Goal: Task Accomplishment & Management: Complete application form

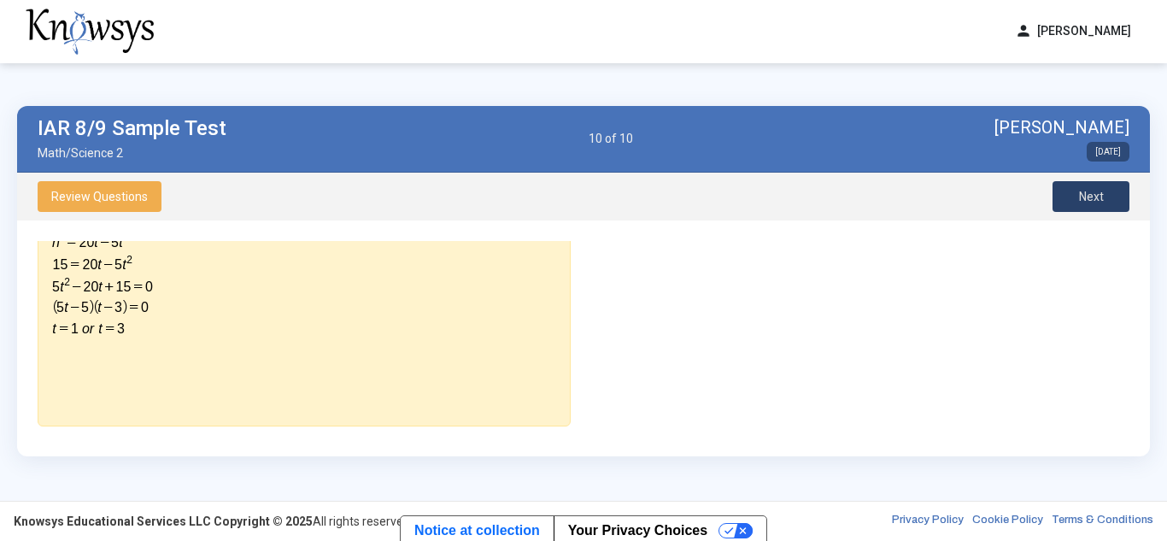
scroll to position [431, 0]
click at [1094, 193] on span "Next" at bounding box center [1091, 197] width 25 height 14
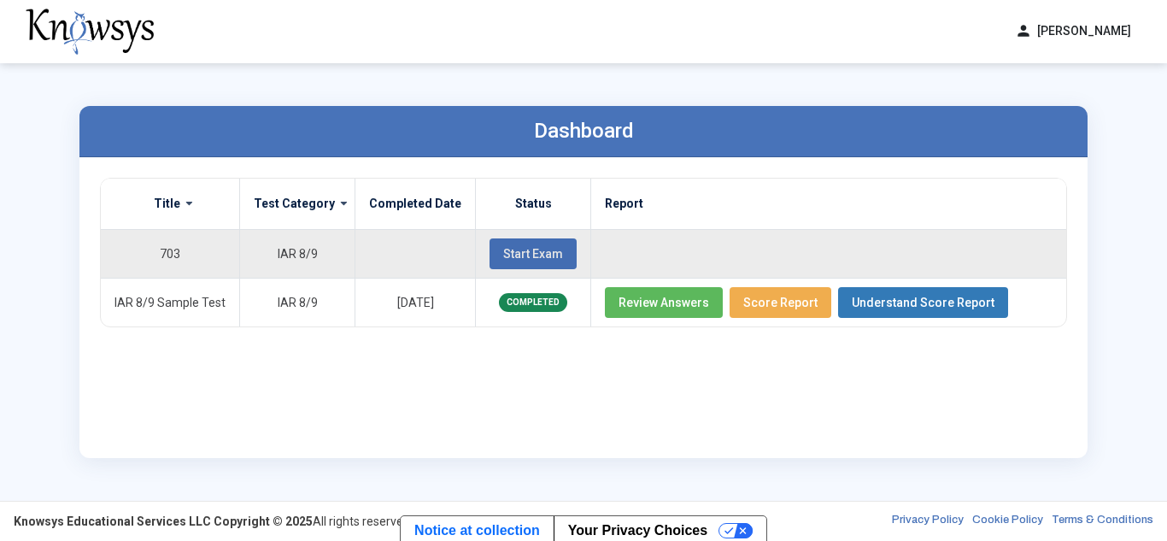
click at [522, 247] on span "Start Exam" at bounding box center [533, 254] width 60 height 14
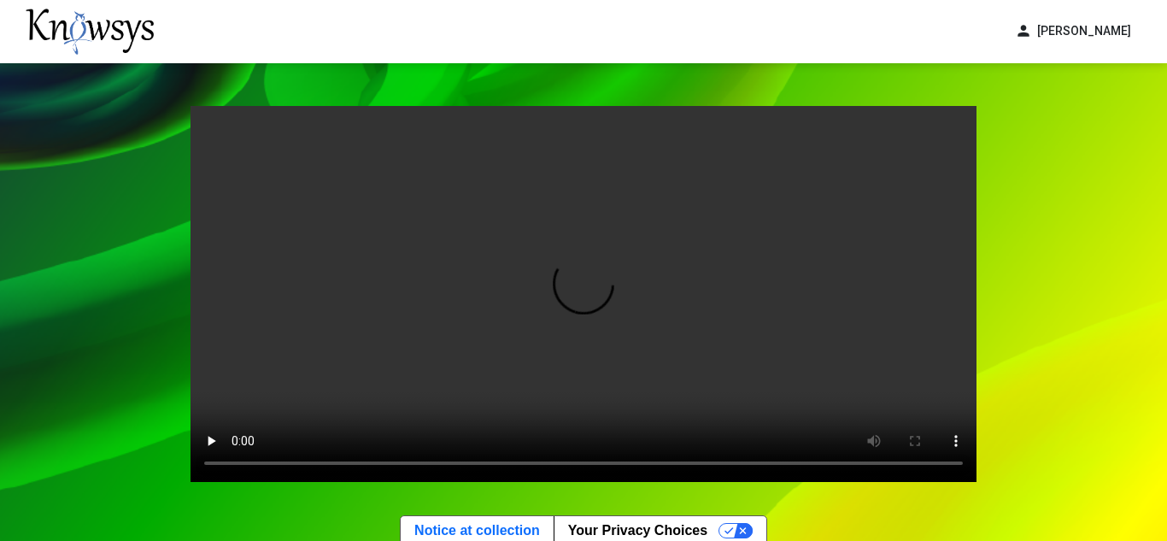
scroll to position [130, 0]
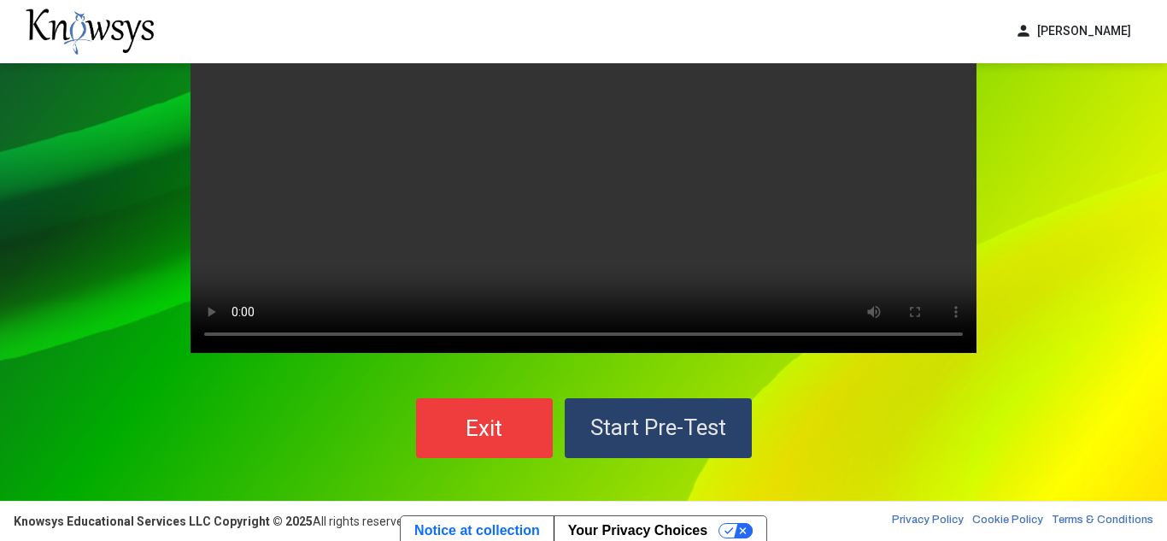
click at [664, 427] on span "Start Pre-Test" at bounding box center [658, 427] width 136 height 26
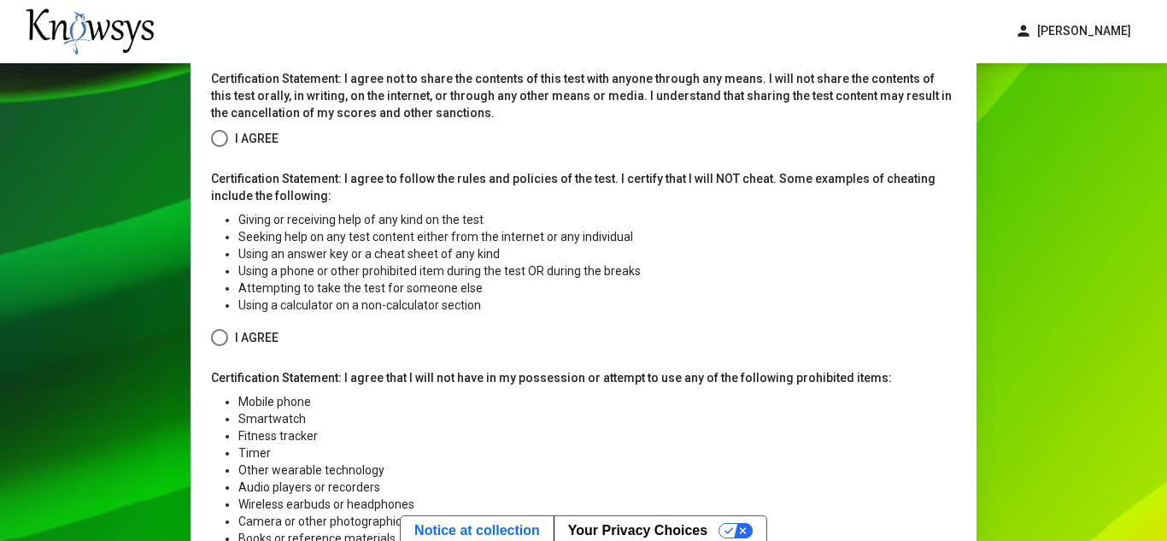
scroll to position [109, 0]
click at [216, 137] on span at bounding box center [219, 136] width 17 height 17
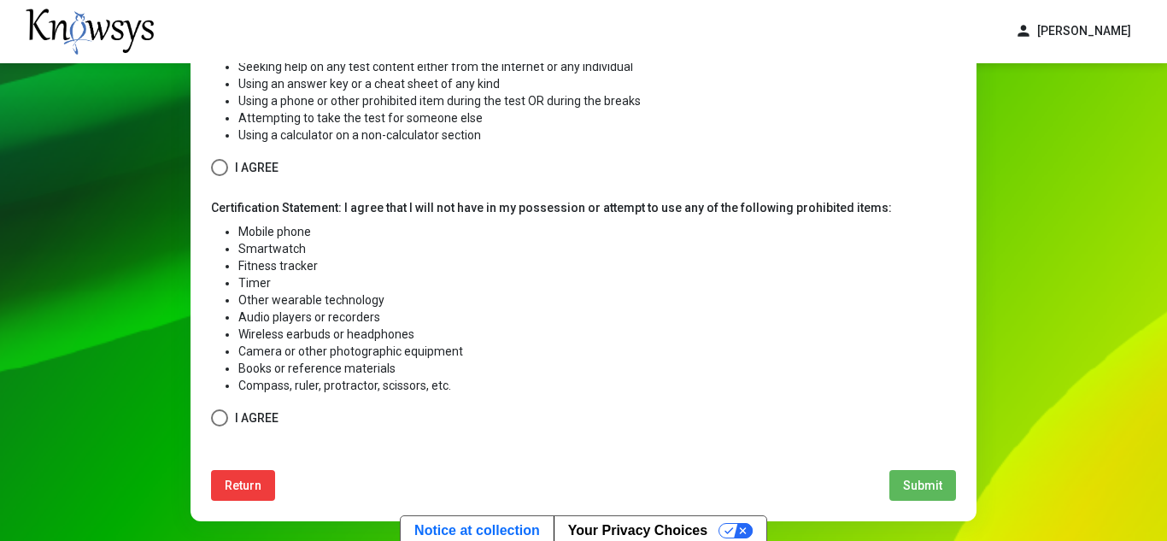
scroll to position [282, 0]
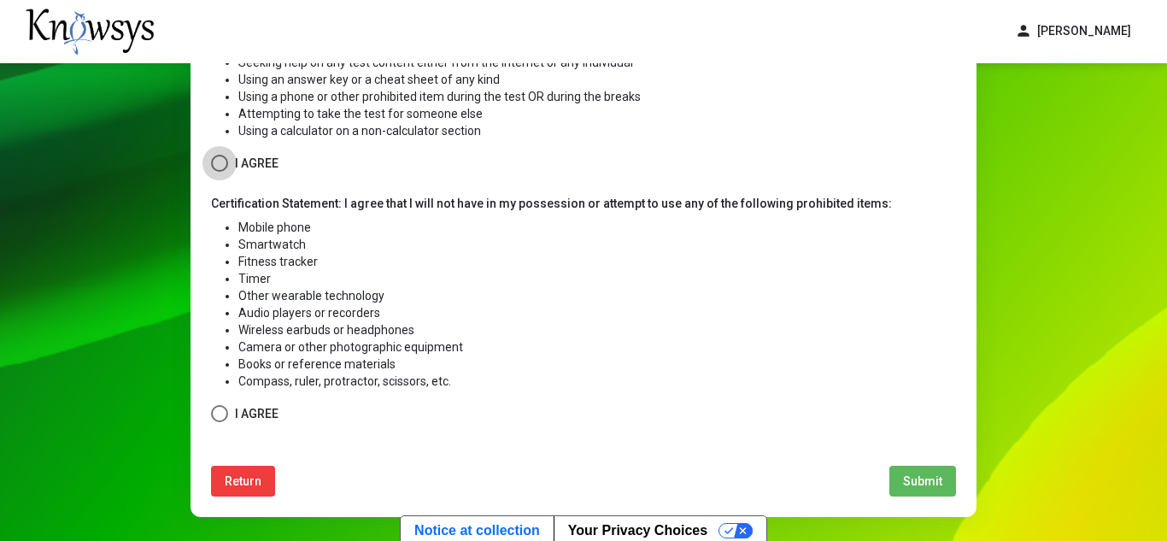
click at [215, 167] on span at bounding box center [219, 163] width 17 height 17
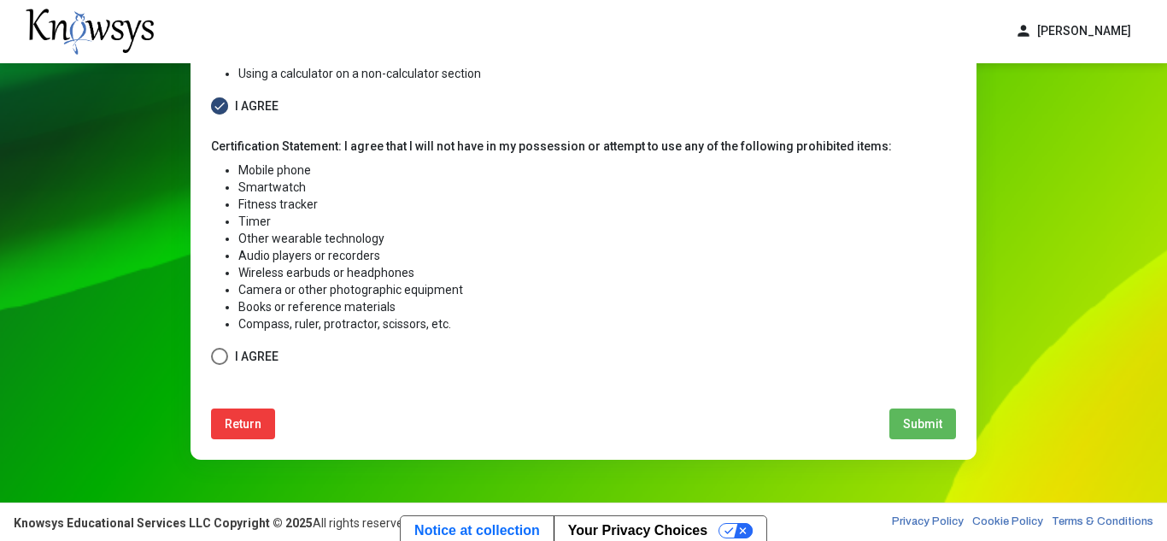
scroll to position [340, 0]
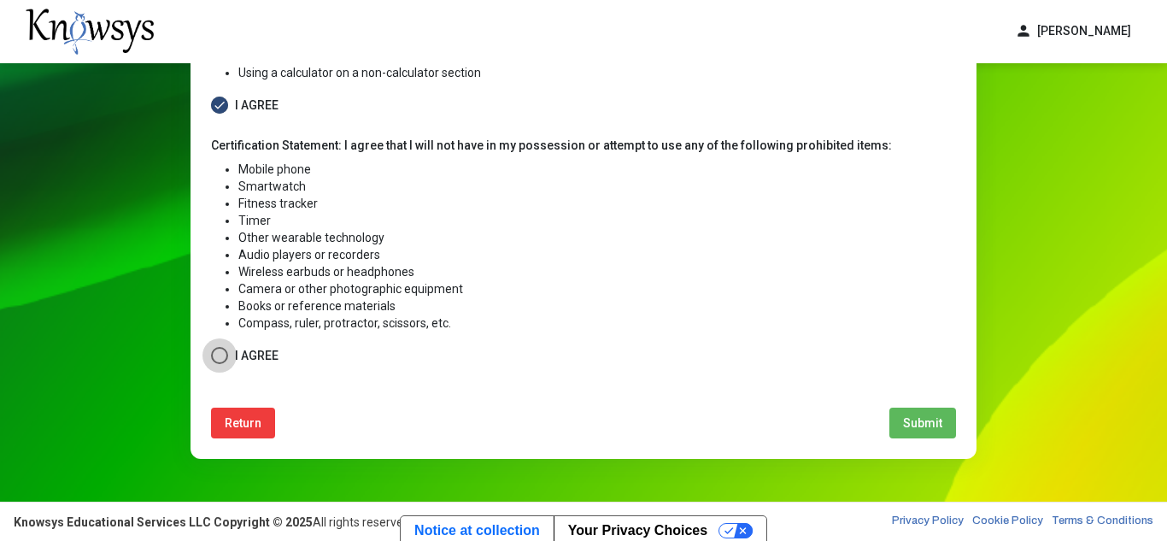
click at [211, 352] on span at bounding box center [219, 355] width 17 height 17
click at [917, 423] on span "Submit" at bounding box center [922, 423] width 39 height 14
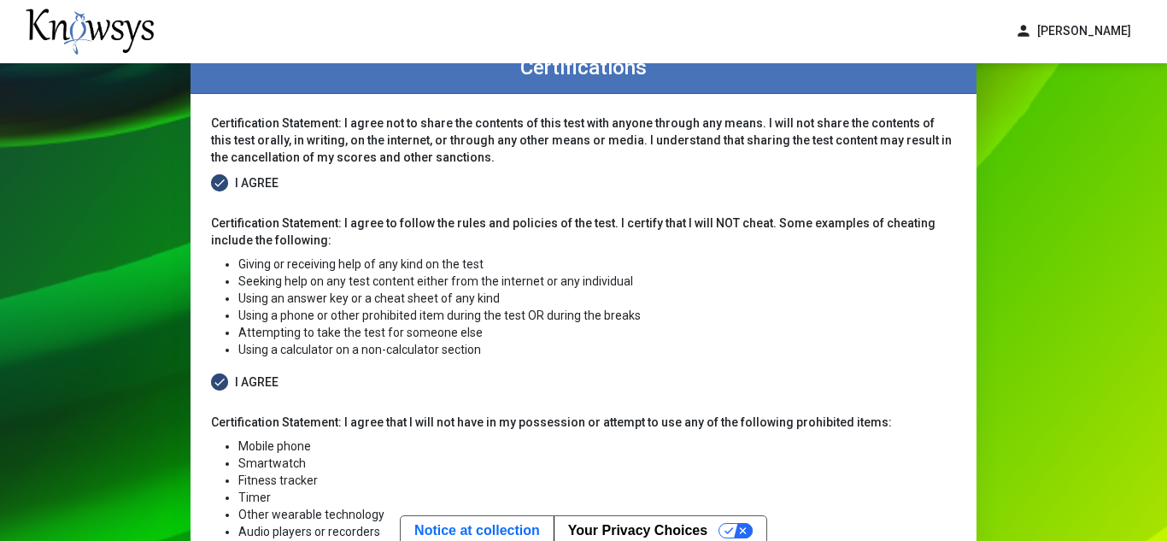
select select
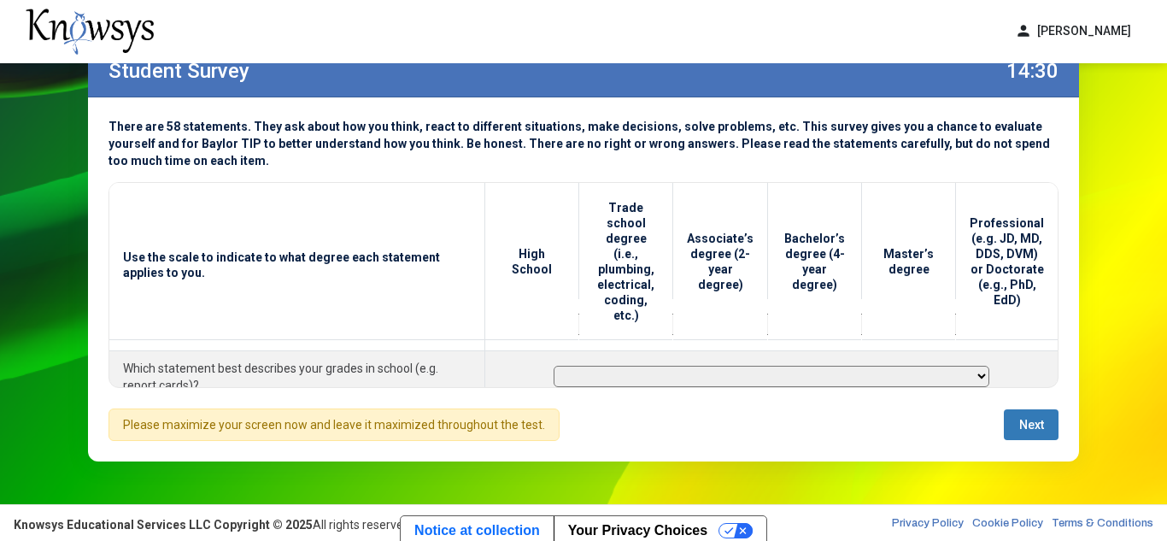
scroll to position [82, 0]
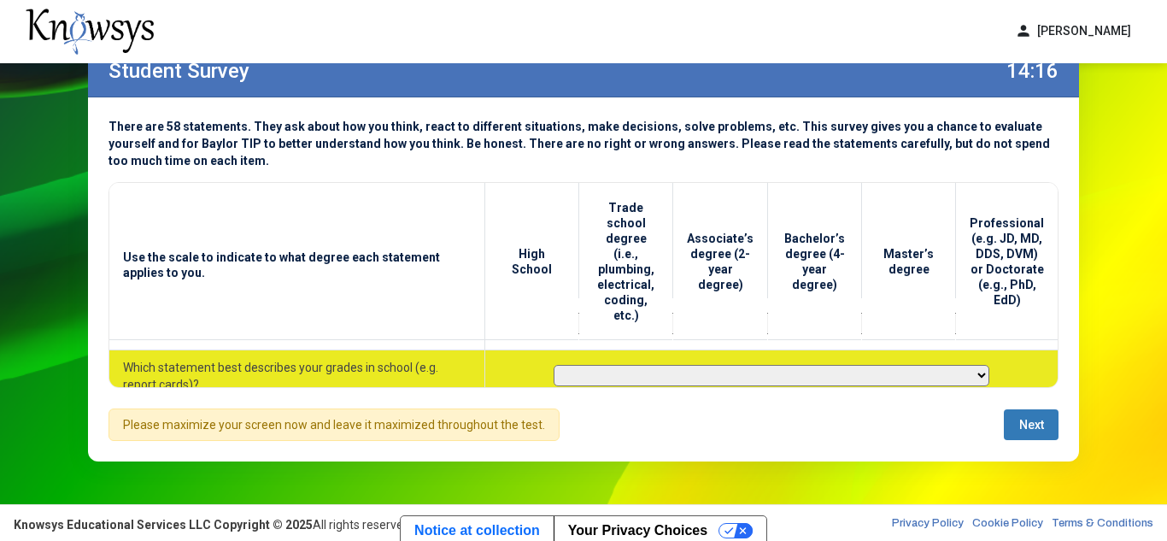
click at [962, 365] on select "**********" at bounding box center [772, 375] width 436 height 21
select select "********"
click at [554, 365] on select "**********" at bounding box center [772, 375] width 436 height 21
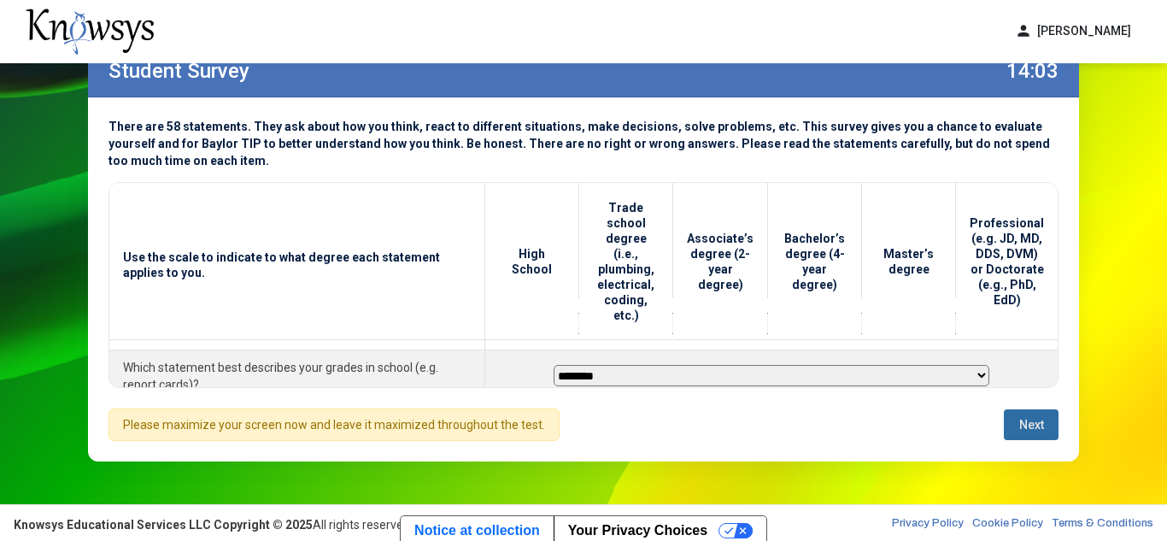
click at [1025, 431] on span "Next" at bounding box center [1031, 425] width 25 height 14
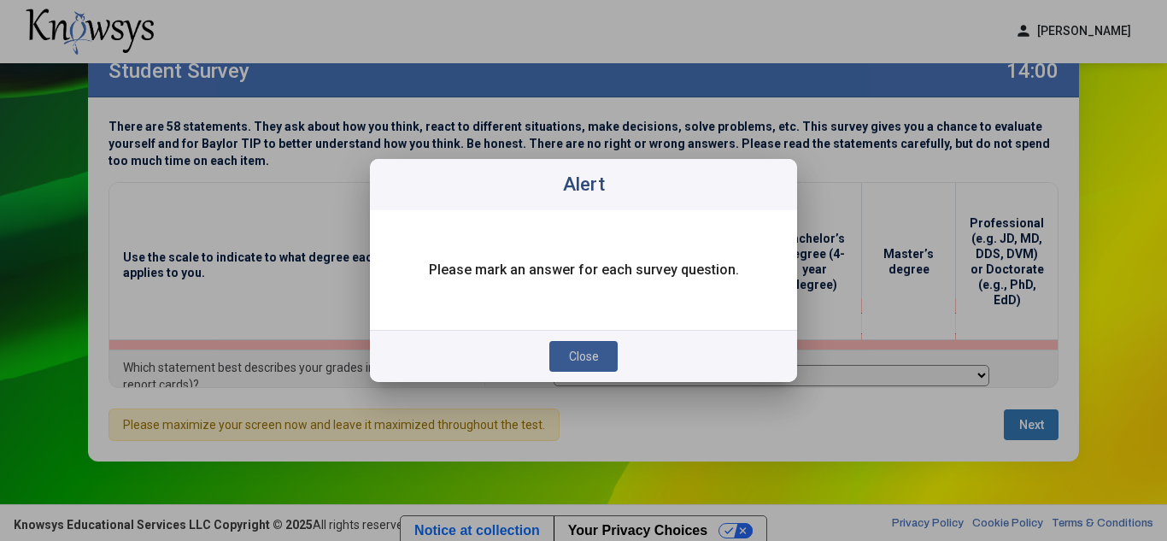
click at [591, 349] on span "Close" at bounding box center [584, 356] width 30 height 14
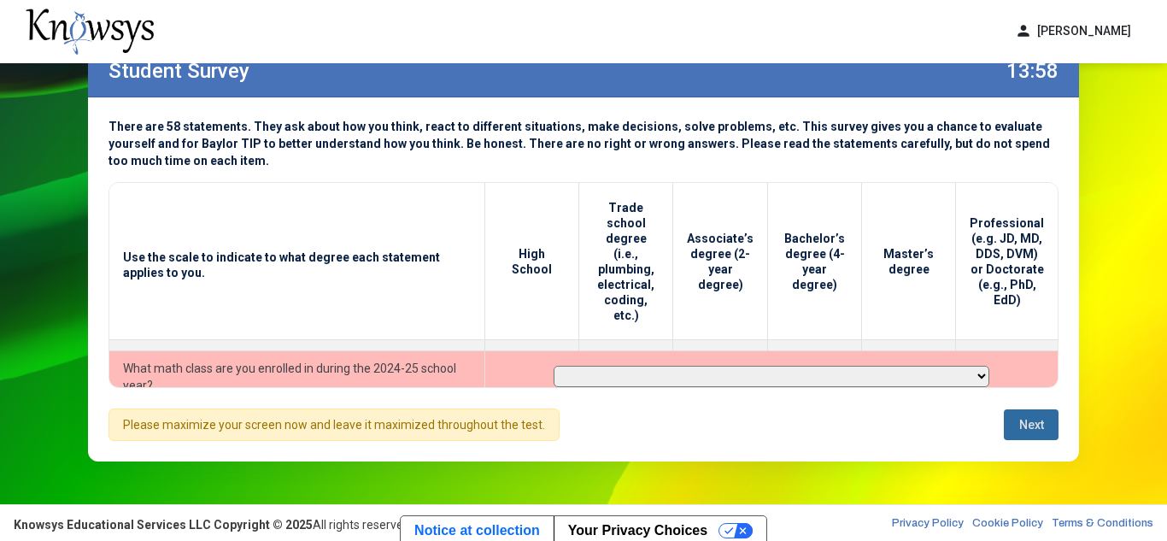
scroll to position [26, 0]
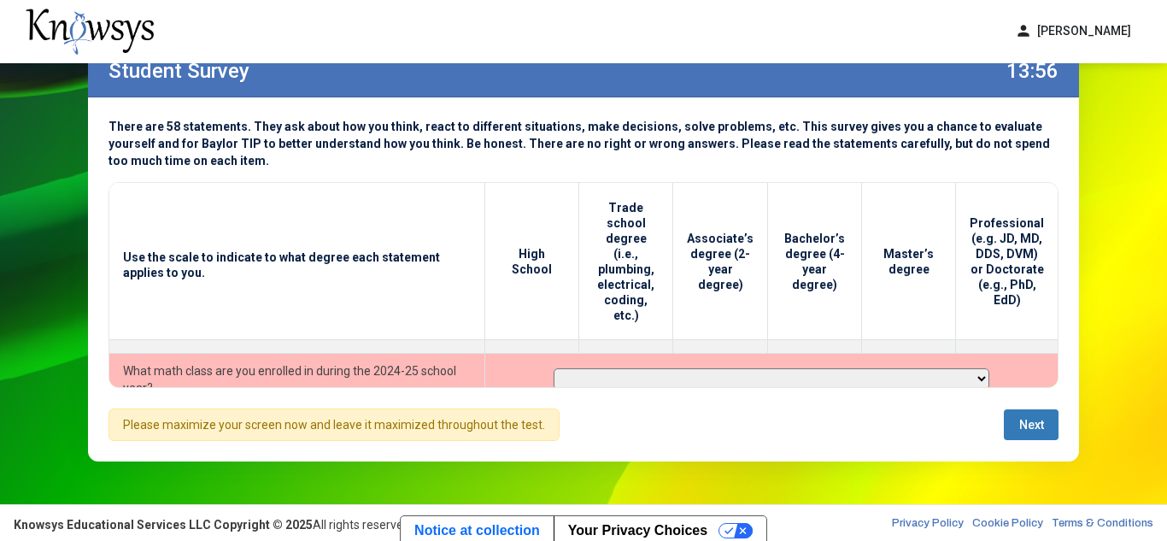
click at [364, 358] on td "What math class are you enrolled in during the 2024-25 school year?" at bounding box center [297, 379] width 376 height 52
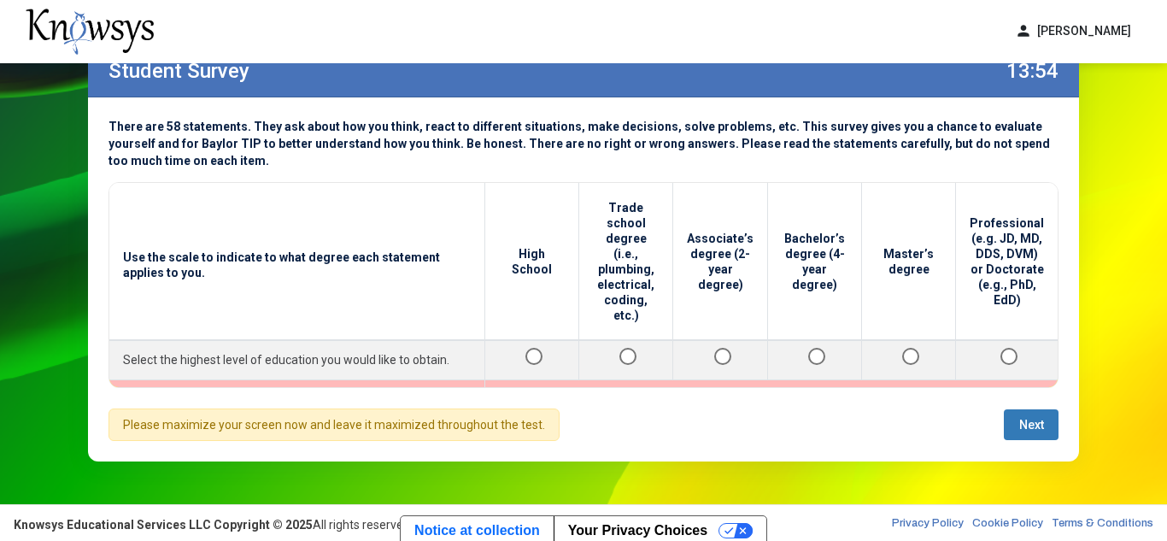
scroll to position [53, 0]
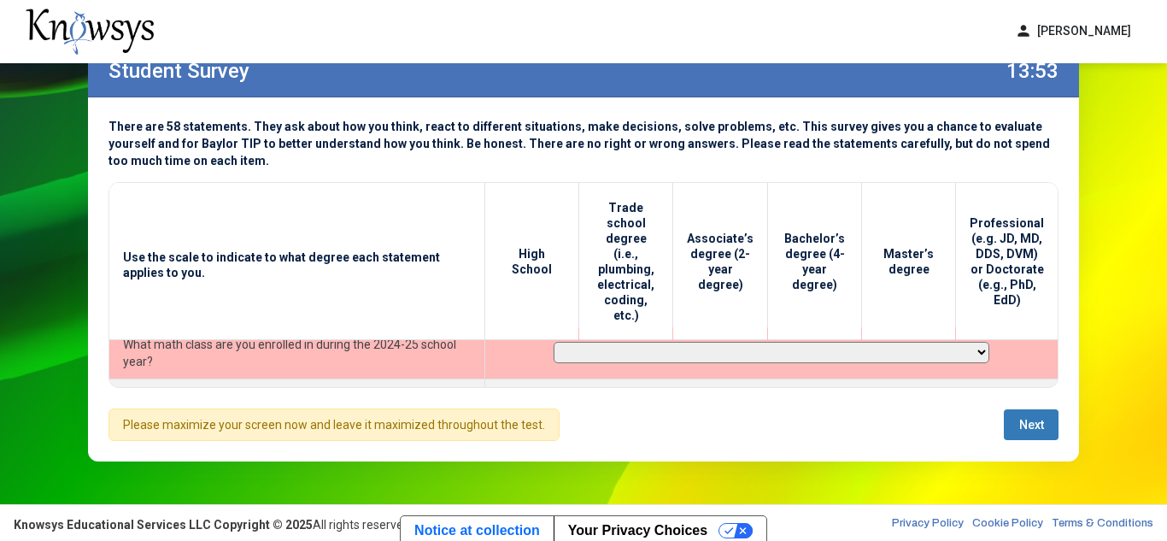
click at [334, 341] on td "What math class are you enrolled in during the 2024-25 school year?" at bounding box center [297, 352] width 376 height 52
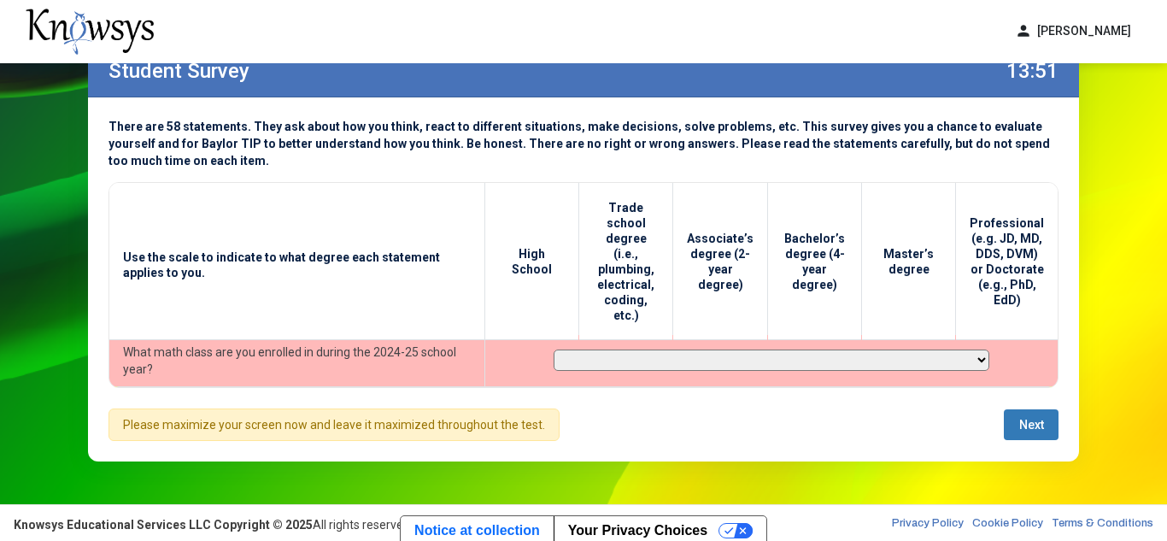
scroll to position [44, 0]
click at [961, 350] on select "**********" at bounding box center [772, 360] width 436 height 21
select select "**********"
click at [554, 350] on select "**********" at bounding box center [772, 360] width 436 height 21
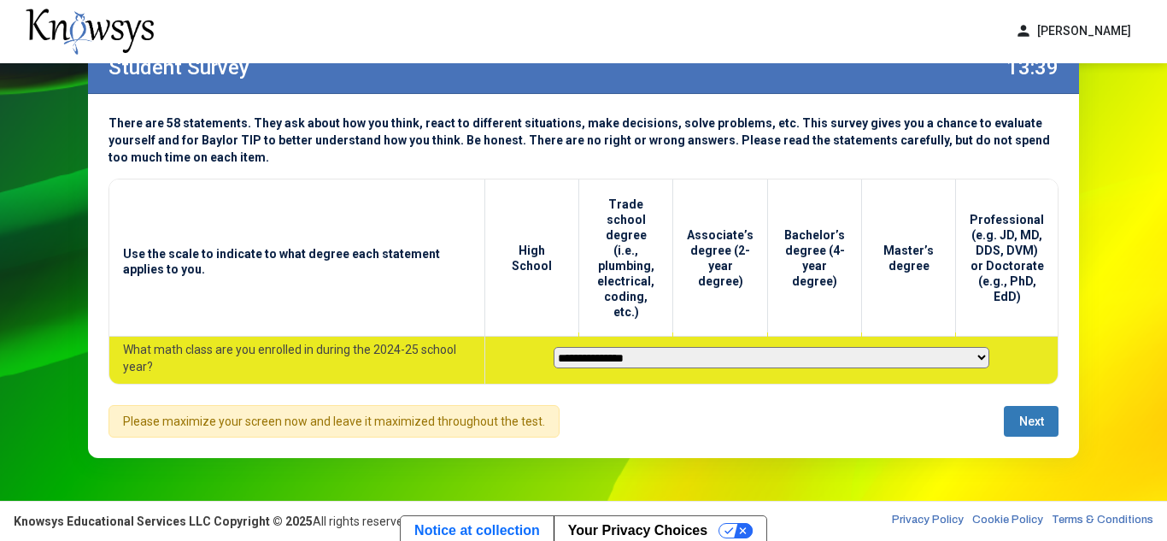
scroll to position [82, 0]
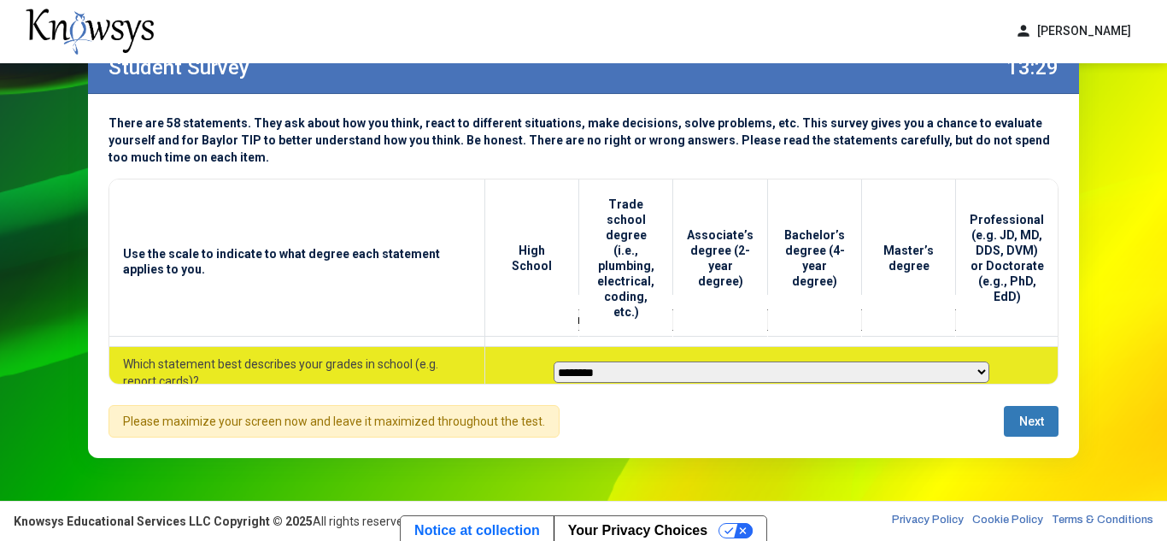
click at [962, 361] on select "**********" at bounding box center [772, 371] width 436 height 21
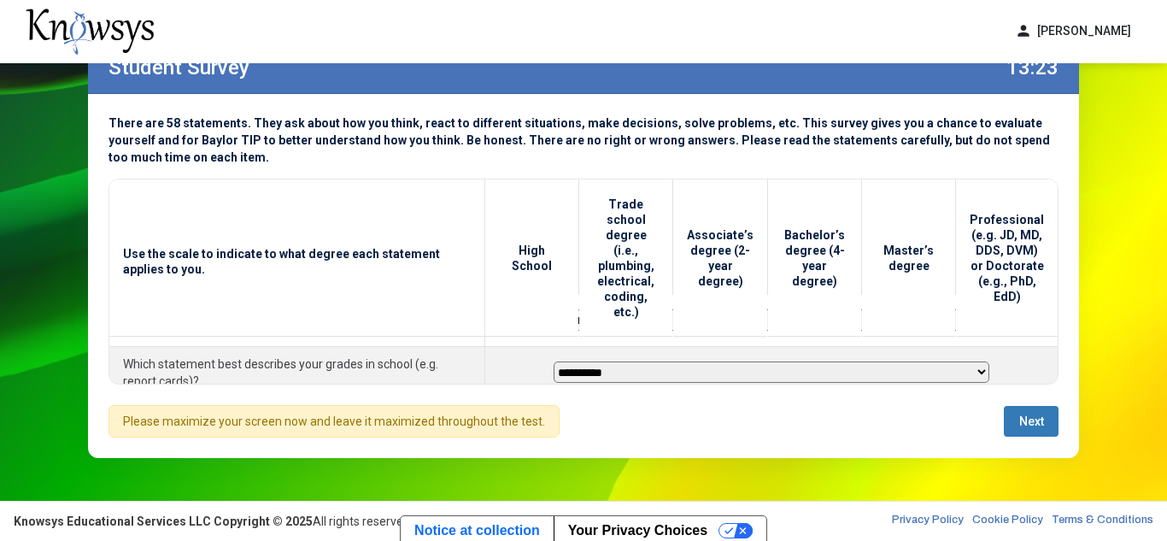
click at [554, 361] on select "**********" at bounding box center [772, 371] width 436 height 21
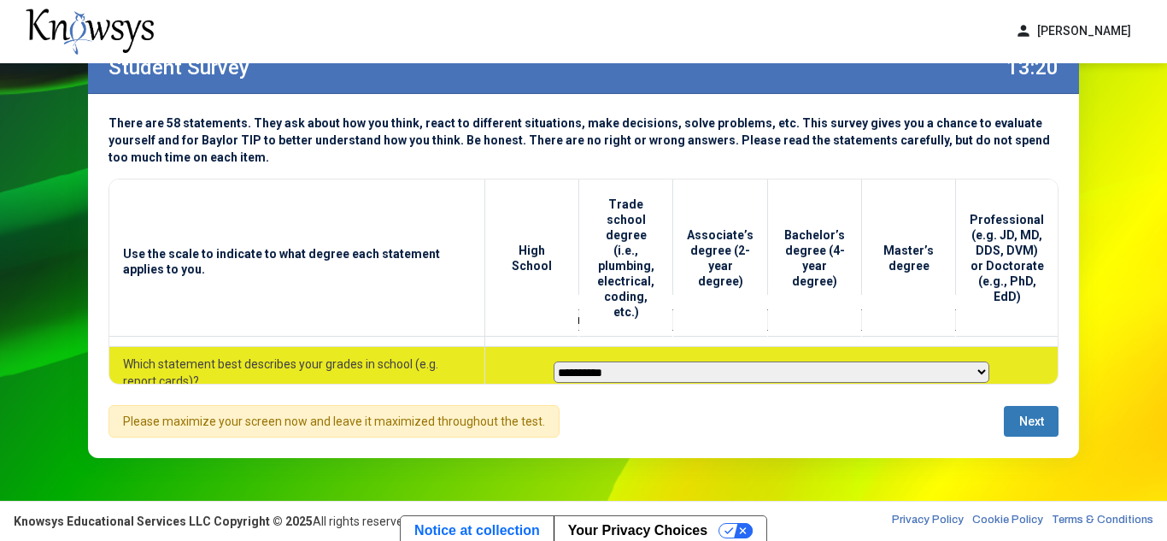
click at [959, 361] on select "**********" at bounding box center [772, 371] width 436 height 21
select select "********"
click at [554, 361] on select "**********" at bounding box center [772, 371] width 436 height 21
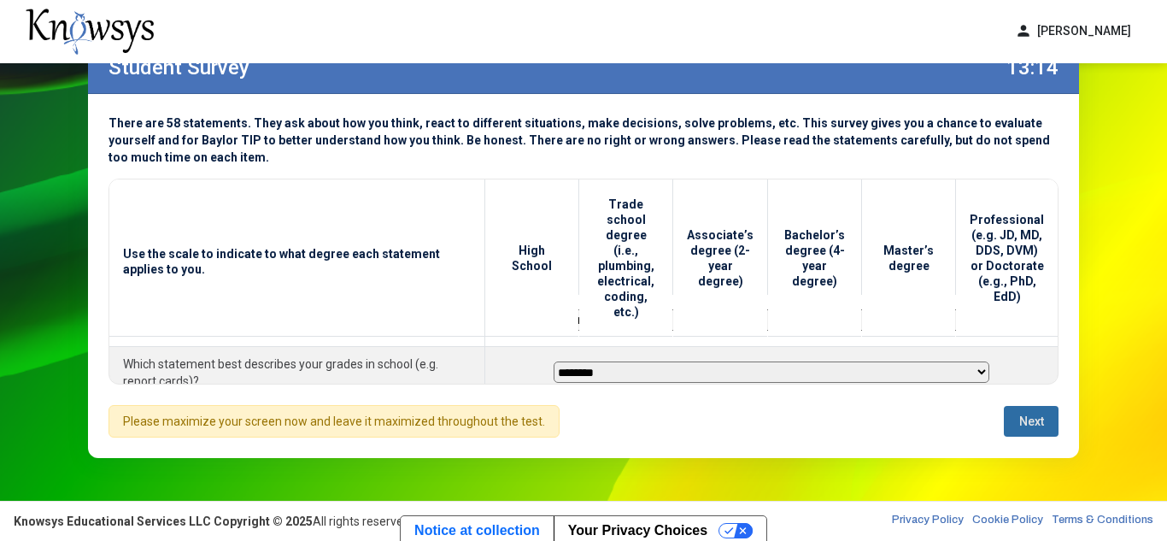
click at [1021, 411] on button "Next" at bounding box center [1031, 421] width 55 height 31
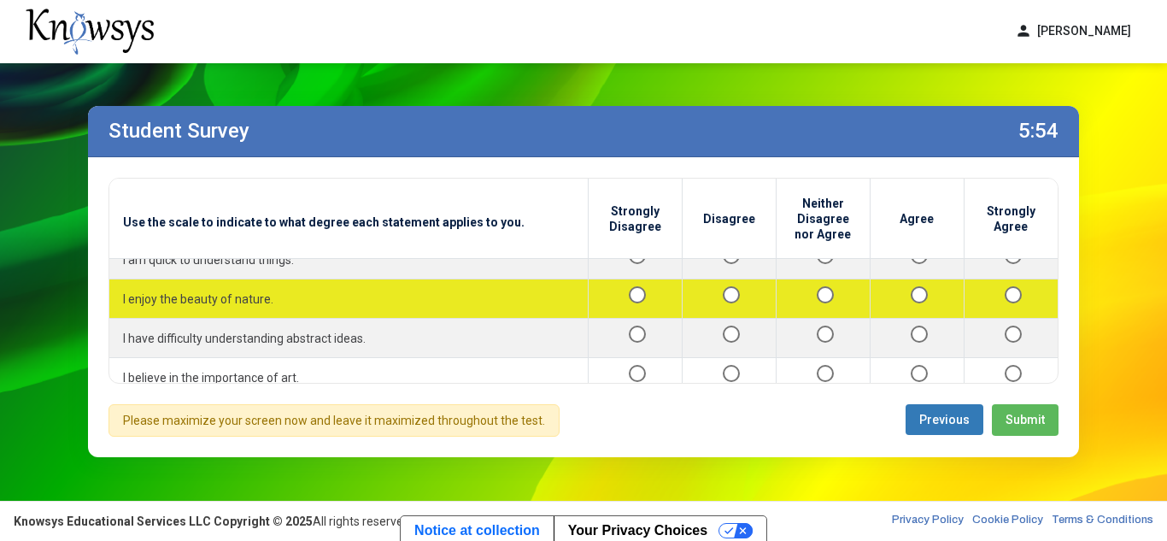
scroll to position [1130, 0]
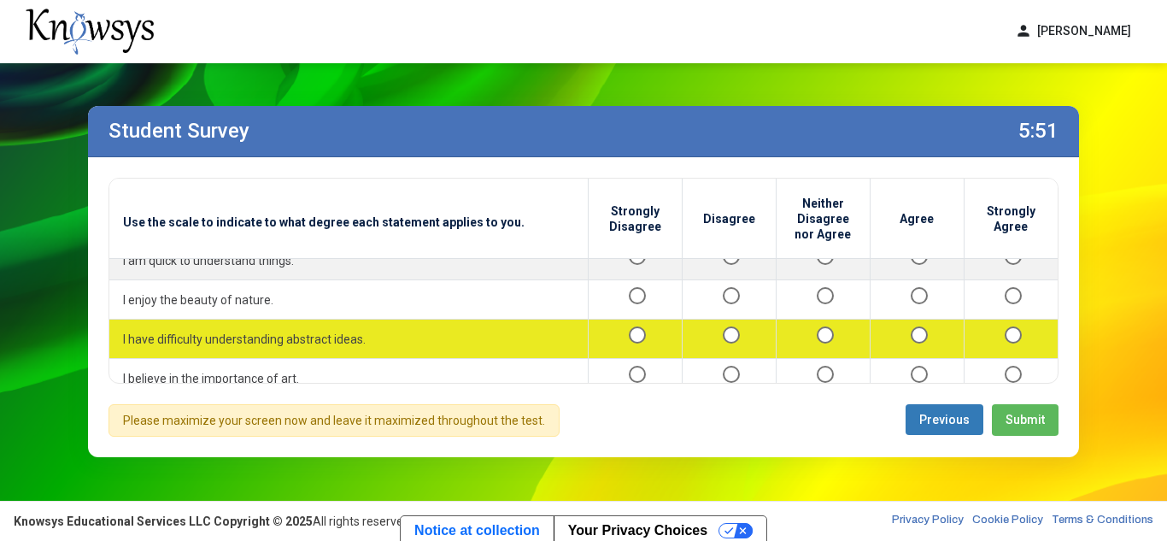
click at [613, 349] on div at bounding box center [635, 338] width 66 height 21
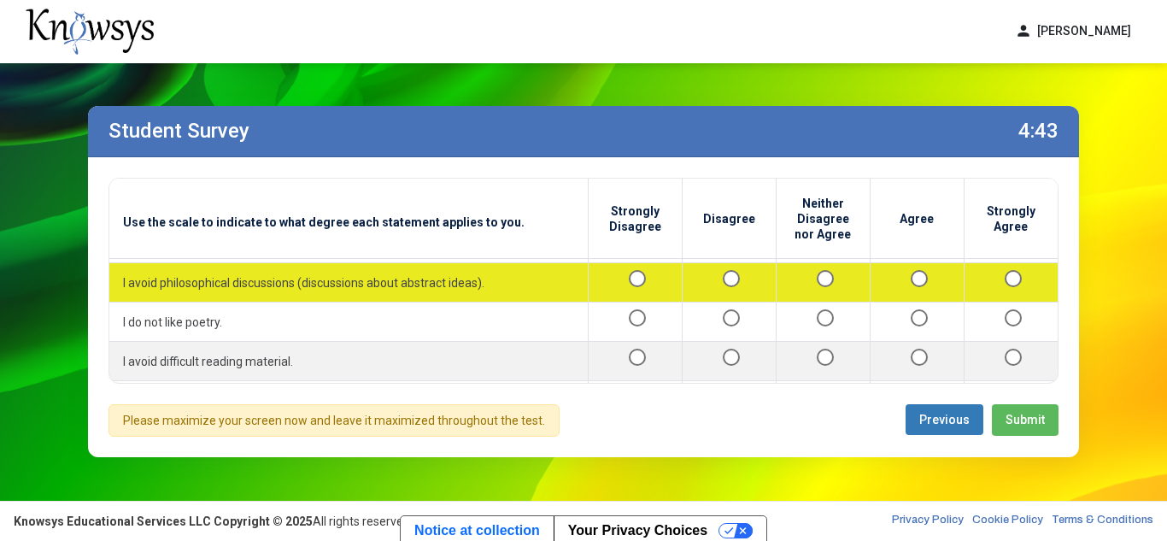
scroll to position [1422, 0]
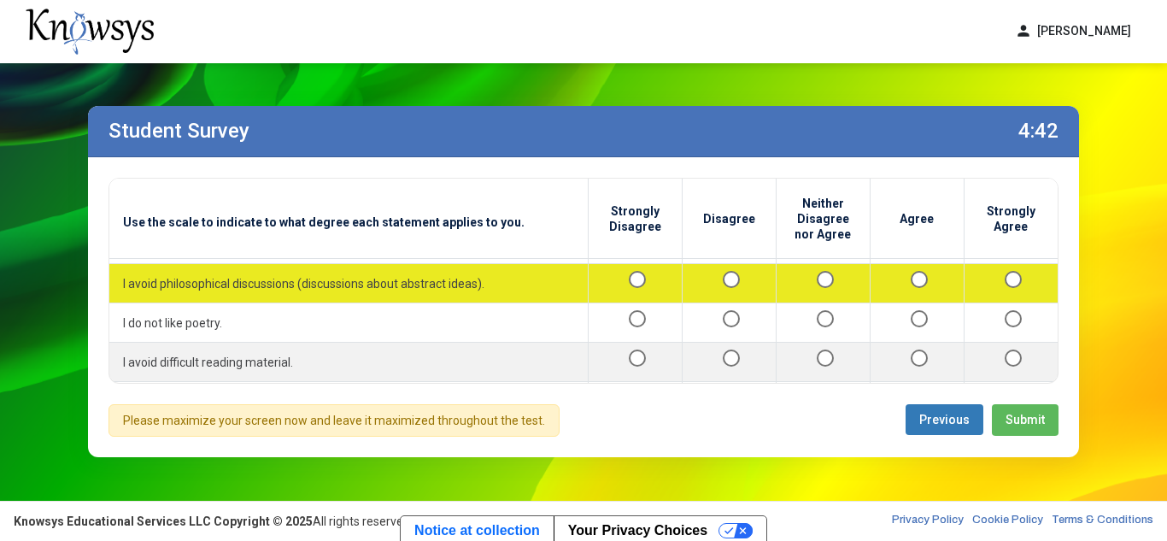
click at [619, 294] on div at bounding box center [635, 283] width 66 height 21
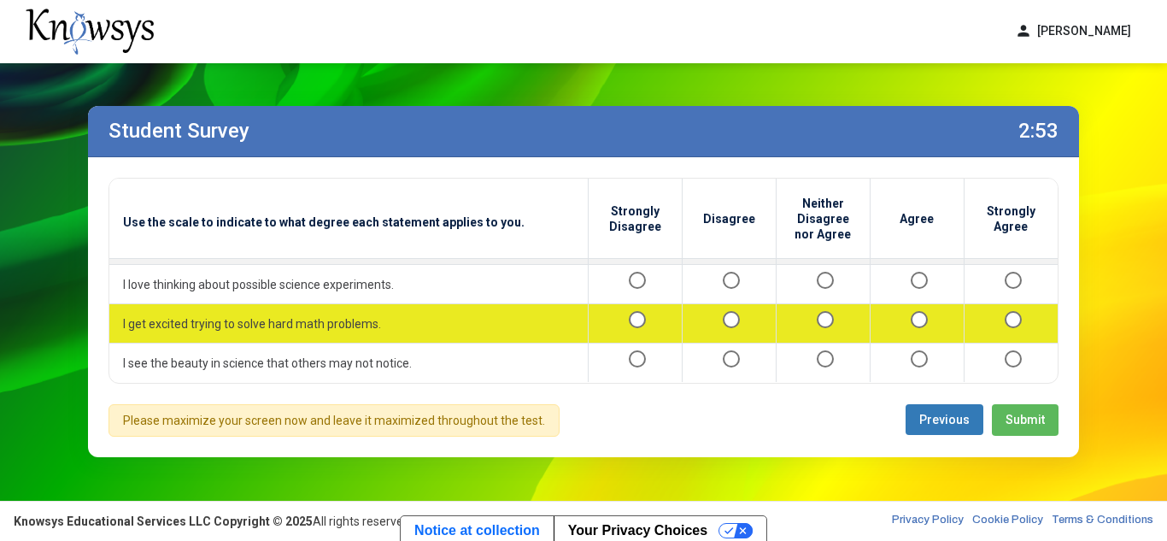
scroll to position [2132, 0]
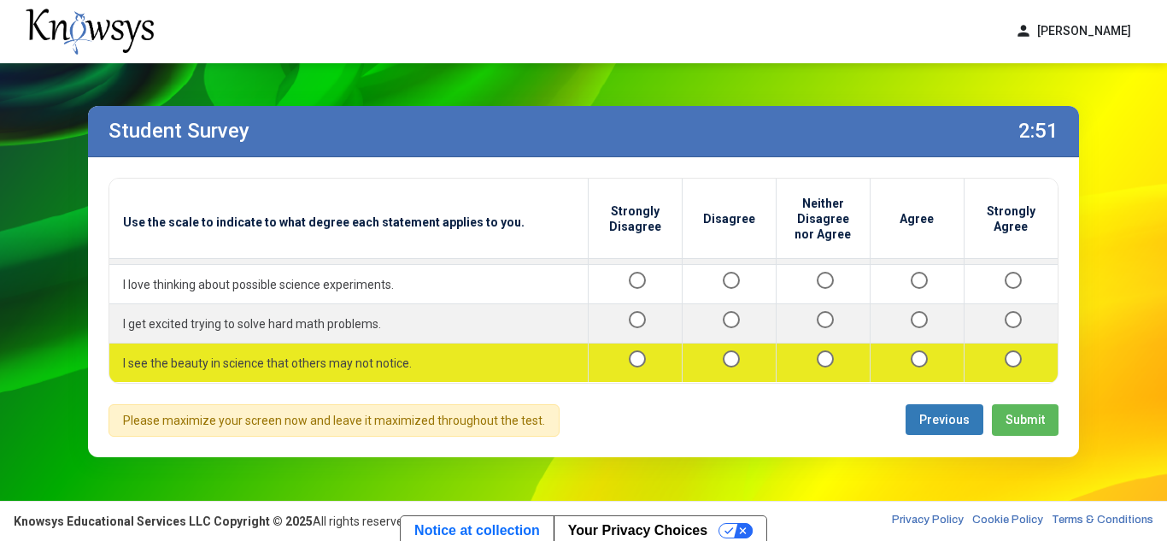
click at [803, 356] on div at bounding box center [823, 362] width 66 height 21
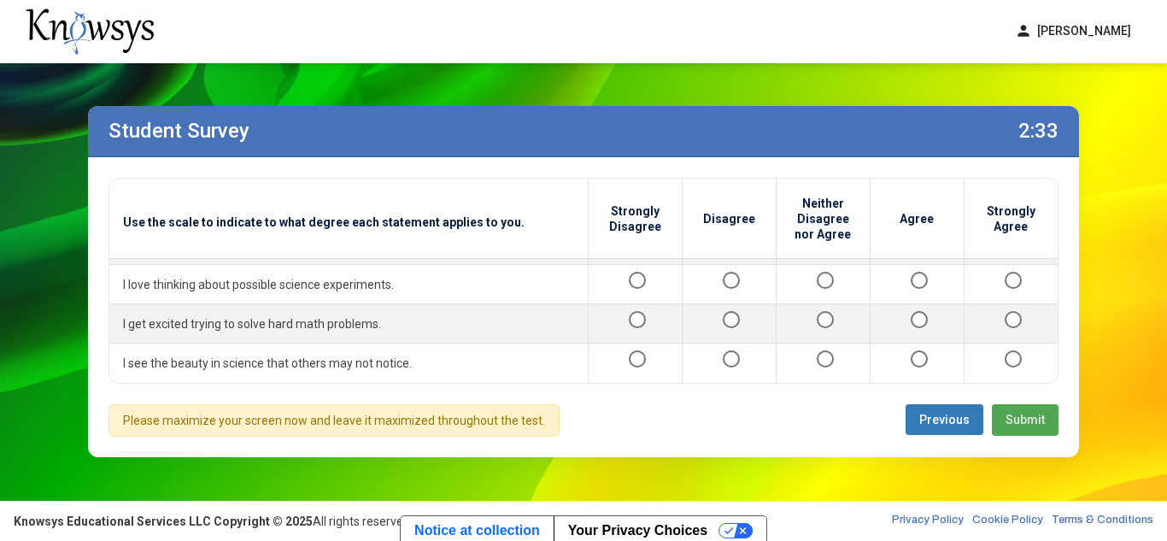
click at [1020, 418] on span "Submit" at bounding box center [1025, 420] width 39 height 14
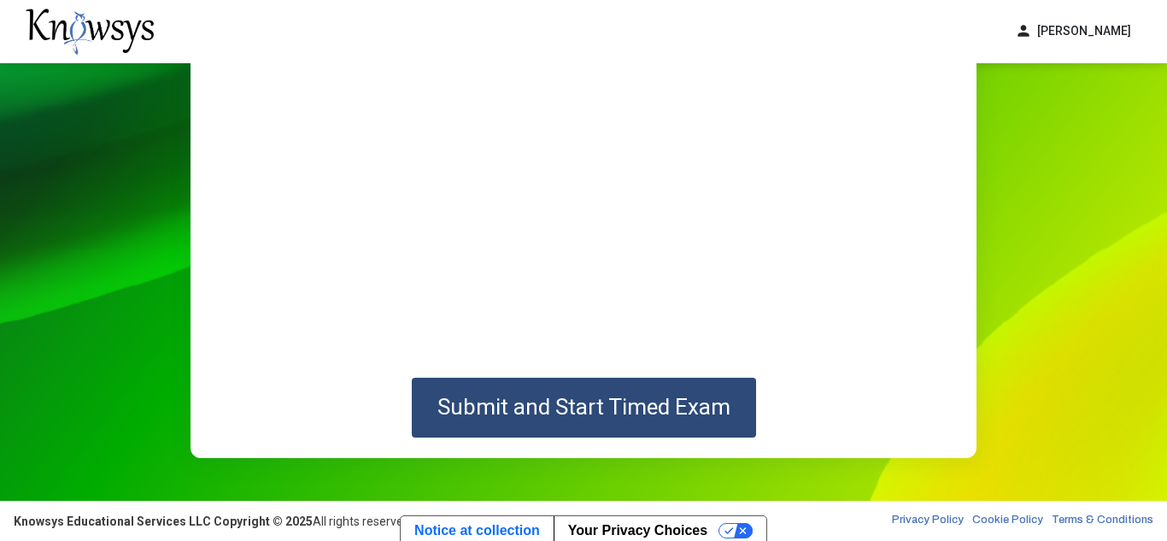
scroll to position [279, 0]
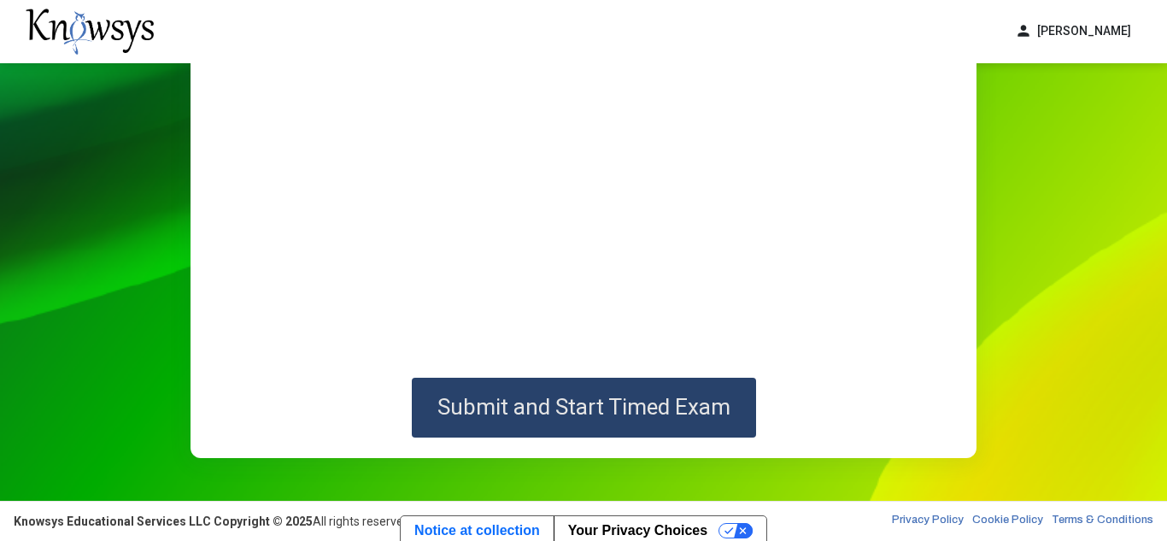
click at [565, 406] on span "Submit and Start Timed Exam" at bounding box center [583, 407] width 293 height 26
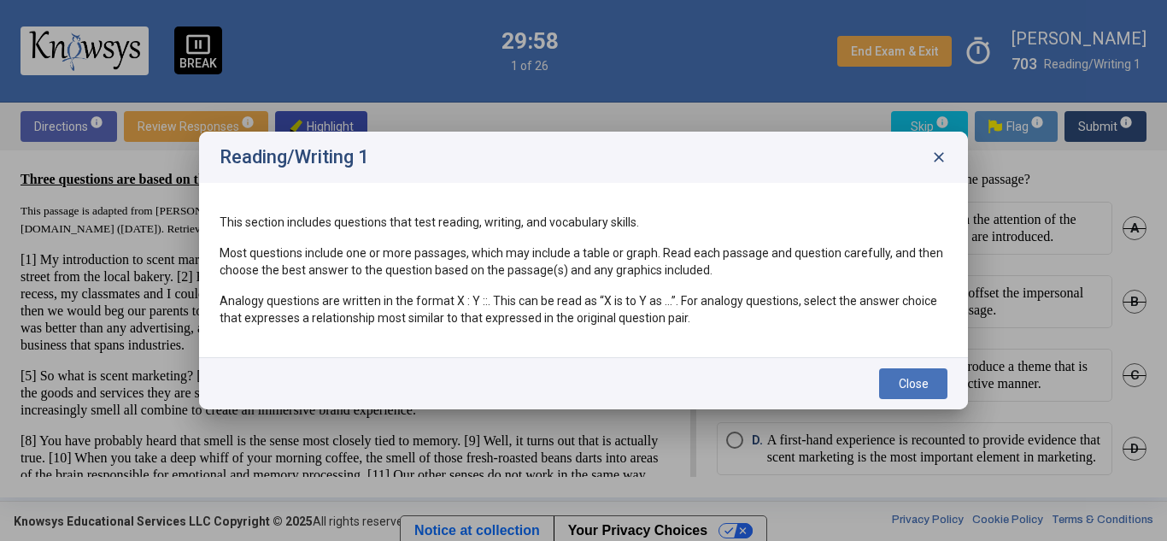
click at [934, 155] on span "close" at bounding box center [938, 157] width 17 height 17
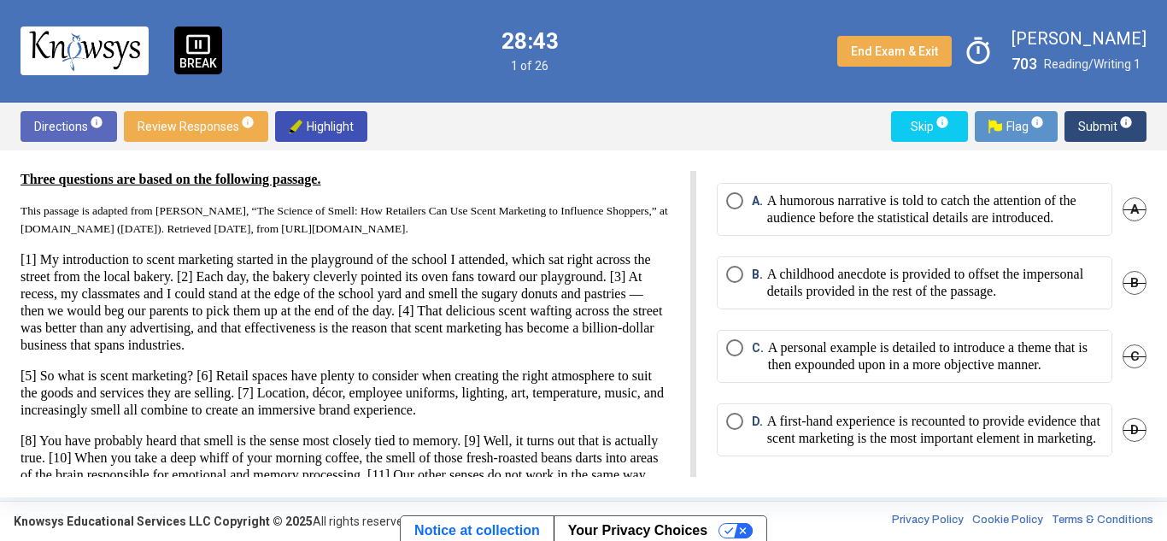
scroll to position [87, 0]
click at [729, 413] on span "Select an option" at bounding box center [734, 421] width 17 height 17
click at [1094, 131] on span "Submit info" at bounding box center [1105, 126] width 55 height 31
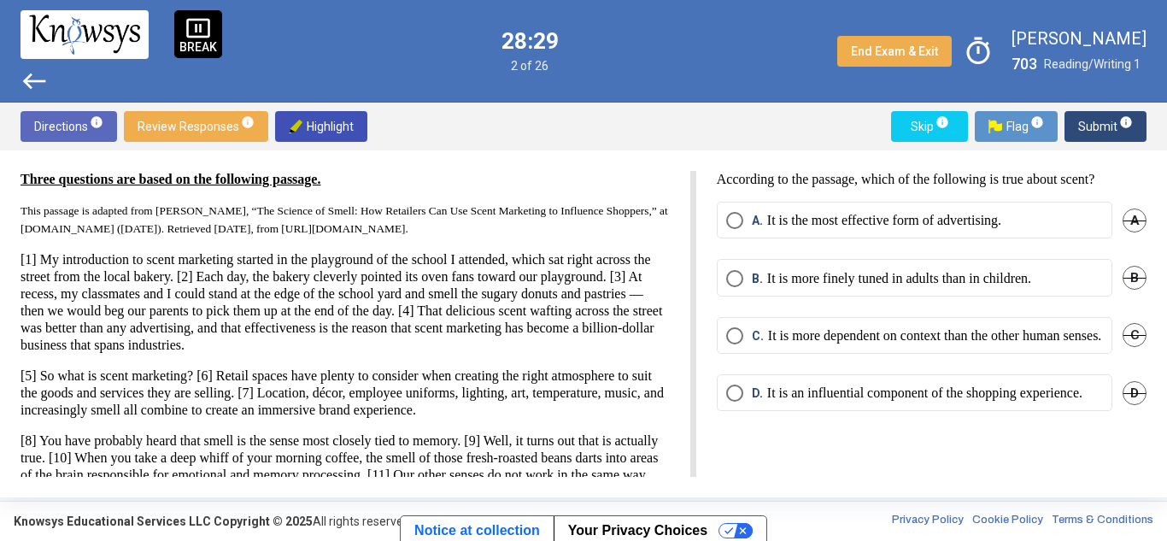
scroll to position [0, 0]
click at [735, 220] on span "Select an option" at bounding box center [735, 220] width 0 height 0
click at [1094, 133] on span "Submit info" at bounding box center [1105, 126] width 55 height 31
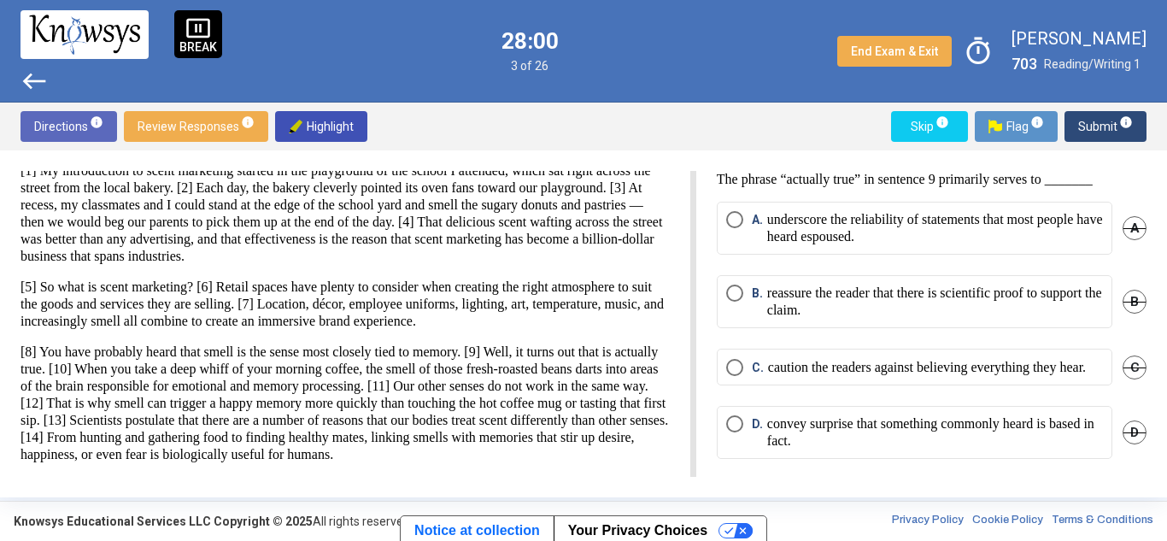
scroll to position [141, 0]
click at [736, 290] on span "Select an option" at bounding box center [734, 293] width 17 height 17
click at [1097, 123] on span "Submit info" at bounding box center [1105, 126] width 55 height 31
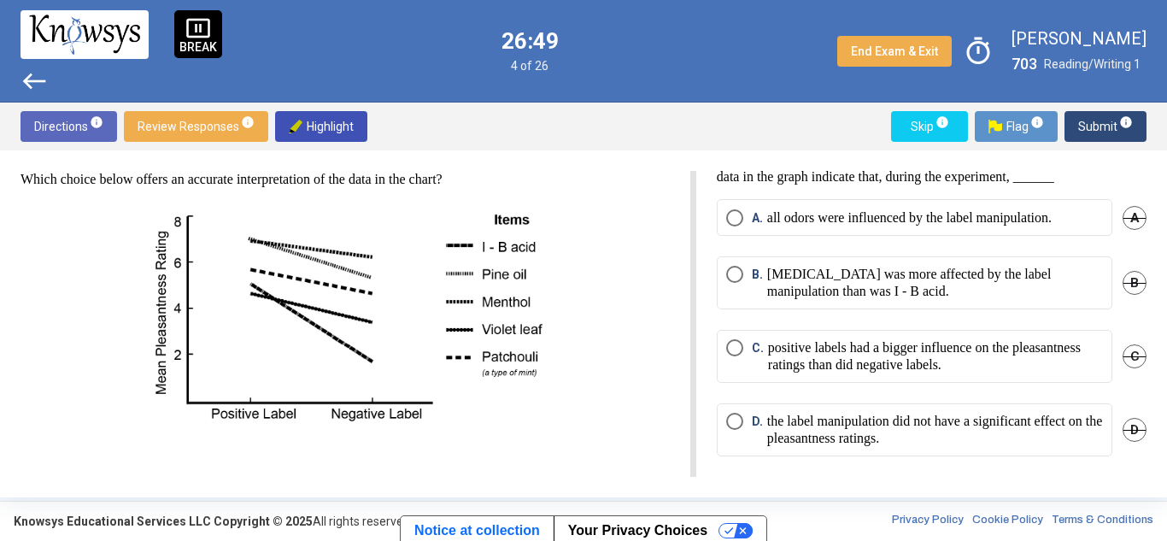
scroll to position [46, 0]
click at [748, 282] on span "B. [MEDICAL_DATA] was more affected by the label manipulation than was I - B ac…" at bounding box center [923, 283] width 360 height 34
click at [1102, 117] on span "Submit info" at bounding box center [1105, 126] width 55 height 31
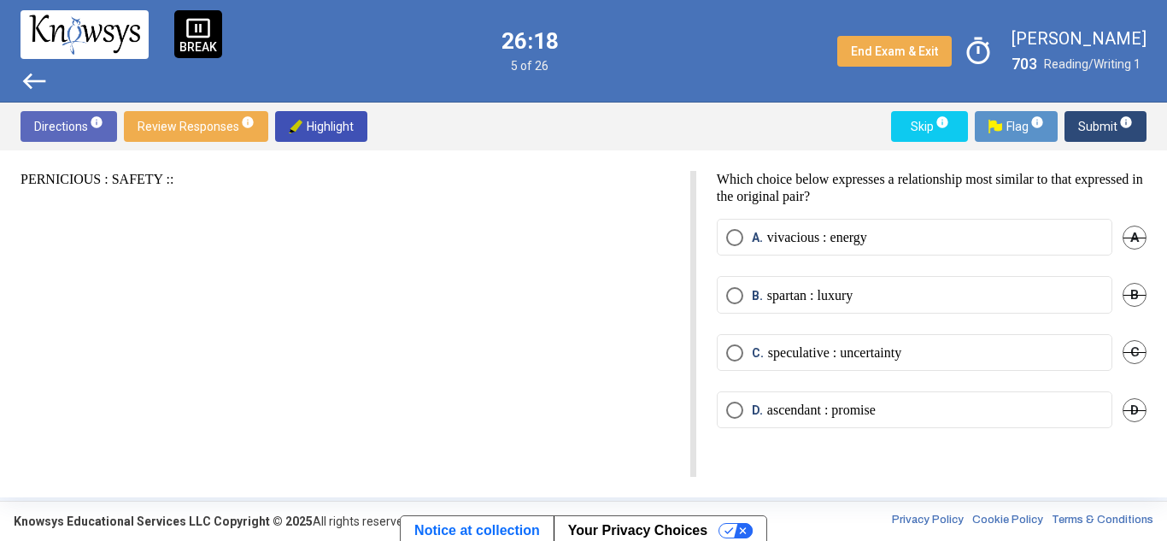
scroll to position [0, 0]
click at [738, 232] on span "Select an option" at bounding box center [734, 237] width 17 height 17
click at [1092, 126] on span "Submit info" at bounding box center [1105, 126] width 55 height 31
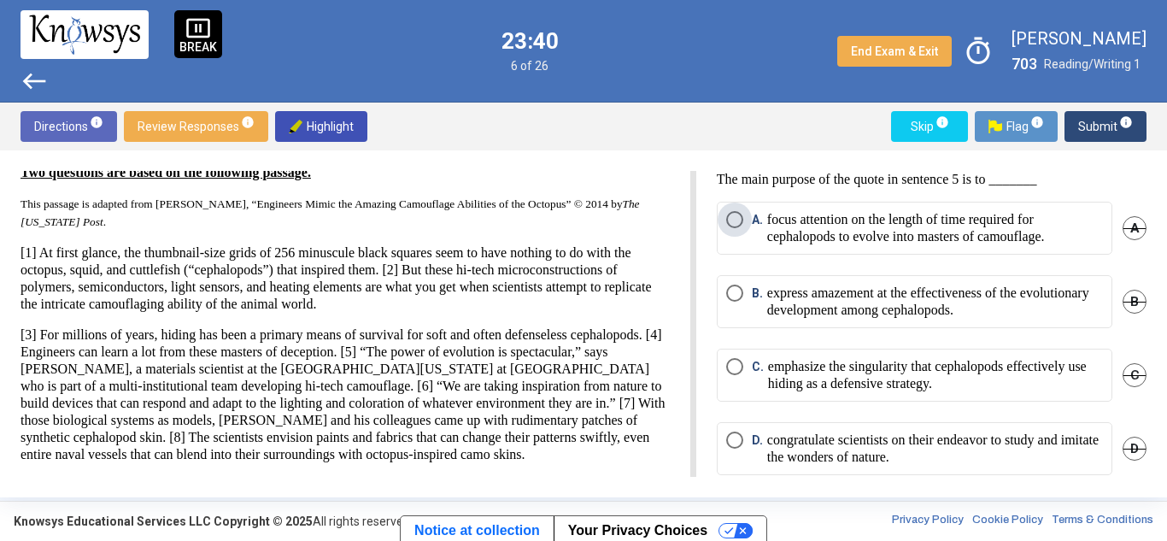
click at [734, 217] on span "Select an option" at bounding box center [734, 219] width 17 height 17
click at [1087, 125] on span "Submit info" at bounding box center [1105, 126] width 55 height 31
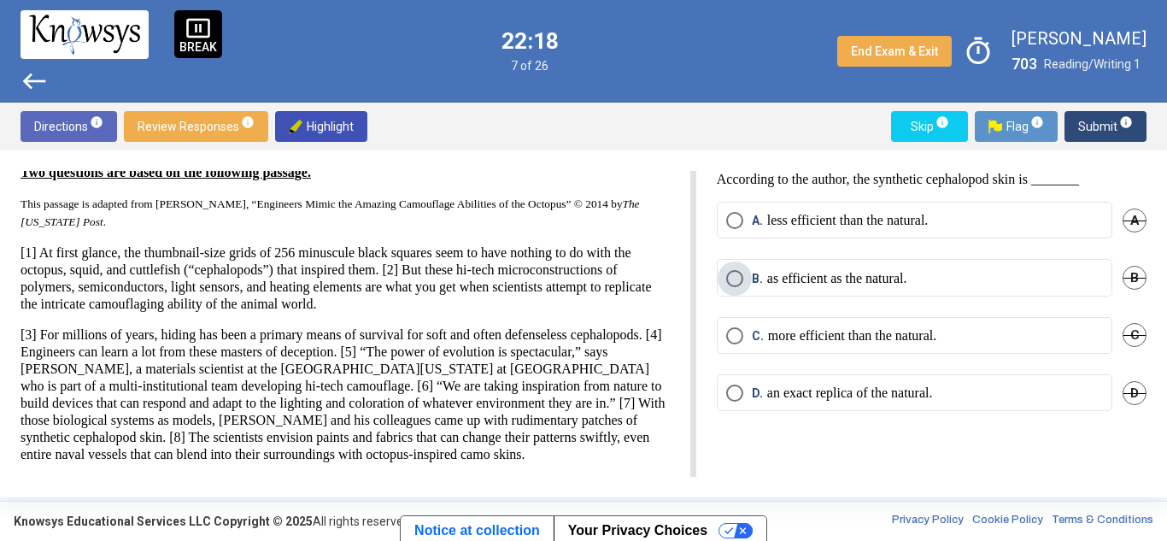
click at [737, 270] on span "Select an option" at bounding box center [734, 278] width 17 height 17
click at [1097, 122] on span "Submit info" at bounding box center [1105, 126] width 55 height 31
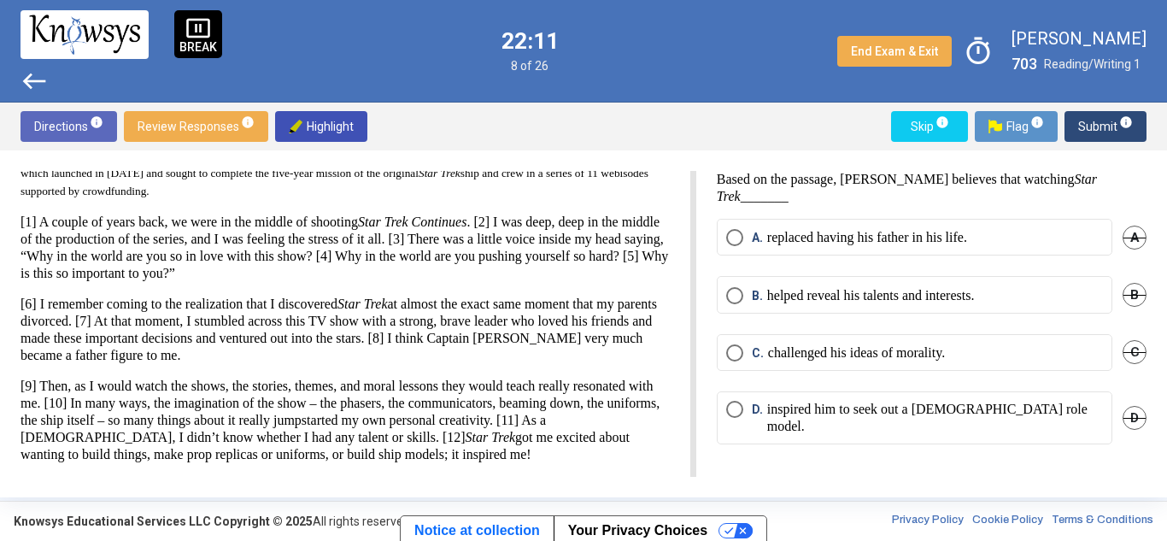
scroll to position [65, 0]
click at [729, 289] on span "Select an option" at bounding box center [734, 295] width 17 height 17
click at [734, 231] on span "Select an option" at bounding box center [734, 237] width 17 height 17
click at [730, 291] on span "Select an option" at bounding box center [734, 295] width 17 height 17
click at [1088, 123] on span "Submit info" at bounding box center [1105, 126] width 55 height 31
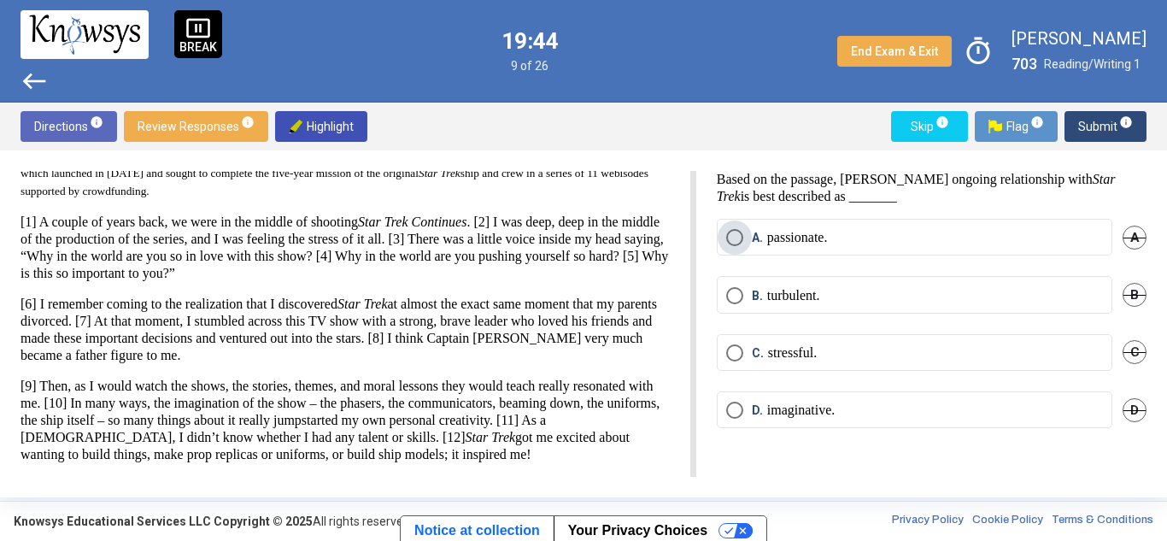
click at [732, 232] on span "Select an option" at bounding box center [734, 237] width 17 height 17
drag, startPoint x: 1096, startPoint y: 106, endPoint x: 1098, endPoint y: 123, distance: 17.2
click at [1098, 123] on div "Directions info Review Responses info Highlight Skip info Flag info Submit info" at bounding box center [583, 127] width 1167 height 48
click at [1098, 123] on span "Submit info" at bounding box center [1105, 126] width 55 height 31
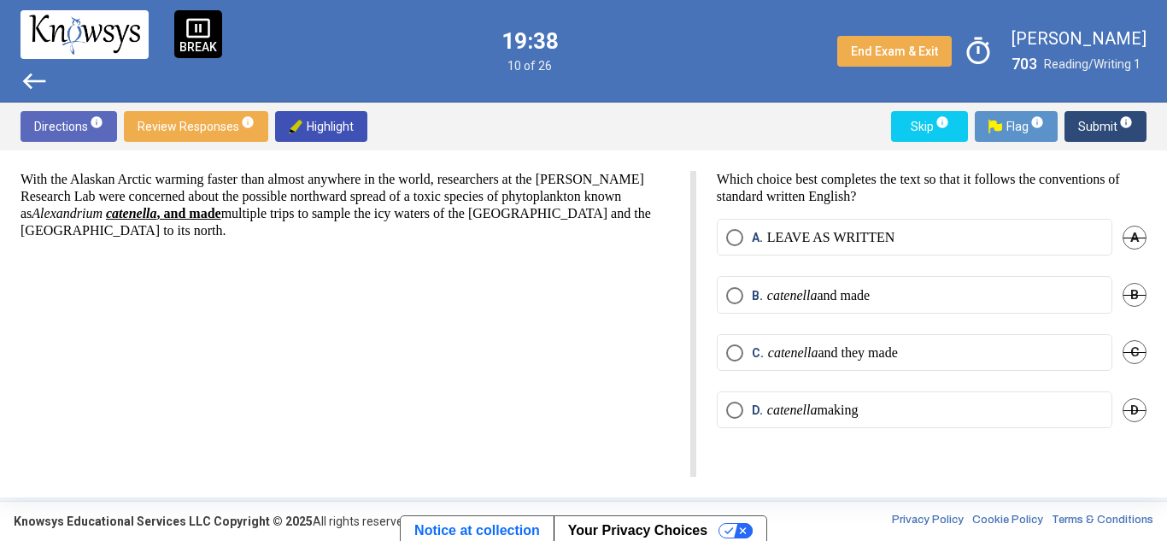
drag, startPoint x: 719, startPoint y: 179, endPoint x: 882, endPoint y: 197, distance: 164.2
click at [882, 197] on p "Which choice best completes the text so that it follows the conventions of stan…" at bounding box center [932, 188] width 430 height 34
click at [759, 183] on p "Which choice best completes the text so that it follows the conventions of stan…" at bounding box center [932, 188] width 430 height 34
click at [830, 349] on p "catenella and they made" at bounding box center [833, 352] width 130 height 17
click at [1092, 124] on span "Submit info" at bounding box center [1105, 126] width 55 height 31
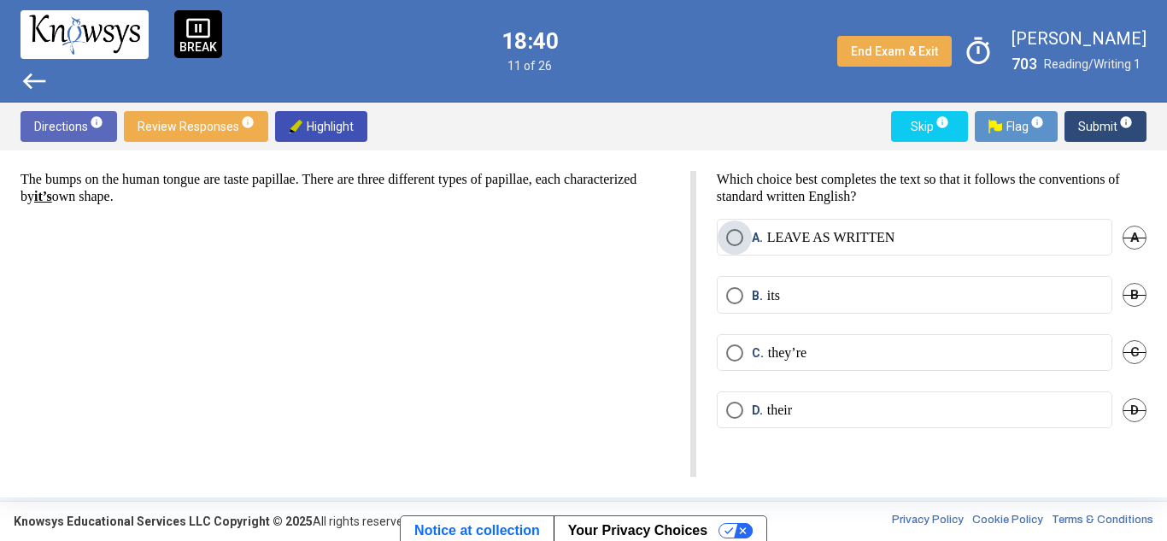
click at [774, 238] on p "LEAVE AS WRITTEN" at bounding box center [831, 237] width 128 height 17
click at [1100, 118] on span "Submit info" at bounding box center [1105, 126] width 55 height 31
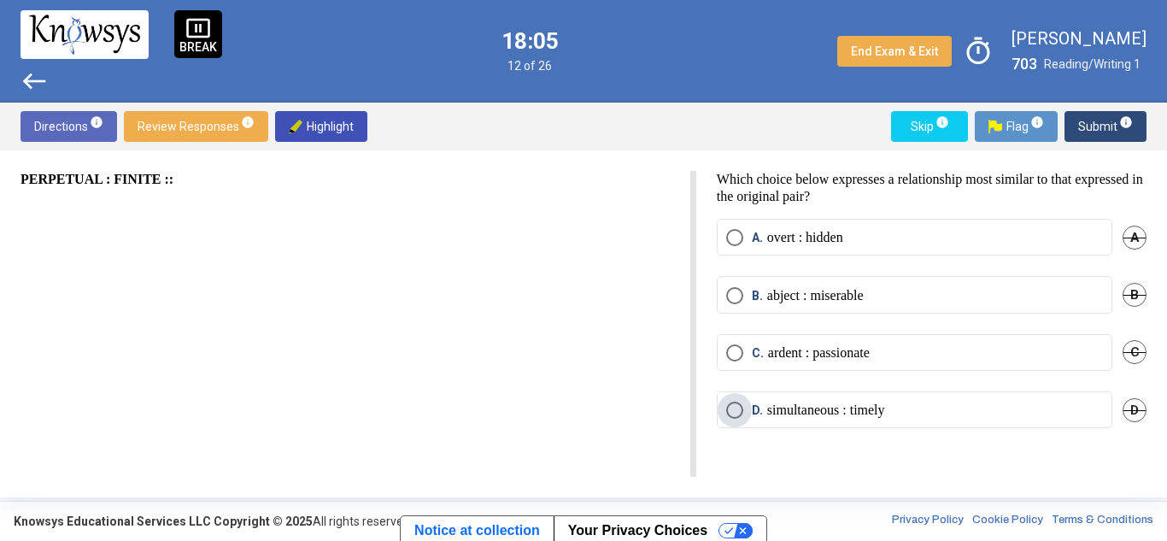
click at [742, 414] on span "Select an option" at bounding box center [734, 410] width 17 height 17
click at [1094, 122] on span "Submit info" at bounding box center [1105, 126] width 55 height 31
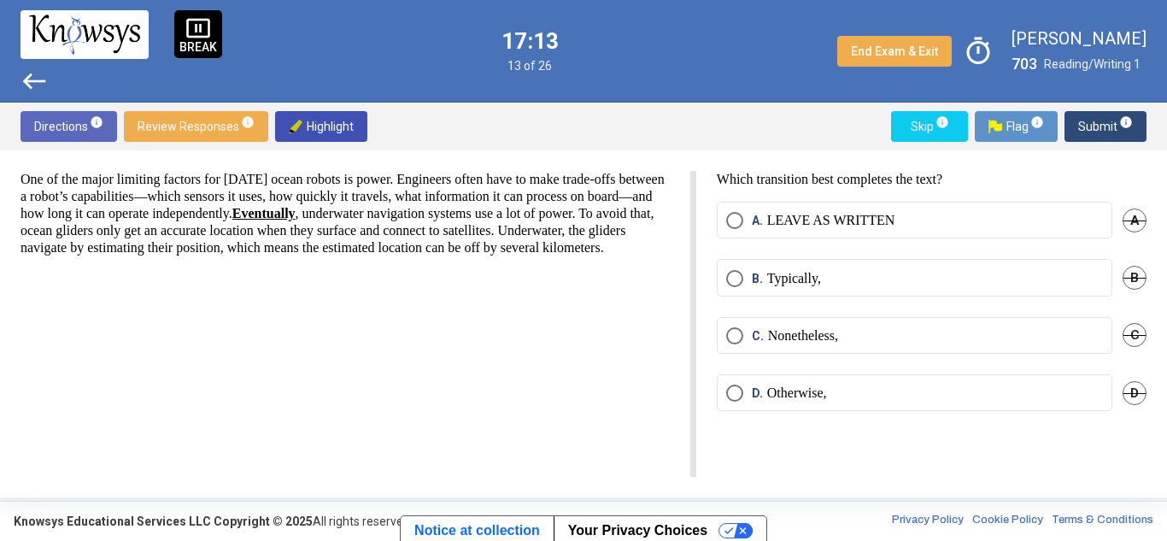
click at [1018, 208] on mat-radio-button "A. LEAVE AS WRITTEN" at bounding box center [915, 220] width 396 height 37
click at [727, 225] on span "Select an option" at bounding box center [734, 220] width 17 height 17
click at [1106, 127] on span "Submit info" at bounding box center [1105, 126] width 55 height 31
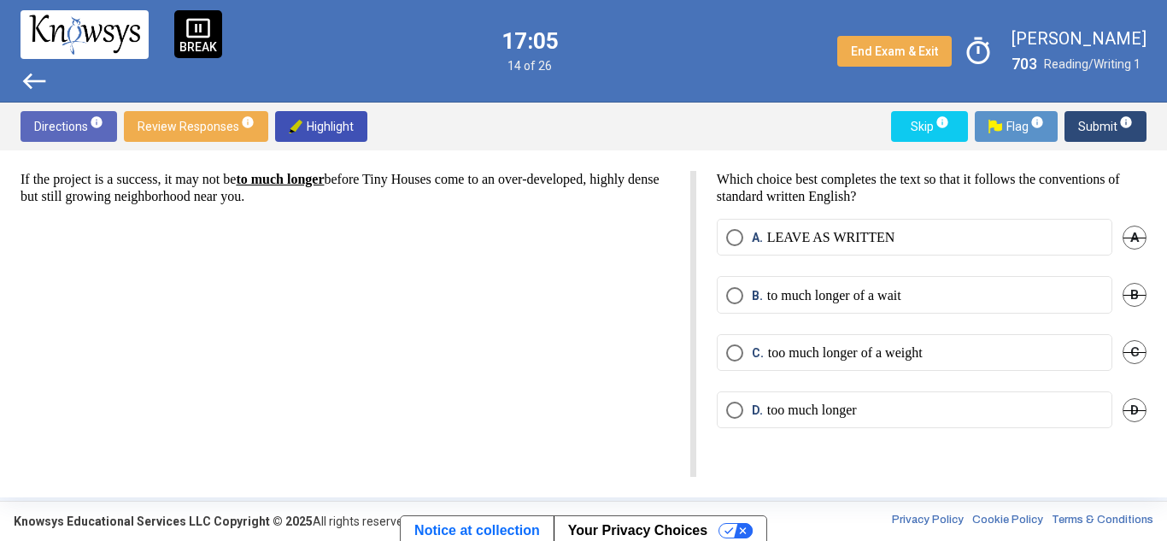
drag, startPoint x: 241, startPoint y: 172, endPoint x: 545, endPoint y: 172, distance: 304.2
click at [545, 172] on p "If the project is a success, it may not be to much longer before Tiny Houses co…" at bounding box center [345, 188] width 649 height 34
click at [578, 180] on p "If the project is a success, it may not be to much longer before Tiny Houses co…" at bounding box center [345, 188] width 649 height 34
drag, startPoint x: 561, startPoint y: 175, endPoint x: 638, endPoint y: 173, distance: 76.9
click at [638, 173] on p "If the project is a success, it may not be to much longer before Tiny Houses co…" at bounding box center [345, 188] width 649 height 34
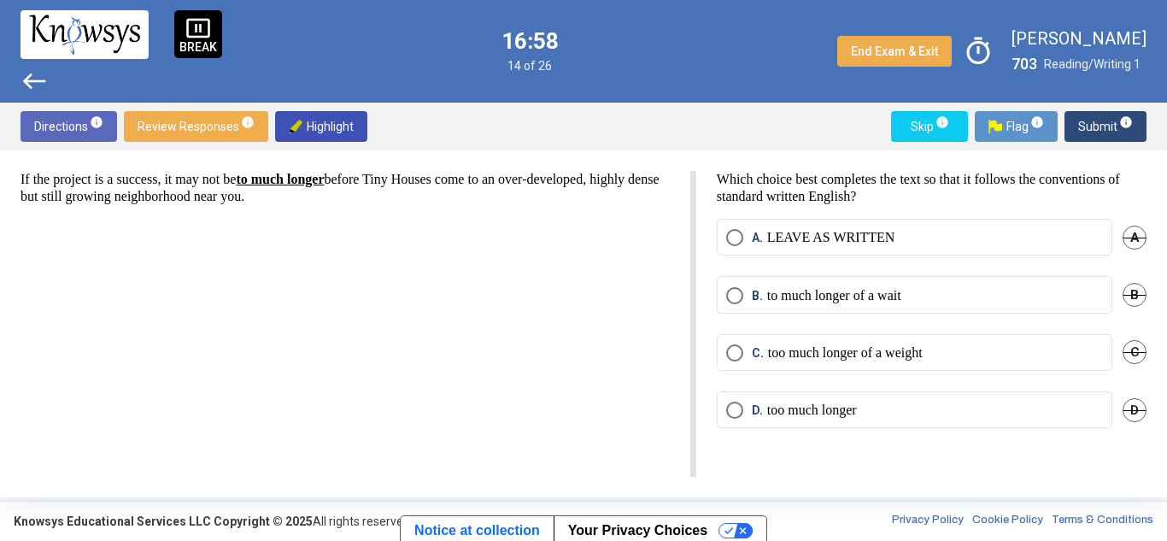
drag, startPoint x: 78, startPoint y: 188, endPoint x: 329, endPoint y: 197, distance: 251.4
click at [329, 197] on p "If the project is a success, it may not be to much longer before Tiny Houses co…" at bounding box center [345, 188] width 649 height 34
click at [191, 175] on p "If the project is a success, it may not be to much longer before Tiny Houses co…" at bounding box center [345, 188] width 649 height 34
click at [726, 244] on span "Select an option" at bounding box center [734, 237] width 17 height 17
click at [1096, 120] on span "Submit info" at bounding box center [1105, 126] width 55 height 31
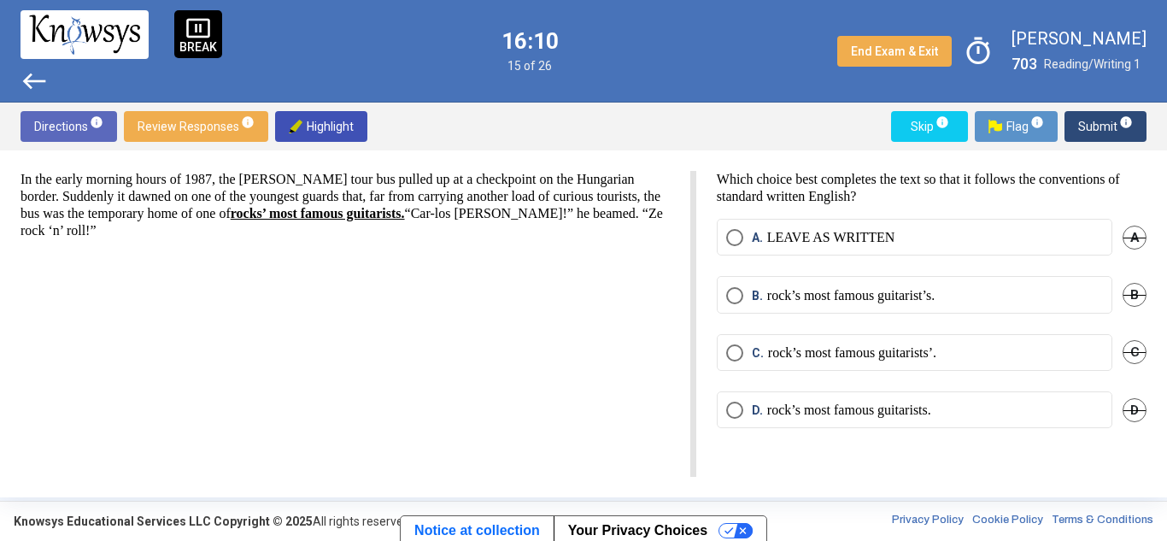
drag, startPoint x: 23, startPoint y: 177, endPoint x: 178, endPoint y: 172, distance: 154.7
click at [178, 172] on p "In the early morning hours of 1987, the [PERSON_NAME] tour bus pulled up at a c…" at bounding box center [345, 205] width 649 height 68
click at [185, 179] on p "In the early morning hours of 1987, the [PERSON_NAME] tour bus pulled up at a c…" at bounding box center [345, 205] width 649 height 68
click at [802, 298] on p "rock’s most famous guitarist’s." at bounding box center [850, 295] width 167 height 17
click at [1101, 131] on span "Submit info" at bounding box center [1105, 126] width 55 height 31
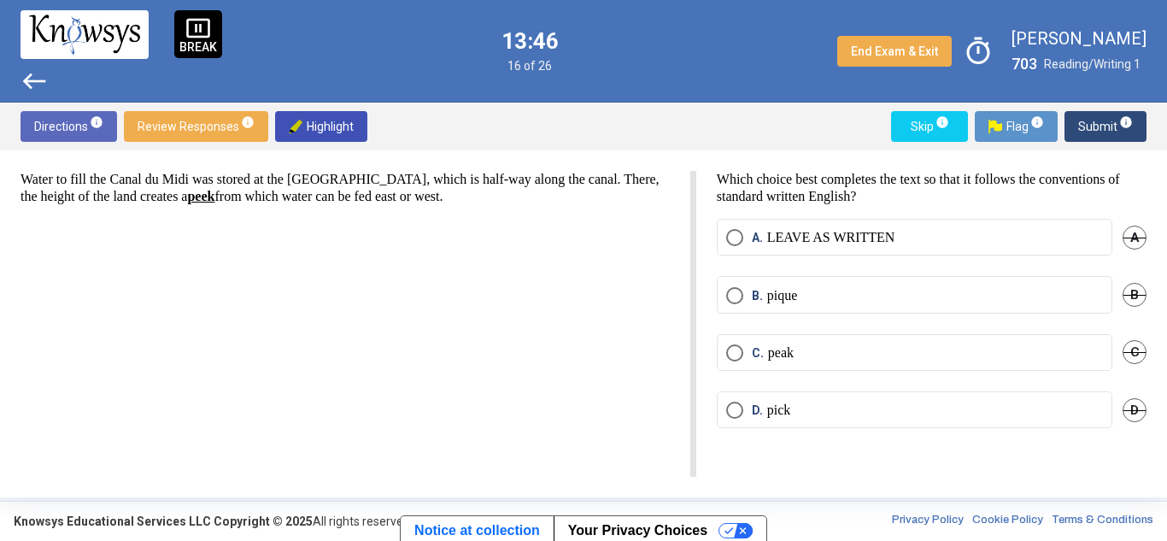
drag, startPoint x: 297, startPoint y: 197, endPoint x: 690, endPoint y: 311, distance: 409.4
click at [437, 199] on p "Water to fill the Canal du Midi was stored at the [GEOGRAPHIC_DATA], which is h…" at bounding box center [345, 188] width 649 height 34
click at [731, 348] on span "Select an option" at bounding box center [734, 352] width 17 height 17
click at [1108, 119] on span "Submit info" at bounding box center [1105, 126] width 55 height 31
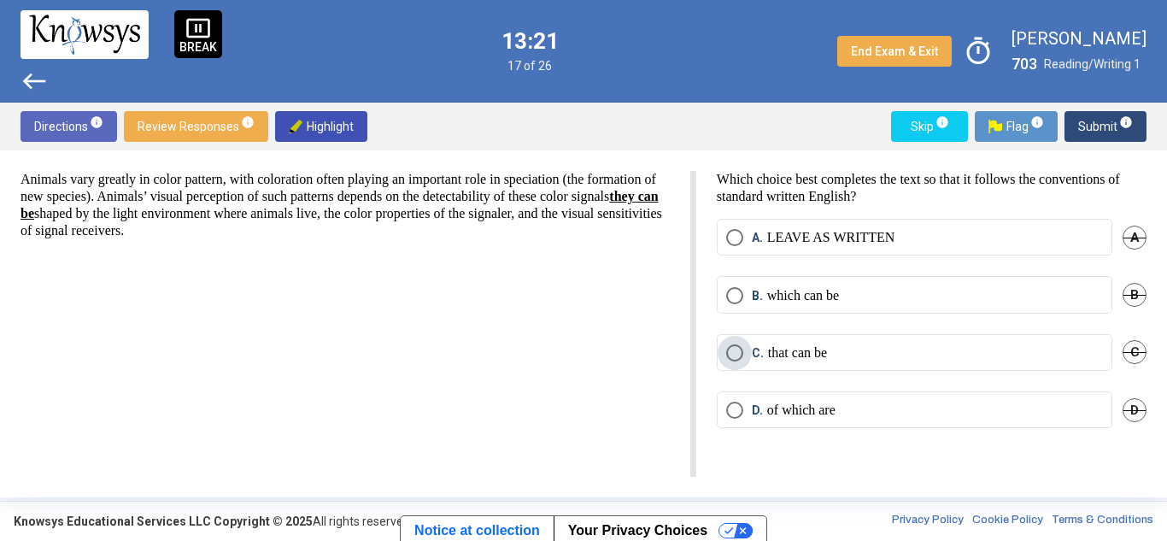
click at [732, 346] on span "Select an option" at bounding box center [734, 352] width 17 height 17
click at [1097, 123] on span "Submit info" at bounding box center [1105, 126] width 55 height 31
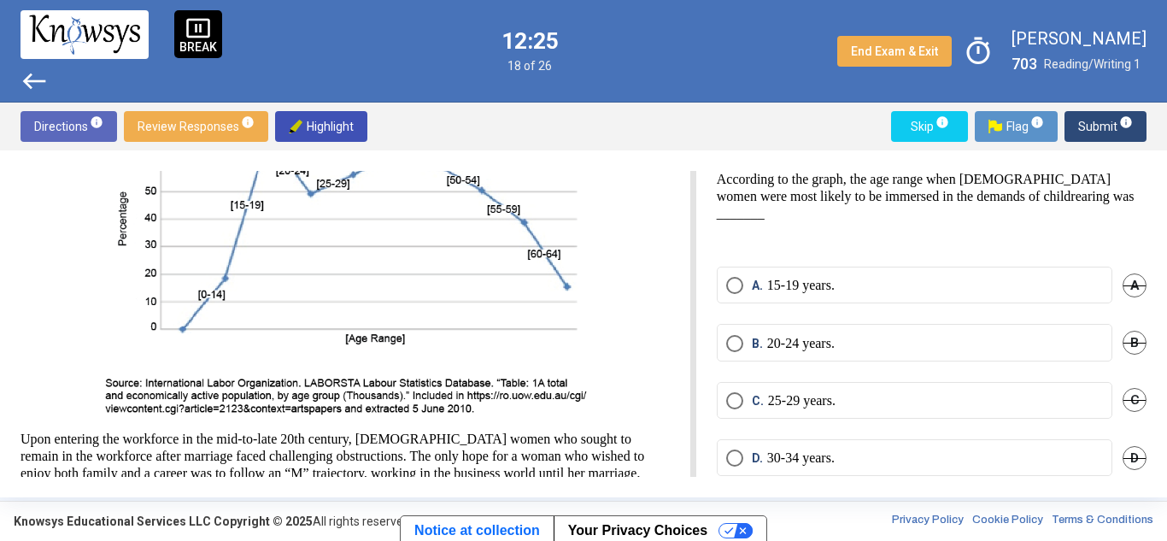
scroll to position [87, 0]
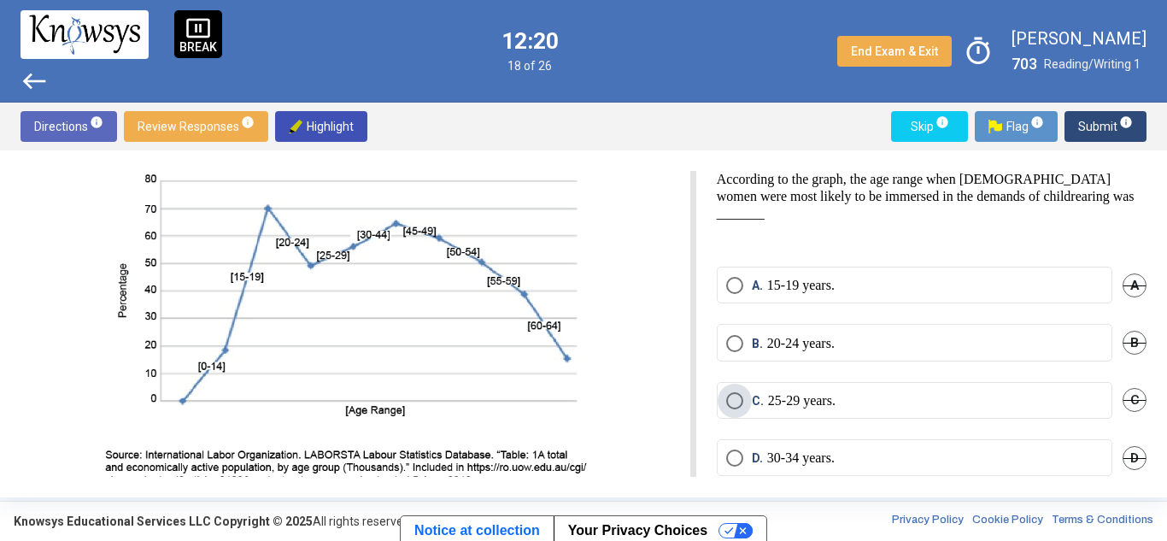
click at [739, 396] on span "Select an option" at bounding box center [734, 400] width 17 height 17
click at [1104, 123] on span "Submit info" at bounding box center [1105, 126] width 55 height 31
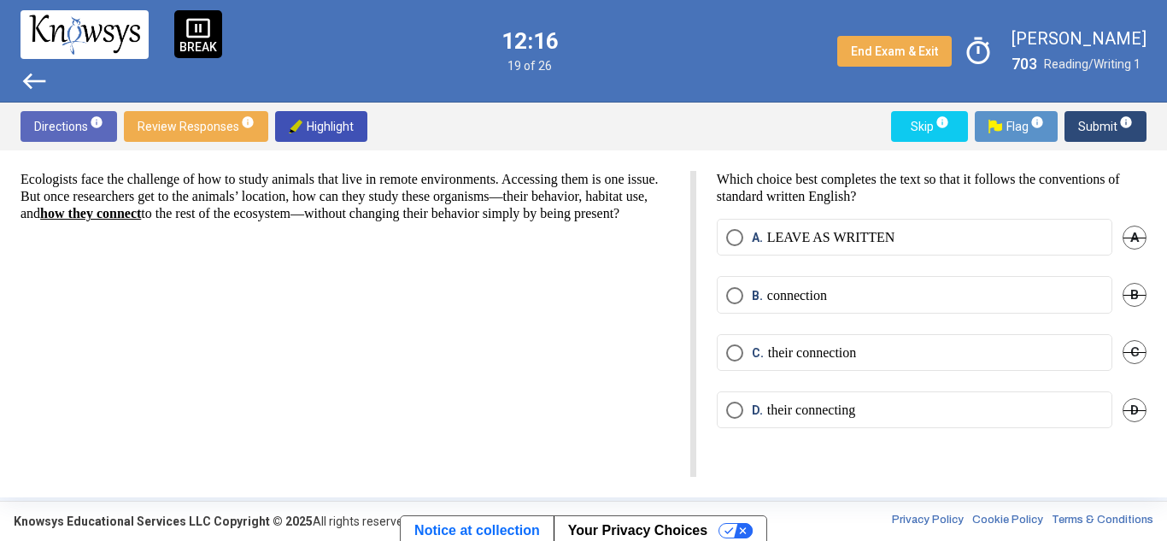
scroll to position [0, 0]
click at [734, 347] on span "Select an option" at bounding box center [734, 352] width 17 height 17
click at [1099, 126] on span "Submit info" at bounding box center [1105, 126] width 55 height 31
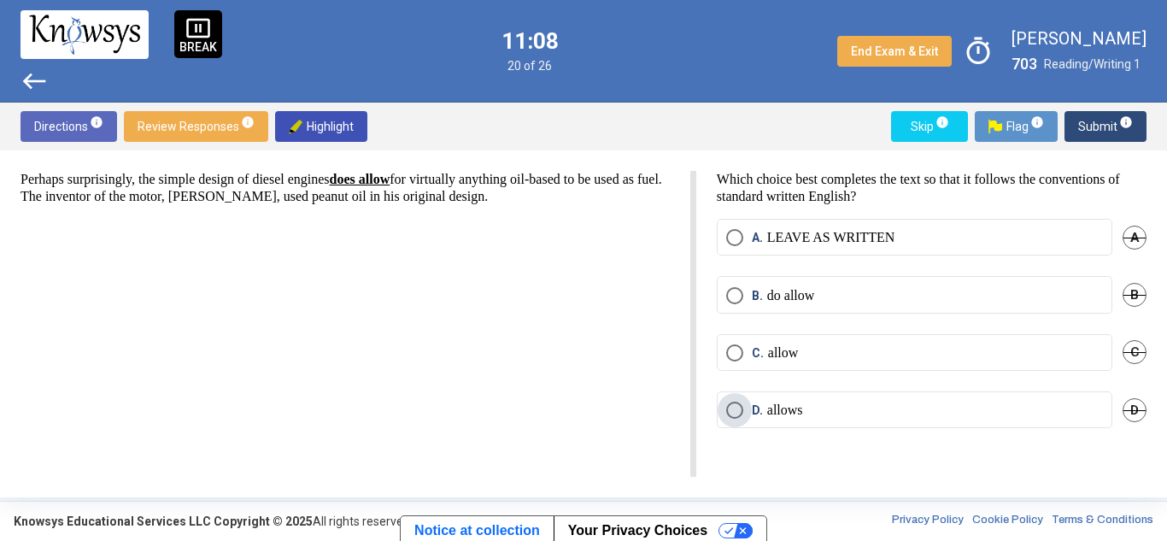
click at [739, 402] on span "Select an option" at bounding box center [734, 410] width 17 height 17
click at [1108, 127] on span "Submit info" at bounding box center [1105, 126] width 55 height 31
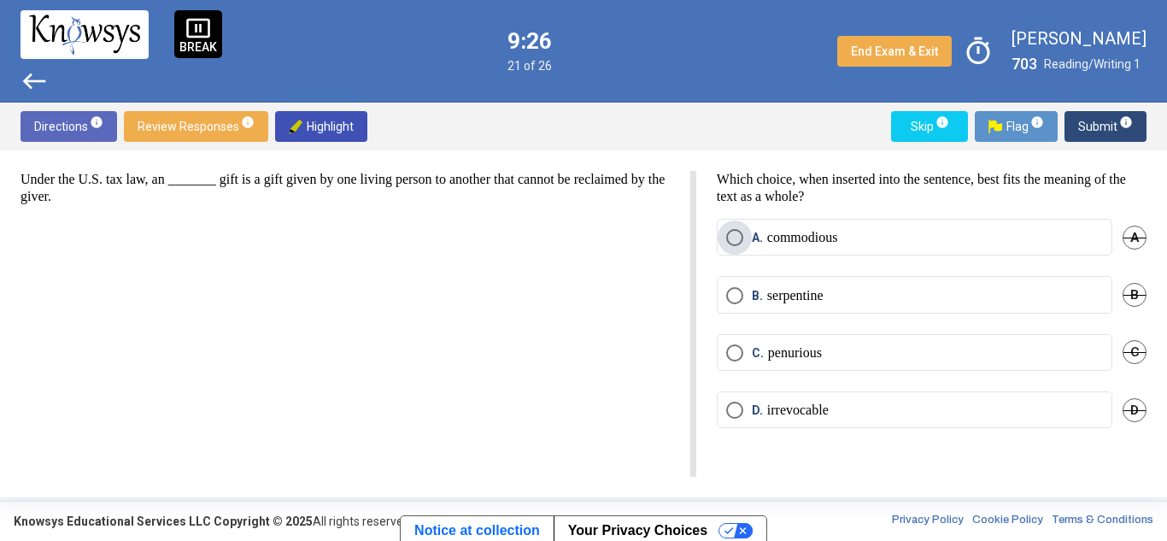
click at [738, 241] on span "Select an option" at bounding box center [734, 237] width 17 height 17
click at [1089, 137] on span "Submit info" at bounding box center [1105, 126] width 55 height 31
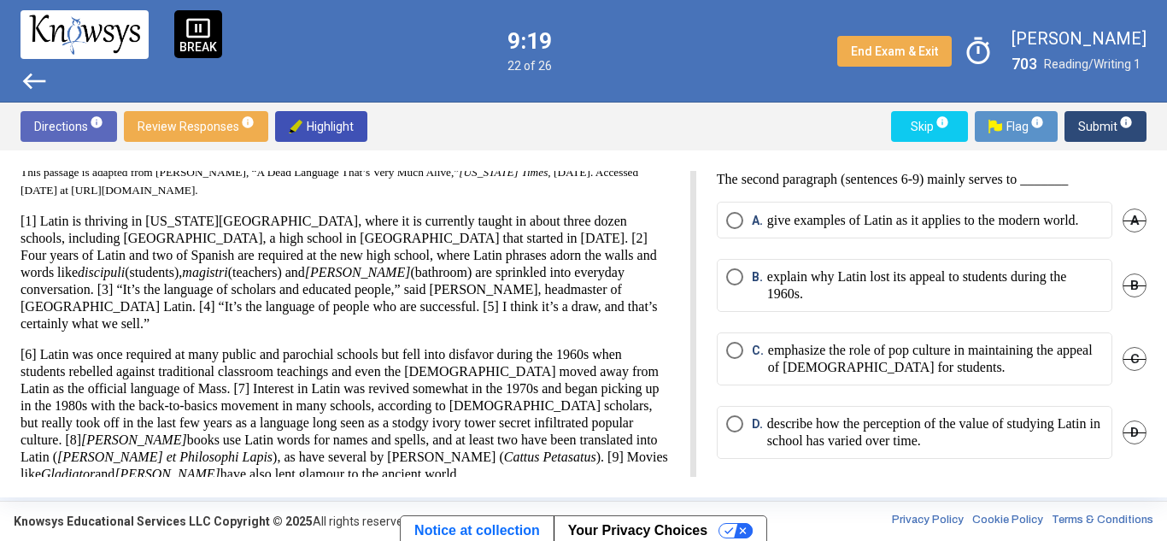
scroll to position [41, 0]
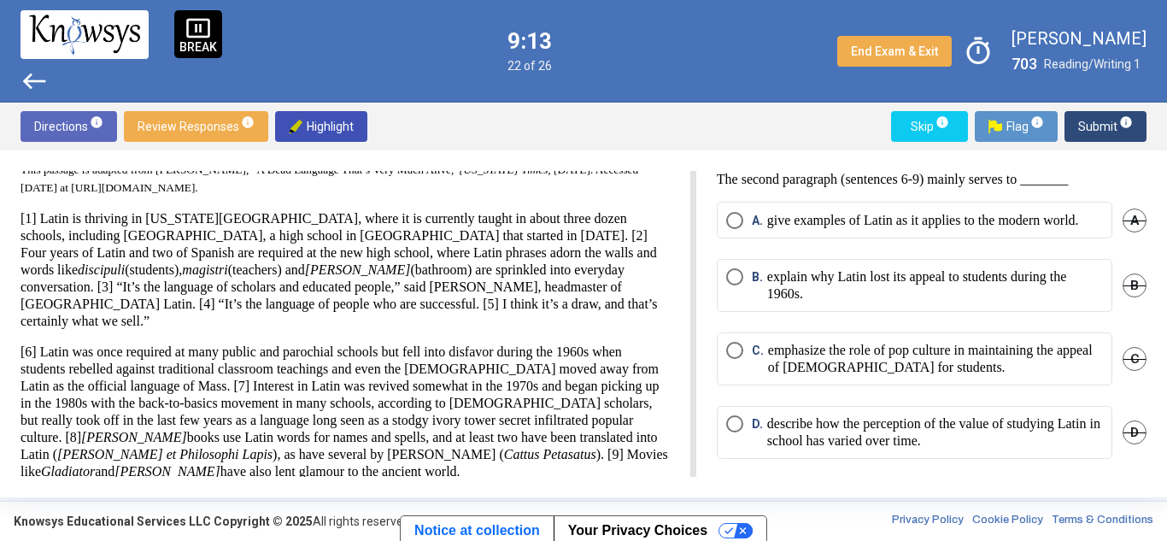
drag, startPoint x: 30, startPoint y: 330, endPoint x: 119, endPoint y: 331, distance: 88.9
click at [119, 343] on p "[6] Latin was once required at many public and parochial schools but fell into …" at bounding box center [345, 411] width 649 height 137
click at [186, 391] on p "[6] Latin was once required at many public and parochial schools but fell into …" at bounding box center [345, 411] width 649 height 137
click at [738, 432] on span "Select an option" at bounding box center [734, 423] width 17 height 17
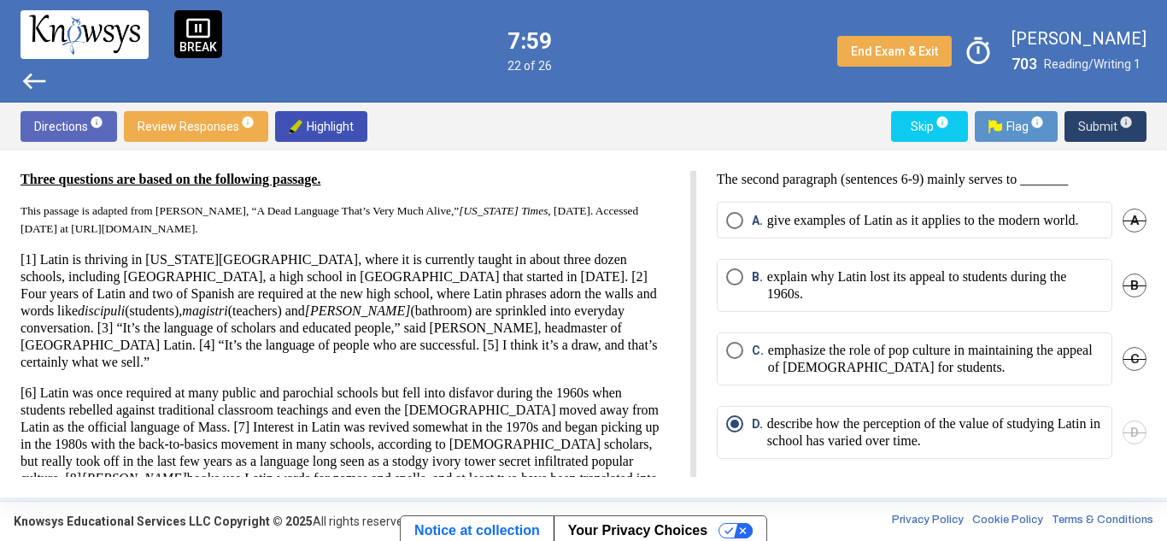
click at [1108, 112] on span "Submit info" at bounding box center [1105, 126] width 55 height 31
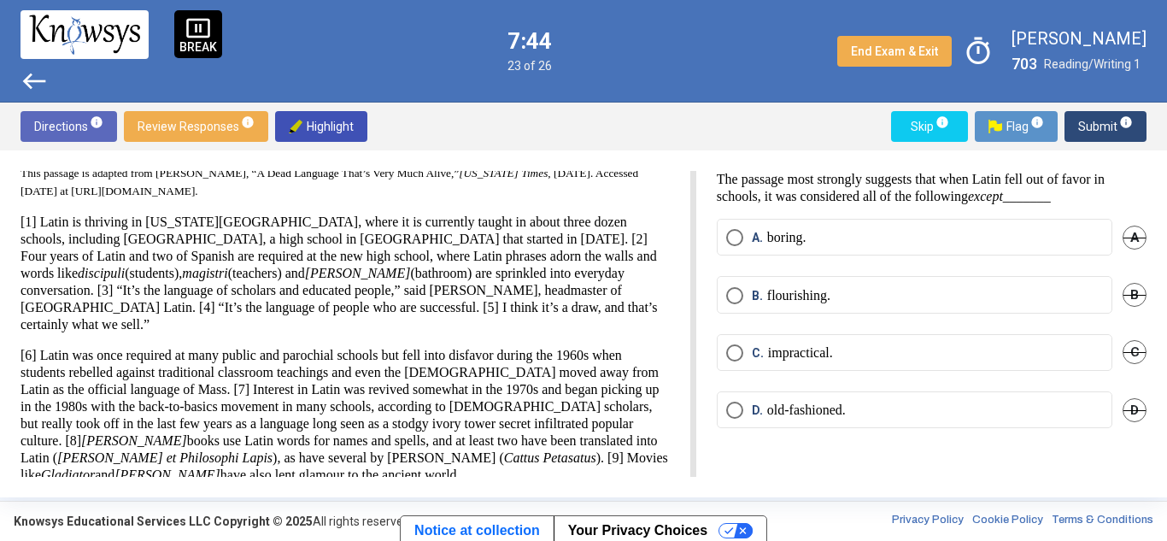
scroll to position [41, 0]
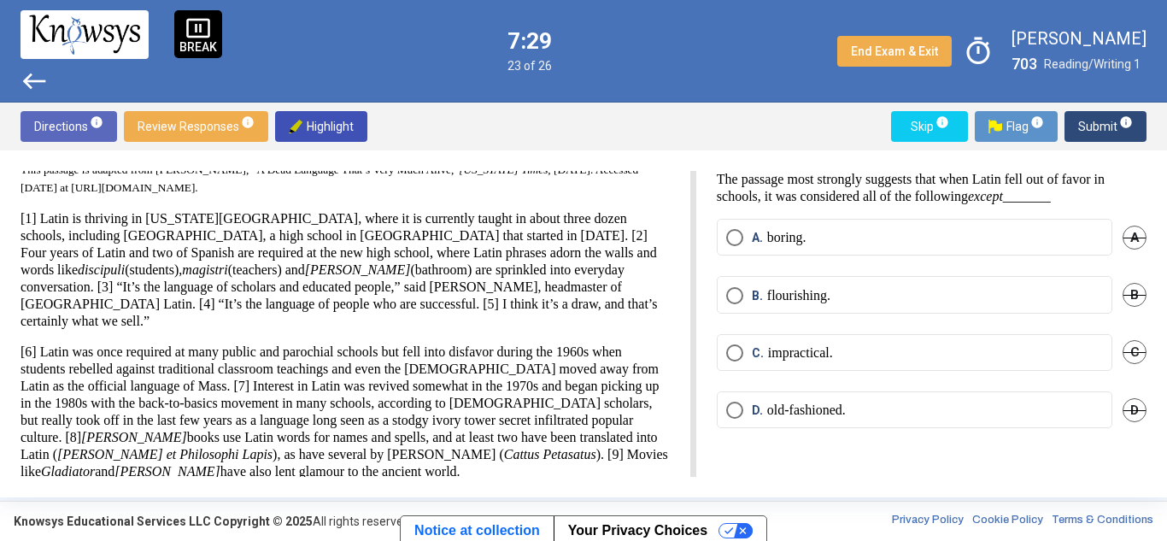
drag, startPoint x: 388, startPoint y: 349, endPoint x: 388, endPoint y: 361, distance: 11.1
click at [388, 361] on p "[6] Latin was once required at many public and parochial schools but fell into …" at bounding box center [345, 411] width 649 height 137
click at [513, 317] on div "Three questions are based on the following passage. This passage is adapted fro…" at bounding box center [345, 305] width 649 height 350
click at [745, 405] on span "D. old-fashioned." at bounding box center [794, 410] width 103 height 17
click at [737, 351] on span "Select an option" at bounding box center [734, 352] width 17 height 17
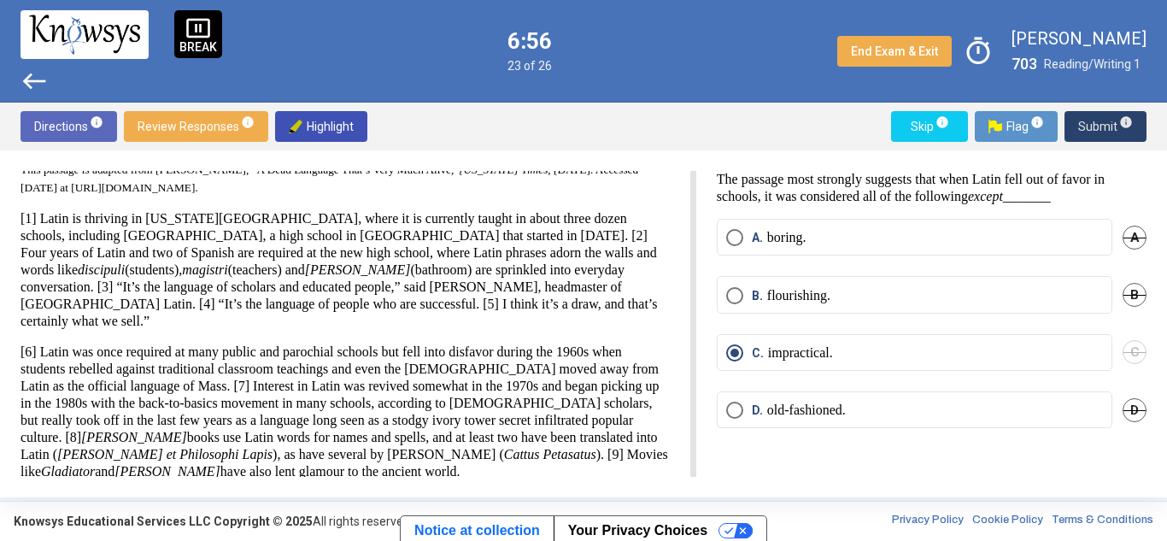
click at [1088, 119] on span "Submit info" at bounding box center [1105, 126] width 55 height 31
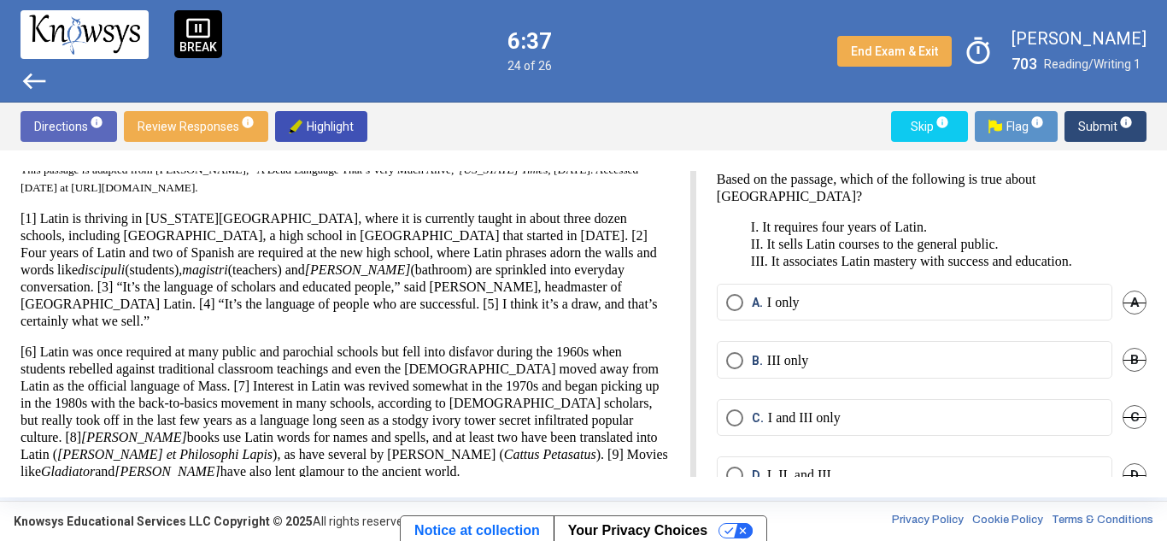
drag, startPoint x: 218, startPoint y: 256, endPoint x: 330, endPoint y: 257, distance: 111.9
click at [330, 257] on p "[1] Latin is thriving in [US_STATE][GEOGRAPHIC_DATA], where it is currently tau…" at bounding box center [345, 270] width 649 height 120
click at [438, 264] on p "[1] Latin is thriving in [US_STATE][GEOGRAPHIC_DATA], where it is currently tau…" at bounding box center [345, 270] width 649 height 120
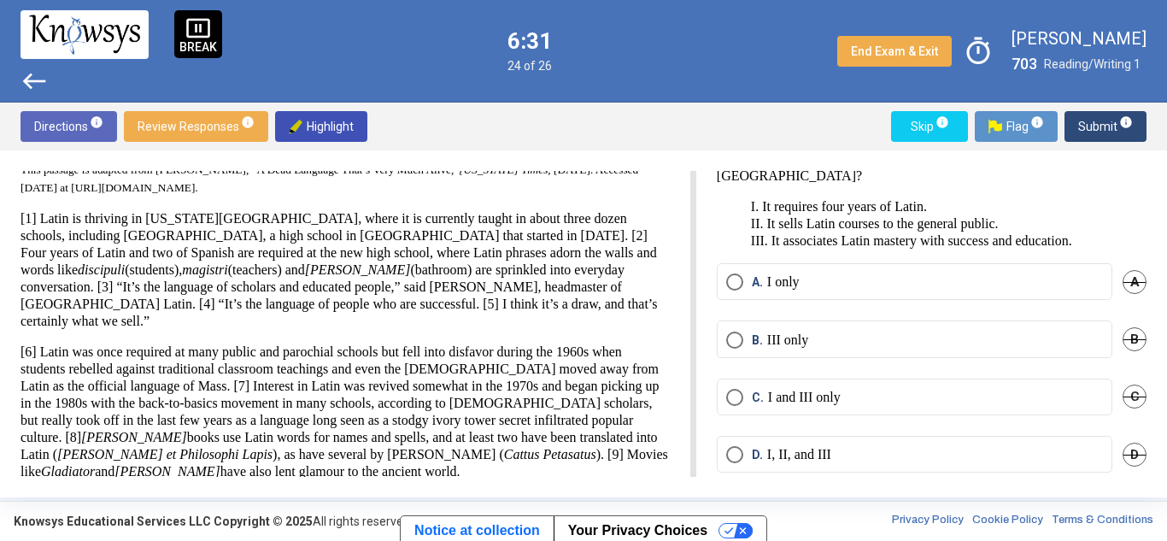
scroll to position [21, 0]
click at [744, 390] on span "C. I and III only" at bounding box center [791, 397] width 97 height 17
click at [1094, 117] on span "Submit info" at bounding box center [1105, 126] width 55 height 31
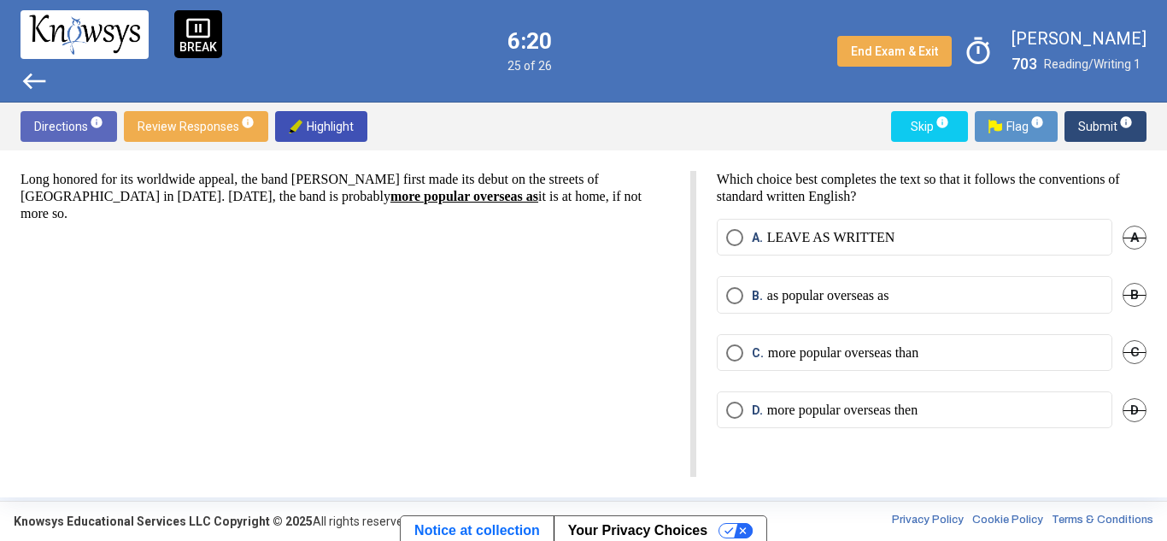
scroll to position [0, 0]
drag, startPoint x: 18, startPoint y: 170, endPoint x: 47, endPoint y: 191, distance: 36.1
click at [47, 191] on div "Long honored for its worldwide appeal, the band [PERSON_NAME] first made its de…" at bounding box center [583, 323] width 1167 height 347
click at [77, 194] on p "Long honored for its worldwide appeal, the band [PERSON_NAME] first made its de…" at bounding box center [345, 196] width 649 height 51
click at [730, 354] on span "Select an option" at bounding box center [734, 352] width 17 height 17
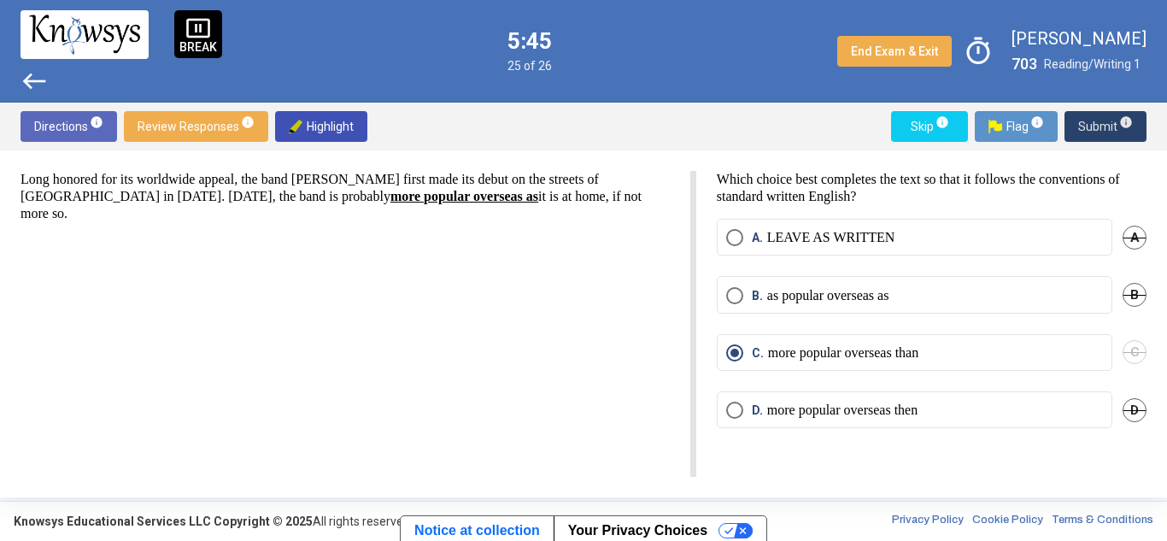
click at [1084, 135] on span "Submit info" at bounding box center [1105, 126] width 55 height 31
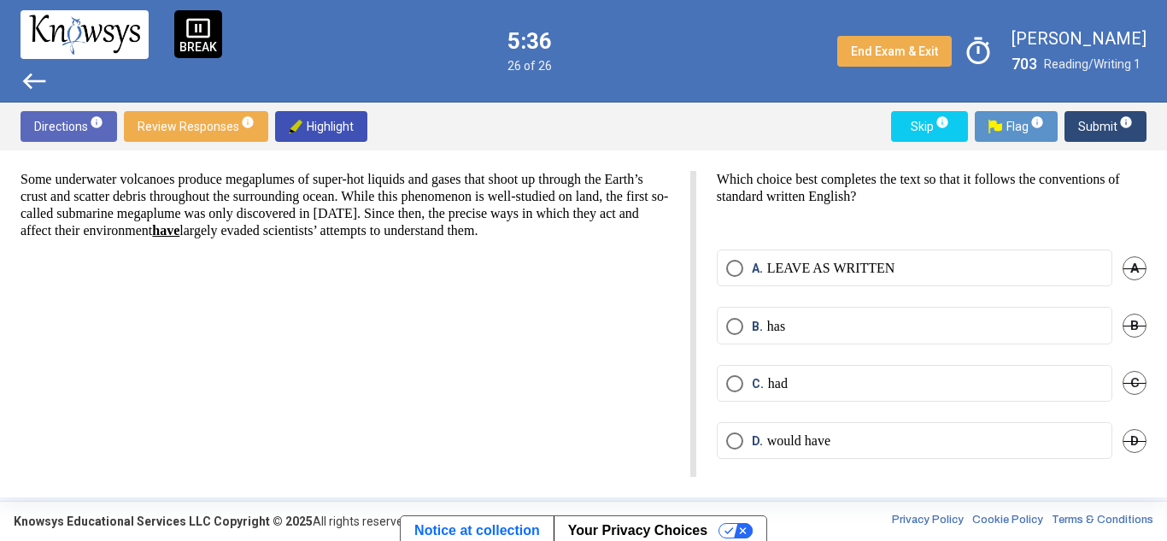
drag, startPoint x: 244, startPoint y: 209, endPoint x: 337, endPoint y: 220, distance: 93.7
click at [337, 220] on p "Some underwater volcanoes produce megaplumes of super-hot liquids and gases tha…" at bounding box center [345, 205] width 649 height 68
click at [541, 206] on p "Some underwater volcanoes produce megaplumes of super-hot liquids and gases tha…" at bounding box center [345, 205] width 649 height 68
drag, startPoint x: 299, startPoint y: 227, endPoint x: 562, endPoint y: 232, distance: 263.2
click at [562, 232] on p "Some underwater volcanoes produce megaplumes of super-hot liquids and gases tha…" at bounding box center [345, 205] width 649 height 68
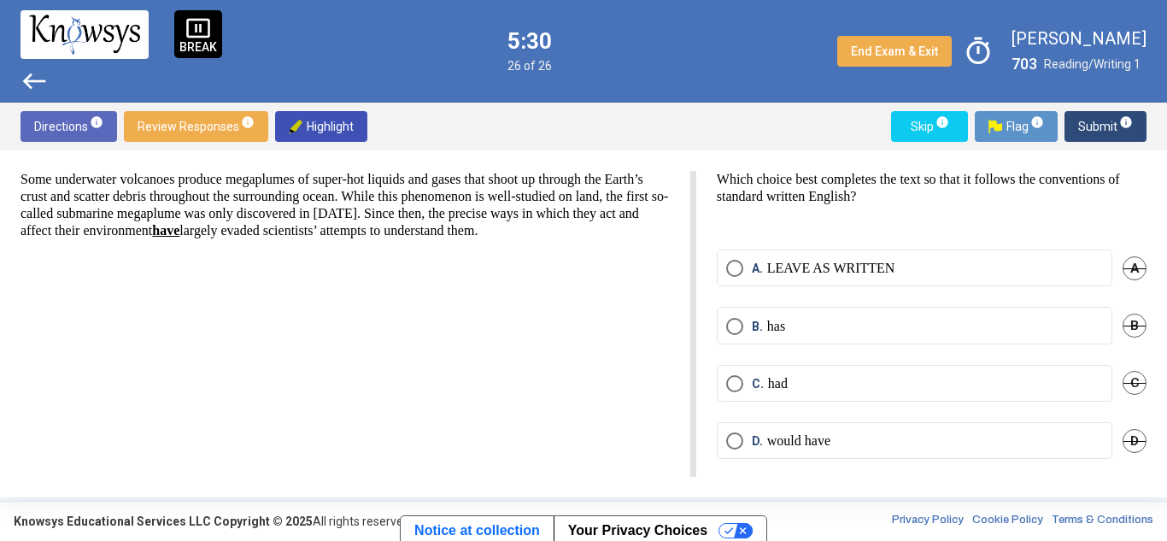
click at [595, 231] on p "Some underwater volcanoes produce megaplumes of super-hot liquids and gases tha…" at bounding box center [345, 205] width 649 height 68
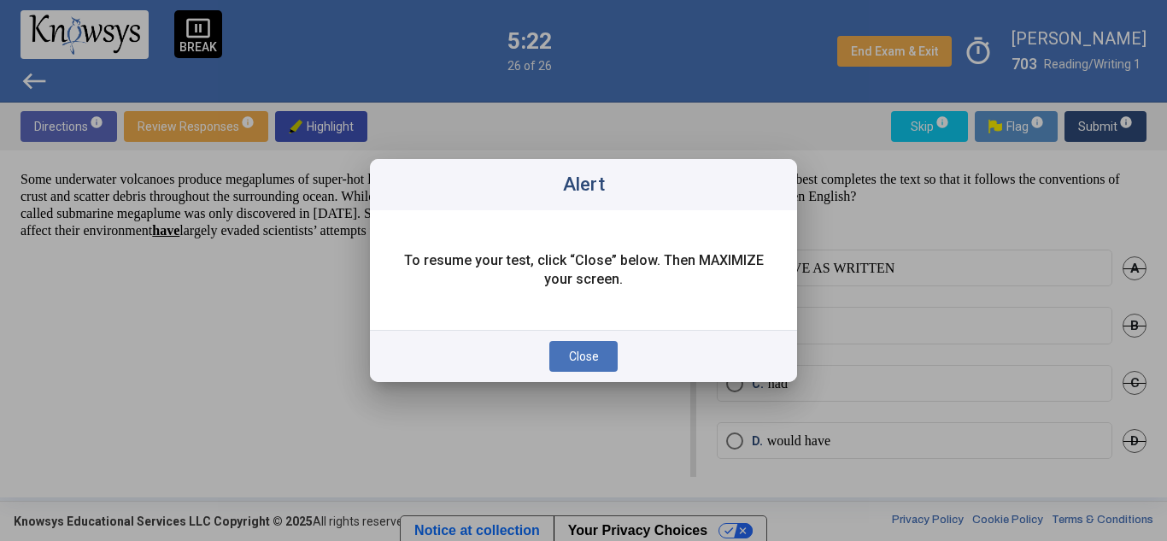
click at [581, 359] on span "Close" at bounding box center [584, 356] width 30 height 14
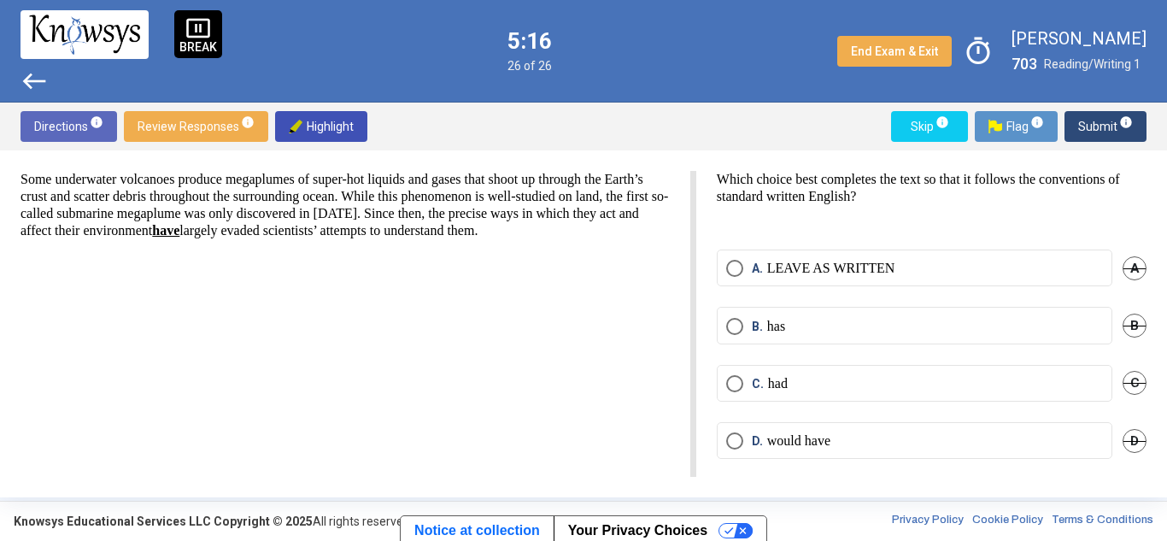
drag, startPoint x: 93, startPoint y: 247, endPoint x: 144, endPoint y: 248, distance: 51.3
click at [144, 239] on p "Some underwater volcanoes produce megaplumes of super-hot liquids and gases tha…" at bounding box center [345, 205] width 649 height 68
click at [214, 222] on p "Some underwater volcanoes produce megaplumes of super-hot liquids and gases tha…" at bounding box center [345, 205] width 649 height 68
drag, startPoint x: 310, startPoint y: 226, endPoint x: 391, endPoint y: 231, distance: 81.3
click at [391, 231] on p "Some underwater volcanoes produce megaplumes of super-hot liquids and gases tha…" at bounding box center [345, 205] width 649 height 68
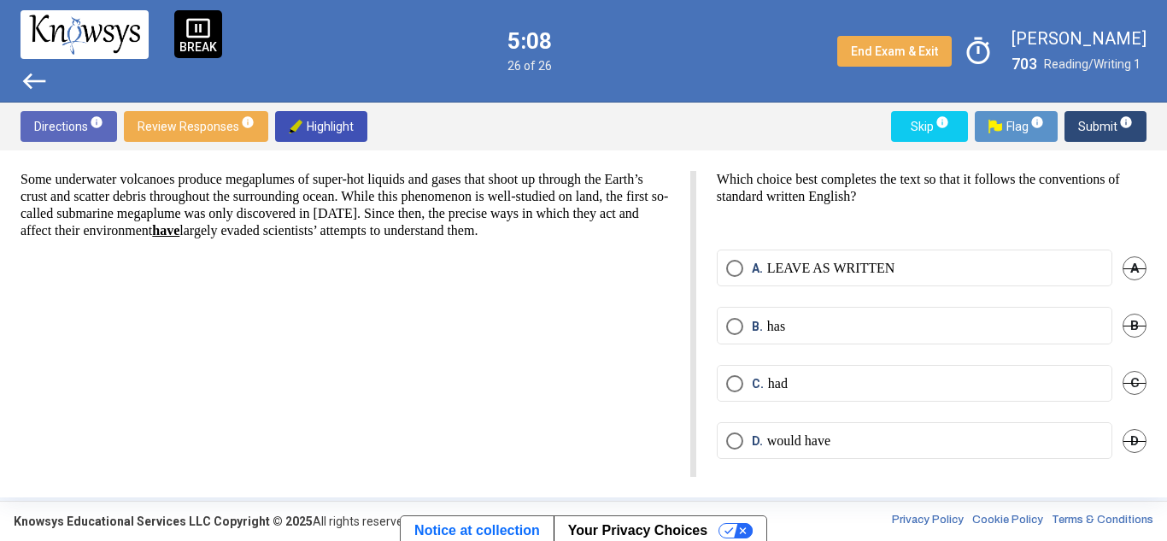
click at [442, 233] on p "Some underwater volcanoes produce megaplumes of super-hot liquids and gases tha…" at bounding box center [345, 205] width 649 height 68
drag, startPoint x: 285, startPoint y: 226, endPoint x: 458, endPoint y: 229, distance: 173.5
click at [458, 229] on p "Some underwater volcanoes produce megaplumes of super-hot liquids and gases tha…" at bounding box center [345, 205] width 649 height 68
click at [737, 375] on span "Select an option" at bounding box center [734, 383] width 17 height 17
click at [505, 300] on div "Some underwater volcanoes produce megaplumes of super-hot liquids and gases tha…" at bounding box center [359, 324] width 676 height 306
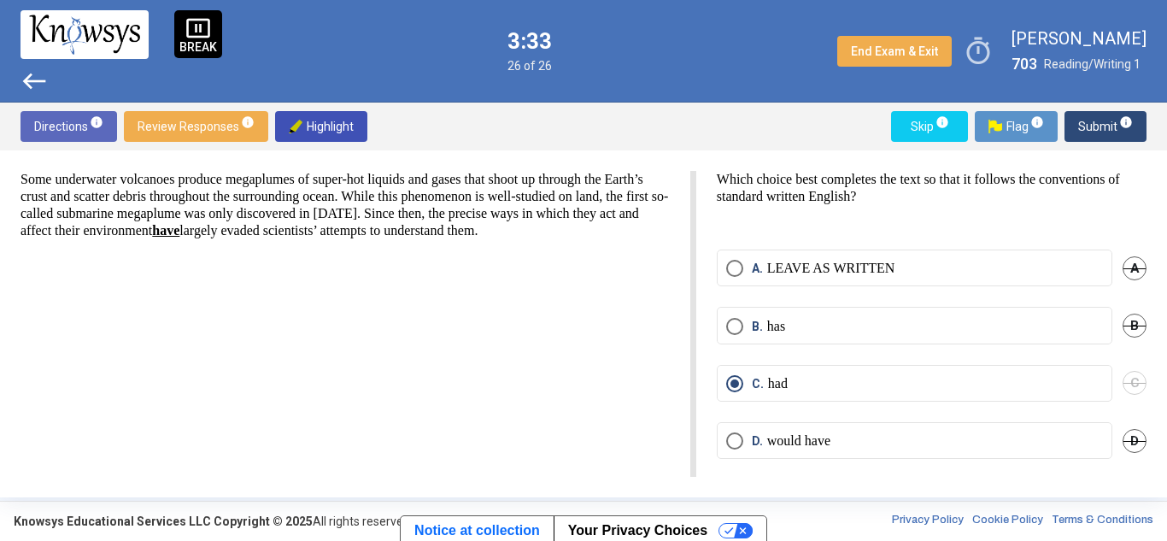
drag, startPoint x: 516, startPoint y: 234, endPoint x: 567, endPoint y: 244, distance: 52.1
click at [567, 239] on p "Some underwater volcanoes produce megaplumes of super-hot liquids and gases tha…" at bounding box center [345, 205] width 649 height 68
click at [1097, 126] on span "Submit info" at bounding box center [1105, 126] width 55 height 31
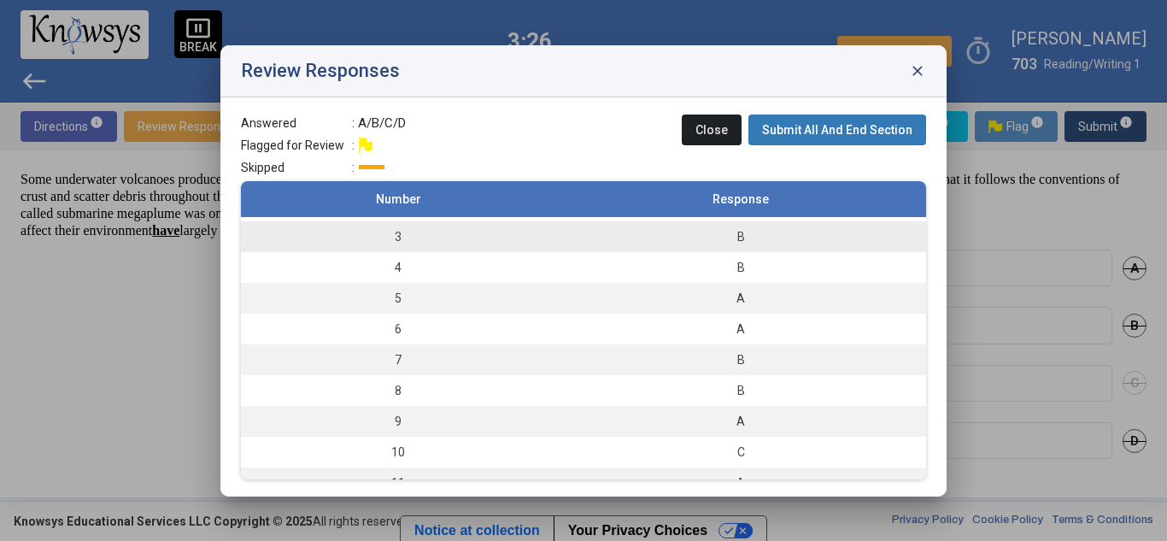
scroll to position [61, 0]
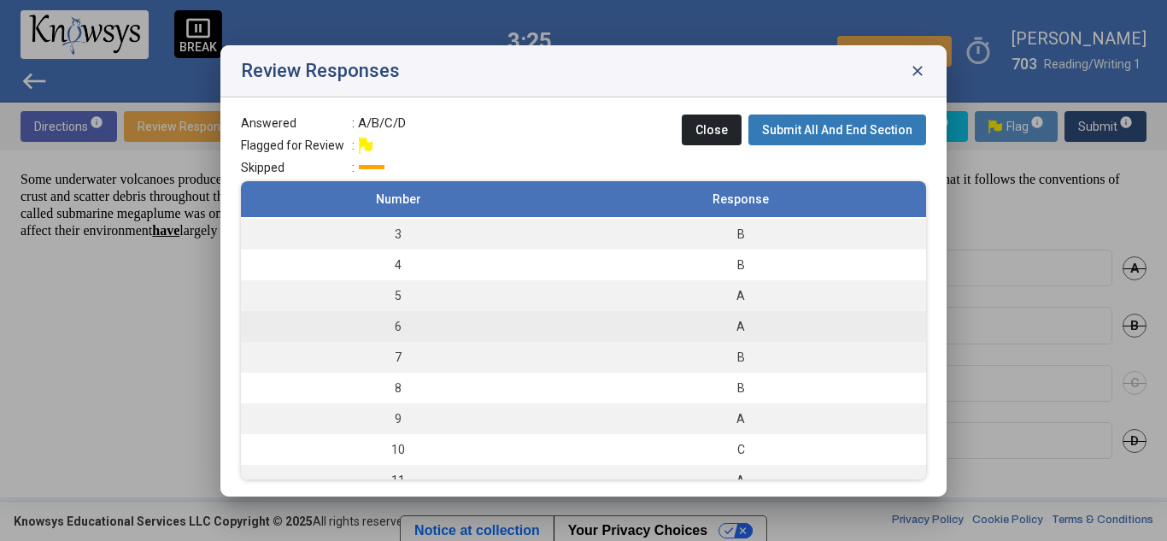
click at [437, 322] on td "6" at bounding box center [398, 326] width 314 height 31
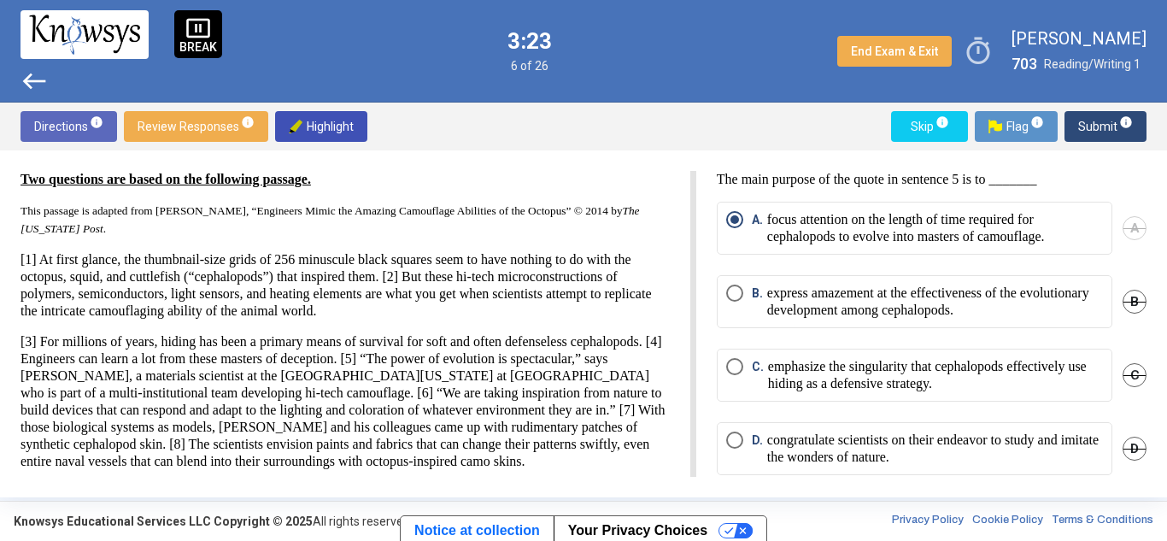
scroll to position [24, 0]
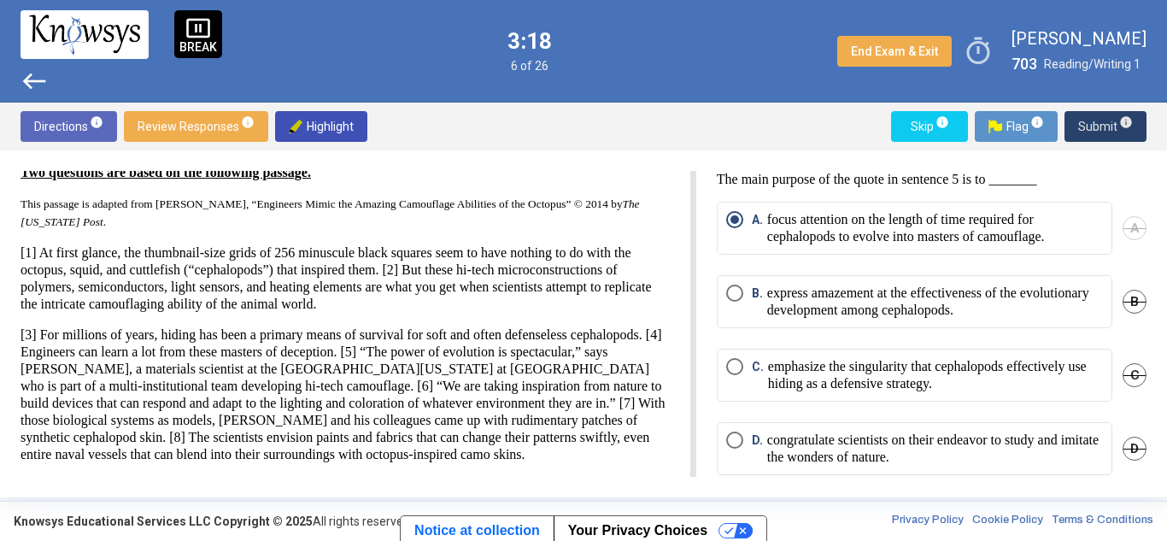
click at [1103, 124] on span "Submit info" at bounding box center [1105, 126] width 55 height 31
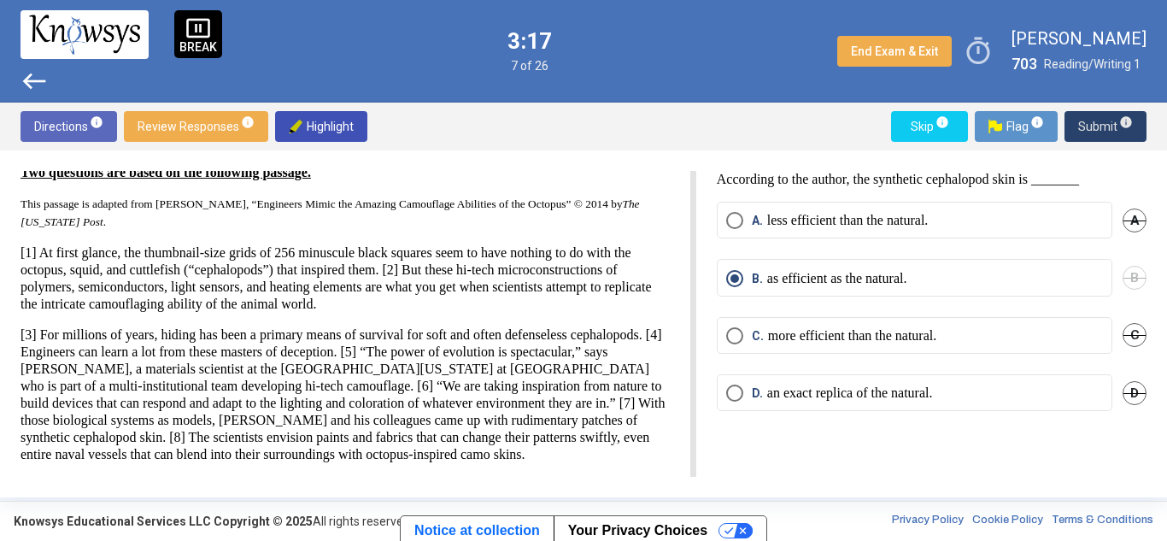
click at [1103, 124] on span "Submit info" at bounding box center [1105, 126] width 55 height 31
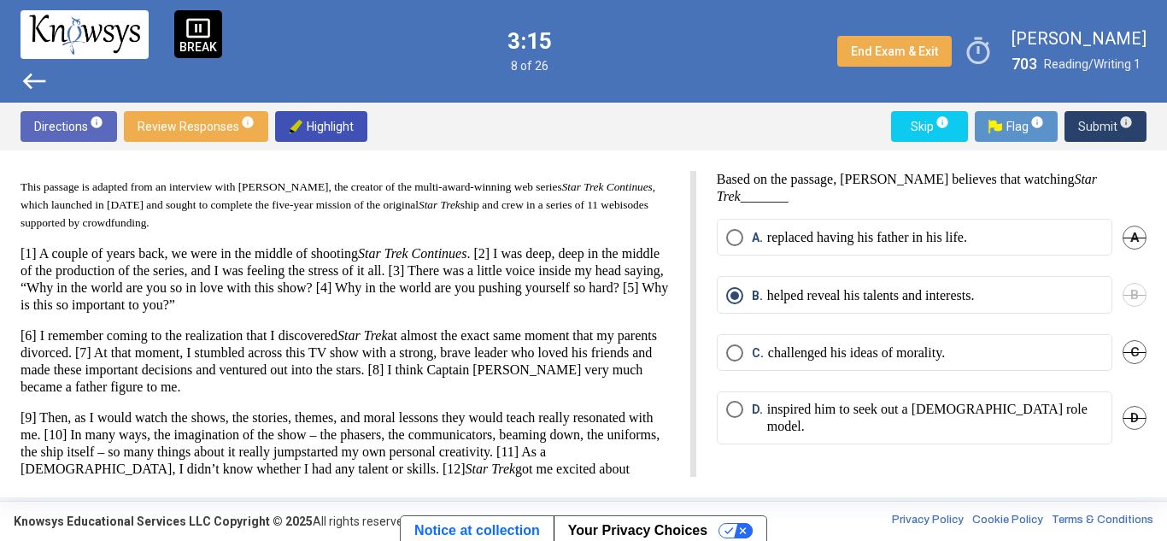
click at [1103, 124] on span "Submit info" at bounding box center [1105, 126] width 55 height 31
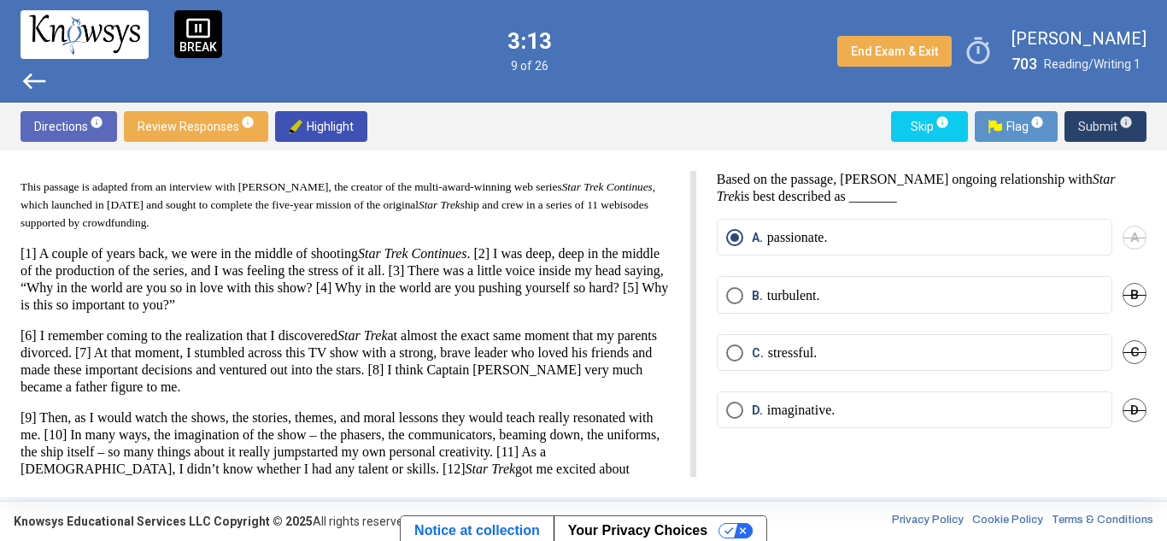
click at [1103, 124] on span "Submit info" at bounding box center [1105, 126] width 55 height 31
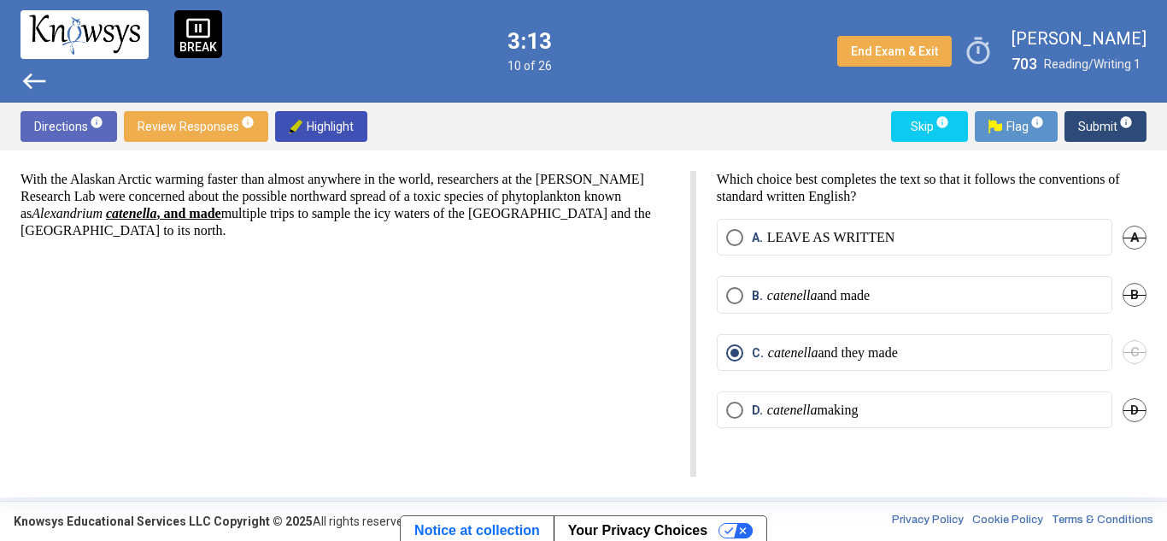
scroll to position [0, 0]
click at [1103, 124] on span "Submit info" at bounding box center [1105, 126] width 55 height 31
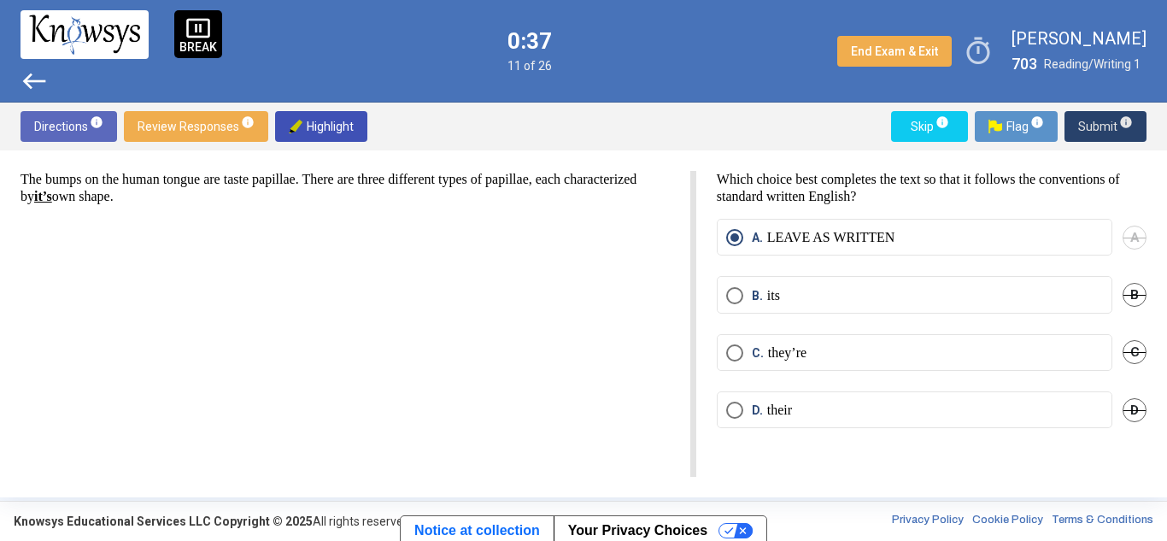
click at [1089, 122] on span "Submit info" at bounding box center [1105, 126] width 55 height 31
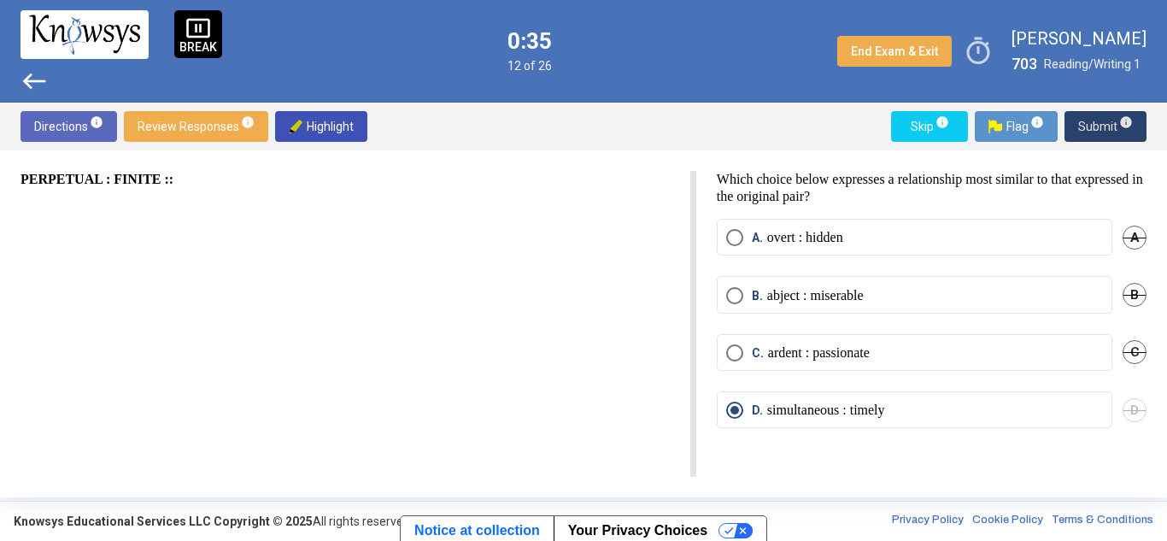
click at [1089, 122] on span "Submit info" at bounding box center [1105, 126] width 55 height 31
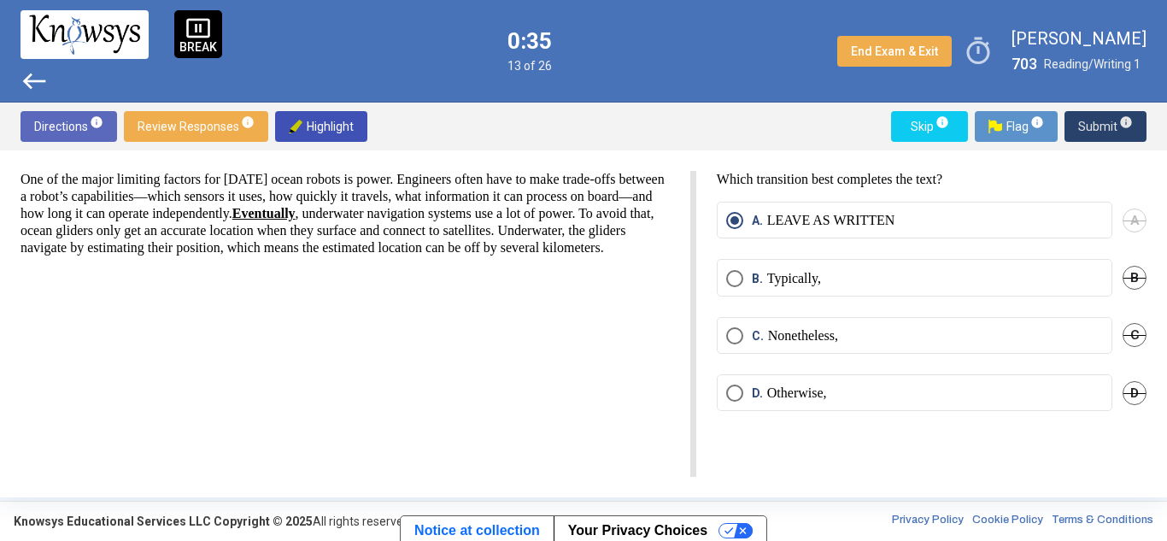
click at [1089, 122] on span "Submit info" at bounding box center [1105, 126] width 55 height 31
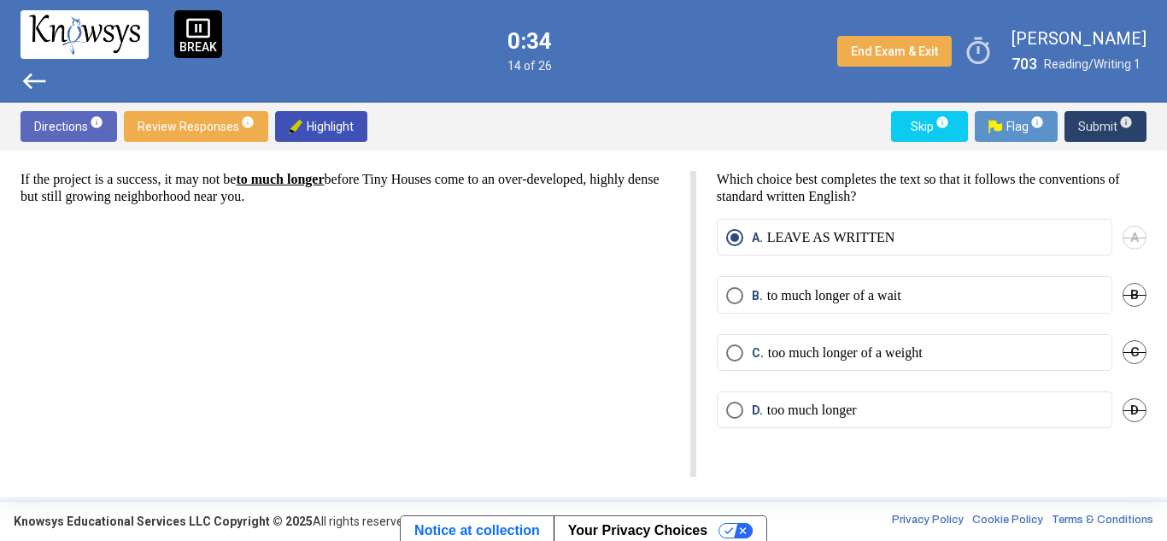
click at [1089, 122] on span "Submit info" at bounding box center [1105, 126] width 55 height 31
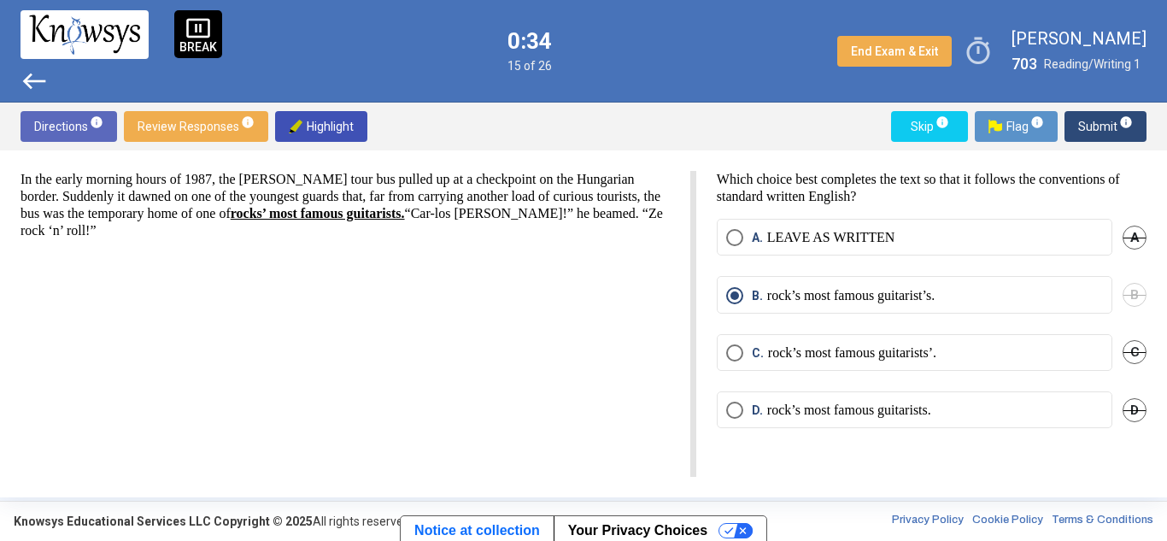
click at [1089, 122] on span "Submit info" at bounding box center [1105, 126] width 55 height 31
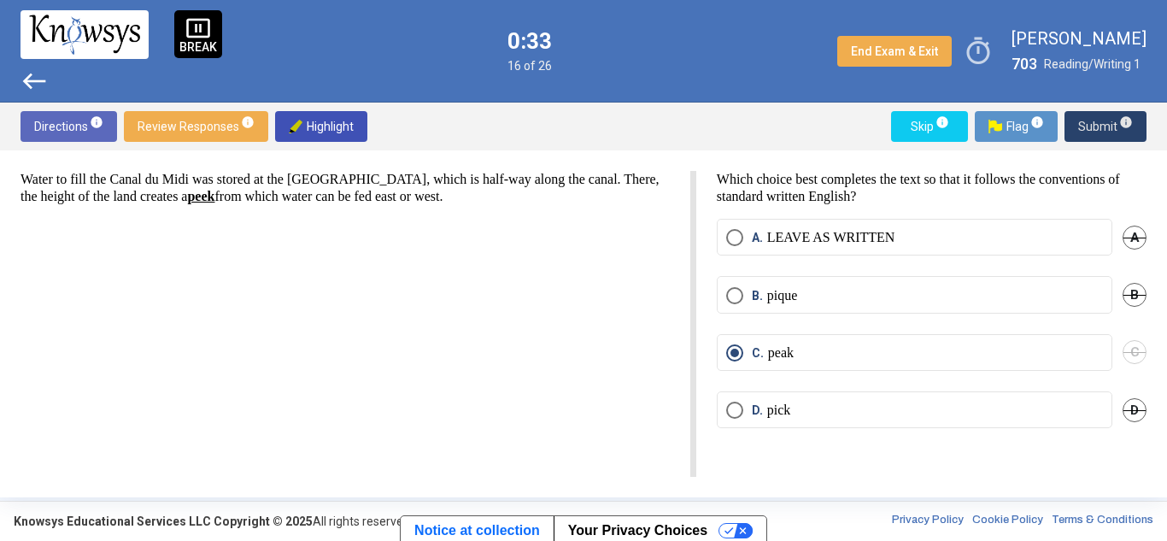
click at [1089, 122] on span "Submit info" at bounding box center [1105, 126] width 55 height 31
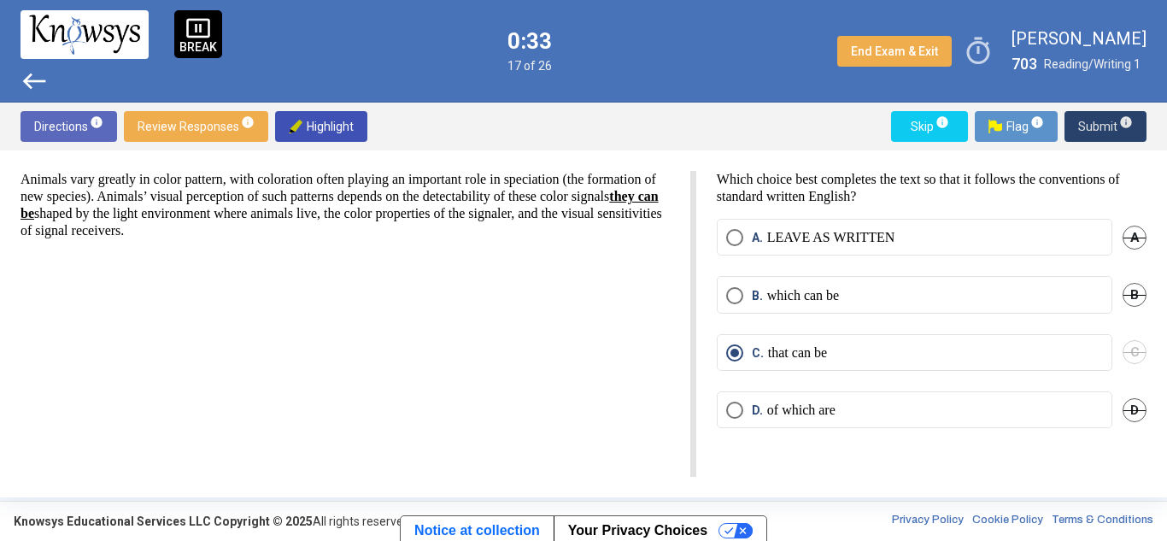
click at [1089, 122] on span "Submit info" at bounding box center [1105, 126] width 55 height 31
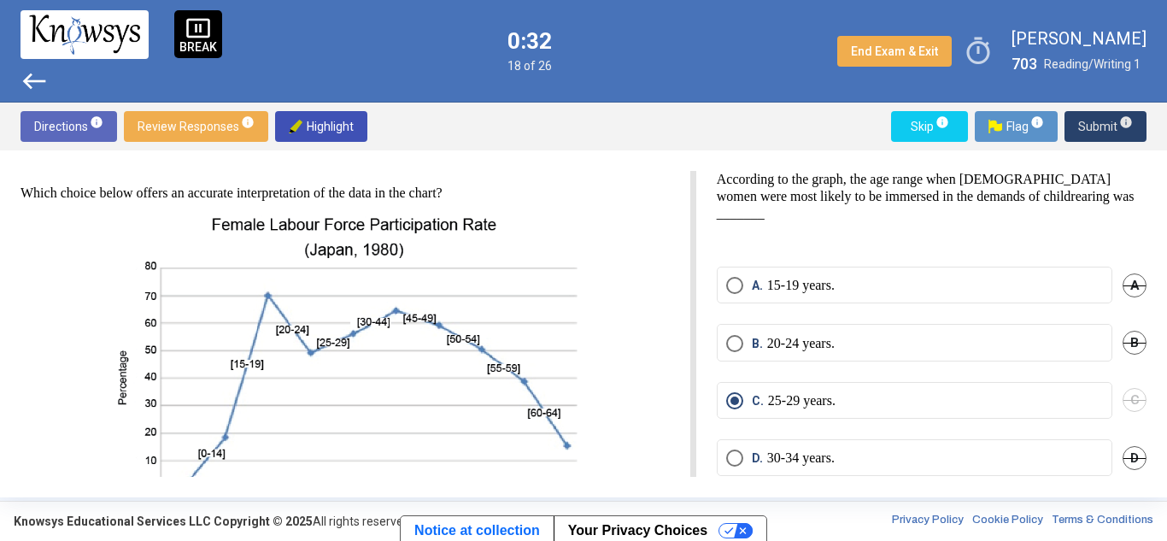
click at [1089, 122] on span "Submit info" at bounding box center [1105, 126] width 55 height 31
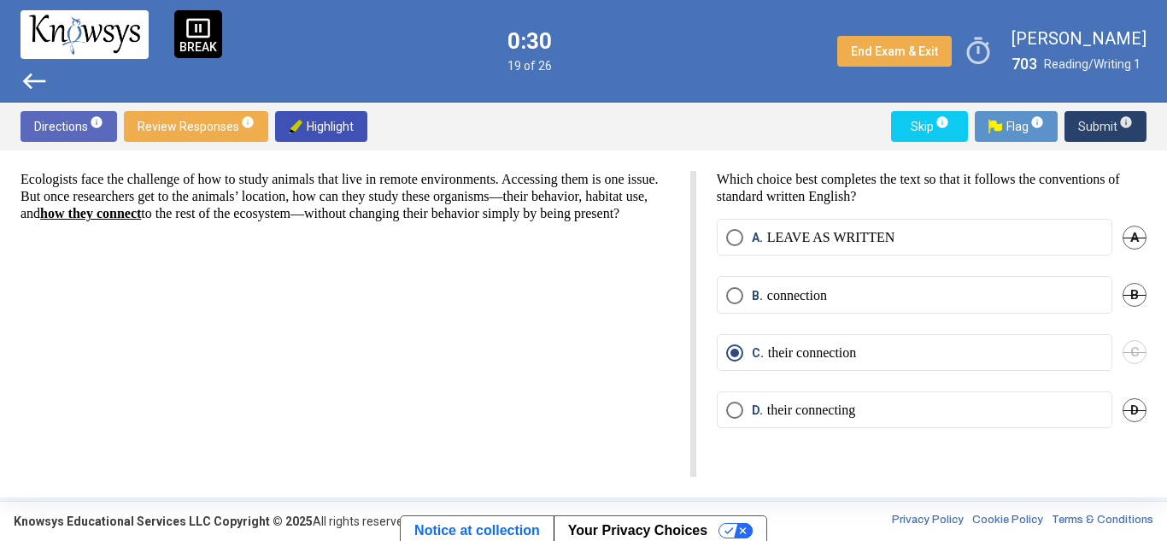
click at [1089, 122] on span "Submit info" at bounding box center [1105, 126] width 55 height 31
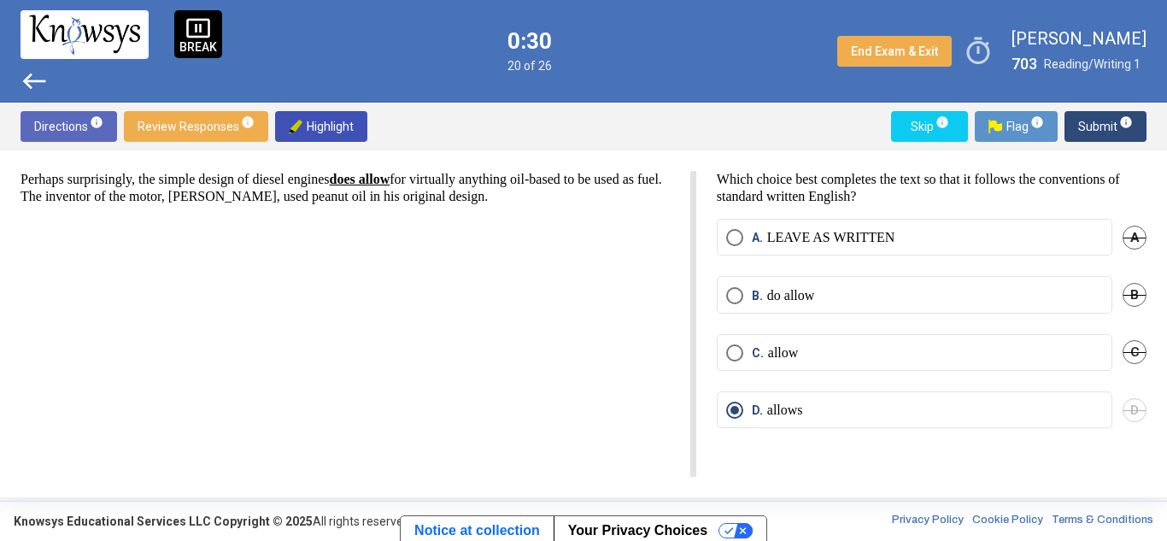
click at [1089, 122] on span "Submit info" at bounding box center [1105, 126] width 55 height 31
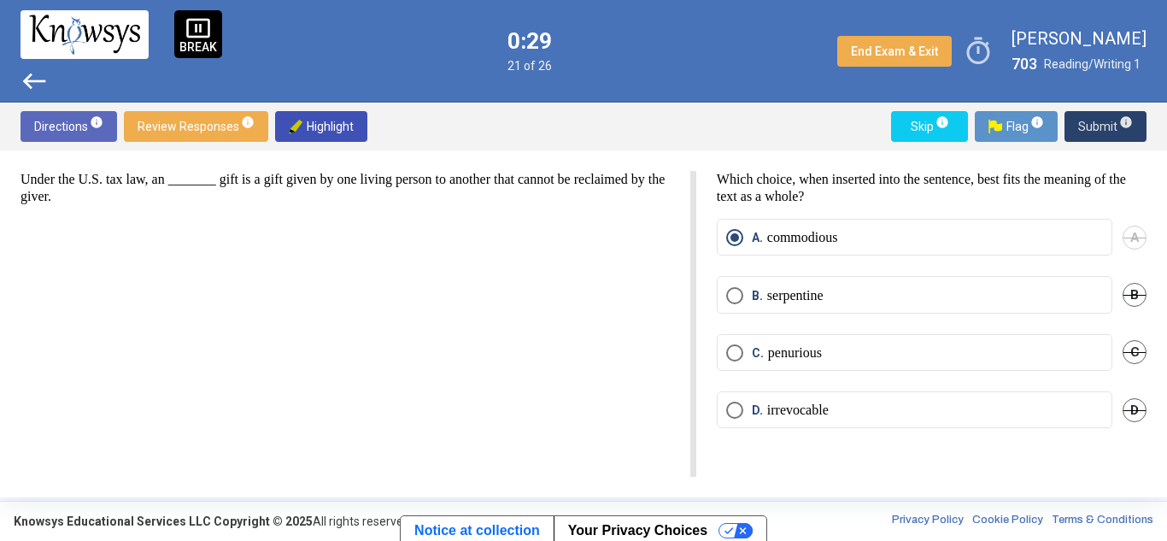
click at [1089, 122] on span "Submit info" at bounding box center [1105, 126] width 55 height 31
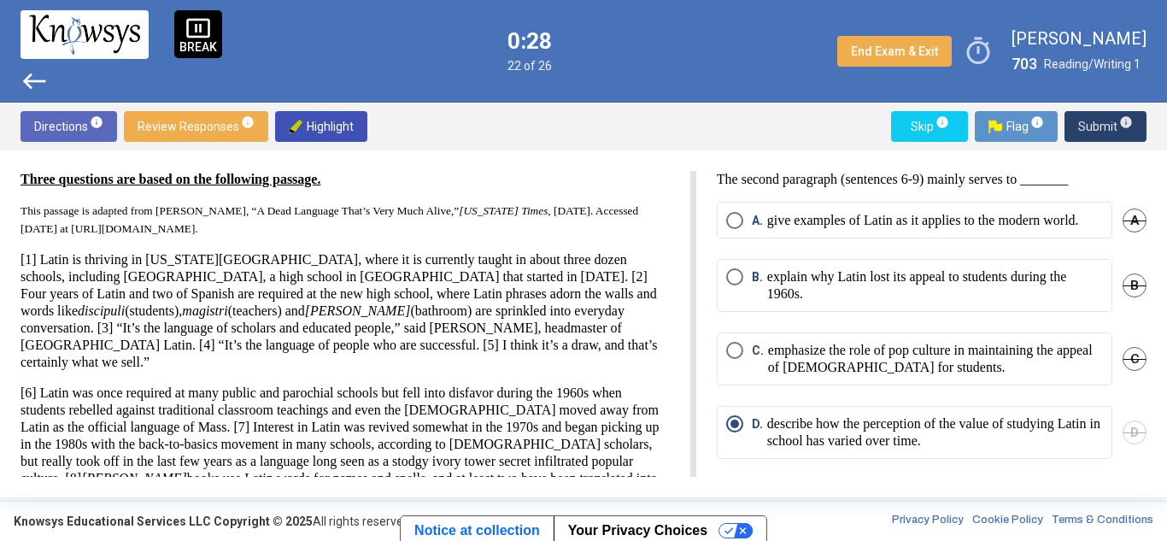
click at [1089, 122] on span "Submit info" at bounding box center [1105, 126] width 55 height 31
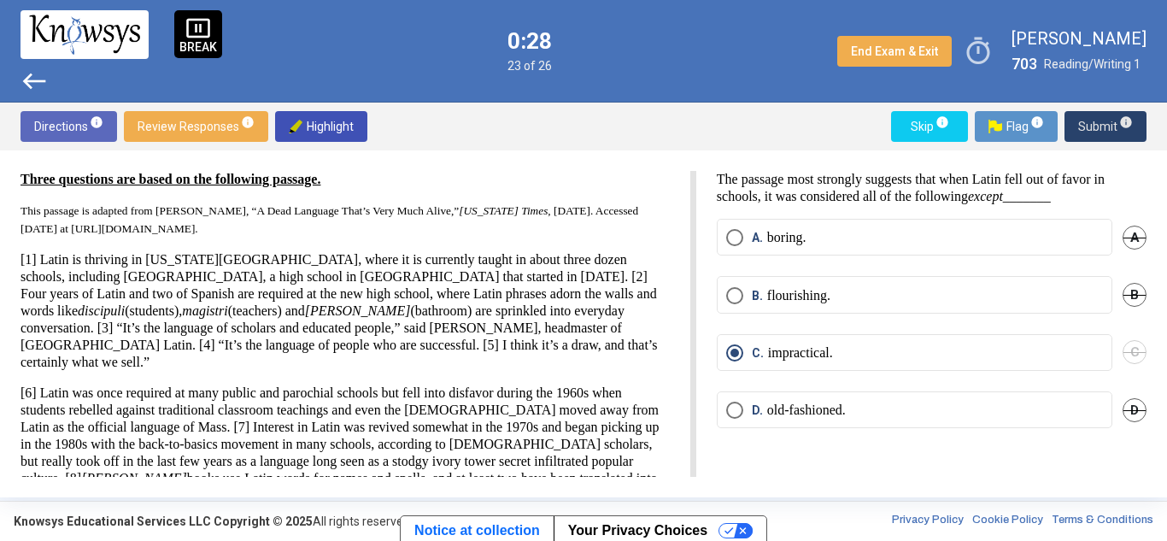
click at [1089, 122] on span "Submit info" at bounding box center [1105, 126] width 55 height 31
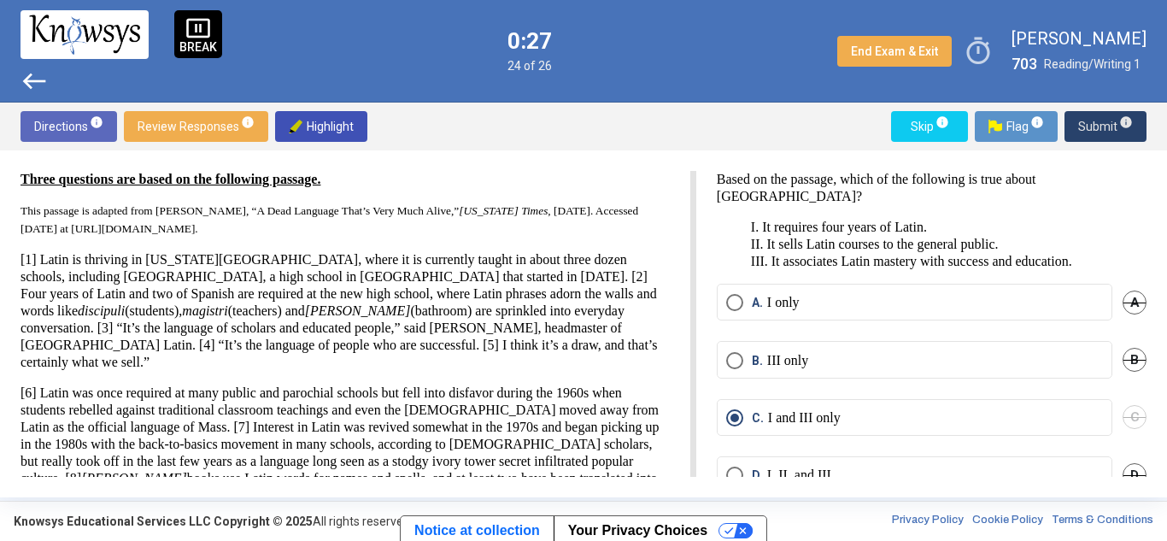
click at [1089, 122] on span "Submit info" at bounding box center [1105, 126] width 55 height 31
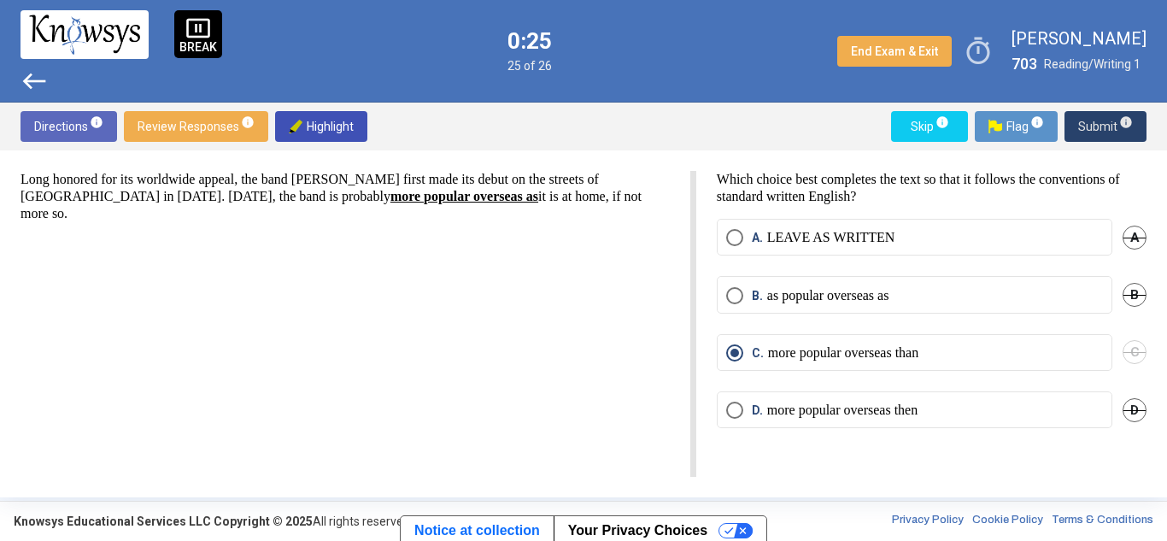
click at [1098, 131] on span "Submit info" at bounding box center [1105, 126] width 55 height 31
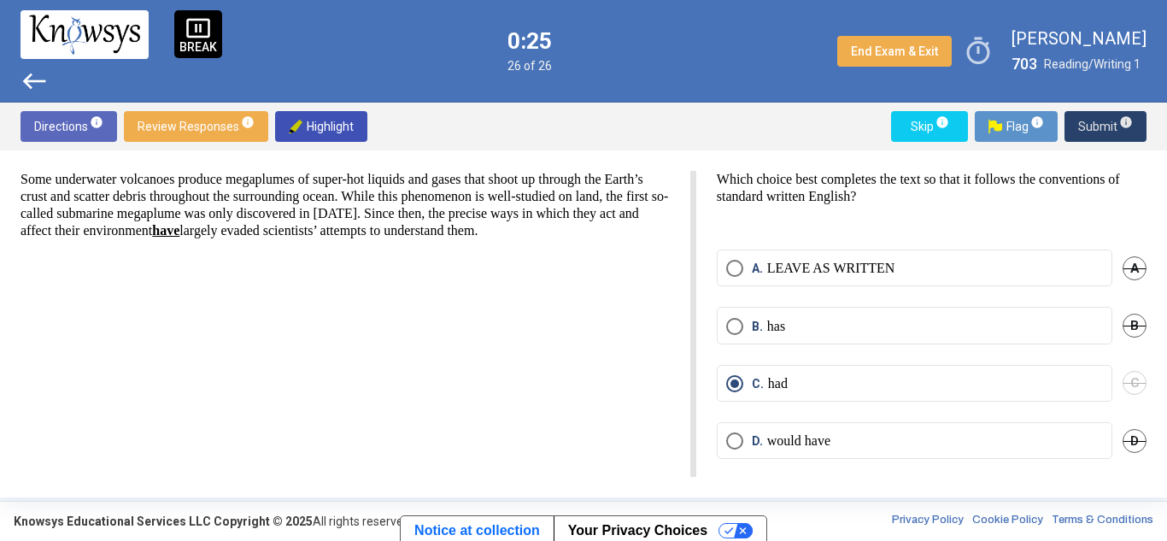
click at [1098, 131] on span "Submit info" at bounding box center [1105, 126] width 55 height 31
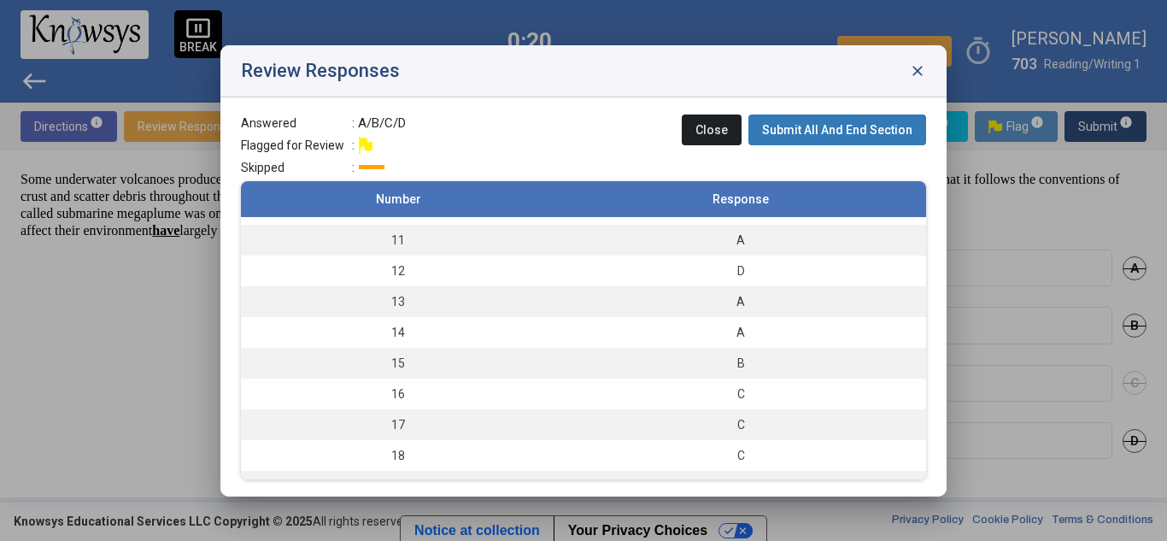
scroll to position [538, 0]
click at [918, 69] on span "close" at bounding box center [917, 70] width 17 height 17
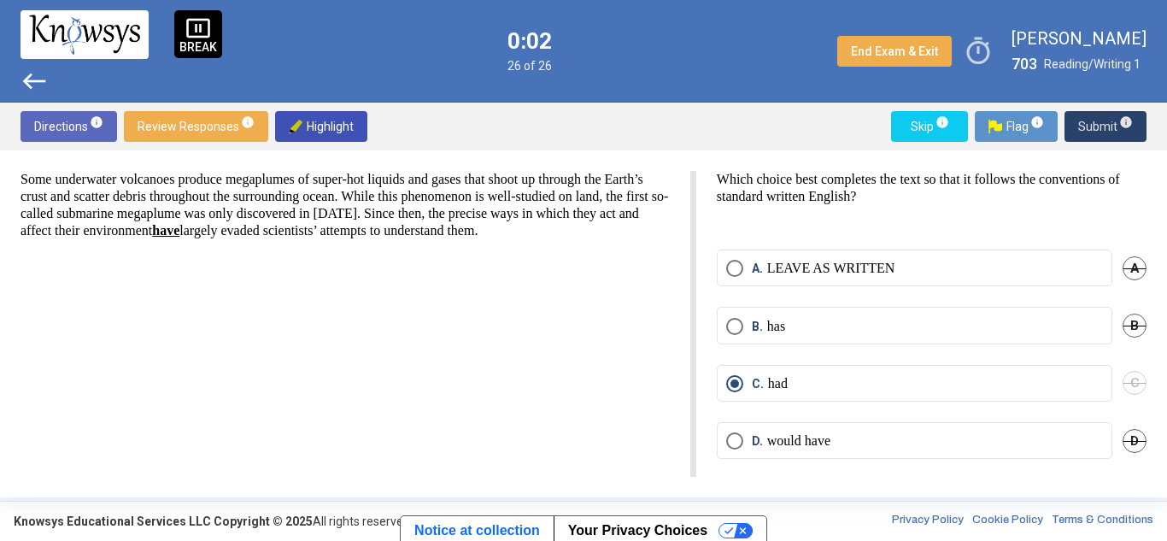
click at [1078, 125] on button "Submit info" at bounding box center [1106, 126] width 82 height 31
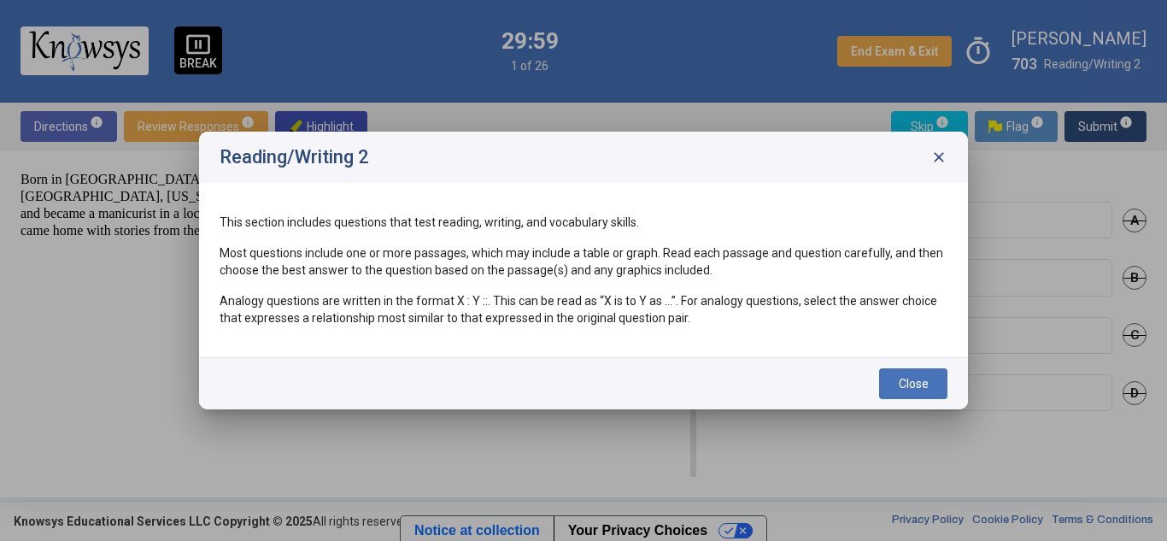
click at [942, 165] on span "close" at bounding box center [938, 157] width 17 height 17
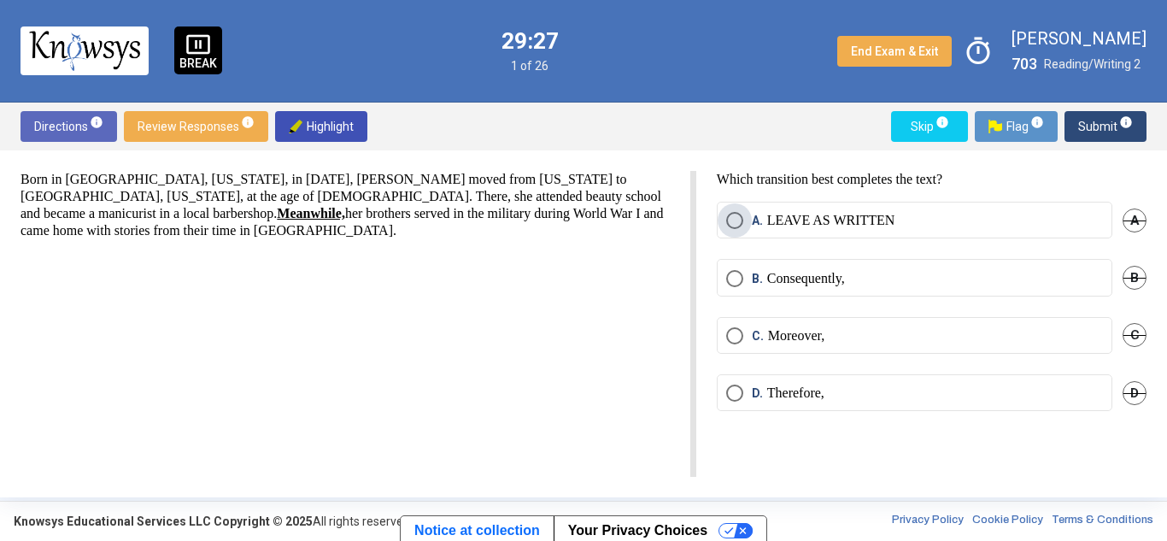
click at [736, 220] on span "Select an option" at bounding box center [734, 220] width 17 height 17
click at [1100, 131] on span "Submit info" at bounding box center [1105, 126] width 55 height 31
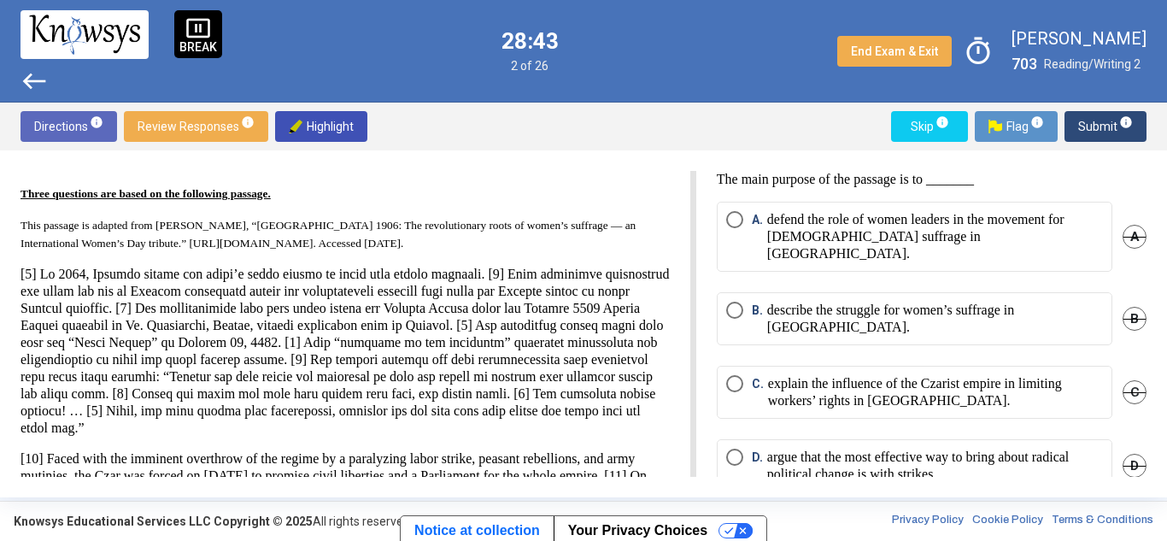
scroll to position [142, 0]
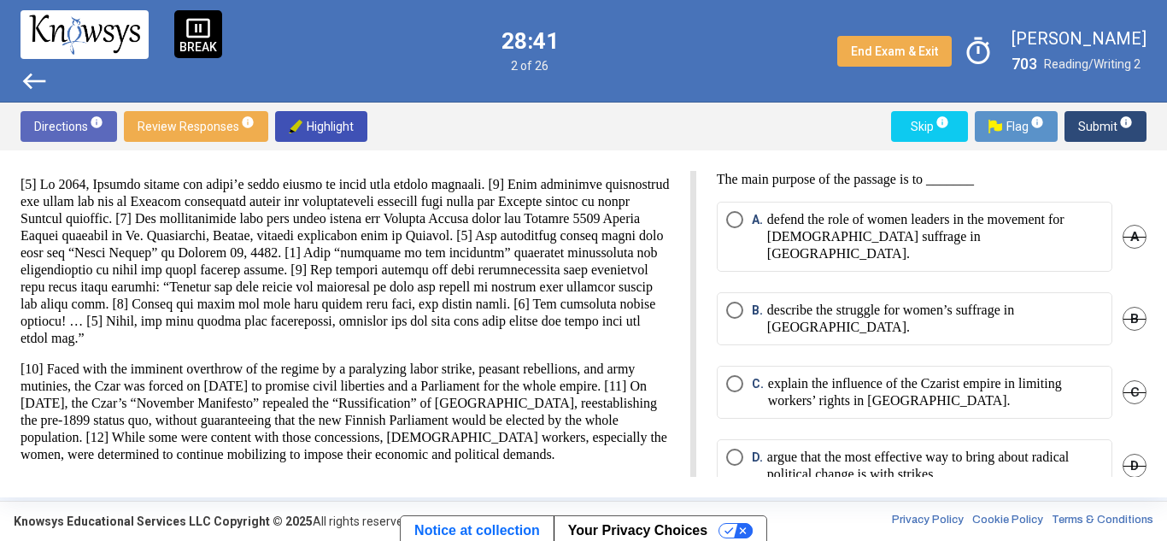
drag, startPoint x: 98, startPoint y: 422, endPoint x: 273, endPoint y: 431, distance: 174.5
click at [273, 431] on p "[10] Faced with the imminent overthrow of the regime by a paralyzing labor stri…" at bounding box center [345, 412] width 649 height 103
click at [483, 361] on p "[10] Faced with the imminent overthrow of the regime by a paralyzing labor stri…" at bounding box center [345, 412] width 649 height 103
click at [731, 221] on span "Select an option" at bounding box center [734, 219] width 17 height 17
click at [1094, 126] on span "Submit info" at bounding box center [1105, 126] width 55 height 31
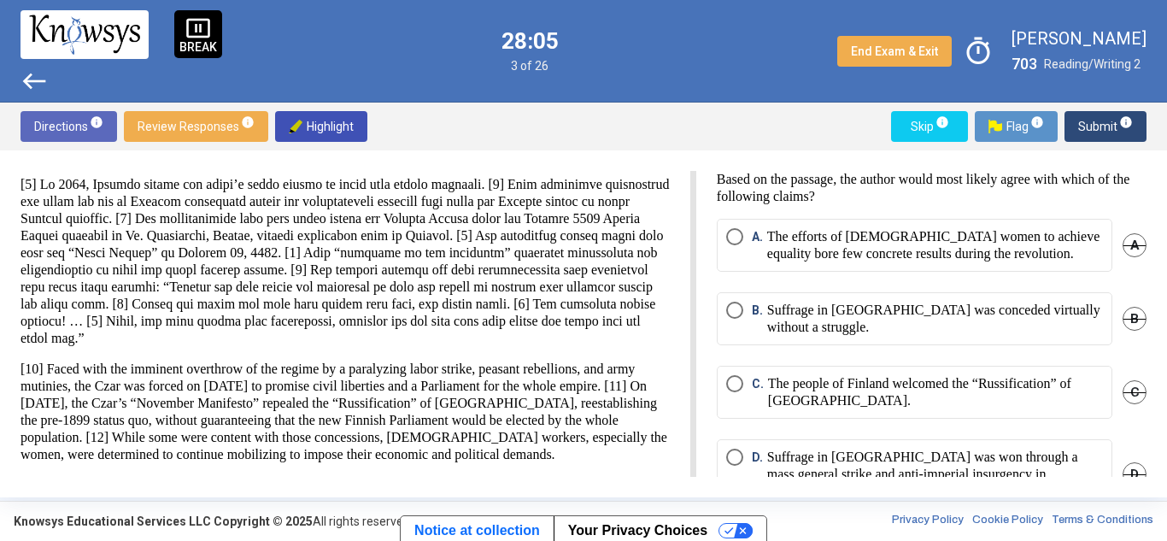
click at [922, 190] on p "Based on the passage, the author would most likely agree with which of the foll…" at bounding box center [932, 188] width 430 height 34
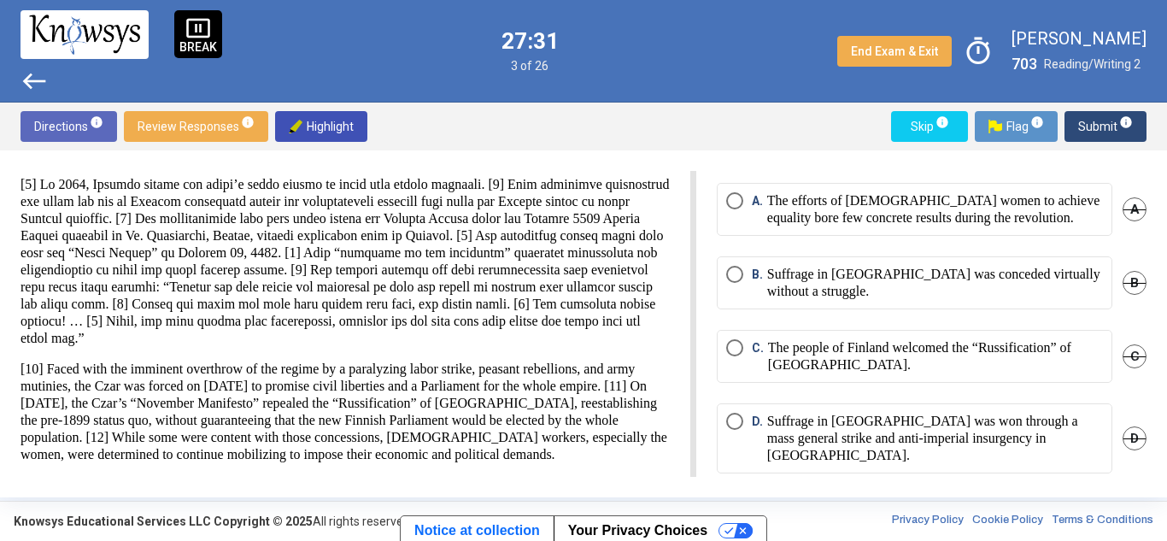
scroll to position [0, 0]
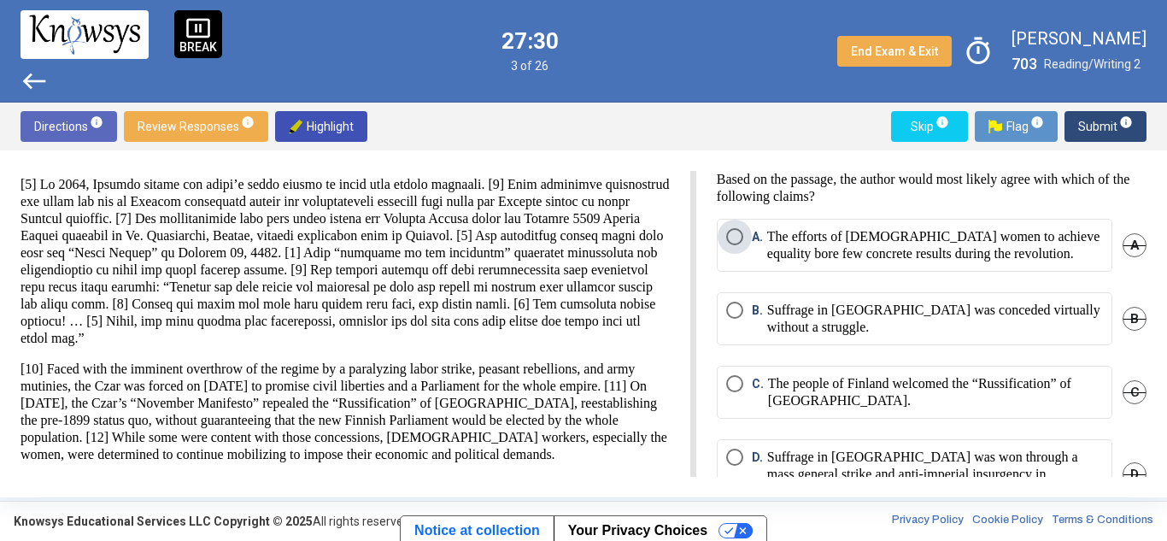
click at [733, 234] on span "Select an option" at bounding box center [734, 236] width 17 height 17
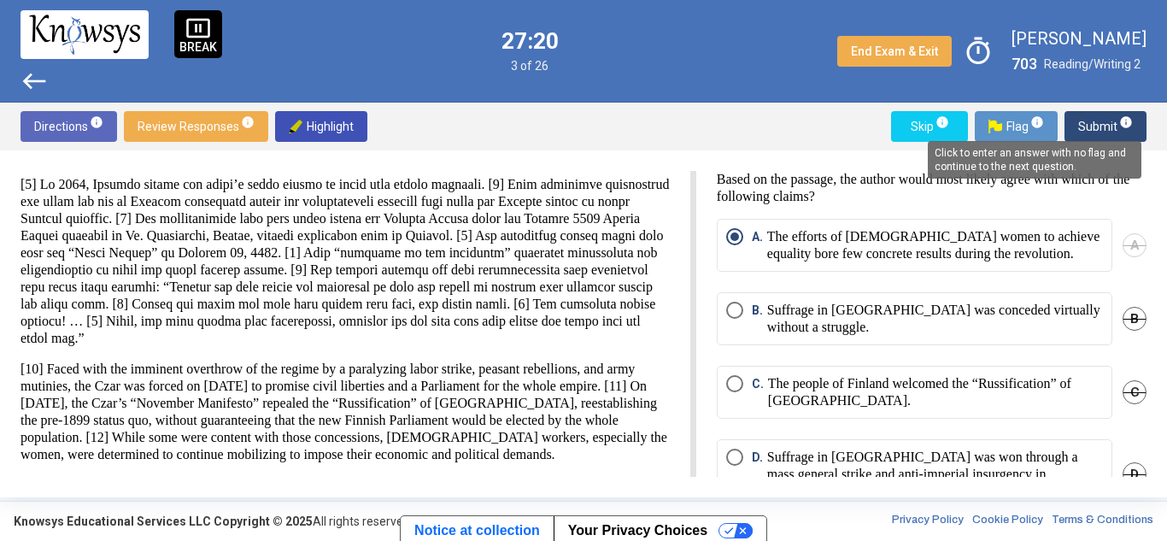
click at [1126, 141] on div "Click to enter an answer with no flag and continue to the next question." at bounding box center [1035, 160] width 214 height 38
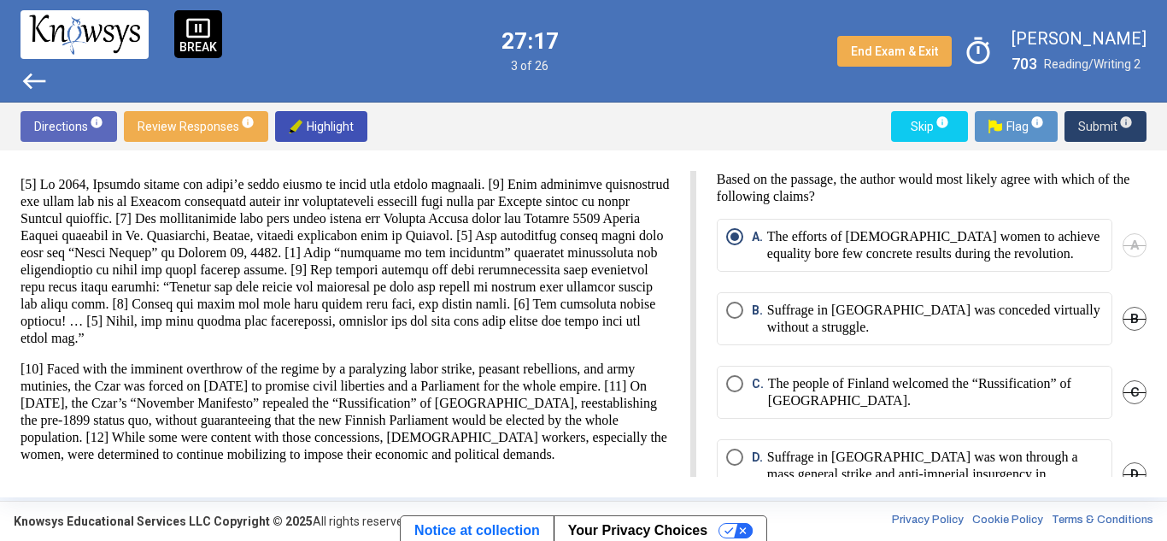
click at [1089, 129] on span "Submit info" at bounding box center [1105, 126] width 55 height 31
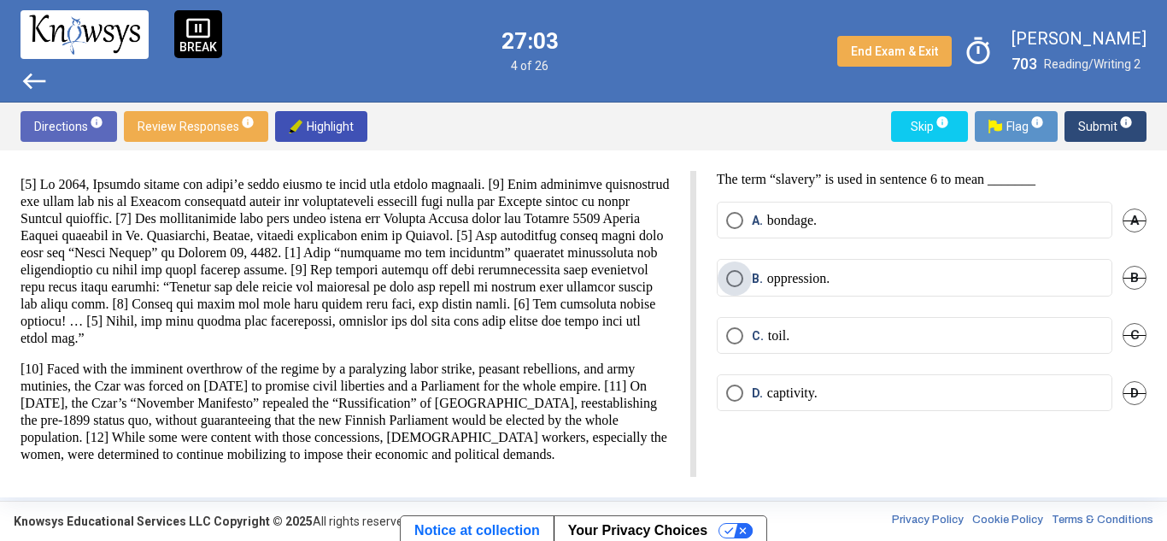
click at [742, 277] on span "Select an option" at bounding box center [734, 278] width 17 height 17
drag, startPoint x: 296, startPoint y: 273, endPoint x: 364, endPoint y: 261, distance: 68.5
click at [364, 261] on p at bounding box center [345, 261] width 649 height 171
click at [542, 265] on p at bounding box center [345, 261] width 649 height 171
click at [1106, 120] on span "Submit info" at bounding box center [1105, 126] width 55 height 31
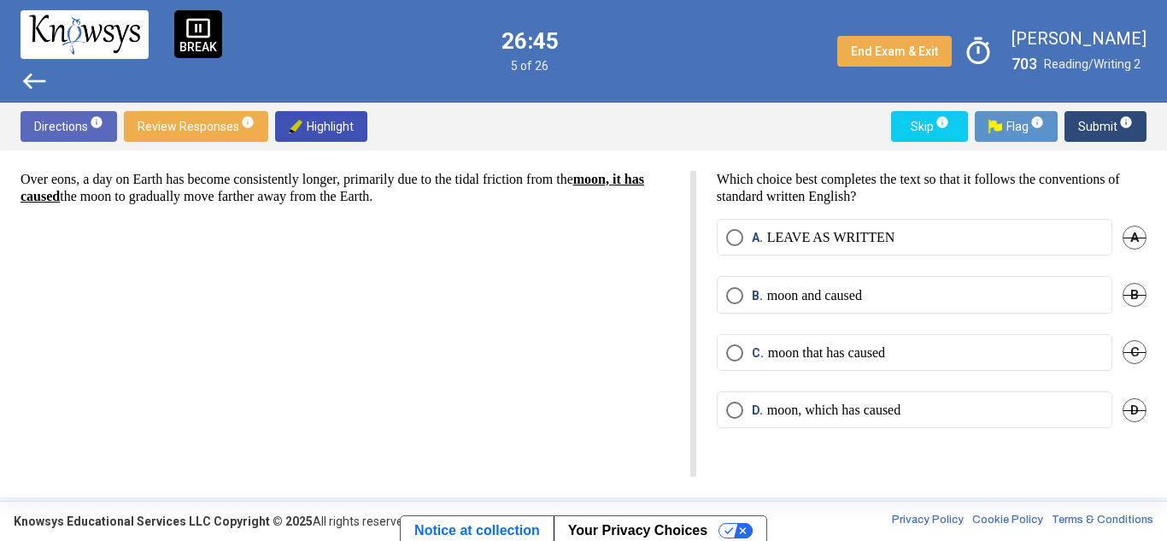
drag, startPoint x: 20, startPoint y: 180, endPoint x: 289, endPoint y: 197, distance: 269.6
click at [289, 197] on div "Over eons, a day on Earth has become consistently longer, primarily due to the …" at bounding box center [583, 323] width 1167 height 347
click at [329, 195] on p "Over eons, a day on Earth has become consistently longer, primarily due to the …" at bounding box center [345, 188] width 649 height 34
drag, startPoint x: 338, startPoint y: 197, endPoint x: 474, endPoint y: 201, distance: 135.9
click at [474, 201] on p "Over eons, a day on Earth has become consistently longer, primarily due to the …" at bounding box center [345, 188] width 649 height 34
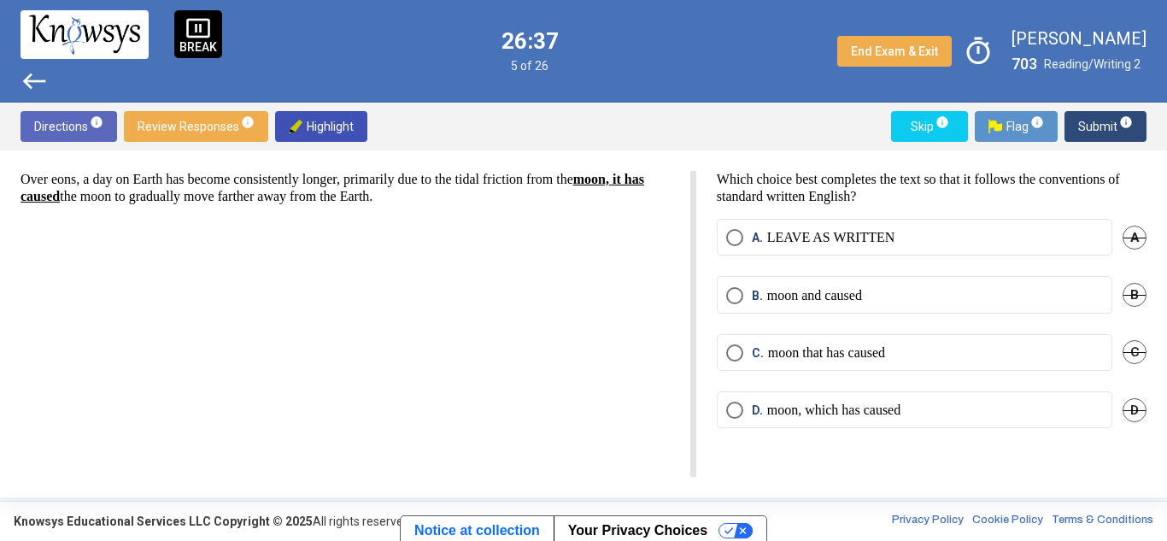
click at [491, 197] on p "Over eons, a day on Earth has become consistently longer, primarily due to the …" at bounding box center [345, 188] width 649 height 34
click at [731, 344] on span "Select an option" at bounding box center [734, 352] width 17 height 17
click at [1111, 123] on span "Submit info" at bounding box center [1105, 126] width 55 height 31
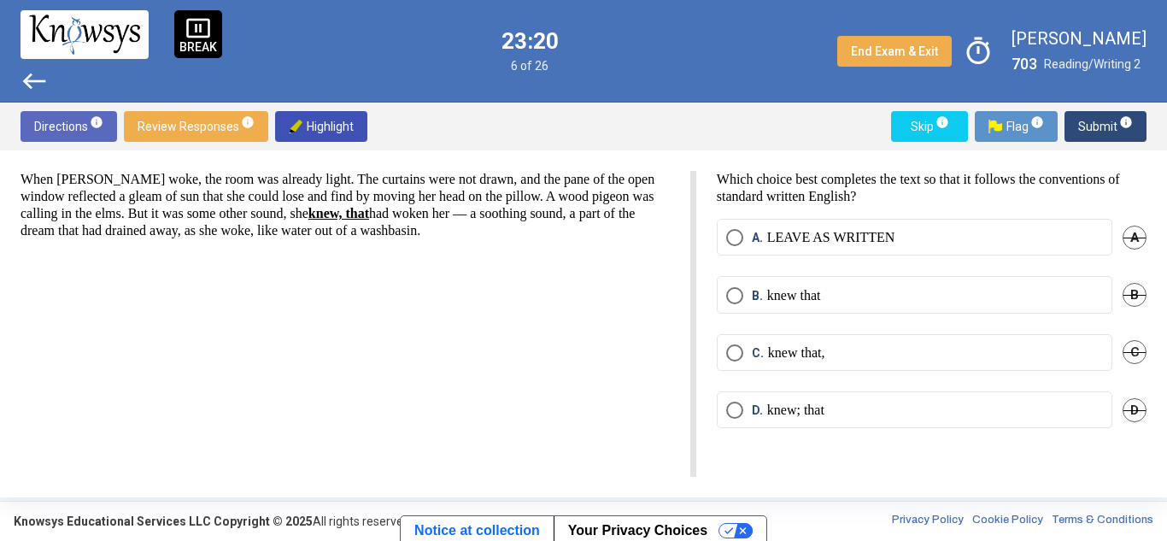
drag, startPoint x: 742, startPoint y: 290, endPoint x: 729, endPoint y: 288, distance: 12.9
click at [729, 288] on span "Select an option" at bounding box center [734, 295] width 17 height 17
click at [732, 231] on span "Select an option" at bounding box center [734, 237] width 17 height 17
click at [1093, 119] on span "Submit info" at bounding box center [1105, 126] width 55 height 31
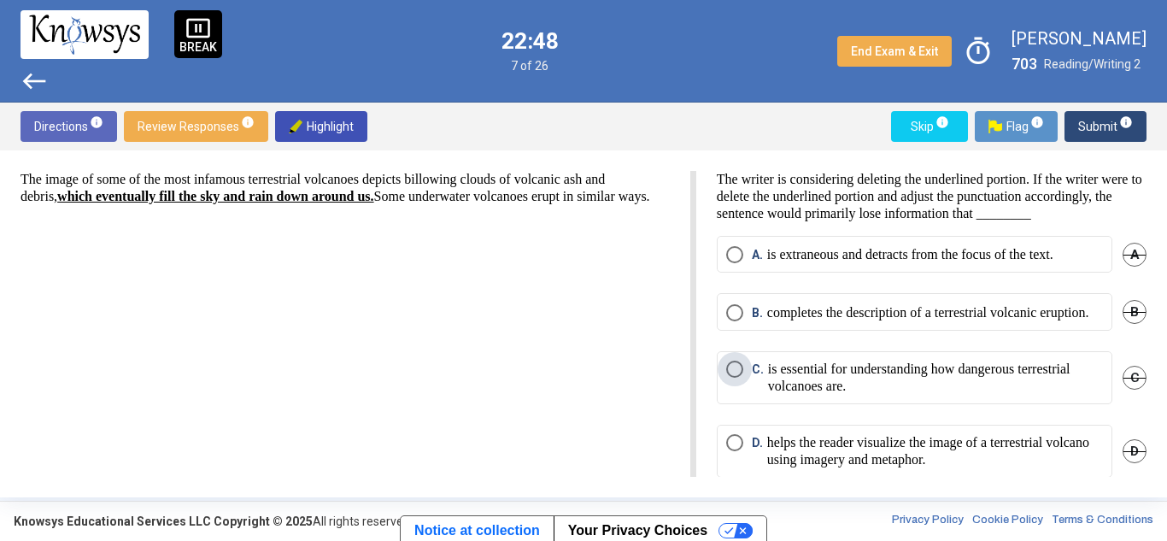
click at [736, 395] on label "C. is essential for understanding how dangerous terrestrial volcanoes are." at bounding box center [914, 378] width 377 height 34
click at [1093, 112] on span "Submit info" at bounding box center [1105, 126] width 55 height 31
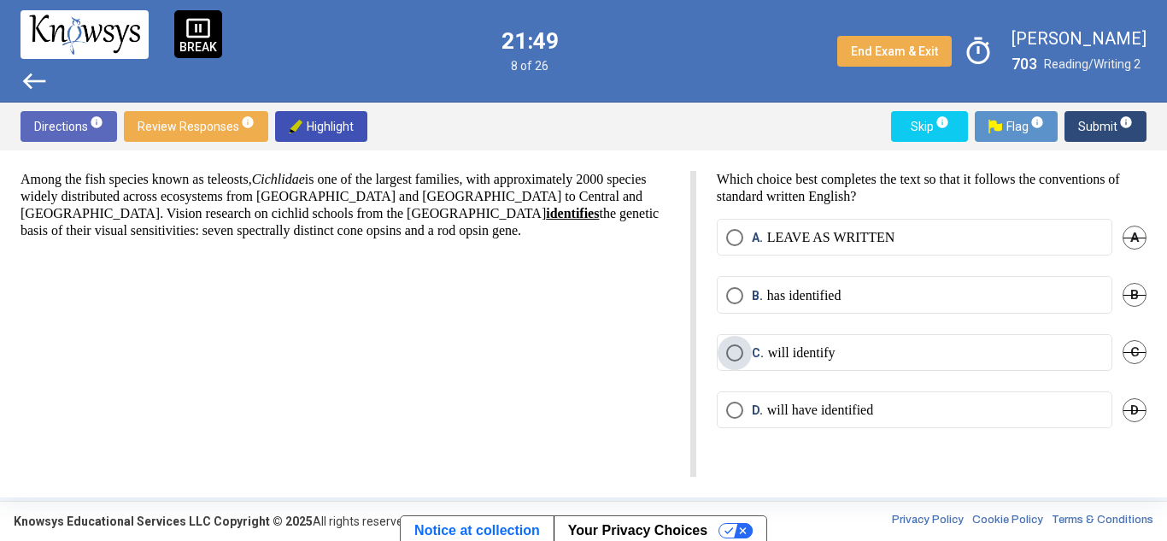
click at [730, 345] on span "Select an option" at bounding box center [734, 352] width 17 height 17
click at [1094, 116] on span "Submit info" at bounding box center [1105, 126] width 55 height 31
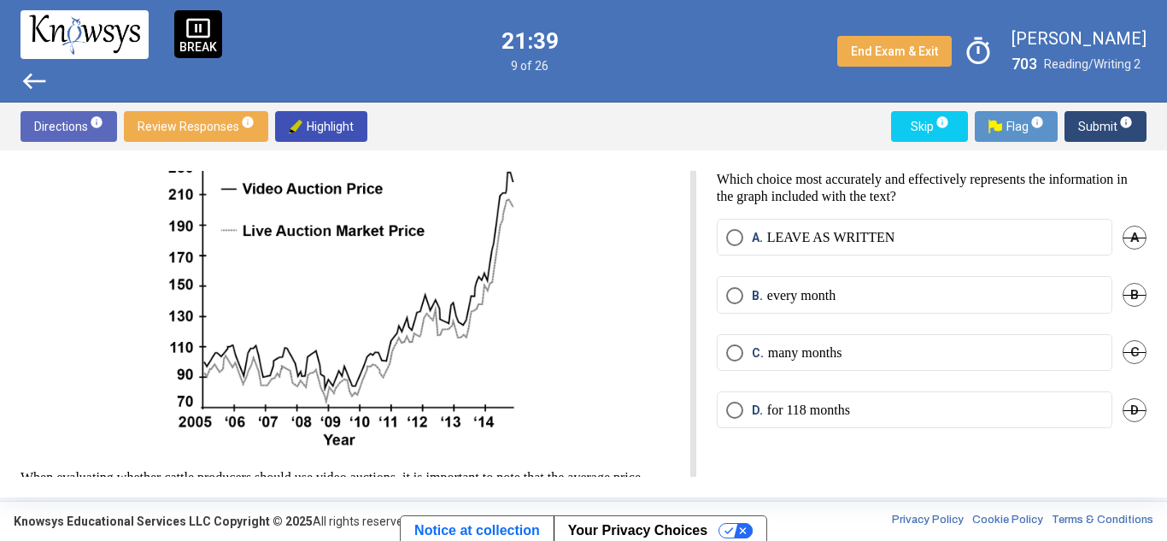
scroll to position [147, 0]
drag, startPoint x: 205, startPoint y: 424, endPoint x: 544, endPoint y: 425, distance: 339.2
click at [544, 425] on p at bounding box center [345, 276] width 649 height 355
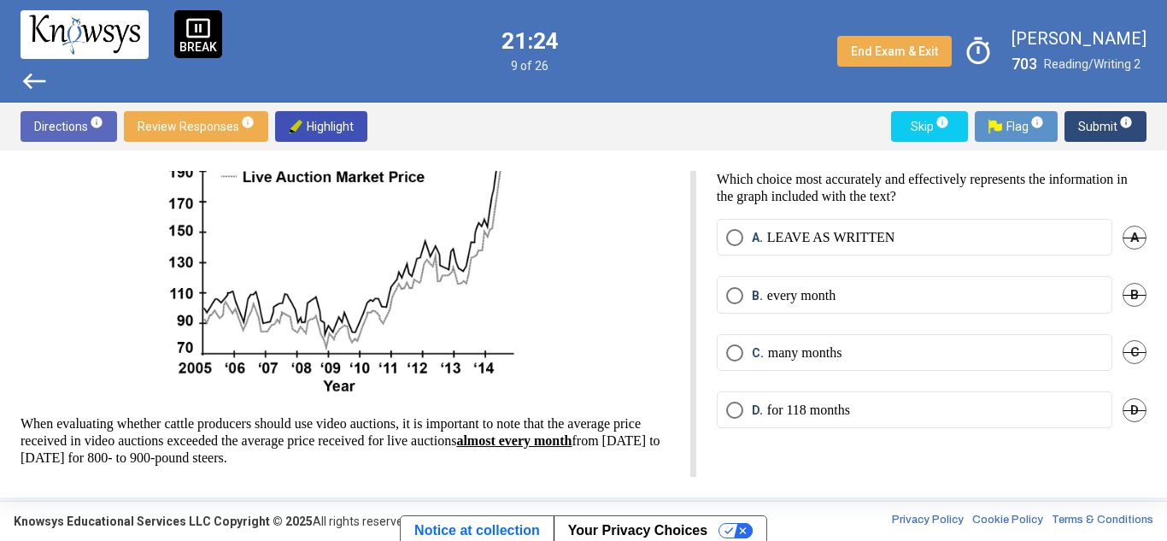
scroll to position [203, 0]
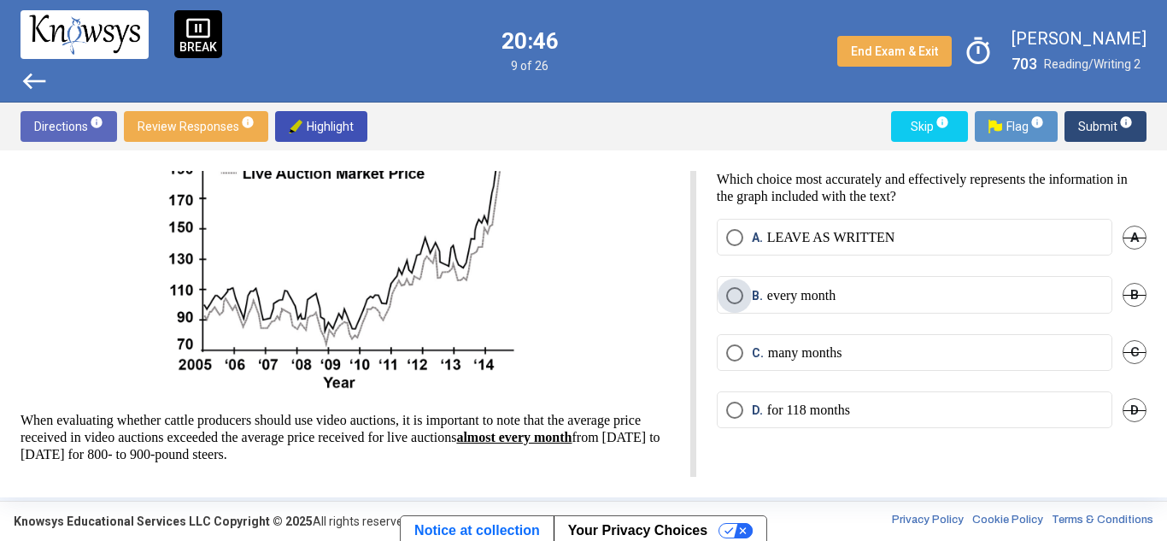
click at [728, 294] on span "Select an option" at bounding box center [734, 295] width 17 height 17
click at [1111, 121] on span "Submit info" at bounding box center [1105, 126] width 55 height 31
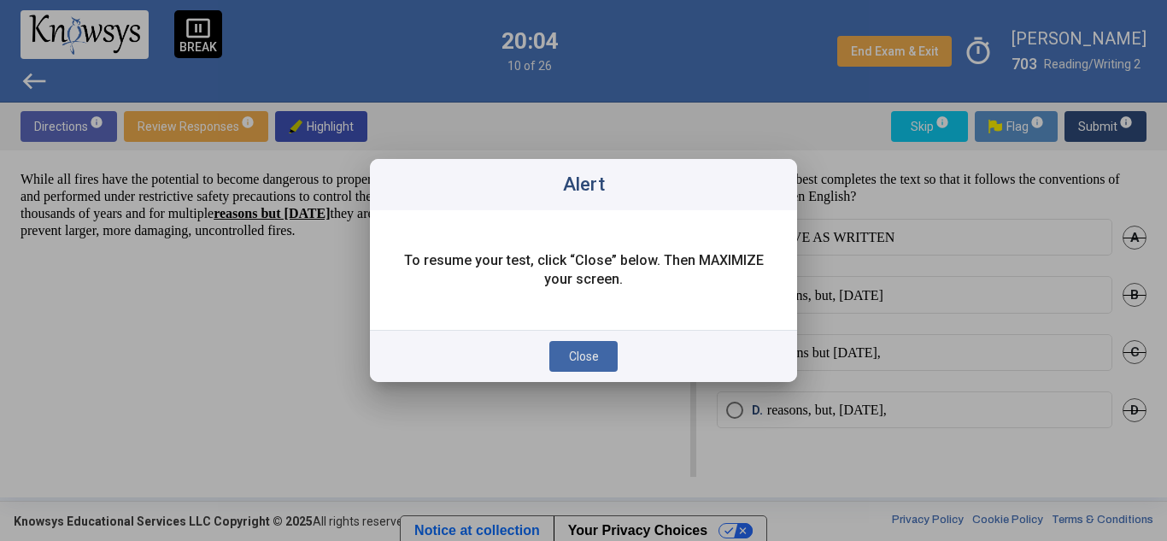
click at [575, 355] on span "Close" at bounding box center [584, 356] width 30 height 14
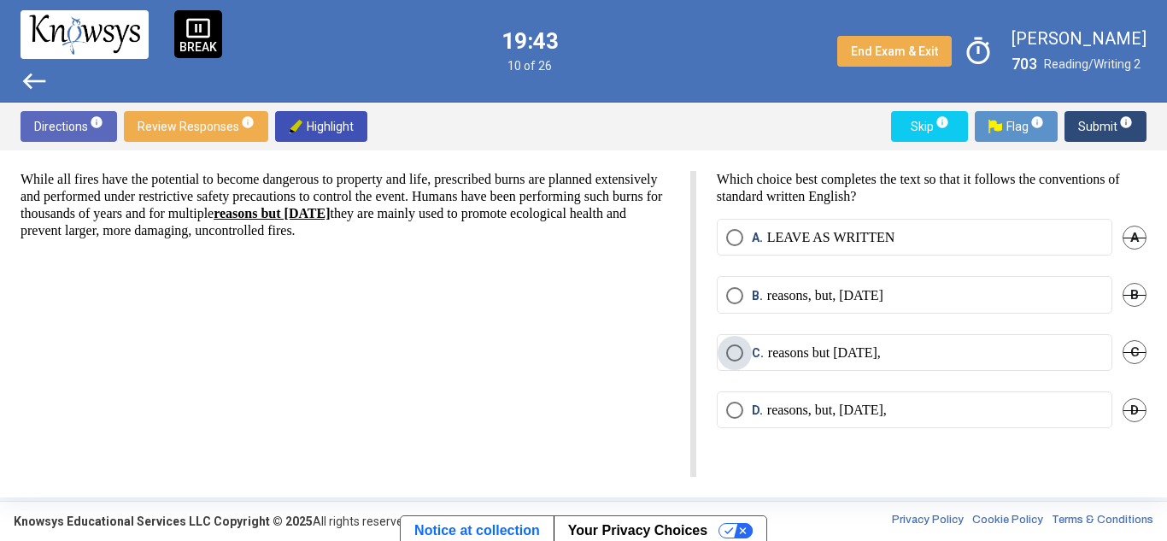
click at [730, 349] on span "Select an option" at bounding box center [734, 352] width 17 height 17
click at [1096, 122] on span "Submit info" at bounding box center [1105, 126] width 55 height 31
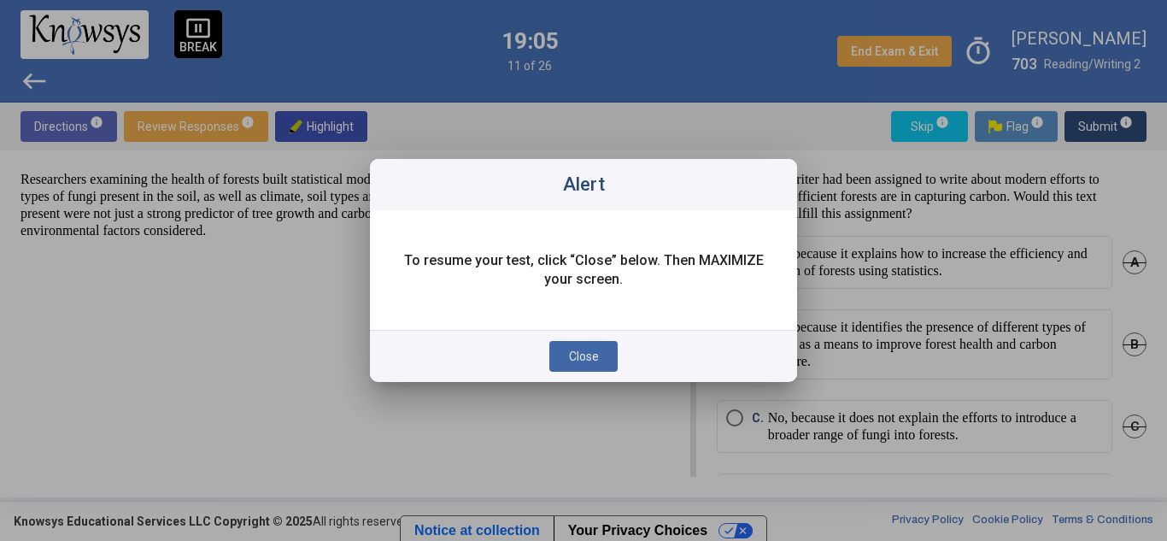
click at [566, 343] on button "Close" at bounding box center [583, 356] width 68 height 31
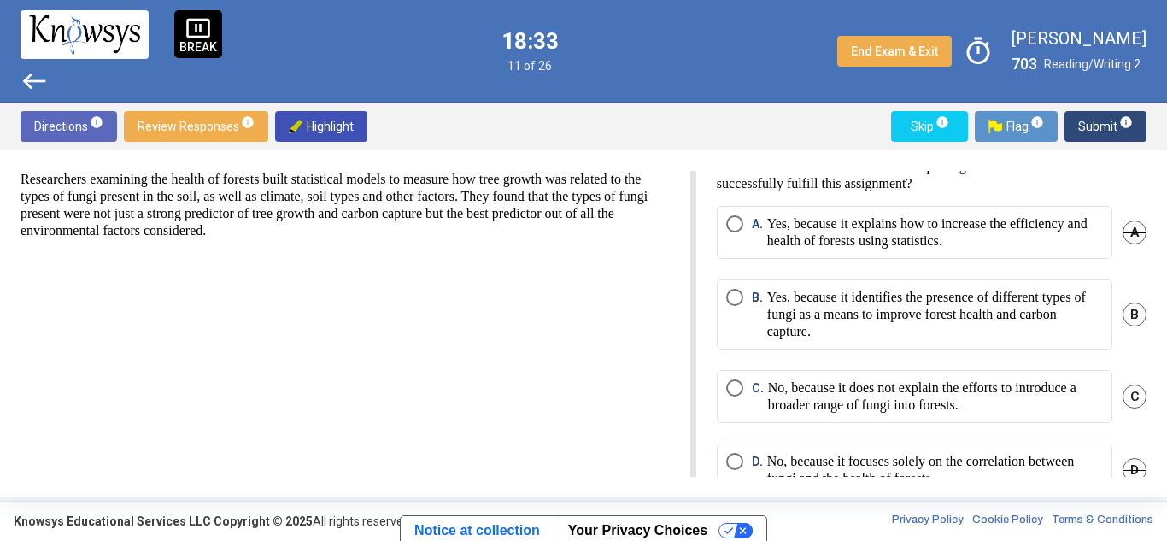
scroll to position [70, 0]
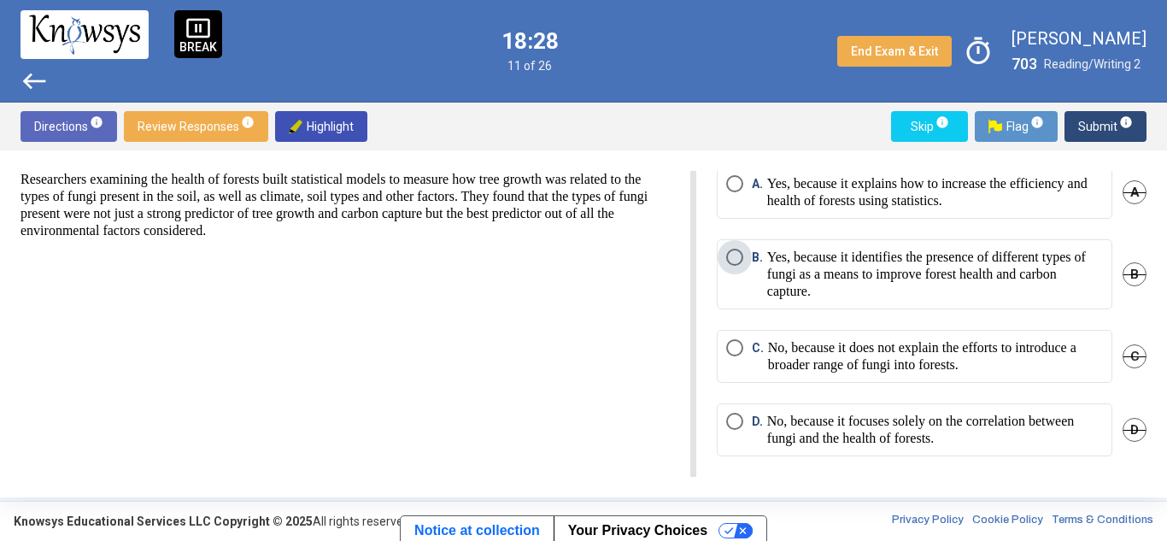
click at [734, 255] on span "Select an option" at bounding box center [734, 257] width 17 height 17
click at [1089, 129] on span "Submit info" at bounding box center [1105, 126] width 55 height 31
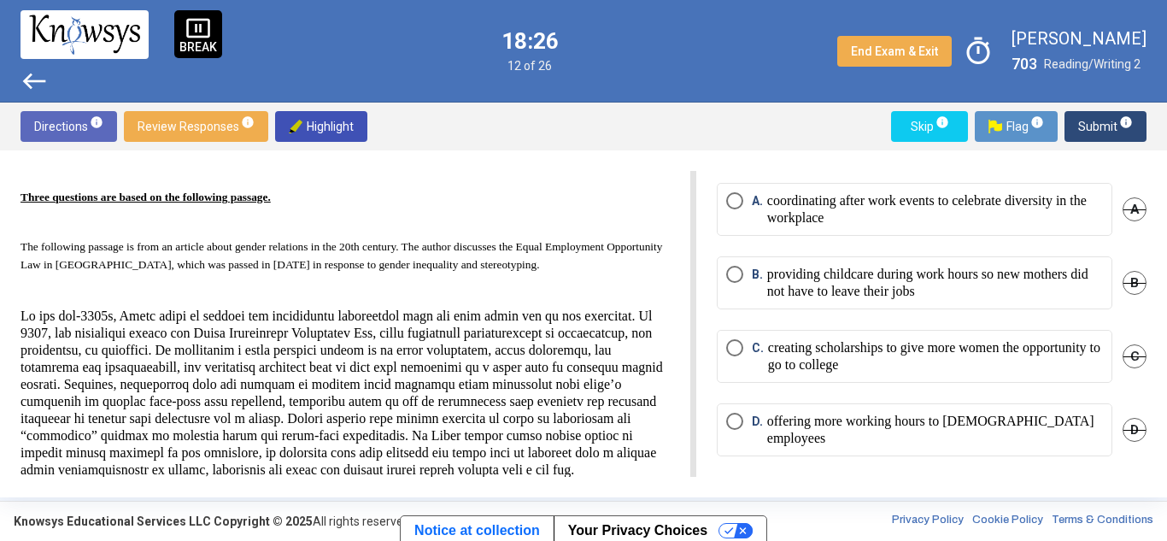
scroll to position [36, 0]
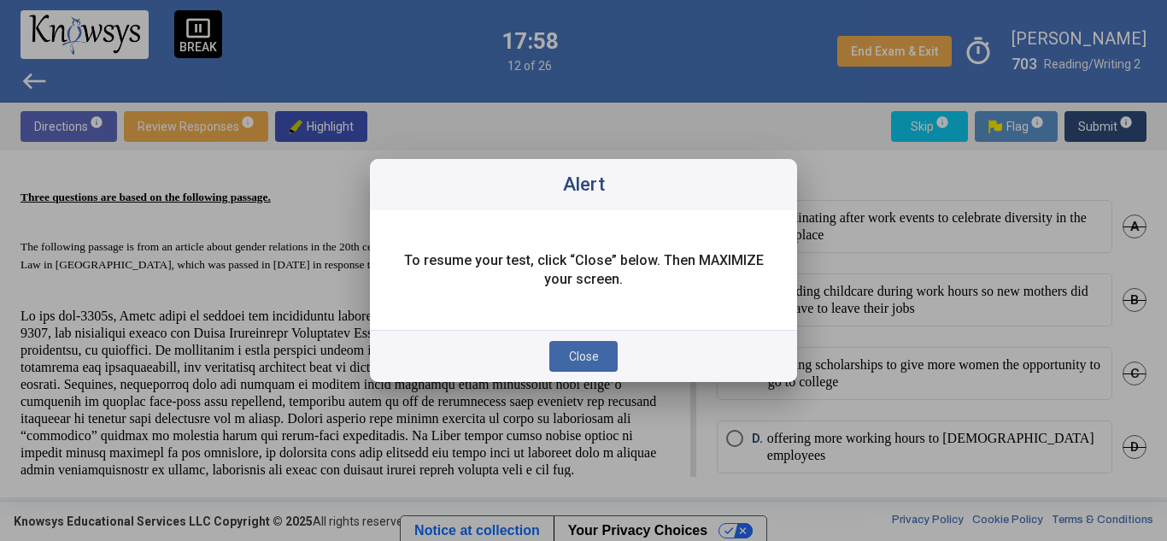
click at [586, 356] on span "Close" at bounding box center [584, 356] width 30 height 14
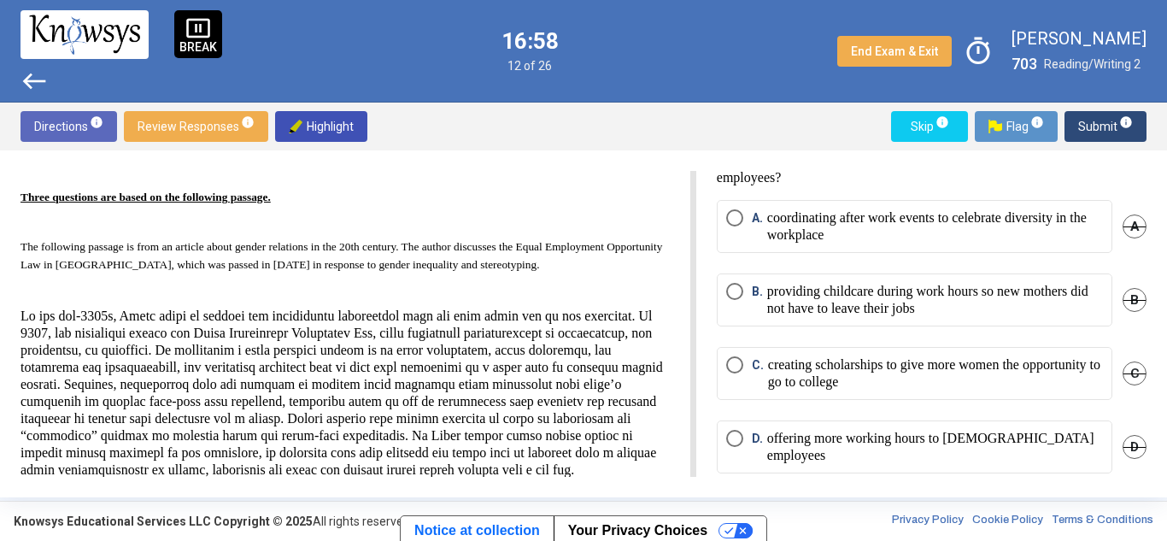
drag, startPoint x: 457, startPoint y: 399, endPoint x: 519, endPoint y: 400, distance: 61.5
click at [519, 400] on p "The following passage is from an article about gender relations in the 20th cen…" at bounding box center [345, 383] width 649 height 327
drag, startPoint x: 146, startPoint y: 416, endPoint x: 271, endPoint y: 431, distance: 125.6
click at [271, 431] on p "The following passage is from an article about gender relations in the 20th cen…" at bounding box center [345, 383] width 649 height 327
click at [287, 431] on p "The following passage is from an article about gender relations in the 20th cen…" at bounding box center [345, 383] width 649 height 327
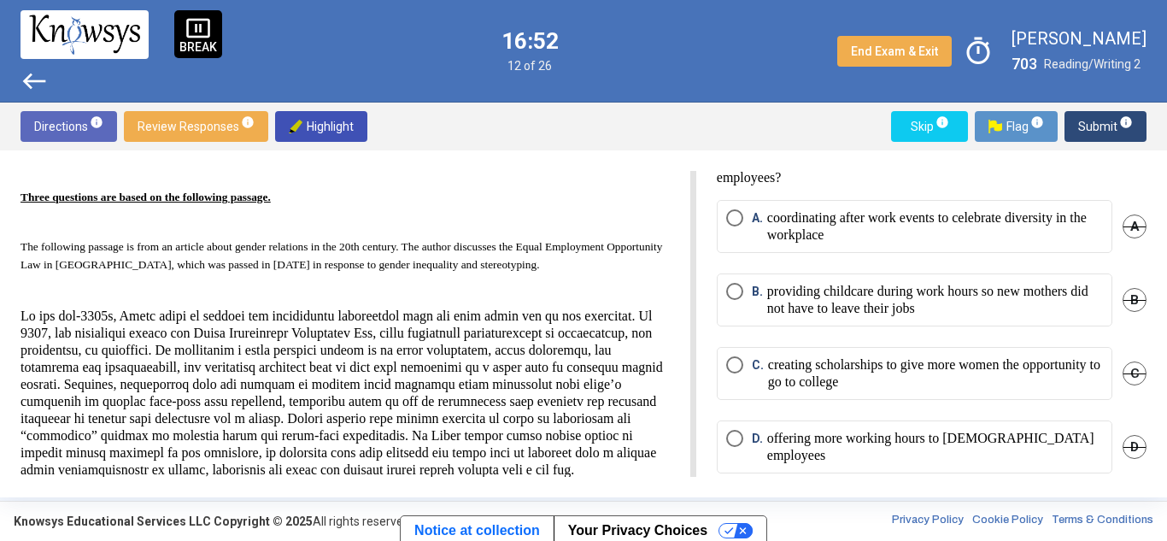
drag, startPoint x: 287, startPoint y: 431, endPoint x: 378, endPoint y: 414, distance: 93.0
click at [378, 414] on p "The following passage is from an article about gender relations in the 20th cen…" at bounding box center [345, 383] width 649 height 327
click at [603, 376] on p "The following passage is from an article about gender relations in the 20th cen…" at bounding box center [345, 383] width 649 height 327
click at [742, 210] on span "Select an option" at bounding box center [734, 217] width 17 height 17
click at [739, 437] on span "Select an option" at bounding box center [734, 438] width 17 height 17
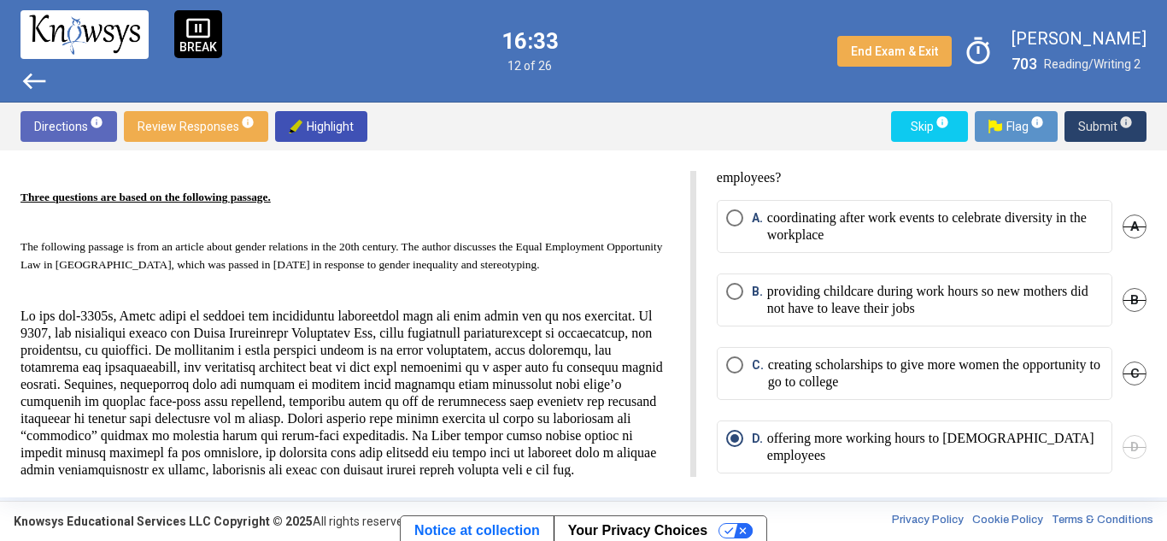
click at [1091, 122] on span "Submit info" at bounding box center [1105, 126] width 55 height 31
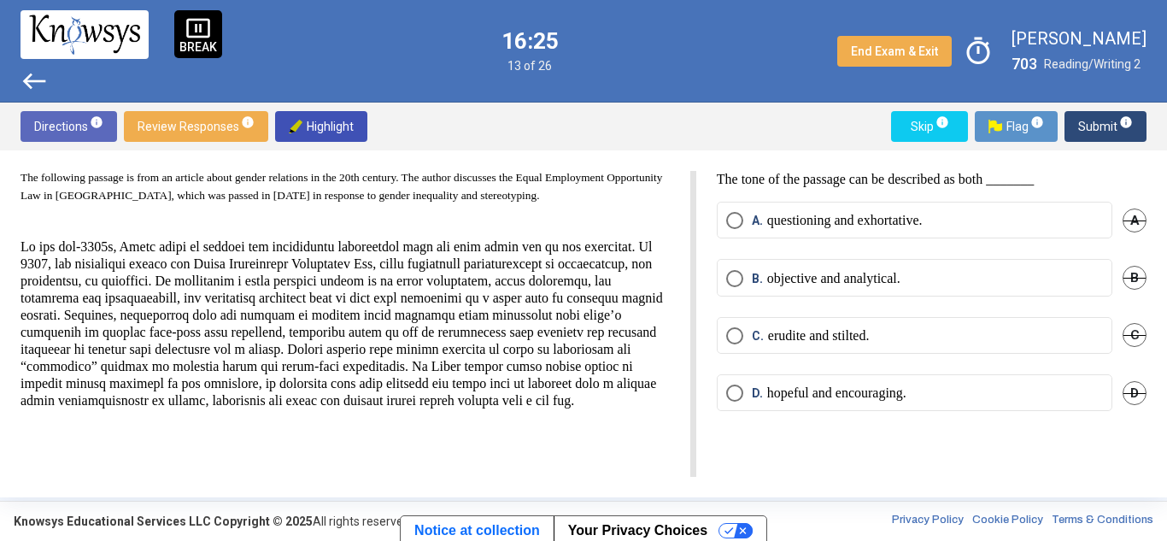
scroll to position [73, 0]
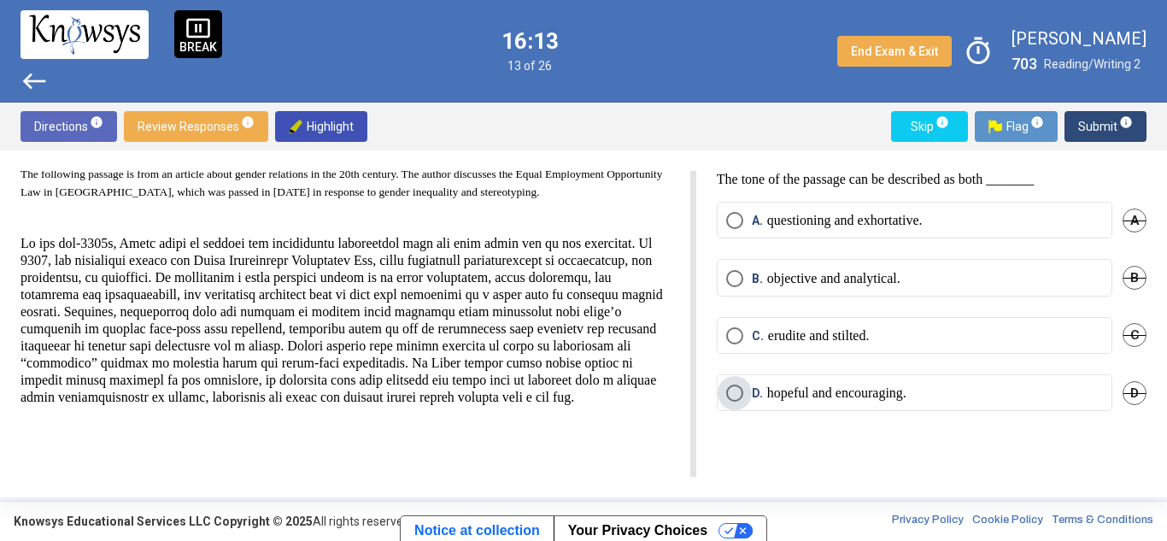
click at [733, 392] on span "Select an option" at bounding box center [734, 392] width 17 height 17
click at [1102, 117] on span "Submit info" at bounding box center [1105, 126] width 55 height 31
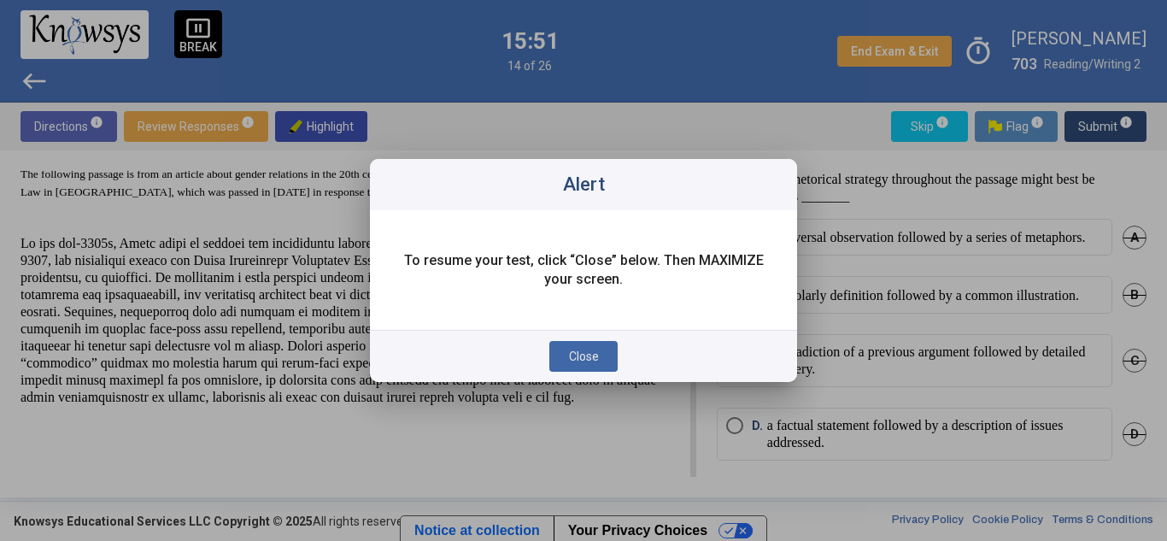
click at [575, 356] on span "Close" at bounding box center [584, 356] width 30 height 14
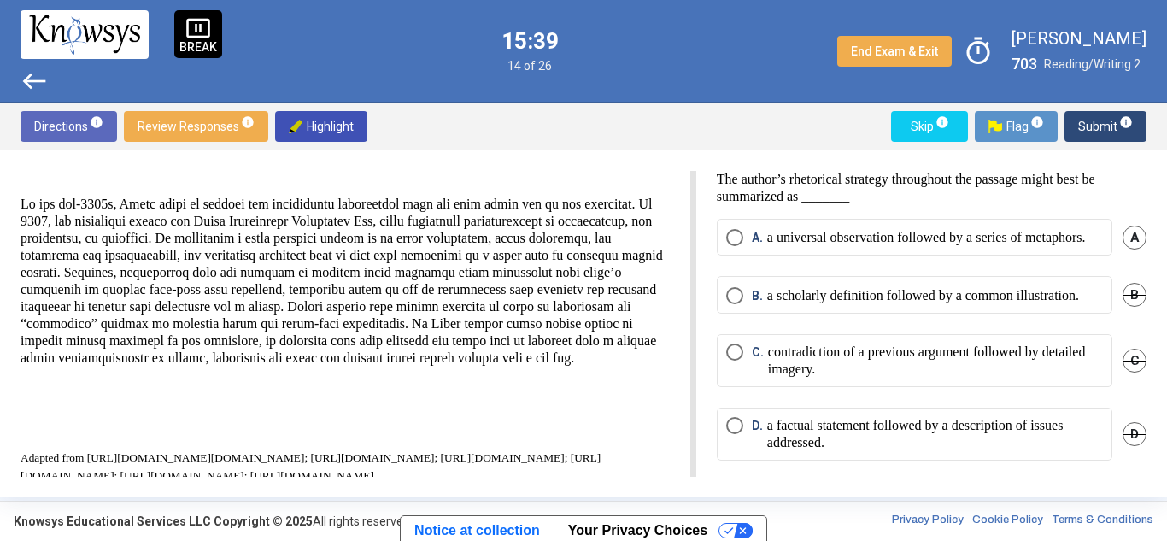
scroll to position [36, 0]
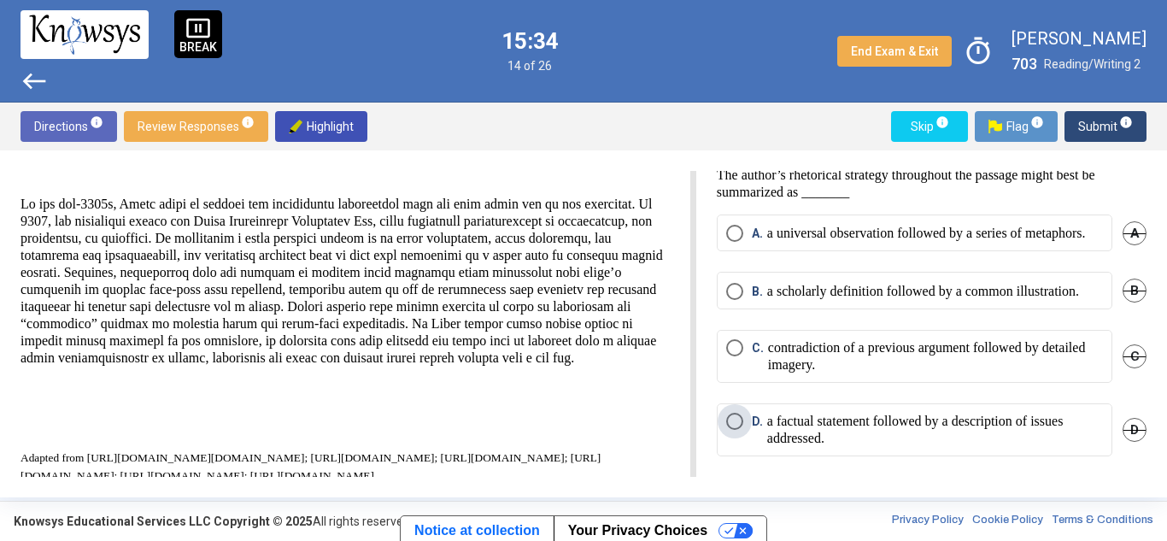
click at [733, 424] on span "Select an option" at bounding box center [734, 421] width 17 height 17
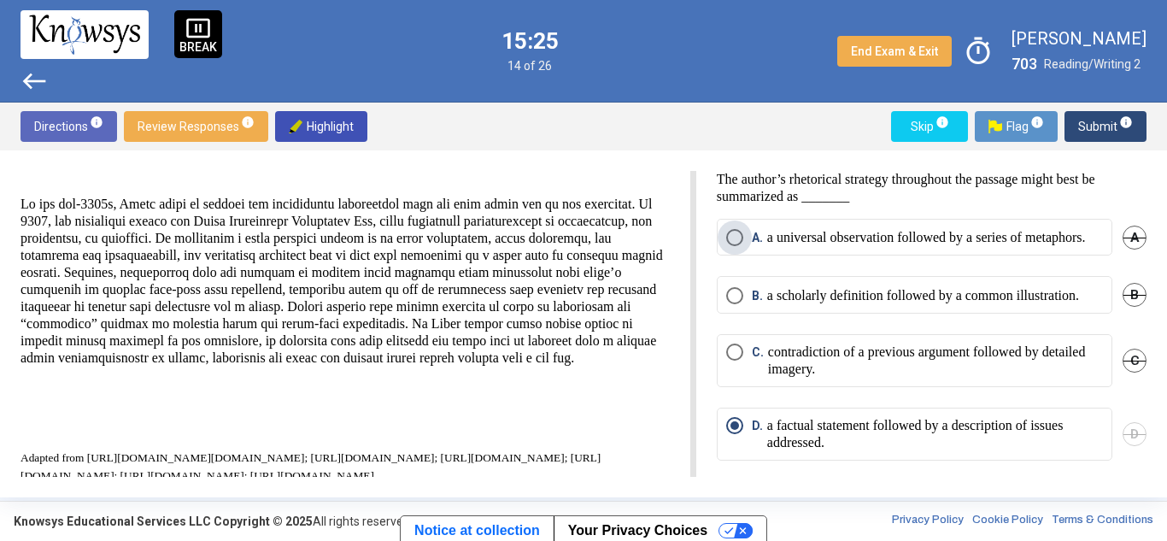
click at [742, 232] on span "Select an option" at bounding box center [734, 237] width 17 height 17
click at [1112, 114] on span "Submit info" at bounding box center [1105, 126] width 55 height 31
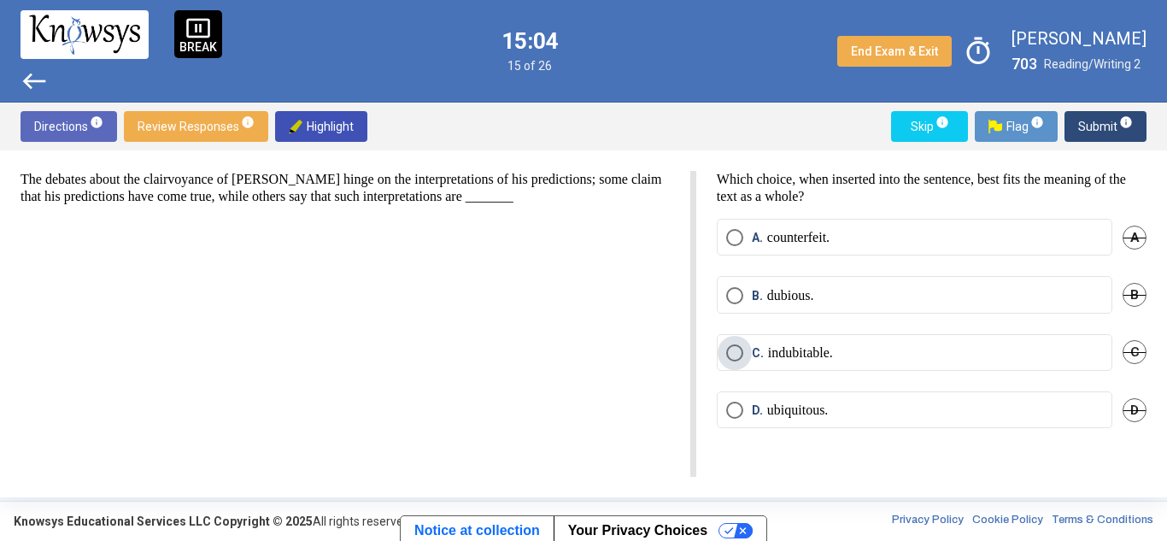
click at [739, 352] on span "Select an option" at bounding box center [734, 352] width 17 height 17
click at [1099, 118] on span "Submit info" at bounding box center [1105, 126] width 55 height 31
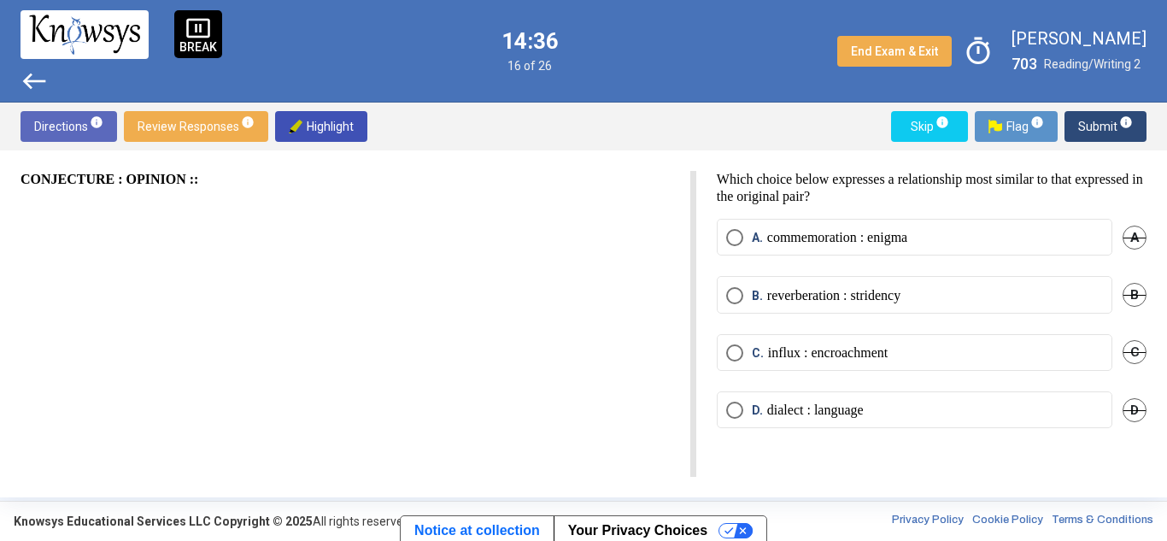
click at [735, 402] on span "Select an option" at bounding box center [734, 410] width 17 height 17
click at [1077, 121] on button "Submit info" at bounding box center [1106, 126] width 82 height 31
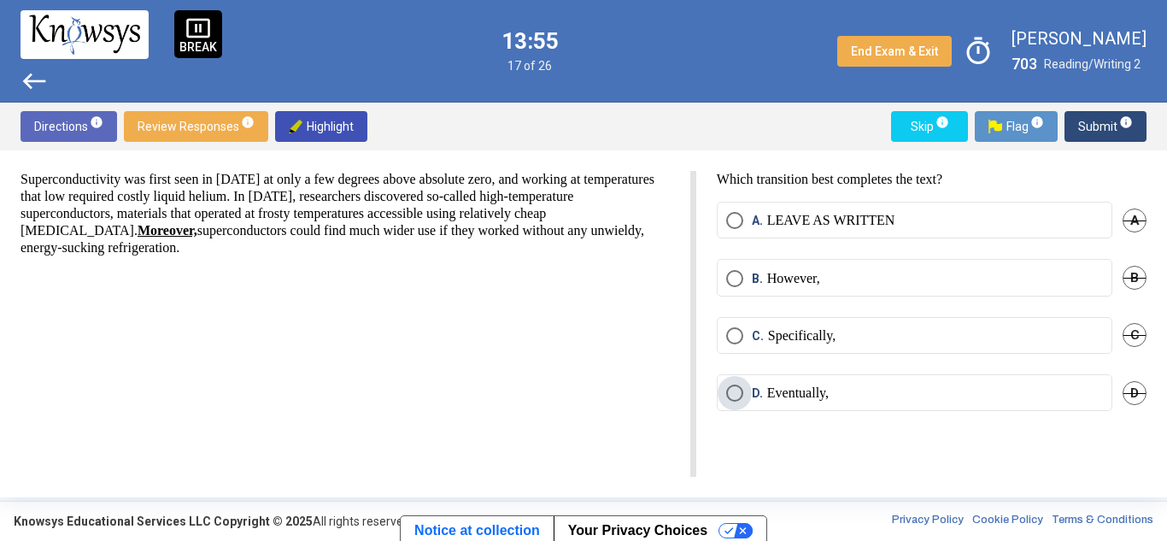
click at [740, 390] on span "Select an option" at bounding box center [734, 392] width 17 height 17
click at [1098, 121] on span "Submit info" at bounding box center [1105, 126] width 55 height 31
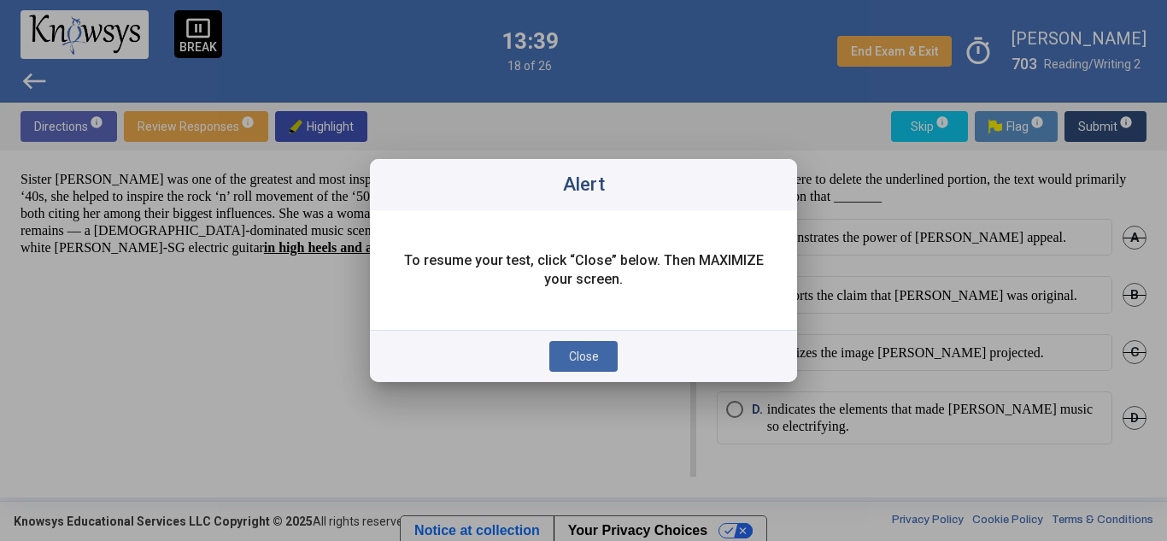
click at [596, 354] on span "Close" at bounding box center [584, 356] width 30 height 14
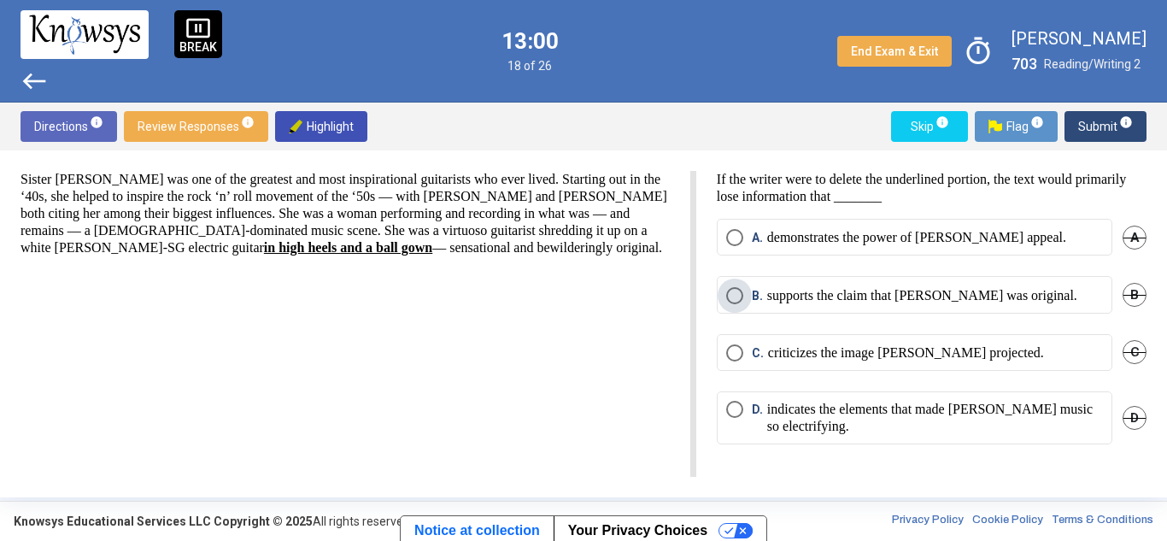
click at [734, 300] on span "Select an option" at bounding box center [734, 295] width 17 height 17
click at [1093, 124] on span "Submit info" at bounding box center [1105, 126] width 55 height 31
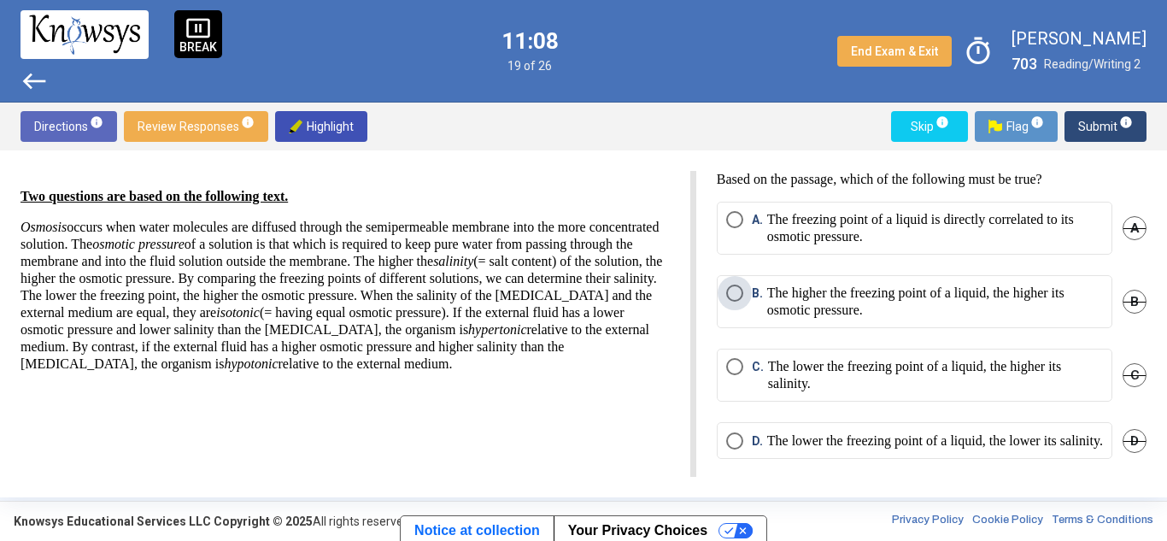
click at [737, 285] on span "Select an option" at bounding box center [734, 293] width 17 height 17
click at [734, 373] on span "Select an option" at bounding box center [734, 366] width 17 height 17
click at [728, 285] on span "Select an option" at bounding box center [734, 293] width 17 height 17
click at [1093, 128] on span "Submit info" at bounding box center [1105, 126] width 55 height 31
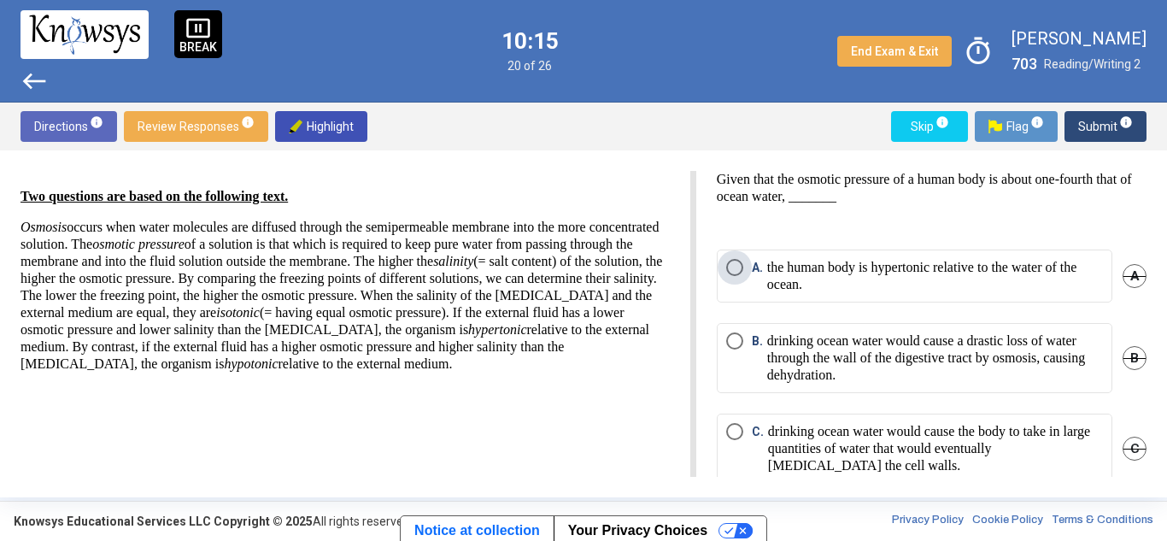
click at [737, 261] on span "Select an option" at bounding box center [734, 267] width 17 height 17
click at [1085, 121] on span "Submit info" at bounding box center [1105, 126] width 55 height 31
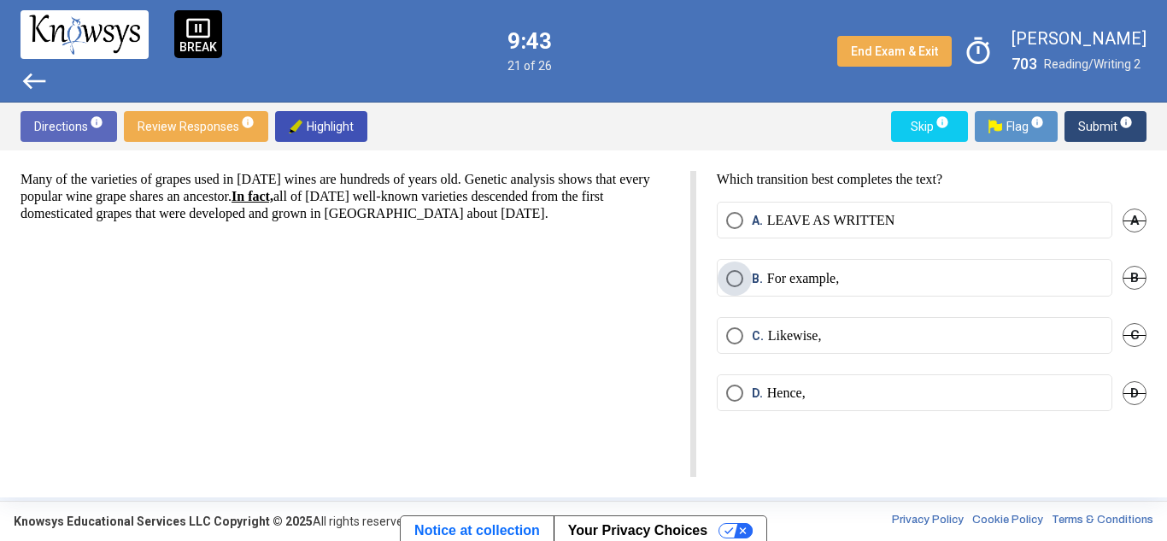
click at [733, 281] on span "Select an option" at bounding box center [734, 278] width 17 height 17
click at [1094, 118] on span "Submit info" at bounding box center [1105, 126] width 55 height 31
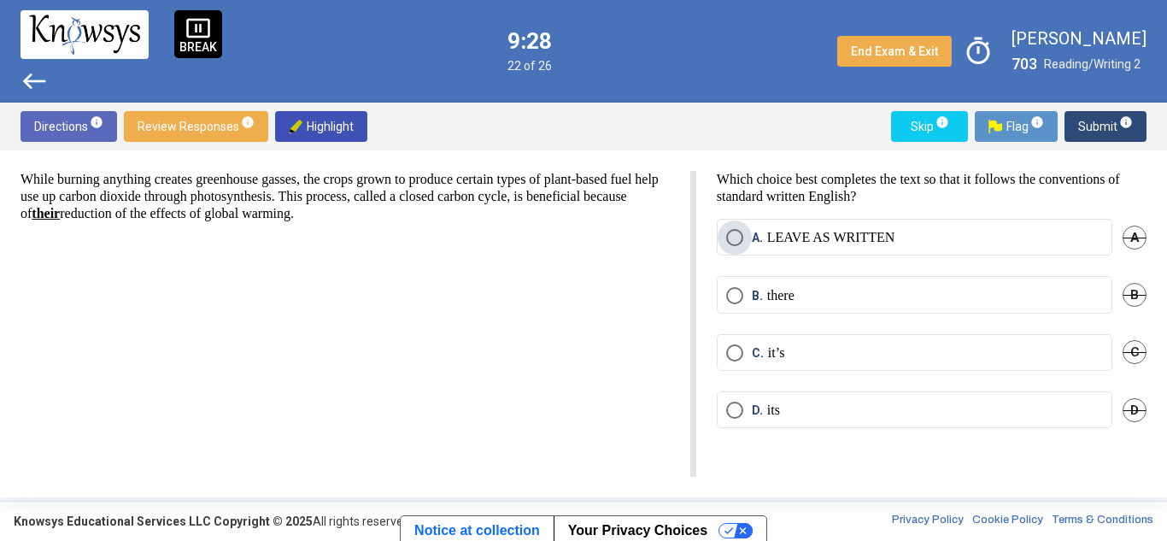
click at [742, 229] on span "Select an option" at bounding box center [734, 237] width 17 height 17
click at [1091, 126] on span "Submit info" at bounding box center [1105, 126] width 55 height 31
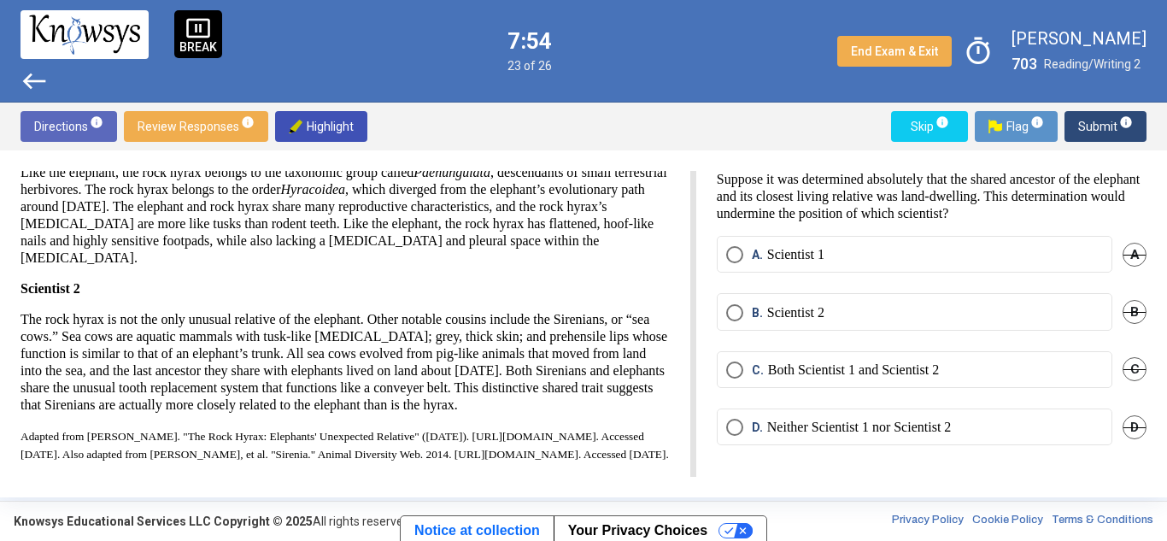
scroll to position [222, 0]
drag, startPoint x: 715, startPoint y: 193, endPoint x: 942, endPoint y: 177, distance: 227.8
click at [942, 177] on div "Suppose it was determined absolutely that the shared ancestor of the elephant a…" at bounding box center [921, 324] width 450 height 306
click at [889, 195] on p "Suppose it was determined absolutely that the shared ancestor of the elephant a…" at bounding box center [932, 196] width 430 height 51
click at [731, 306] on span "Select an option" at bounding box center [734, 312] width 17 height 17
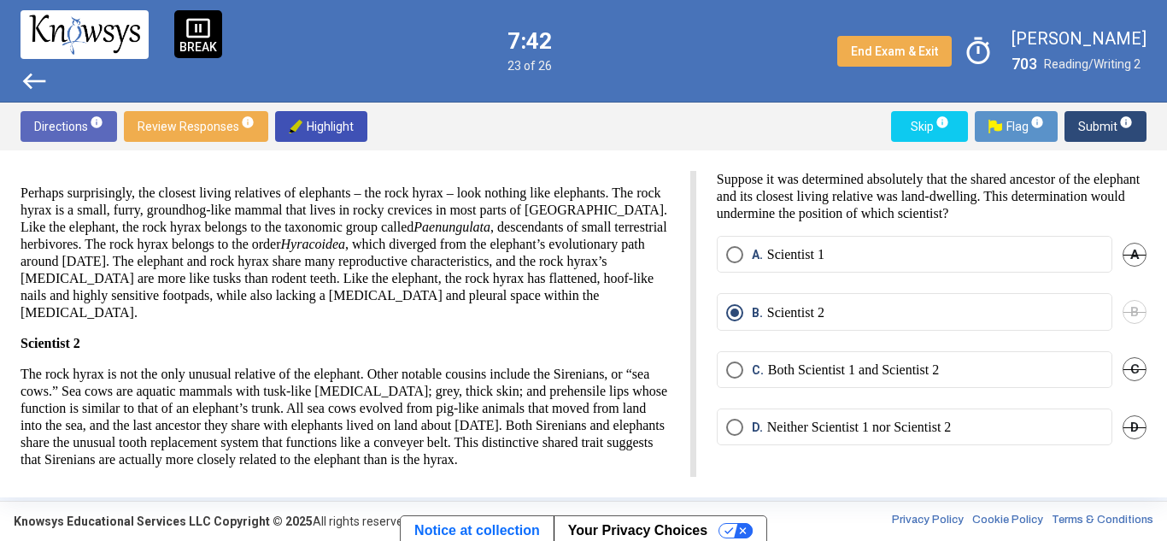
scroll to position [112, 0]
click at [1096, 121] on span "Submit info" at bounding box center [1105, 126] width 55 height 31
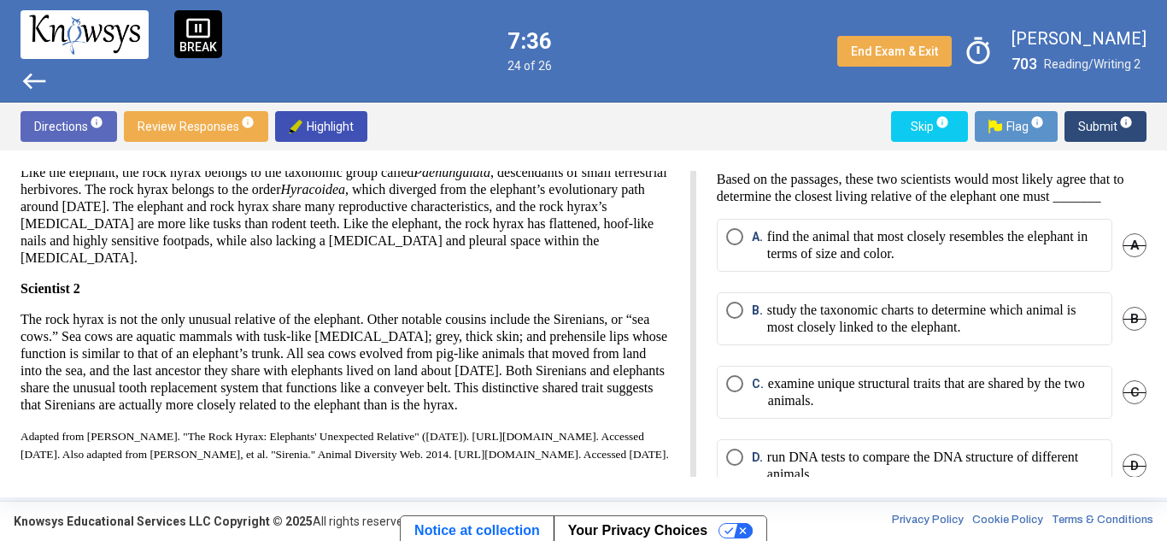
scroll to position [0, 0]
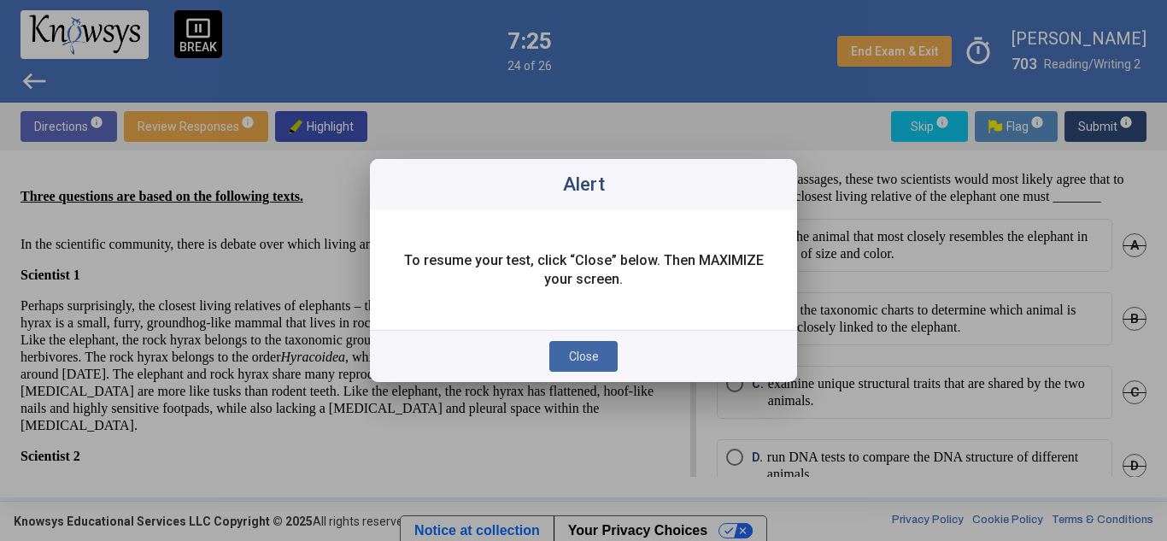
click at [586, 360] on span "Close" at bounding box center [584, 356] width 30 height 14
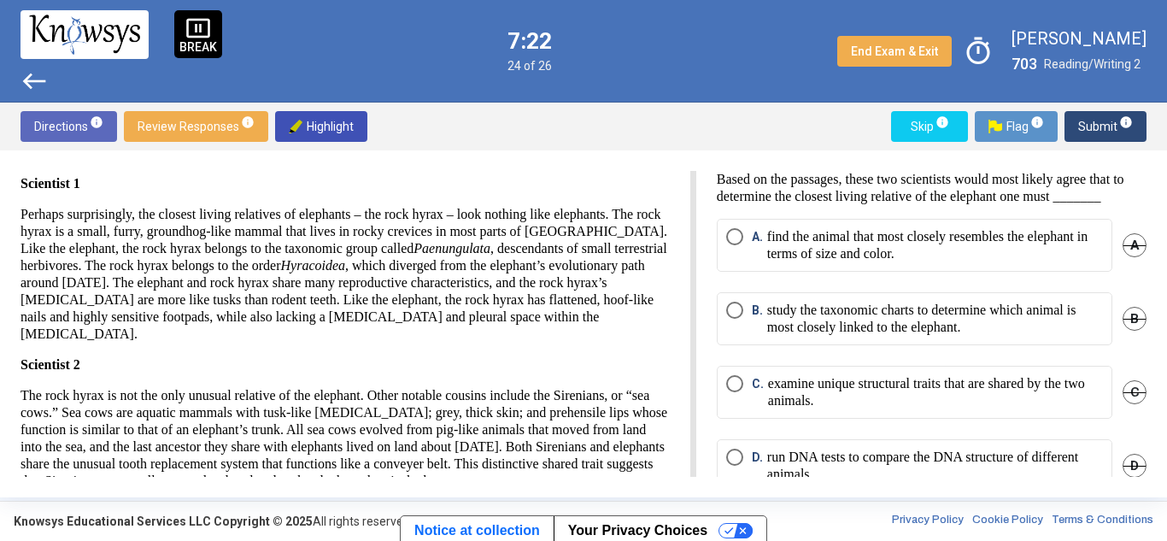
scroll to position [238, 0]
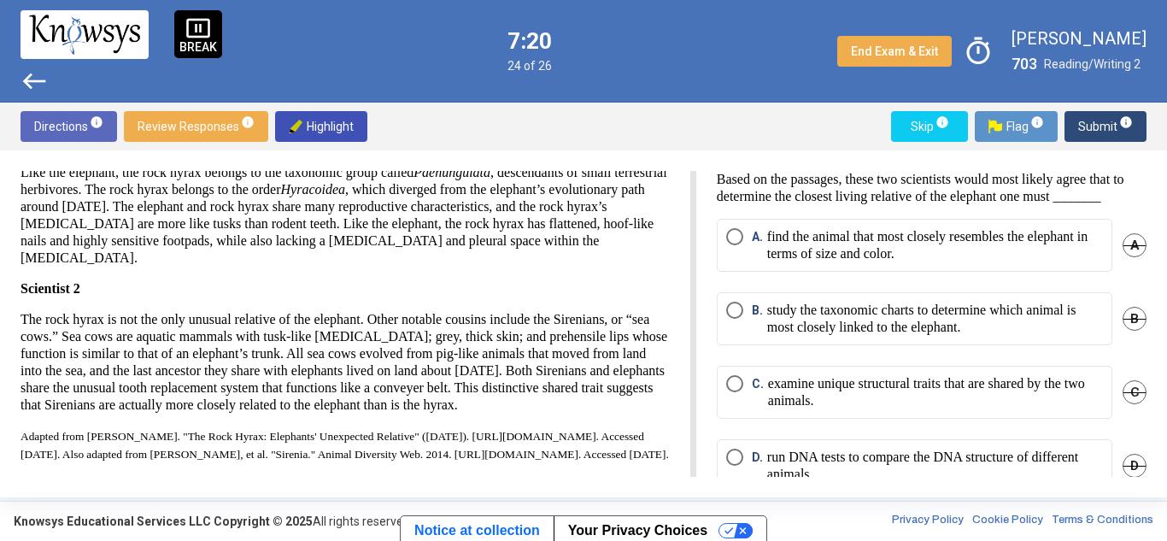
drag, startPoint x: 20, startPoint y: 189, endPoint x: 317, endPoint y: 371, distance: 348.6
click at [317, 371] on div "Three questions are based on the following texts. In the scientific community, …" at bounding box center [583, 323] width 1167 height 347
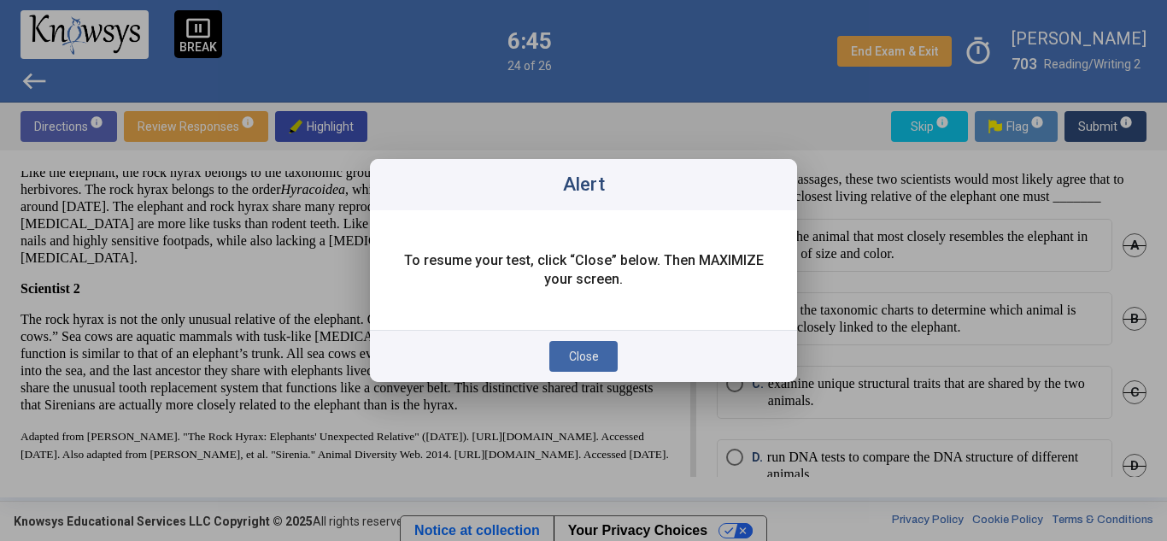
click at [575, 359] on span "Close" at bounding box center [584, 356] width 30 height 14
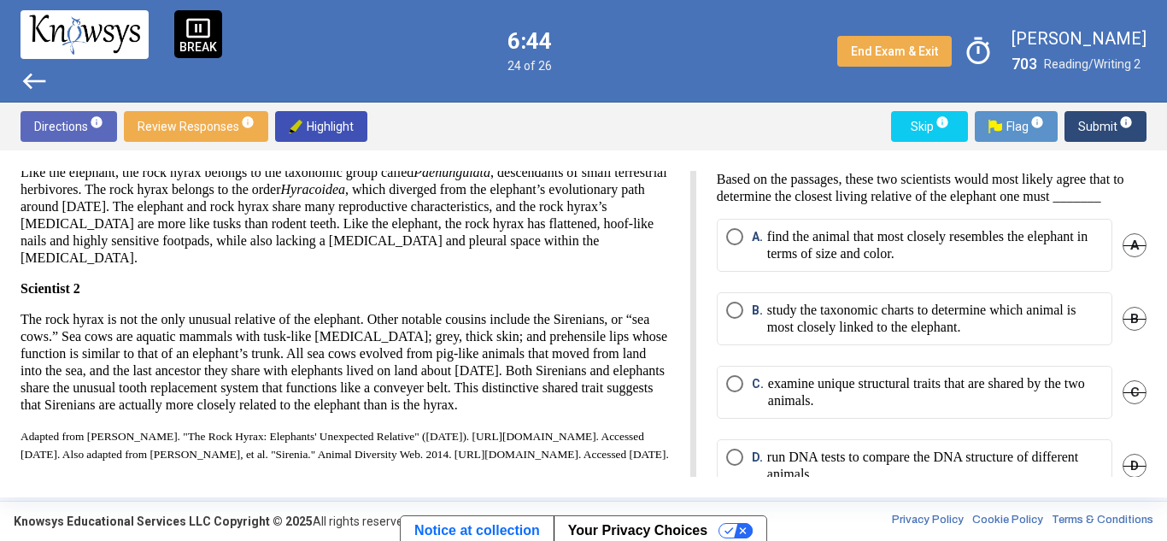
click at [349, 385] on div "Three questions are based on the following texts. In the scientific community, …" at bounding box center [345, 233] width 649 height 460
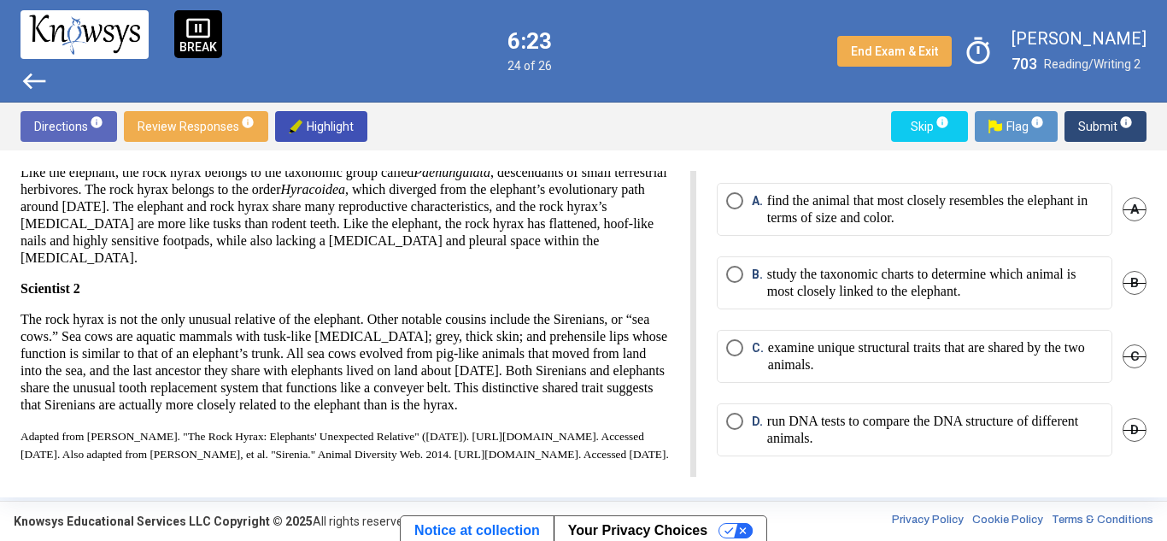
scroll to position [53, 0]
click at [744, 198] on span "A. find the animal that most closely resembles the elephant in terms of size an…" at bounding box center [923, 209] width 360 height 34
click at [1099, 126] on span "Submit info" at bounding box center [1105, 126] width 55 height 31
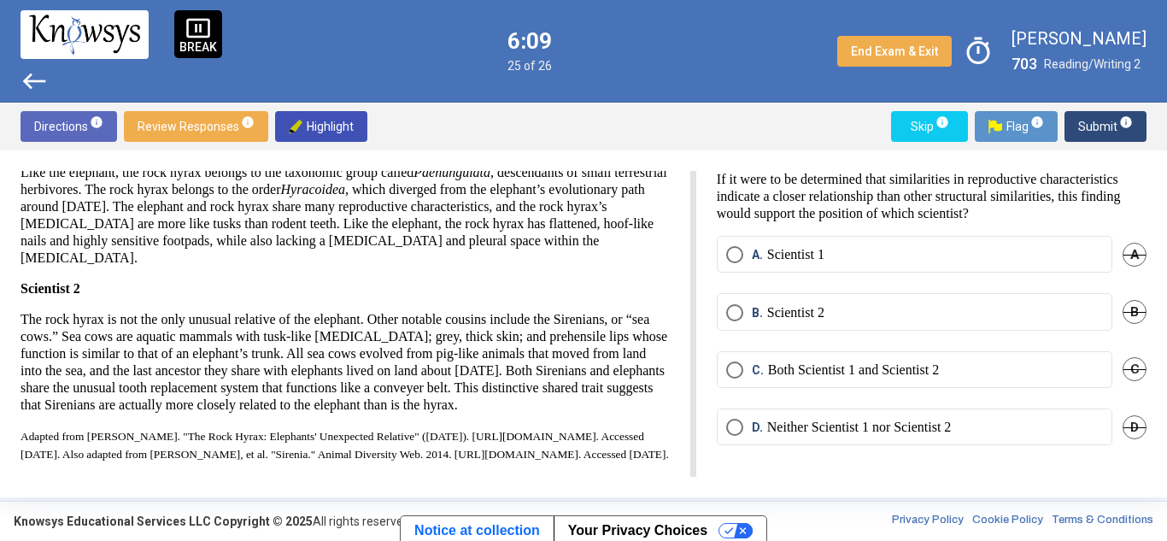
drag, startPoint x: 751, startPoint y: 198, endPoint x: 853, endPoint y: 188, distance: 102.2
click at [853, 188] on p "If it were to be determined that similarities in reproductive characteristics i…" at bounding box center [932, 196] width 430 height 51
click at [991, 197] on p "If it were to be determined that similarities in reproductive characteristics i…" at bounding box center [932, 196] width 430 height 51
drag, startPoint x: 886, startPoint y: 214, endPoint x: 930, endPoint y: 214, distance: 44.4
click at [930, 214] on p "If it were to be determined that similarities in reproductive characteristics i…" at bounding box center [932, 196] width 430 height 51
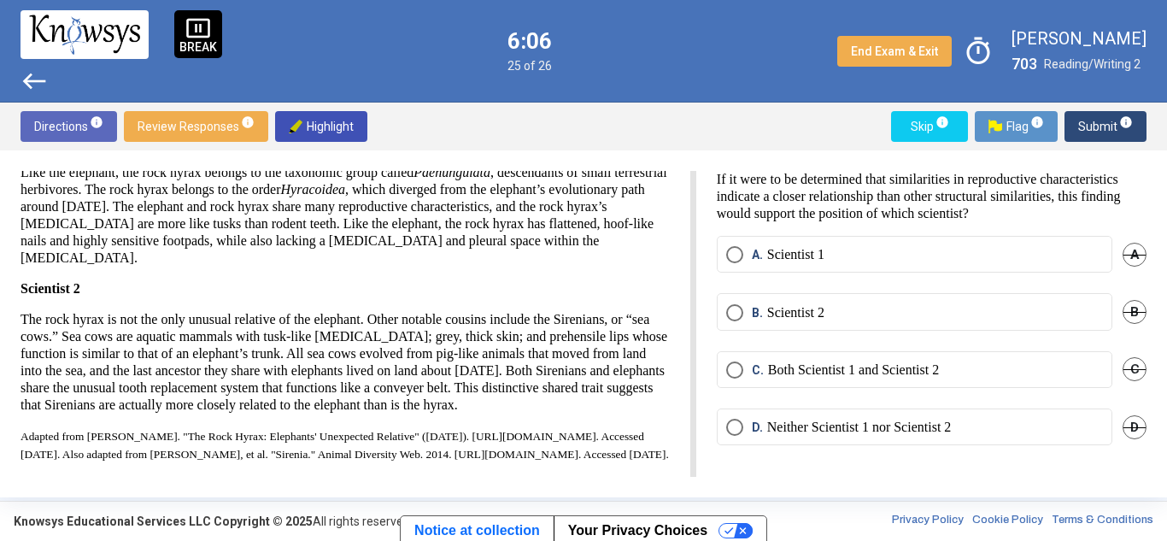
click at [843, 194] on p "If it were to be determined that similarities in reproductive characteristics i…" at bounding box center [932, 196] width 430 height 51
click at [730, 255] on span "Select an option" at bounding box center [734, 254] width 17 height 17
click at [1118, 121] on sup "info" at bounding box center [1125, 122] width 15 height 14
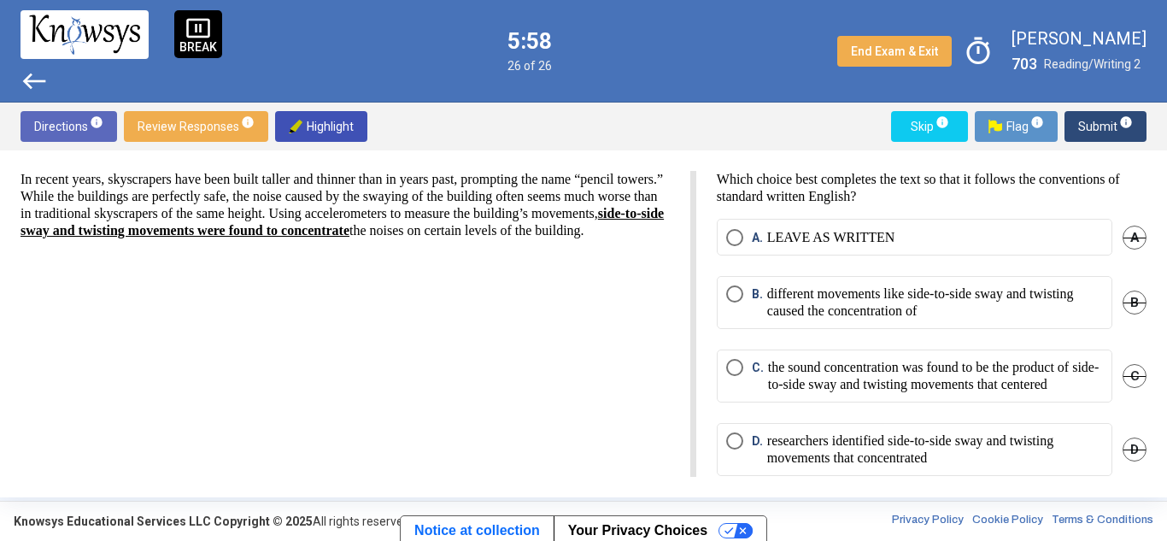
drag, startPoint x: 121, startPoint y: 173, endPoint x: 369, endPoint y: 174, distance: 247.8
click at [369, 174] on p "In recent years, skyscrapers have been built taller and thinner than in years p…" at bounding box center [345, 205] width 649 height 68
click at [387, 179] on p "In recent years, skyscrapers have been built taller and thinner than in years p…" at bounding box center [345, 205] width 649 height 68
drag, startPoint x: 178, startPoint y: 225, endPoint x: 384, endPoint y: 218, distance: 206.0
click at [384, 218] on p "In recent years, skyscrapers have been built taller and thinner than in years p…" at bounding box center [345, 205] width 649 height 68
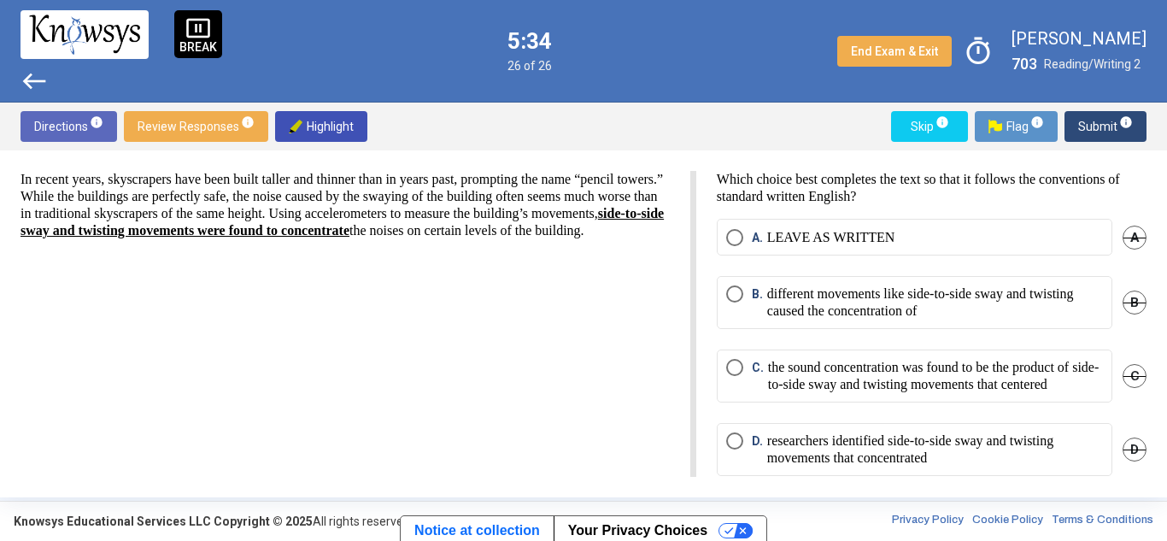
click at [307, 199] on p "In recent years, skyscrapers have been built taller and thinner than in years p…" at bounding box center [345, 205] width 649 height 68
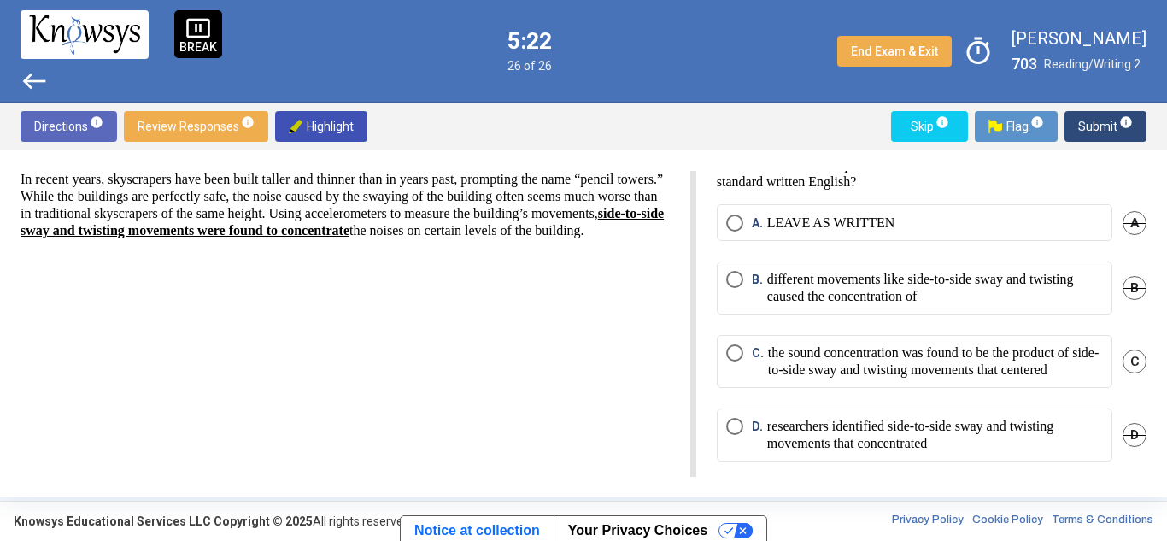
scroll to position [14, 0]
click at [732, 216] on span "Select an option" at bounding box center [734, 223] width 17 height 17
click at [1074, 119] on button "Submit info" at bounding box center [1106, 126] width 82 height 31
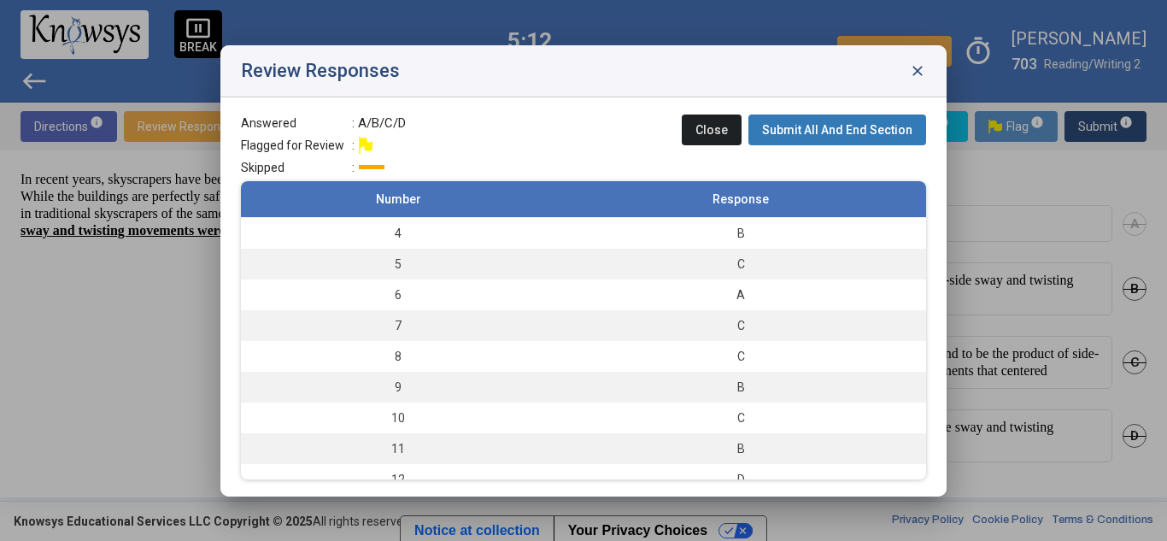
scroll to position [109, 0]
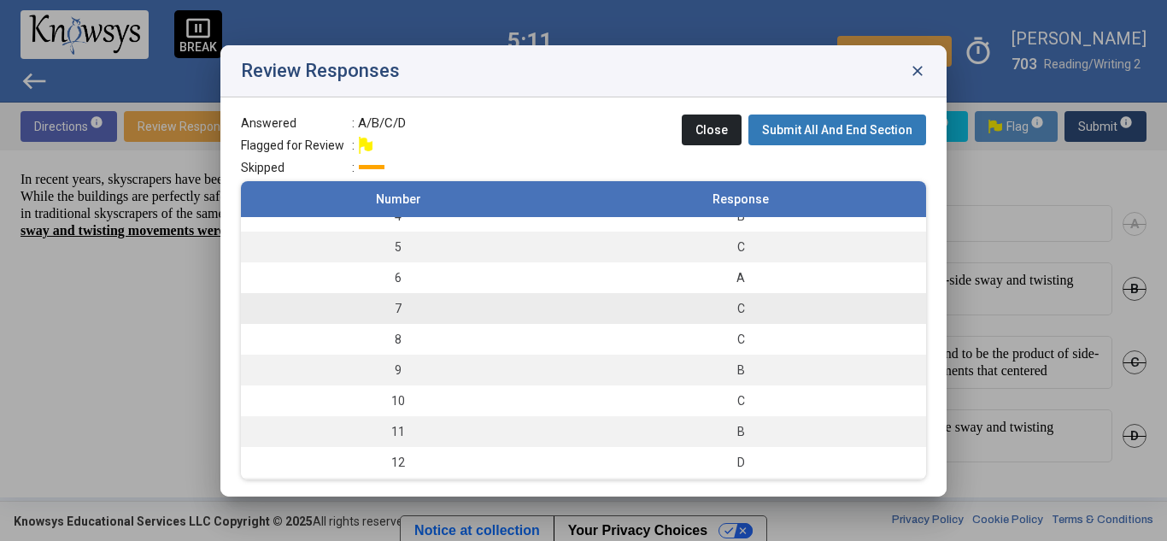
click at [390, 308] on td "7" at bounding box center [398, 308] width 314 height 31
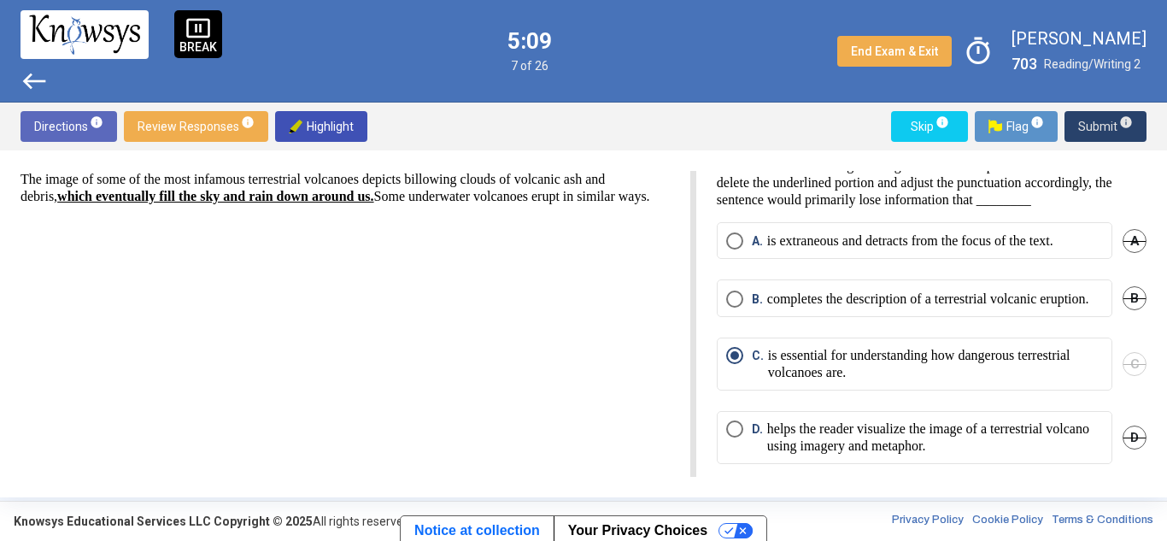
click at [1103, 125] on span "Submit info" at bounding box center [1105, 126] width 55 height 31
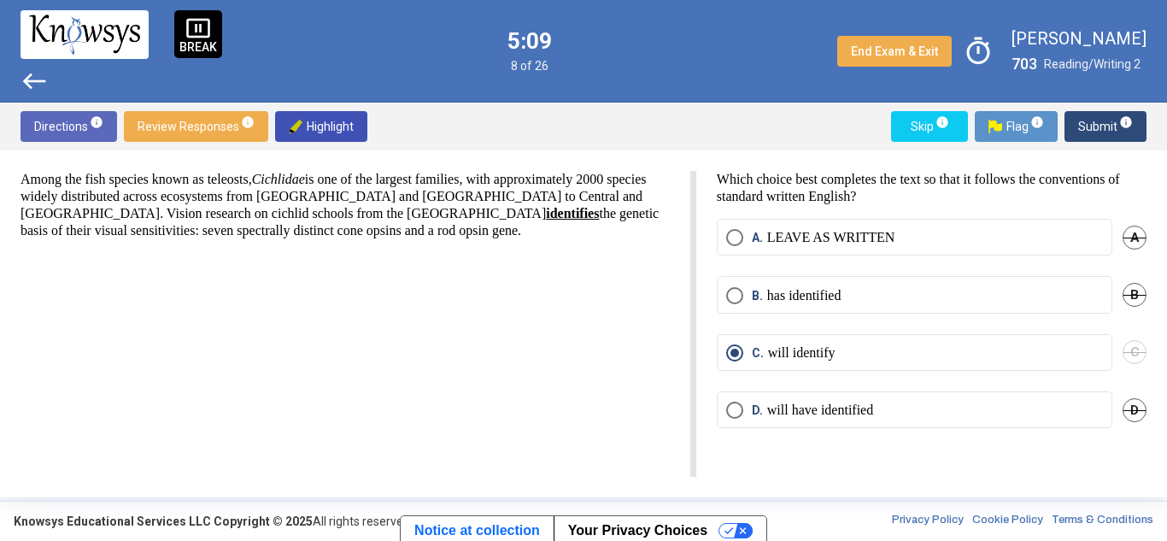
click at [1103, 125] on span "Submit info" at bounding box center [1105, 126] width 55 height 31
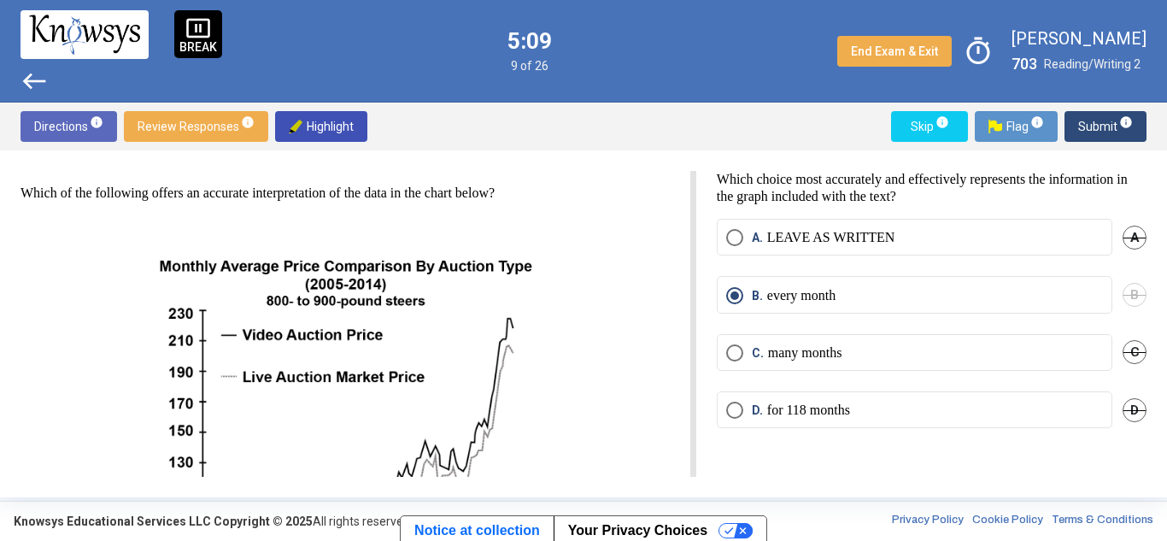
click at [1103, 125] on span "Submit info" at bounding box center [1105, 126] width 55 height 31
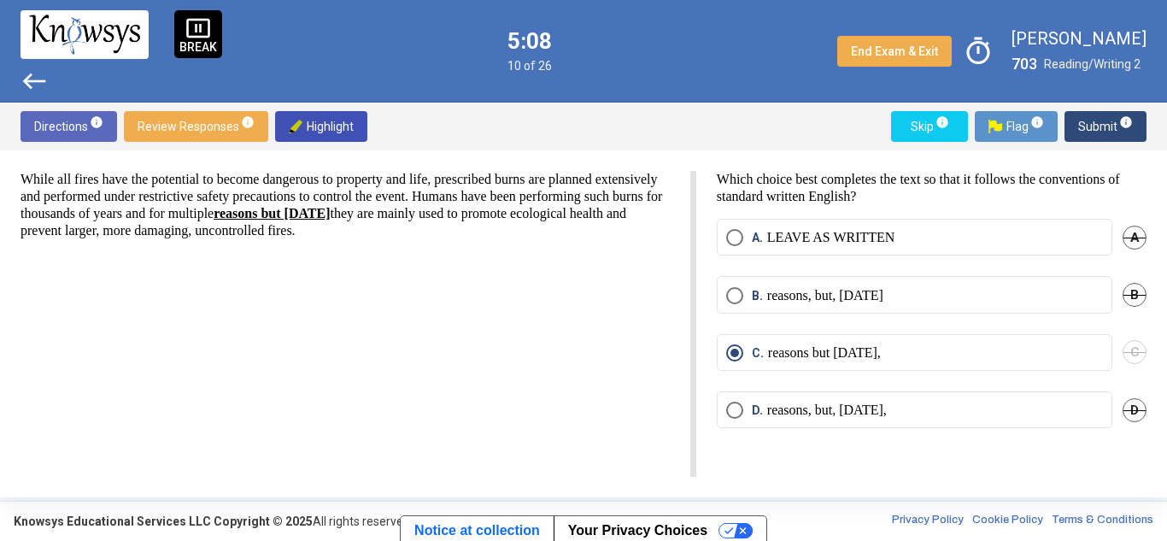
click at [1103, 125] on span "Submit info" at bounding box center [1105, 126] width 55 height 31
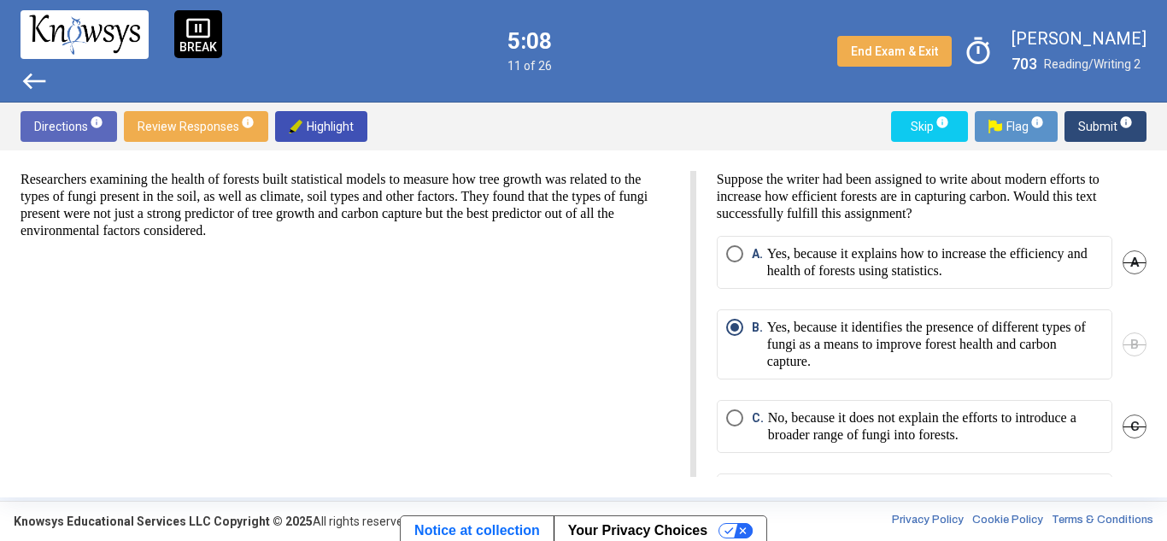
click at [1103, 125] on span "Submit info" at bounding box center [1105, 126] width 55 height 31
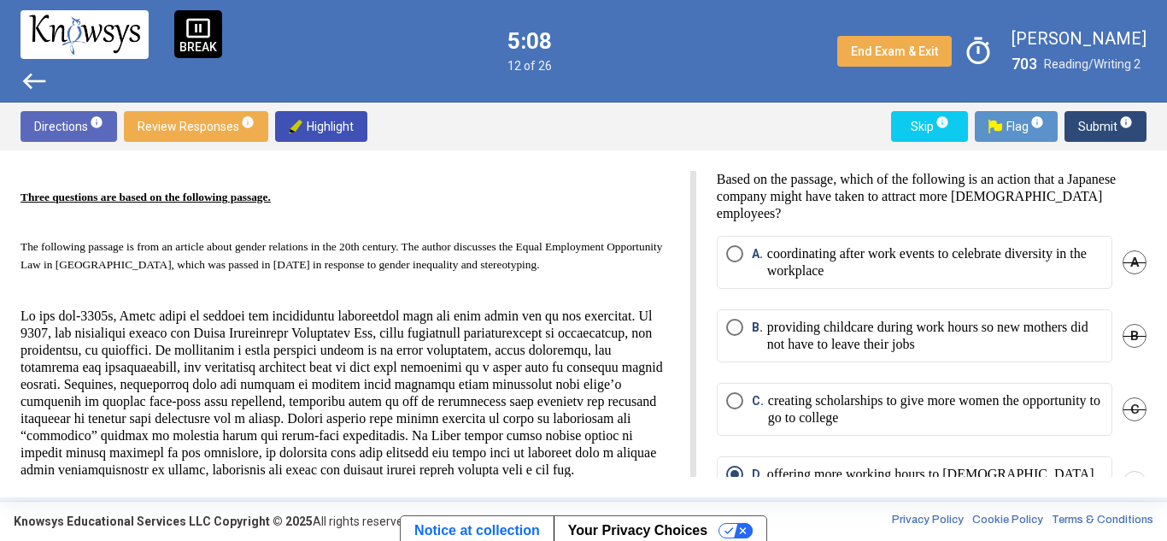
click at [1103, 125] on span "Submit info" at bounding box center [1105, 126] width 55 height 31
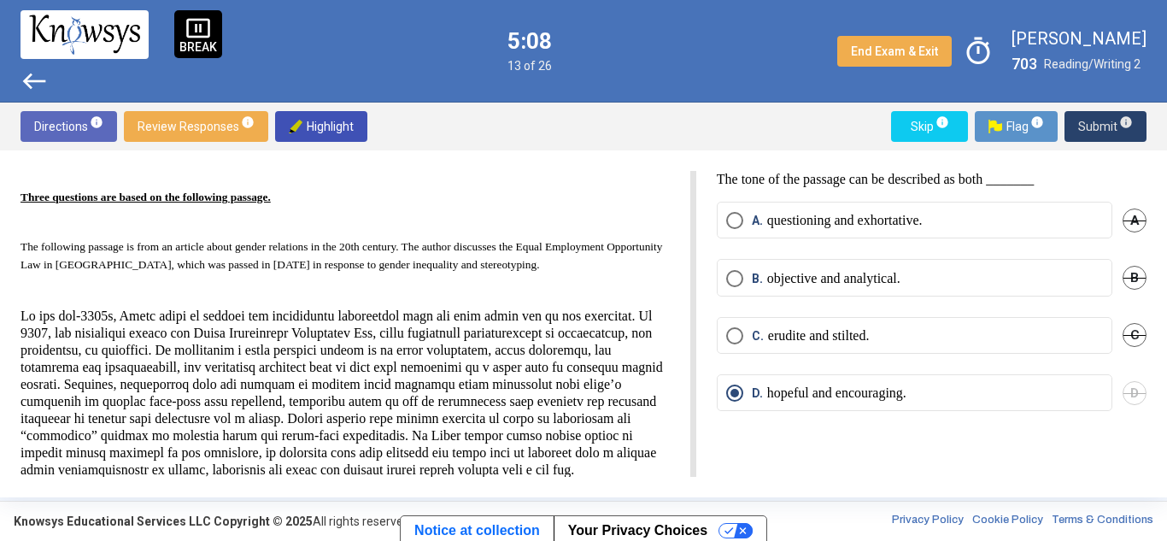
click at [1103, 125] on span "Submit info" at bounding box center [1105, 126] width 55 height 31
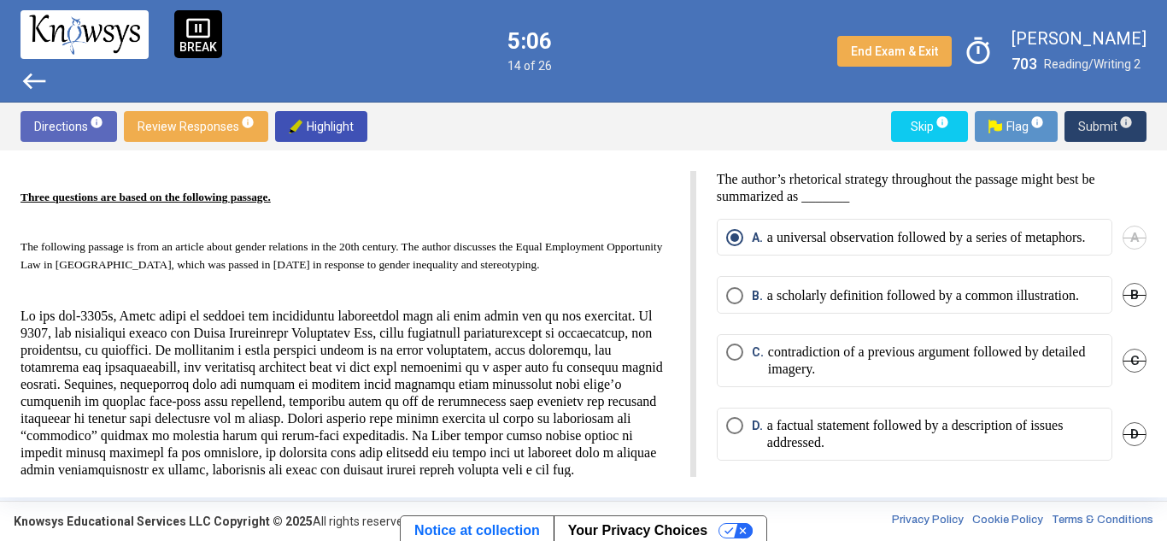
click at [1105, 125] on span "Submit info" at bounding box center [1105, 126] width 55 height 31
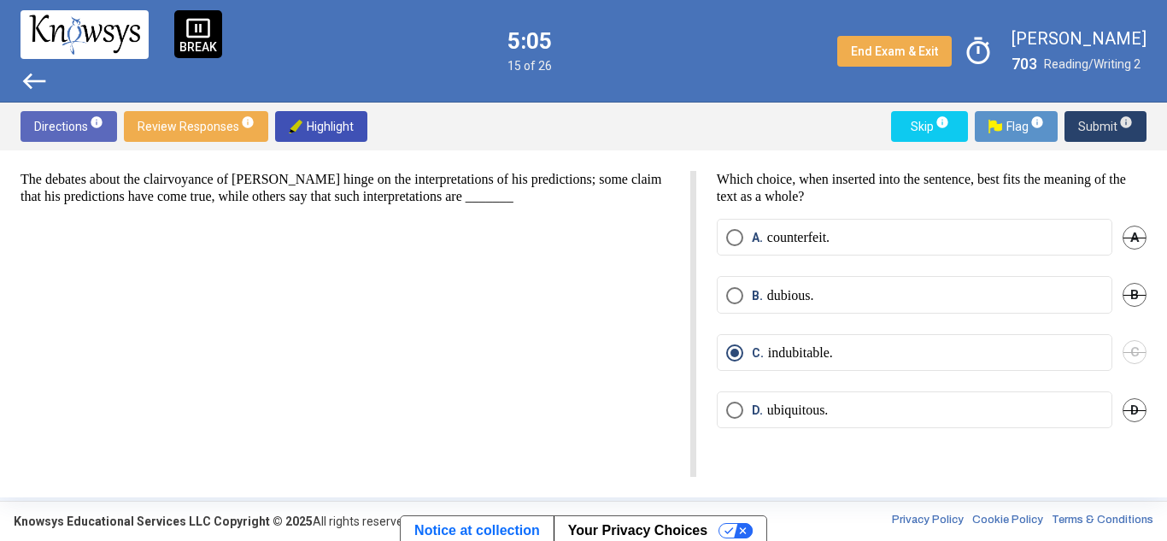
click at [1110, 120] on span "Submit info" at bounding box center [1105, 126] width 55 height 31
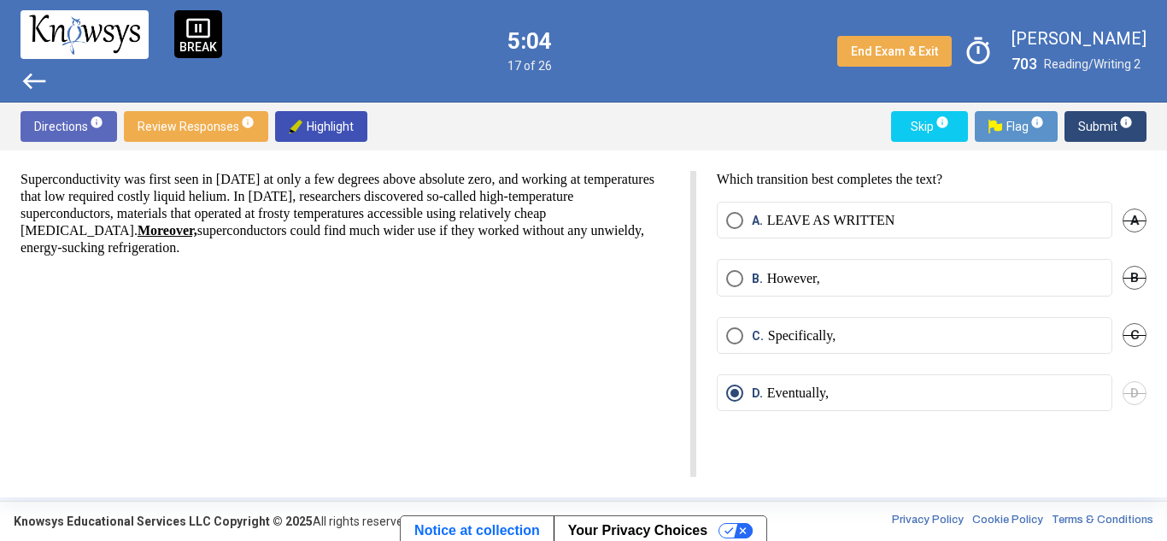
click at [1110, 120] on span "Submit info" at bounding box center [1105, 126] width 55 height 31
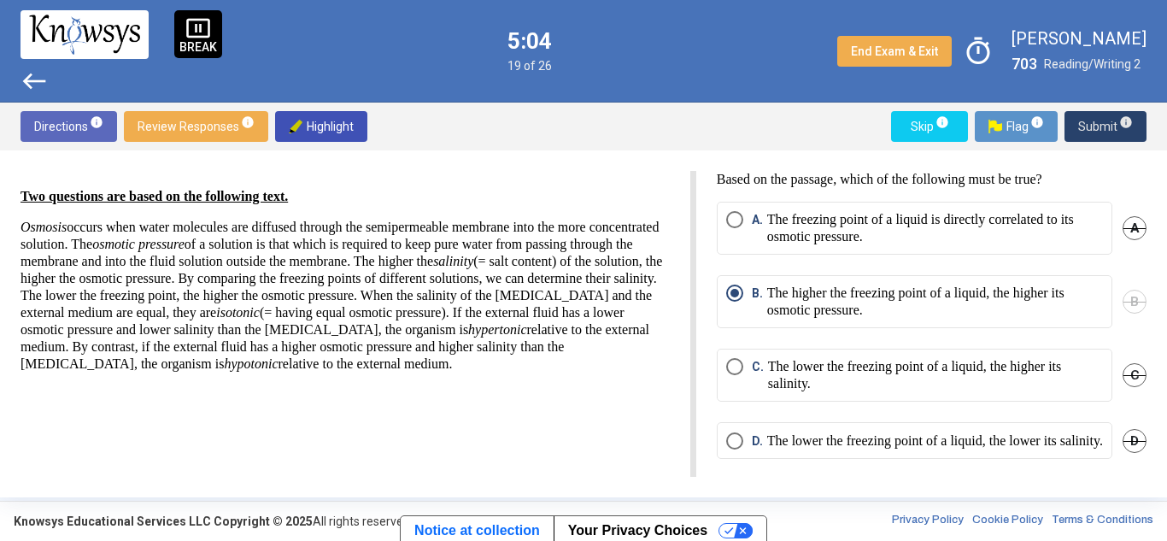
click at [1110, 120] on span "Submit info" at bounding box center [1105, 126] width 55 height 31
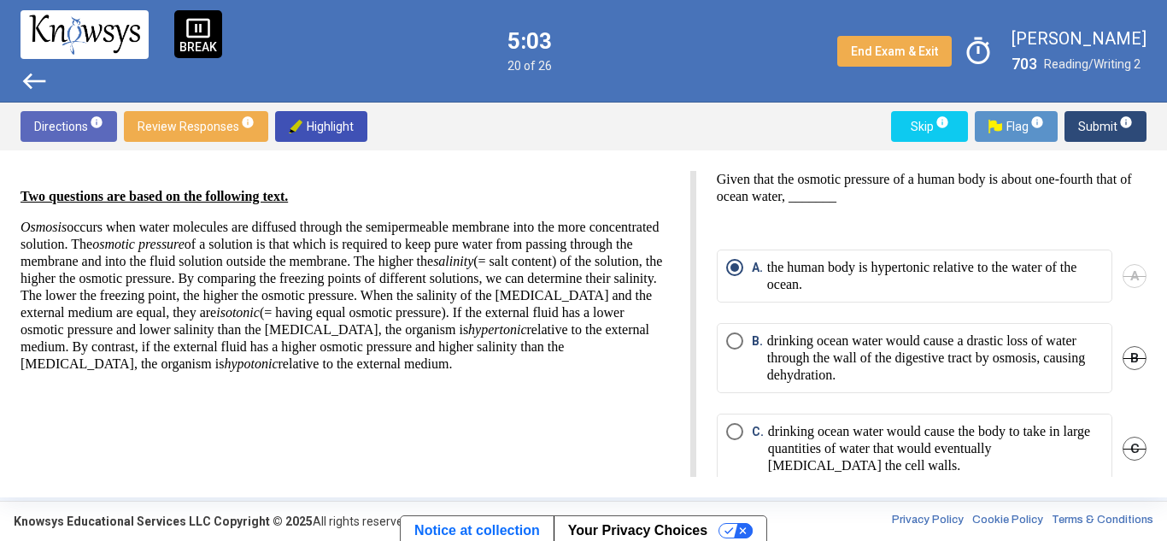
click at [1110, 120] on span "Submit info" at bounding box center [1105, 126] width 55 height 31
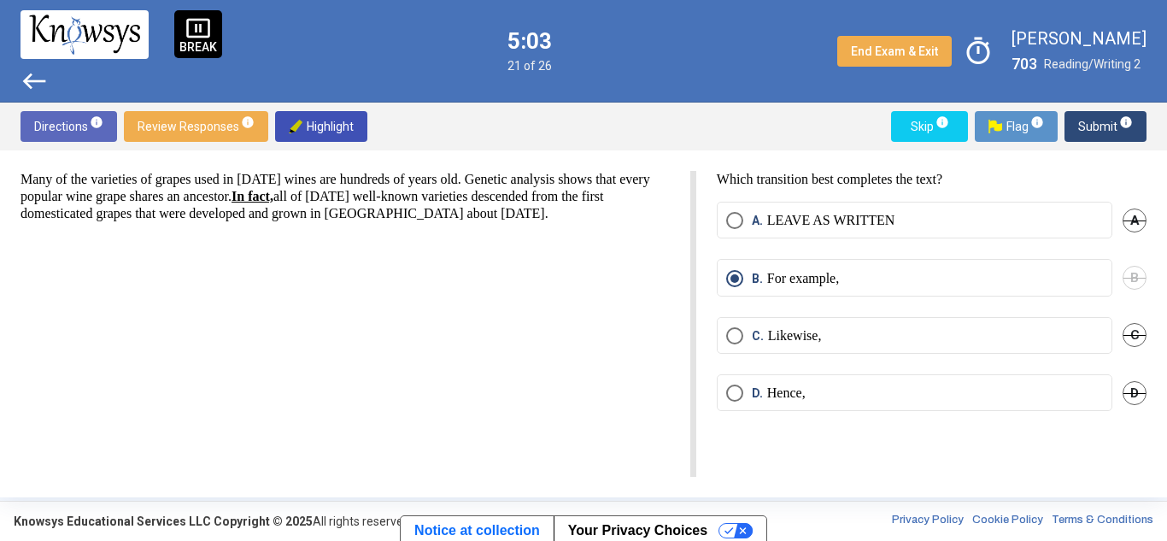
click at [1110, 120] on span "Submit info" at bounding box center [1105, 126] width 55 height 31
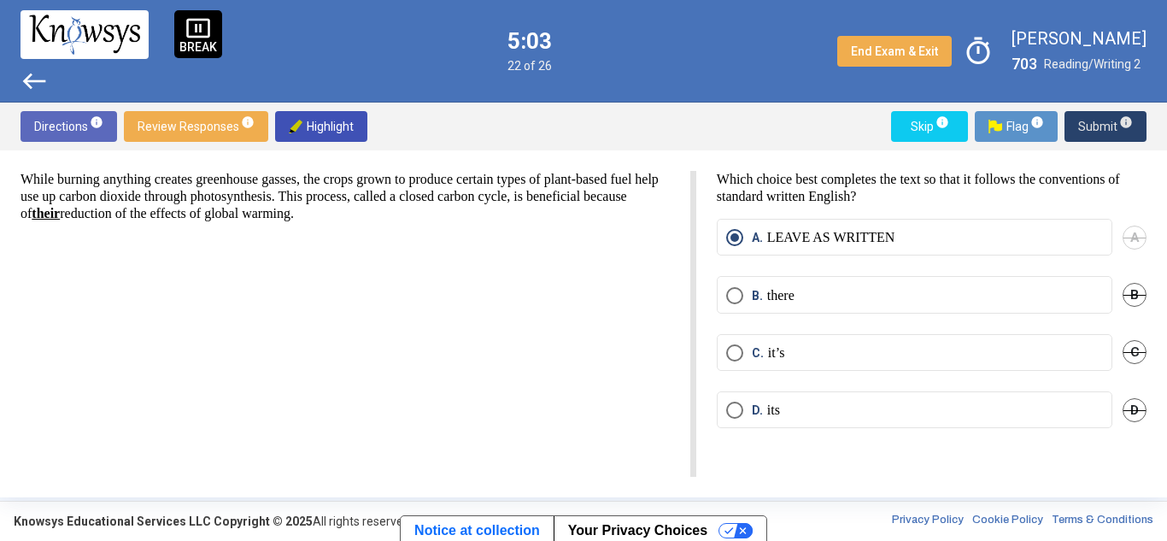
click at [1110, 120] on span "Submit info" at bounding box center [1105, 126] width 55 height 31
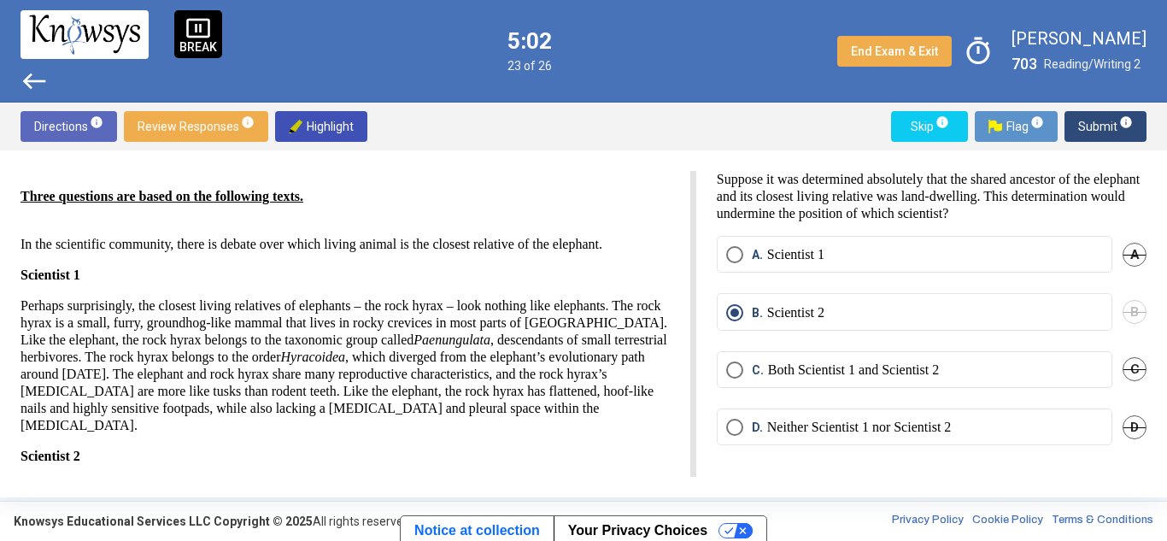
click at [1110, 120] on span "Submit info" at bounding box center [1105, 126] width 55 height 31
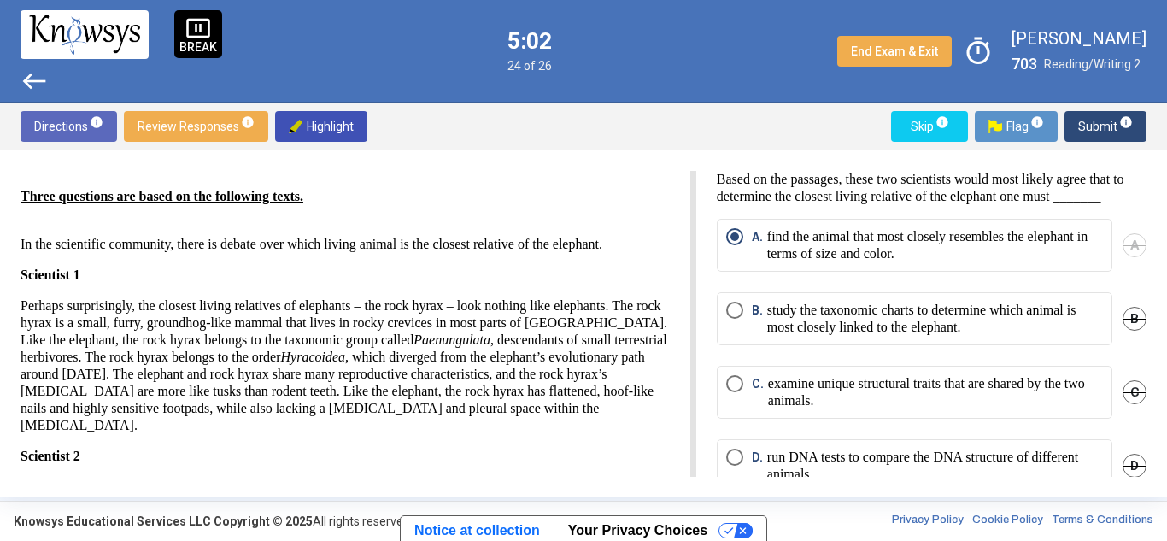
click at [1110, 120] on span "Submit info" at bounding box center [1105, 126] width 55 height 31
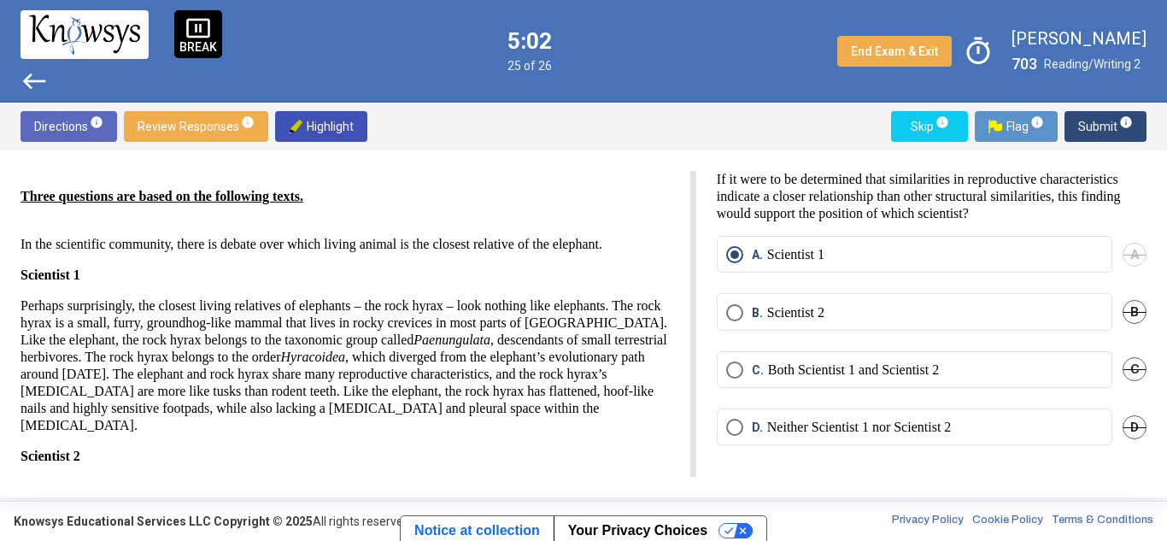
click at [1110, 120] on span "Submit info" at bounding box center [1105, 126] width 55 height 31
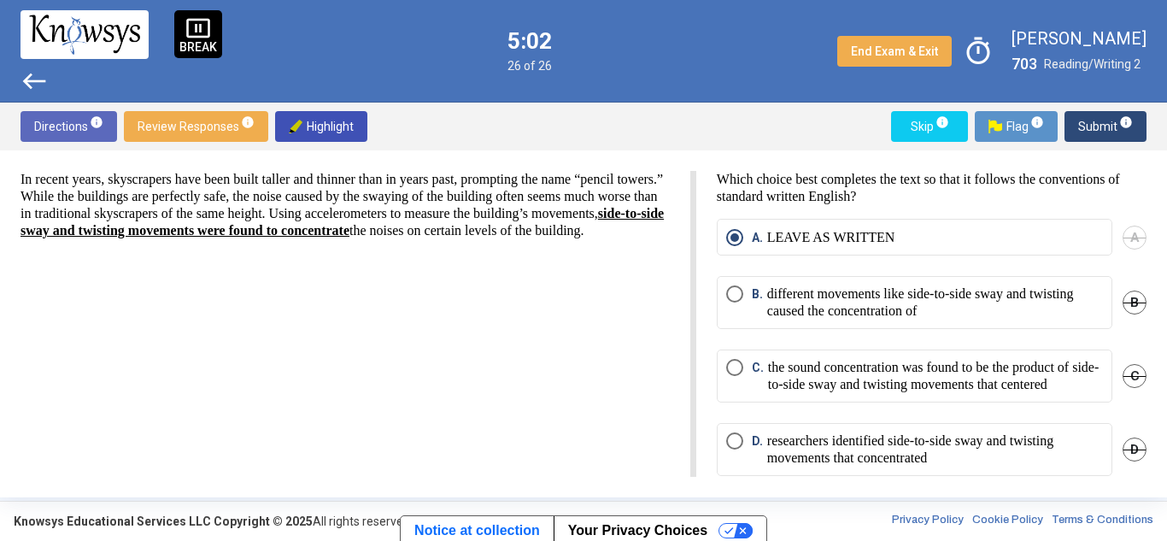
click at [1110, 120] on span "Submit info" at bounding box center [1105, 126] width 55 height 31
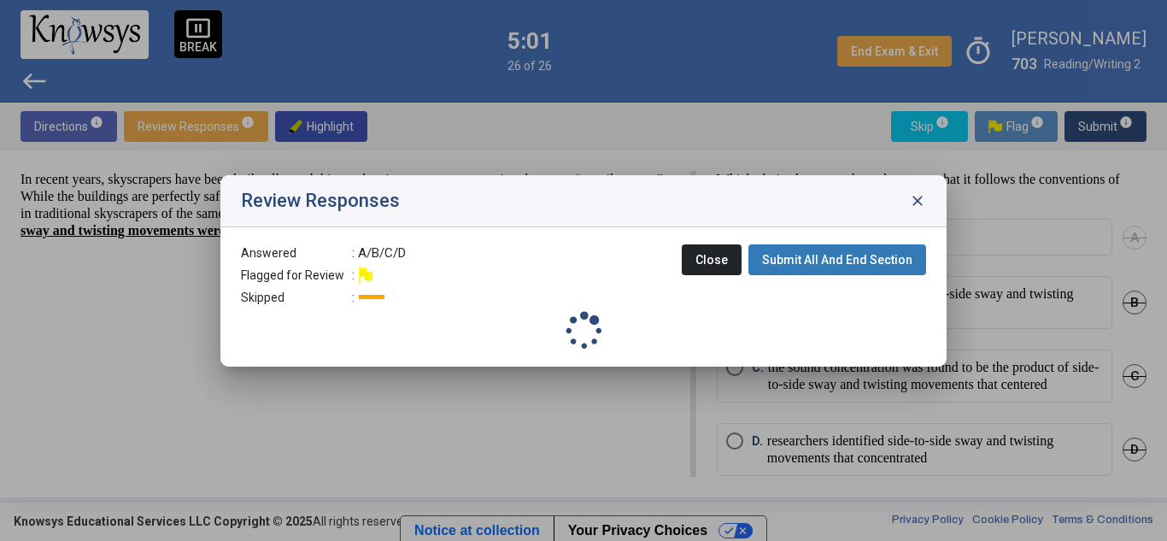
click at [1110, 120] on body "pause_presentation BREAK west 5:01 26 of 26 End Exam & Exit timer [PERSON_NAME]…" at bounding box center [583, 270] width 1167 height 541
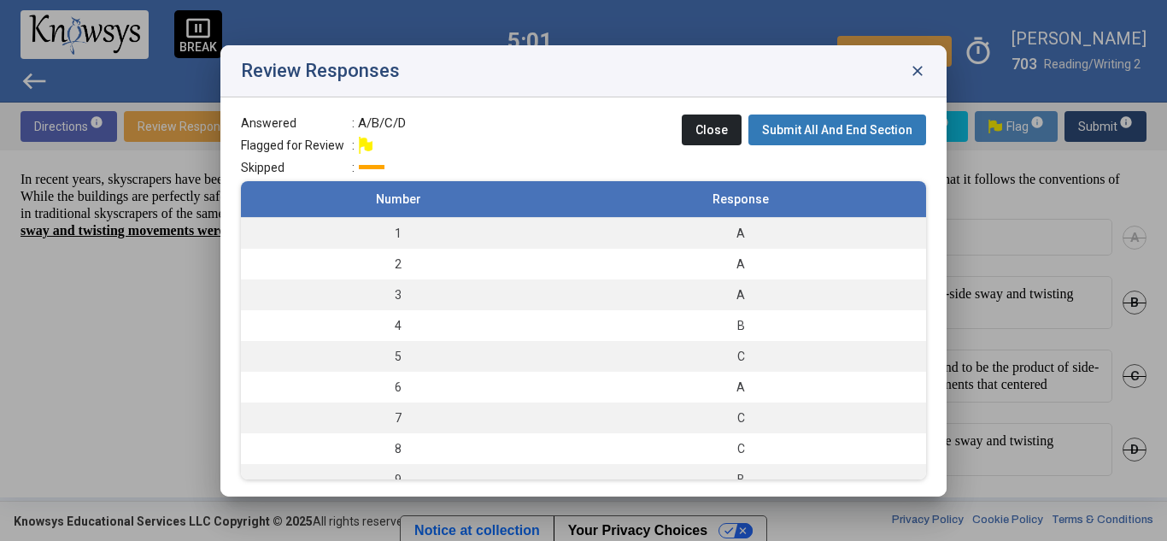
click at [1110, 120] on div at bounding box center [583, 270] width 1167 height 541
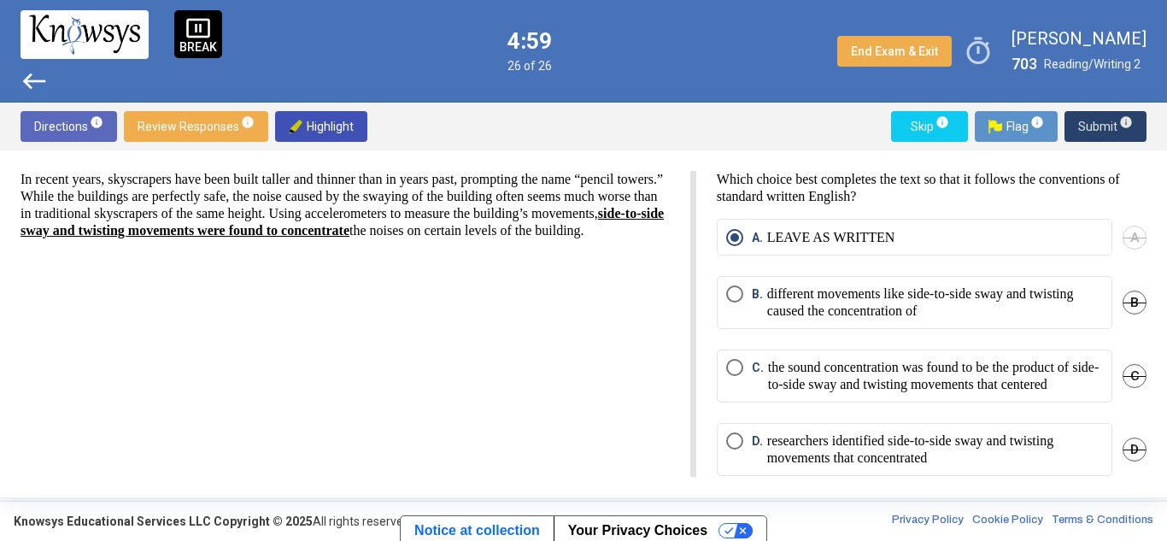
click at [1090, 123] on span "Submit info" at bounding box center [1105, 126] width 55 height 31
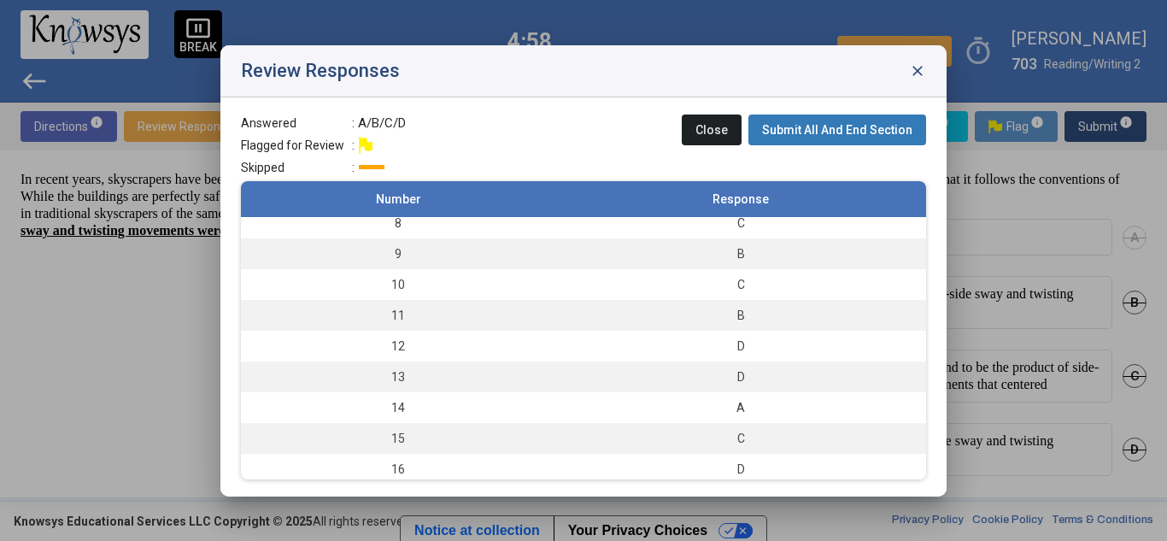
scroll to position [337, 0]
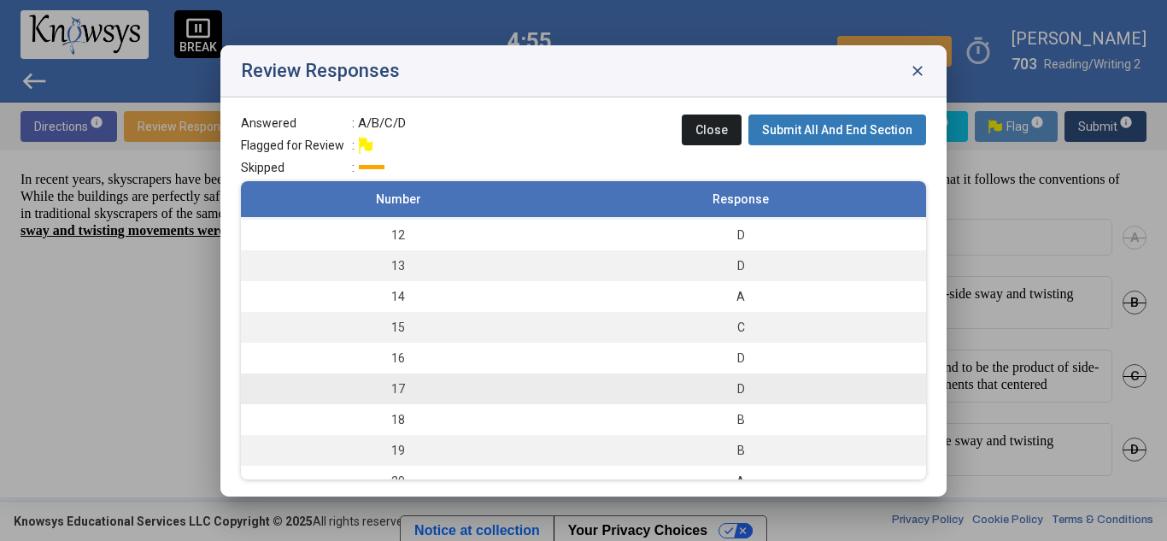
click at [544, 384] on td "17" at bounding box center [398, 388] width 314 height 31
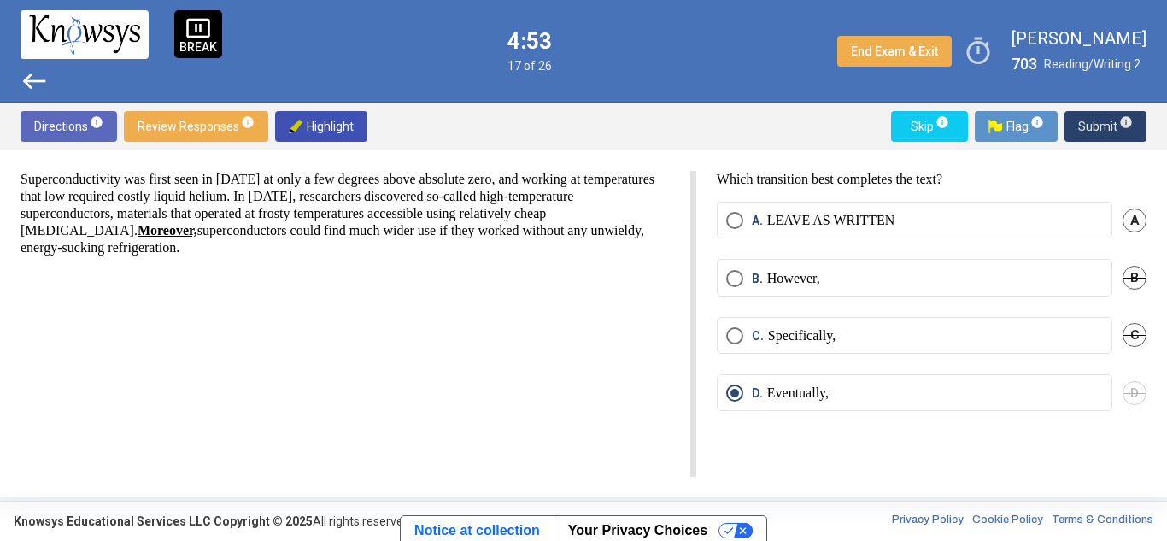
click at [1089, 122] on span "Submit info" at bounding box center [1105, 126] width 55 height 31
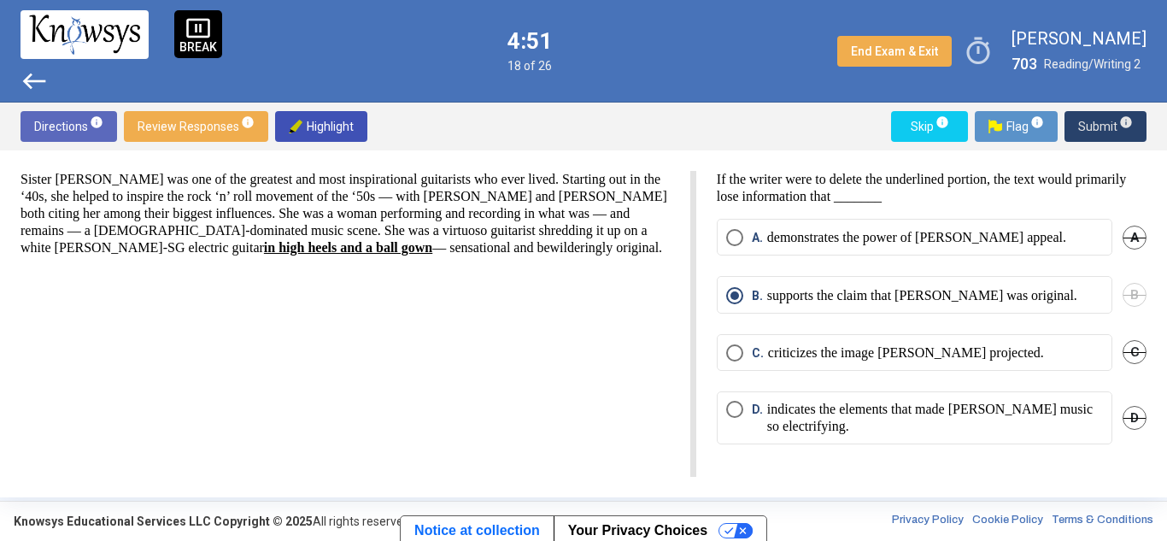
click at [1094, 122] on span "Submit info" at bounding box center [1105, 126] width 55 height 31
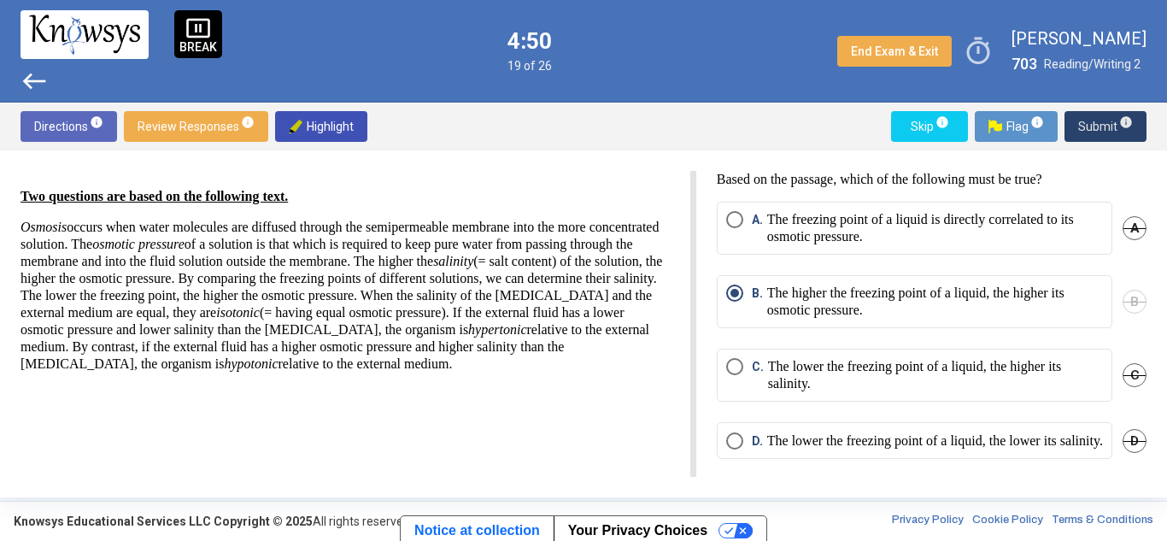
click at [1094, 122] on span "Submit info" at bounding box center [1105, 126] width 55 height 31
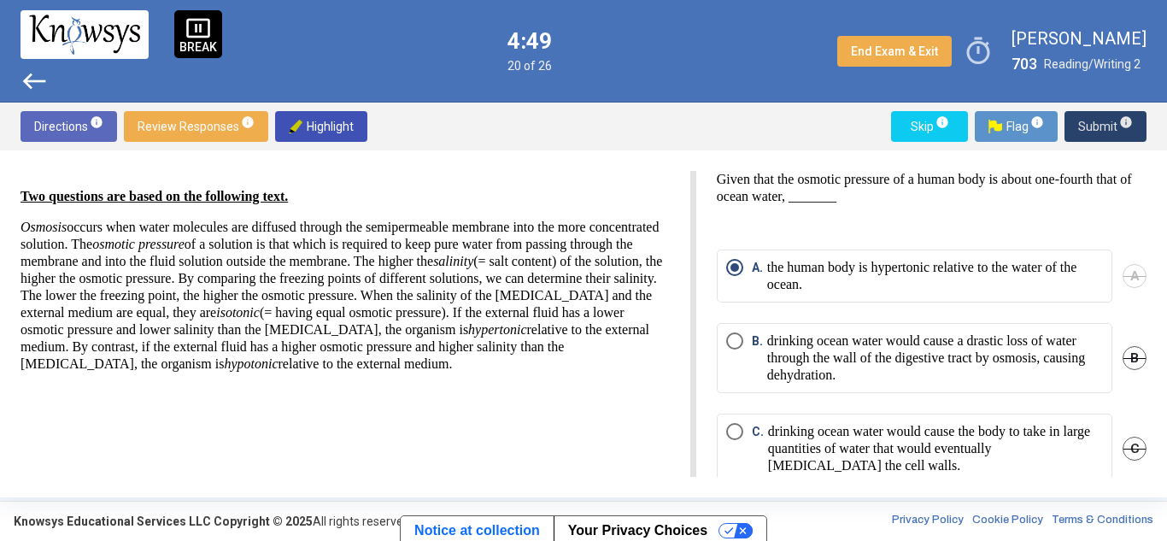
click at [1094, 122] on span "Submit info" at bounding box center [1105, 126] width 55 height 31
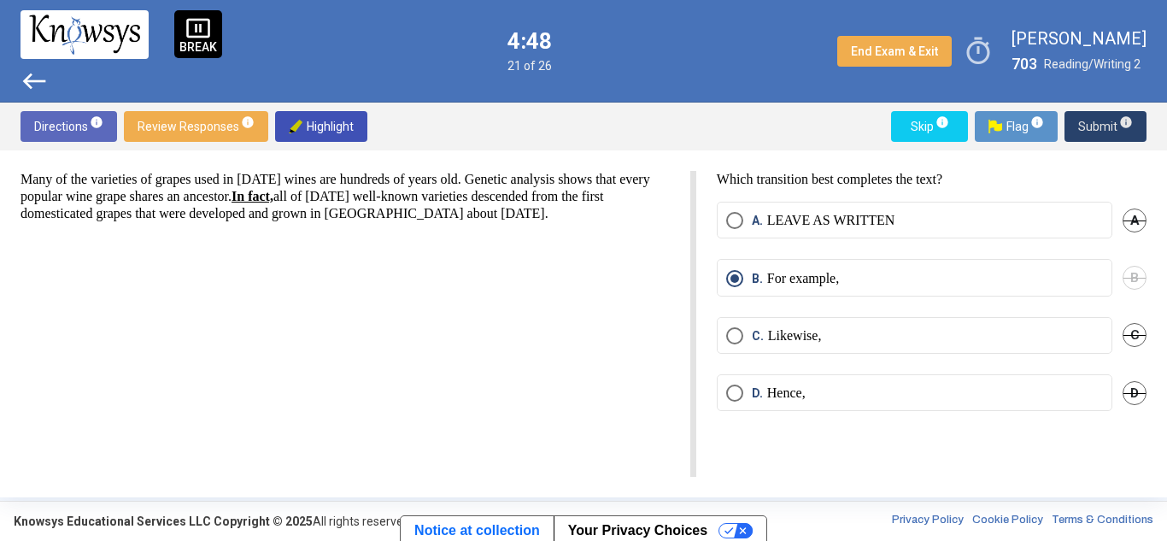
click at [1094, 122] on span "Submit info" at bounding box center [1105, 126] width 55 height 31
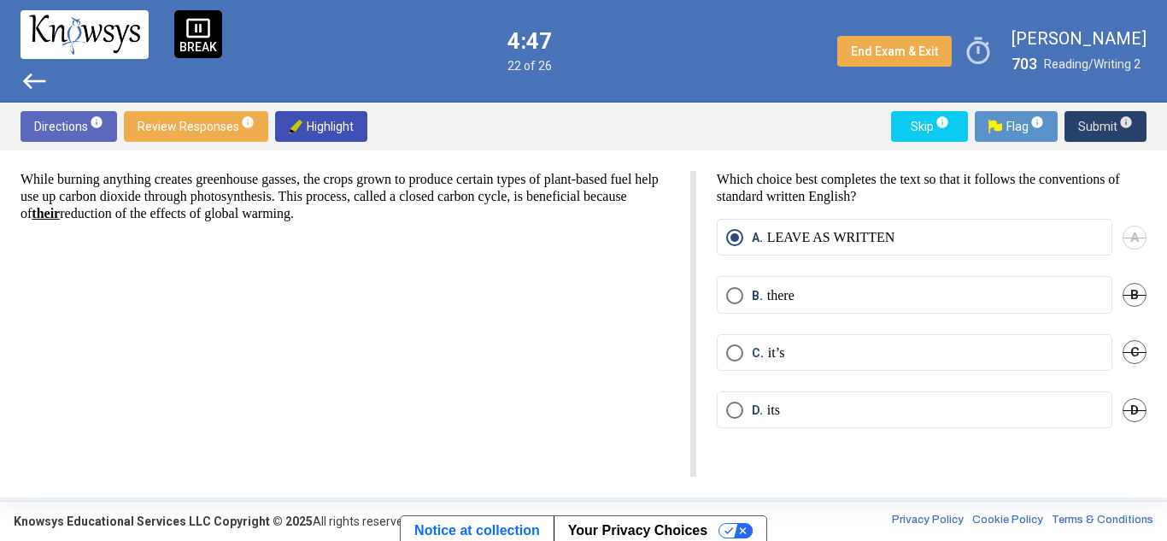
click at [1094, 122] on span "Submit info" at bounding box center [1105, 126] width 55 height 31
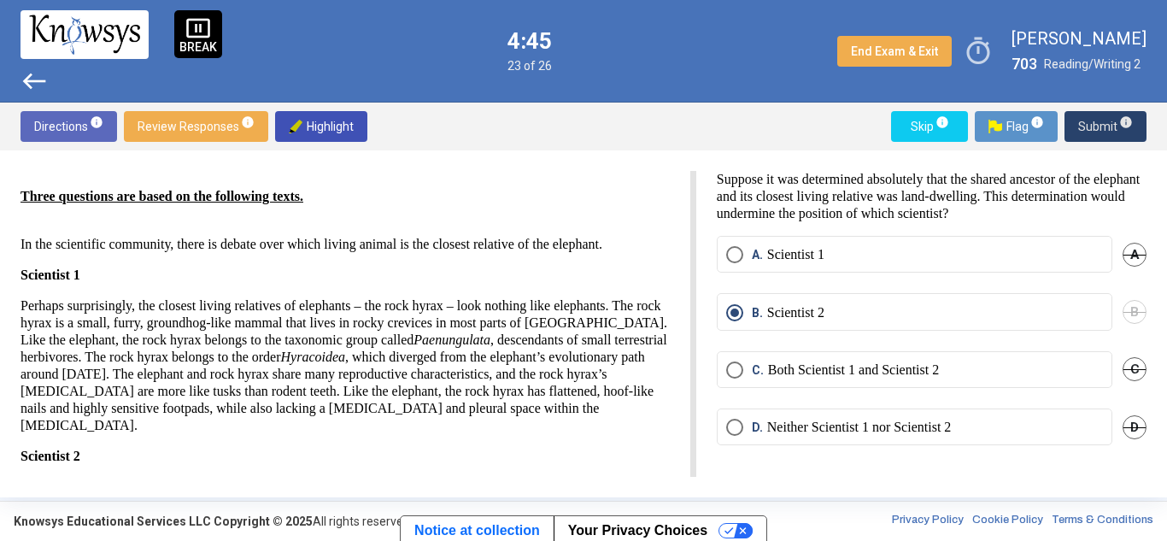
click at [1094, 126] on span "Submit info" at bounding box center [1105, 126] width 55 height 31
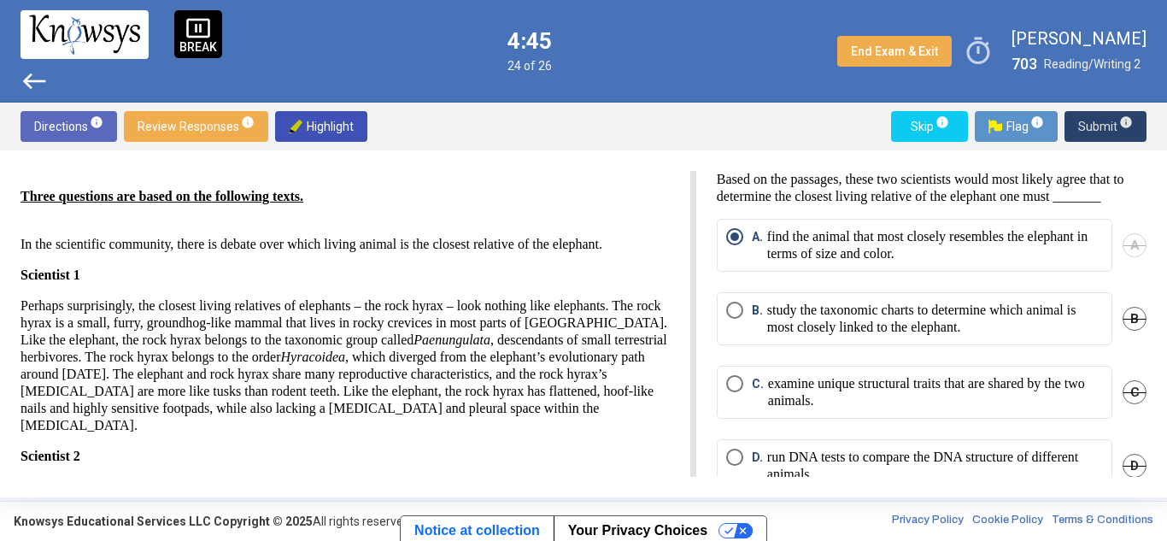
click at [1094, 126] on span "Submit info" at bounding box center [1105, 126] width 55 height 31
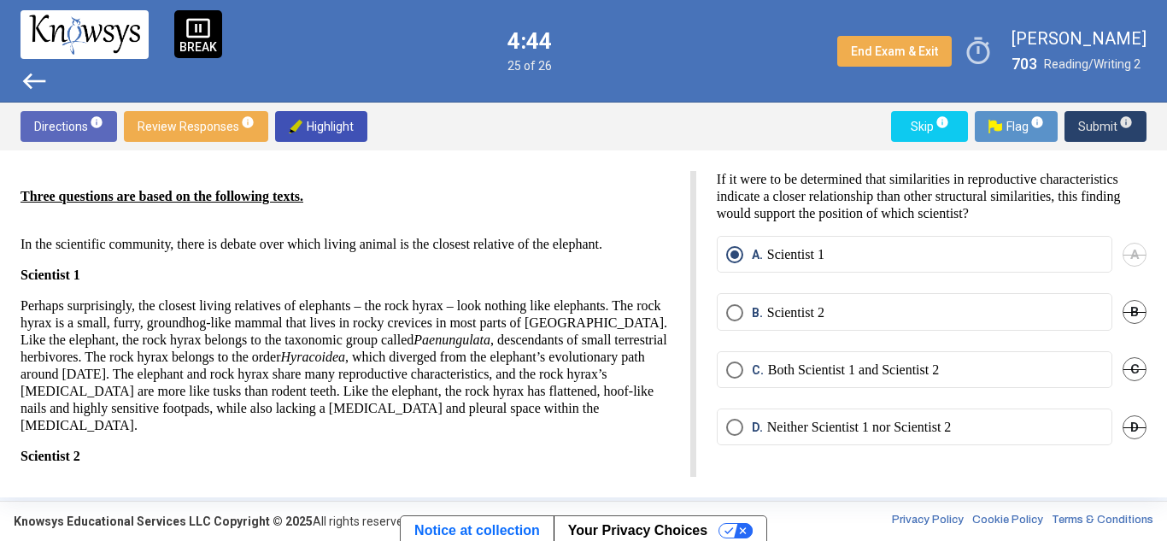
click at [1094, 126] on span "Submit info" at bounding box center [1105, 126] width 55 height 31
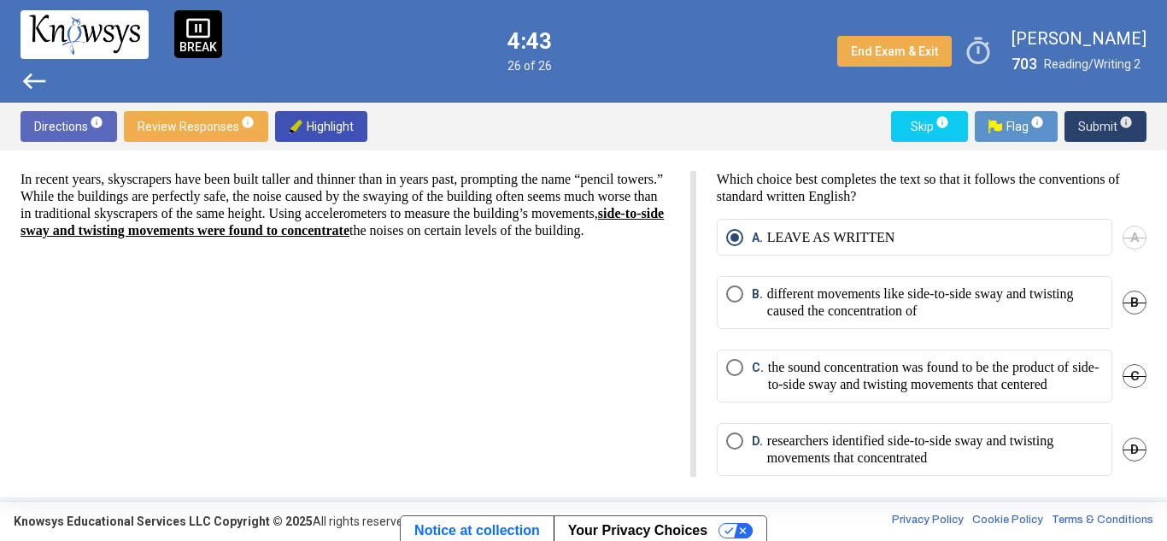
click at [1094, 126] on span "Submit info" at bounding box center [1105, 126] width 55 height 31
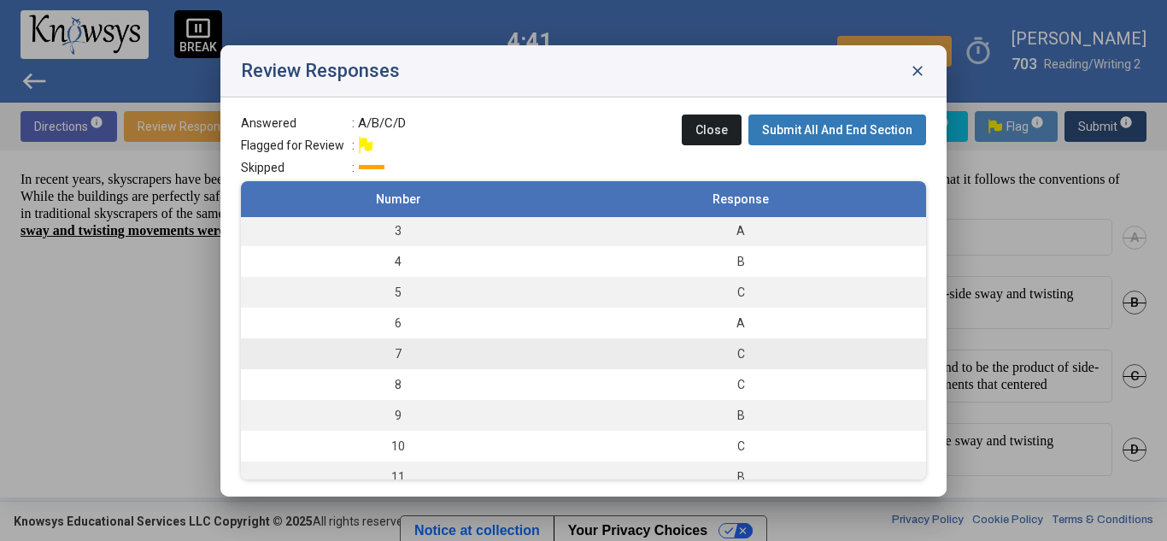
scroll to position [96, 0]
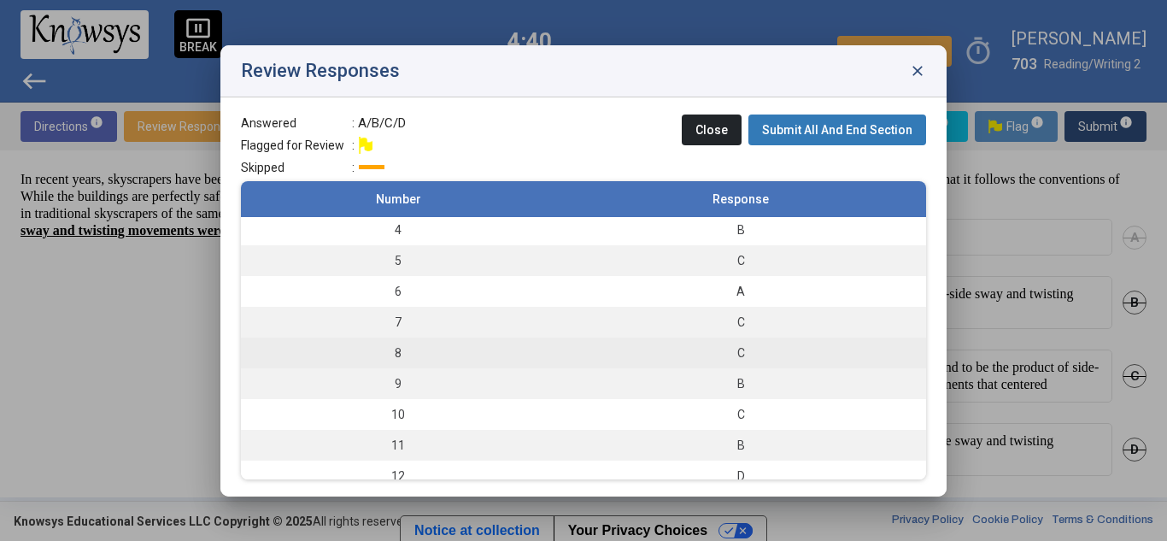
click at [555, 366] on td "C" at bounding box center [740, 352] width 371 height 31
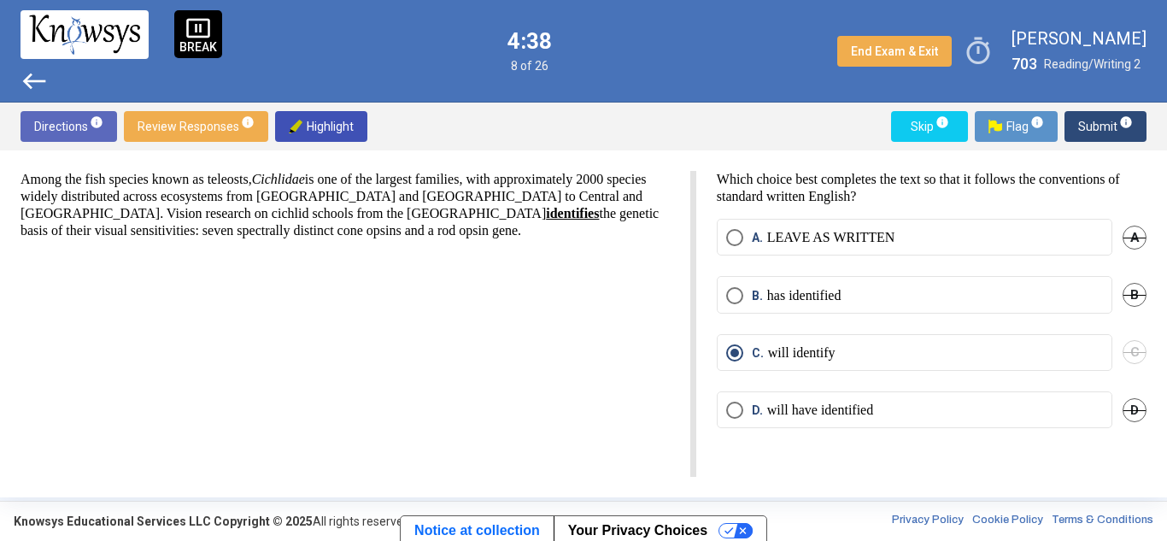
click at [1096, 120] on span "Submit info" at bounding box center [1105, 126] width 55 height 31
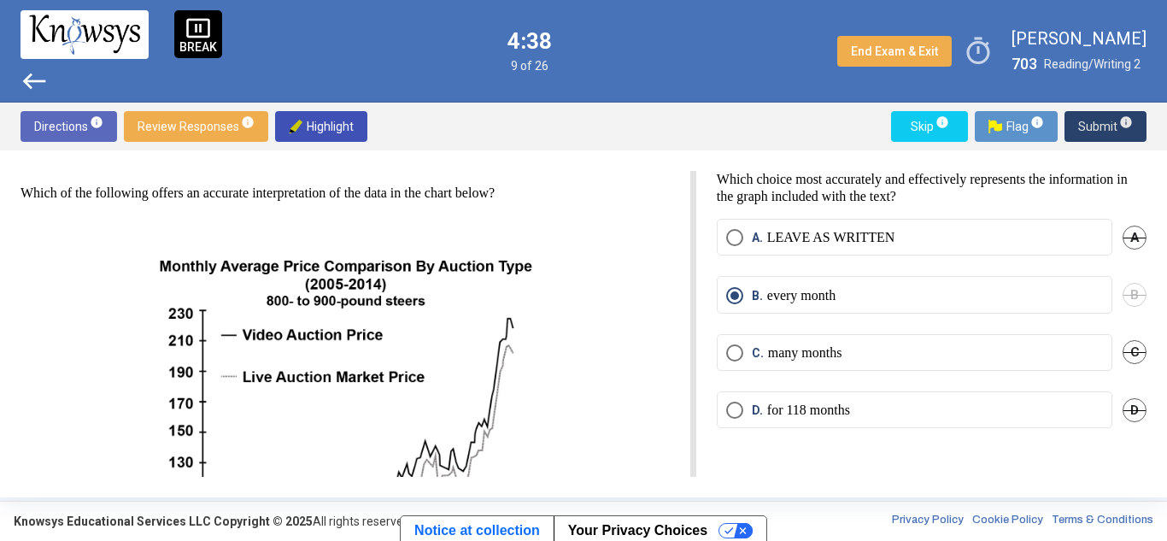
click at [1096, 120] on span "Submit info" at bounding box center [1105, 126] width 55 height 31
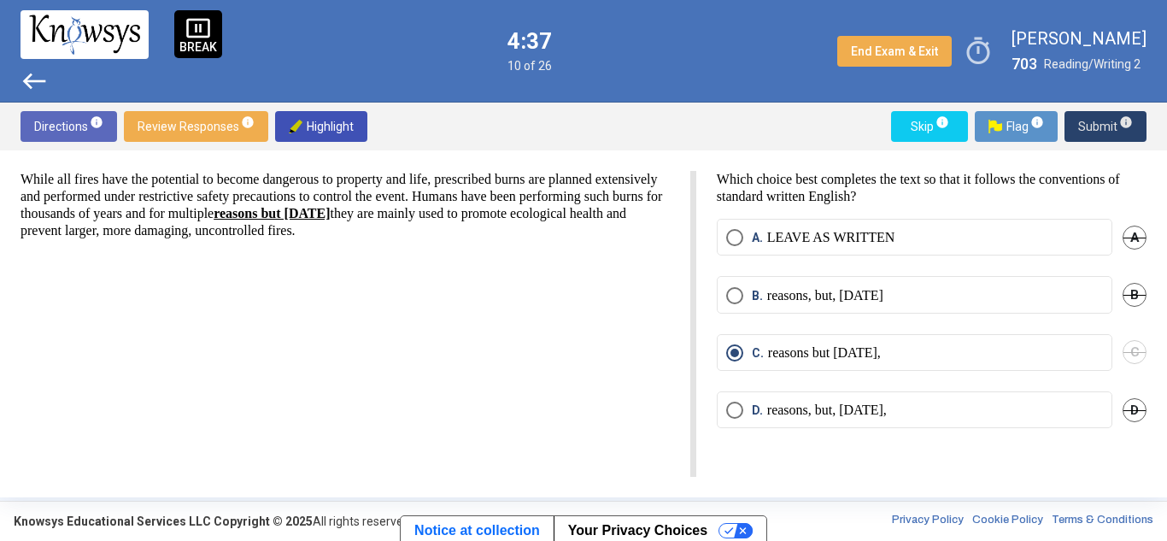
click at [1096, 120] on span "Submit info" at bounding box center [1105, 126] width 55 height 31
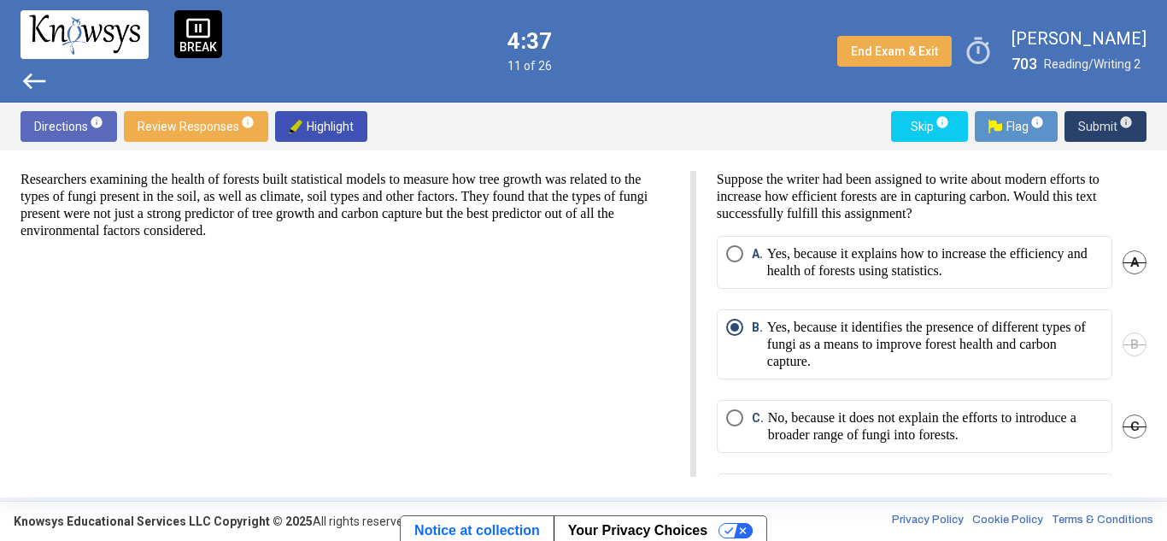
click at [1096, 120] on span "Submit info" at bounding box center [1105, 126] width 55 height 31
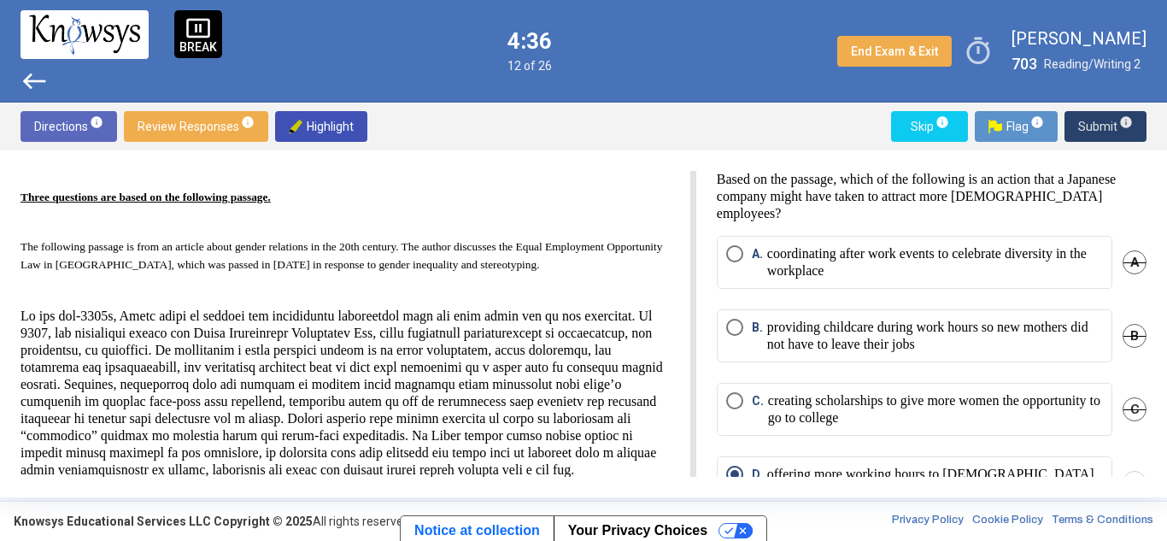
click at [1096, 120] on span "Submit info" at bounding box center [1105, 126] width 55 height 31
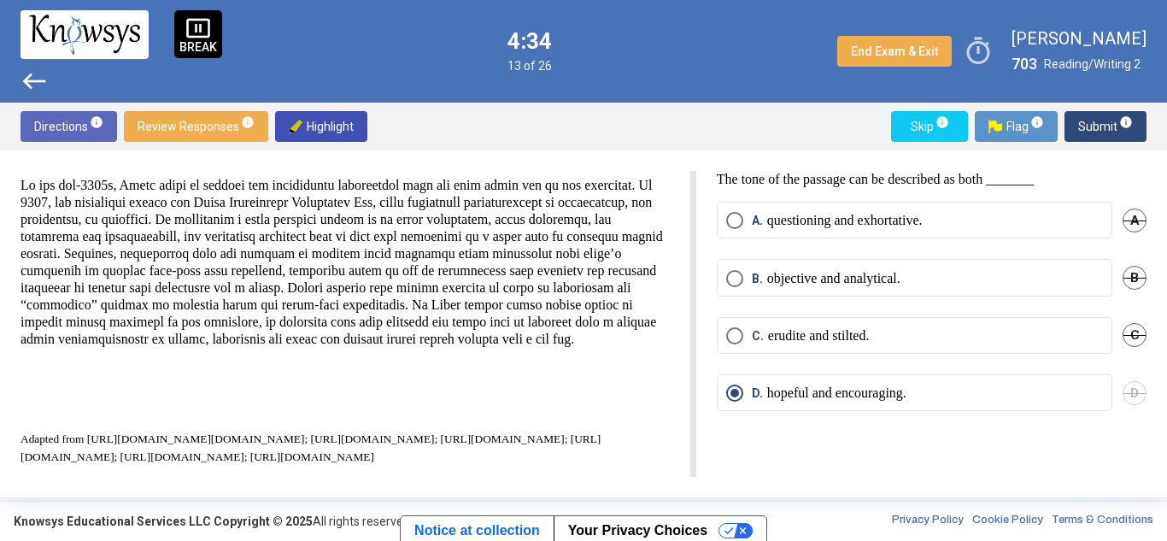
scroll to position [186, 0]
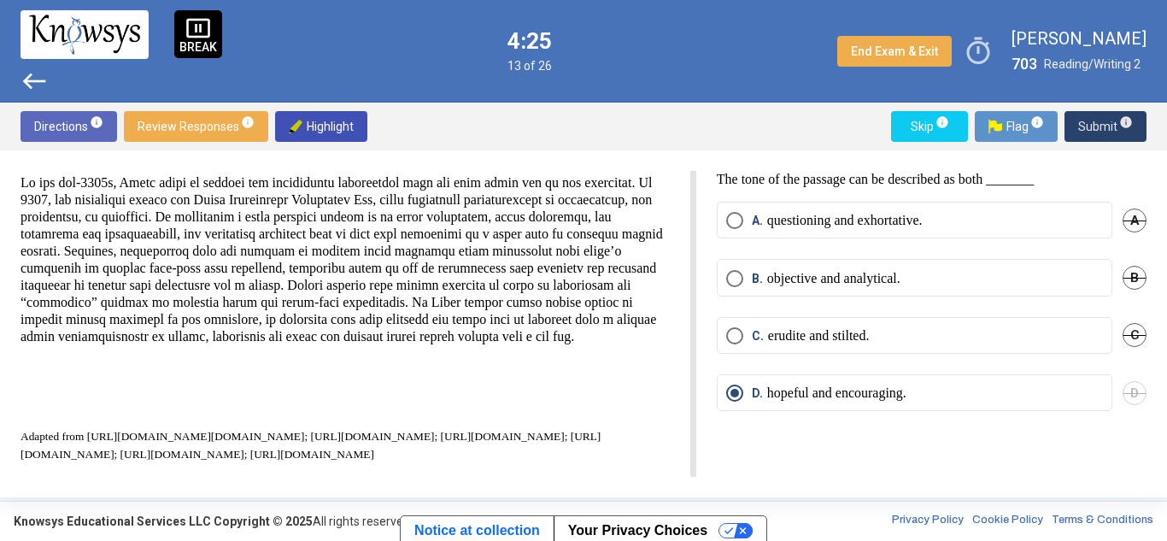
click at [1089, 126] on span "Submit info" at bounding box center [1105, 126] width 55 height 31
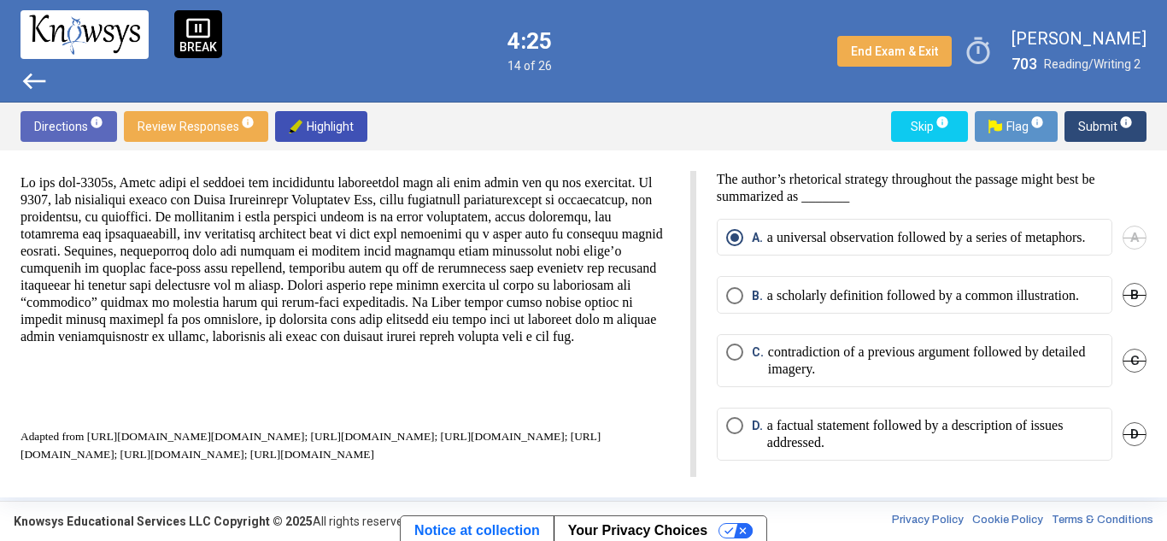
click at [1089, 126] on span "Submit info" at bounding box center [1105, 126] width 55 height 31
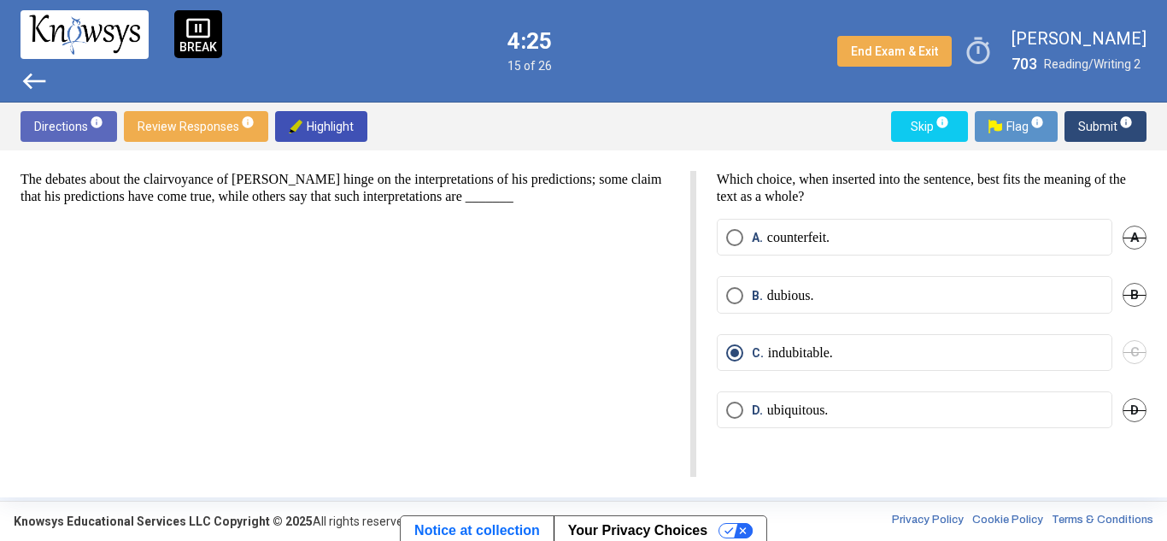
scroll to position [0, 0]
click at [1089, 126] on span "Submit info" at bounding box center [1105, 126] width 55 height 31
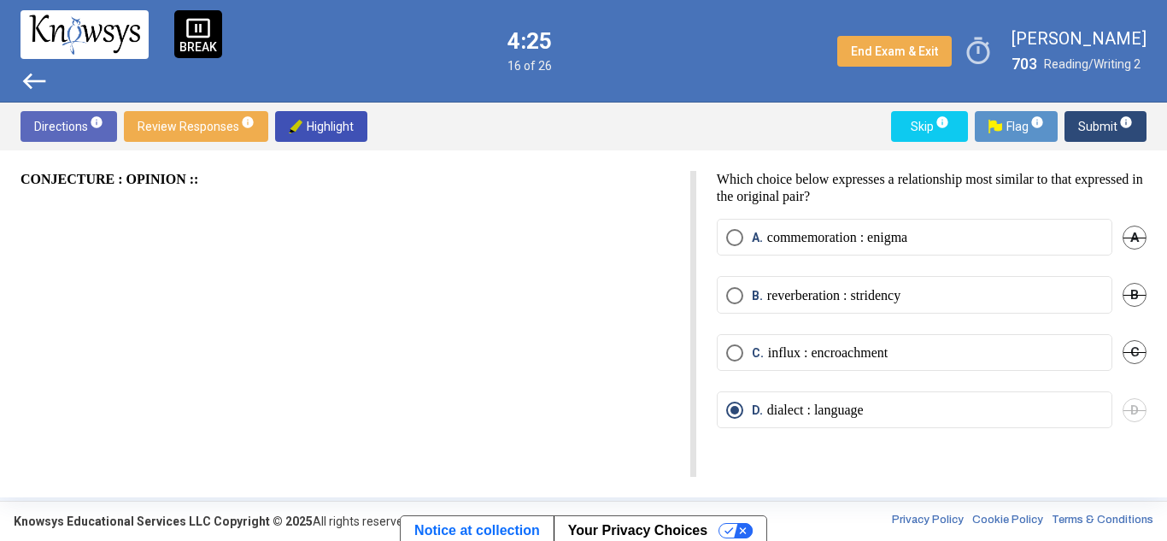
click at [1089, 126] on span "Submit info" at bounding box center [1105, 126] width 55 height 31
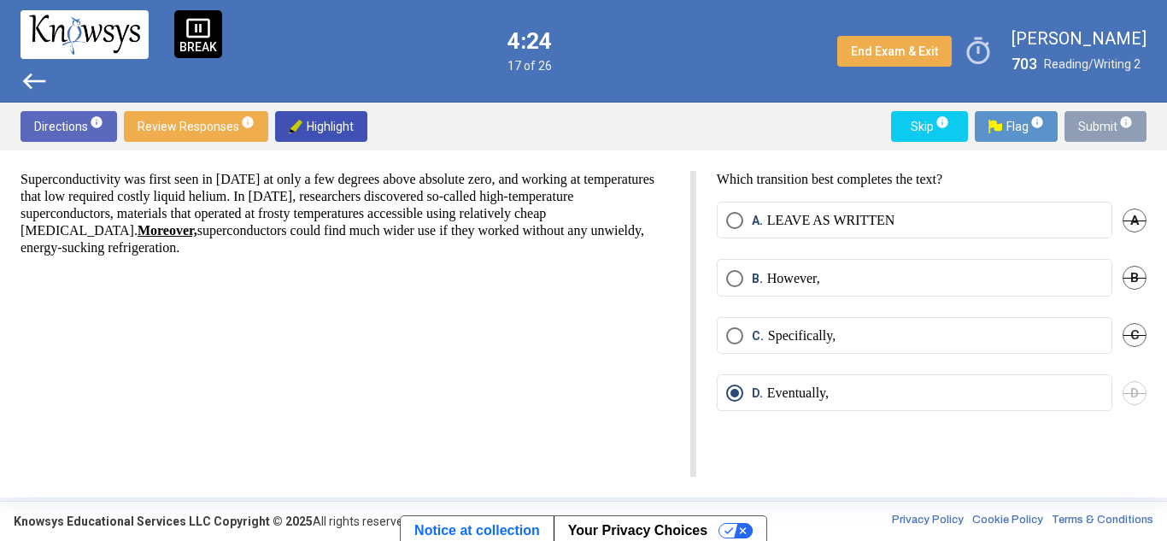
click at [1089, 126] on span "Submit info" at bounding box center [1105, 126] width 55 height 31
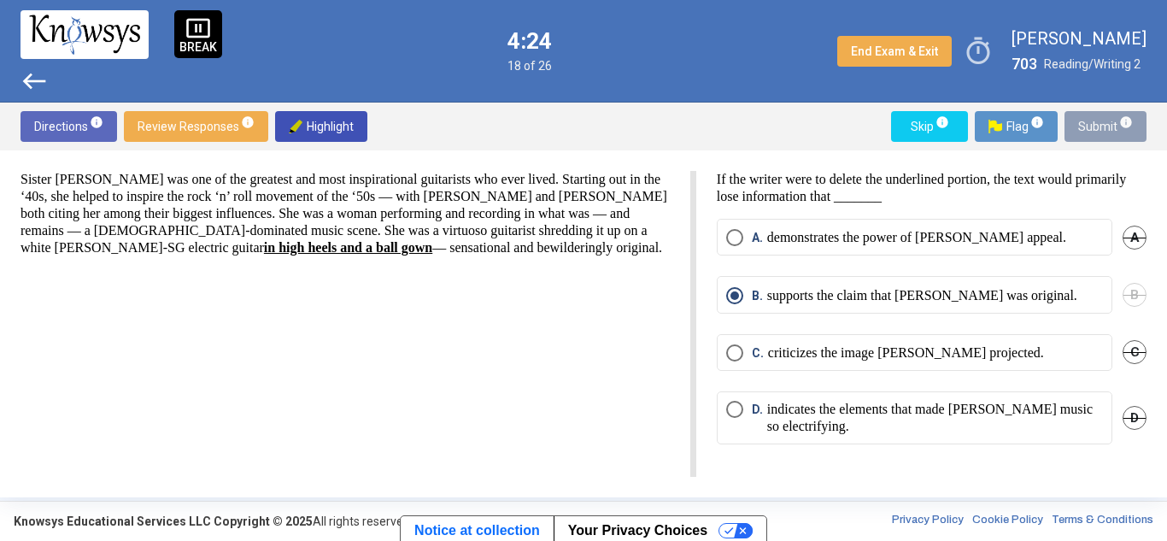
click at [1089, 126] on span "Submit info" at bounding box center [1105, 126] width 55 height 31
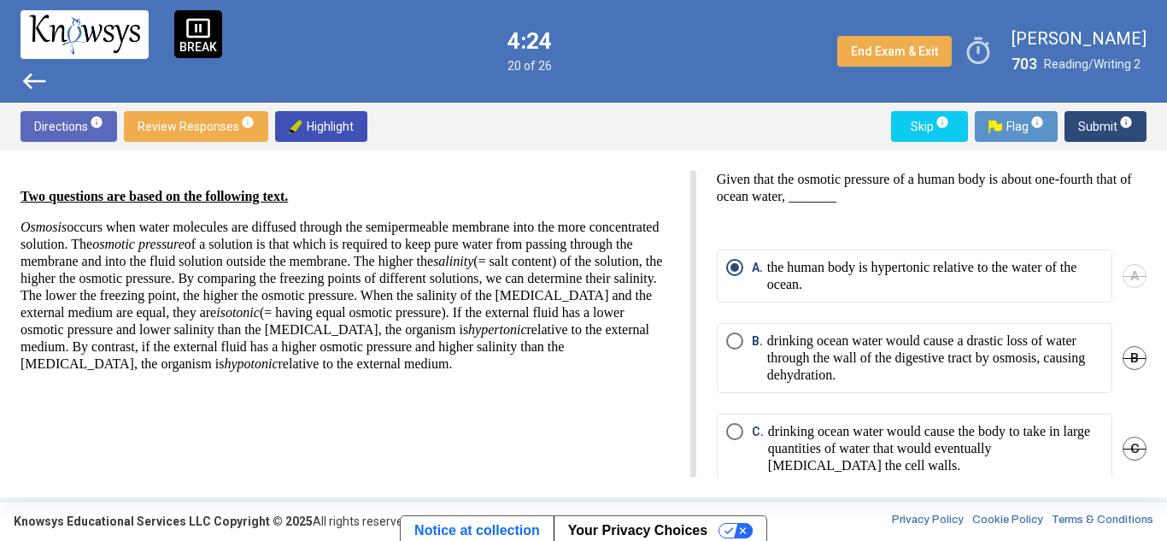
click at [1089, 126] on span "Submit info" at bounding box center [1105, 126] width 55 height 31
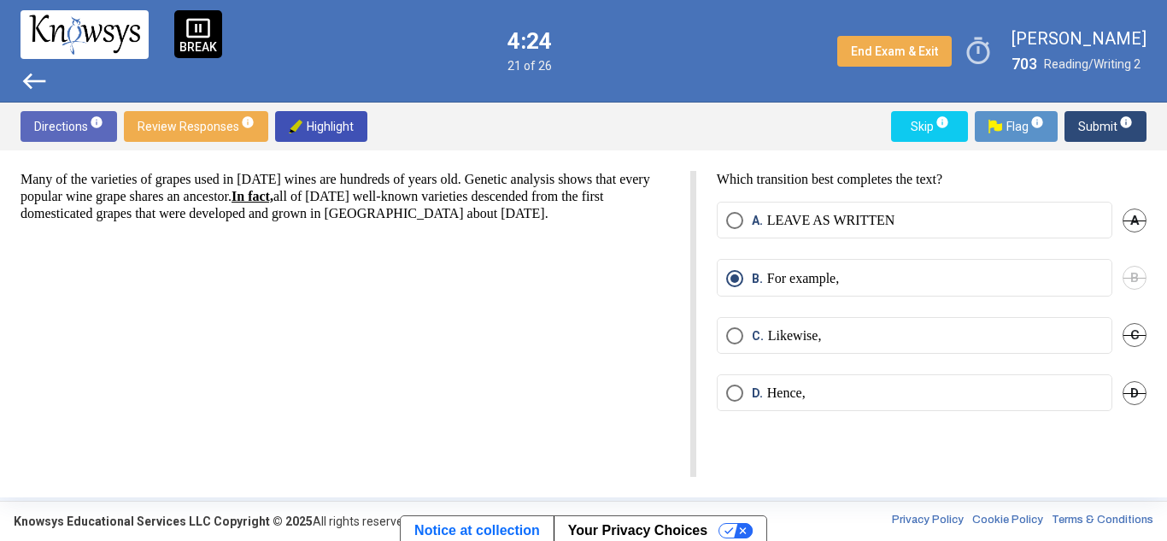
click at [1089, 126] on span "Submit info" at bounding box center [1105, 126] width 55 height 31
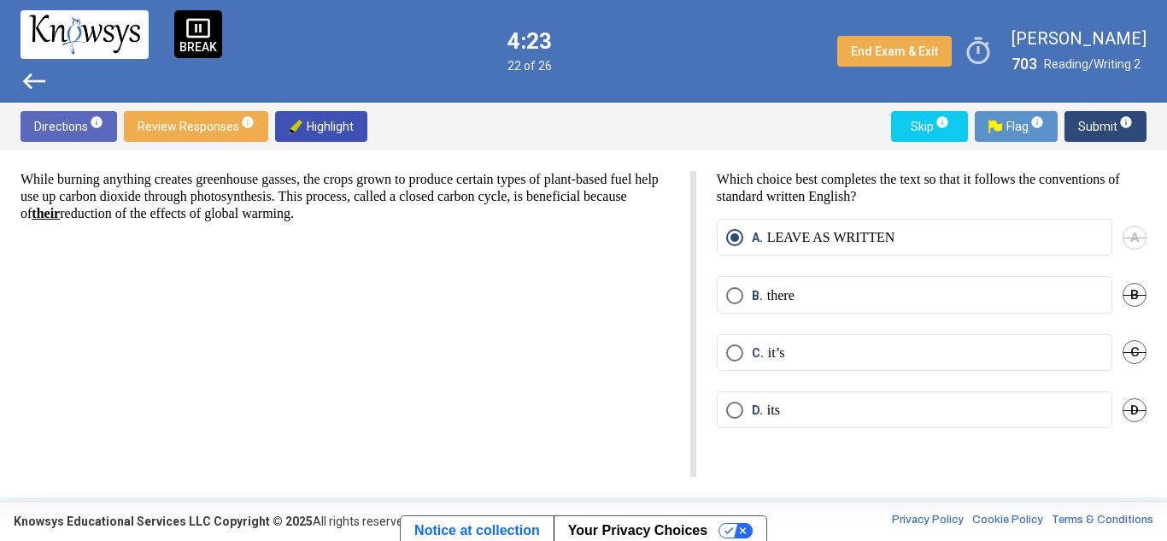
click at [1089, 126] on span "Submit info" at bounding box center [1105, 126] width 55 height 31
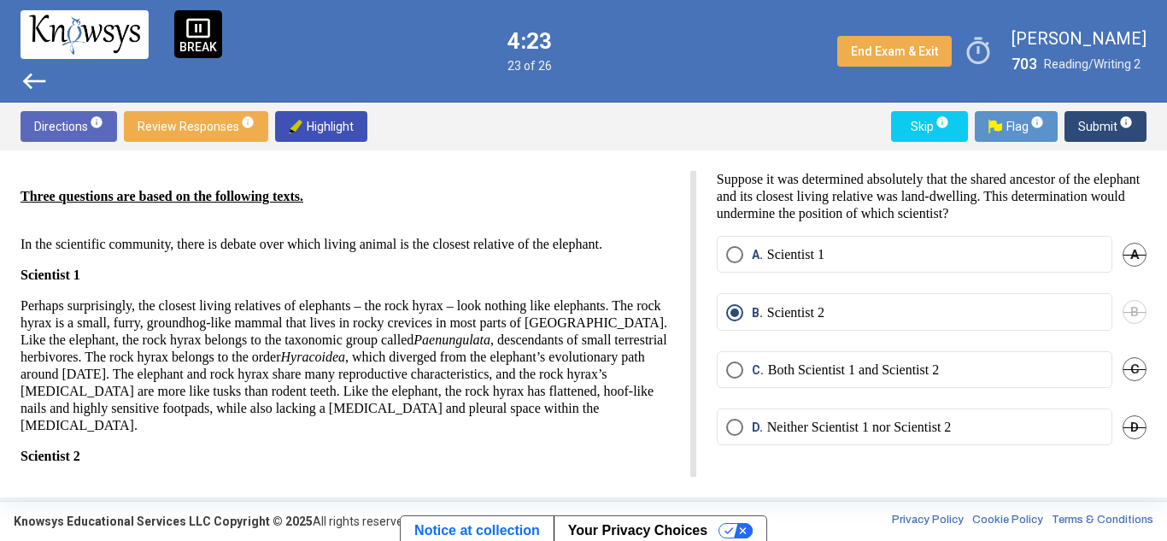
click at [1089, 126] on span "Submit info" at bounding box center [1105, 126] width 55 height 31
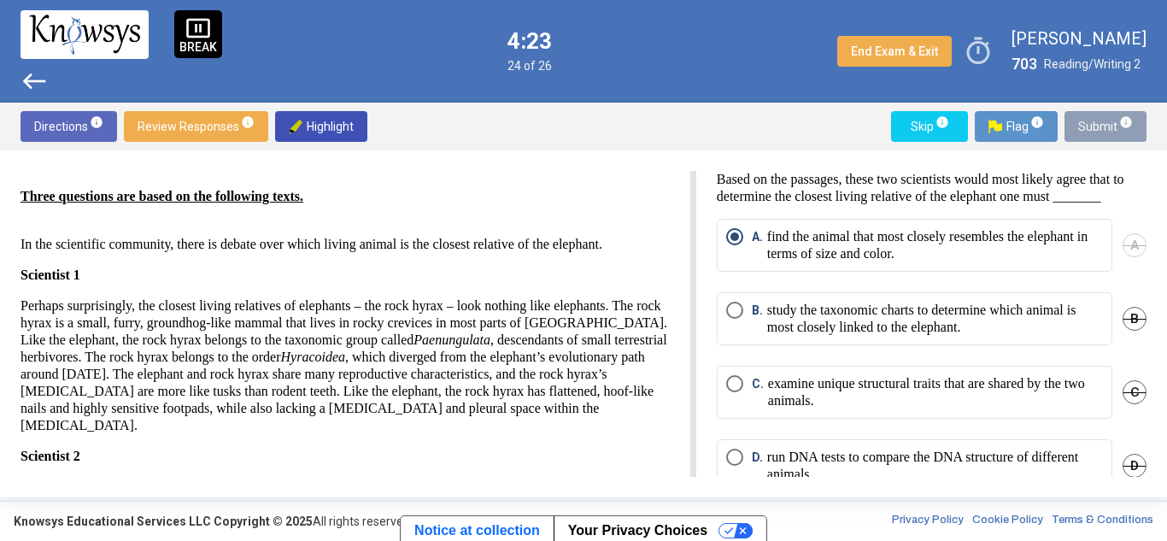
click at [1089, 126] on span "Submit info" at bounding box center [1105, 126] width 55 height 31
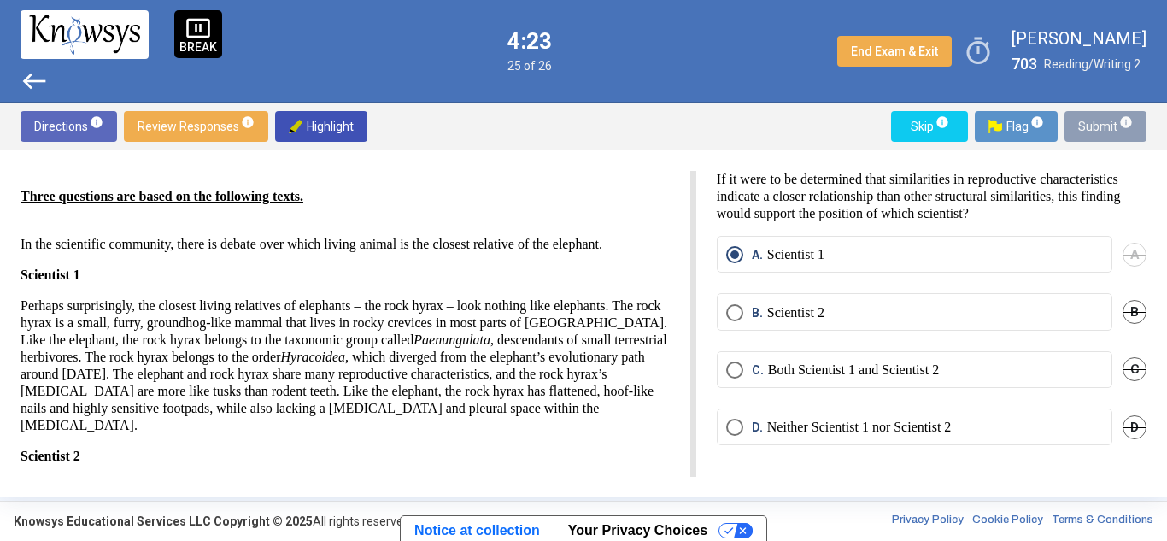
click at [1089, 126] on span "Submit info" at bounding box center [1105, 126] width 55 height 31
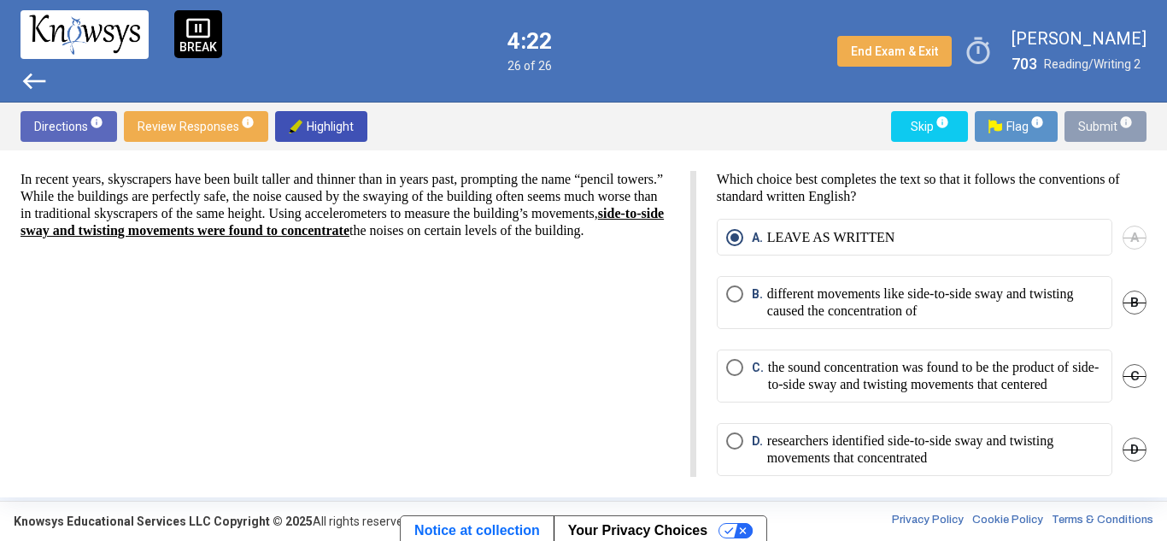
click at [1089, 126] on body "pause_presentation BREAK west 4:22 26 of 26 End Exam & Exit timer [PERSON_NAME]…" at bounding box center [583, 270] width 1167 height 541
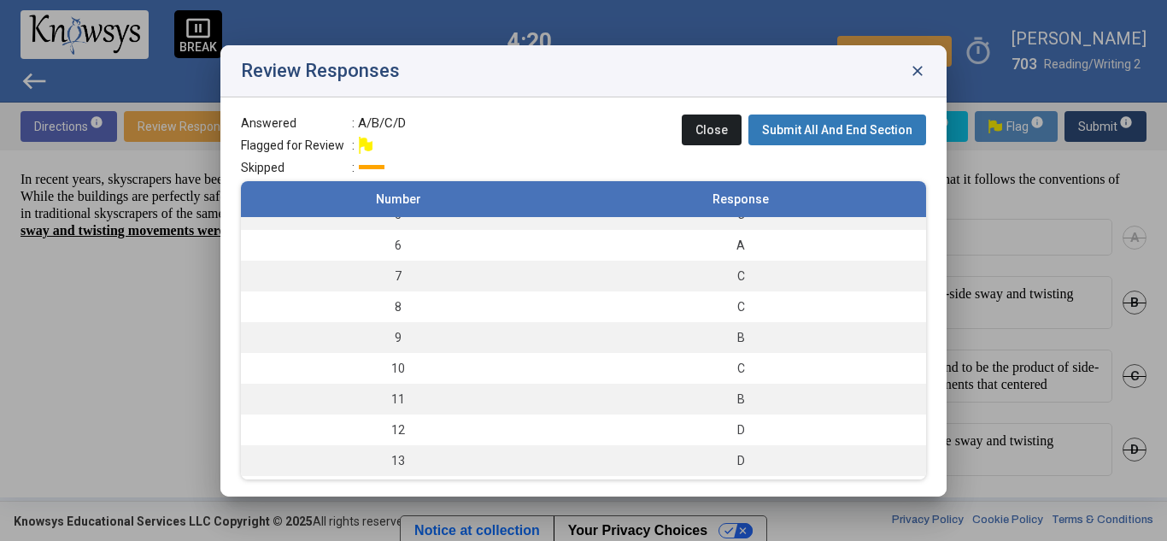
scroll to position [143, 0]
click at [550, 338] on td "9" at bounding box center [398, 336] width 314 height 31
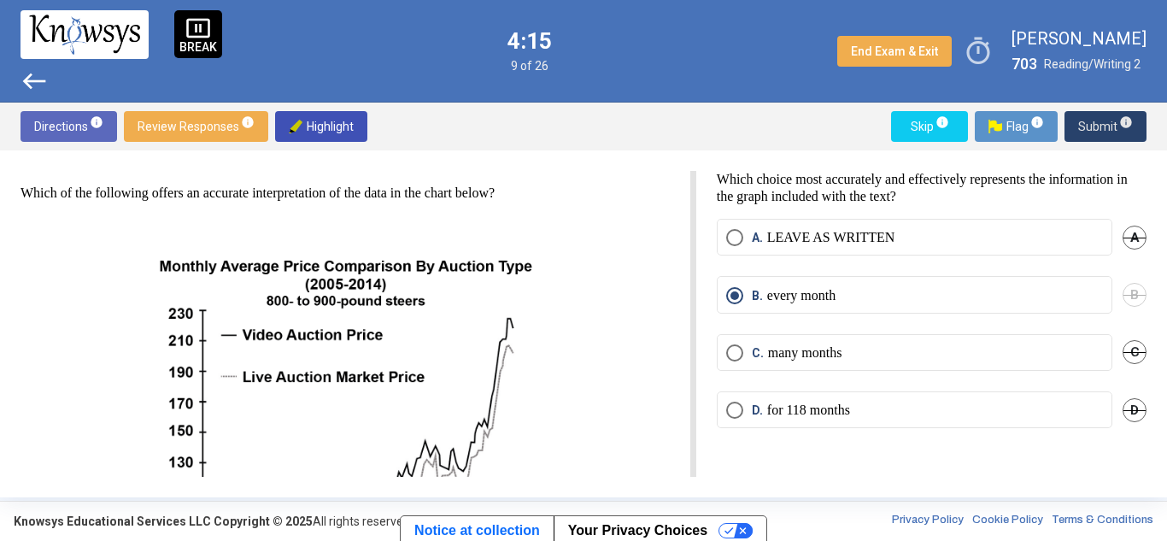
click at [1101, 121] on span "Submit info" at bounding box center [1105, 126] width 55 height 31
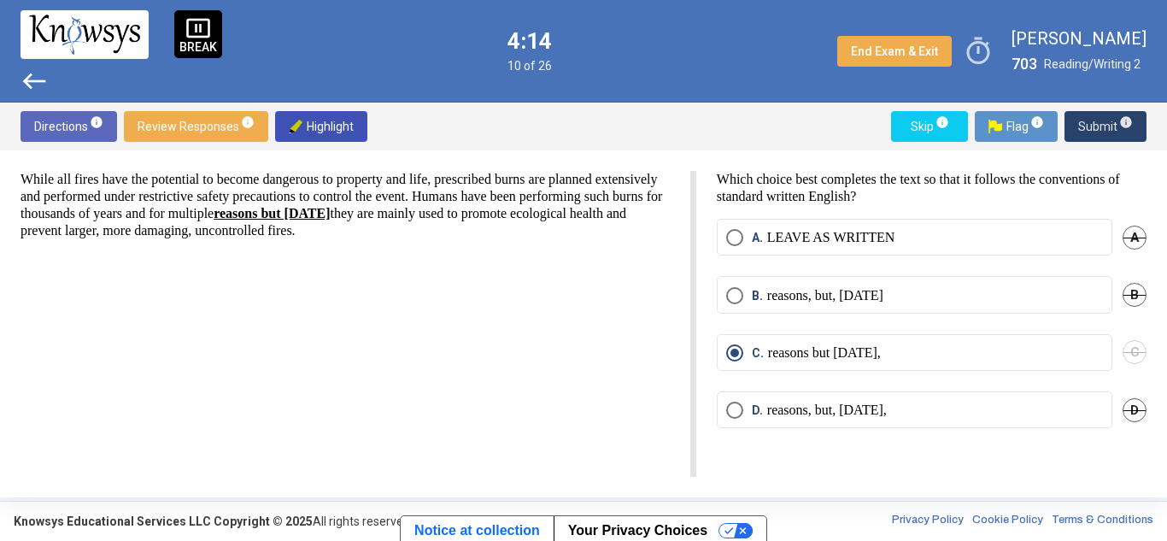
click at [1101, 121] on span "Submit info" at bounding box center [1105, 126] width 55 height 31
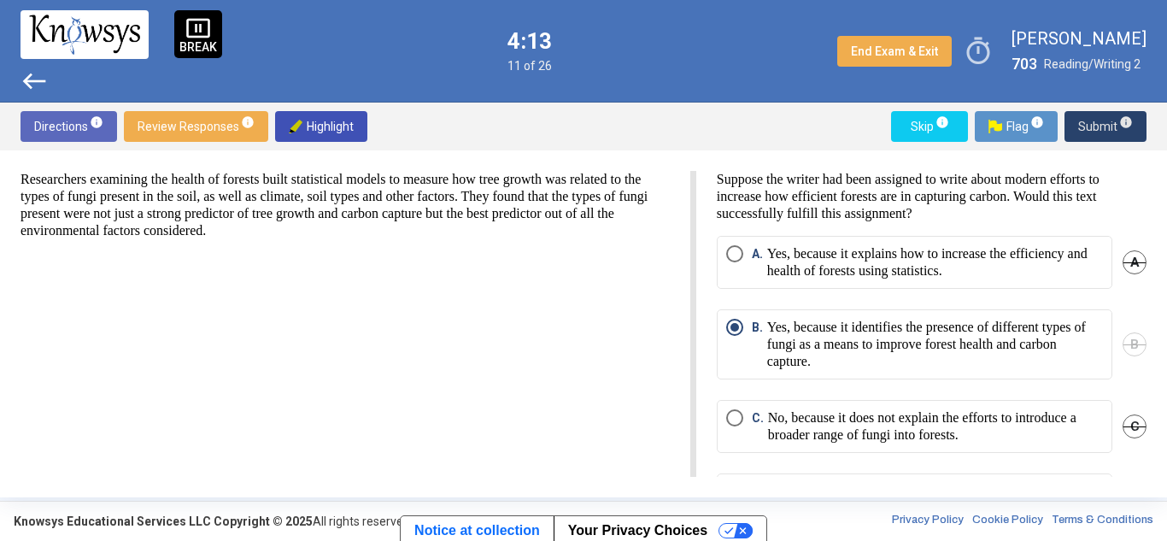
click at [1101, 121] on span "Submit info" at bounding box center [1105, 126] width 55 height 31
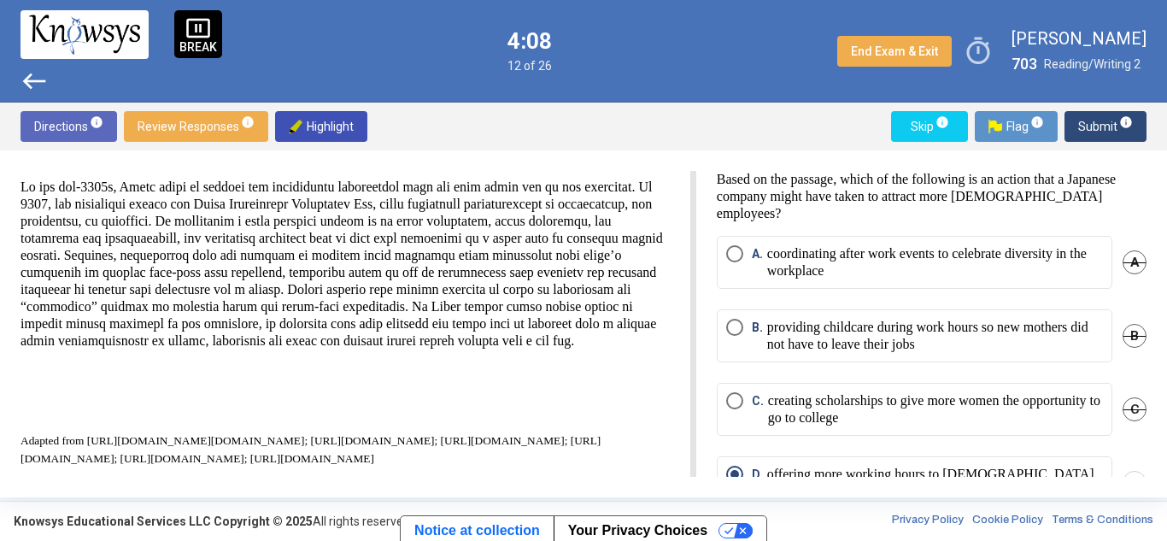
scroll to position [36, 0]
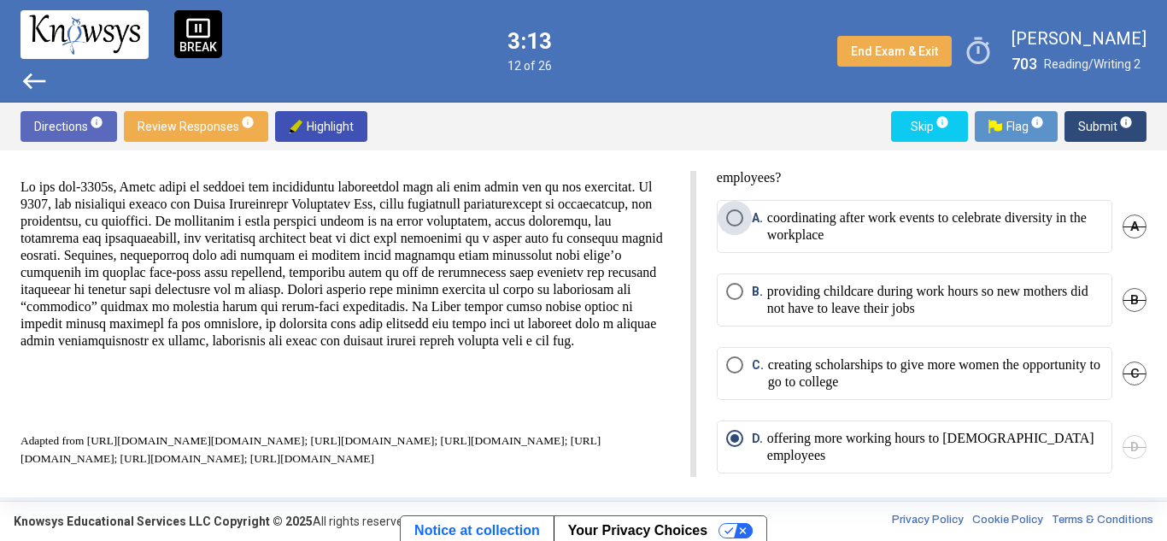
click at [736, 218] on span "Select an option" at bounding box center [734, 217] width 17 height 17
click at [1108, 132] on span "Submit info" at bounding box center [1105, 126] width 55 height 31
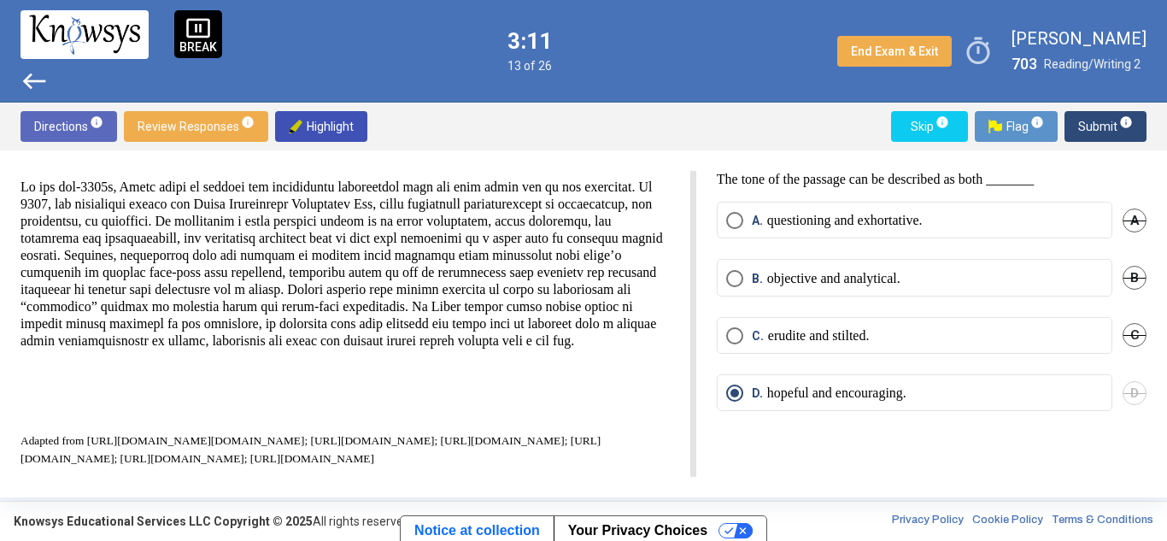
click at [1108, 132] on span "Submit info" at bounding box center [1105, 126] width 55 height 31
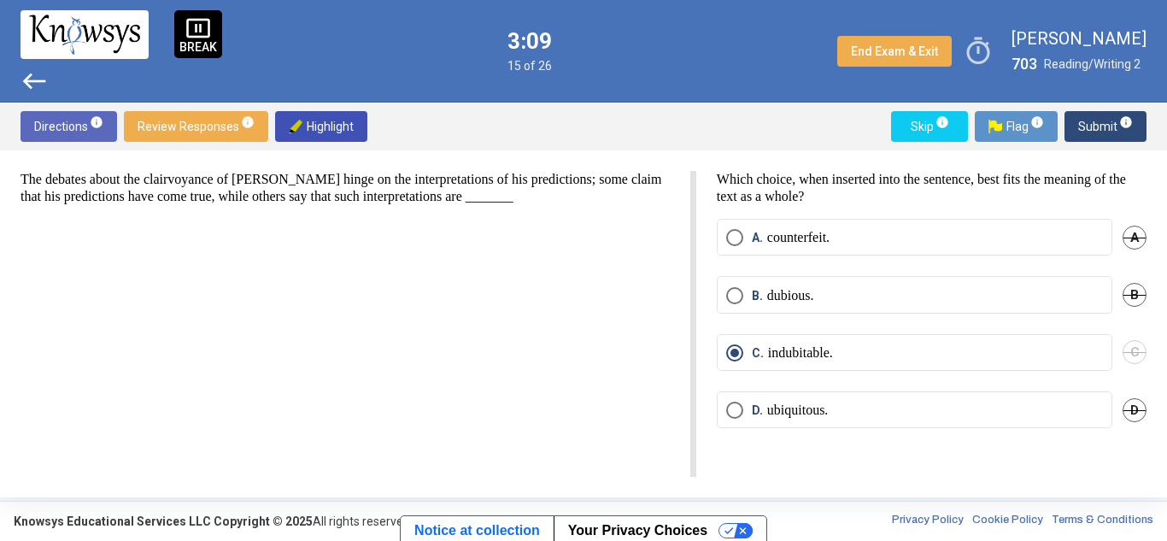
click at [1108, 132] on span "Submit info" at bounding box center [1105, 126] width 55 height 31
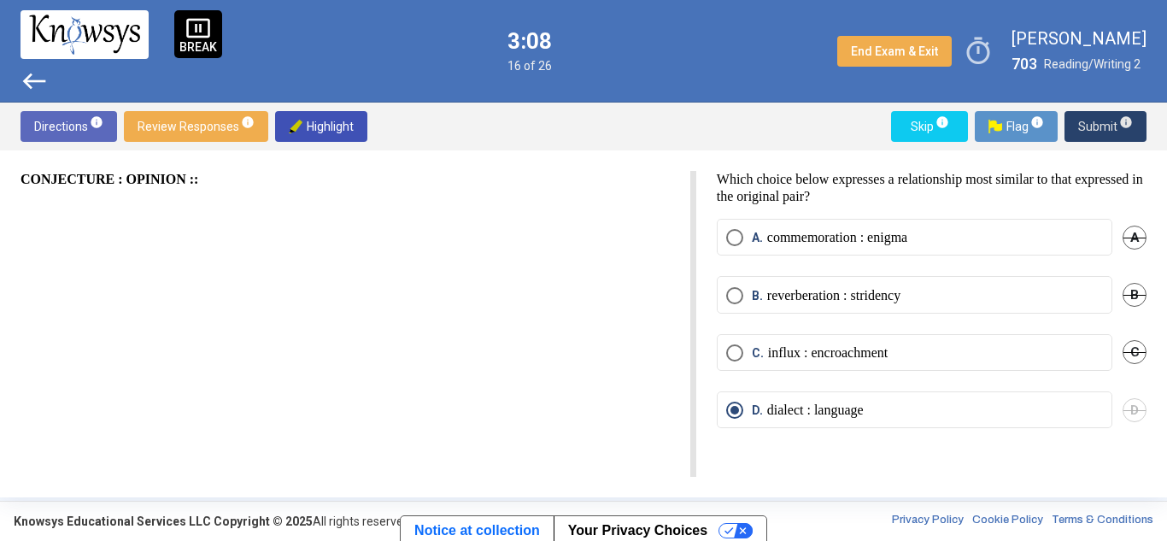
click at [1108, 132] on span "Submit info" at bounding box center [1105, 126] width 55 height 31
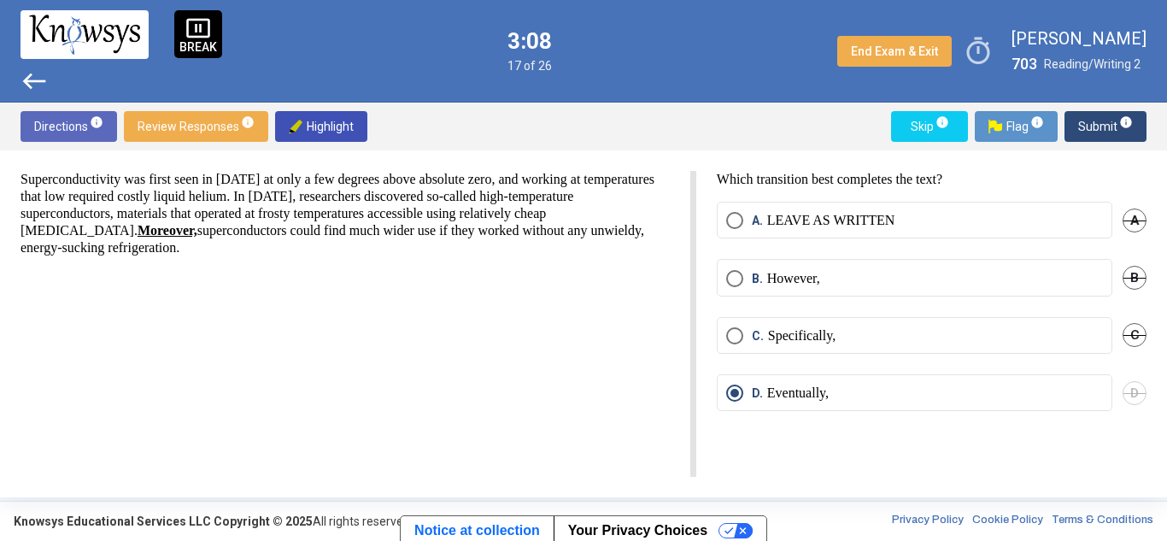
click at [1108, 132] on span "Submit info" at bounding box center [1105, 126] width 55 height 31
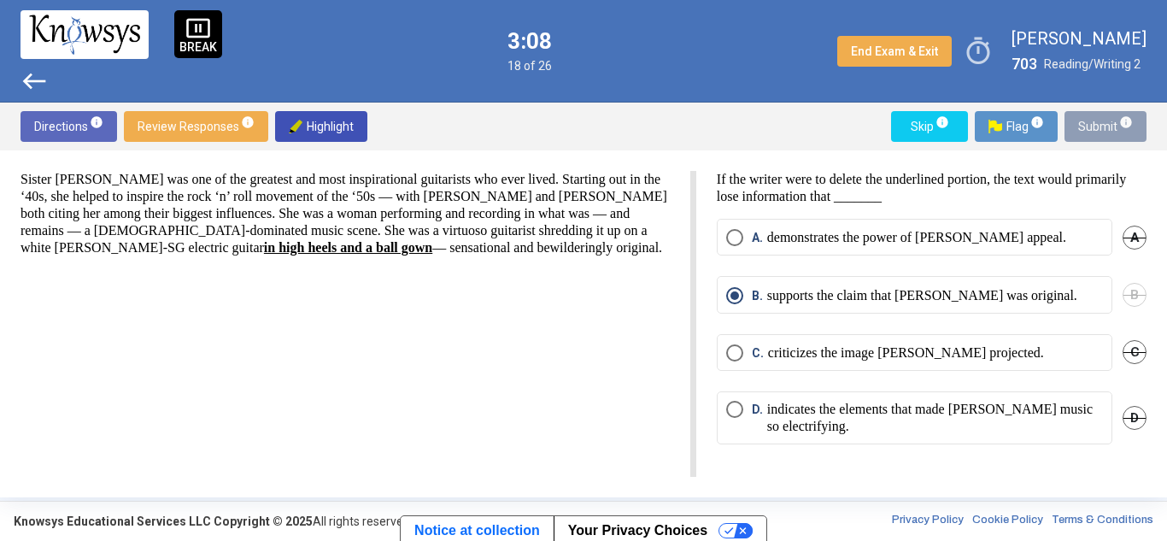
click at [1108, 132] on span "Submit info" at bounding box center [1105, 126] width 55 height 31
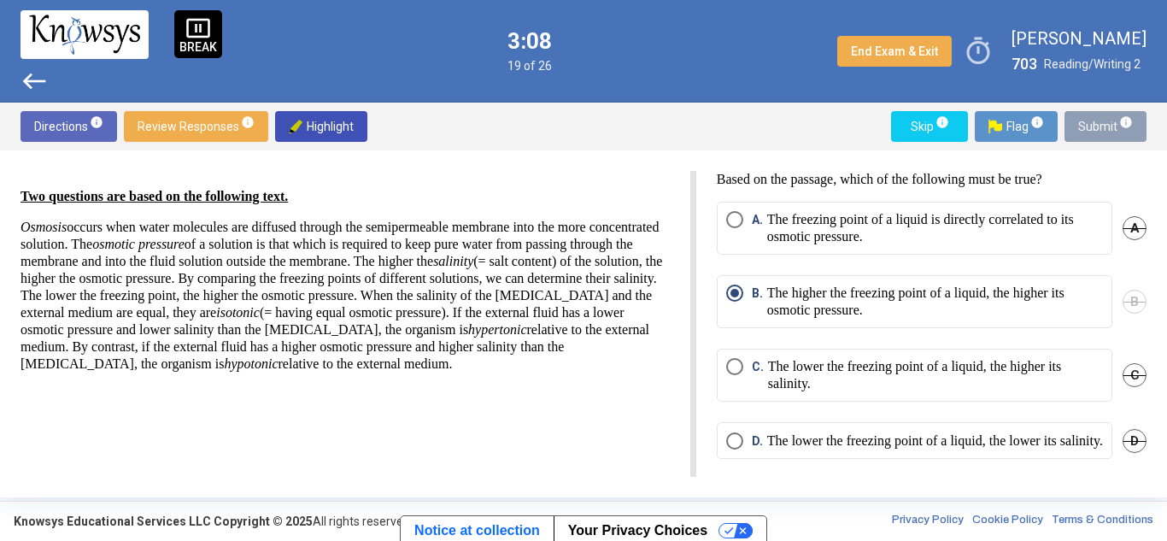
click at [1108, 132] on span "Submit info" at bounding box center [1105, 126] width 55 height 31
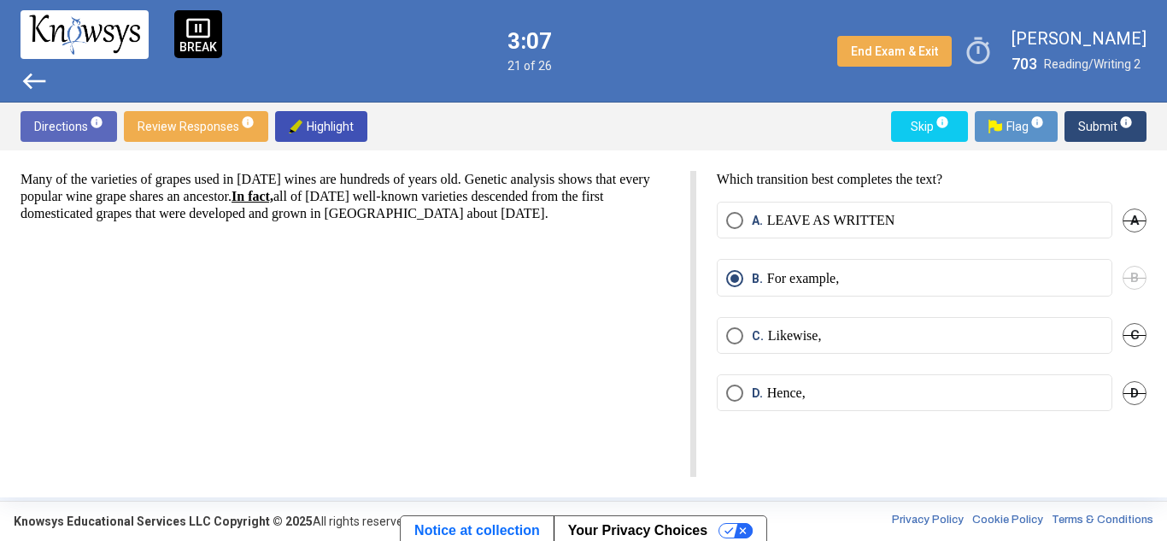
click at [1108, 132] on span "Submit info" at bounding box center [1105, 126] width 55 height 31
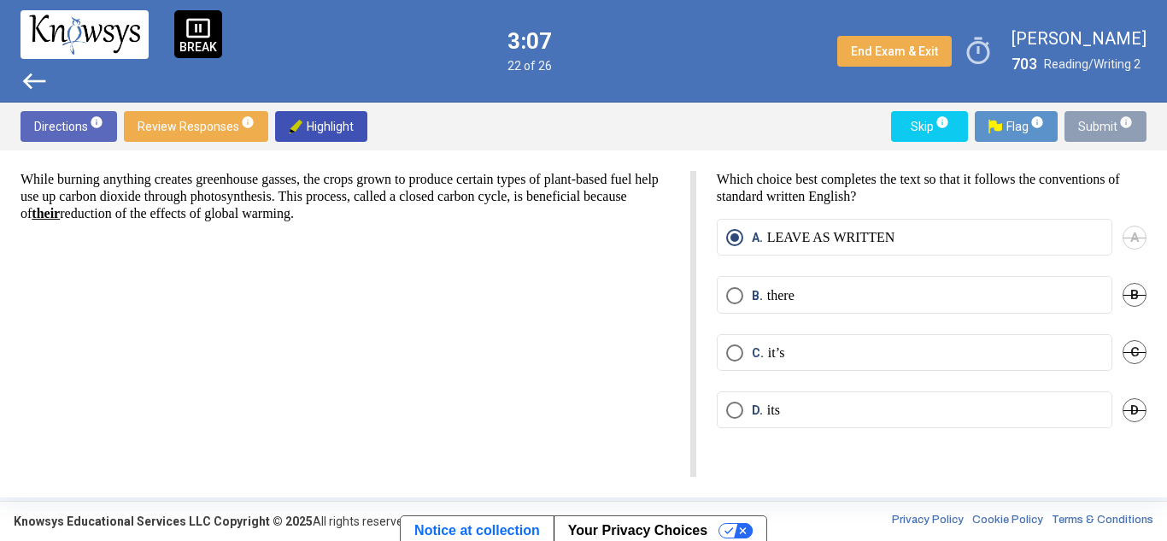
click at [1108, 132] on span "Submit info" at bounding box center [1105, 126] width 55 height 31
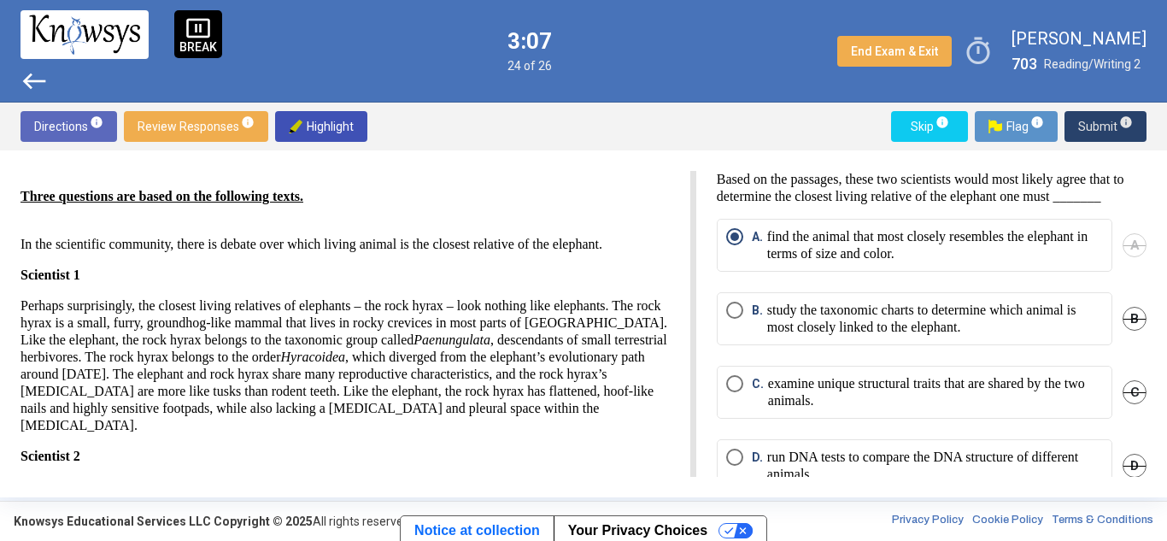
click at [1108, 132] on span "Submit info" at bounding box center [1105, 126] width 55 height 31
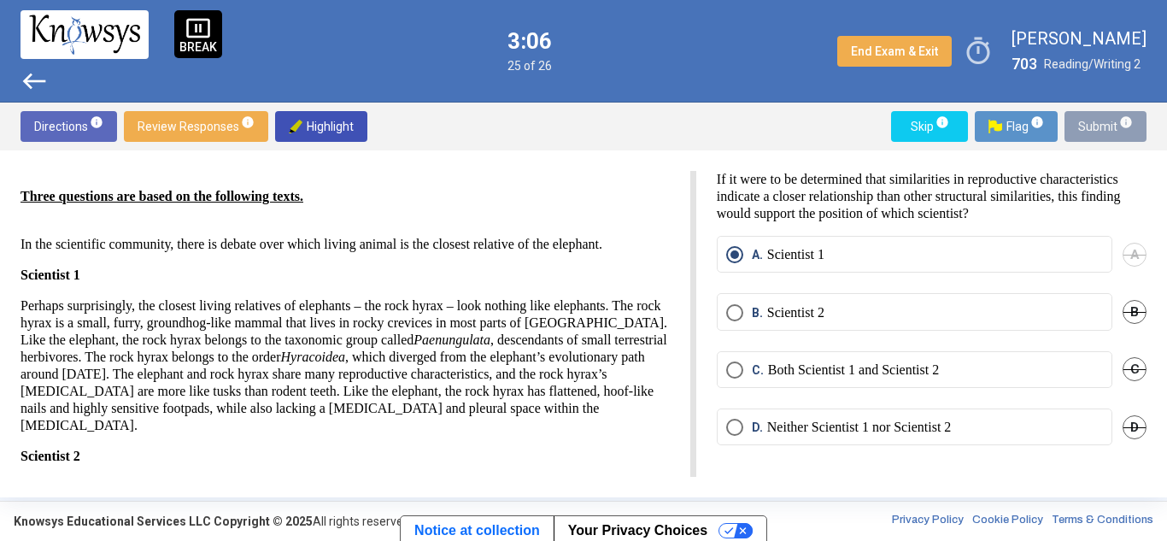
click at [1108, 132] on span "Submit info" at bounding box center [1105, 126] width 55 height 31
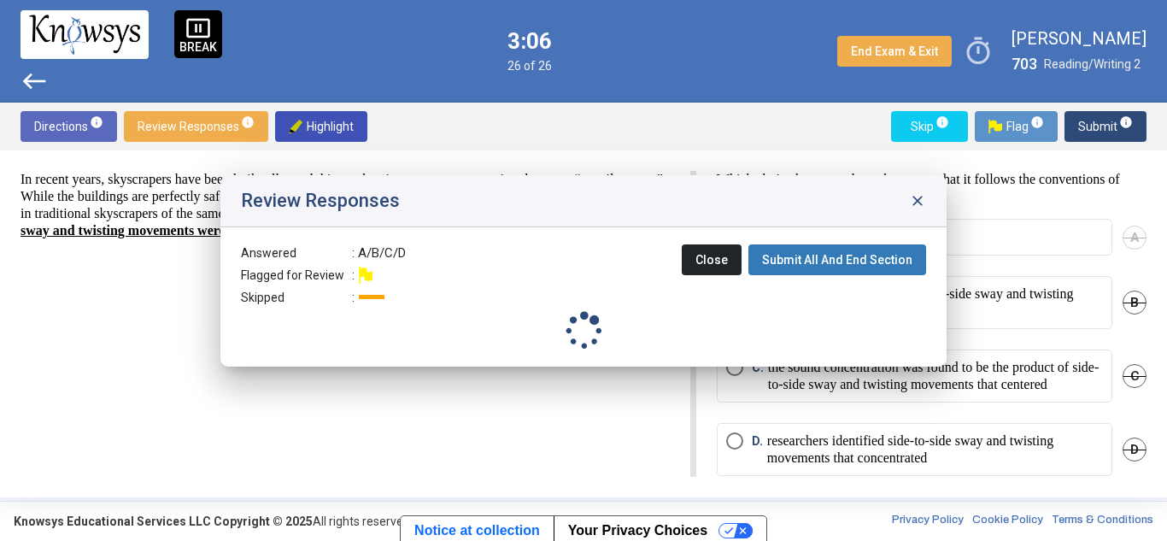
click at [1108, 132] on body "pause_presentation BREAK west 3:06 26 of 26 End Exam & Exit timer [PERSON_NAME]…" at bounding box center [583, 270] width 1167 height 541
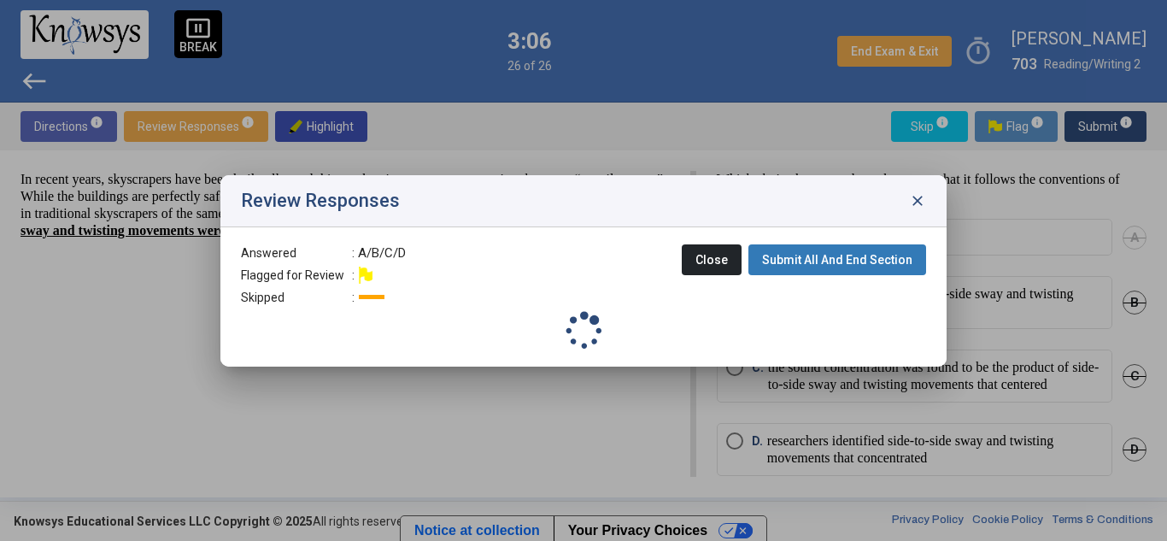
click at [1108, 132] on div at bounding box center [583, 270] width 1167 height 541
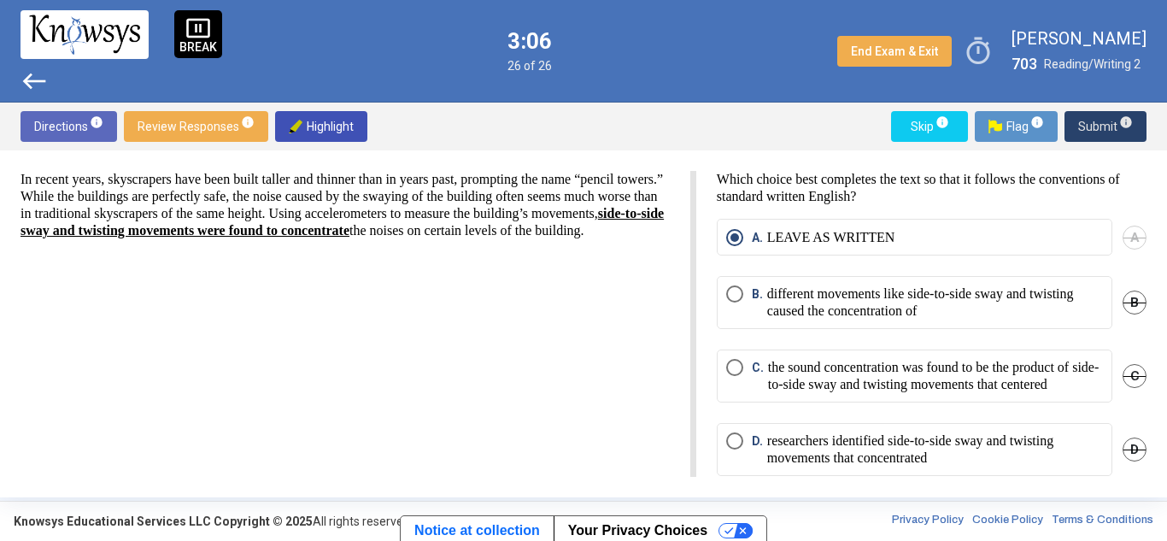
click at [1108, 132] on span "Submit info" at bounding box center [1105, 126] width 55 height 31
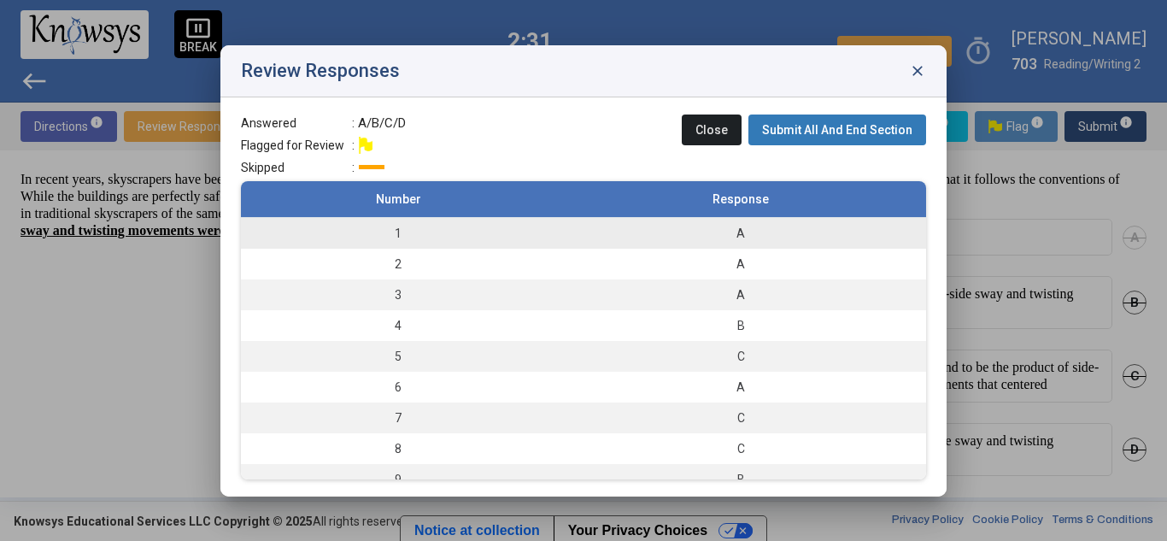
click at [686, 232] on div "A" at bounding box center [741, 233] width 354 height 17
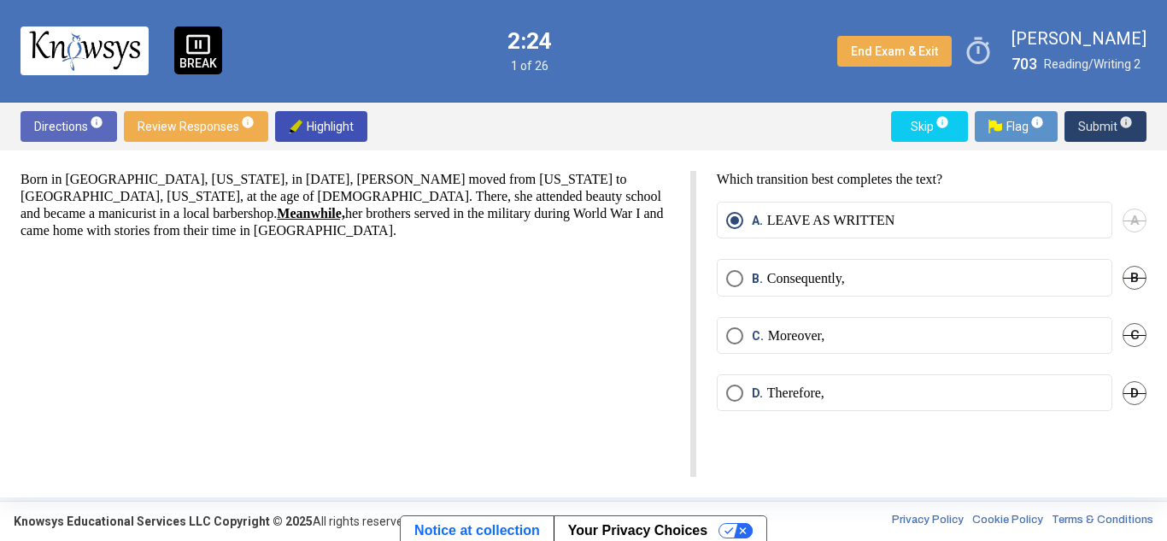
click at [1092, 122] on span "Submit info" at bounding box center [1105, 126] width 55 height 31
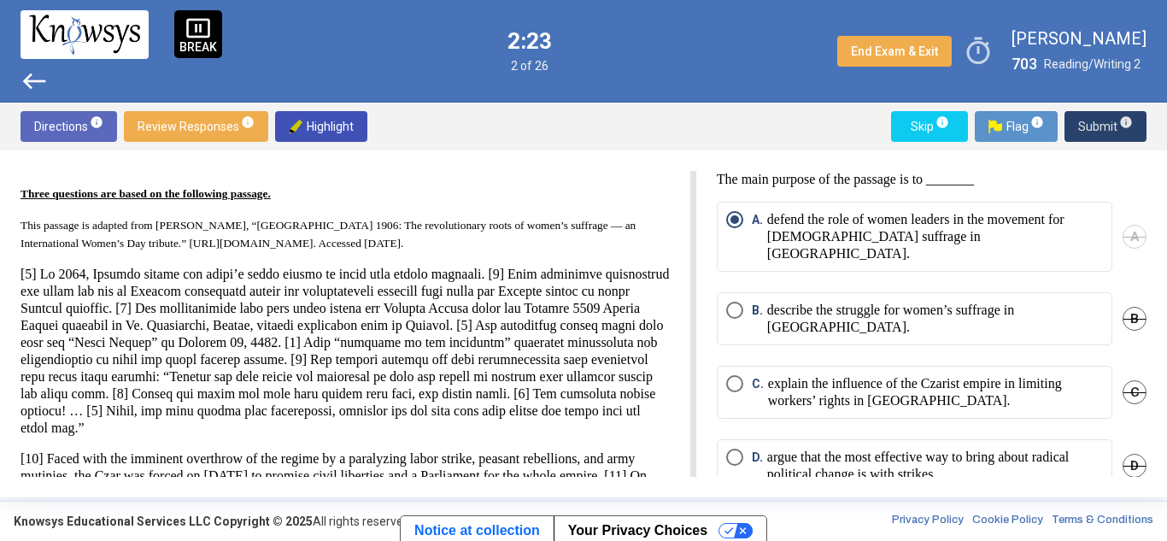
click at [1092, 122] on span "Submit info" at bounding box center [1105, 126] width 55 height 31
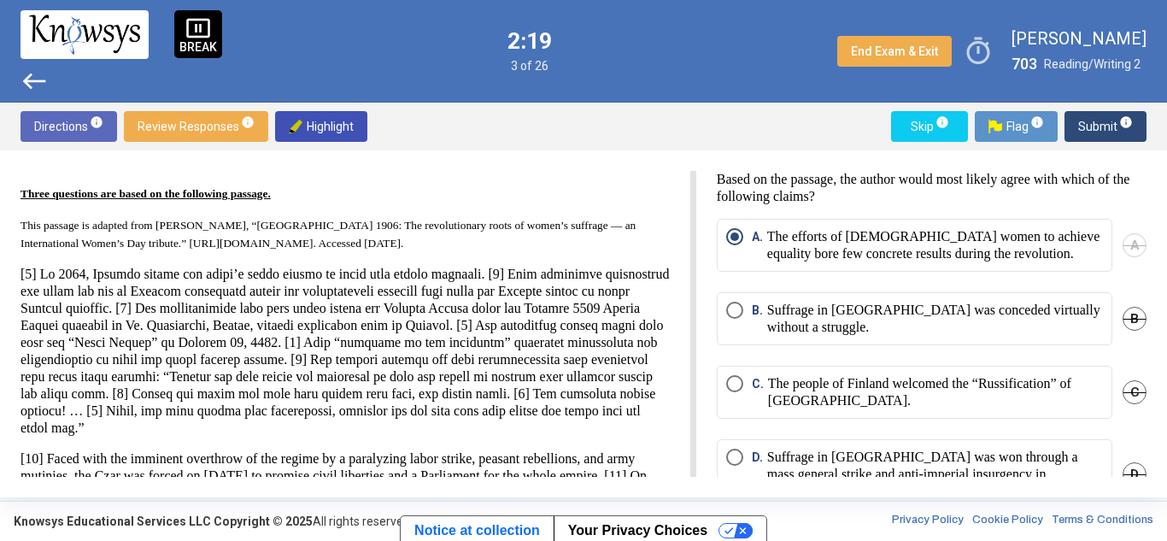
click at [1092, 122] on span "Submit info" at bounding box center [1105, 126] width 55 height 31
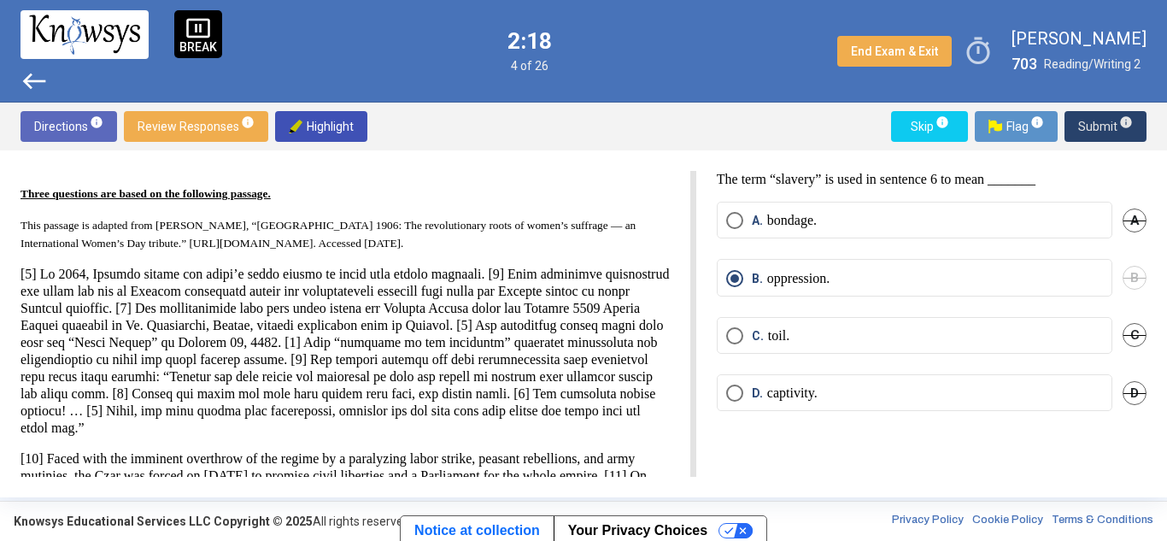
click at [1092, 122] on span "Submit info" at bounding box center [1105, 126] width 55 height 31
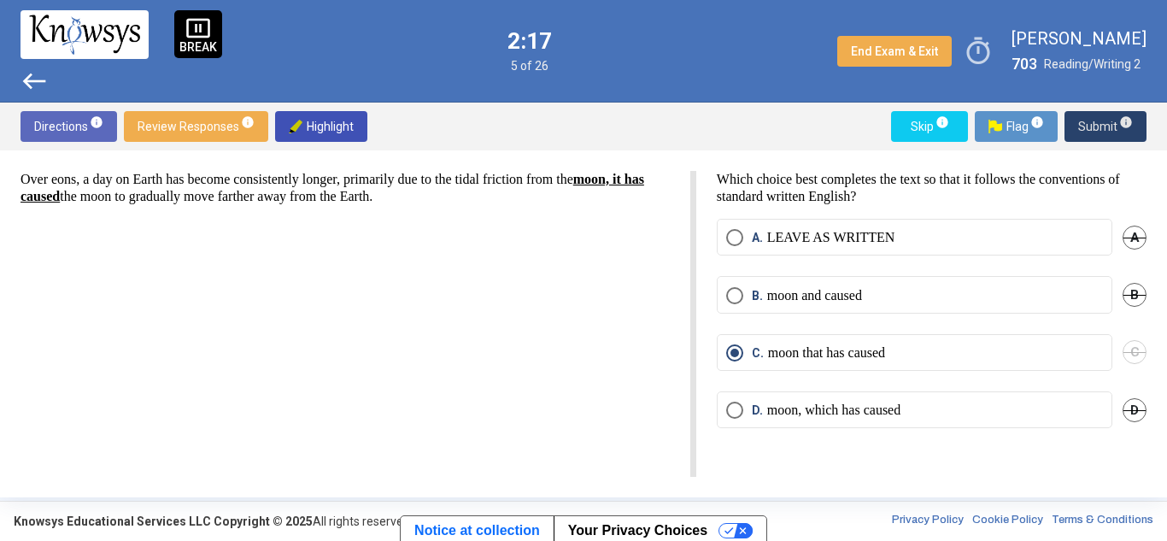
click at [1092, 122] on span "Submit info" at bounding box center [1105, 126] width 55 height 31
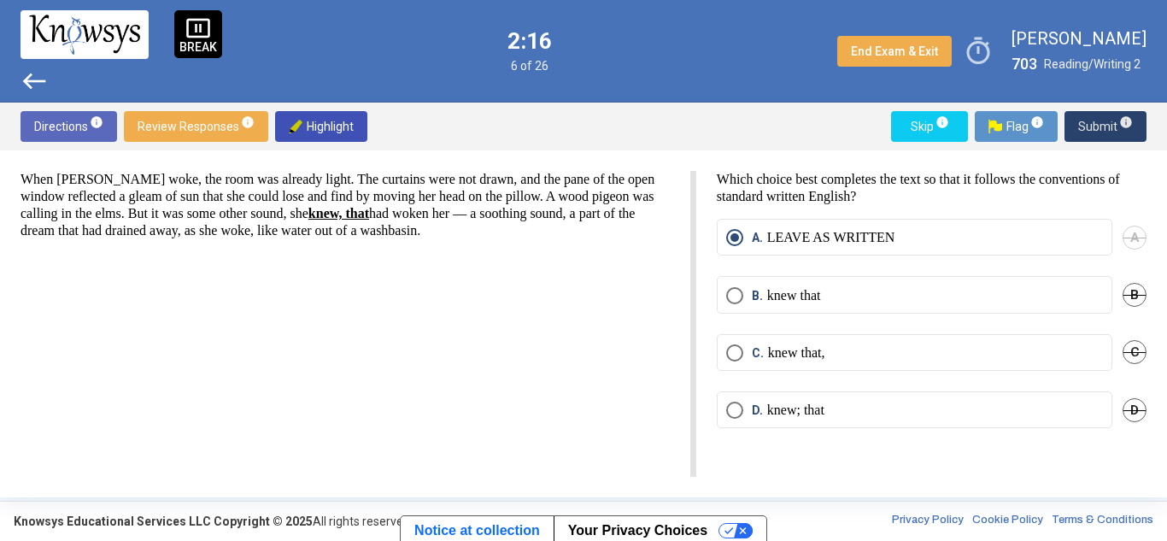
click at [1092, 122] on span "Submit info" at bounding box center [1105, 126] width 55 height 31
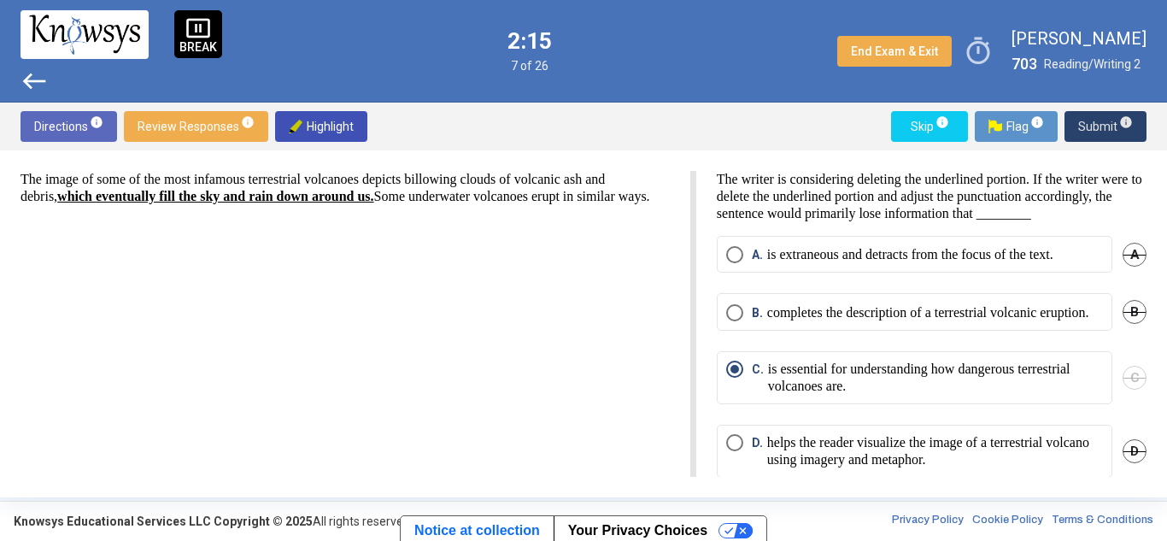
click at [1092, 122] on span "Submit info" at bounding box center [1105, 126] width 55 height 31
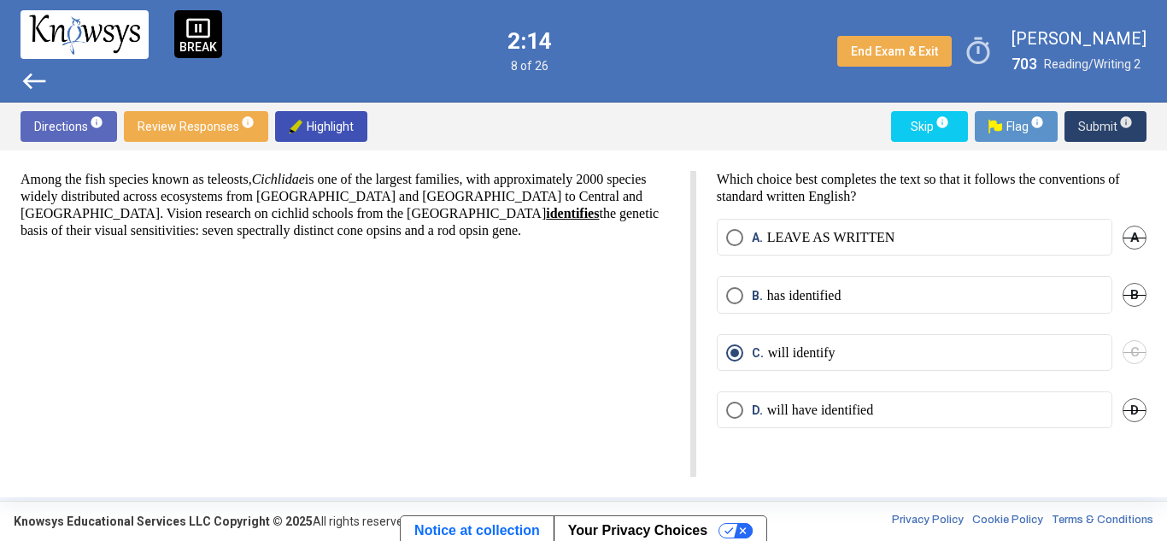
click at [1092, 122] on span "Submit info" at bounding box center [1105, 126] width 55 height 31
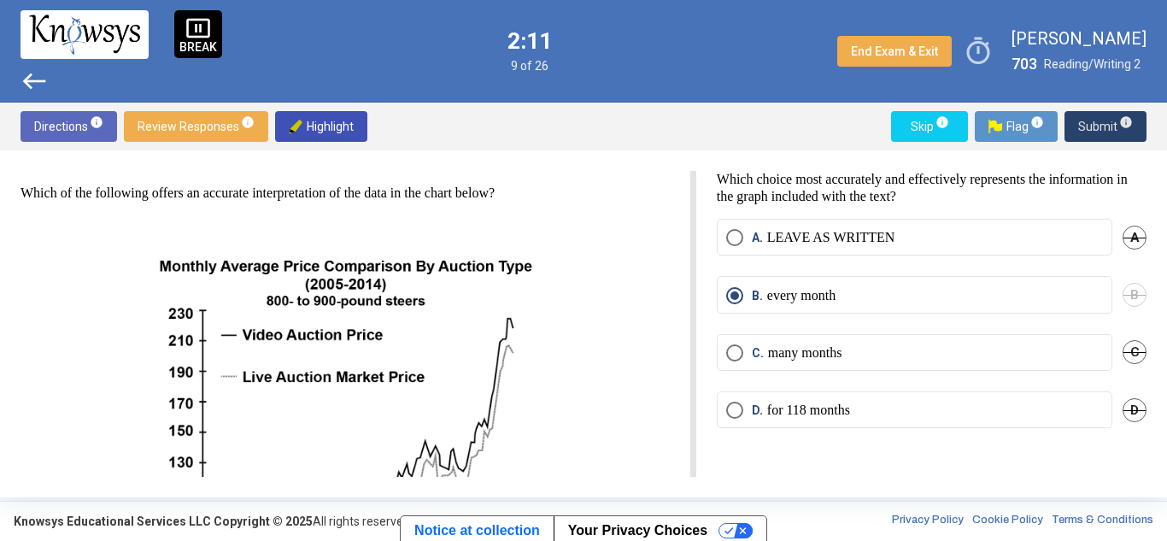
click at [1077, 120] on button "Submit info" at bounding box center [1106, 126] width 82 height 31
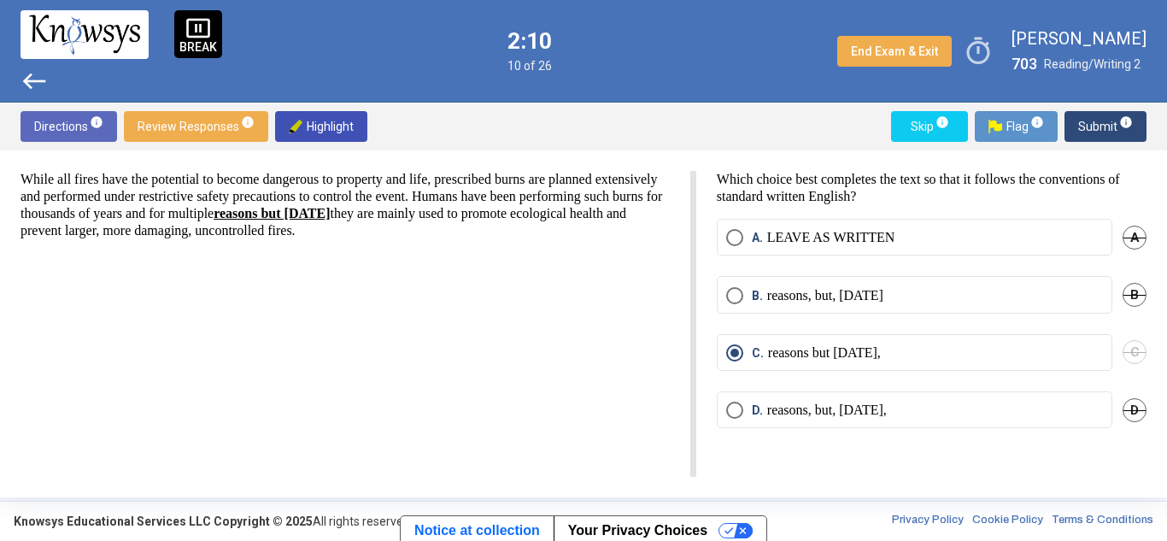
click at [1077, 120] on button "Submit info" at bounding box center [1106, 126] width 82 height 31
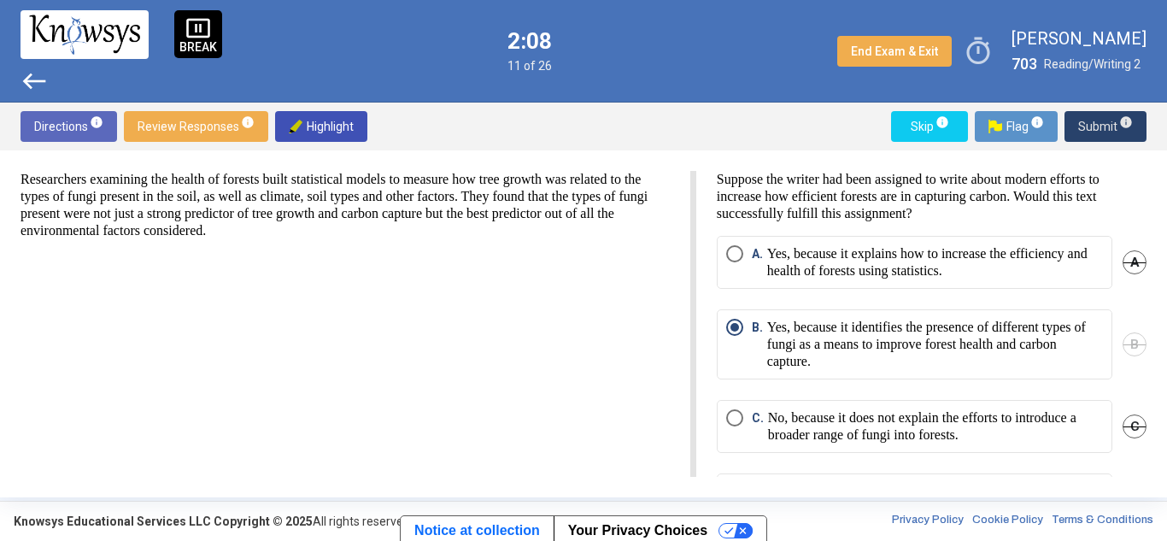
click at [1077, 120] on button "Submit info" at bounding box center [1106, 126] width 82 height 31
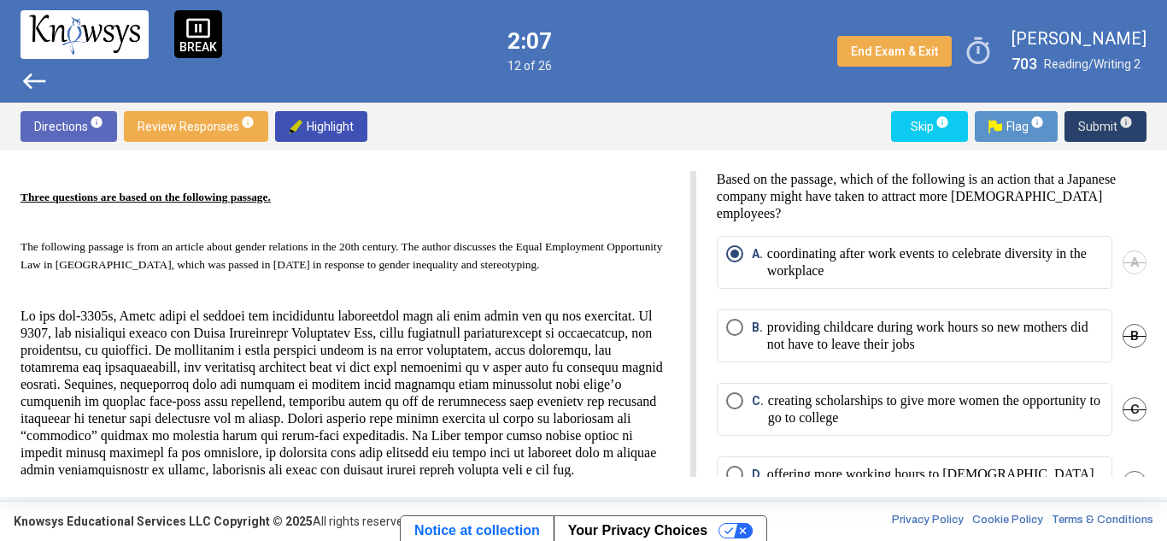
click at [1077, 120] on button "Submit info" at bounding box center [1106, 126] width 82 height 31
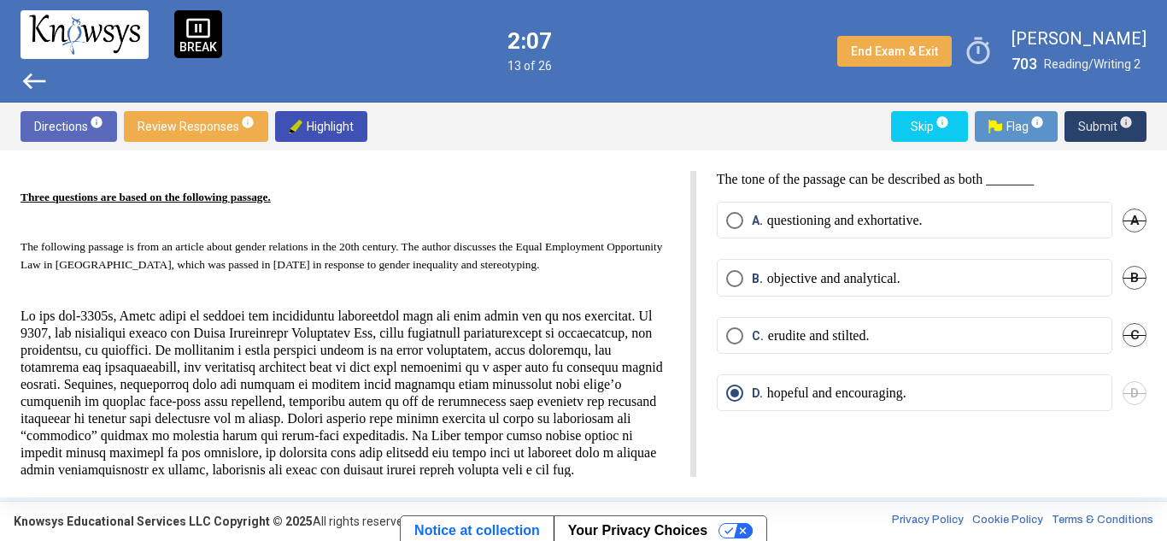
click at [1077, 120] on button "Submit info" at bounding box center [1106, 126] width 82 height 31
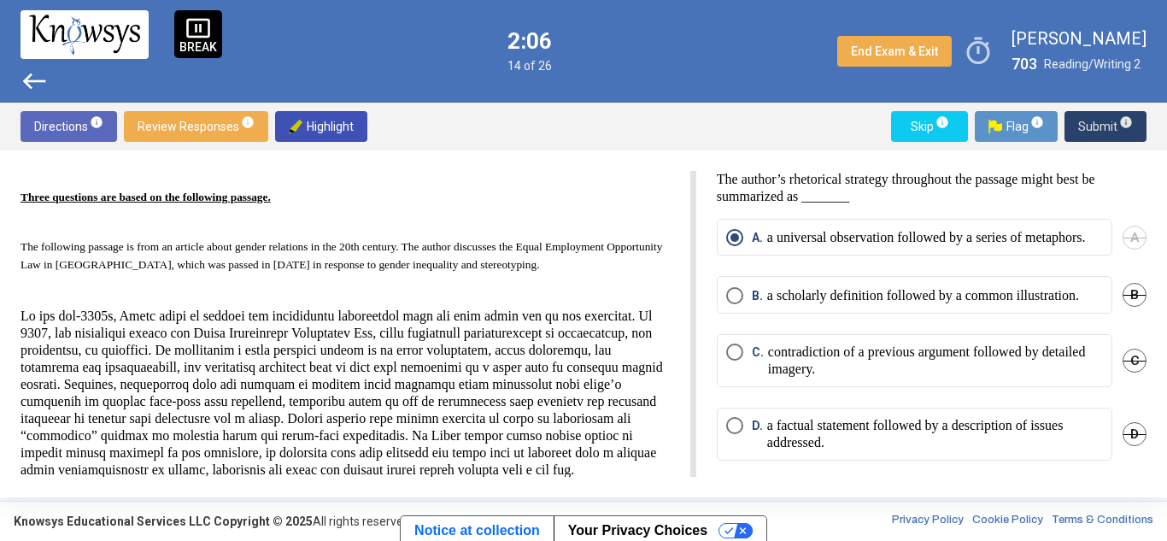
click at [1077, 120] on button "Submit info" at bounding box center [1106, 126] width 82 height 31
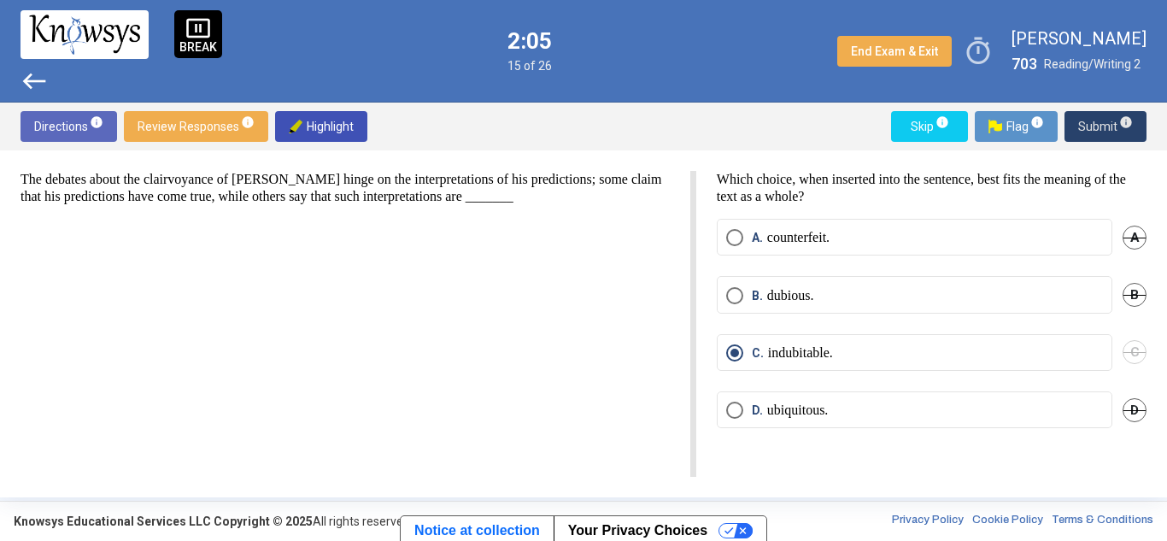
click at [1077, 120] on button "Submit info" at bounding box center [1106, 126] width 82 height 31
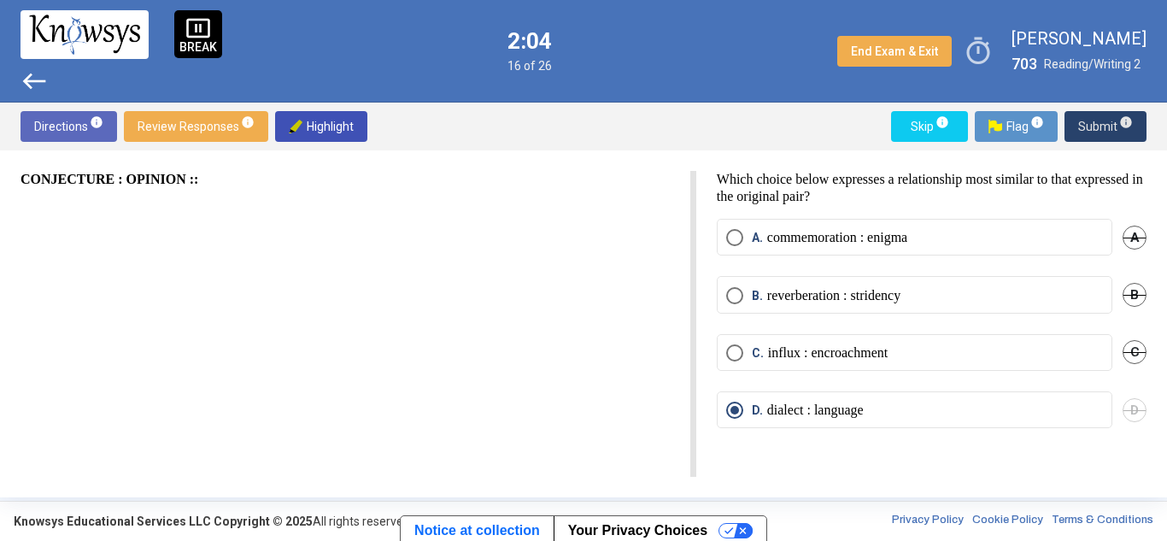
click at [1077, 120] on button "Submit info" at bounding box center [1106, 126] width 82 height 31
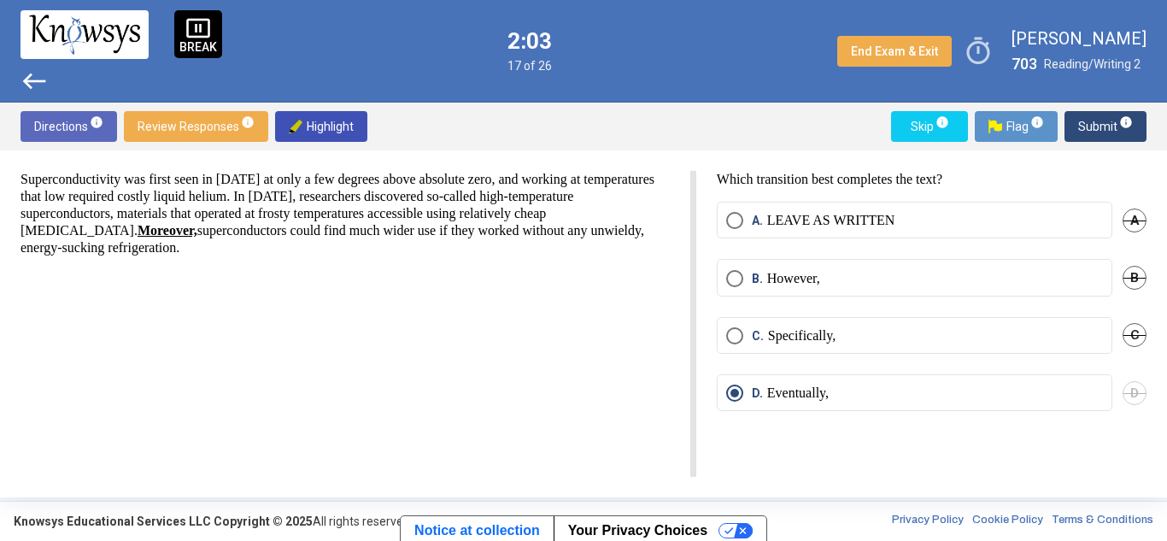
click at [1077, 120] on button "Submit info" at bounding box center [1106, 126] width 82 height 31
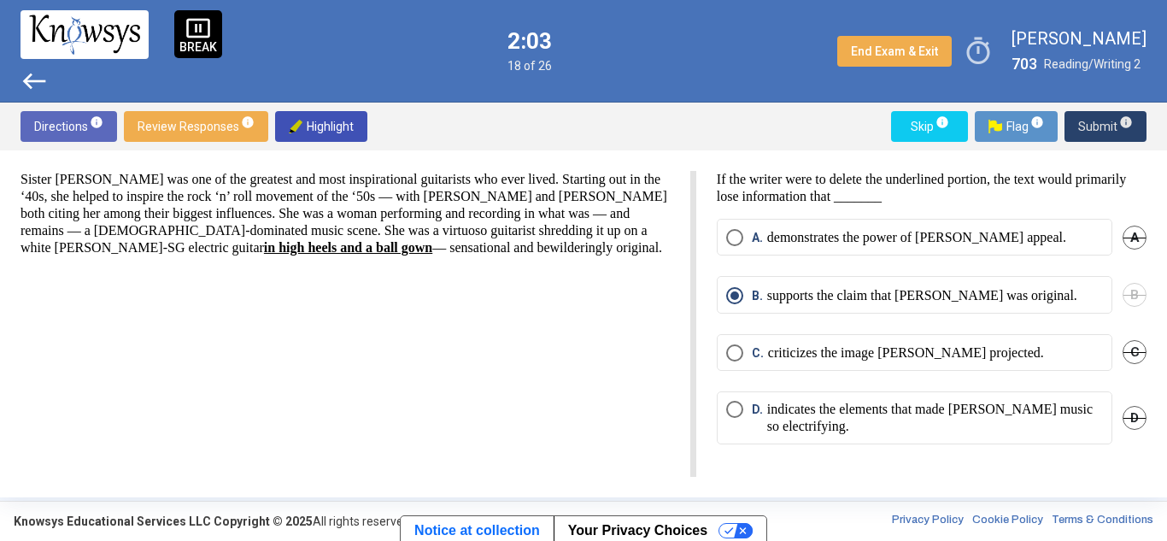
click at [1077, 120] on button "Submit info" at bounding box center [1106, 126] width 82 height 31
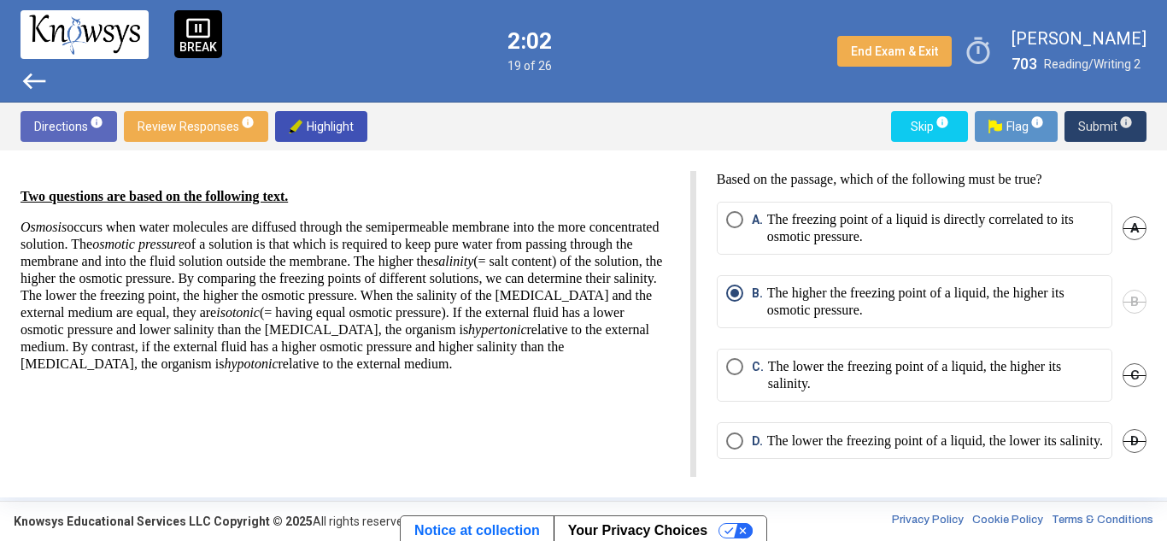
click at [1077, 120] on button "Submit info" at bounding box center [1106, 126] width 82 height 31
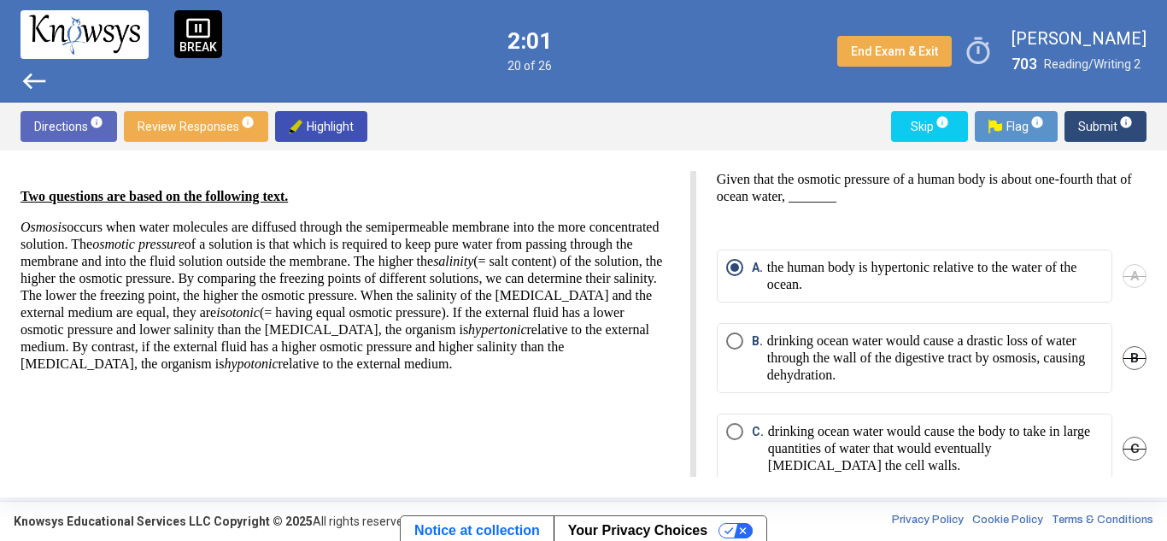
click at [1077, 120] on button "Submit info" at bounding box center [1106, 126] width 82 height 31
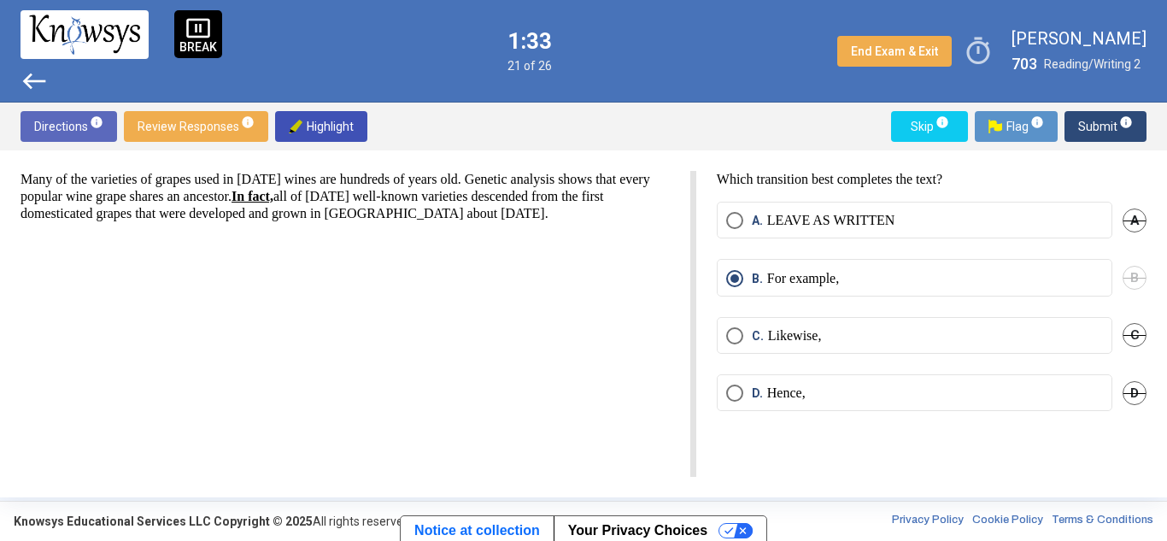
click at [729, 214] on span "Select an option" at bounding box center [734, 220] width 17 height 17
click at [1105, 124] on span "Submit info" at bounding box center [1105, 126] width 55 height 31
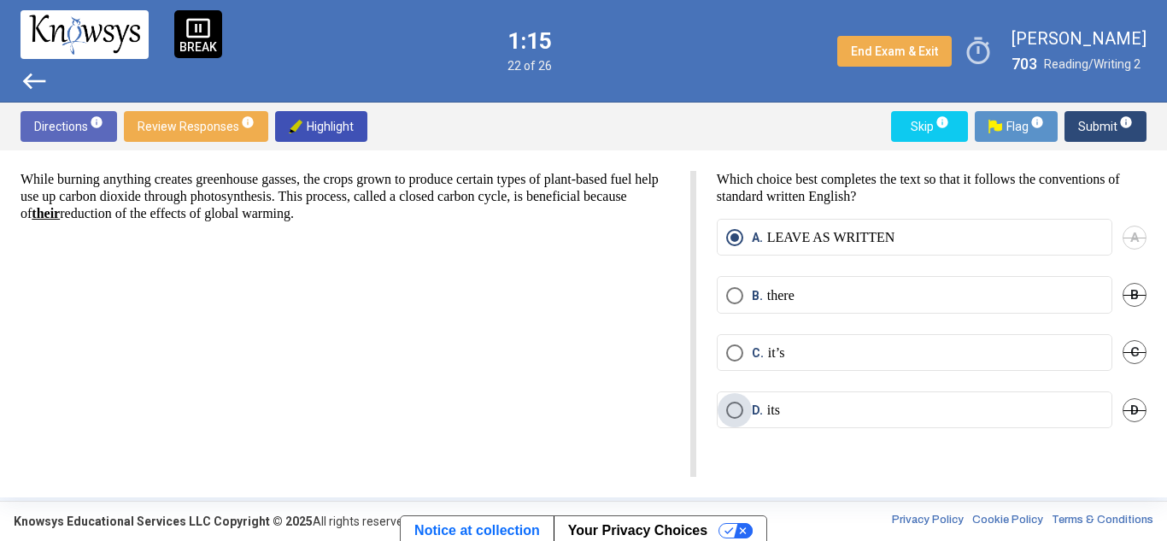
click at [731, 409] on span "Select an option" at bounding box center [734, 410] width 17 height 17
click at [1100, 120] on span "Submit info" at bounding box center [1105, 126] width 55 height 31
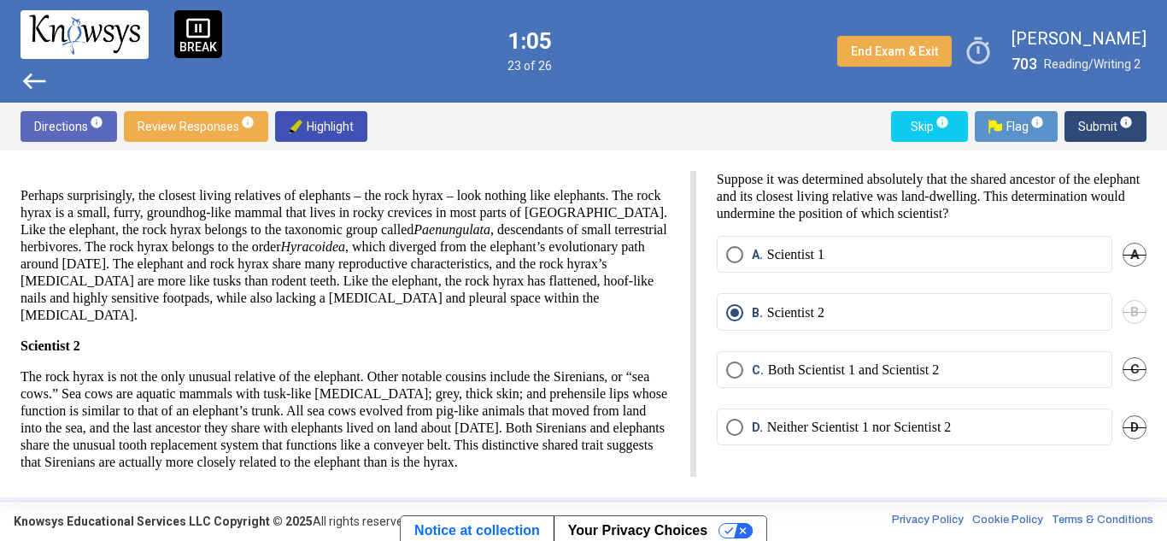
scroll to position [111, 0]
click at [1100, 110] on div "Directions info Review Responses info Highlight Skip info Flag info Submit info" at bounding box center [583, 127] width 1167 height 48
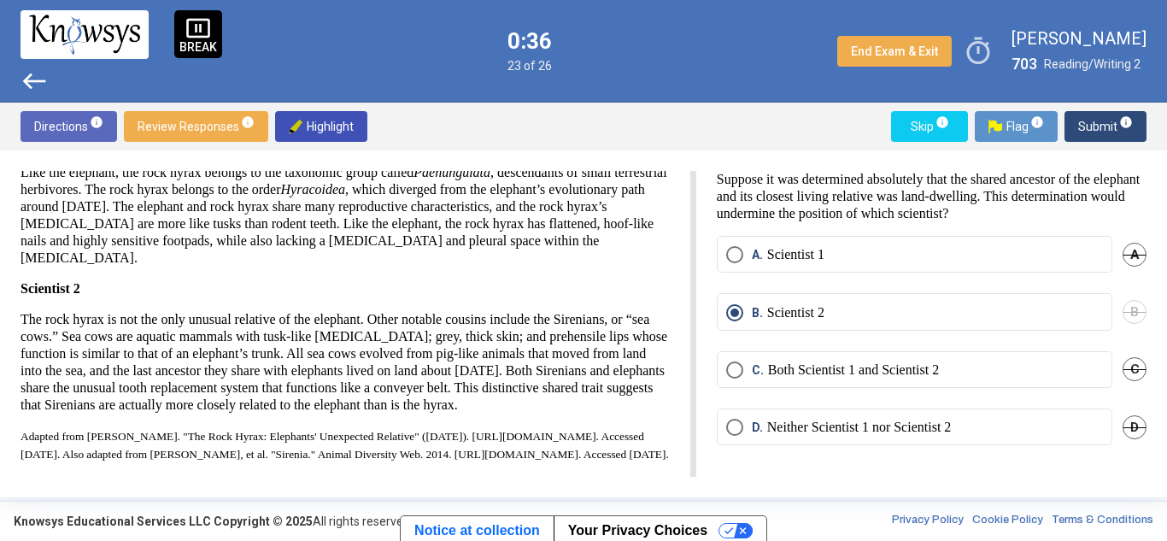
scroll to position [179, 0]
click at [1094, 131] on span "Submit info" at bounding box center [1105, 126] width 55 height 31
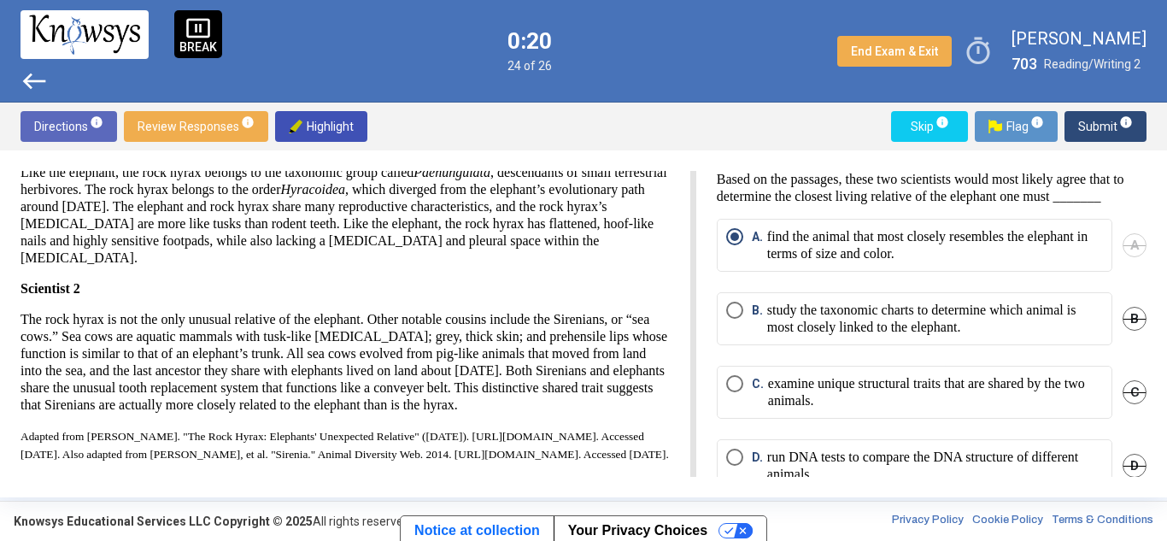
click at [1094, 131] on span "Submit info" at bounding box center [1105, 126] width 55 height 31
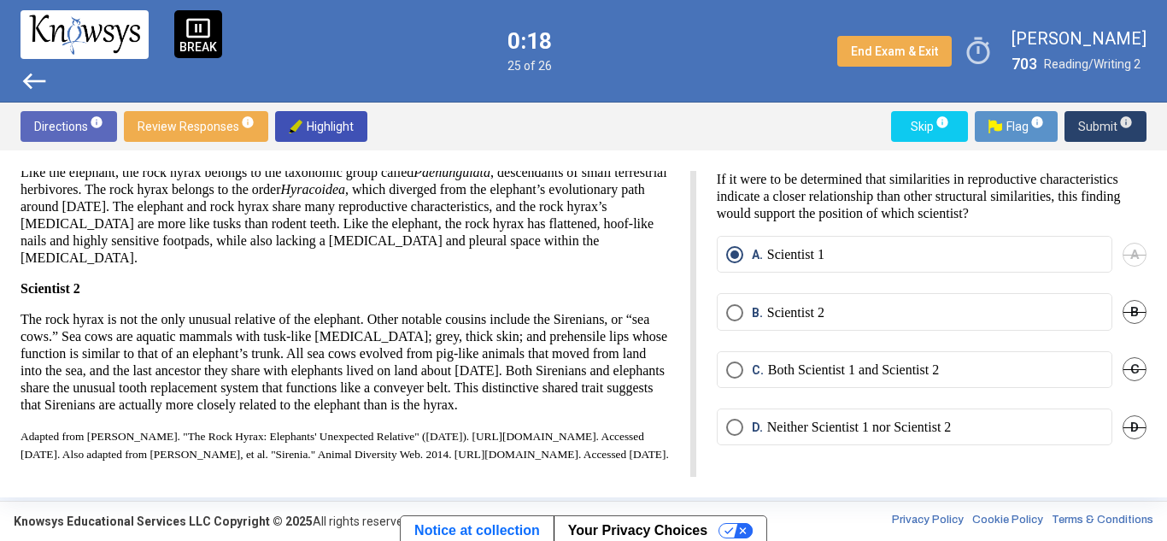
click at [1094, 131] on span "Submit info" at bounding box center [1105, 126] width 55 height 31
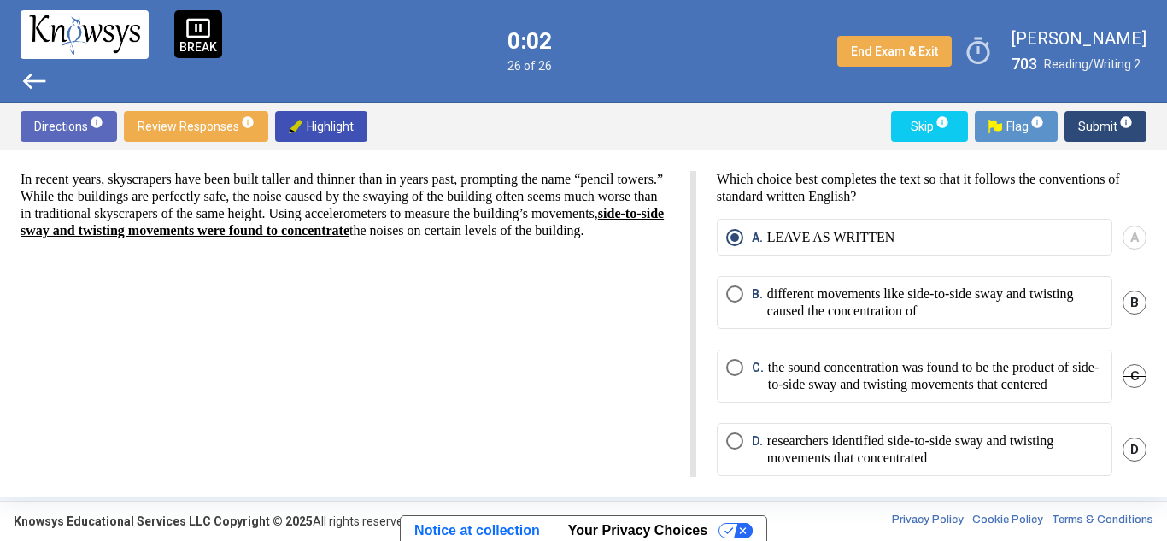
scroll to position [36, 0]
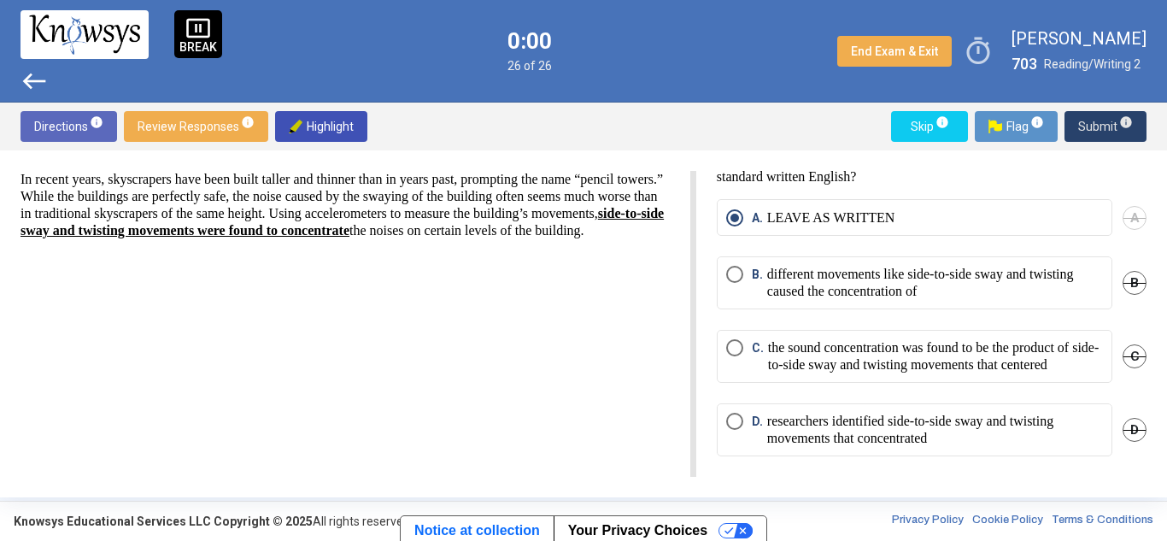
click at [1081, 138] on span "Submit info" at bounding box center [1105, 126] width 55 height 31
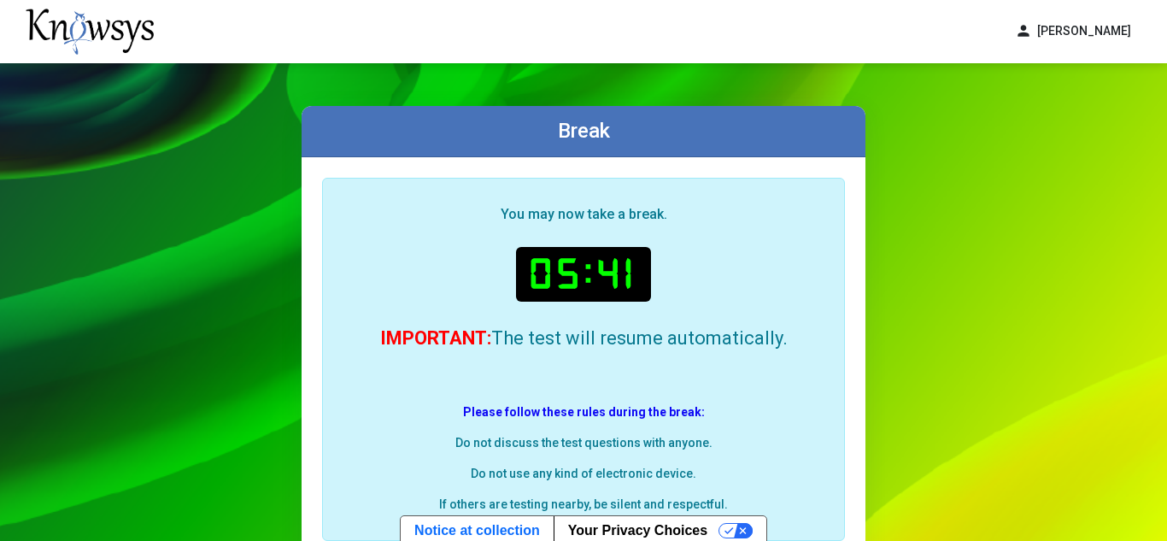
click at [794, 443] on p "Do not discuss the test questions with anyone." at bounding box center [584, 442] width 494 height 17
drag, startPoint x: 550, startPoint y: 129, endPoint x: 607, endPoint y: 132, distance: 56.5
click at [607, 132] on div "Break" at bounding box center [584, 131] width 564 height 51
click at [618, 134] on div "Break" at bounding box center [584, 131] width 564 height 51
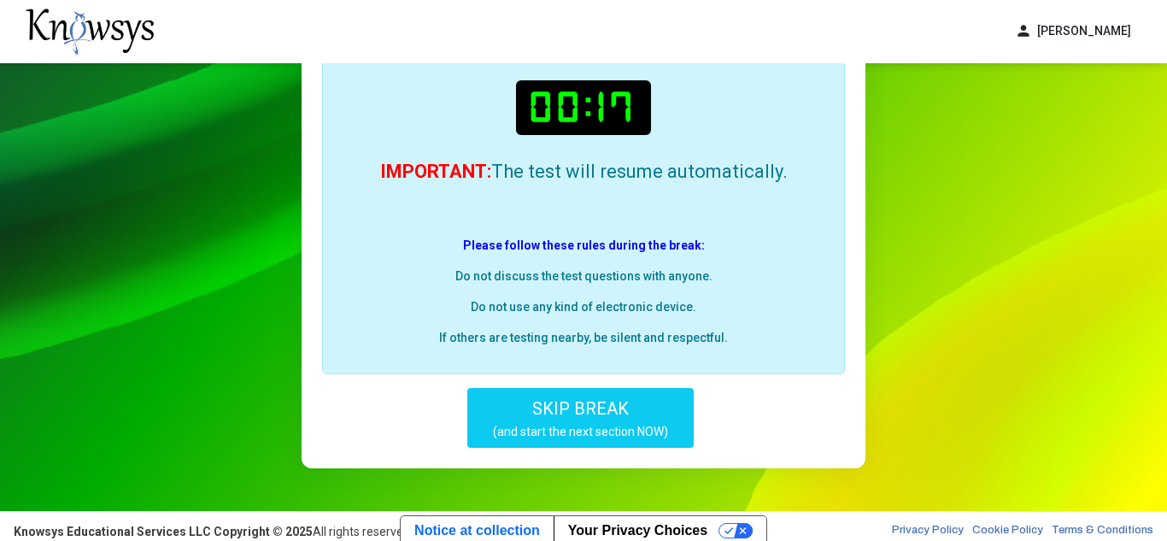
scroll to position [166, 0]
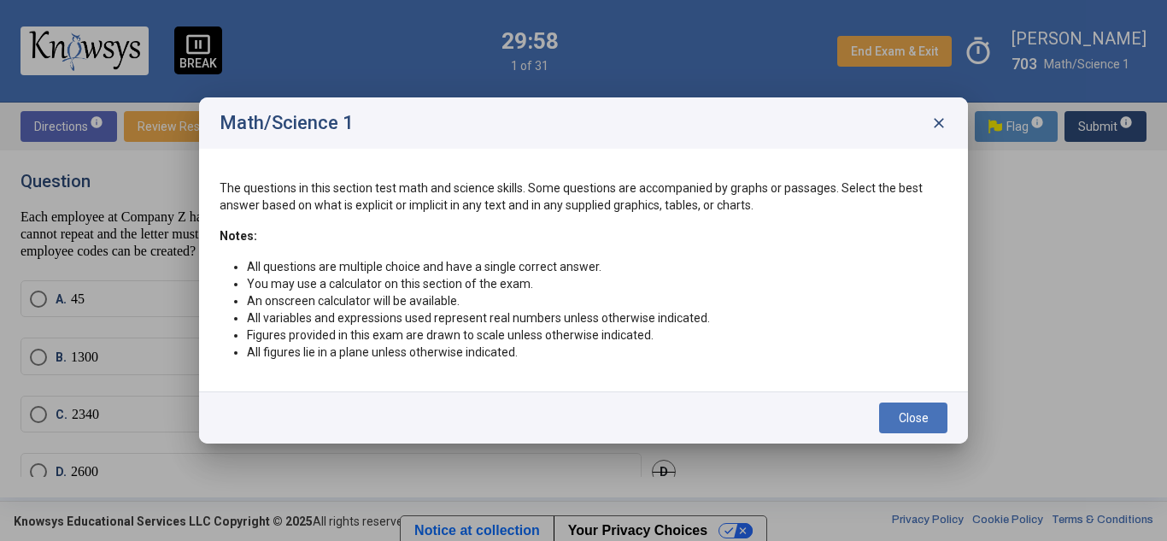
click at [938, 123] on span "close" at bounding box center [938, 122] width 17 height 17
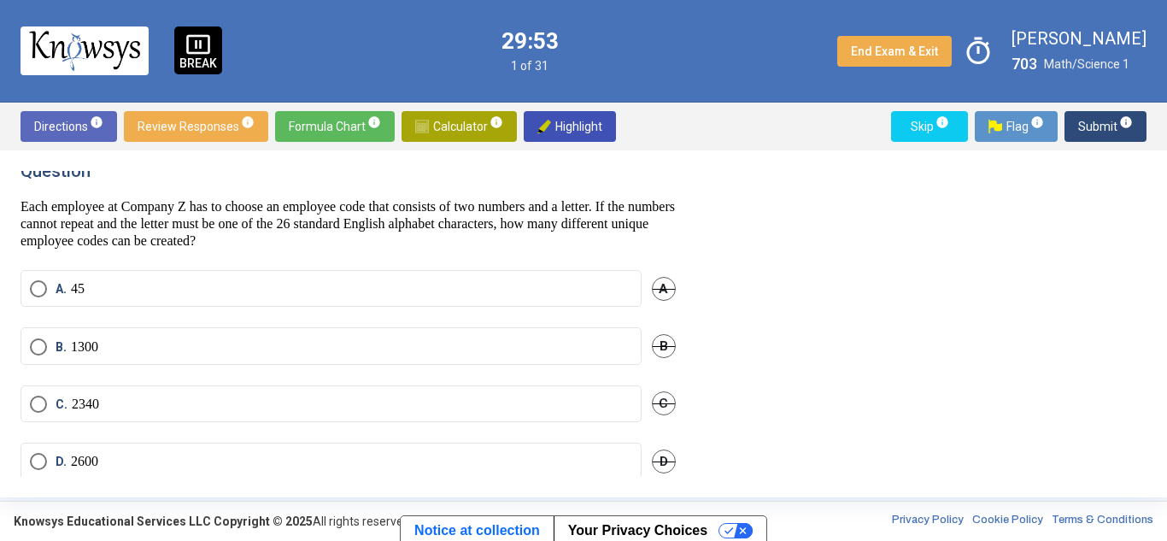
scroll to position [11, 0]
click at [454, 131] on span "Calculator info" at bounding box center [459, 126] width 88 height 31
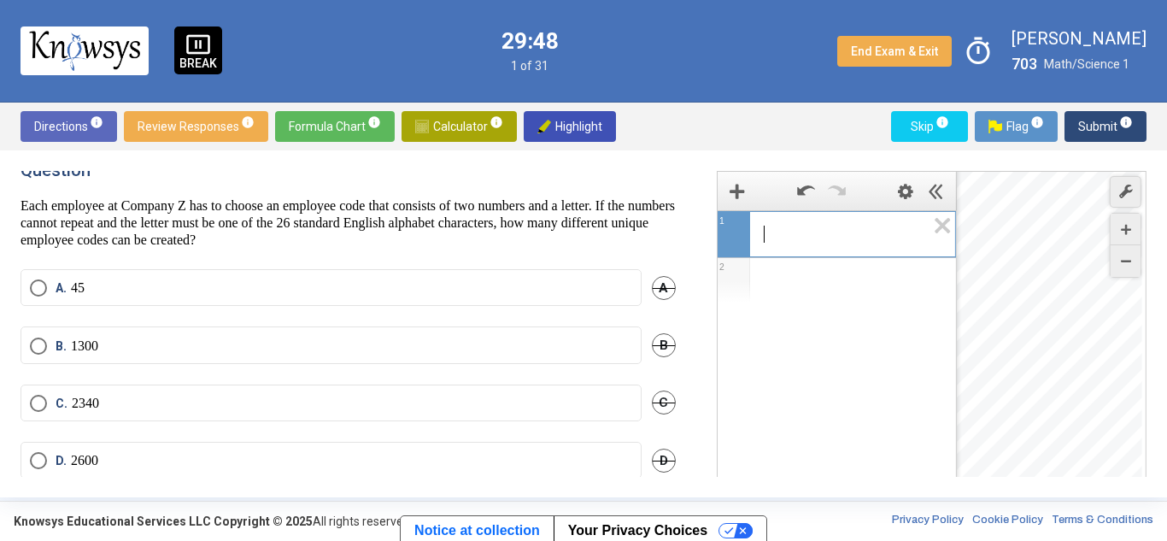
click at [763, 240] on span "​" at bounding box center [844, 234] width 162 height 21
drag, startPoint x: 731, startPoint y: 273, endPoint x: 772, endPoint y: 236, distance: 56.3
click at [772, 236] on div "​ 1 2 powered by" at bounding box center [837, 370] width 238 height 320
click at [972, 282] on div "Desmos Graphing Calculator" at bounding box center [1049, 351] width 185 height 359
click at [800, 227] on span "​" at bounding box center [844, 234] width 162 height 21
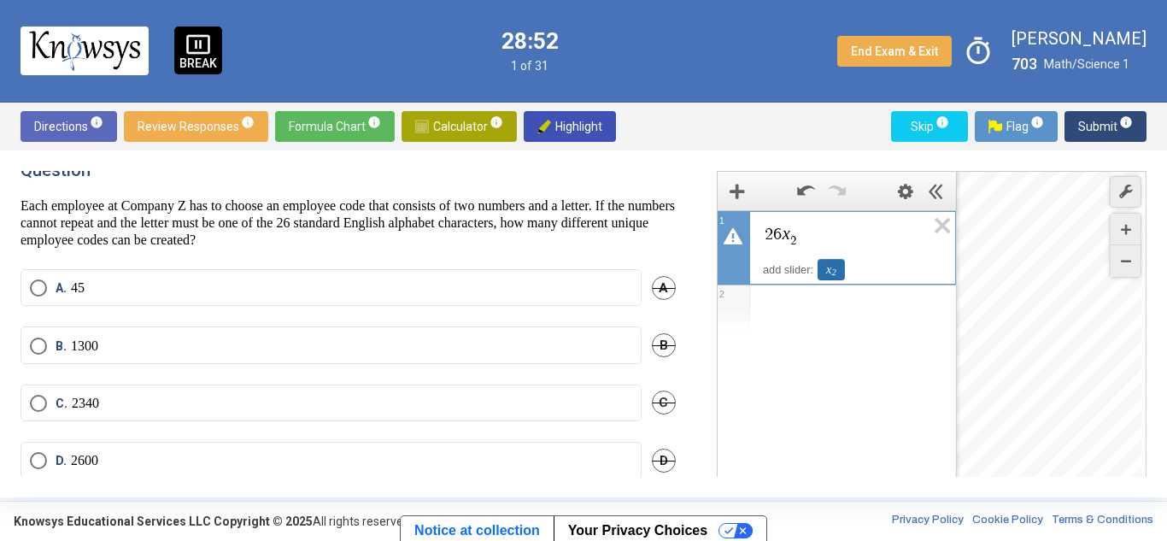
click at [830, 268] on div "x 2" at bounding box center [831, 269] width 27 height 21
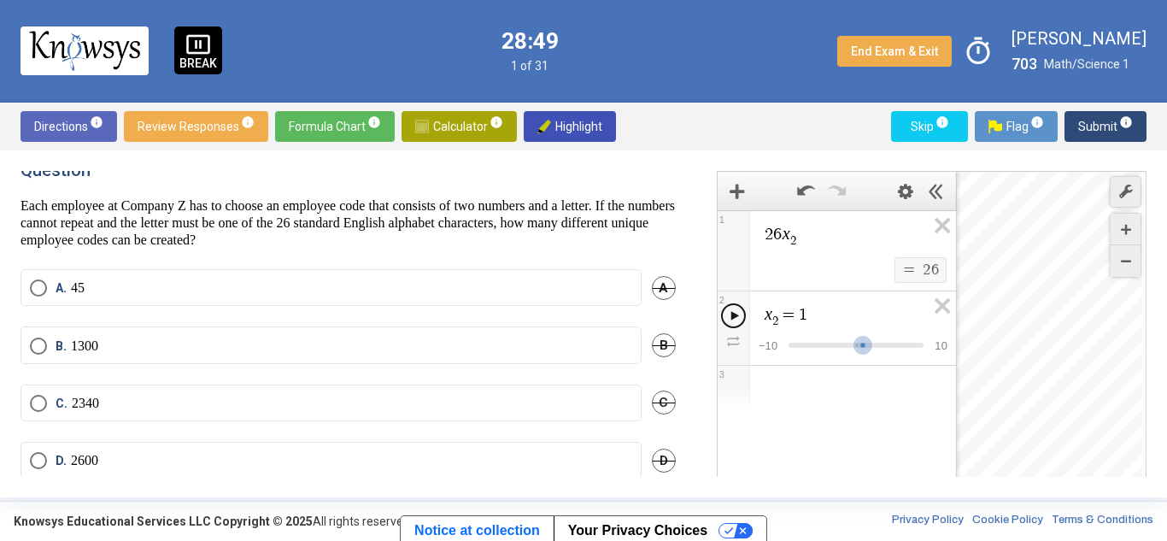
click at [734, 320] on icon "Play x_2 Animation" at bounding box center [735, 315] width 9 height 9
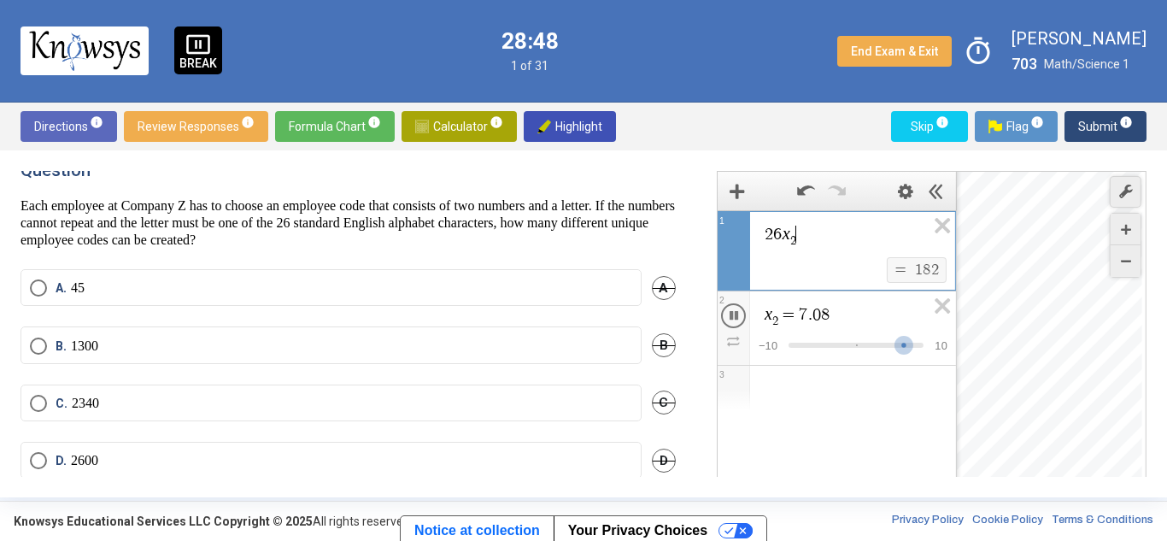
click at [817, 255] on div "2 6 x 2 ​ ​" at bounding box center [837, 234] width 238 height 46
click at [740, 316] on span "Pause x_2 Animation" at bounding box center [733, 315] width 25 height 25
click at [938, 232] on icon "Expression List" at bounding box center [937, 230] width 38 height 39
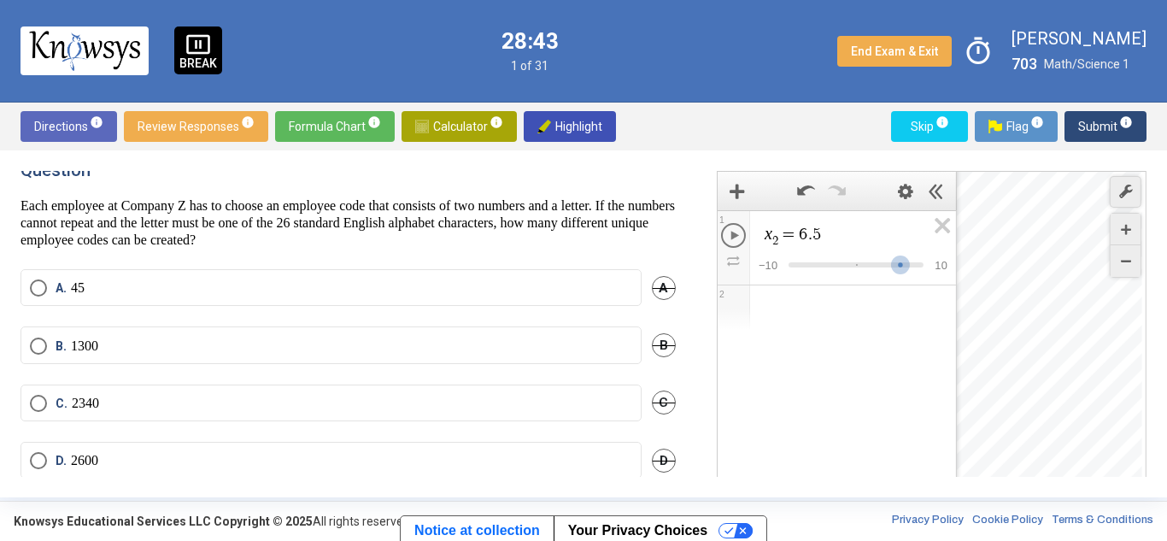
click at [686, 132] on div "Directions info Review Responses info Formula Chart info Calculator info Highli…" at bounding box center [583, 127] width 1167 height 48
click at [742, 188] on icon "Add Item" at bounding box center [737, 191] width 15 height 15
click at [461, 135] on span "Calculator info" at bounding box center [459, 126] width 88 height 31
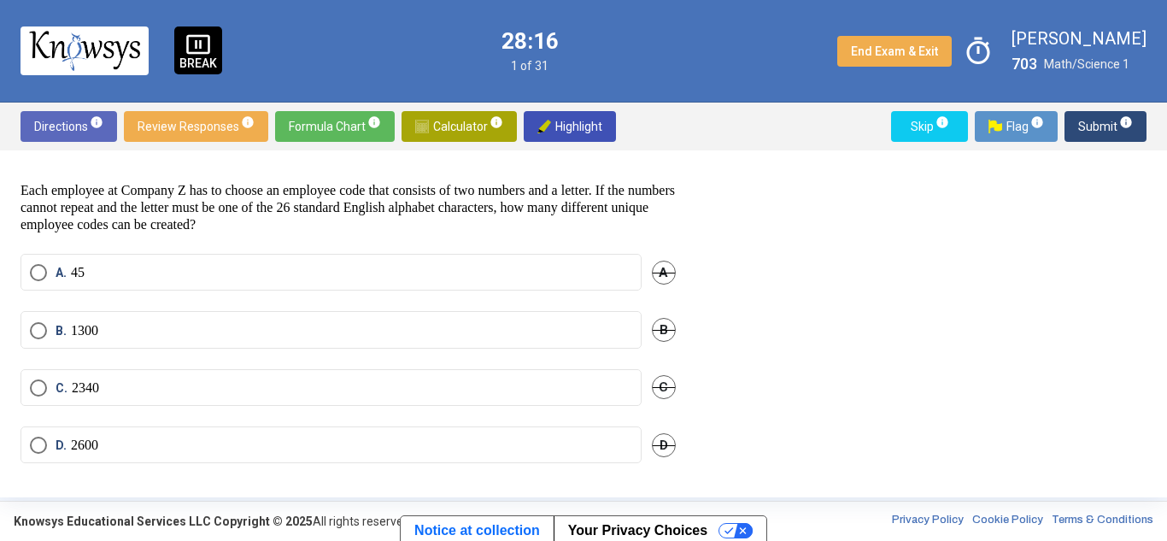
scroll to position [30, 0]
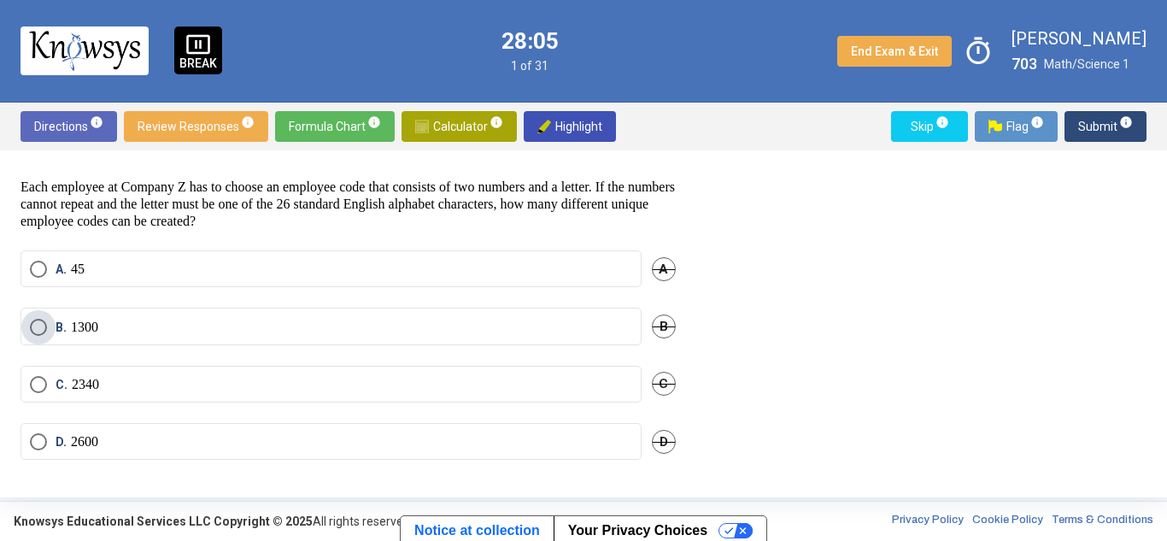
click at [37, 325] on span "Select an option" at bounding box center [38, 327] width 17 height 17
click at [1092, 116] on span "Submit info" at bounding box center [1105, 126] width 55 height 31
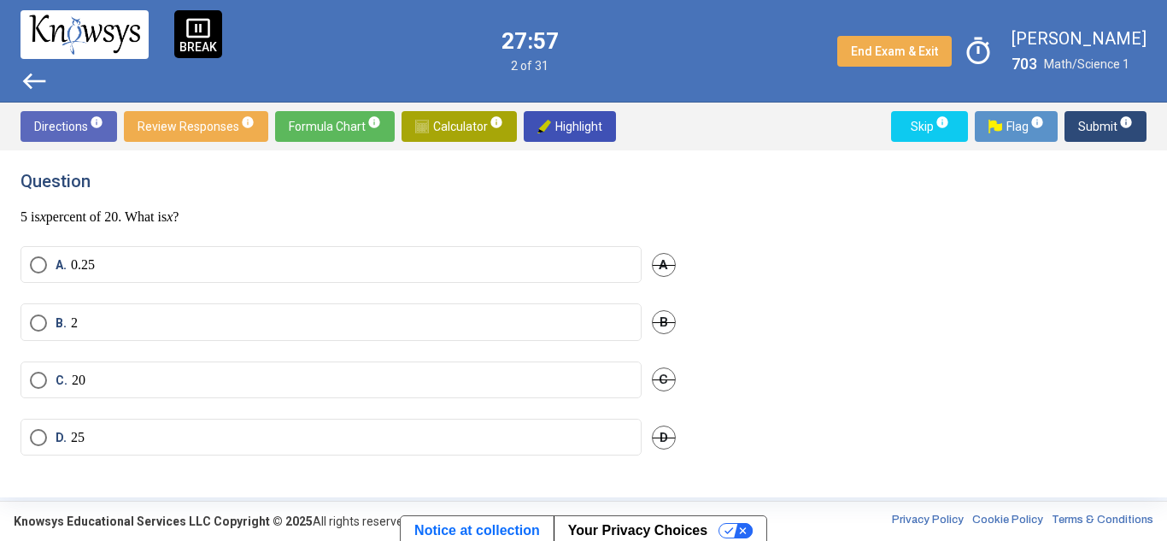
drag, startPoint x: 83, startPoint y: 219, endPoint x: 104, endPoint y: 214, distance: 22.0
click at [104, 214] on p "5 is x percent of 20. What is x ?" at bounding box center [348, 216] width 655 height 17
click at [161, 210] on p "5 is x percent of 20. What is x ?" at bounding box center [348, 216] width 655 height 17
drag, startPoint x: 27, startPoint y: 225, endPoint x: 73, endPoint y: 216, distance: 46.9
click at [73, 216] on p "5 is x percent of 20. What is x ?" at bounding box center [348, 216] width 655 height 17
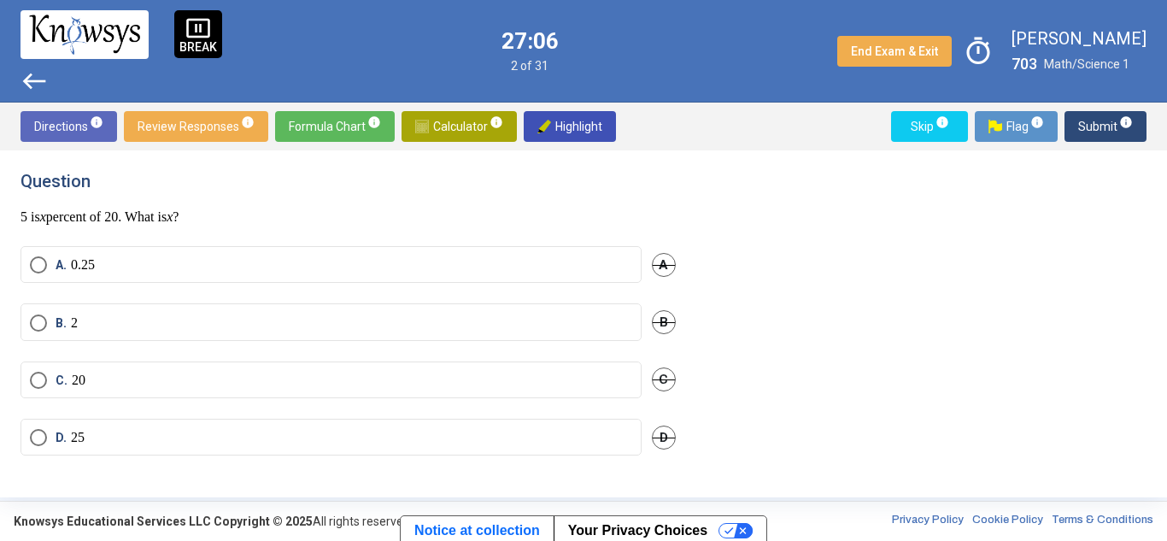
click at [104, 220] on p "5 is x percent of 20. What is x ?" at bounding box center [348, 216] width 655 height 17
click at [79, 267] on p "0.25" at bounding box center [83, 264] width 24 height 17
click at [1109, 122] on span "Submit info" at bounding box center [1105, 126] width 55 height 31
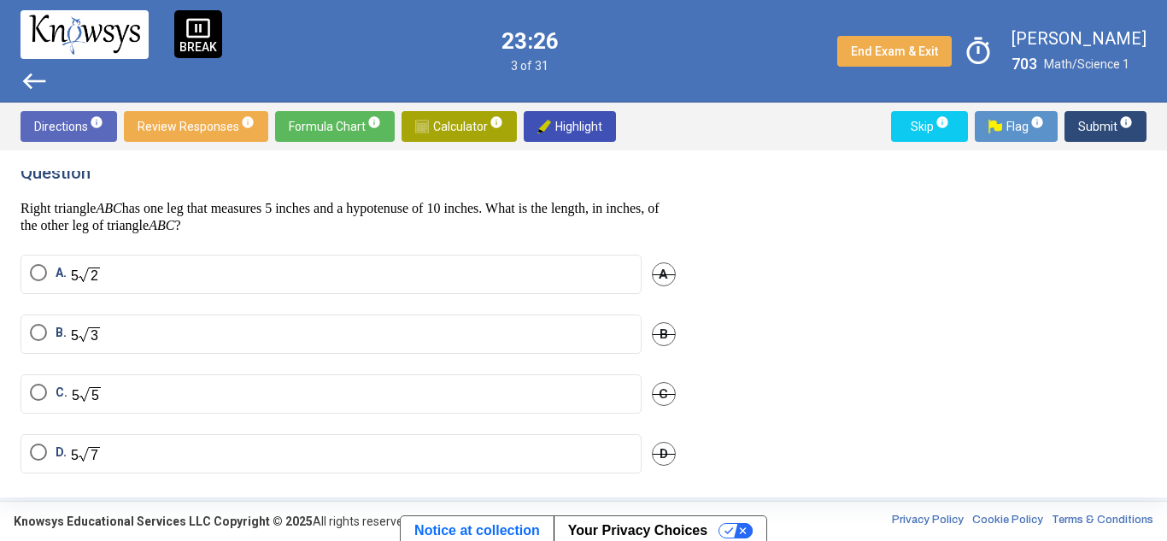
scroll to position [22, 0]
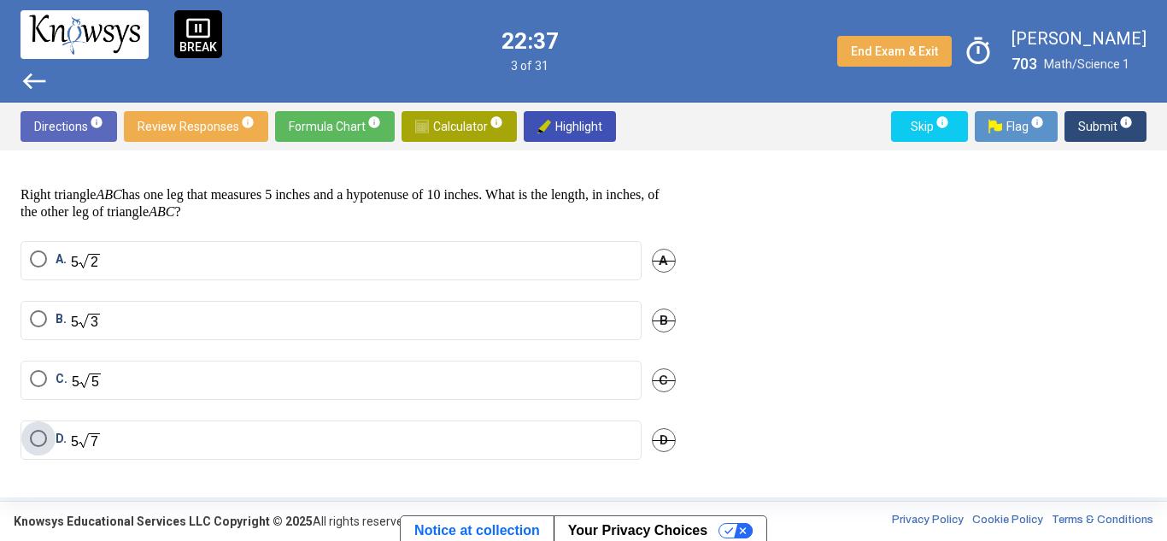
click at [36, 437] on span "Select an option" at bounding box center [38, 438] width 17 height 17
click at [1094, 114] on span "Submit info" at bounding box center [1105, 126] width 55 height 31
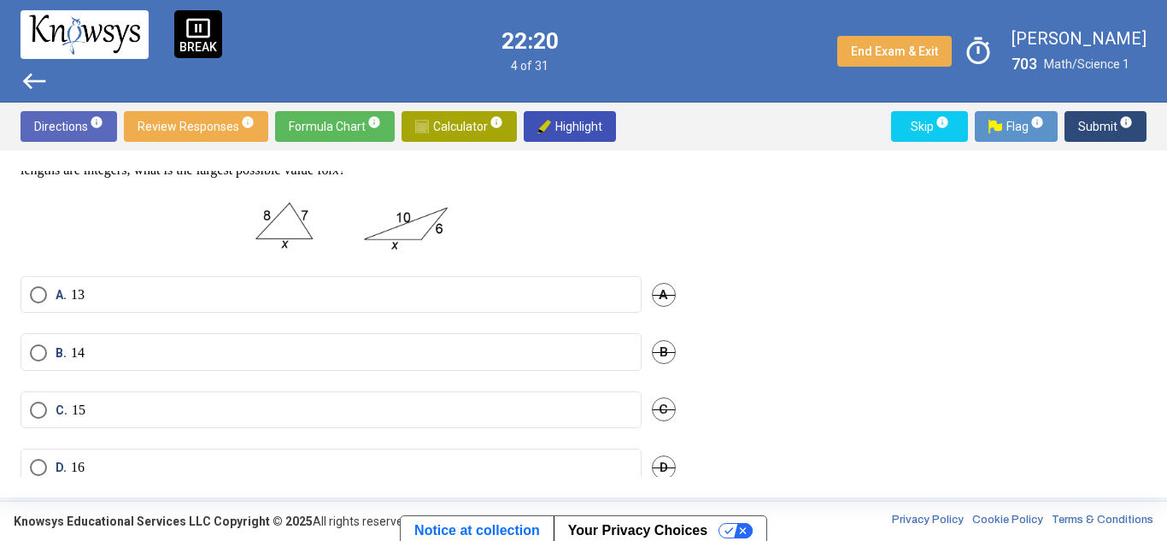
scroll to position [90, 0]
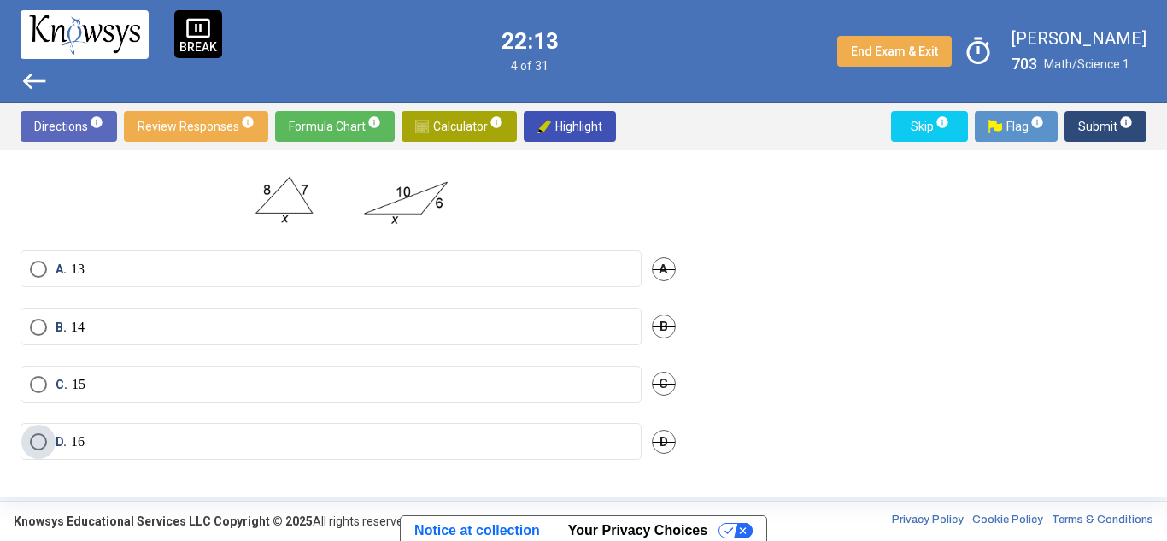
click at [114, 435] on label "D. 16" at bounding box center [331, 441] width 602 height 17
click at [1083, 120] on span "Submit info" at bounding box center [1105, 126] width 55 height 31
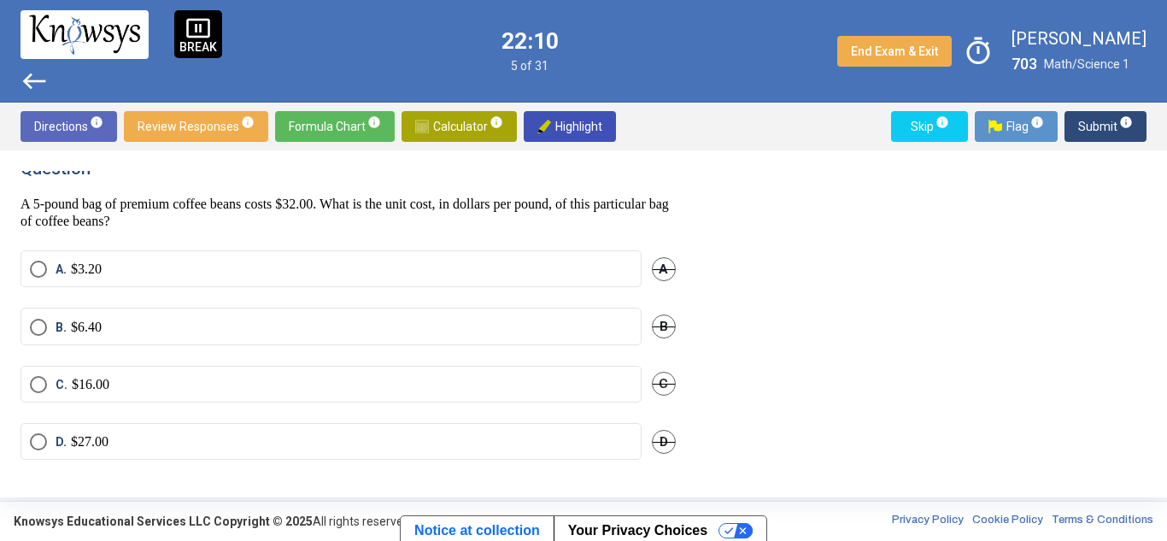
scroll to position [0, 0]
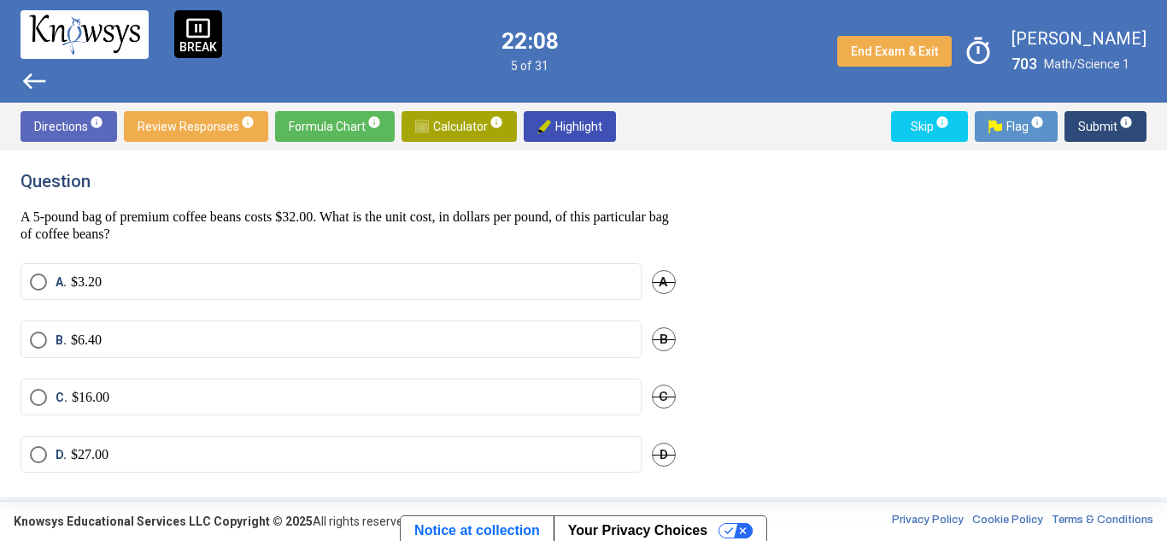
drag, startPoint x: 126, startPoint y: 217, endPoint x: 204, endPoint y: 218, distance: 78.6
click at [204, 218] on p "A 5-pound bag of premium coffee beans costs $32.00. What is the unit cost, in d…" at bounding box center [348, 225] width 655 height 34
click at [243, 218] on p "A 5-pound bag of premium coffee beans costs $32.00. What is the unit cost, in d…" at bounding box center [348, 225] width 655 height 34
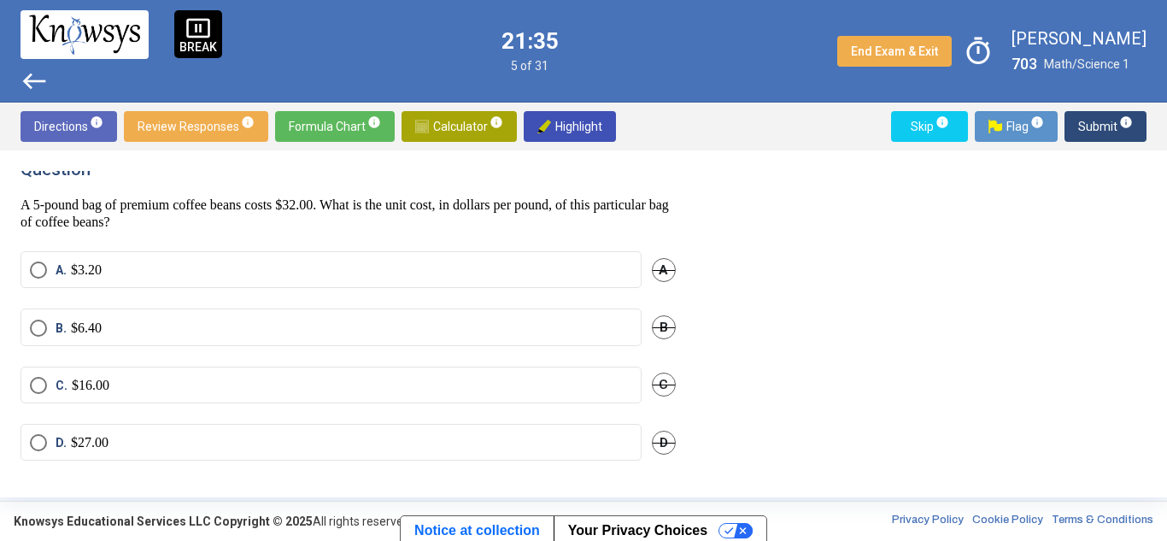
scroll to position [13, 0]
click at [38, 327] on span "Select an option" at bounding box center [38, 327] width 0 height 0
click at [1105, 124] on span "Submit info" at bounding box center [1105, 126] width 55 height 31
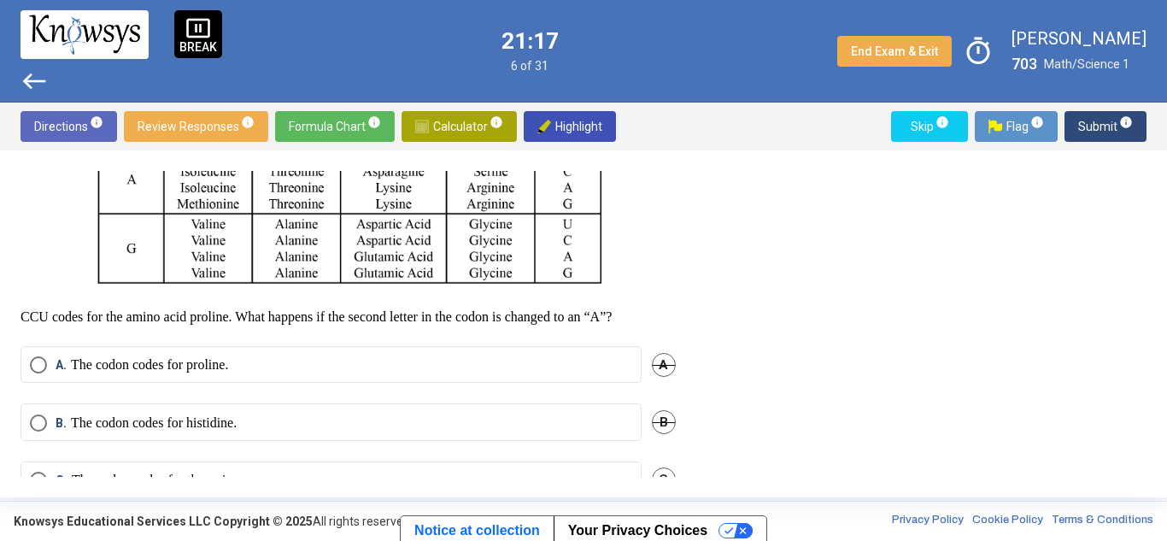
scroll to position [450, 0]
drag, startPoint x: 92, startPoint y: 315, endPoint x: 206, endPoint y: 319, distance: 113.7
click at [206, 319] on p "CCU codes for the amino acid proline. What happens if the second letter in the …" at bounding box center [348, 316] width 655 height 17
click at [239, 317] on p "CCU codes for the amino acid proline. What happens if the second letter in the …" at bounding box center [348, 316] width 655 height 17
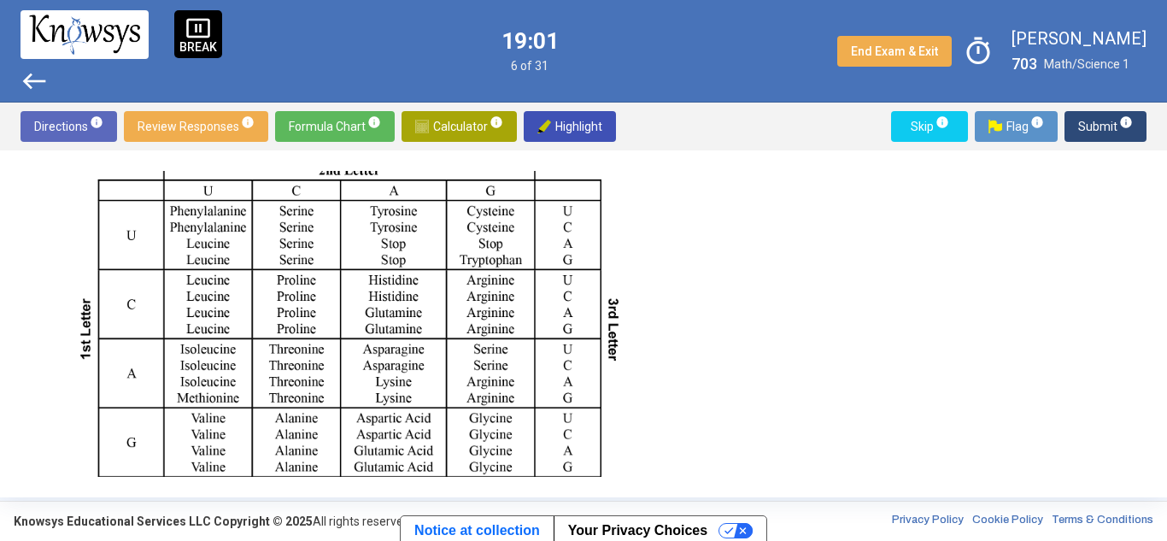
scroll to position [563, 0]
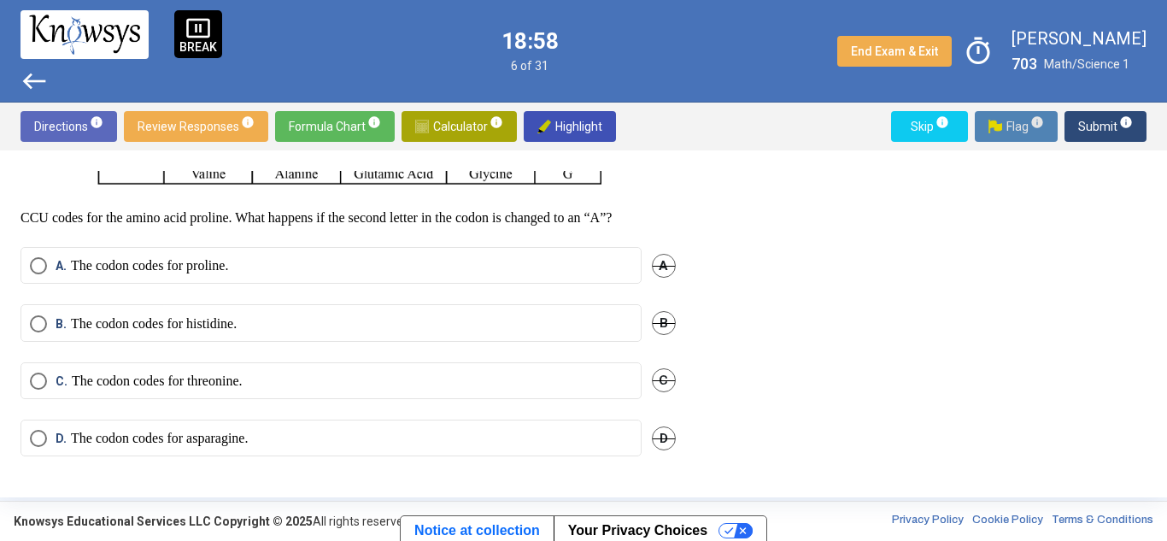
click at [989, 121] on img at bounding box center [996, 127] width 14 height 14
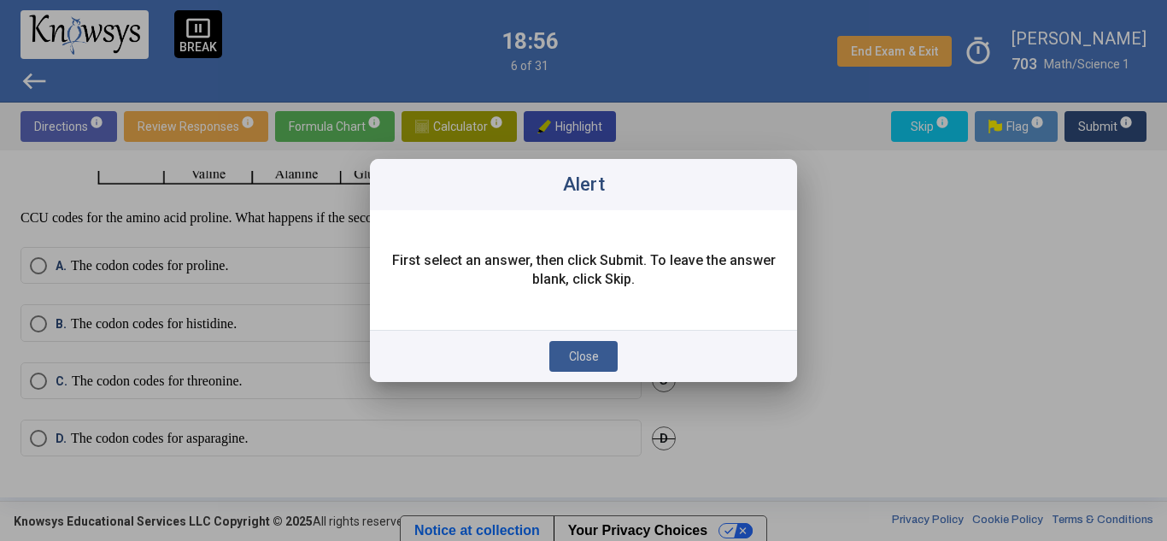
click at [598, 350] on span "Close" at bounding box center [584, 356] width 30 height 14
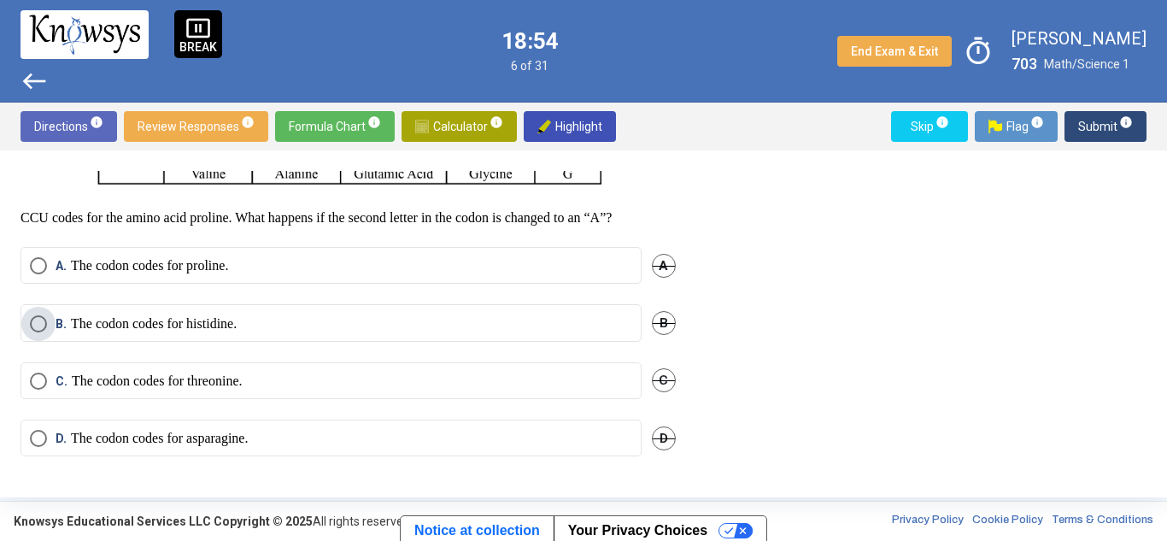
click at [35, 316] on span "Select an option" at bounding box center [38, 323] width 17 height 17
click at [1098, 126] on span "Submit info" at bounding box center [1105, 126] width 55 height 31
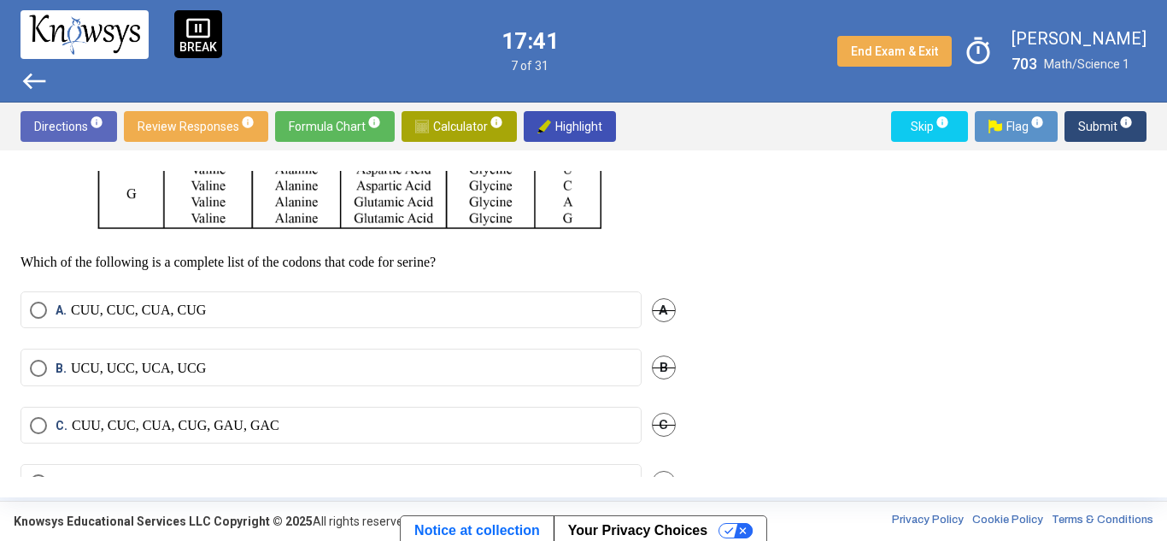
scroll to position [546, 0]
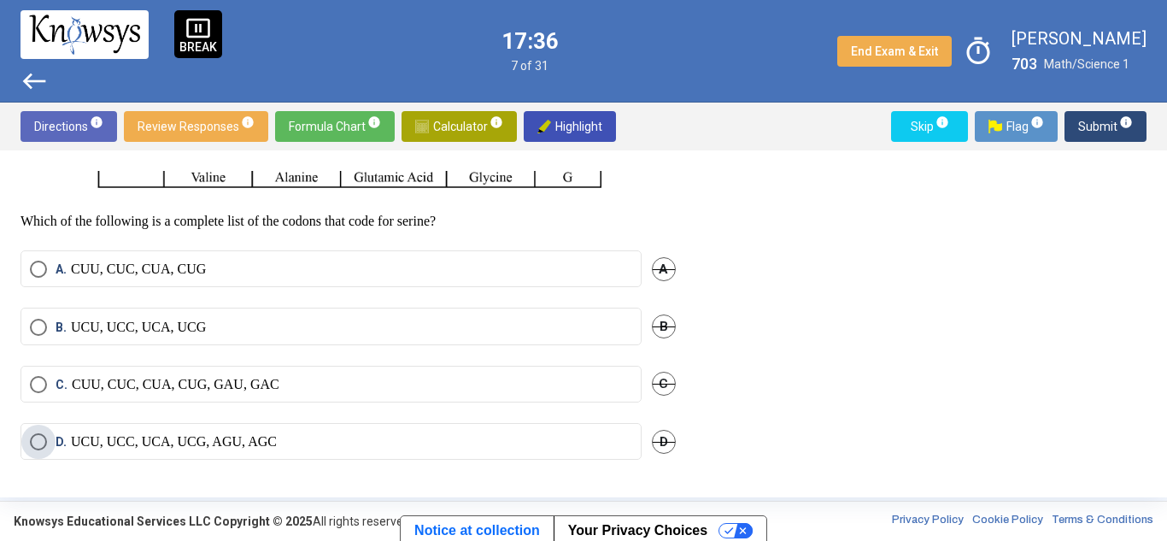
click at [42, 435] on span "Select an option" at bounding box center [38, 441] width 17 height 17
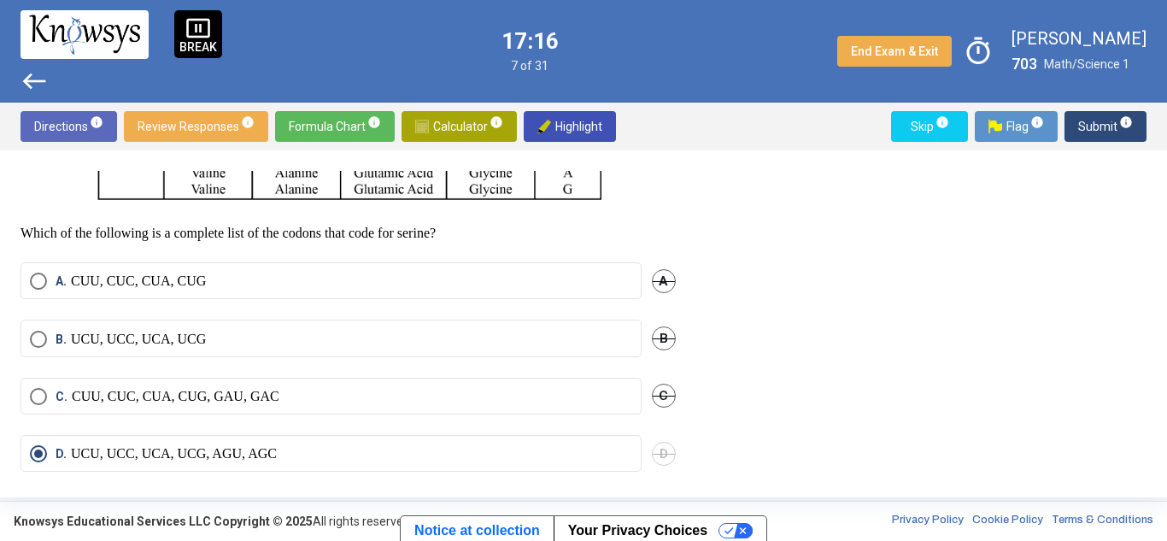
scroll to position [535, 0]
click at [1100, 123] on span "Submit info" at bounding box center [1105, 126] width 55 height 31
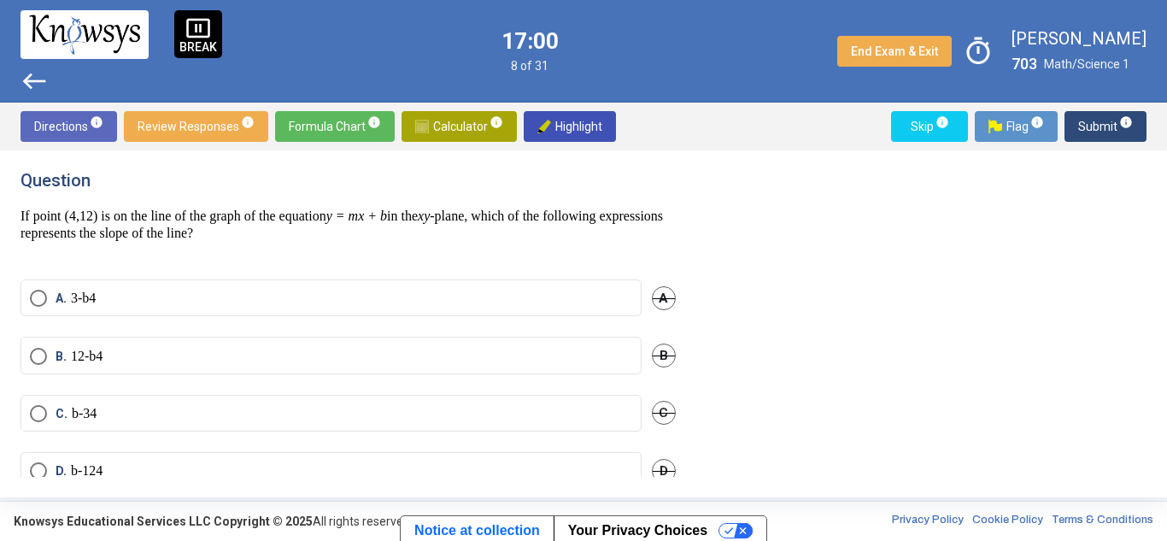
scroll to position [0, 0]
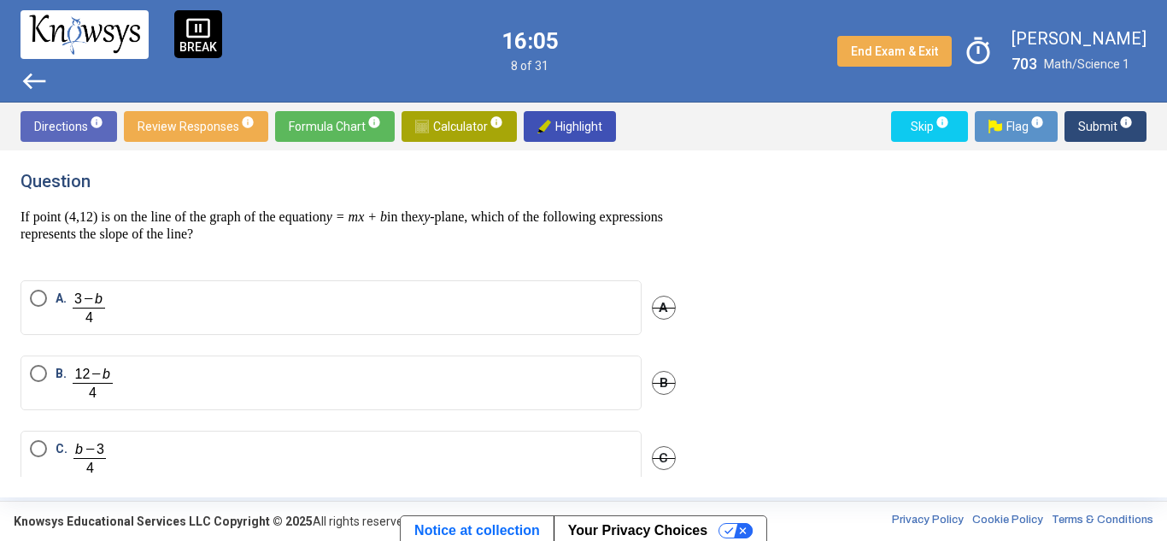
click at [24, 217] on div "Question If point (4,12) is on the line of the graph of the equation y = mx + b…" at bounding box center [583, 323] width 1167 height 347
click at [17, 216] on div "Question If point (4,12) is on the line of the graph of the equation y = mx + b…" at bounding box center [583, 323] width 1167 height 347
click at [19, 213] on div "Question If point (4,12) is on the line of the graph of the equation y = mx + b…" at bounding box center [583, 323] width 1167 height 347
drag, startPoint x: 19, startPoint y: 213, endPoint x: 373, endPoint y: 227, distance: 354.9
click at [373, 227] on div "Question If point (4,12) is on the line of the graph of the equation y = mx + b…" at bounding box center [583, 323] width 1167 height 347
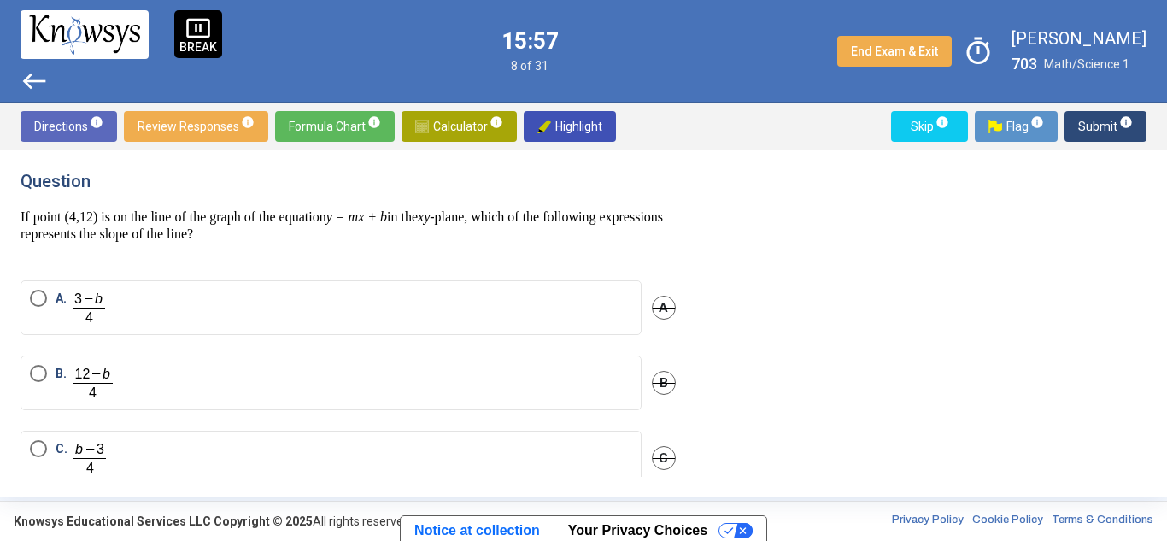
click at [437, 241] on p "If point (4,12) is on the line of the graph of the equation y = mx + b in the x…" at bounding box center [348, 233] width 655 height 51
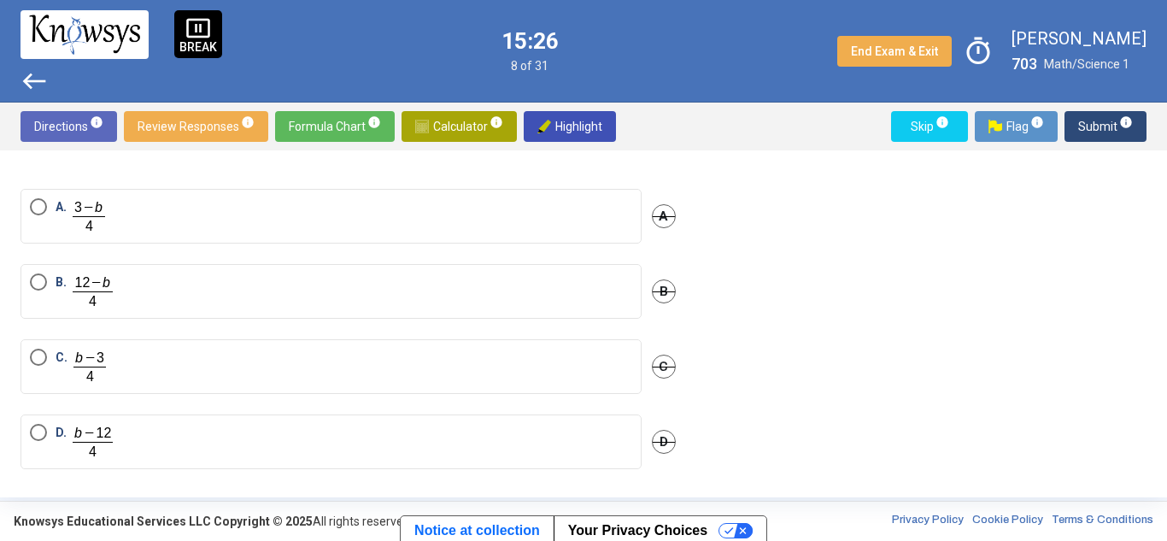
click at [32, 346] on mat-radio-button "C." at bounding box center [331, 366] width 621 height 55
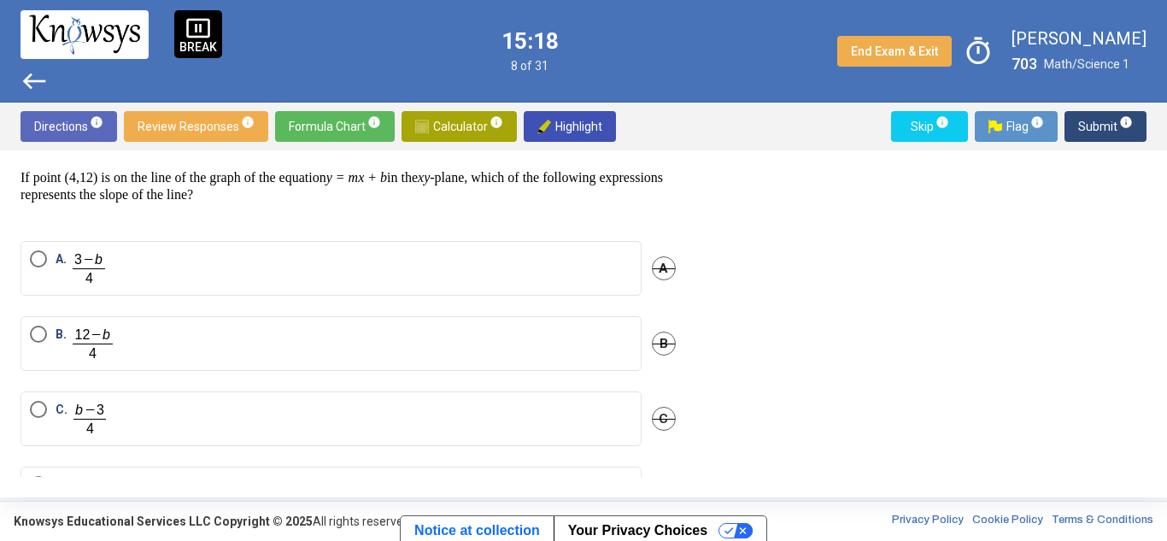
scroll to position [41, 0]
click at [38, 334] on span "Select an option" at bounding box center [38, 332] width 17 height 17
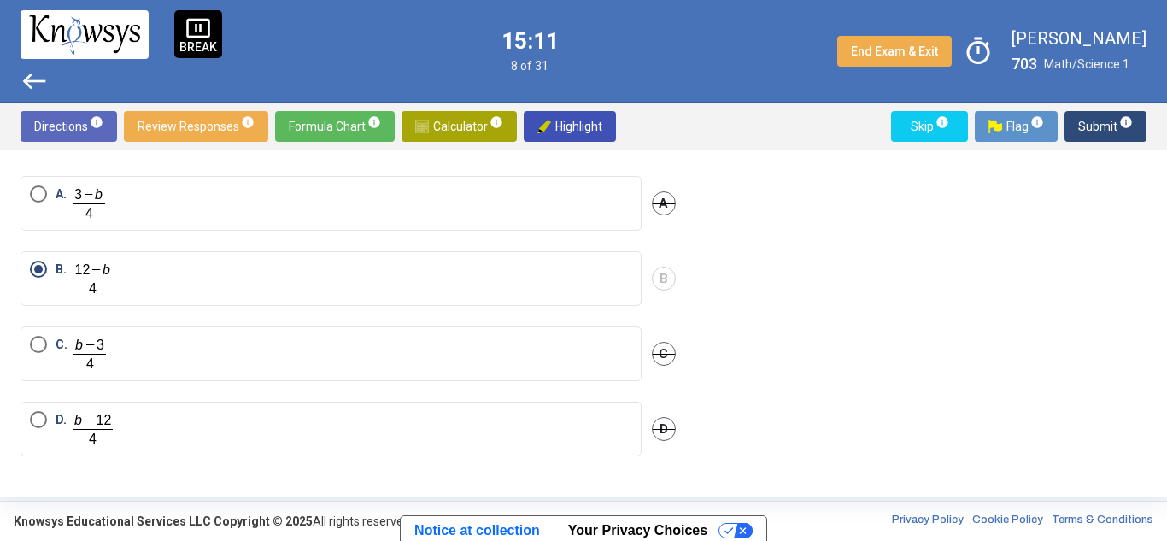
scroll to position [0, 0]
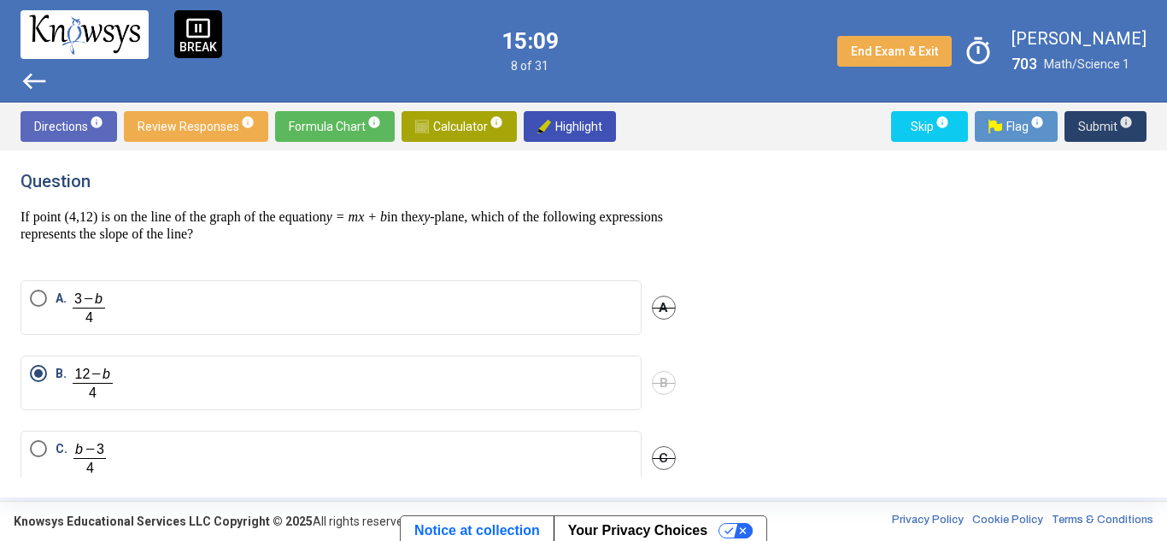
click at [1100, 121] on span "Submit info" at bounding box center [1105, 126] width 55 height 31
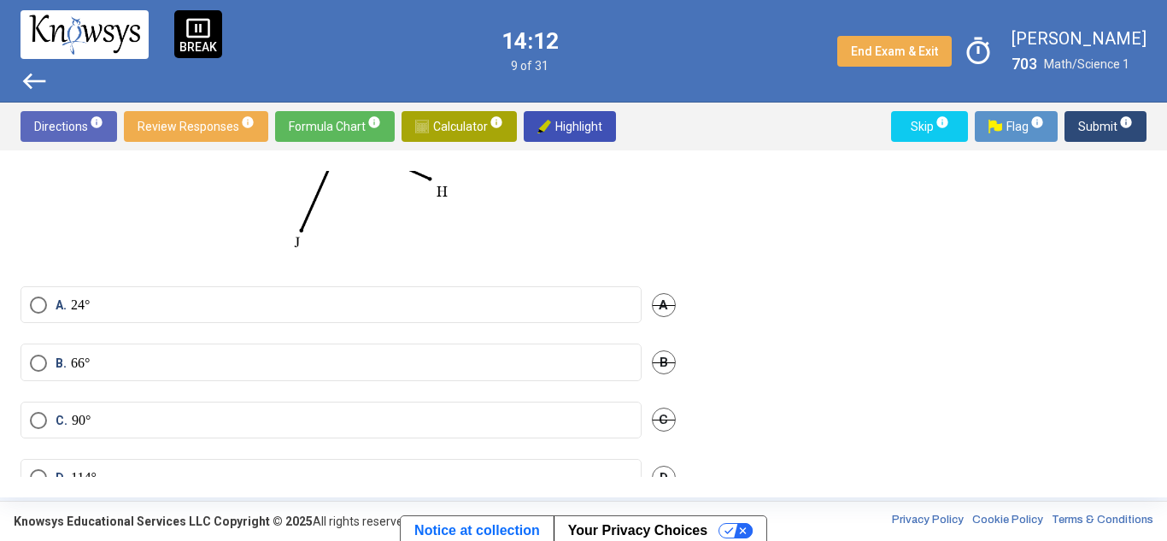
scroll to position [276, 0]
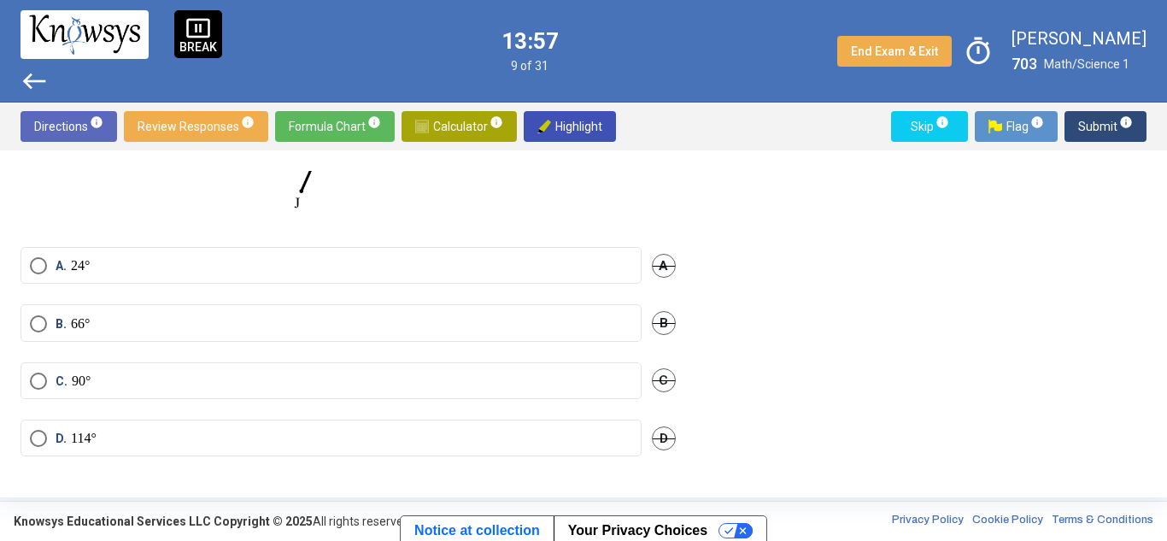
click at [44, 331] on span "Select an option" at bounding box center [38, 323] width 17 height 17
click at [1092, 132] on span "Submit info" at bounding box center [1105, 126] width 55 height 31
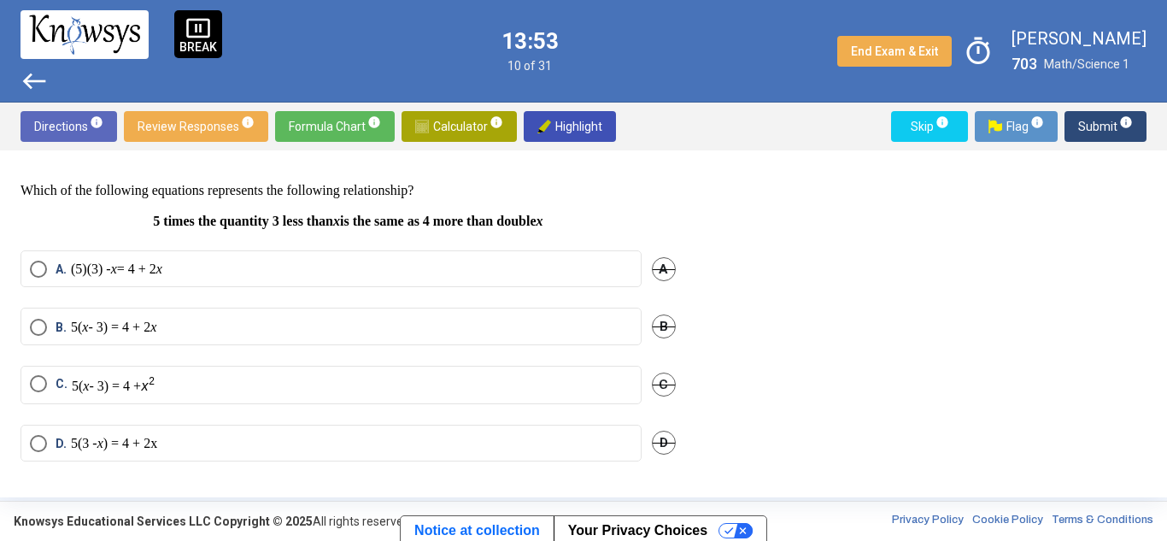
scroll to position [28, 0]
click at [33, 271] on span "Select an option" at bounding box center [38, 267] width 17 height 17
click at [1096, 120] on span "Submit info" at bounding box center [1105, 126] width 55 height 31
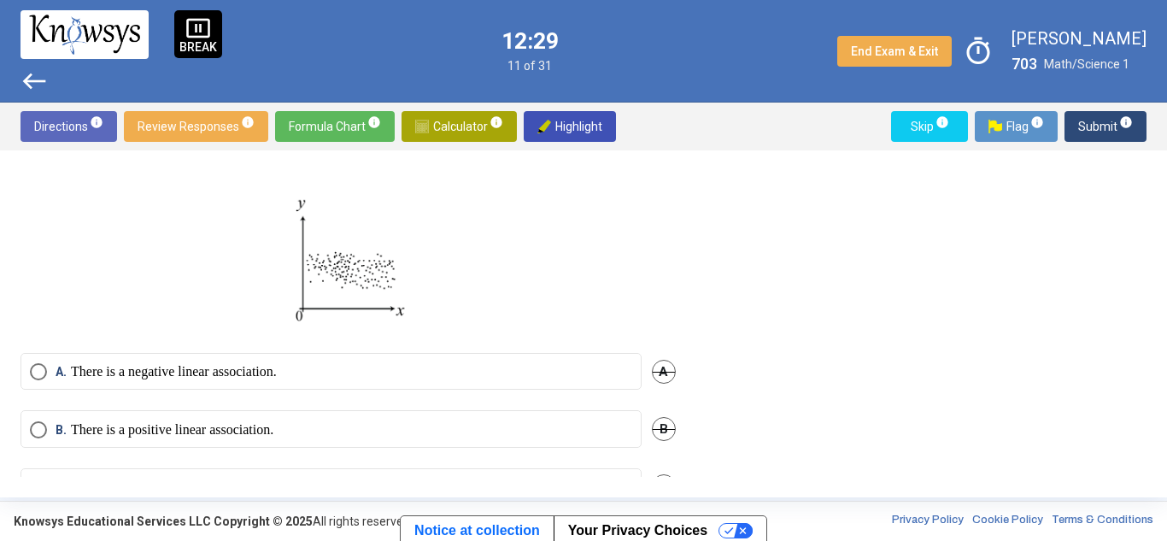
scroll to position [0, 0]
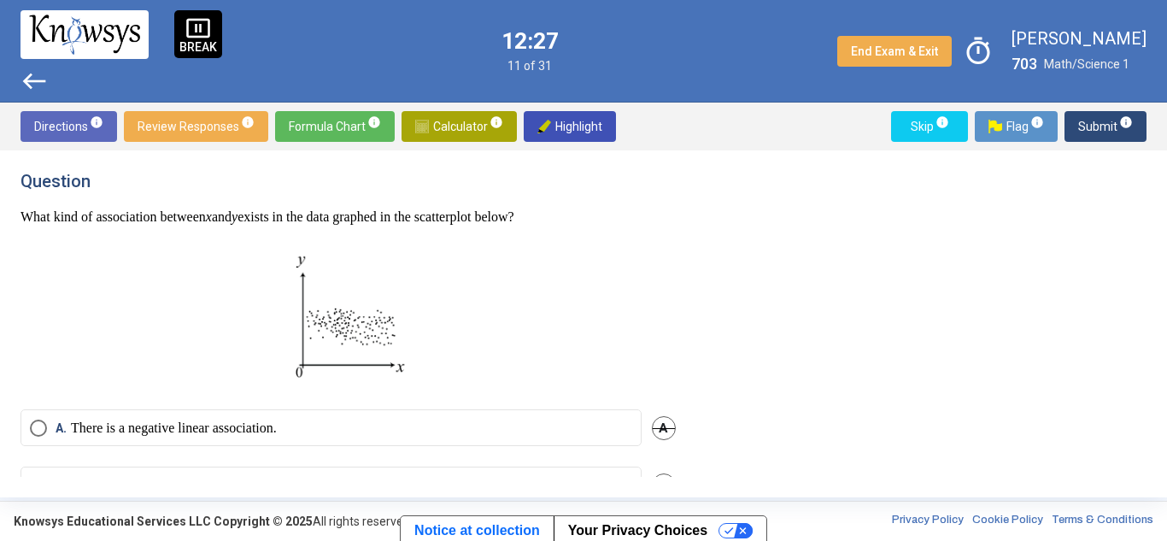
drag, startPoint x: 48, startPoint y: 214, endPoint x: 202, endPoint y: 224, distance: 155.0
click at [202, 224] on p "What kind of association between x and y exists in the data graphed in the scat…" at bounding box center [348, 216] width 655 height 17
drag, startPoint x: 238, startPoint y: 219, endPoint x: 390, endPoint y: 214, distance: 152.2
click at [390, 214] on p "What kind of association between x and y exists in the data graphed in the scat…" at bounding box center [348, 216] width 655 height 17
drag, startPoint x: 470, startPoint y: 214, endPoint x: 359, endPoint y: 388, distance: 206.7
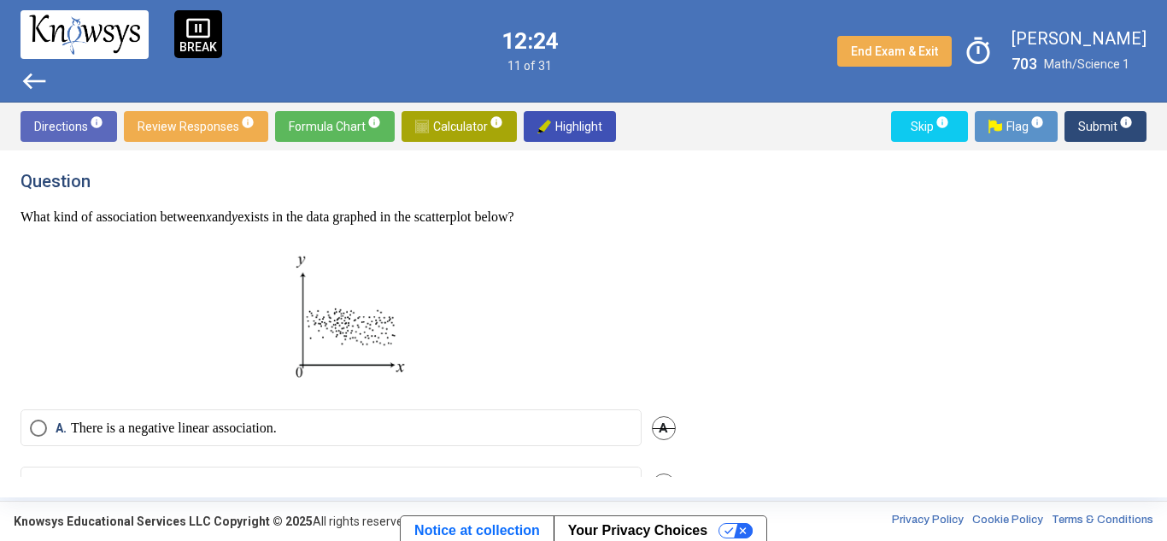
click at [359, 388] on div "What kind of association between x and y exists in the data graphed in the scat…" at bounding box center [348, 298] width 655 height 180
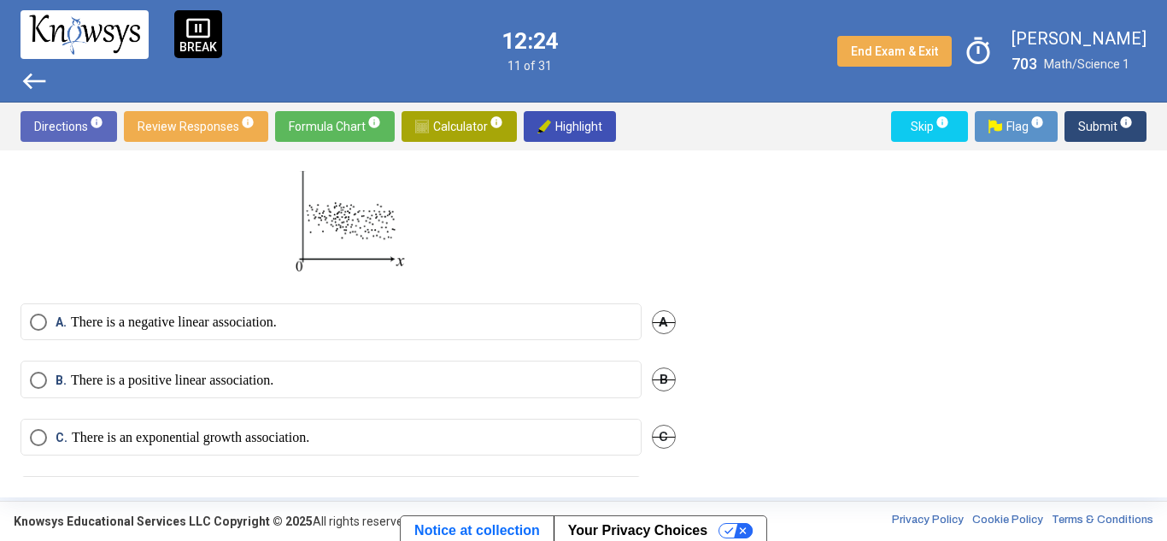
scroll to position [112, 0]
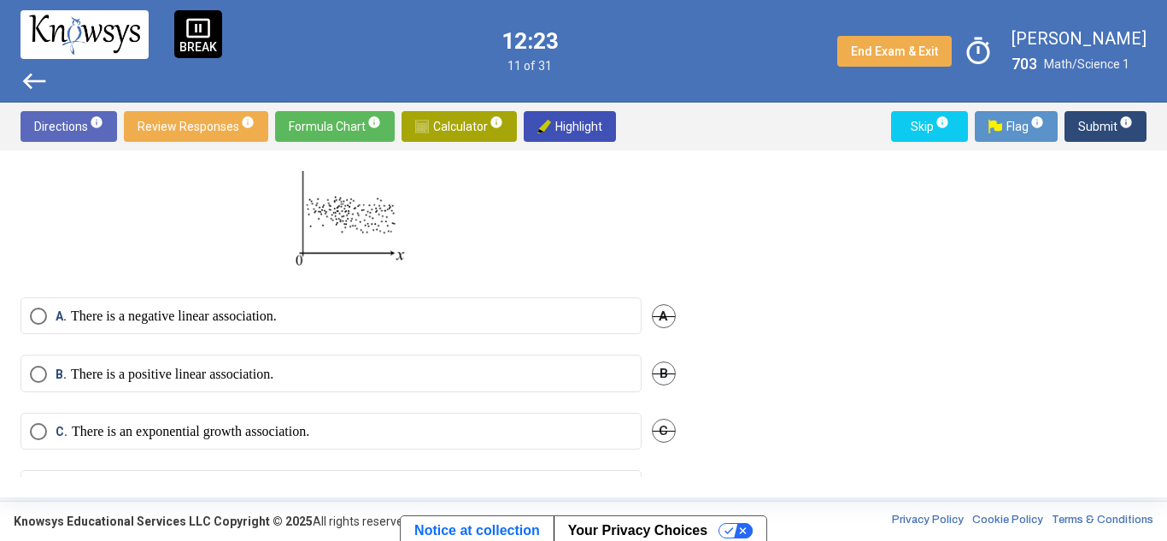
click at [528, 262] on p at bounding box center [348, 202] width 655 height 150
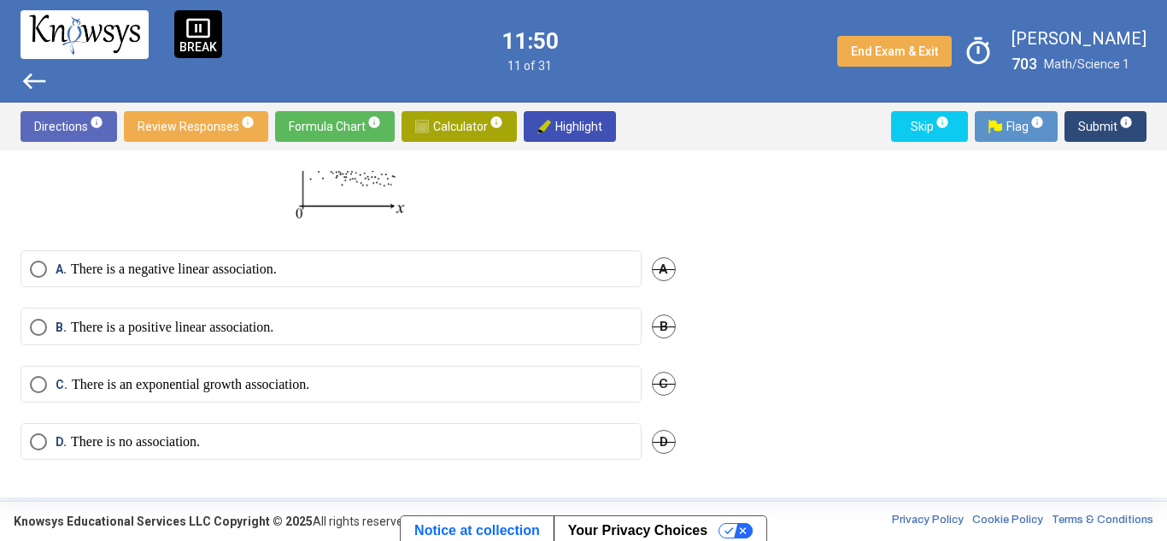
scroll to position [158, 0]
click at [36, 440] on span "Select an option" at bounding box center [38, 442] width 17 height 17
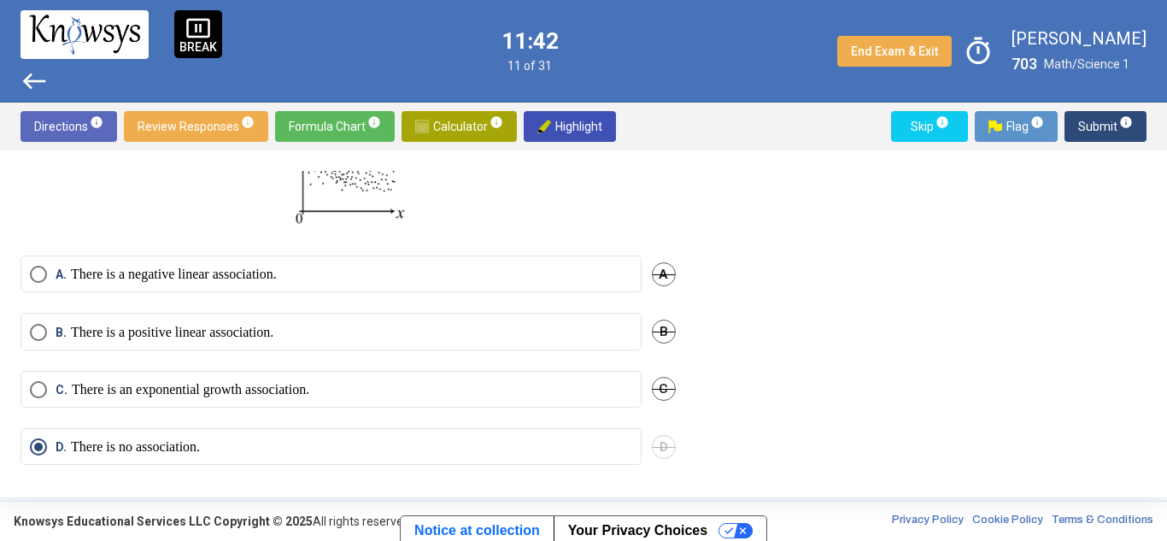
scroll to position [159, 0]
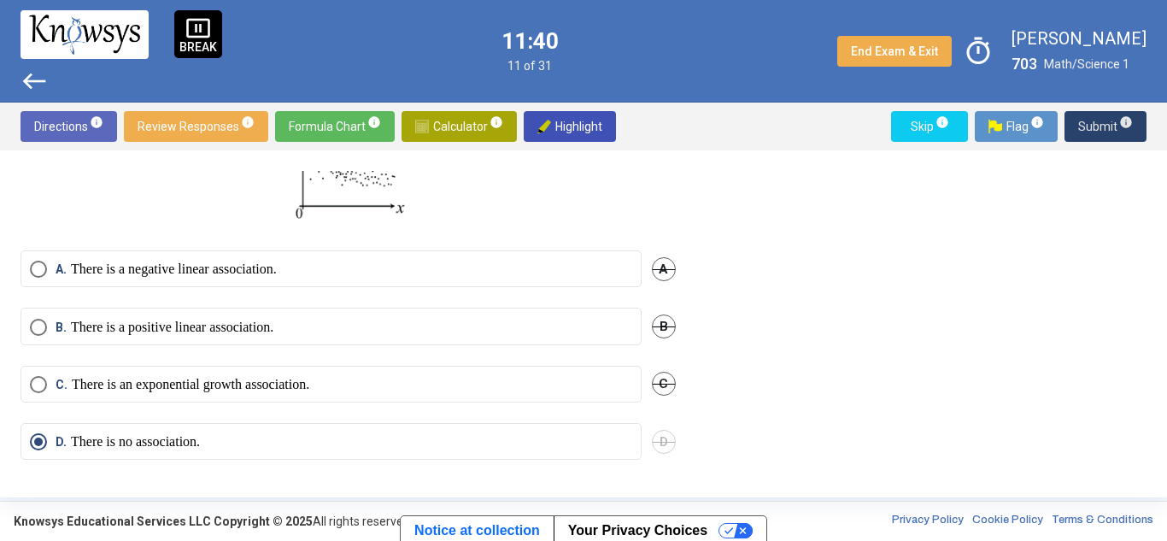
click at [1103, 124] on span "Submit info" at bounding box center [1105, 126] width 55 height 31
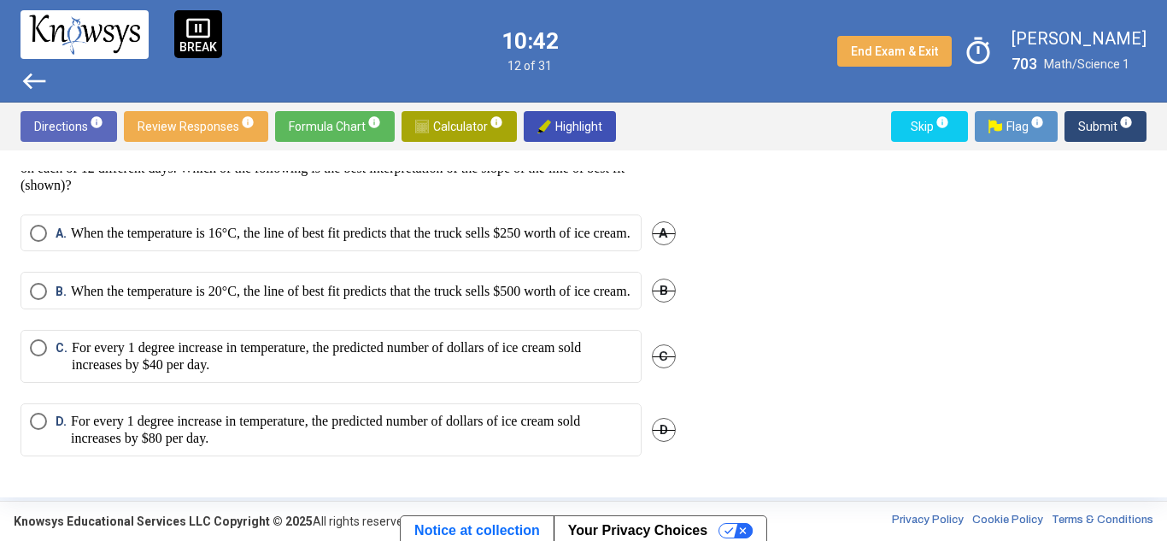
scroll to position [367, 0]
click at [42, 417] on span "Select an option" at bounding box center [38, 421] width 17 height 17
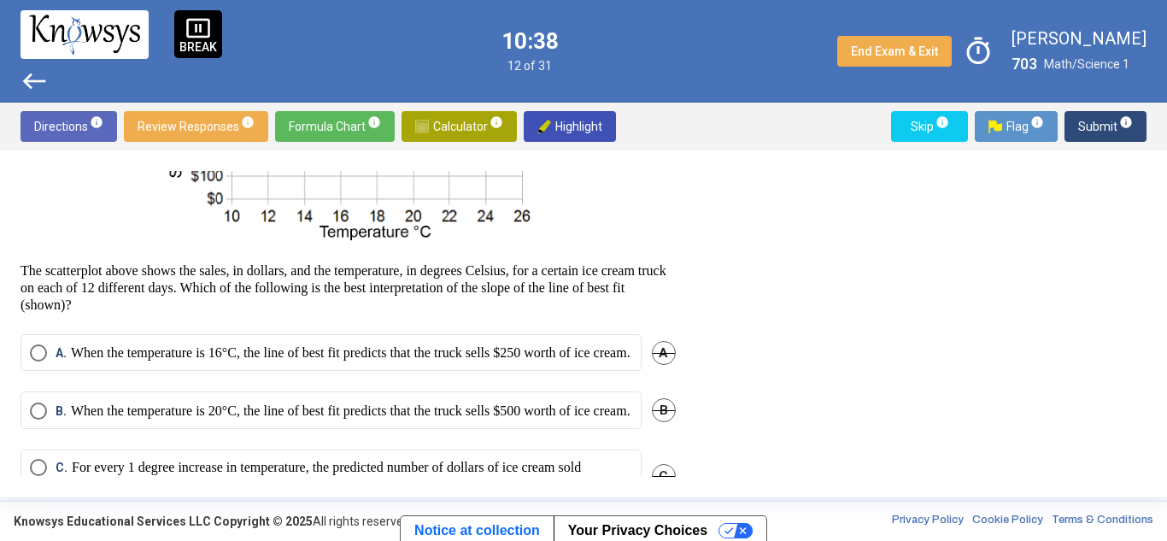
scroll to position [100, 0]
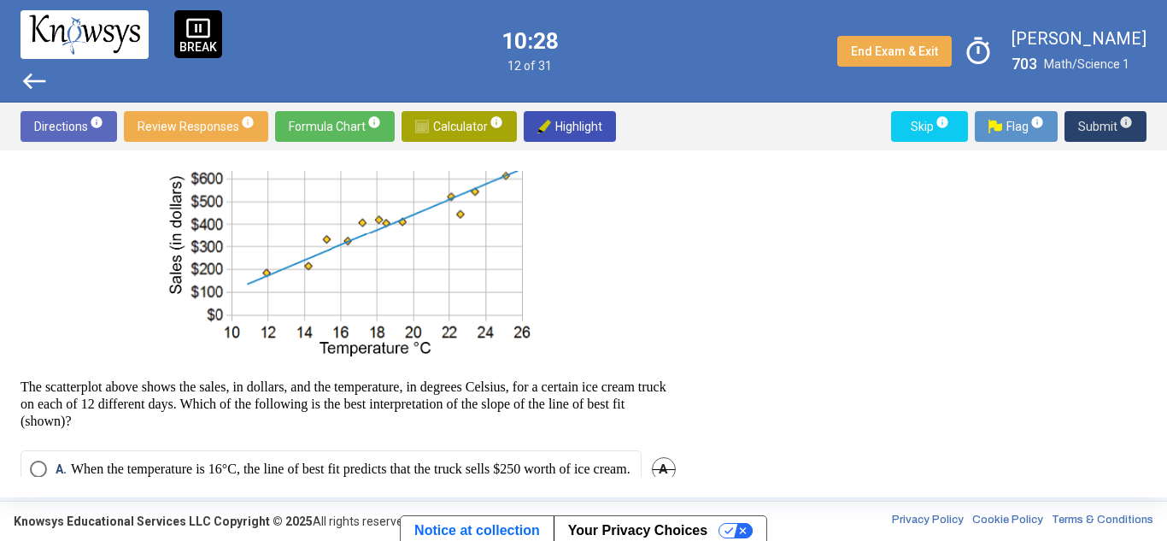
click at [1088, 127] on span "Submit info" at bounding box center [1105, 126] width 55 height 31
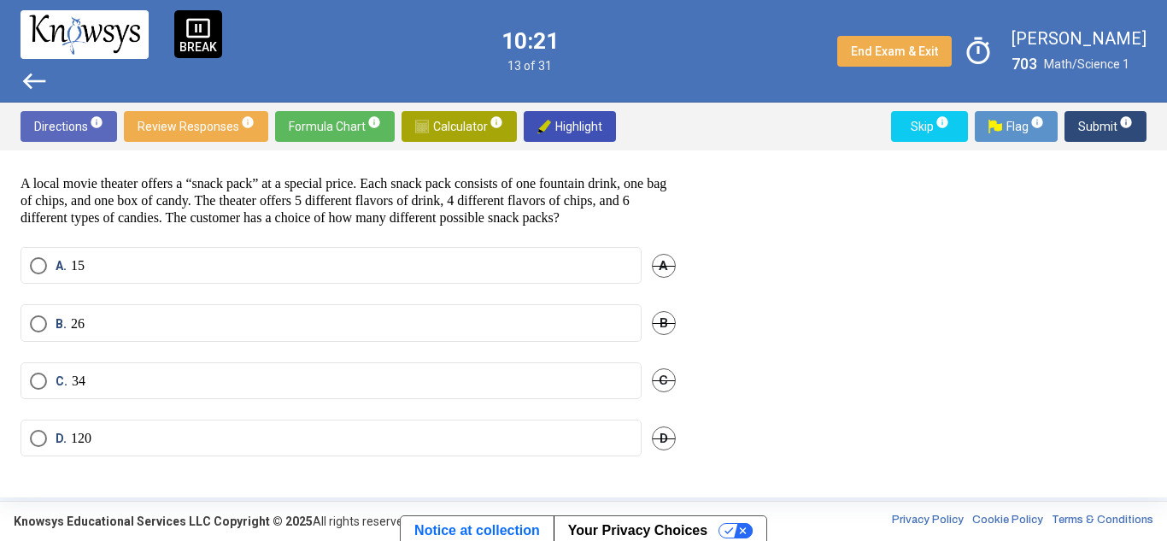
scroll to position [41, 0]
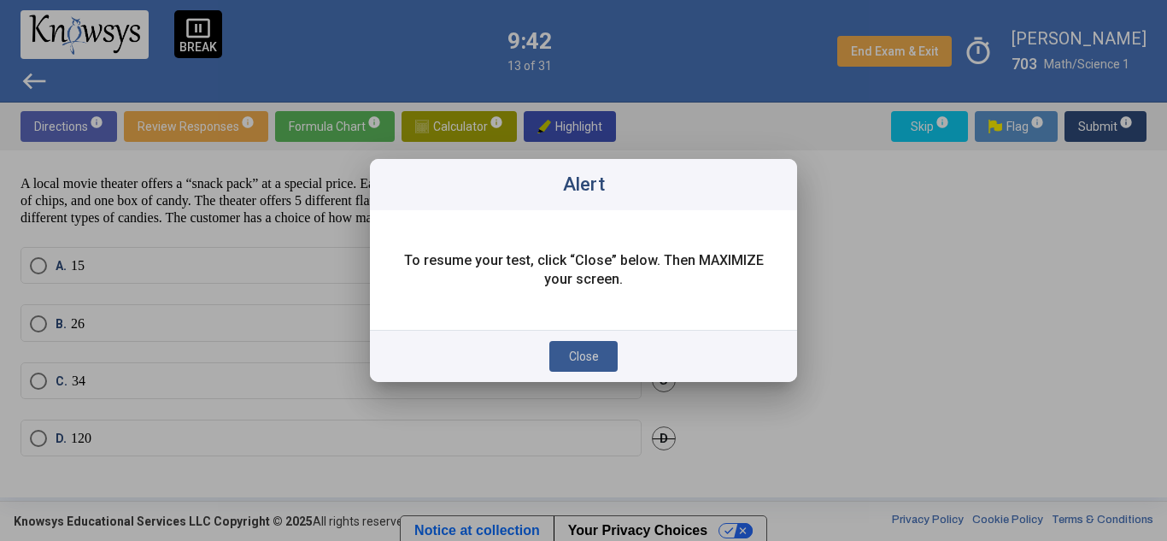
click at [590, 355] on span "Close" at bounding box center [584, 356] width 30 height 14
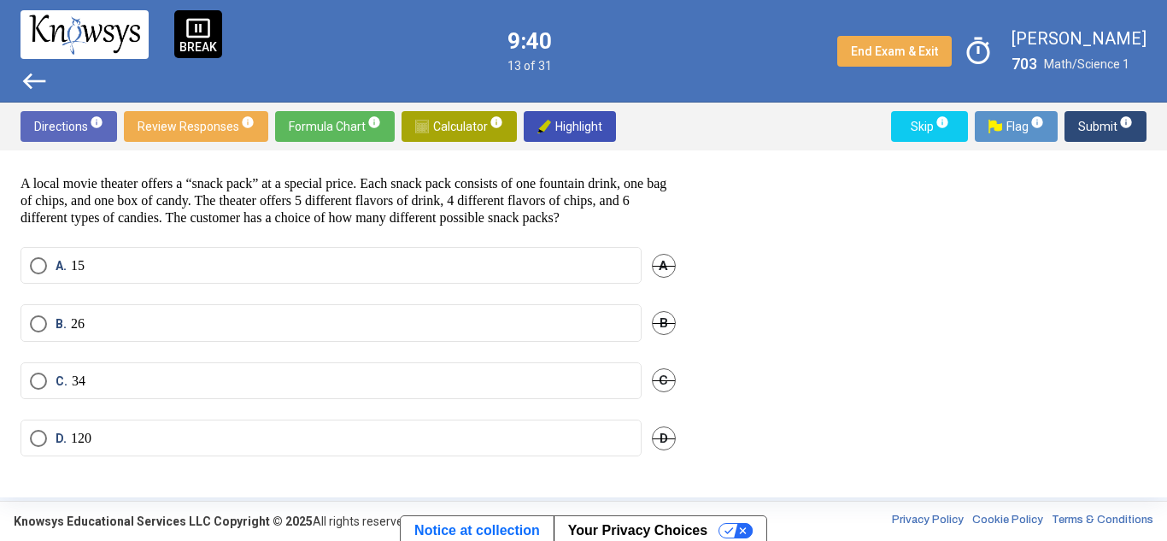
scroll to position [0, 0]
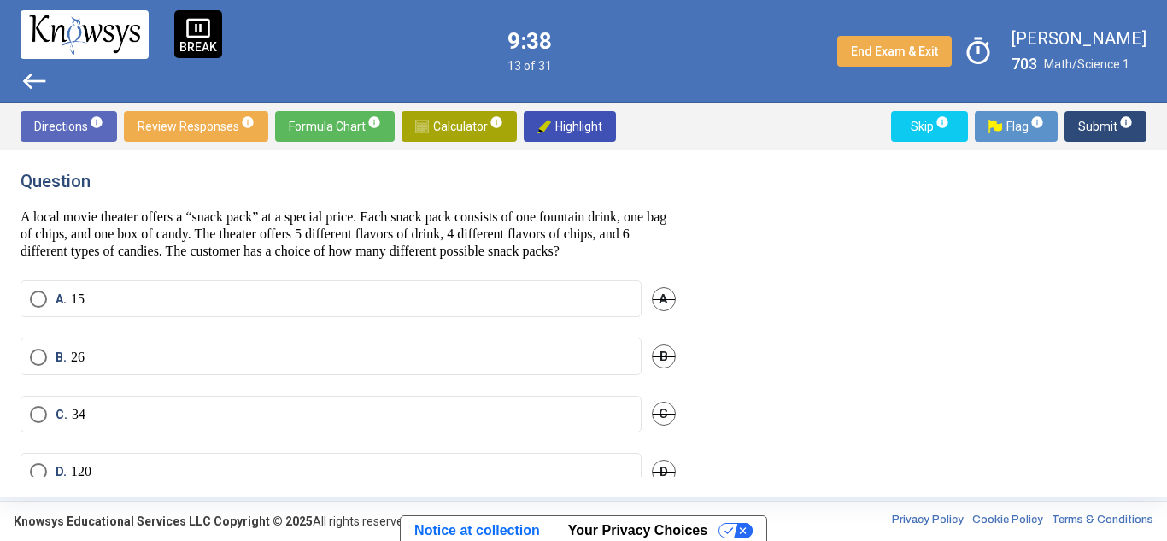
drag, startPoint x: 20, startPoint y: 173, endPoint x: 106, endPoint y: 272, distance: 131.4
click at [106, 272] on div "Question A local movie theater offers a “snack pack” at a special price. Each s…" at bounding box center [583, 323] width 1167 height 347
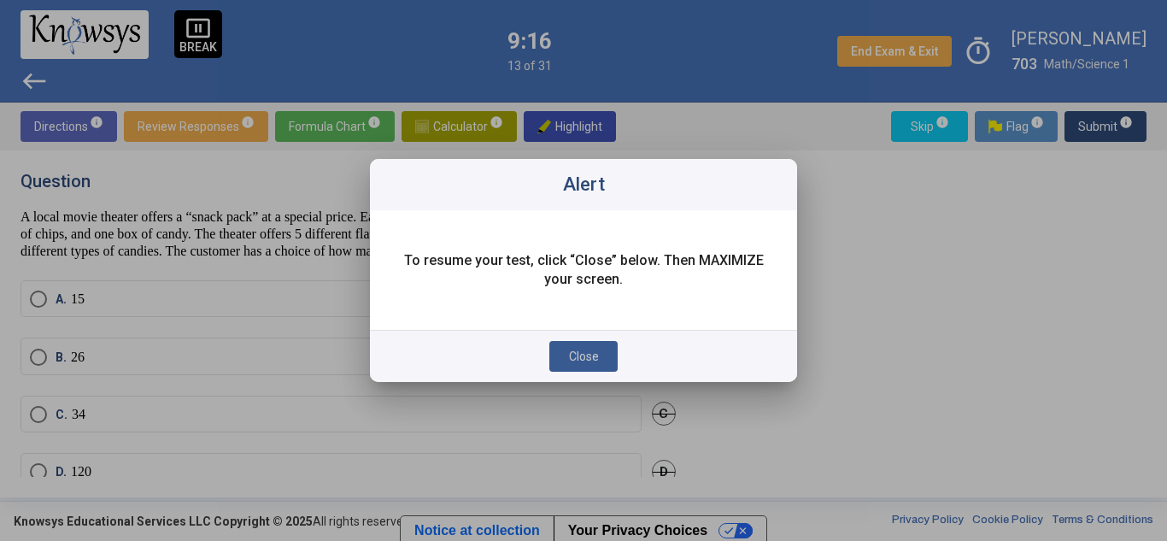
click at [586, 358] on span "Close" at bounding box center [584, 356] width 30 height 14
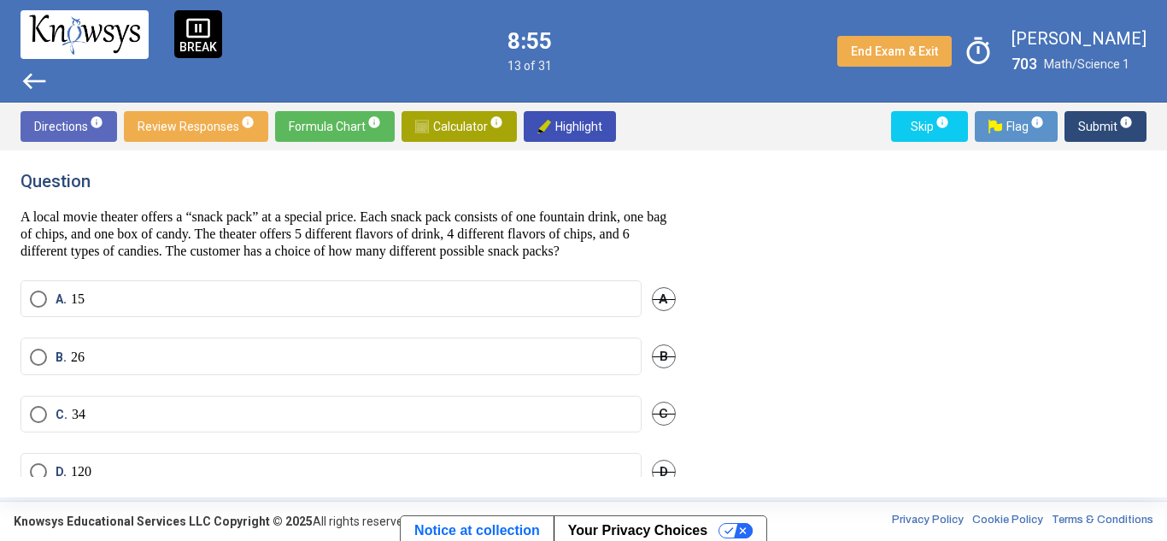
click at [805, 255] on div "Question A local movie theater offers a “snack pack” at a special price. Each s…" at bounding box center [584, 324] width 1126 height 306
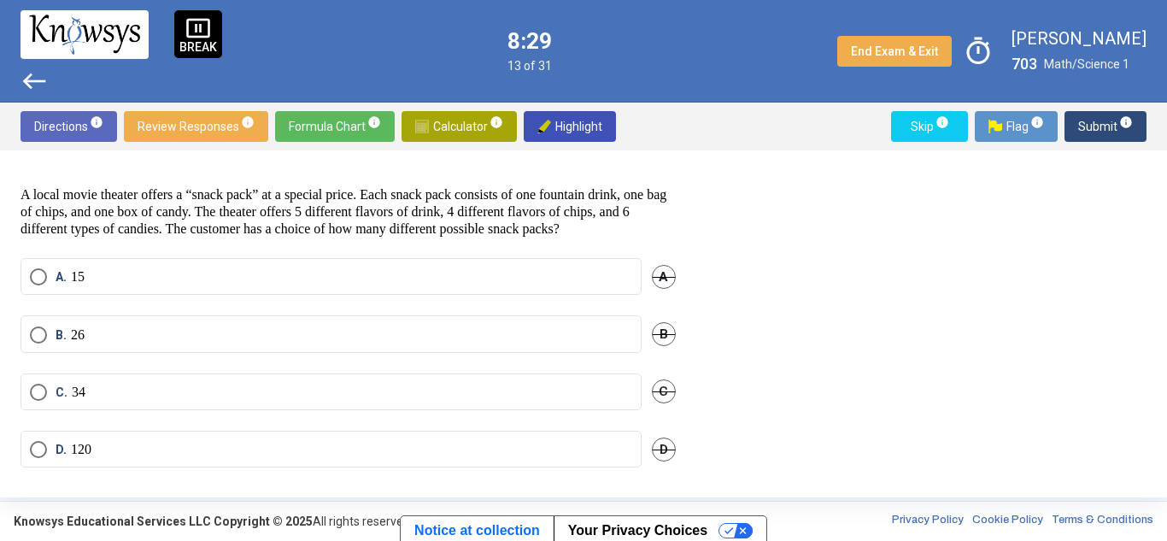
scroll to position [23, 0]
click at [31, 455] on span "Select an option" at bounding box center [38, 448] width 17 height 17
click at [1093, 123] on span "Submit info" at bounding box center [1105, 126] width 55 height 31
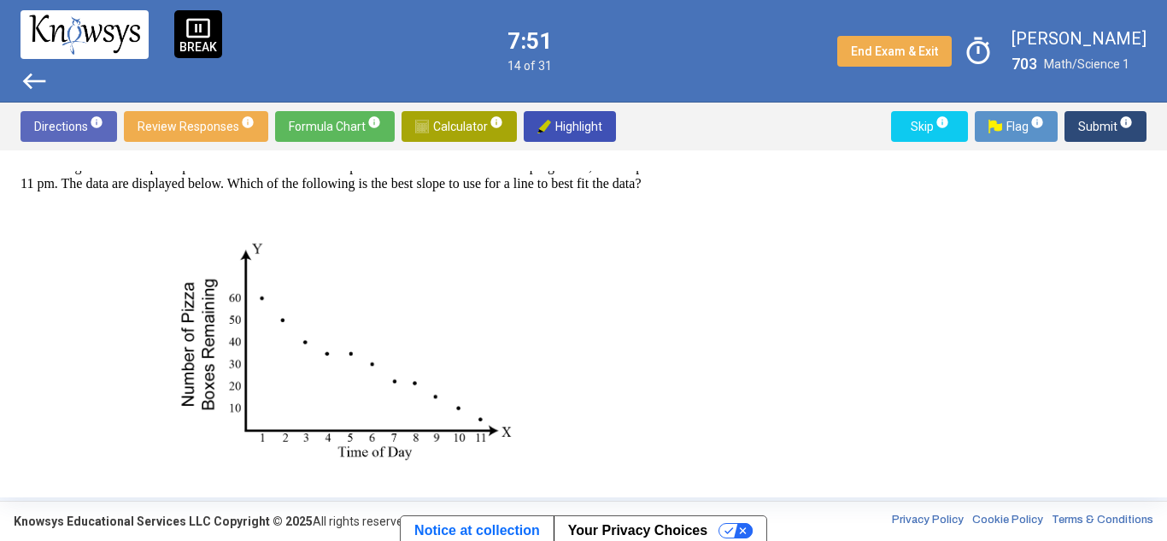
scroll to position [51, 0]
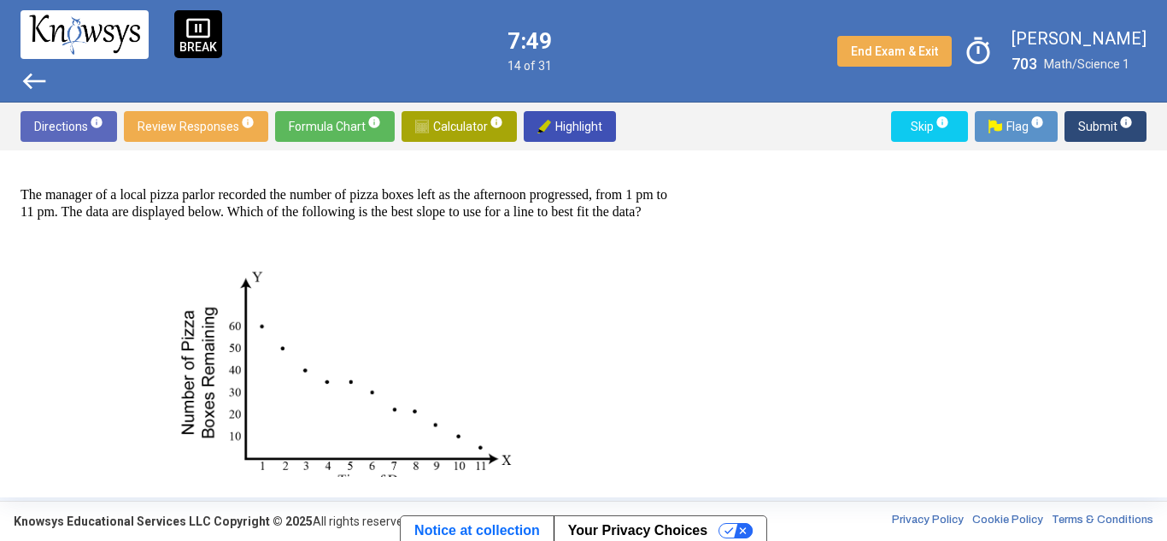
drag, startPoint x: 58, startPoint y: 188, endPoint x: 116, endPoint y: 183, distance: 58.3
click at [116, 183] on div "Question The manager of a local pizza parlor recorded the number of pizza boxes…" at bounding box center [348, 323] width 655 height 349
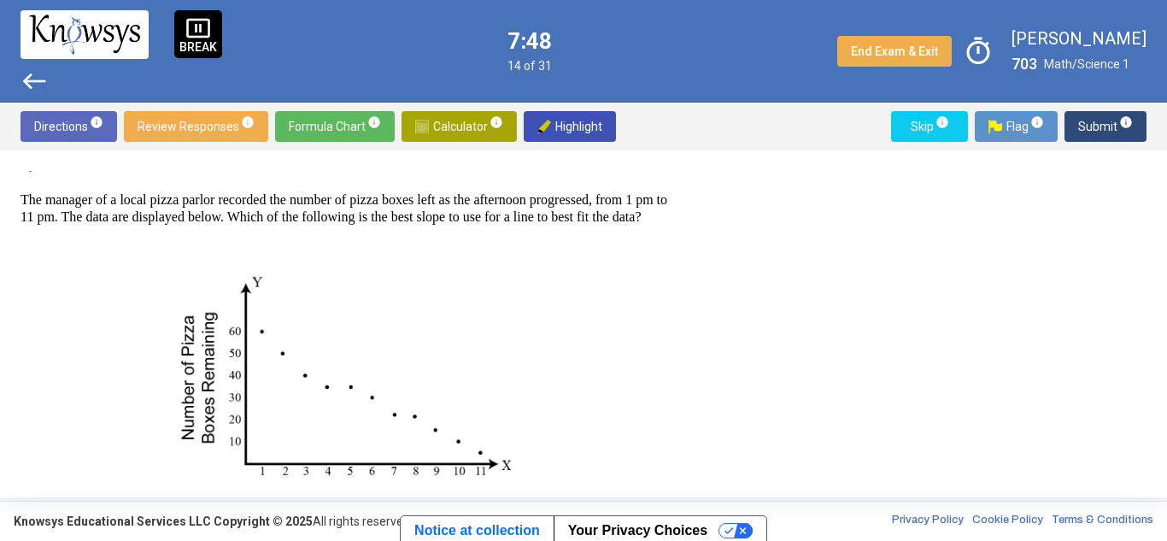
click at [185, 218] on p "The manager of a local pizza parlor recorded the number of pizza boxes left as …" at bounding box center [348, 208] width 655 height 34
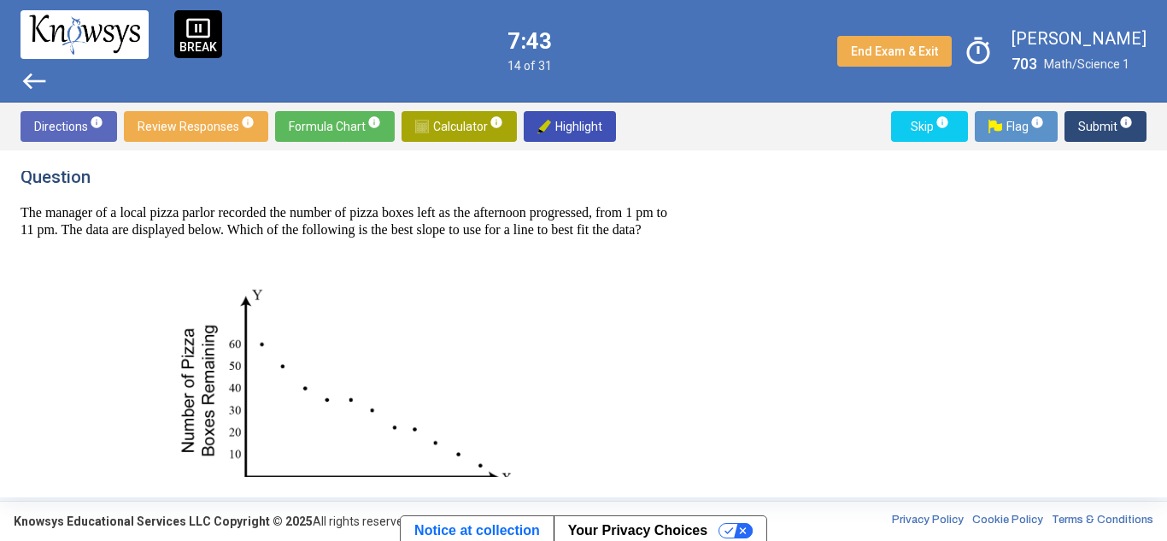
scroll to position [3, 0]
drag, startPoint x: 516, startPoint y: 233, endPoint x: 601, endPoint y: 232, distance: 85.4
click at [601, 232] on p "The manager of a local pizza parlor recorded the number of pizza boxes left as …" at bounding box center [348, 223] width 655 height 34
click at [245, 240] on p "The manager of a local pizza parlor recorded the number of pizza boxes left as …" at bounding box center [348, 223] width 655 height 34
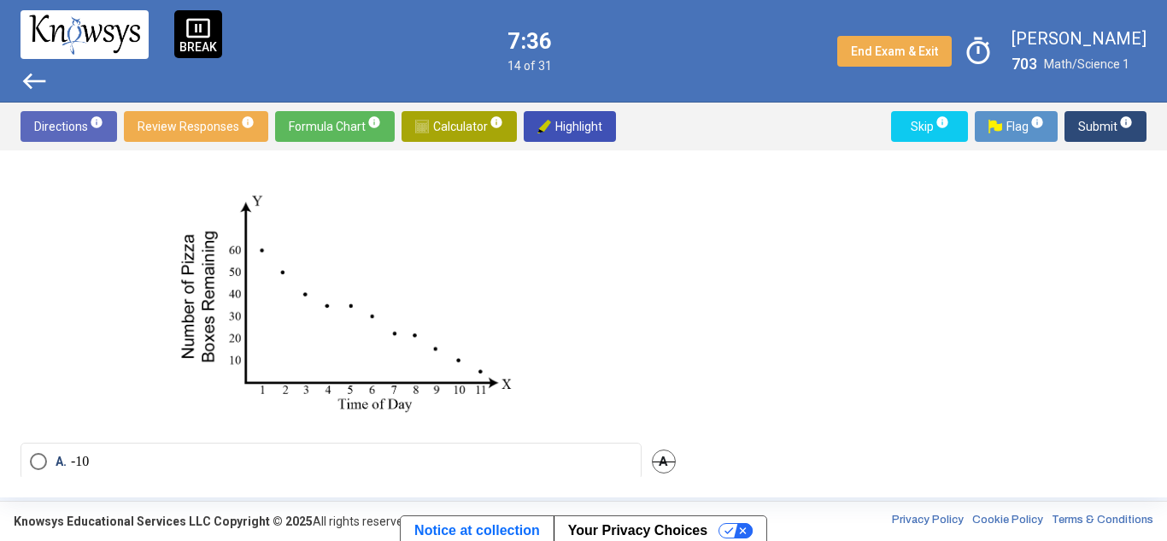
scroll to position [112, 0]
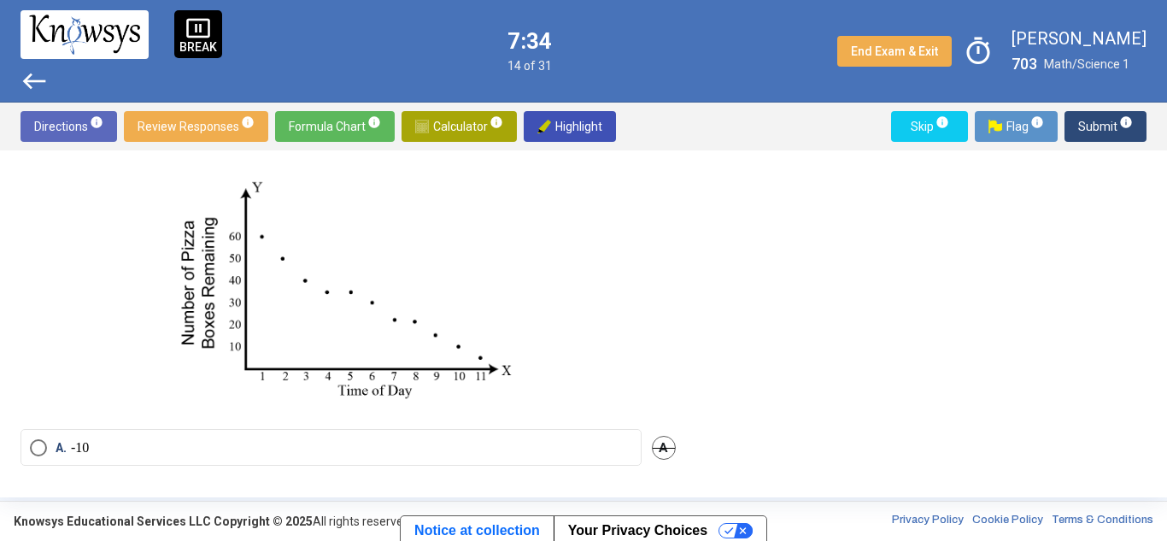
drag, startPoint x: 250, startPoint y: 250, endPoint x: 349, endPoint y: 365, distance: 151.4
click at [349, 365] on img at bounding box center [348, 284] width 354 height 247
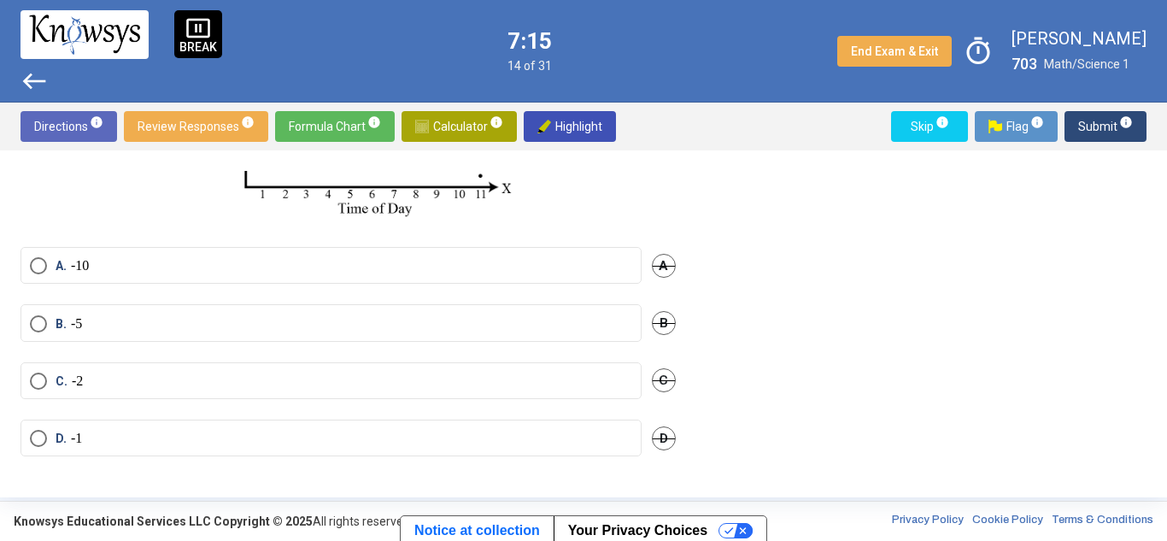
scroll to position [308, 0]
click at [41, 329] on span "Select an option" at bounding box center [38, 323] width 17 height 17
click at [1102, 126] on span "Submit info" at bounding box center [1105, 126] width 55 height 31
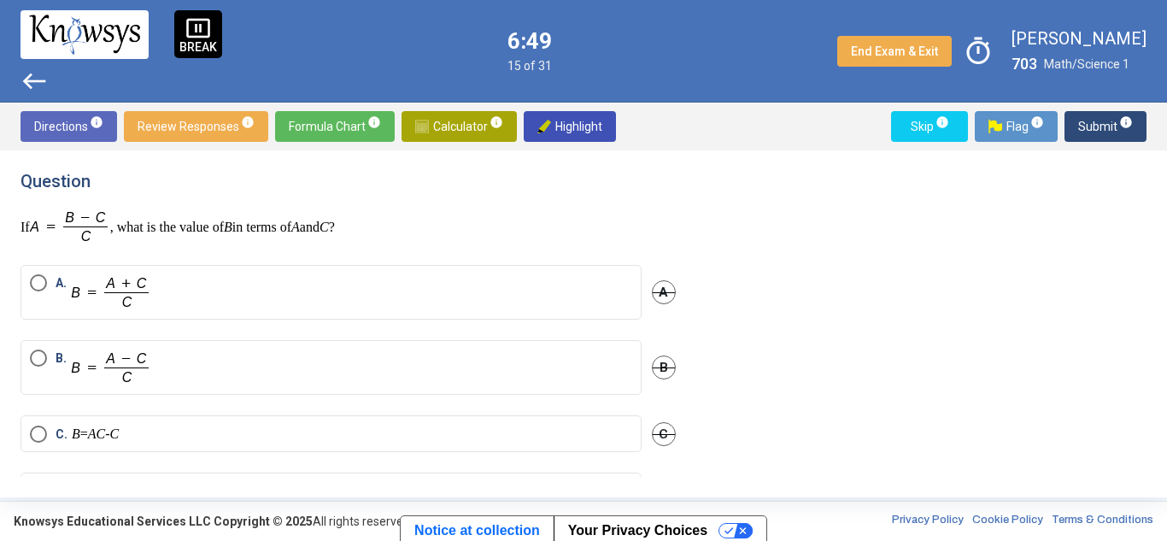
scroll to position [52, 0]
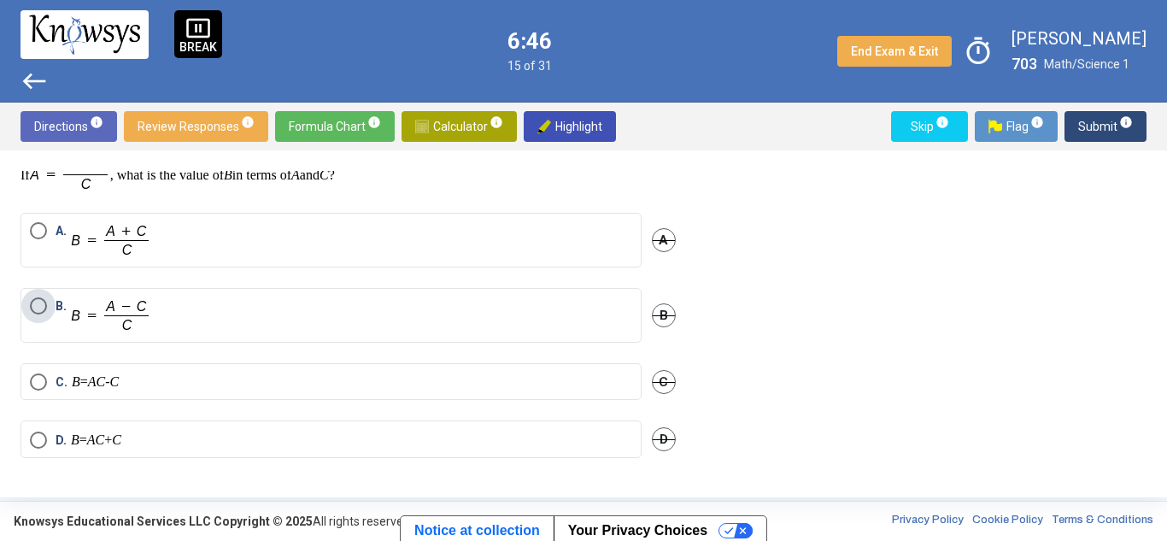
click at [33, 304] on span "Select an option" at bounding box center [38, 305] width 17 height 17
click at [1086, 125] on span "Submit info" at bounding box center [1105, 126] width 55 height 31
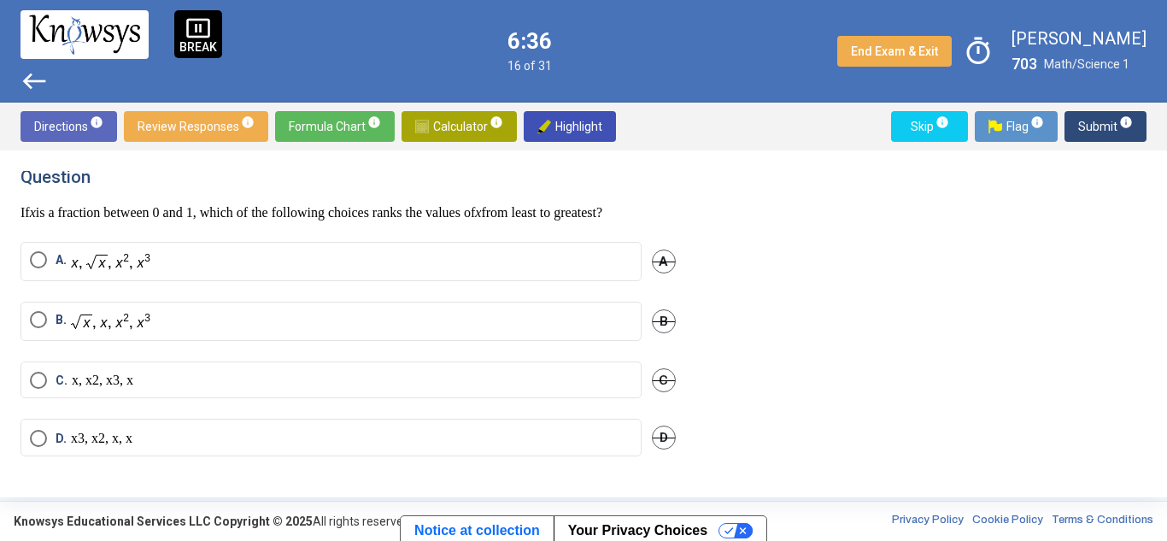
scroll to position [22, 0]
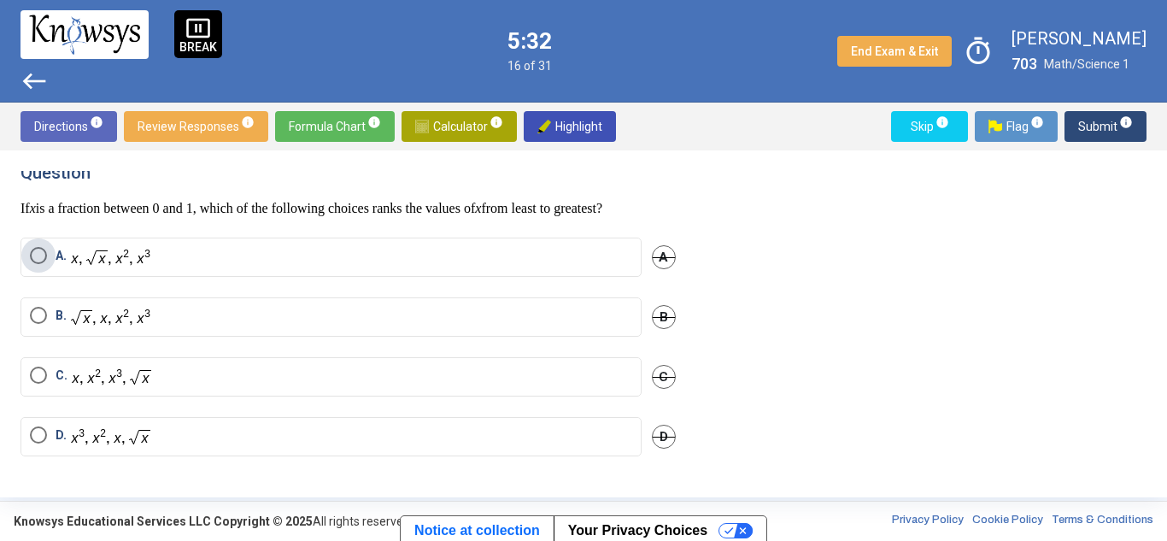
click at [39, 255] on span "Select an option" at bounding box center [38, 255] width 17 height 17
click at [1095, 127] on span "Submit info" at bounding box center [1105, 126] width 55 height 31
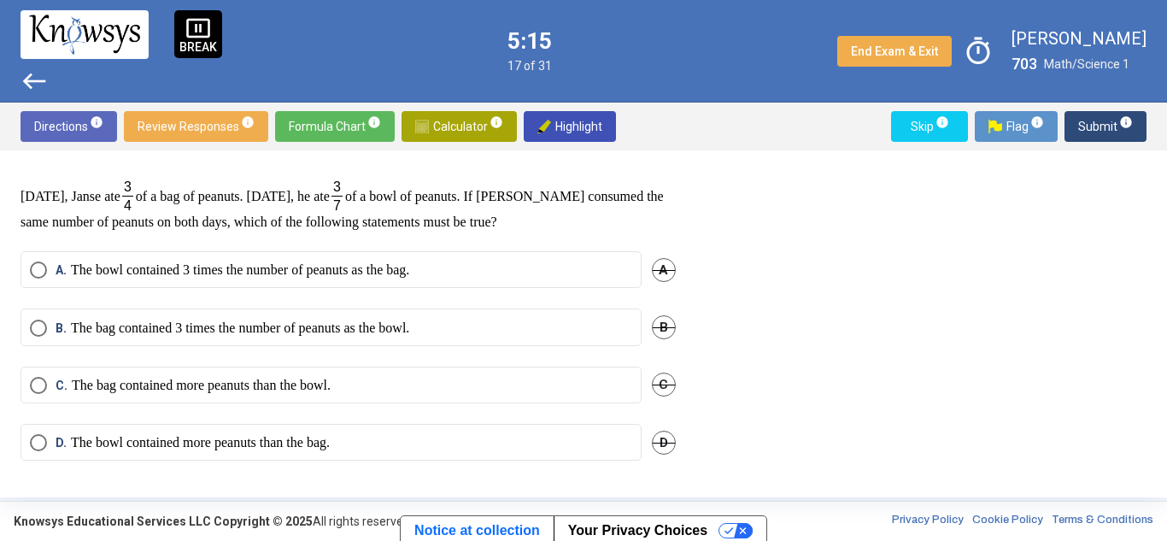
scroll to position [31, 0]
click at [41, 321] on span "Select an option" at bounding box center [38, 327] width 17 height 17
click at [1097, 135] on span "Submit info" at bounding box center [1105, 126] width 55 height 31
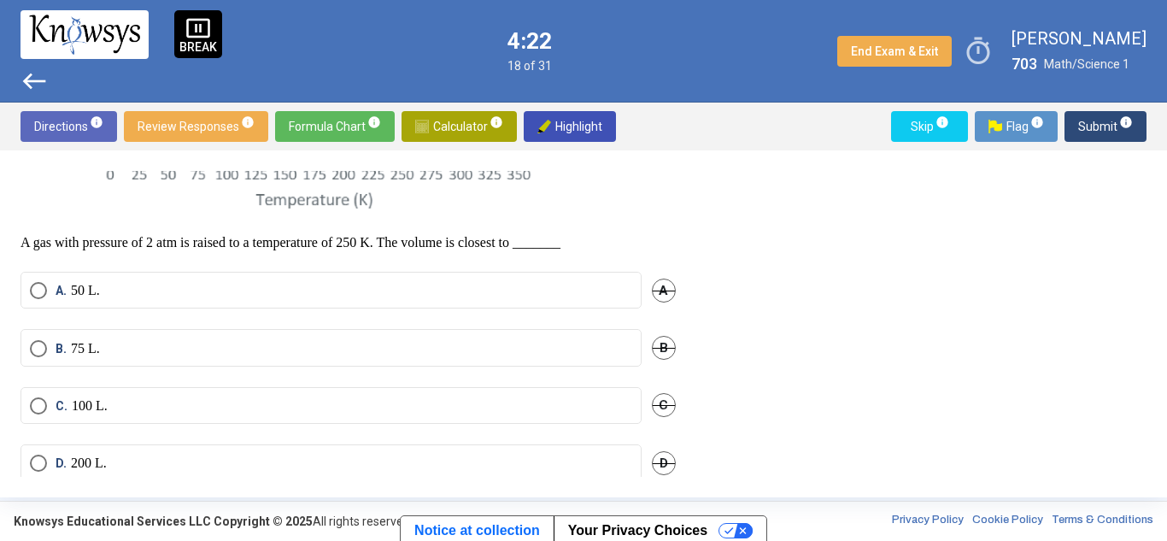
scroll to position [485, 0]
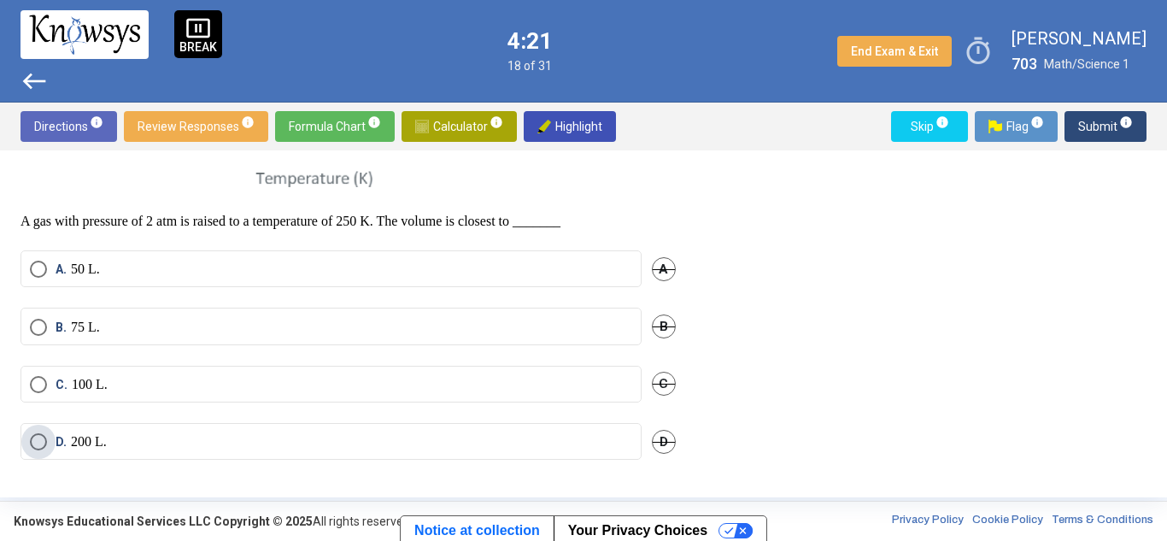
click at [39, 433] on span "Select an option" at bounding box center [38, 441] width 17 height 17
click at [1098, 126] on span "Submit info" at bounding box center [1105, 126] width 55 height 31
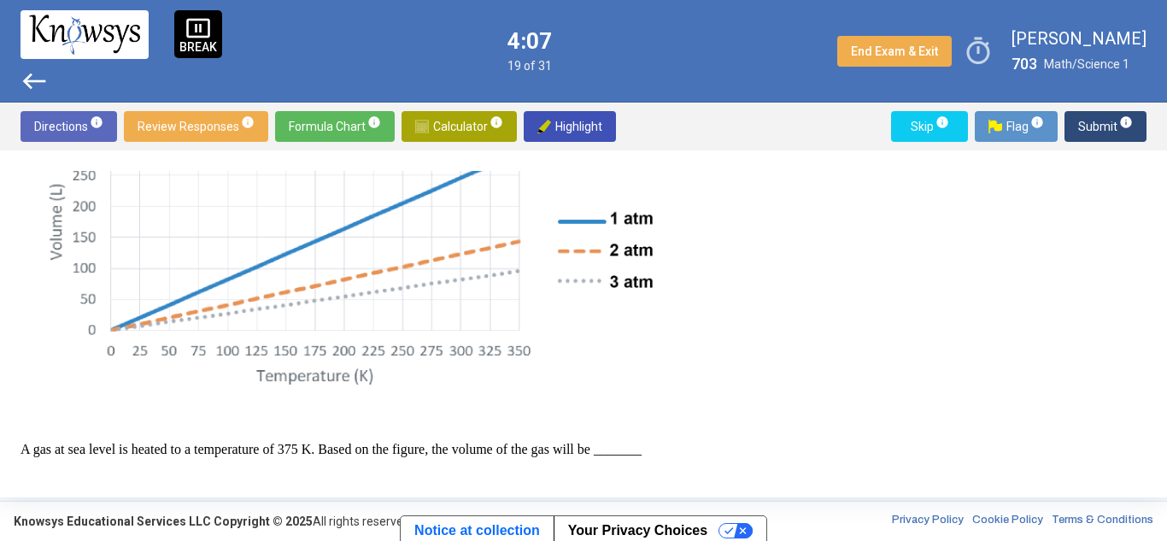
scroll to position [287, 0]
drag, startPoint x: 141, startPoint y: 312, endPoint x: 300, endPoint y: 266, distance: 165.5
click at [300, 266] on img at bounding box center [348, 248] width 631 height 298
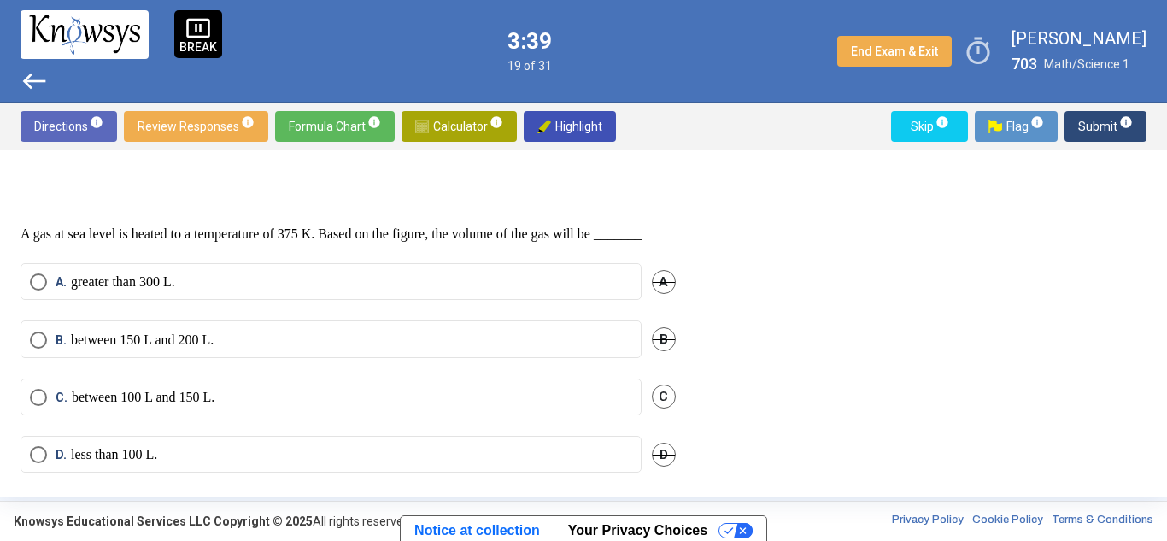
scroll to position [533, 0]
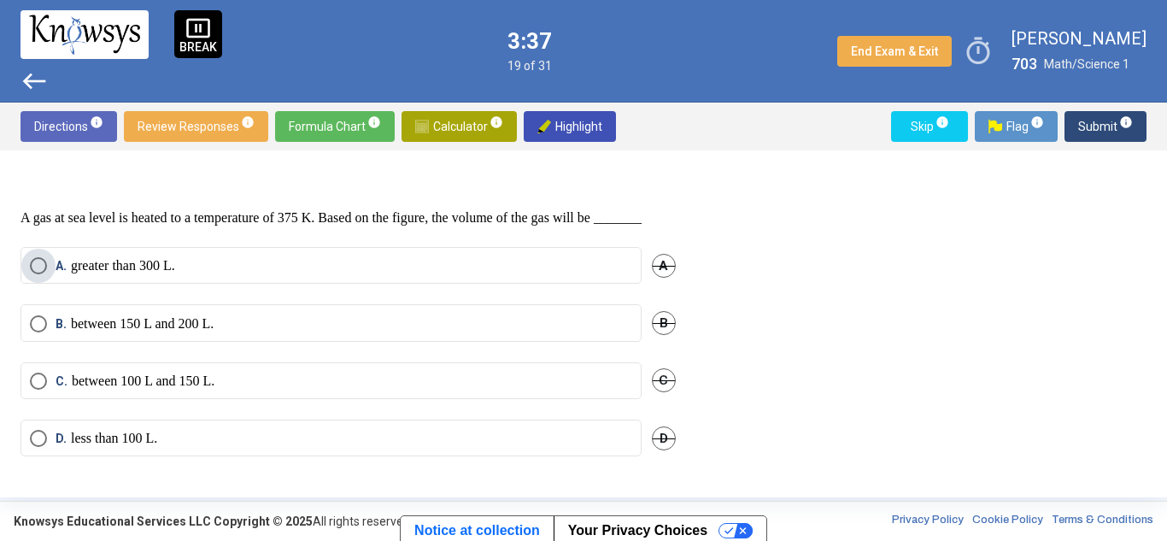
click at [202, 273] on label "A. greater than 300 L." at bounding box center [331, 265] width 602 height 17
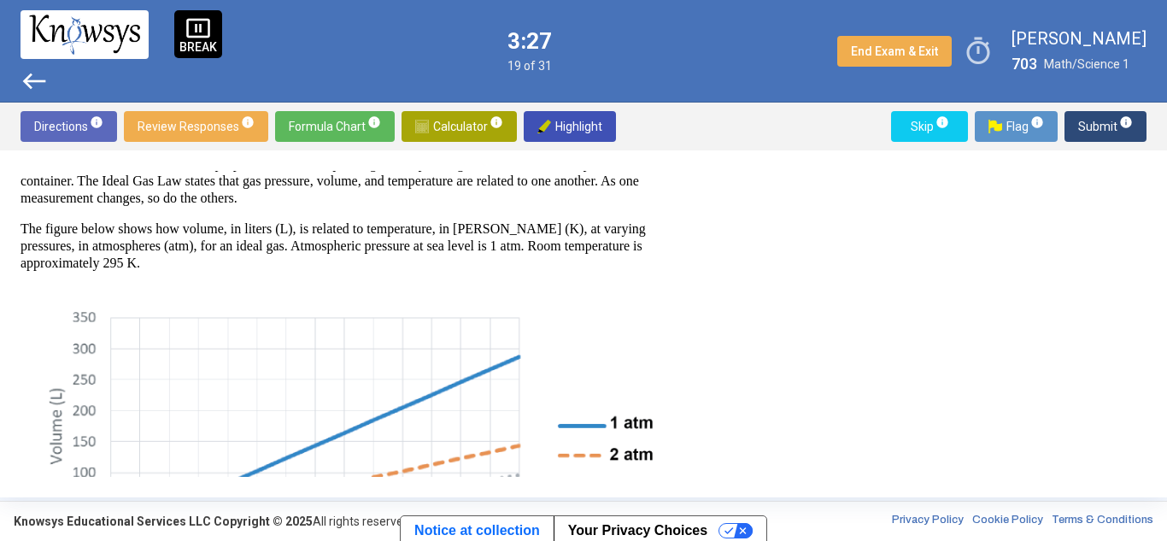
scroll to position [50, 0]
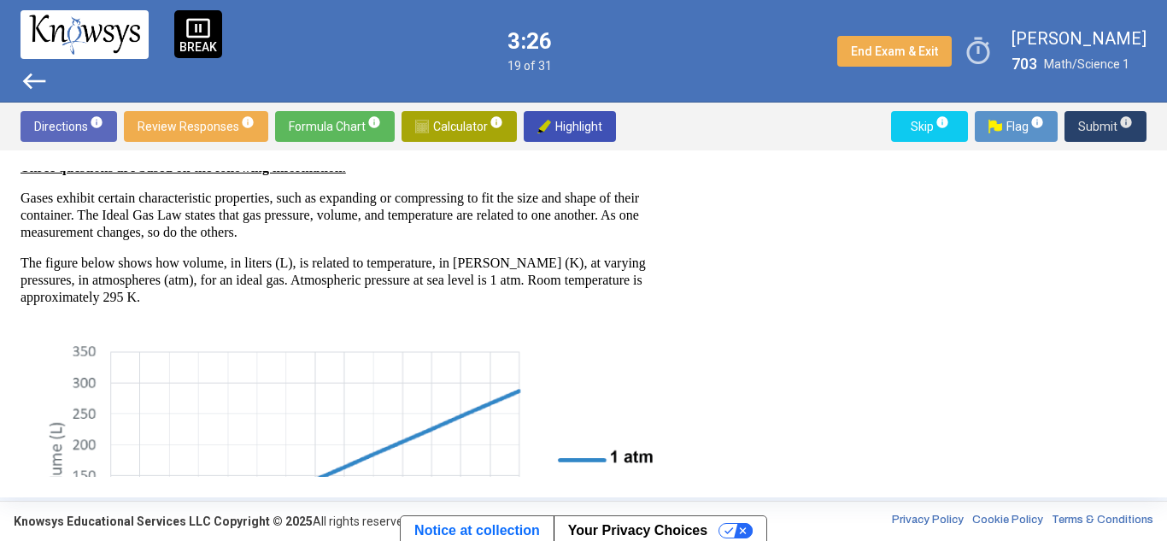
click at [1098, 124] on span "Submit info" at bounding box center [1105, 126] width 55 height 31
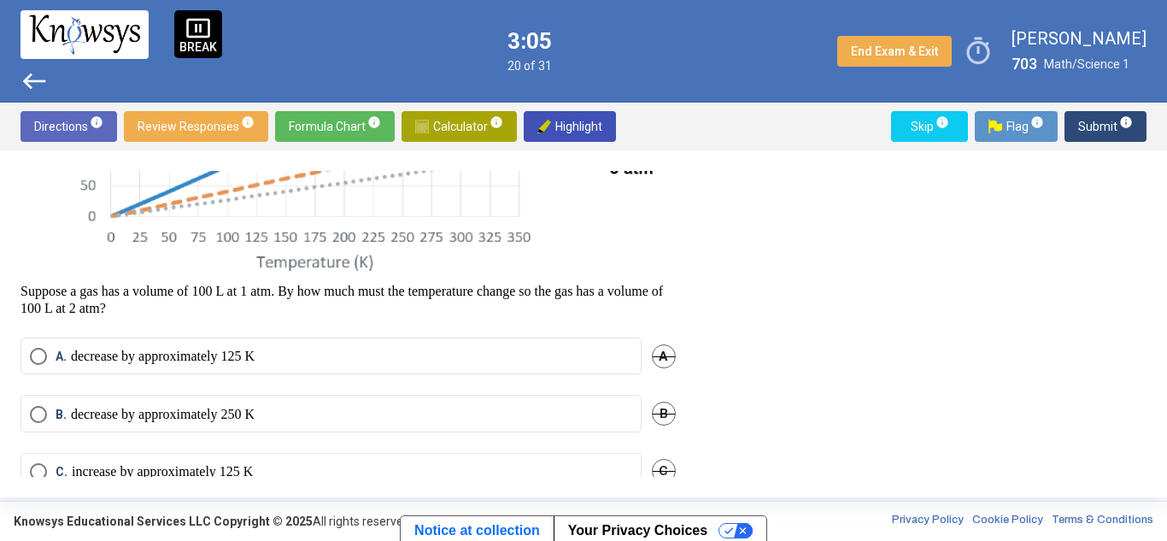
scroll to position [396, 0]
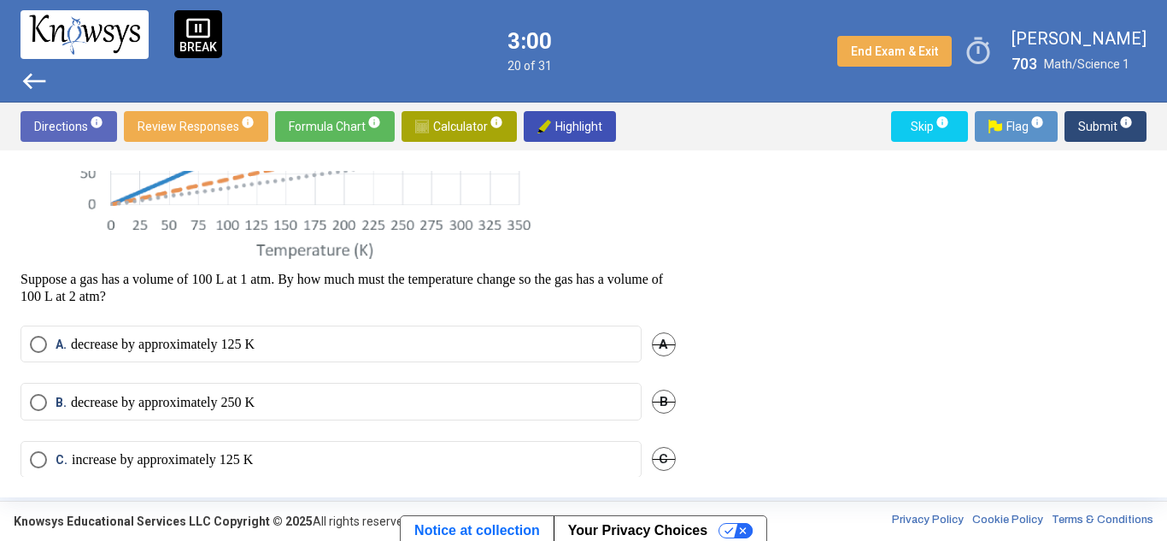
click at [30, 333] on mat-radio-button "A. decrease by approximately 125 K" at bounding box center [331, 344] width 621 height 37
click at [30, 338] on span "Select an option" at bounding box center [38, 344] width 17 height 17
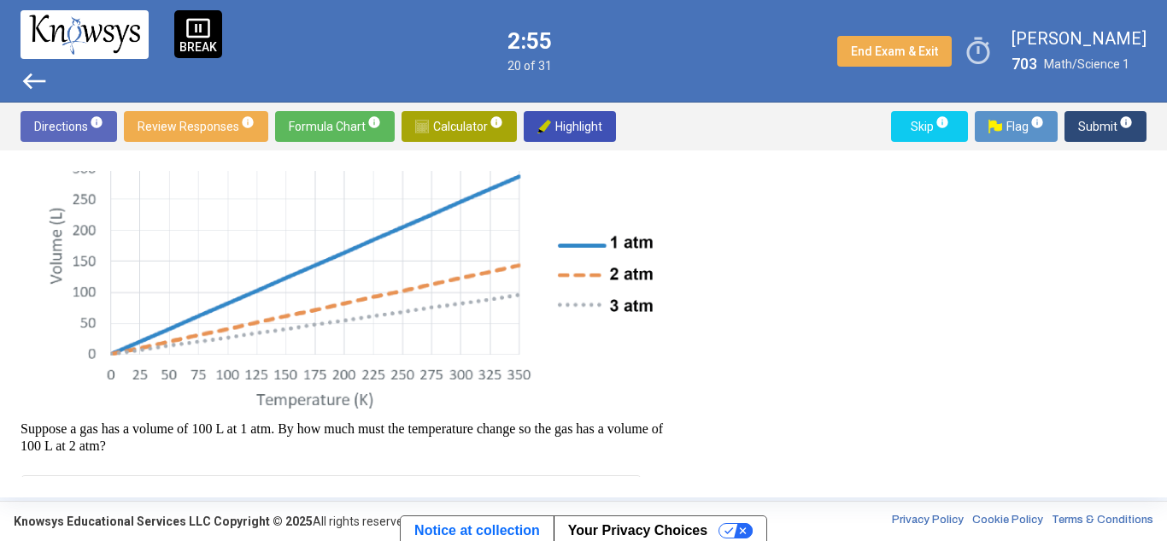
scroll to position [271, 0]
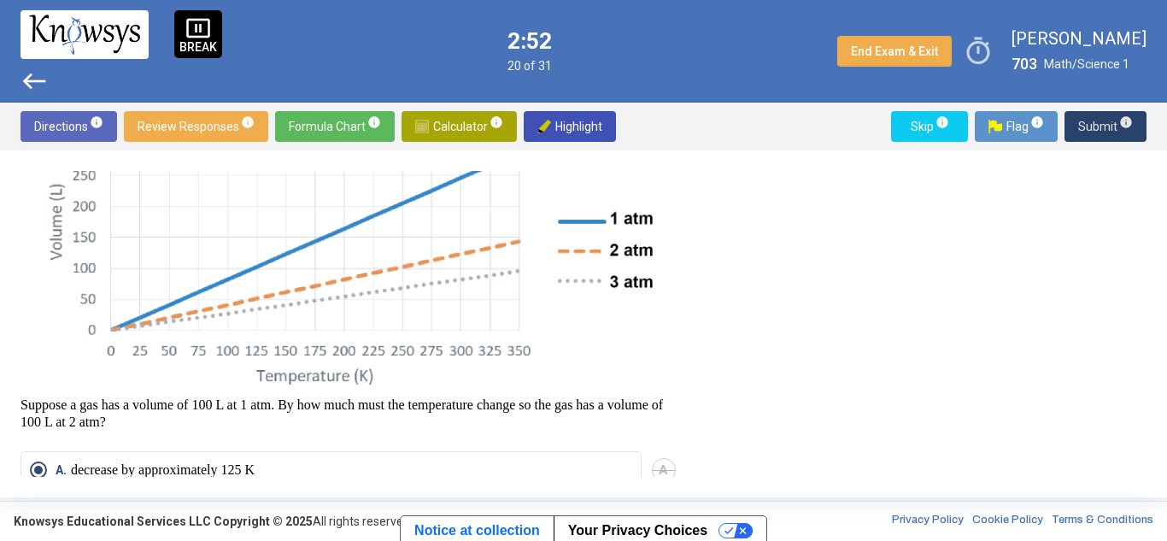
click at [1094, 126] on span "Submit info" at bounding box center [1105, 126] width 55 height 31
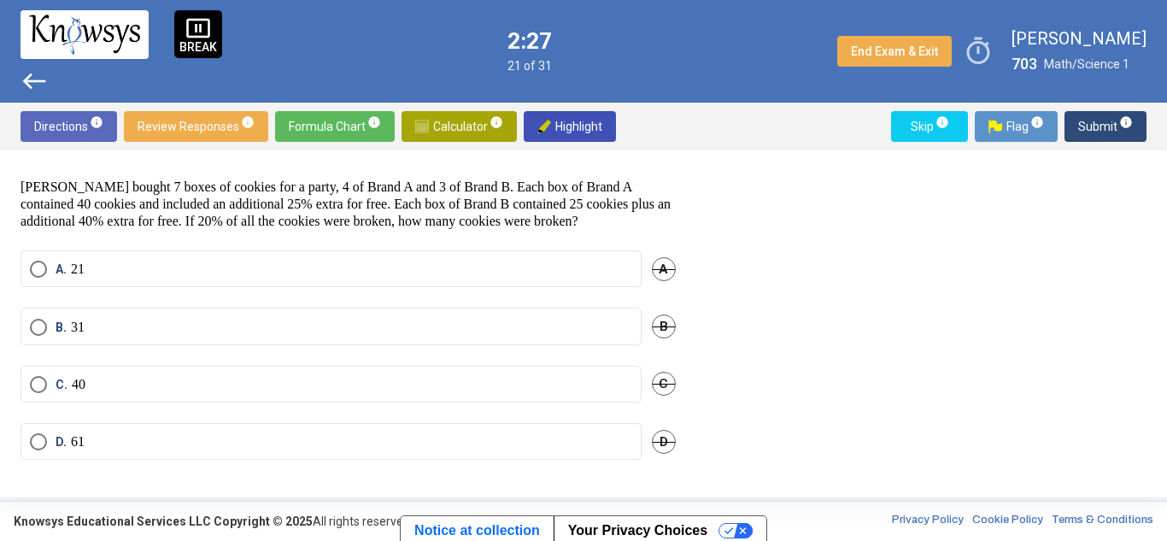
click at [44, 370] on mat-radio-button "C. 40" at bounding box center [331, 384] width 621 height 37
click at [39, 396] on mat-radio-button "C. 40" at bounding box center [331, 384] width 621 height 37
click at [37, 376] on span "Select an option" at bounding box center [38, 384] width 17 height 17
click at [1101, 121] on span "Submit info" at bounding box center [1105, 126] width 55 height 31
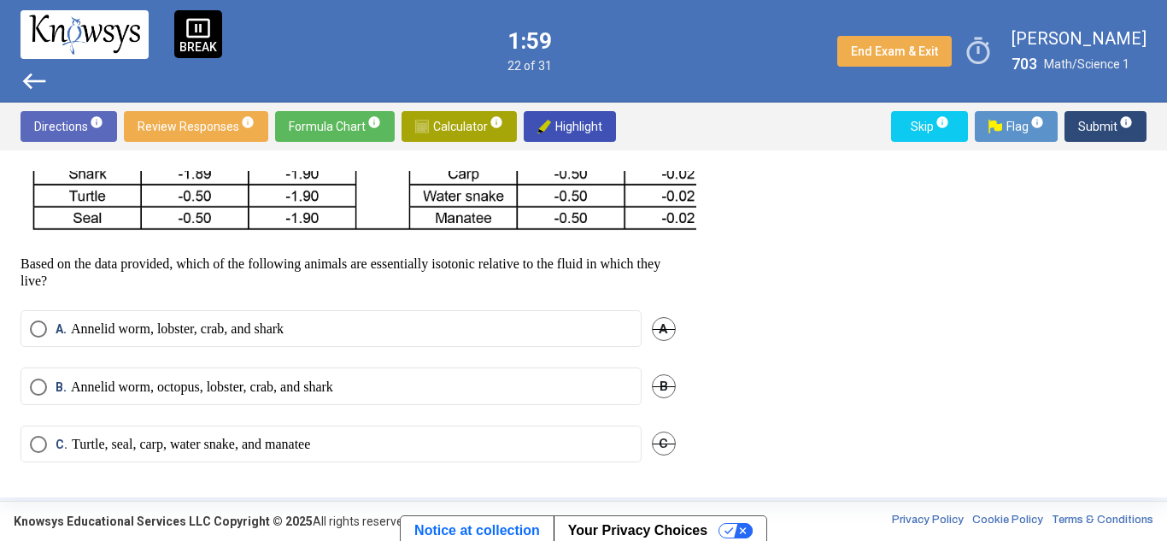
scroll to position [689, 0]
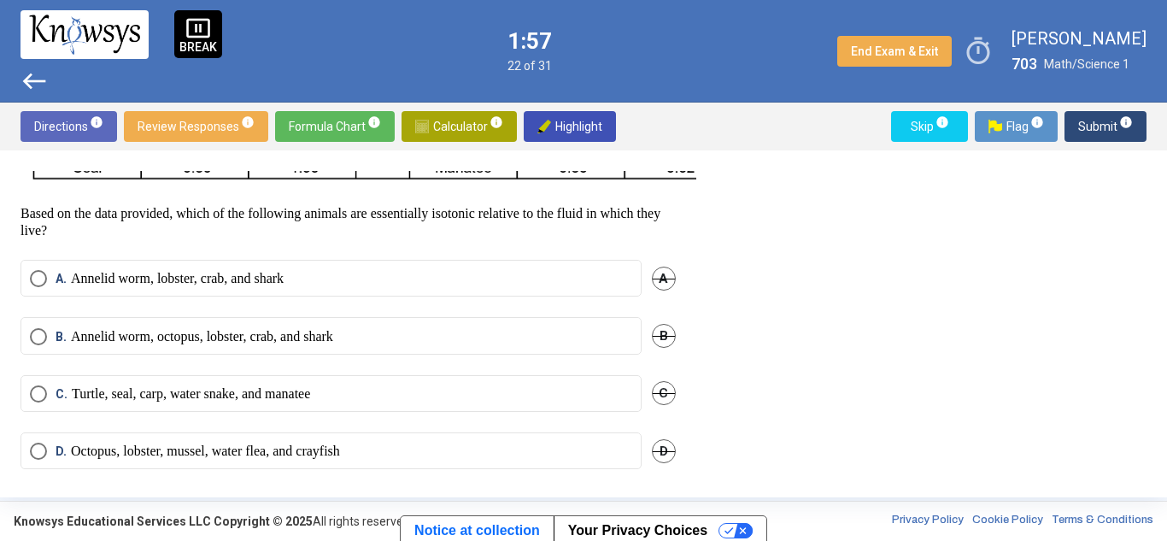
click at [284, 239] on p "Based on the data provided, which of the following animals are essentially isot…" at bounding box center [348, 222] width 655 height 34
click at [500, 239] on p "Based on the data provided, which of the following animals are essentially isot…" at bounding box center [348, 222] width 655 height 34
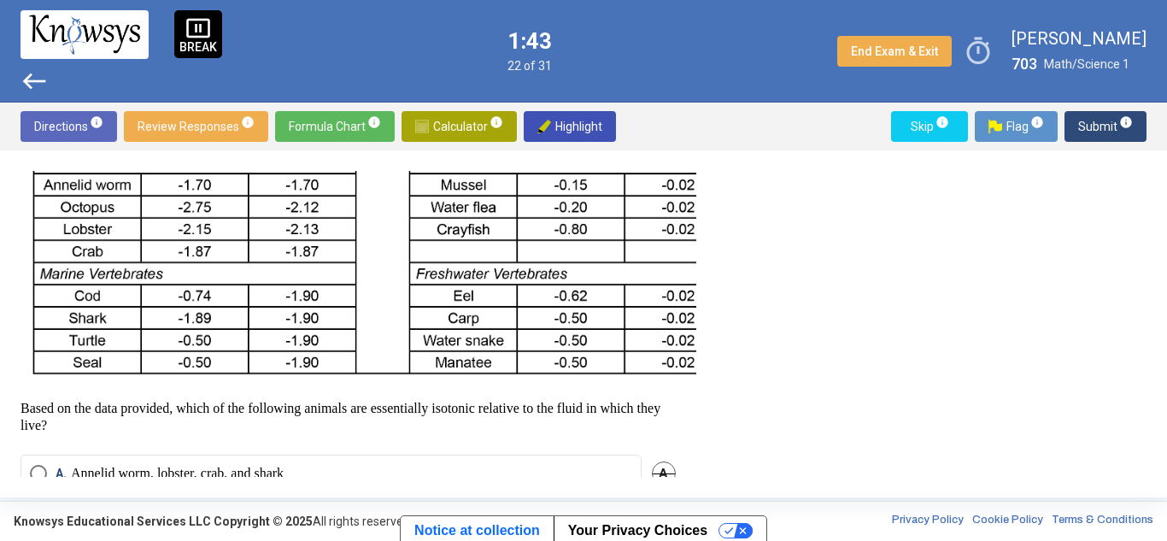
scroll to position [745, 0]
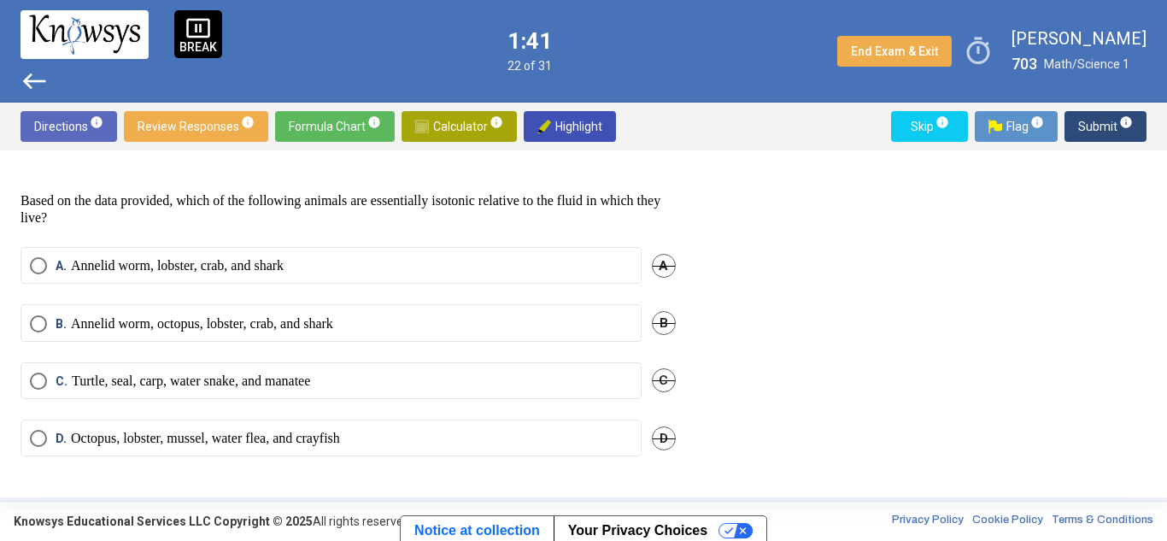
click at [36, 420] on mat-radio-button "D. Octopus, lobster, mussel, water flea, and crayfish" at bounding box center [331, 438] width 621 height 37
click at [34, 420] on mat-radio-button "D. Octopus, lobster, mussel, water flea, and crayfish" at bounding box center [331, 438] width 621 height 37
click at [35, 420] on mat-radio-button "D. Octopus, lobster, mussel, water flea, and crayfish" at bounding box center [331, 438] width 621 height 37
click at [36, 430] on span "Select an option" at bounding box center [38, 438] width 17 height 17
click at [1086, 124] on span "Submit info" at bounding box center [1105, 126] width 55 height 31
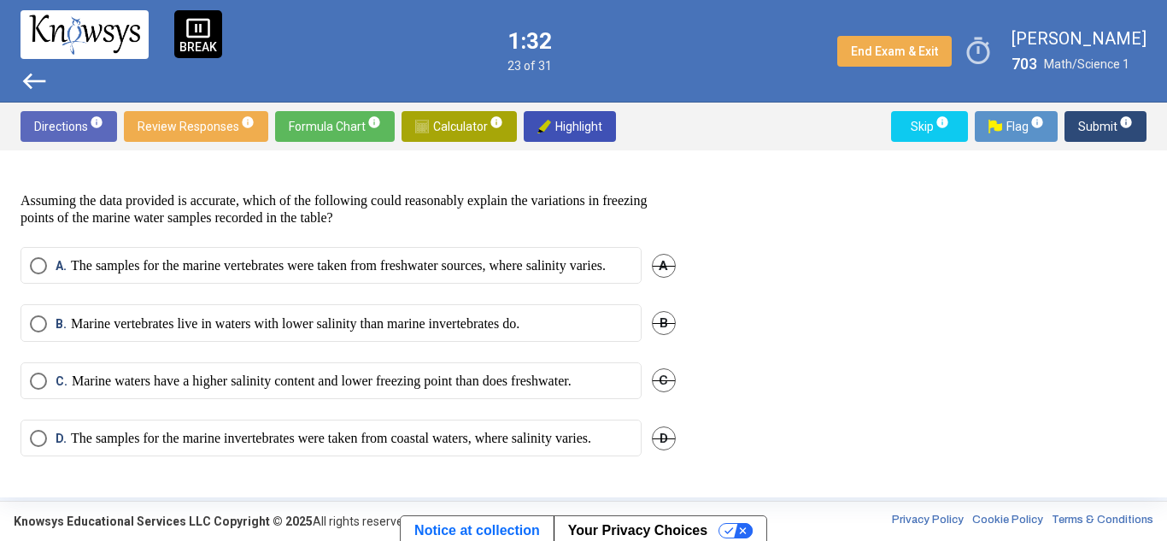
scroll to position [795, 0]
click at [47, 315] on span "B. Marine vertebrates live in waters with lower salinity than marine invertebra…" at bounding box center [283, 323] width 472 height 17
click at [42, 373] on span "Select an option" at bounding box center [38, 381] width 17 height 17
click at [1090, 115] on span "Submit info" at bounding box center [1105, 126] width 55 height 31
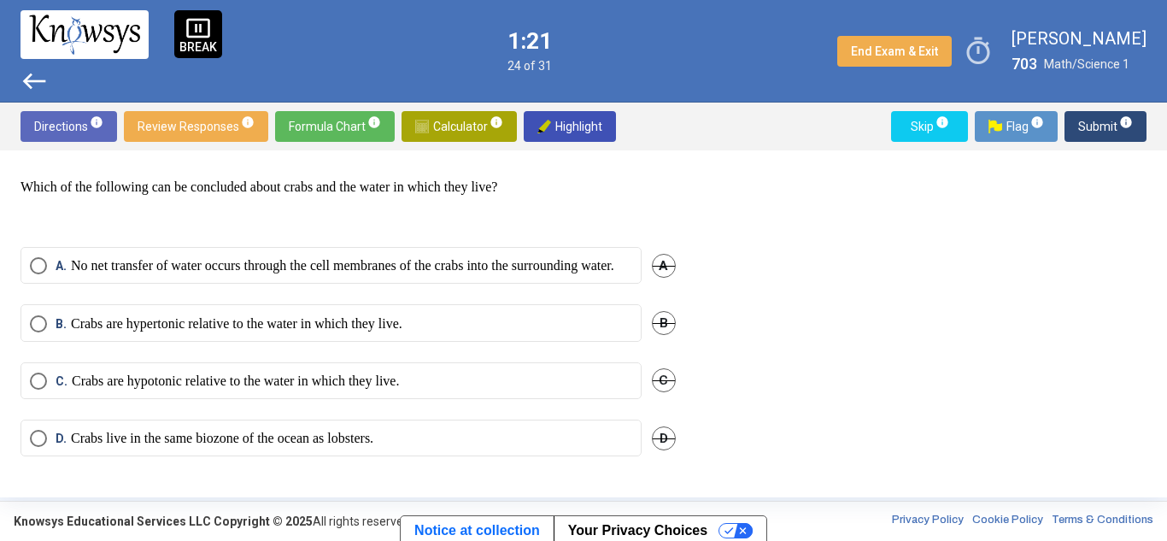
scroll to position [776, 0]
click at [39, 373] on span "Select an option" at bounding box center [38, 381] width 17 height 17
click at [1094, 117] on span "Submit info" at bounding box center [1105, 126] width 55 height 31
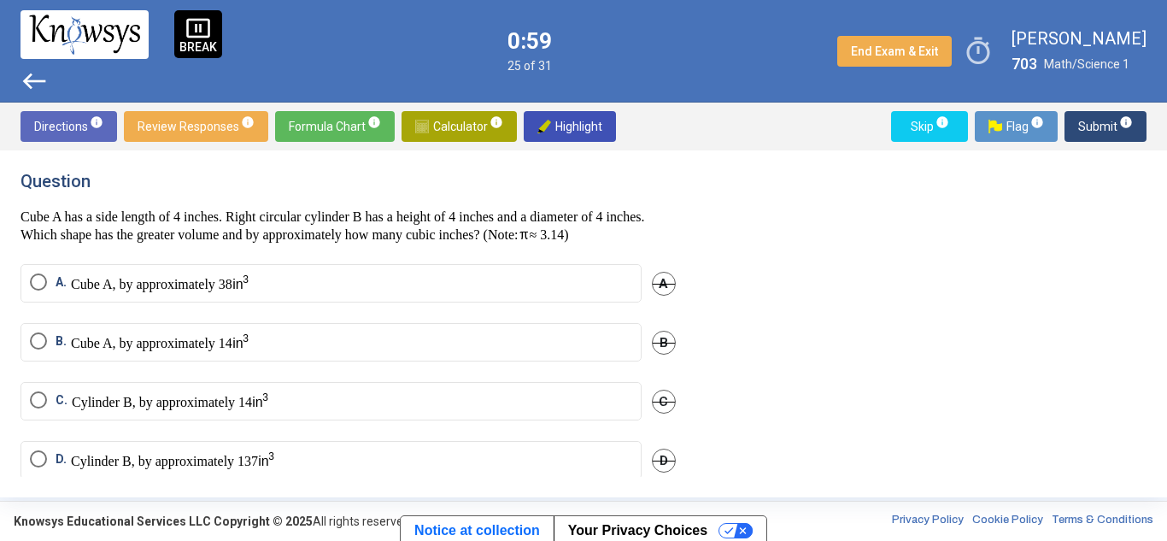
scroll to position [36, 0]
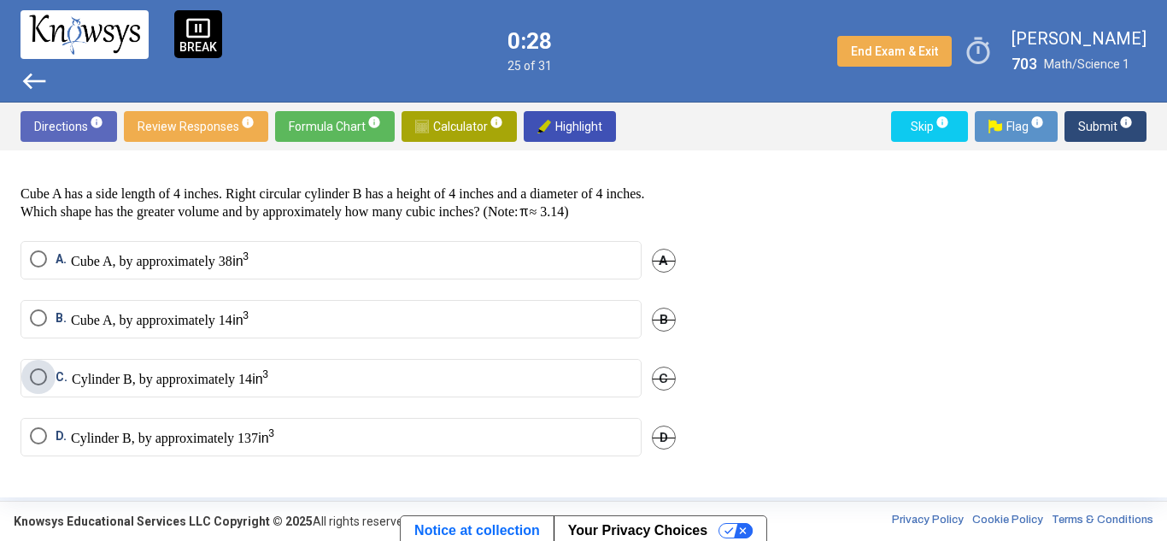
click at [35, 373] on span "Select an option" at bounding box center [38, 376] width 17 height 17
click at [1093, 122] on span "Submit info" at bounding box center [1105, 126] width 55 height 31
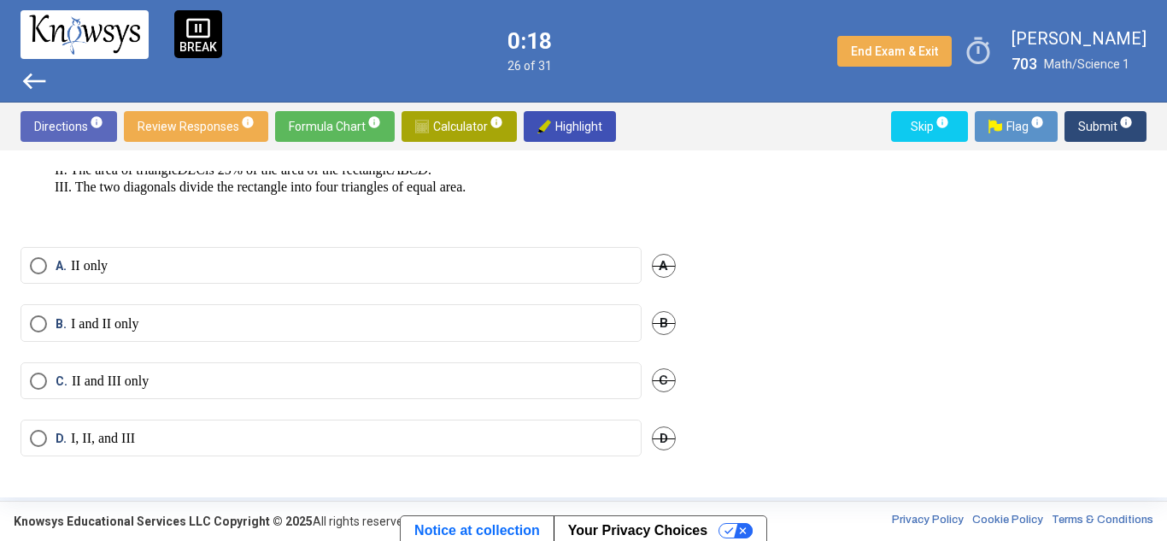
scroll to position [268, 0]
click at [37, 383] on span "Select an option" at bounding box center [38, 381] width 17 height 17
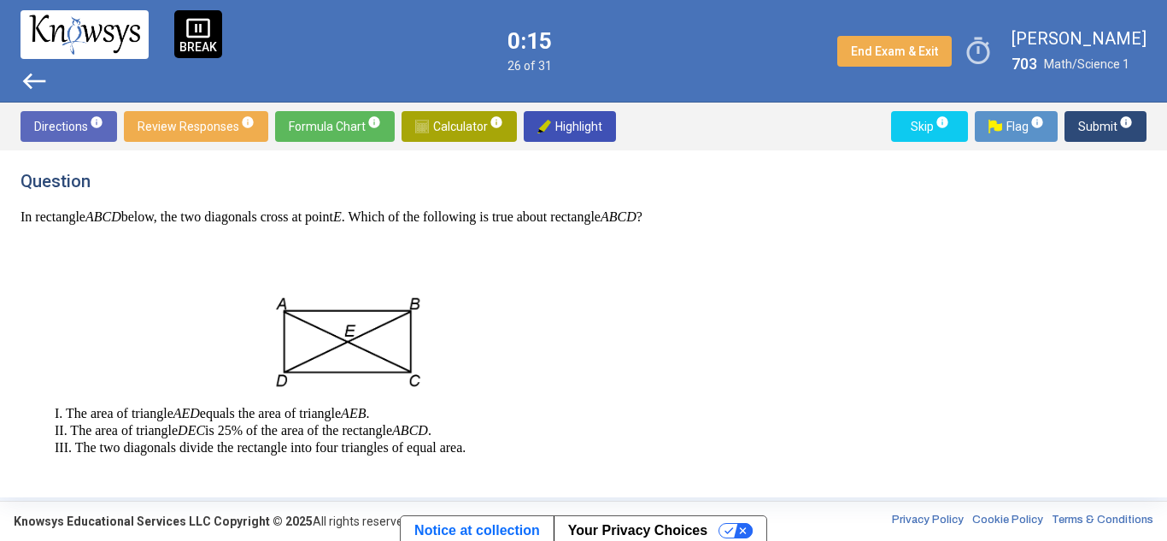
scroll to position [274, 0]
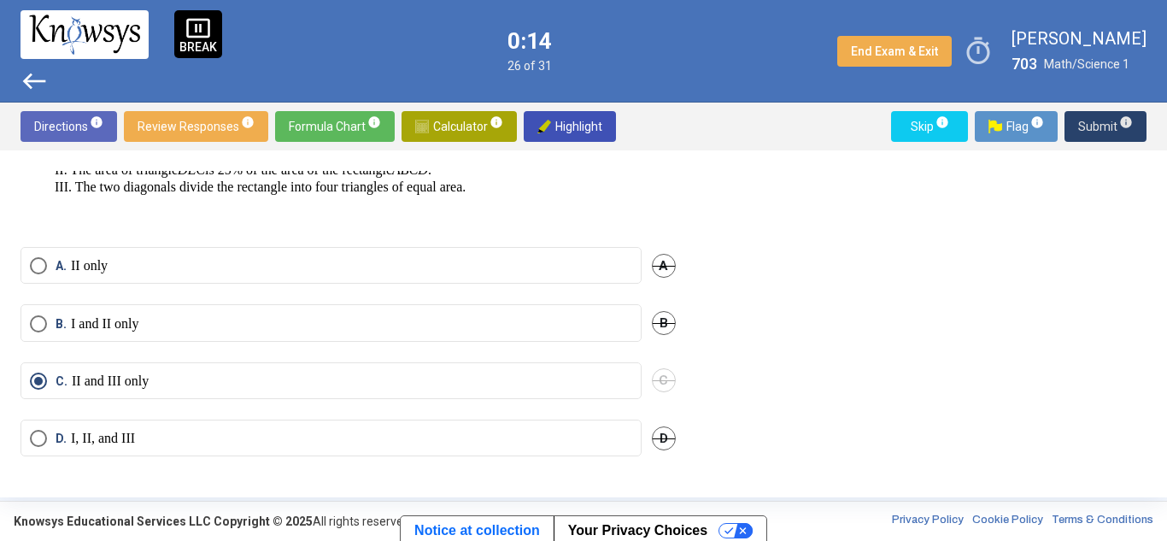
click at [1090, 126] on span "Submit info" at bounding box center [1105, 126] width 55 height 31
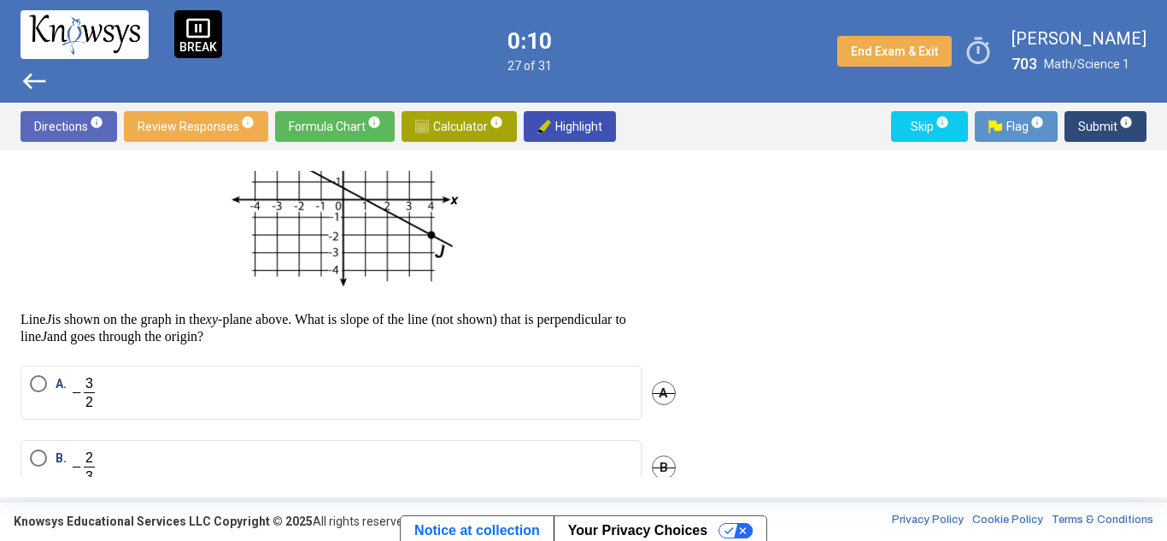
scroll to position [242, 0]
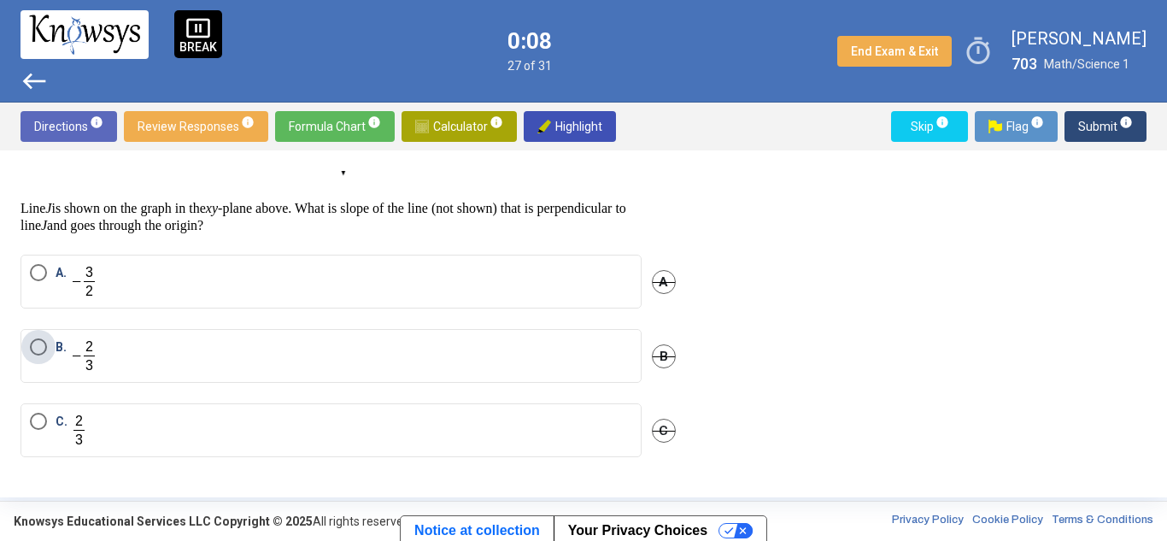
click at [32, 338] on span "Select an option" at bounding box center [38, 346] width 17 height 17
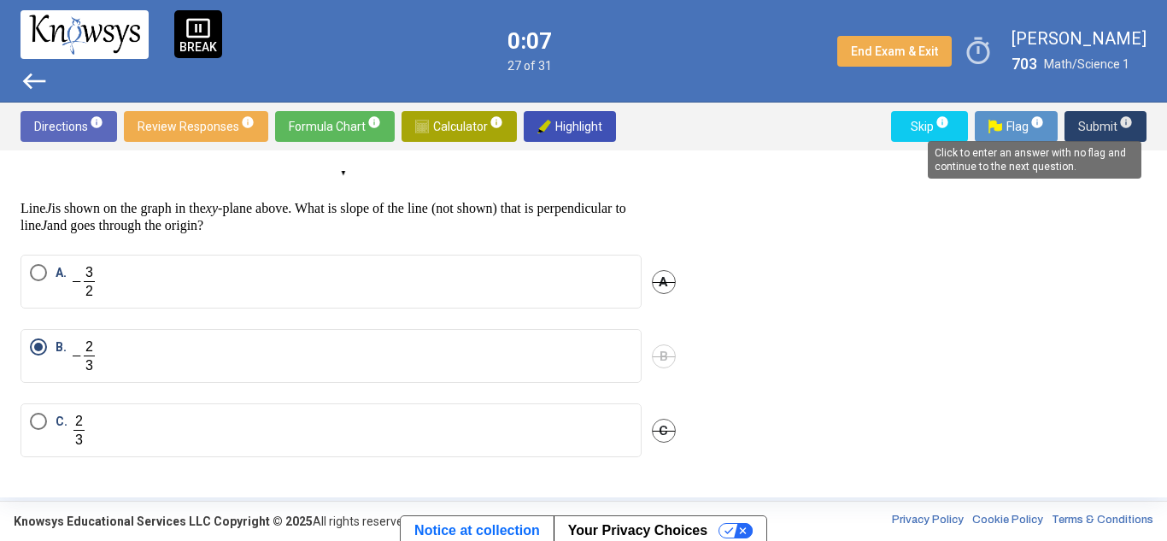
click at [1125, 121] on span "info" at bounding box center [1126, 122] width 14 height 14
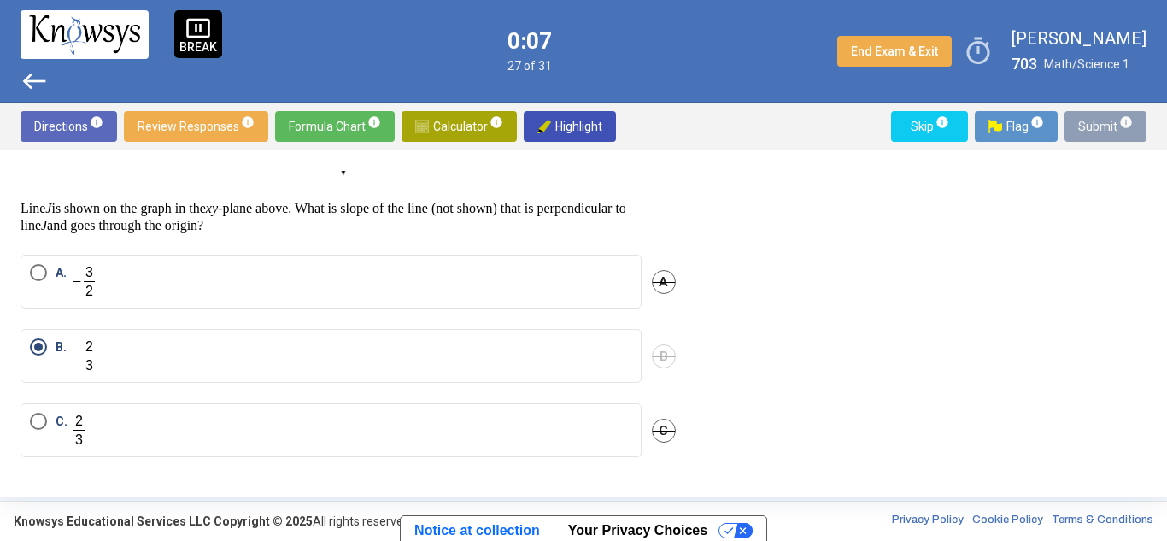
scroll to position [44, 0]
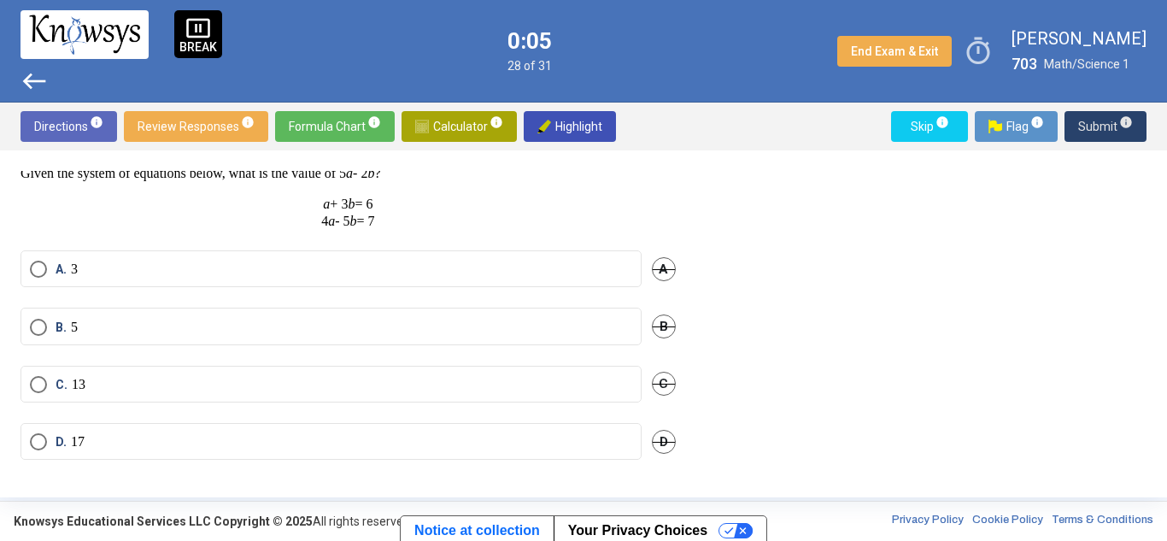
click at [1101, 130] on span "Submit info" at bounding box center [1105, 126] width 55 height 31
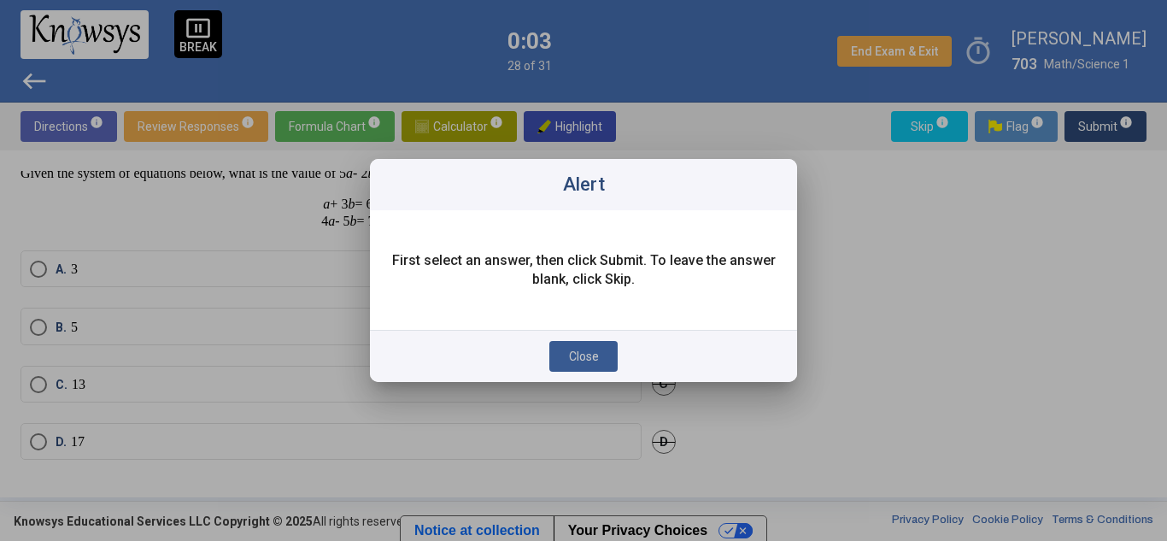
click at [584, 363] on button "Close" at bounding box center [583, 356] width 68 height 31
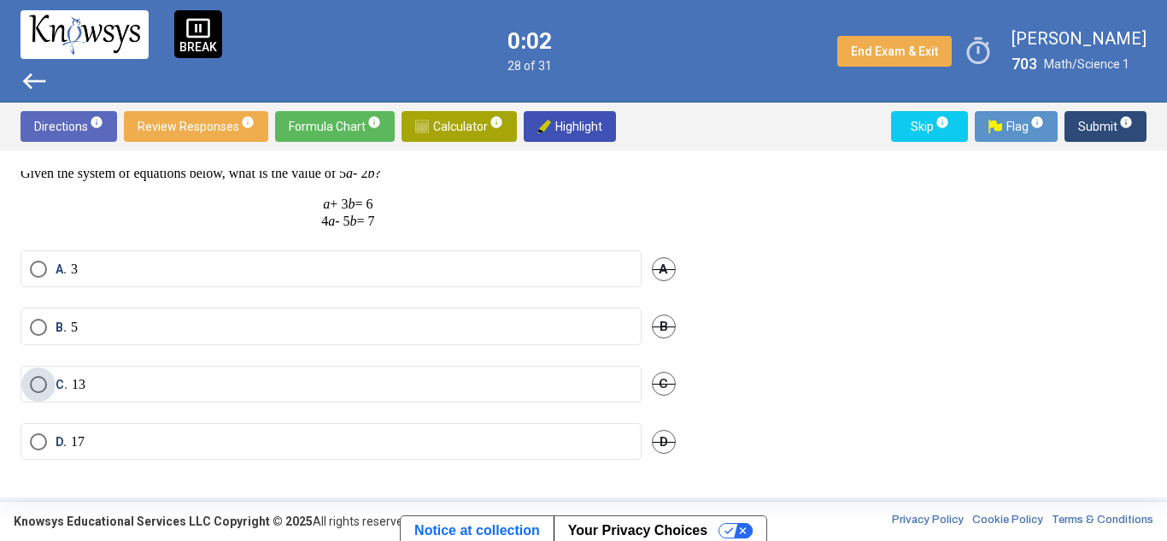
click at [128, 377] on label "C. 13" at bounding box center [331, 384] width 602 height 17
click at [1083, 118] on span "Submit info" at bounding box center [1105, 126] width 55 height 31
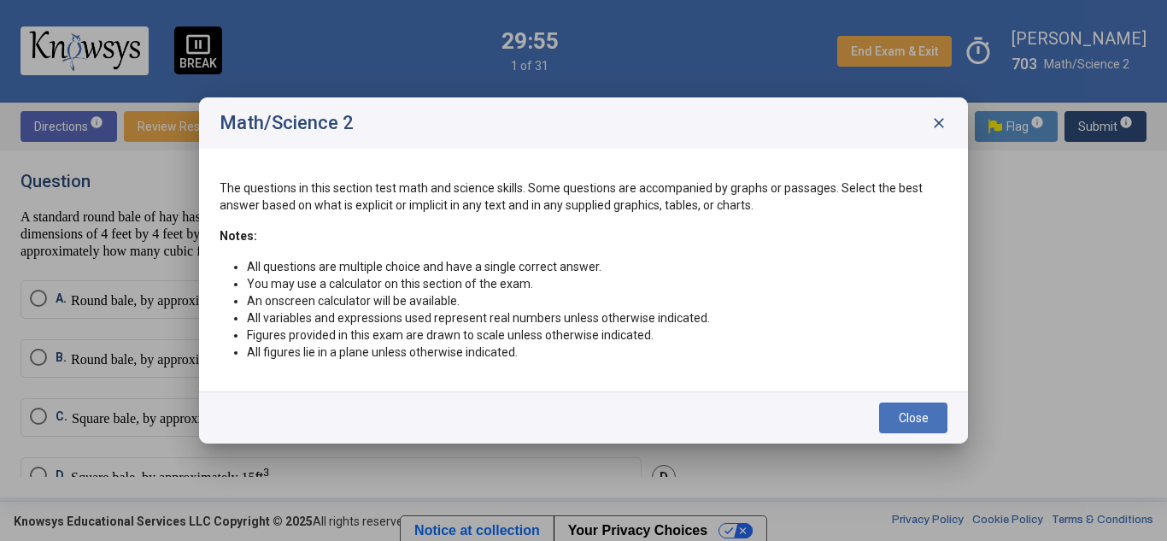
click at [942, 125] on span "close" at bounding box center [938, 122] width 17 height 17
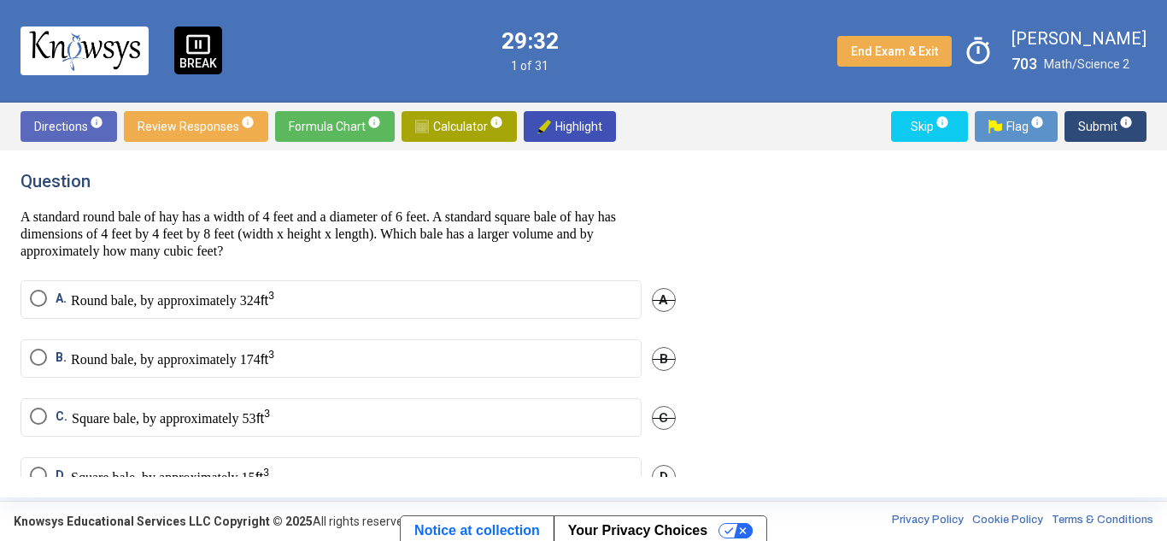
scroll to position [36, 0]
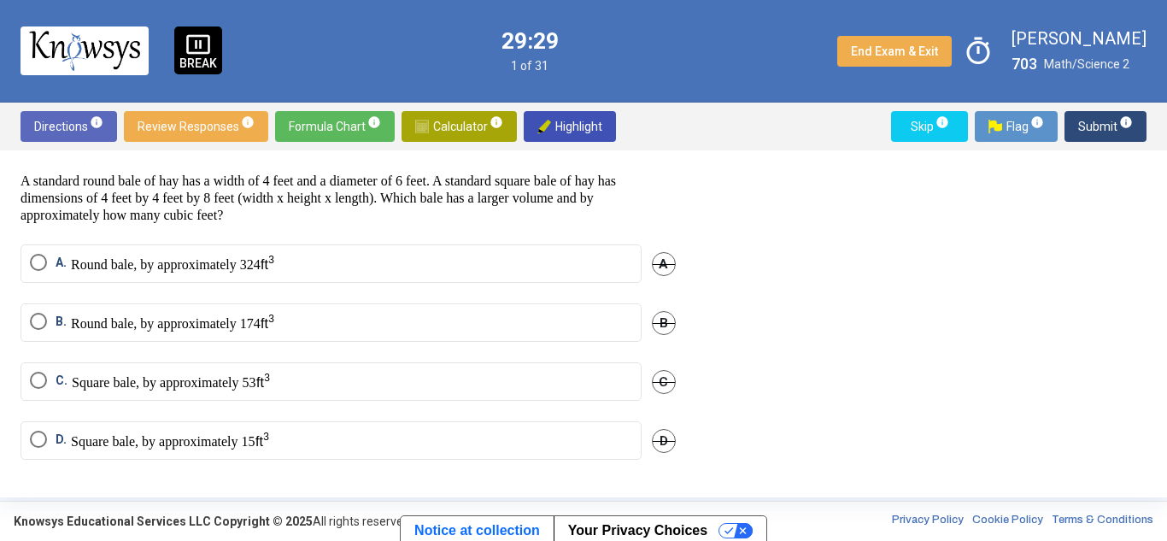
click at [28, 320] on mat-radio-button "B. Round bale, by approximately 174" at bounding box center [331, 322] width 621 height 38
click at [33, 378] on span "Select an option" at bounding box center [38, 380] width 17 height 17
click at [1093, 118] on span "Submit info" at bounding box center [1105, 126] width 55 height 31
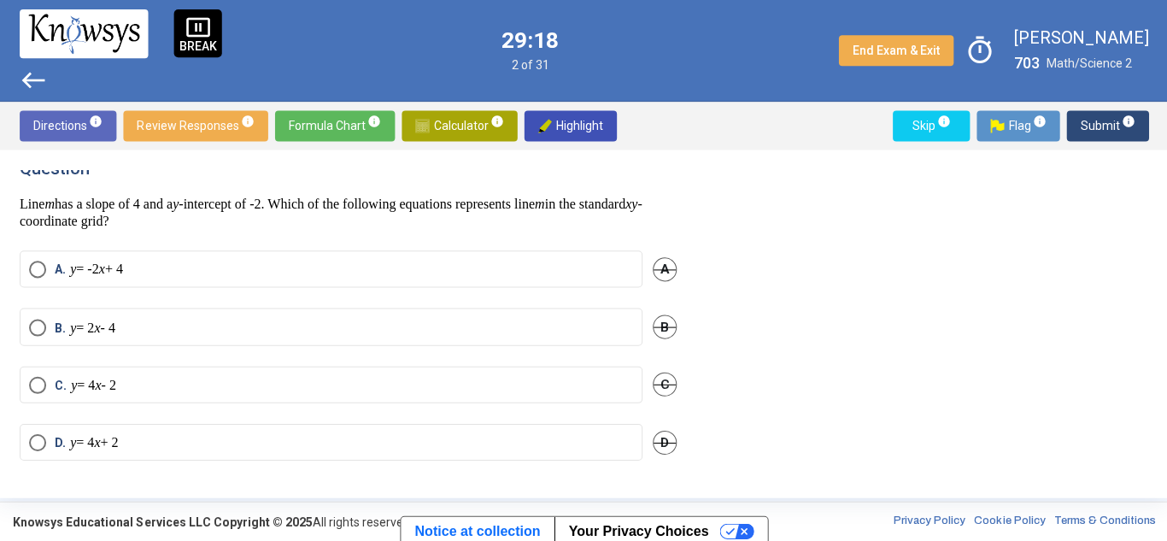
scroll to position [0, 0]
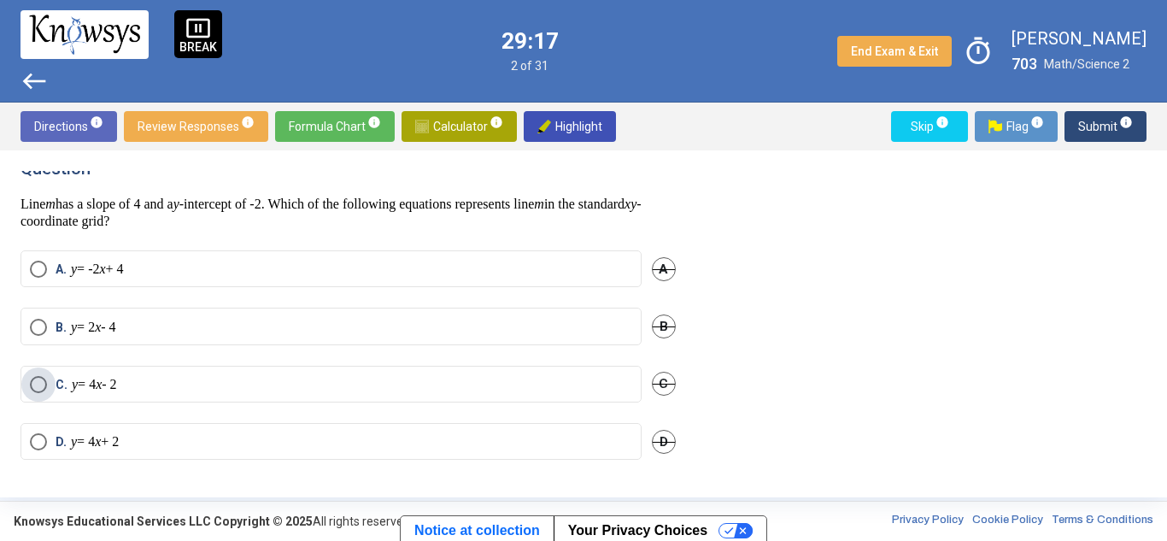
click at [37, 376] on span "Select an option" at bounding box center [38, 384] width 17 height 17
click at [1094, 122] on span "Submit info" at bounding box center [1105, 126] width 55 height 31
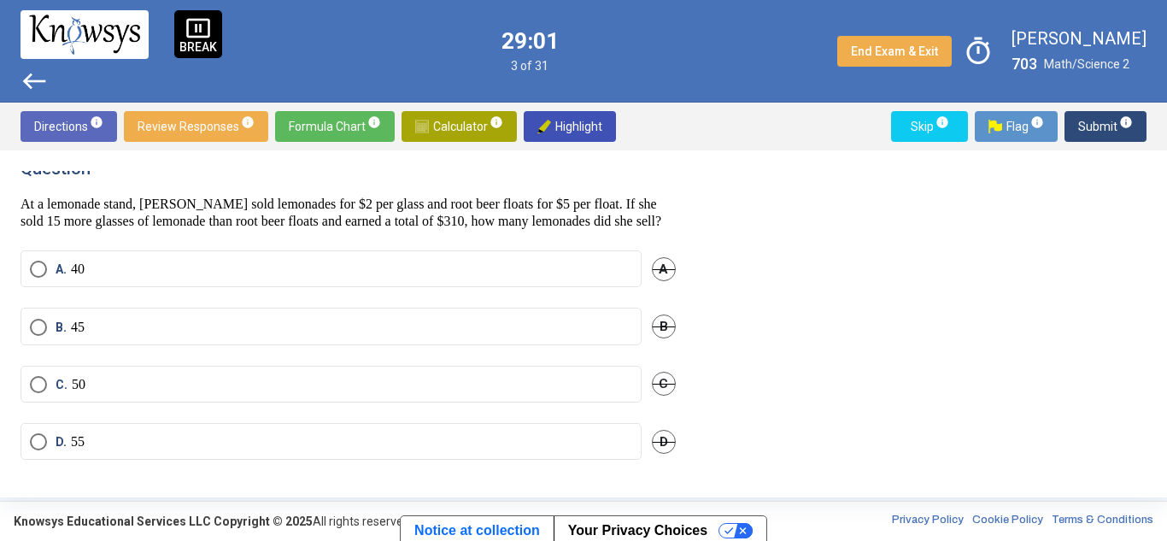
click at [35, 332] on mat-radio-button "B. 45" at bounding box center [331, 326] width 621 height 37
click at [1105, 115] on span "Submit info" at bounding box center [1105, 126] width 55 height 31
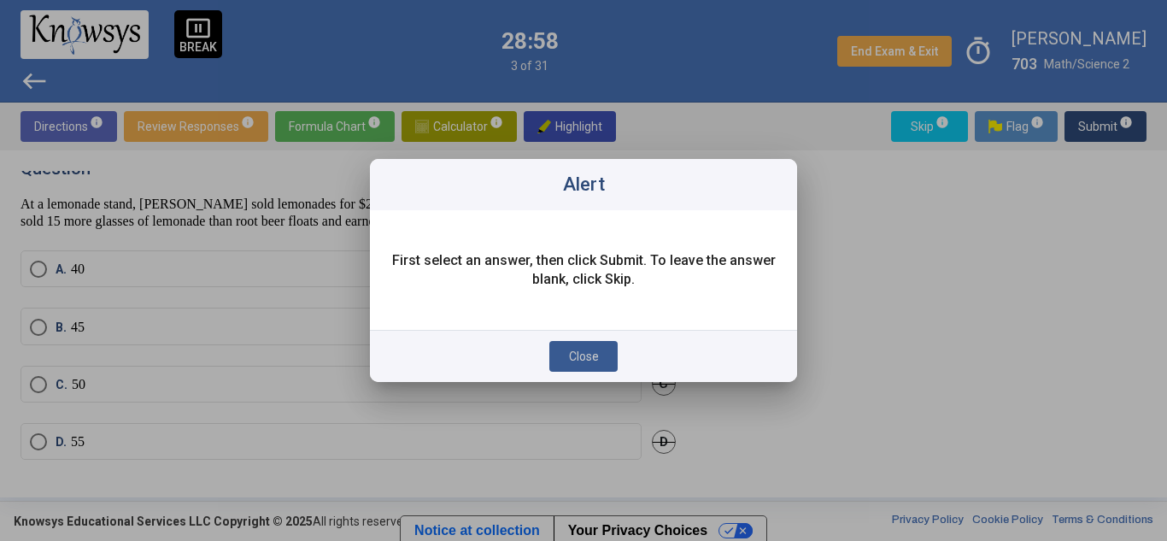
click at [589, 342] on button "Close" at bounding box center [583, 356] width 68 height 31
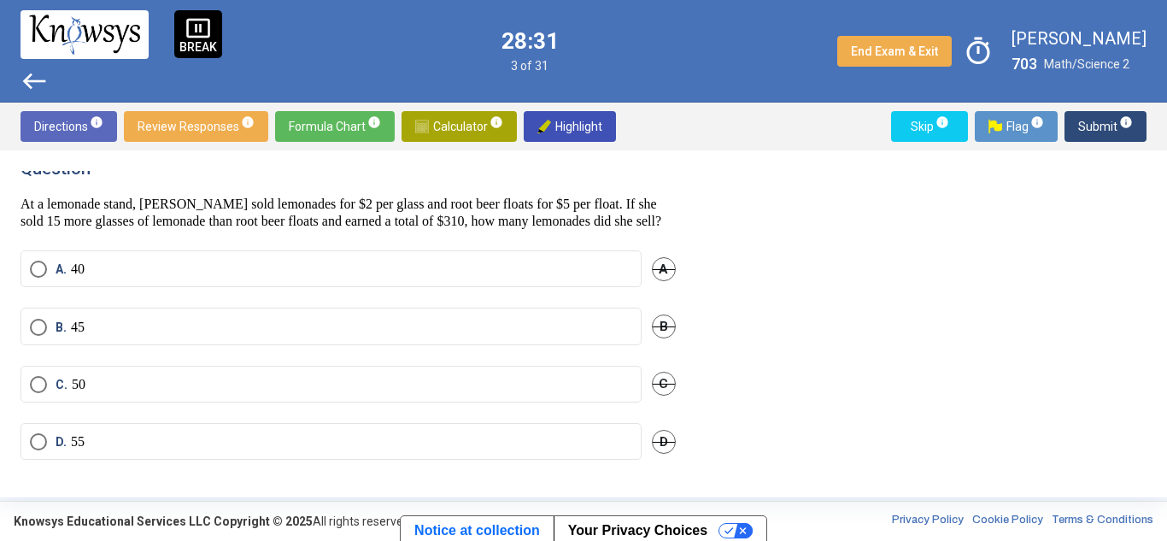
drag, startPoint x: 89, startPoint y: 222, endPoint x: 294, endPoint y: 255, distance: 207.6
click at [294, 255] on div "Question At a lemonade stand, [PERSON_NAME] sold lemonades for $2 per glass and…" at bounding box center [359, 324] width 676 height 306
click at [378, 229] on p "At a lemonade stand, [PERSON_NAME] sold lemonades for $2 per glass and root bee…" at bounding box center [348, 213] width 655 height 34
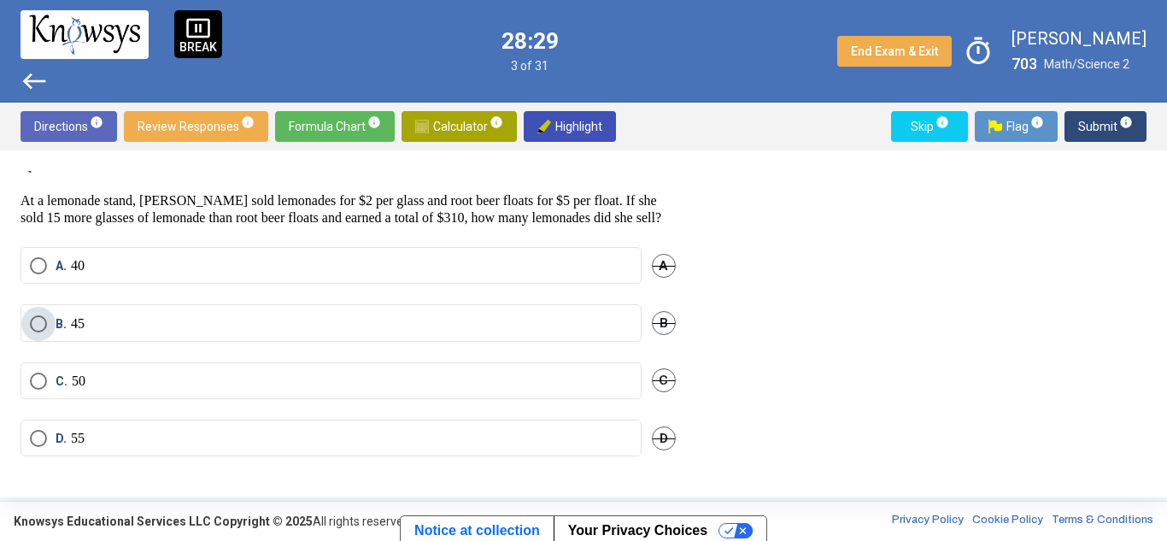
click at [31, 326] on span "Select an option" at bounding box center [38, 323] width 17 height 17
click at [1089, 121] on span "Submit info" at bounding box center [1105, 126] width 55 height 31
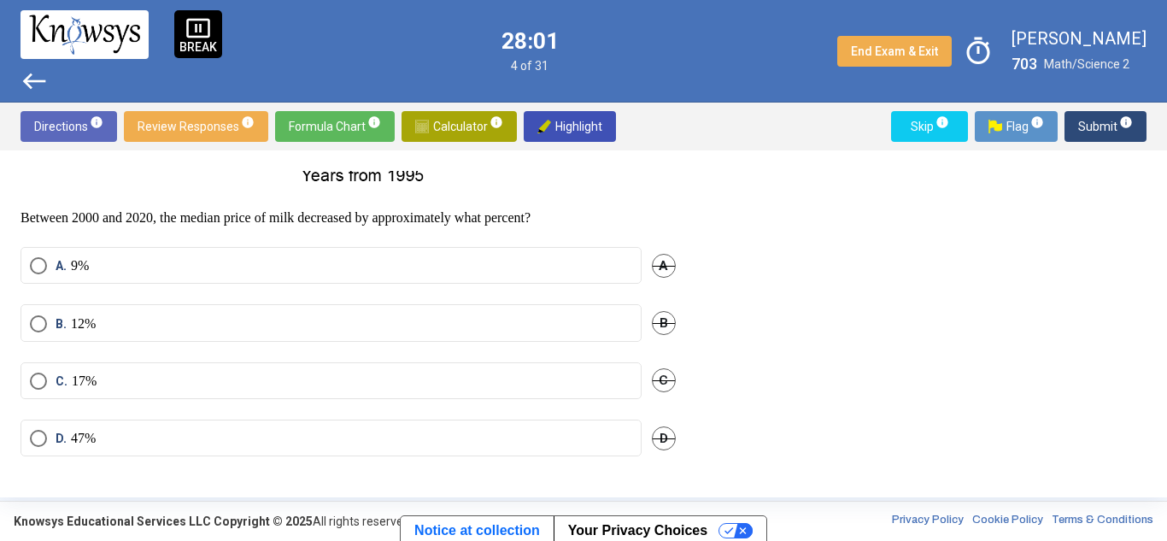
scroll to position [446, 0]
click at [29, 383] on mat-radio-button "C. 17%" at bounding box center [331, 380] width 621 height 37
click at [34, 382] on span "Select an option" at bounding box center [38, 381] width 17 height 17
click at [34, 274] on span "Select an option" at bounding box center [38, 265] width 17 height 17
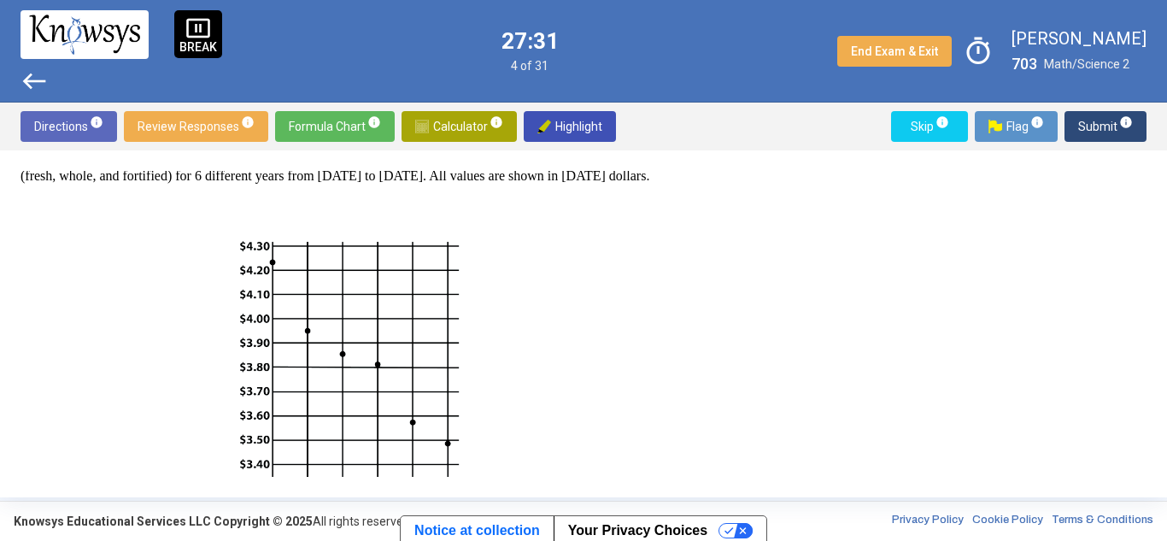
scroll to position [90, 0]
click at [1090, 124] on span "Submit info" at bounding box center [1105, 126] width 55 height 31
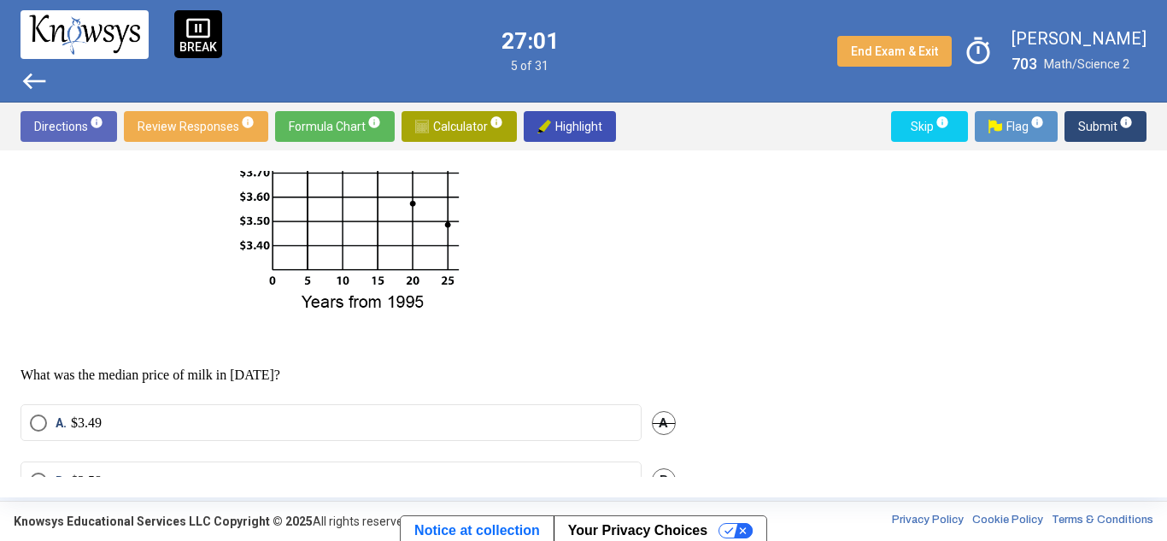
scroll to position [310, 0]
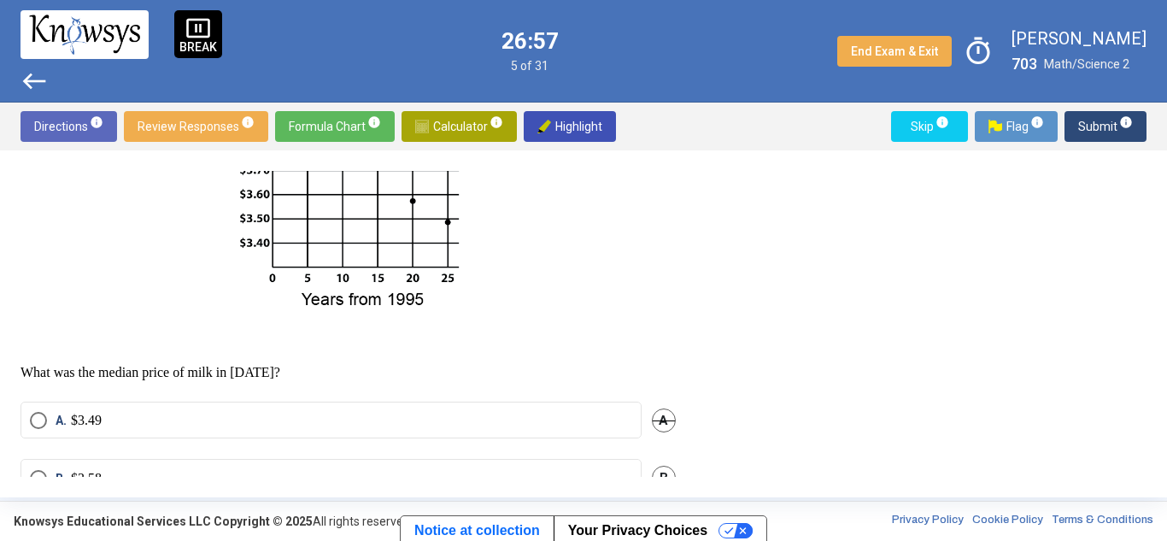
click at [562, 310] on p at bounding box center [348, 148] width 655 height 343
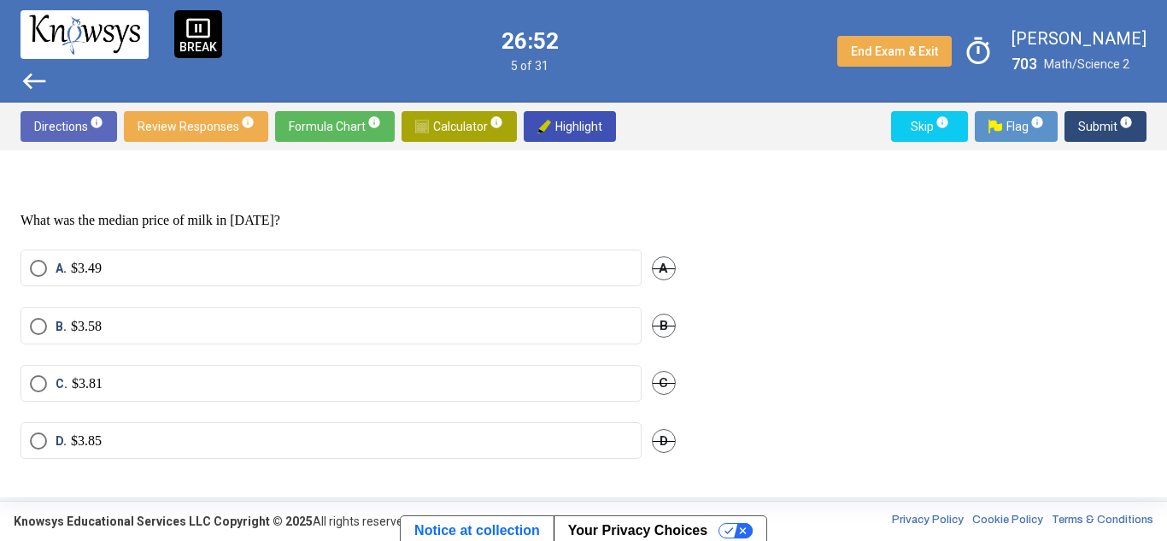
scroll to position [478, 0]
click at [53, 377] on span "C. $3.81" at bounding box center [75, 381] width 56 height 17
click at [1102, 130] on span "Submit info" at bounding box center [1105, 126] width 55 height 31
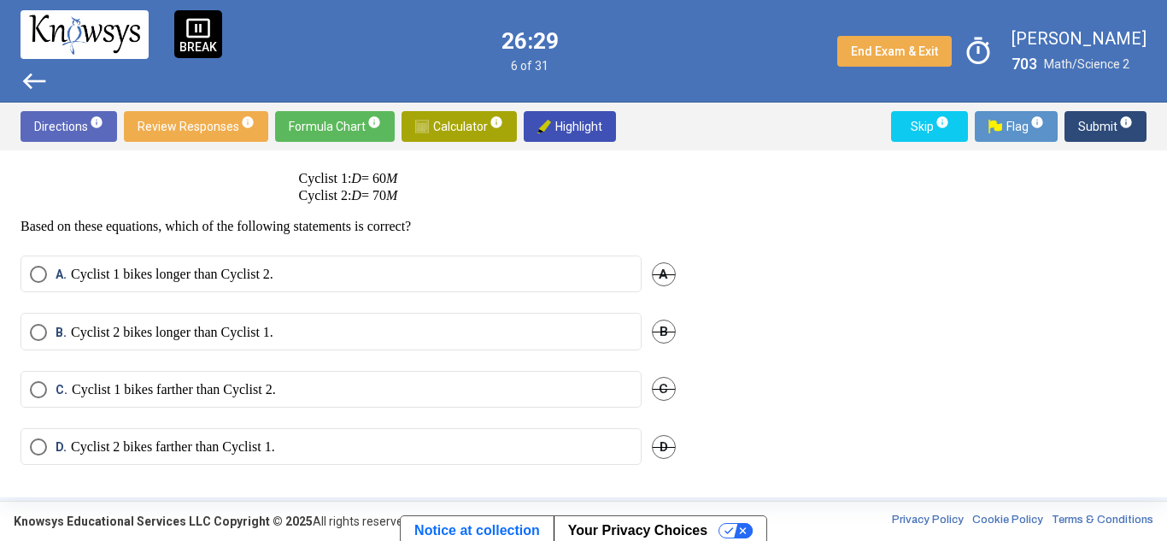
scroll to position [91, 0]
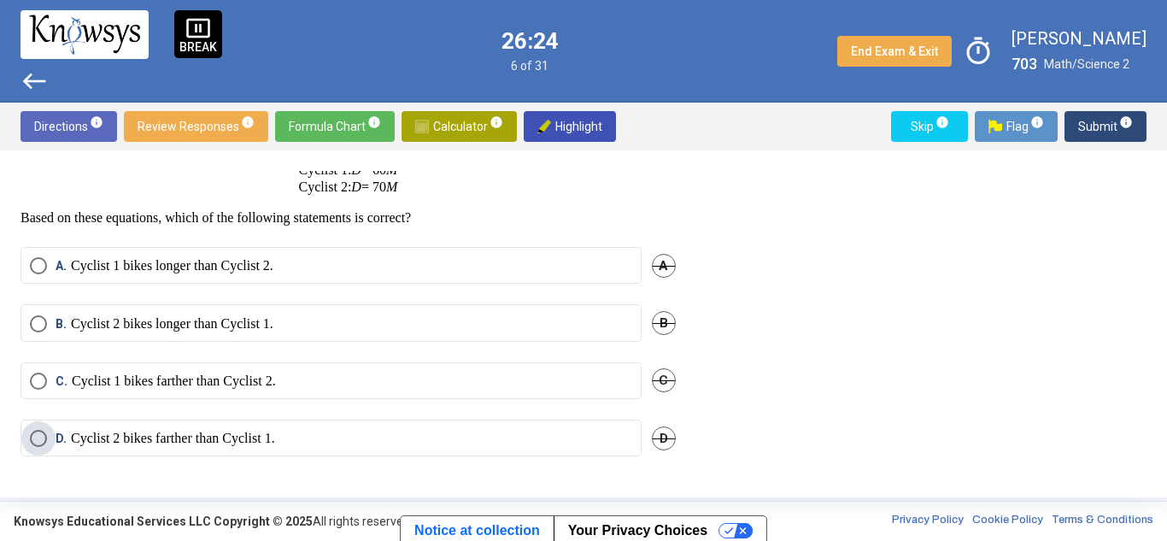
click at [39, 439] on span "Select an option" at bounding box center [38, 438] width 17 height 17
click at [43, 329] on span "Select an option" at bounding box center [38, 323] width 17 height 17
click at [1089, 134] on span "Submit info" at bounding box center [1105, 126] width 55 height 31
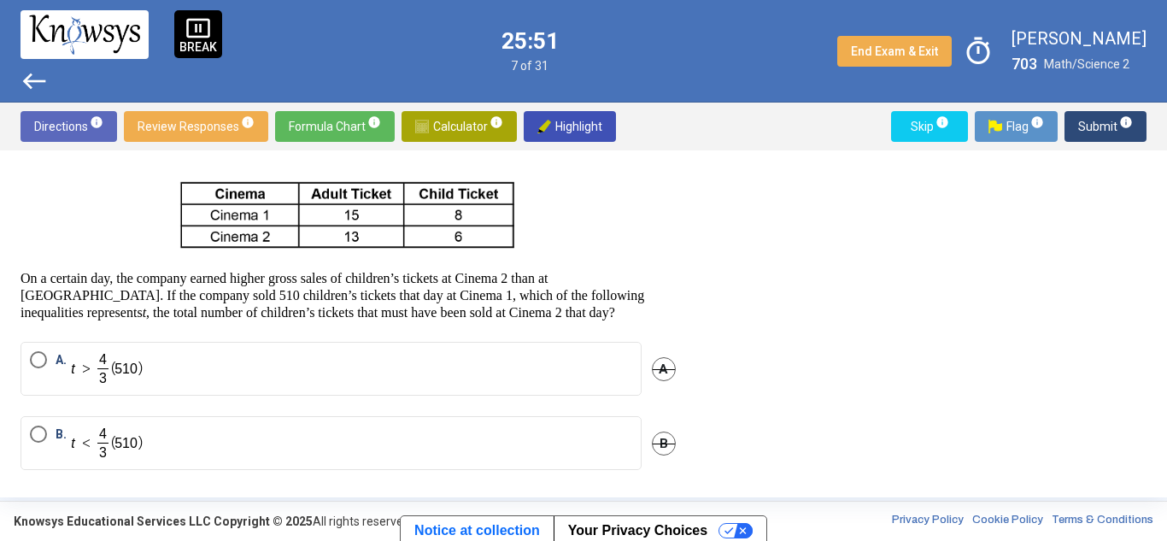
scroll to position [115, 0]
drag, startPoint x: 140, startPoint y: 286, endPoint x: 367, endPoint y: 317, distance: 228.5
click at [367, 317] on p "On a certain day, the company earned higher gross sales of children’s tickets a…" at bounding box center [348, 293] width 655 height 51
click at [408, 310] on p "On a certain day, the company earned higher gross sales of children’s tickets a…" at bounding box center [348, 293] width 655 height 51
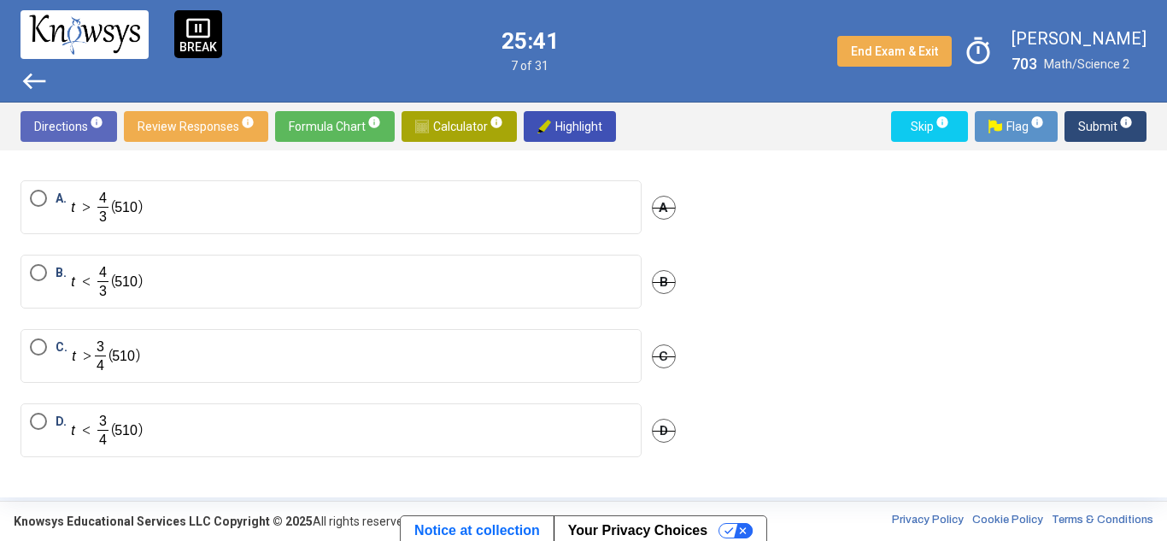
scroll to position [274, 0]
click at [29, 266] on mat-radio-button "B." at bounding box center [331, 282] width 621 height 54
click at [38, 270] on span "Select an option" at bounding box center [38, 273] width 17 height 17
click at [1110, 118] on span "Submit info" at bounding box center [1105, 126] width 55 height 31
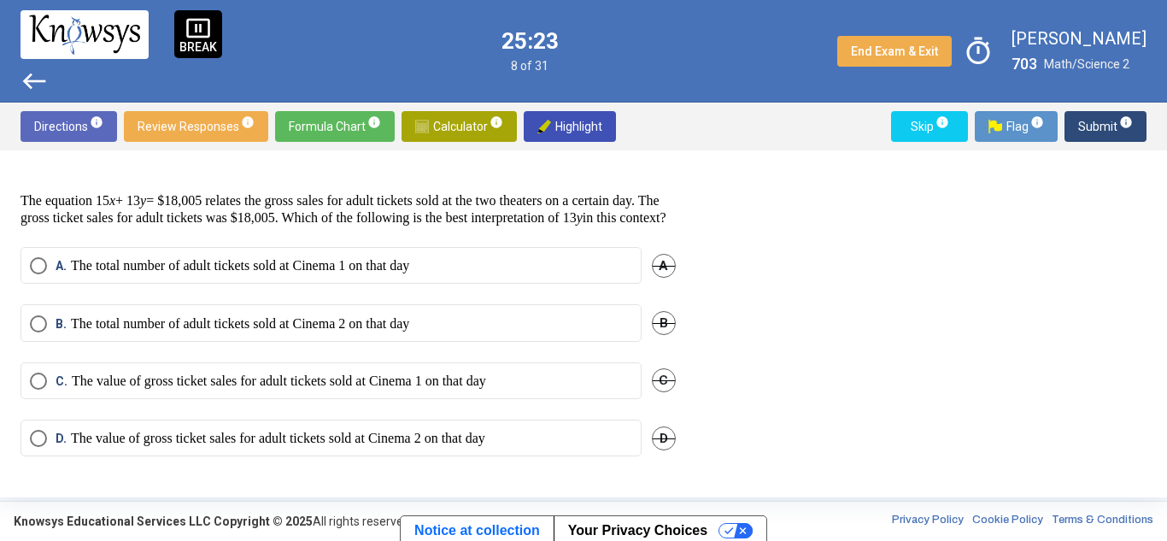
drag, startPoint x: 54, startPoint y: 191, endPoint x: 110, endPoint y: 198, distance: 56.8
click at [110, 198] on p "The equation 15 x + 13 y = $18,005 relates the gross sales for adult tickets so…" at bounding box center [348, 209] width 655 height 34
click at [158, 202] on p "The equation 15 x + 13 y = $18,005 relates the gross sales for adult tickets so…" at bounding box center [348, 209] width 655 height 34
click at [36, 386] on span "Select an option" at bounding box center [38, 381] width 17 height 17
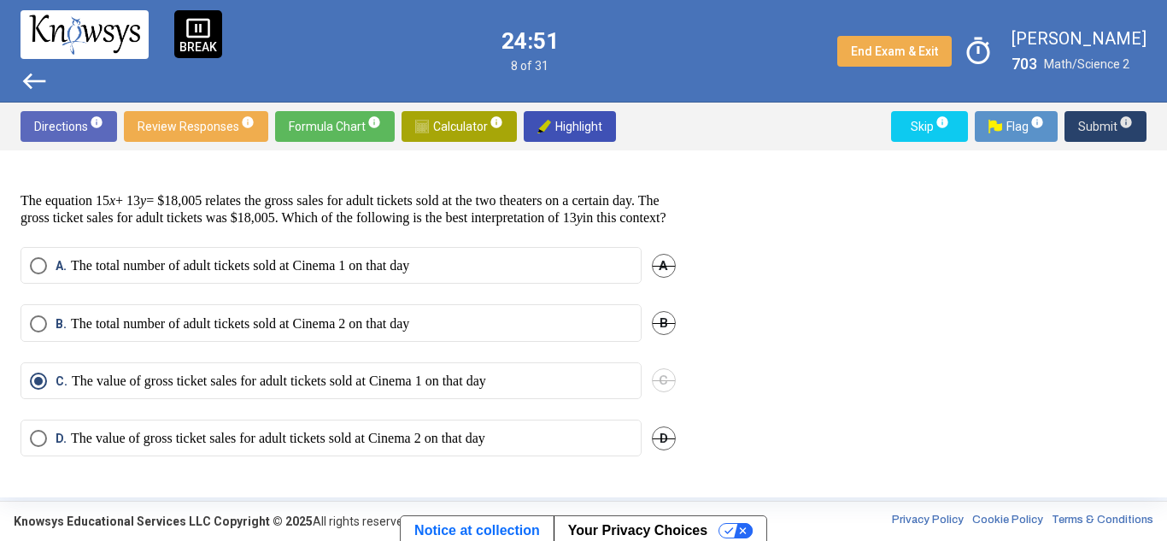
click at [1106, 126] on span "Submit info" at bounding box center [1105, 126] width 55 height 31
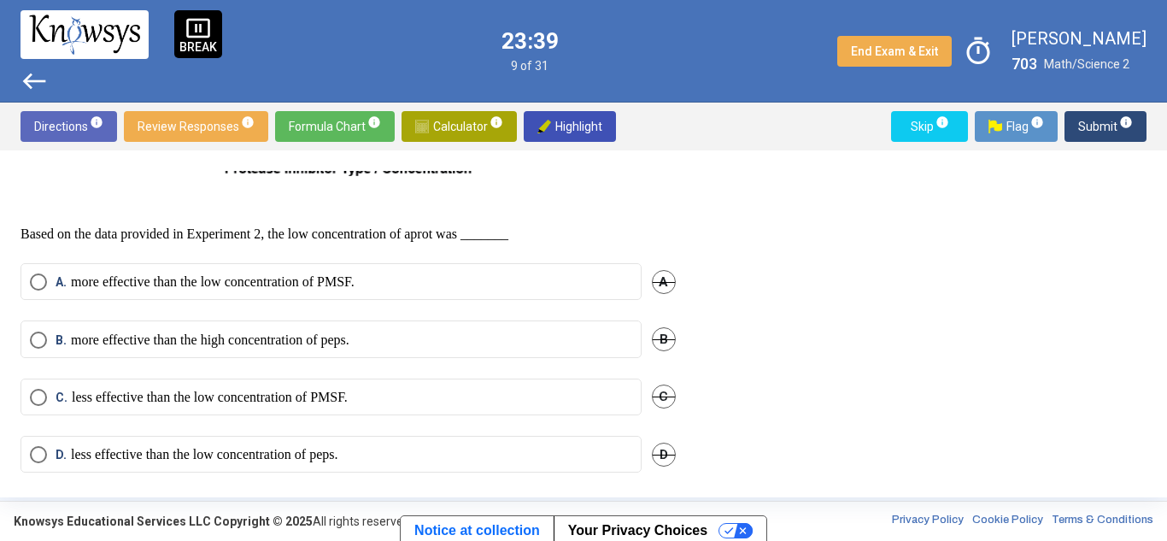
scroll to position [1061, 0]
click at [43, 337] on span "Select an option" at bounding box center [38, 338] width 17 height 17
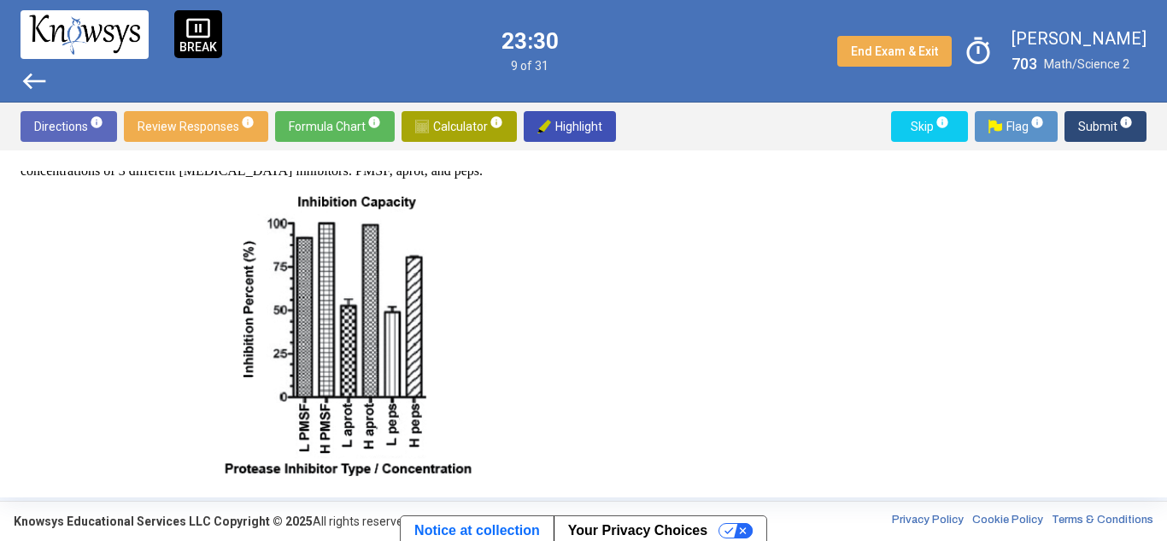
scroll to position [758, 0]
click at [1103, 112] on span "Submit info" at bounding box center [1105, 126] width 55 height 31
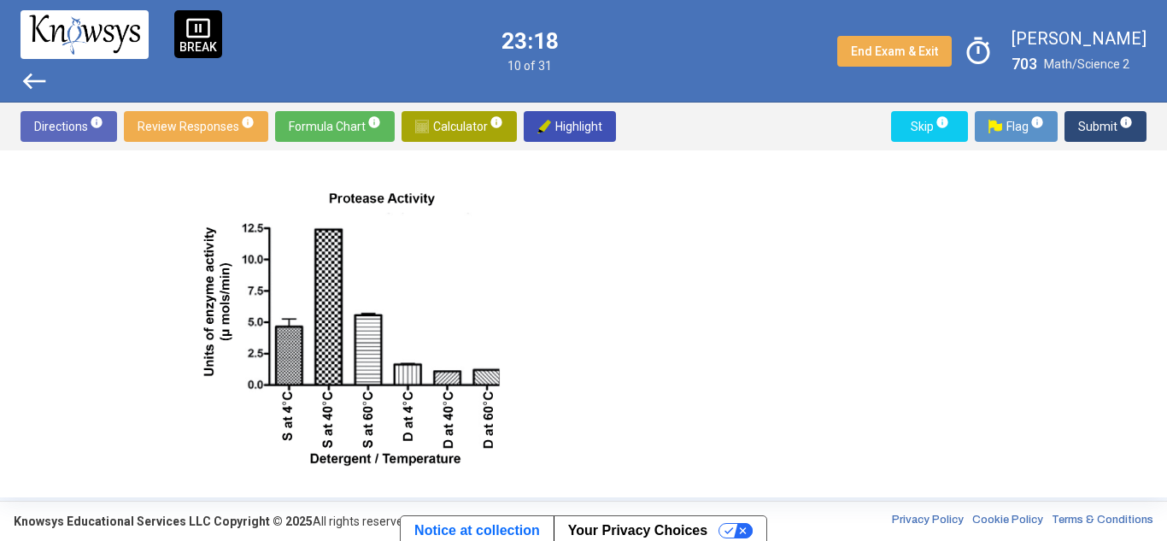
scroll to position [393, 0]
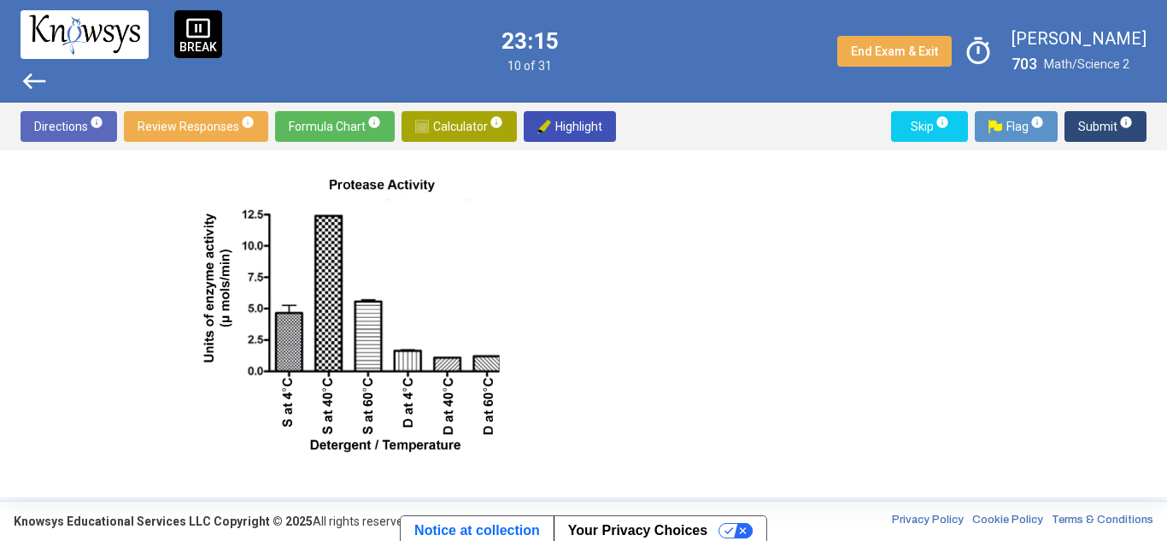
drag, startPoint x: 264, startPoint y: 409, endPoint x: 458, endPoint y: 410, distance: 194.0
click at [458, 410] on img at bounding box center [348, 312] width 330 height 310
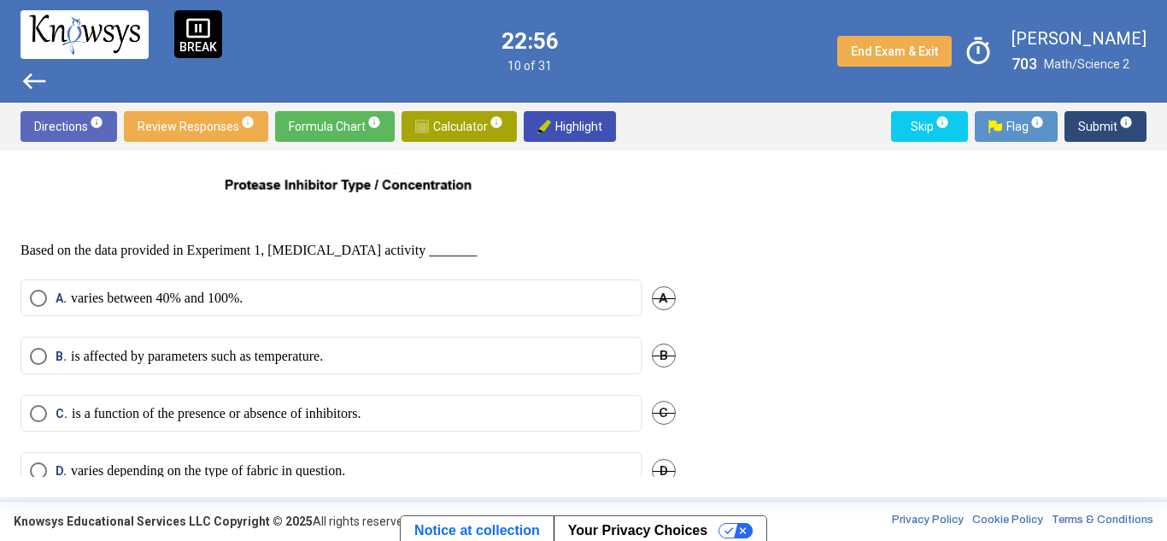
scroll to position [1103, 0]
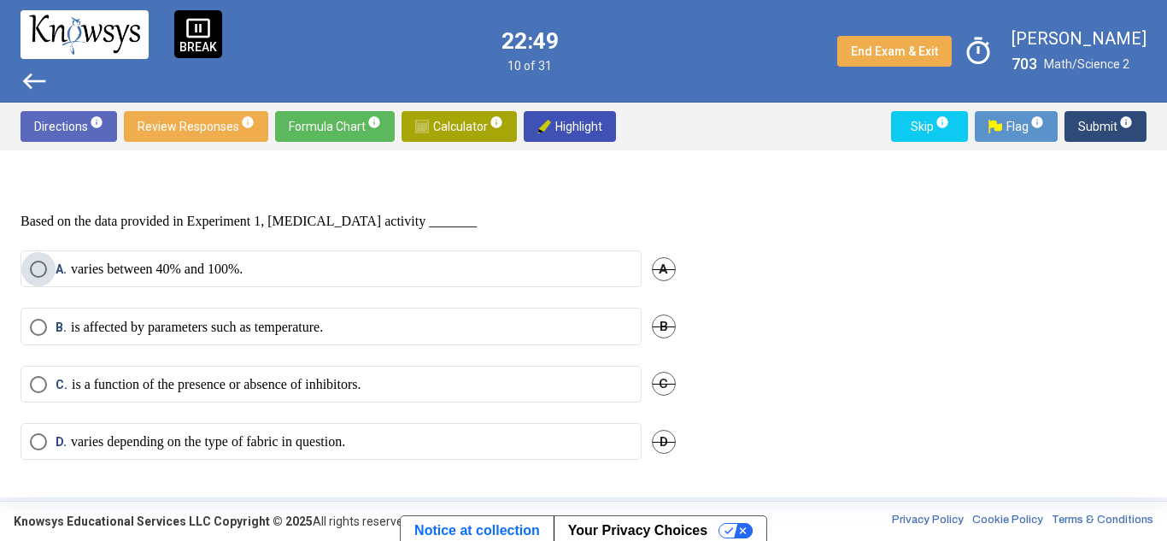
click at [35, 267] on span "Select an option" at bounding box center [38, 269] width 17 height 17
click at [1109, 126] on span "Submit info" at bounding box center [1105, 126] width 55 height 31
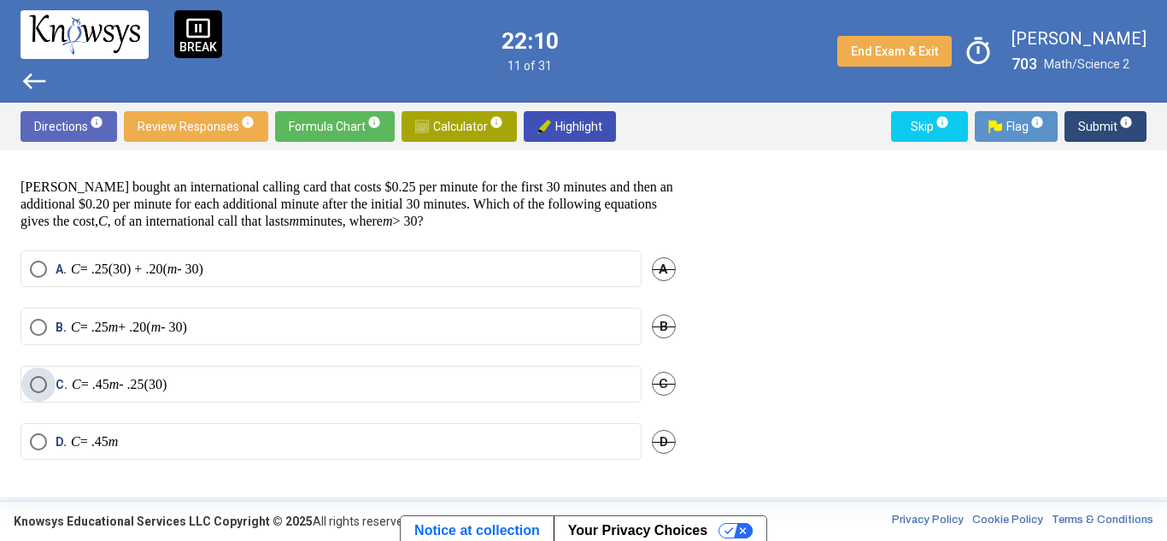
click at [37, 384] on span "Select an option" at bounding box center [38, 384] width 17 height 17
click at [1089, 129] on span "Submit info" at bounding box center [1105, 126] width 55 height 31
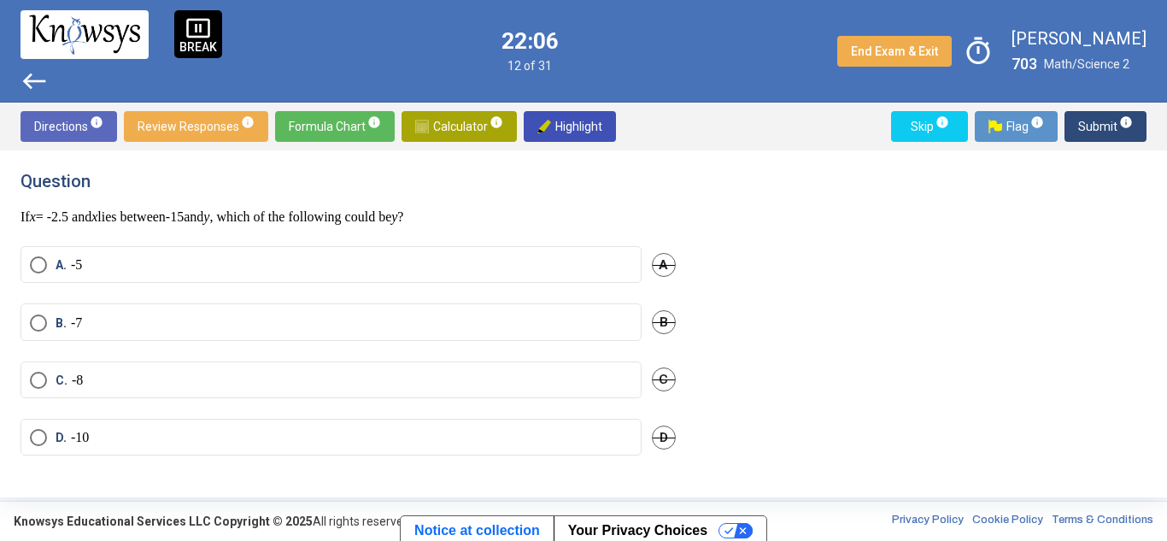
scroll to position [0, 0]
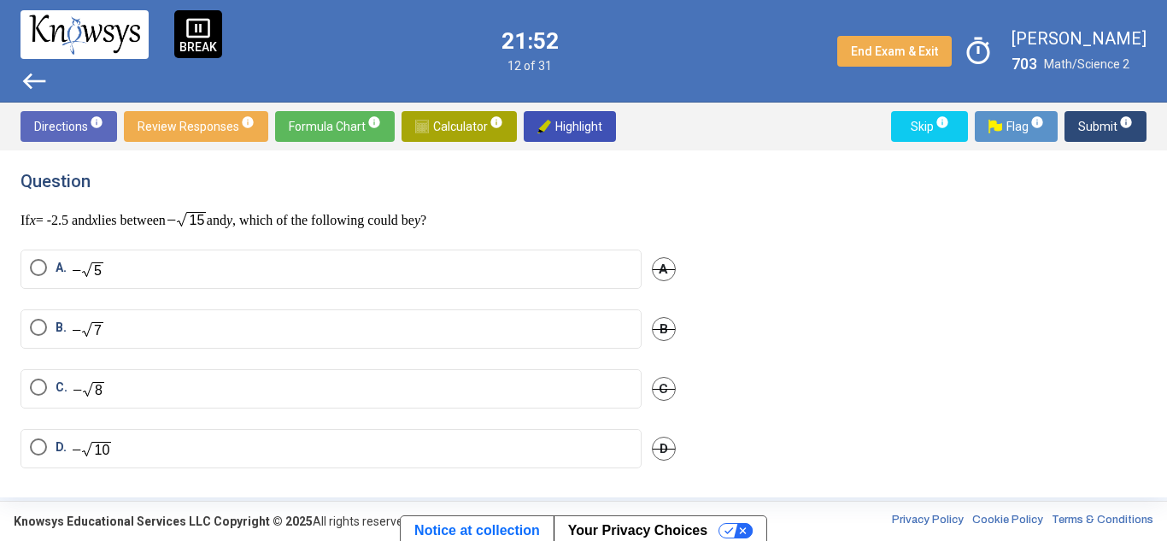
click at [40, 384] on span "Select an option" at bounding box center [38, 386] width 17 height 17
click at [1097, 129] on span "Submit info" at bounding box center [1105, 126] width 55 height 31
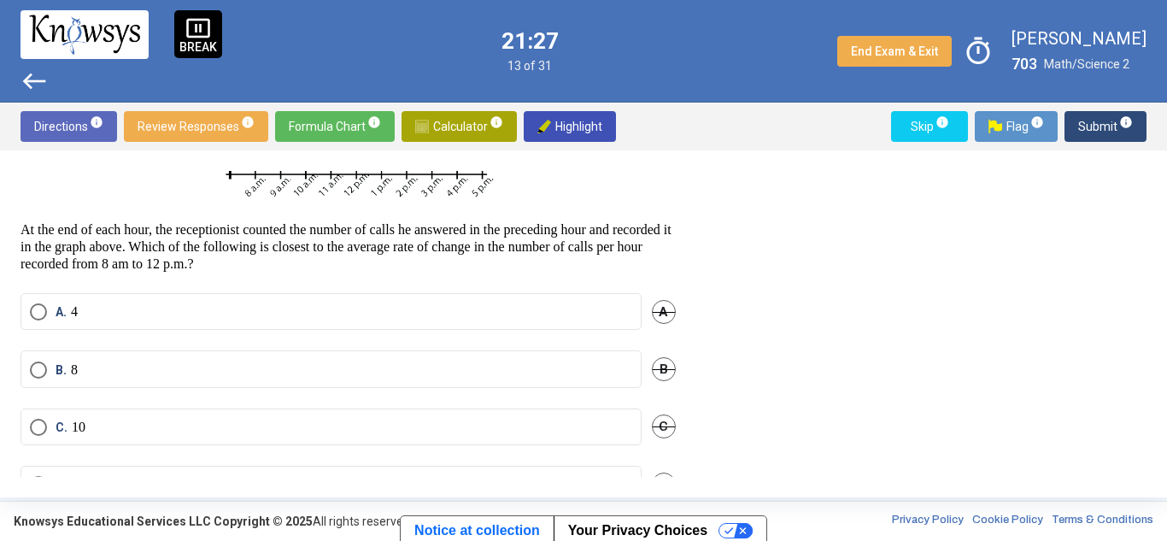
scroll to position [465, 0]
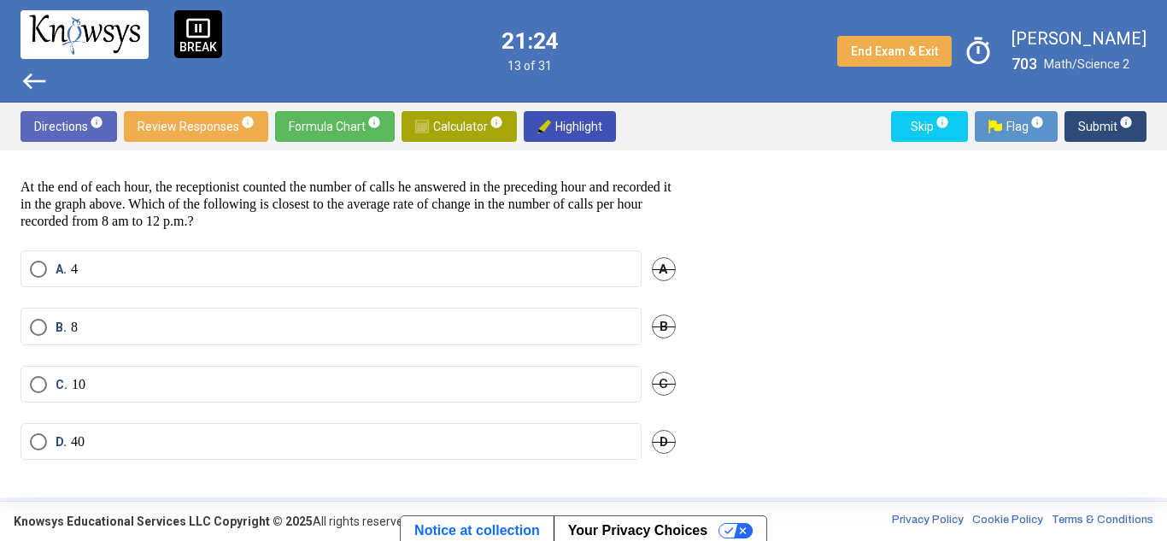
click at [212, 332] on label "B. 8" at bounding box center [331, 327] width 602 height 17
click at [1089, 124] on span "Submit info" at bounding box center [1105, 126] width 55 height 31
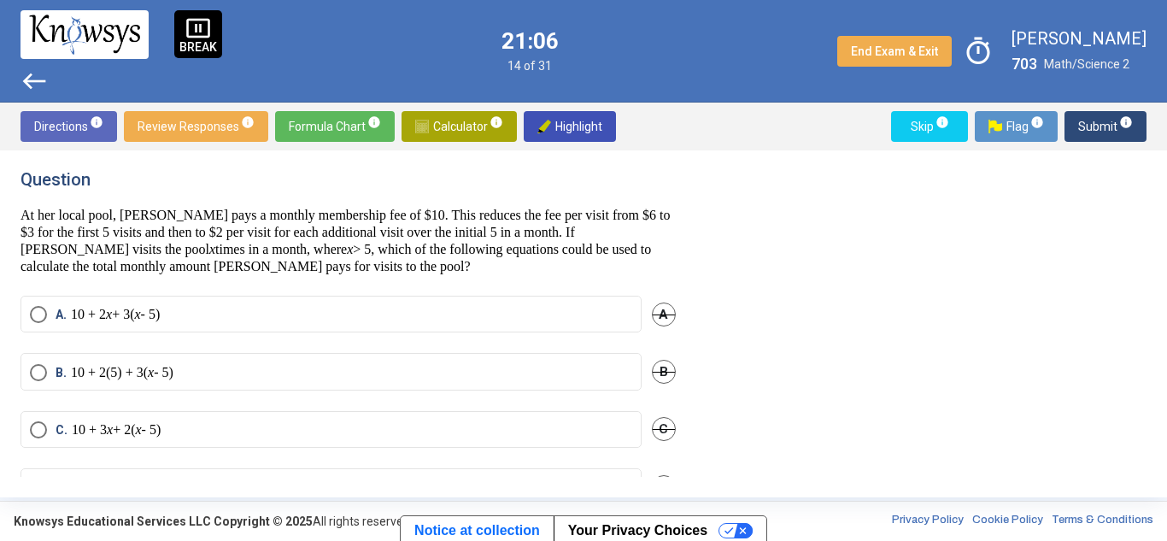
scroll to position [0, 0]
drag, startPoint x: 67, startPoint y: 225, endPoint x: 199, endPoint y: 233, distance: 132.7
click at [199, 233] on p "At her local pool, [PERSON_NAME] pays a monthly membership fee of $10. This red…" at bounding box center [348, 242] width 655 height 68
click at [250, 226] on p "At her local pool, [PERSON_NAME] pays a monthly membership fee of $10. This red…" at bounding box center [348, 242] width 655 height 68
drag, startPoint x: 554, startPoint y: 223, endPoint x: 166, endPoint y: 211, distance: 388.1
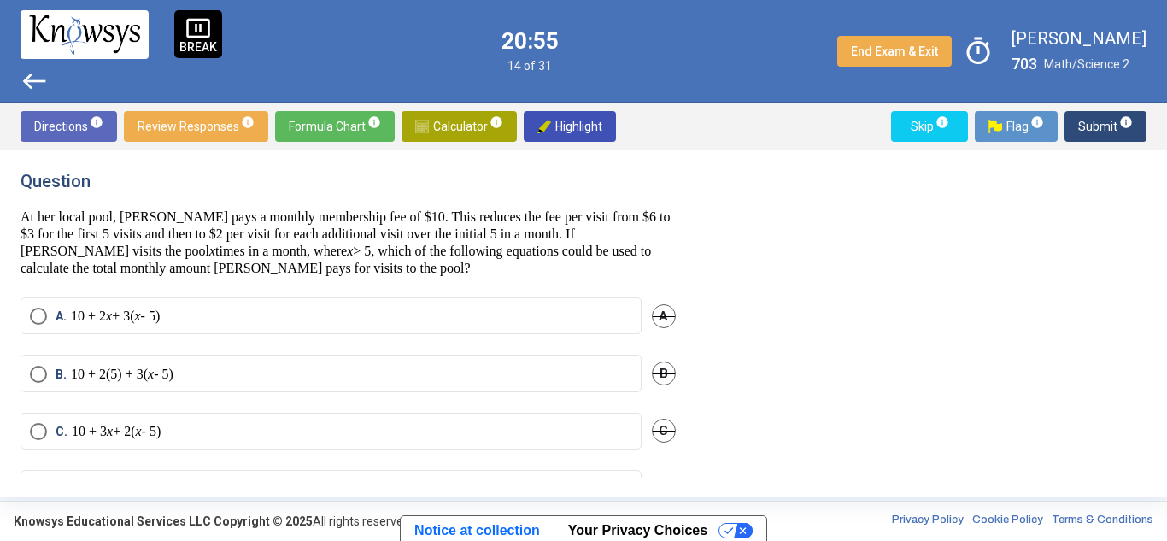
click at [166, 211] on p "At her local pool, [PERSON_NAME] pays a monthly membership fee of $10. This red…" at bounding box center [348, 242] width 655 height 68
click at [148, 226] on p "At her local pool, [PERSON_NAME] pays a monthly membership fee of $10. This red…" at bounding box center [348, 242] width 655 height 68
drag, startPoint x: 250, startPoint y: 246, endPoint x: 25, endPoint y: 262, distance: 226.1
click at [25, 262] on p "At her local pool, [PERSON_NAME] pays a monthly membership fee of $10. This red…" at bounding box center [348, 242] width 655 height 68
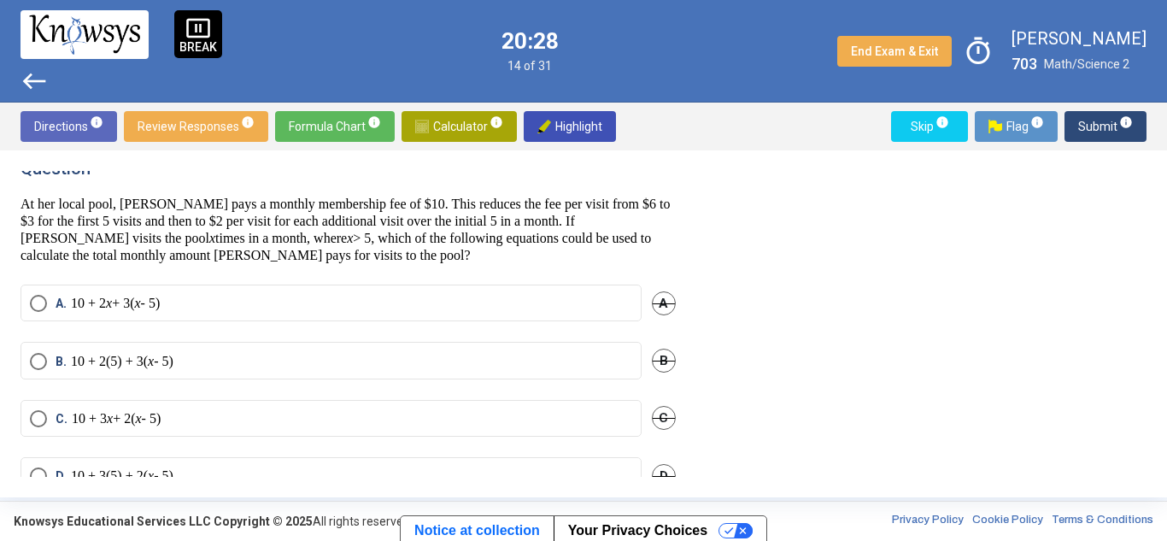
scroll to position [15, 0]
drag, startPoint x: 20, startPoint y: 213, endPoint x: 70, endPoint y: 216, distance: 50.5
click at [70, 216] on div "Question At her local pool, [PERSON_NAME] pays a monthly membership fee of $10.…" at bounding box center [583, 323] width 1167 height 347
click at [101, 260] on p "At her local pool, [PERSON_NAME] pays a monthly membership fee of $10. This red…" at bounding box center [348, 228] width 655 height 68
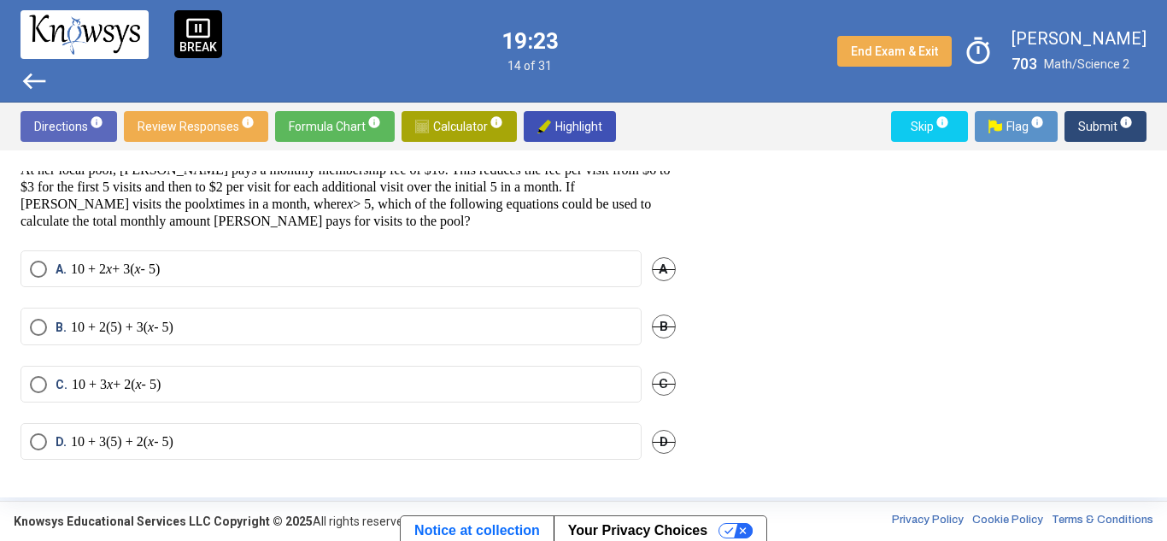
scroll to position [46, 0]
click at [32, 437] on span "Select an option" at bounding box center [38, 442] width 17 height 17
click at [1101, 127] on span "Submit info" at bounding box center [1105, 126] width 55 height 31
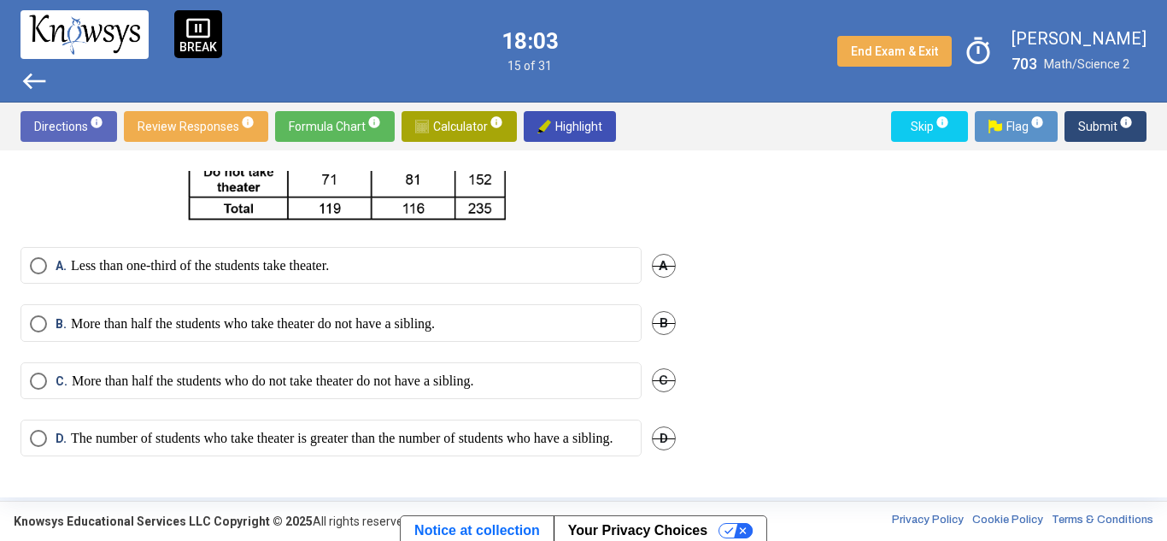
scroll to position [195, 0]
click at [34, 375] on span "Select an option" at bounding box center [38, 381] width 17 height 17
click at [1094, 138] on span "Submit info" at bounding box center [1105, 126] width 55 height 31
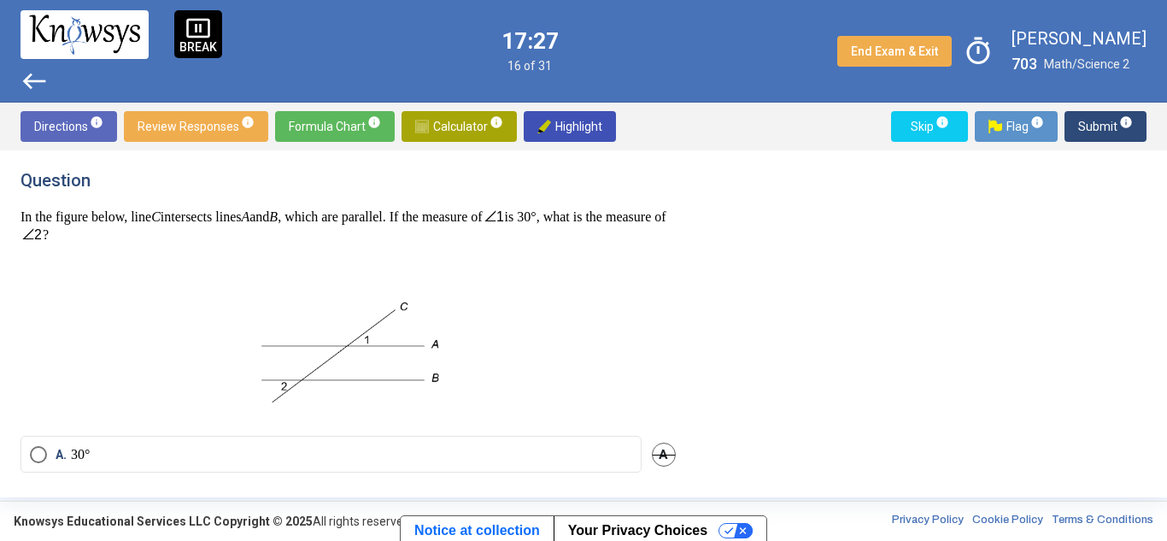
scroll to position [184, 0]
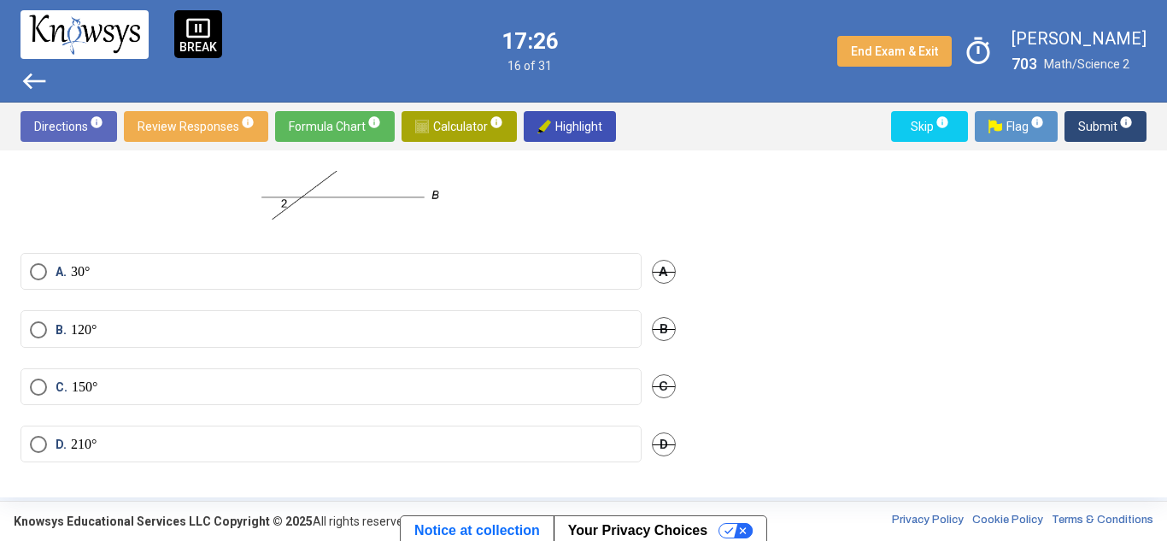
click at [36, 253] on mat-radio-button "A. 30°" at bounding box center [331, 271] width 621 height 37
click at [36, 268] on span "Select an option" at bounding box center [38, 271] width 17 height 17
click at [1096, 119] on span "Submit info" at bounding box center [1105, 126] width 55 height 31
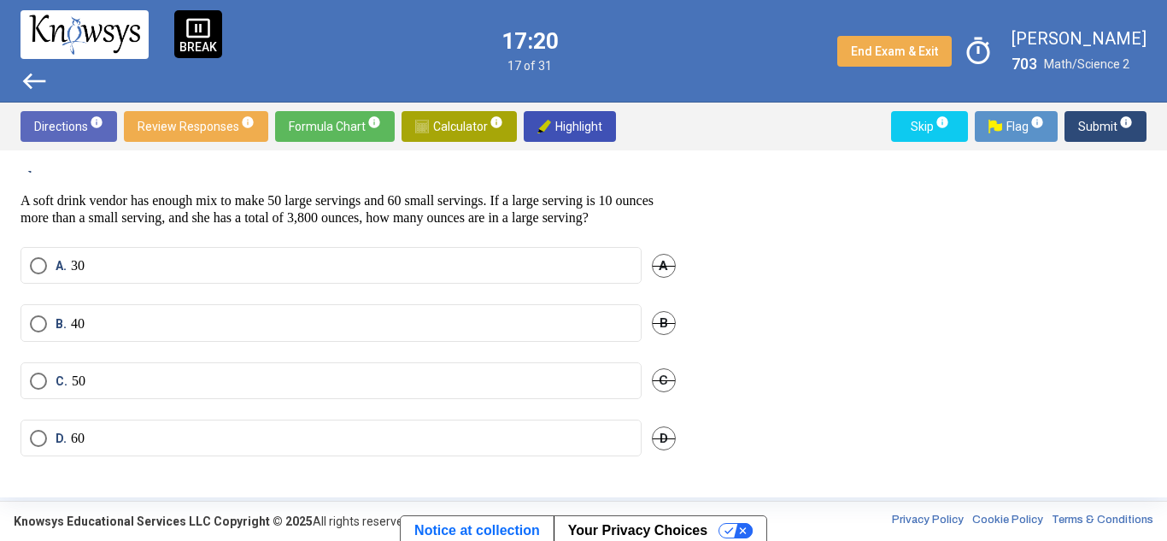
scroll to position [30, 0]
click at [250, 214] on p "A soft drink vendor has enough mix to make 50 large servings and 60 small servi…" at bounding box center [348, 209] width 655 height 34
drag, startPoint x: 250, startPoint y: 214, endPoint x: 111, endPoint y: 423, distance: 250.7
click at [111, 423] on div "Question A soft drink vendor has enough mix to make 50 large servings and 60 sm…" at bounding box center [359, 324] width 676 height 306
click at [325, 213] on p "A soft drink vendor has enough mix to make 50 large servings and 60 small servi…" at bounding box center [348, 209] width 655 height 34
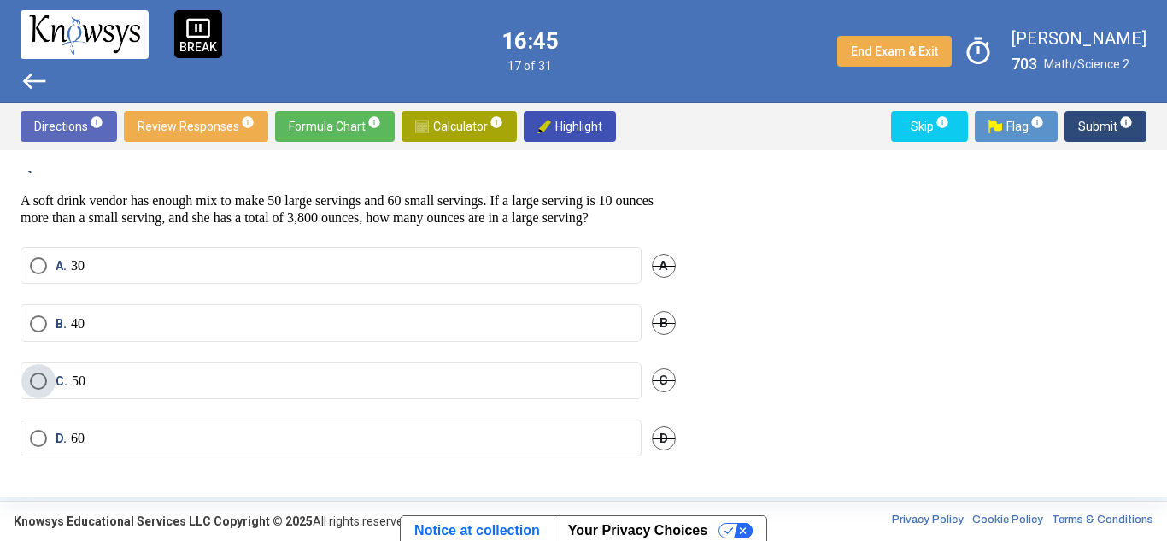
click at [36, 373] on span "Select an option" at bounding box center [38, 381] width 17 height 17
click at [1080, 116] on span "Submit info" at bounding box center [1105, 126] width 55 height 31
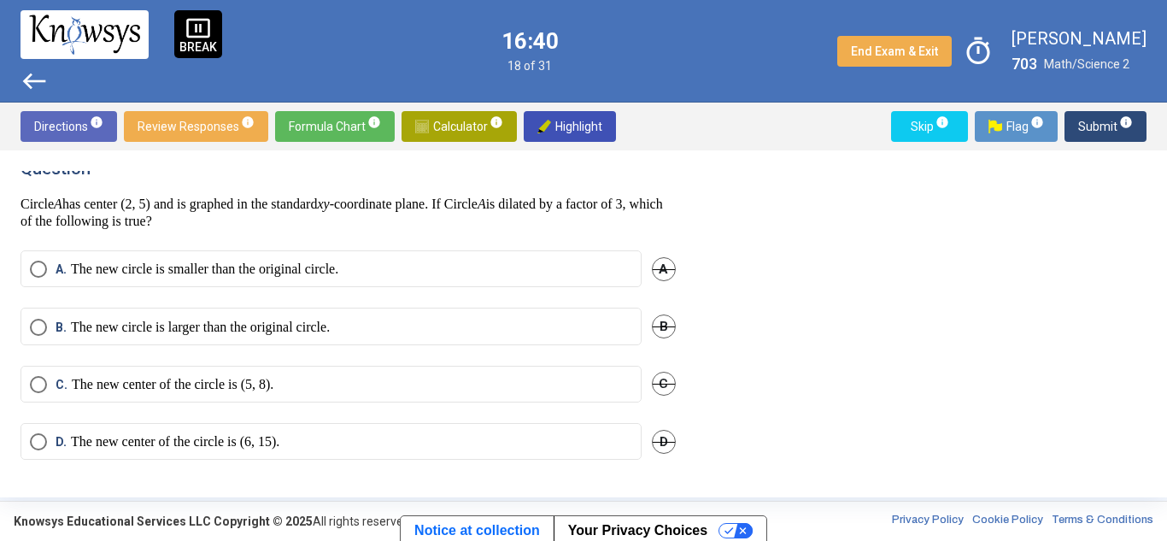
scroll to position [0, 0]
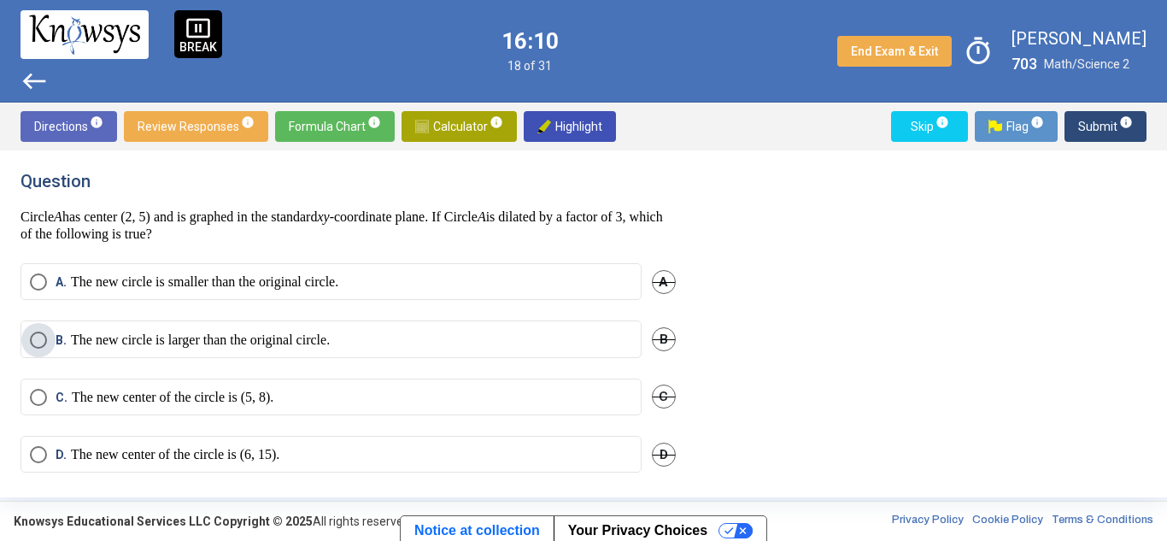
click at [39, 338] on span "Select an option" at bounding box center [38, 340] width 17 height 17
click at [1097, 120] on span "Submit info" at bounding box center [1105, 126] width 55 height 31
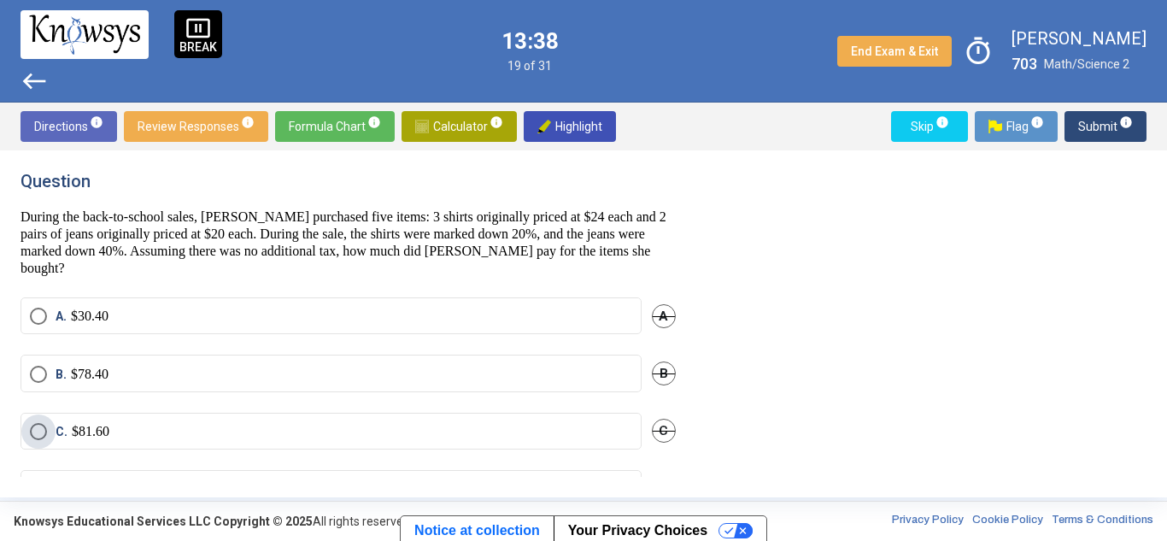
click at [40, 425] on span "Select an option" at bounding box center [38, 431] width 17 height 17
click at [1100, 126] on span "Submit info" at bounding box center [1105, 126] width 55 height 31
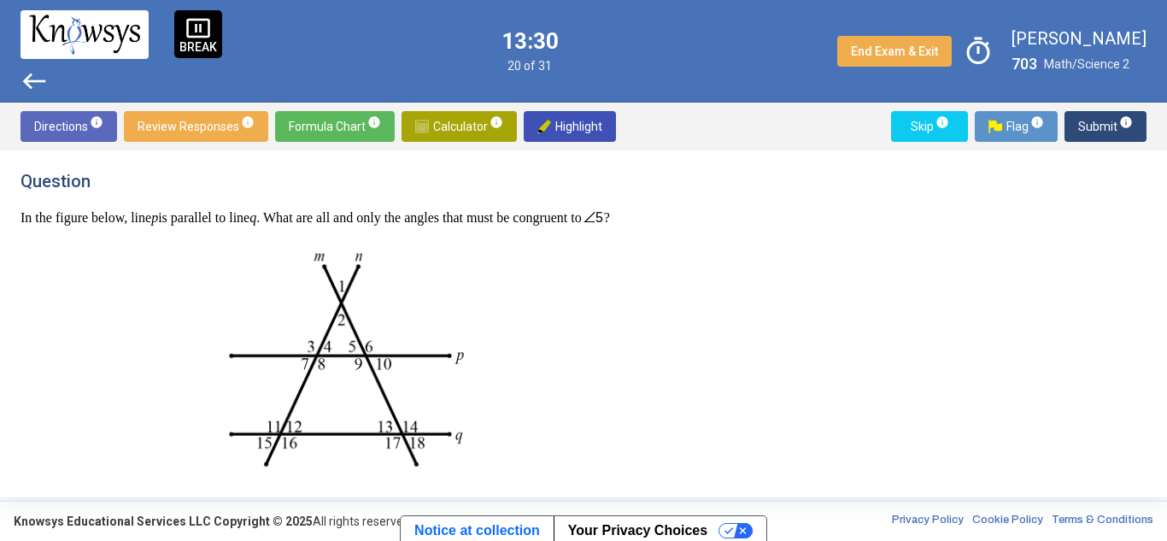
drag, startPoint x: 221, startPoint y: 223, endPoint x: 384, endPoint y: 230, distance: 162.5
click at [384, 226] on p "In the figure below, line p is parallel to line q . What are all and only the a…" at bounding box center [348, 217] width 655 height 18
click at [384, 213] on p "In the figure below, line p is parallel to line q . What are all and only the a…" at bounding box center [348, 217] width 655 height 18
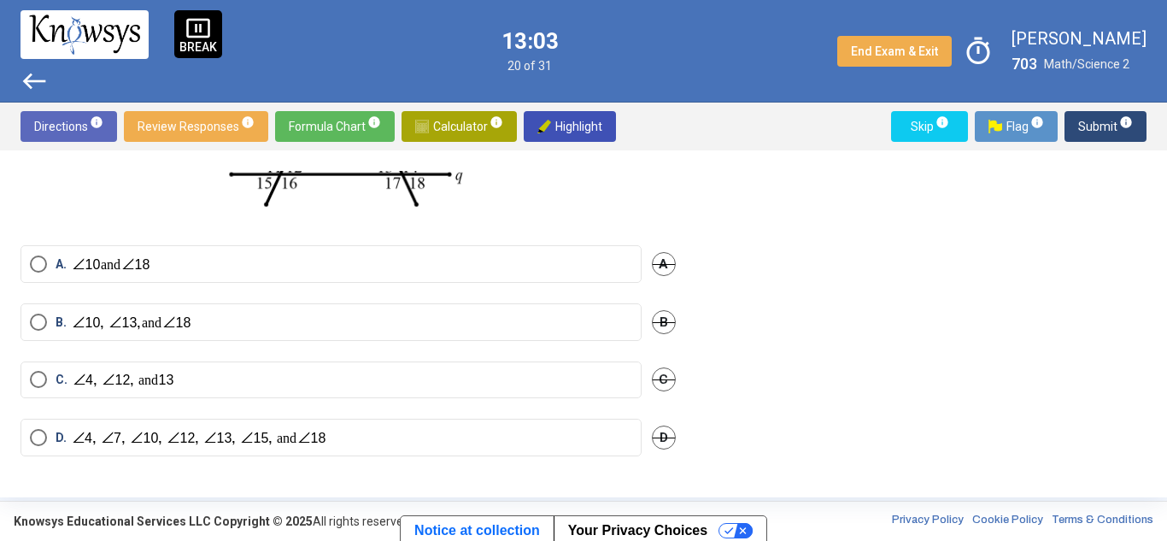
scroll to position [270, 0]
click at [90, 435] on img "Select an option" at bounding box center [174, 437] width 206 height 17
click at [1095, 121] on span "Submit info" at bounding box center [1105, 126] width 55 height 31
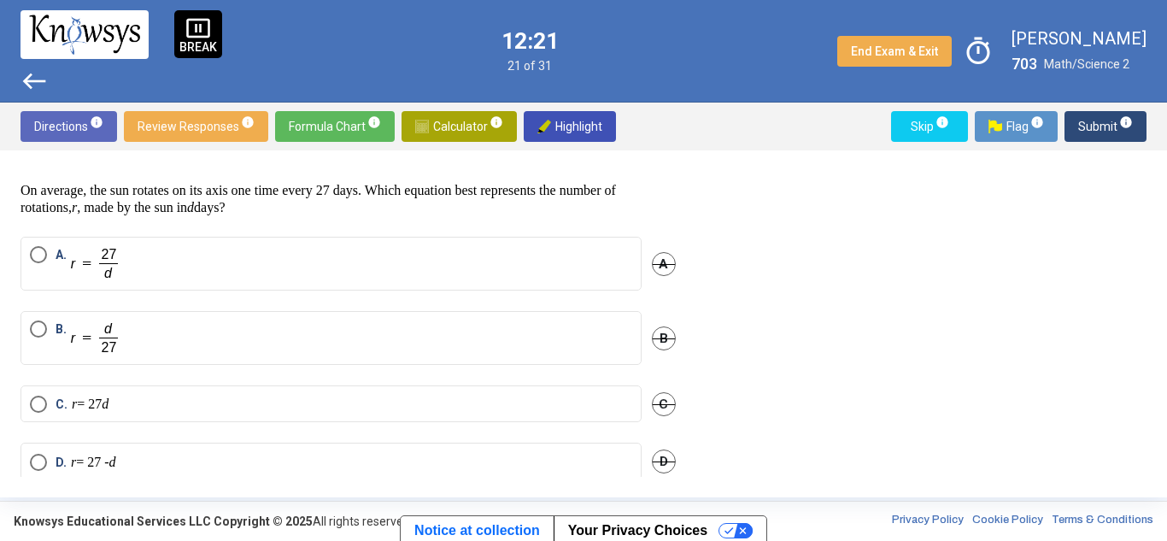
scroll to position [49, 0]
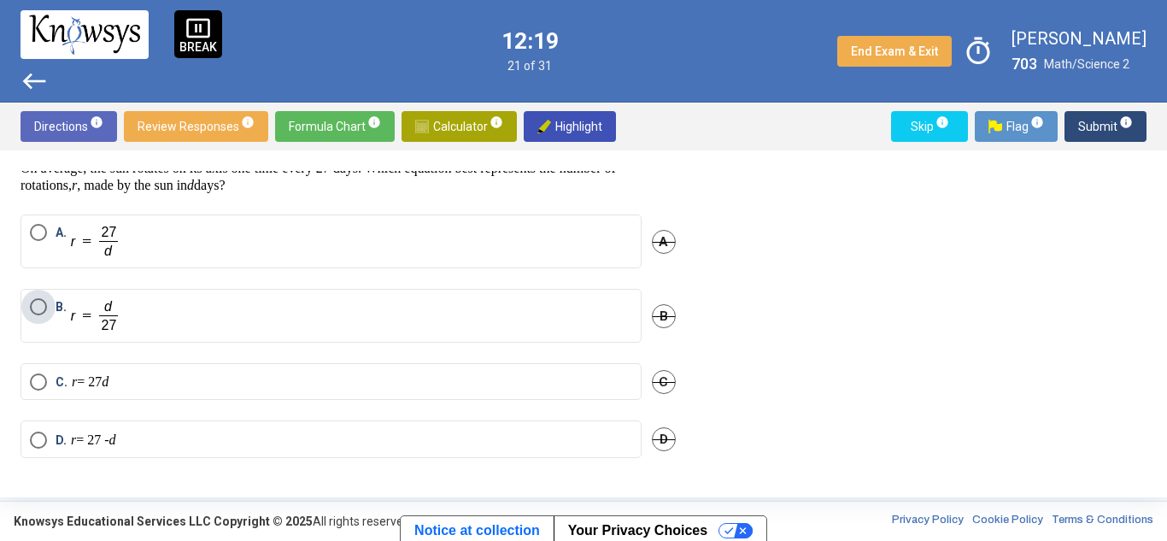
click at [43, 308] on span "Select an option" at bounding box center [38, 306] width 17 height 17
click at [1099, 120] on span "Submit info" at bounding box center [1105, 126] width 55 height 31
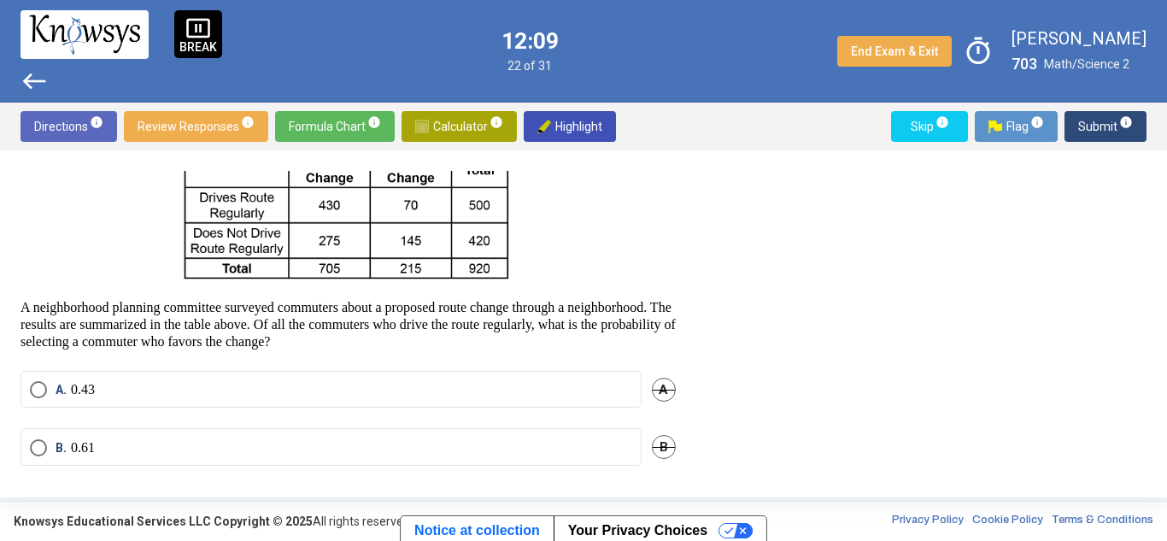
scroll to position [0, 0]
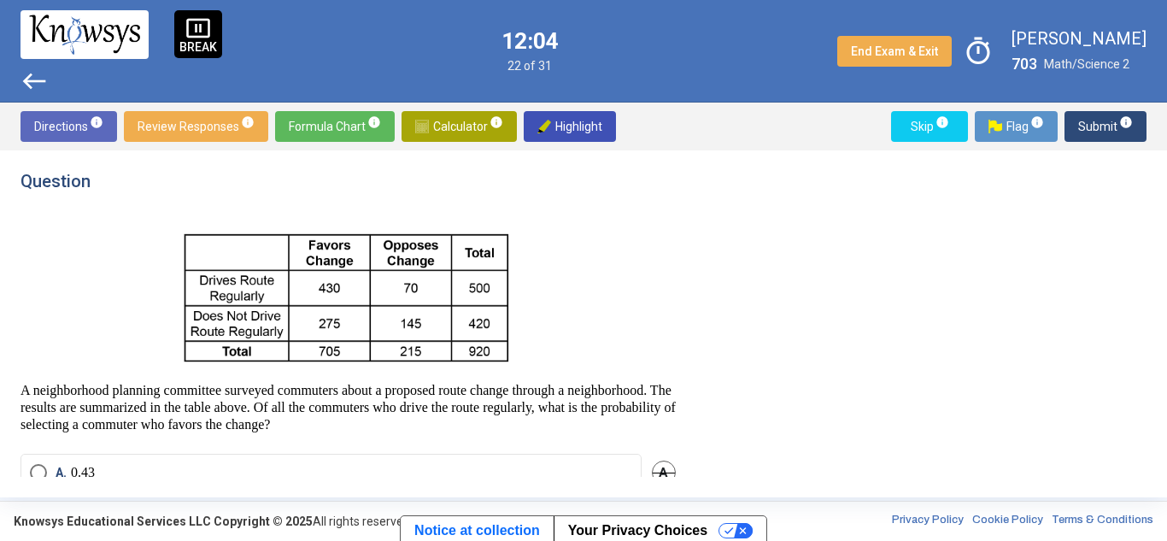
drag, startPoint x: 324, startPoint y: 350, endPoint x: 393, endPoint y: 365, distance: 70.7
click at [393, 365] on img at bounding box center [347, 297] width 343 height 143
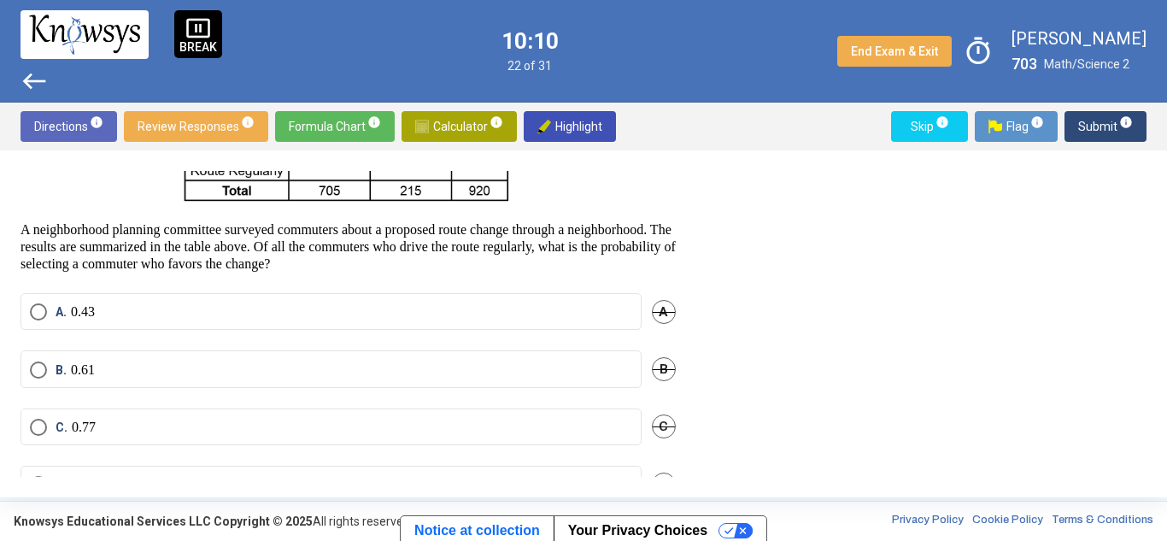
scroll to position [203, 0]
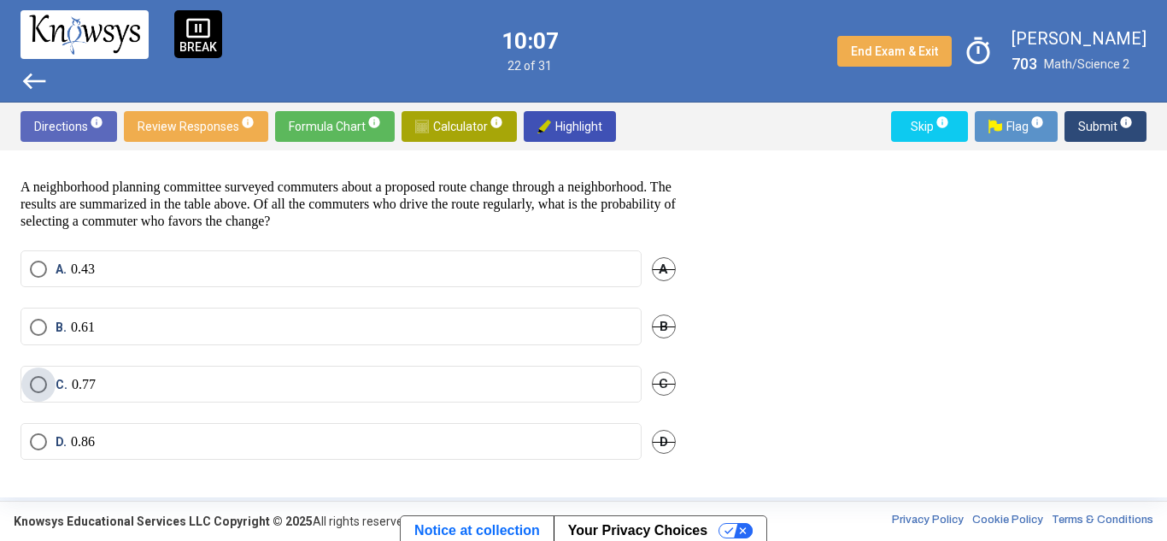
click at [32, 380] on span "Select an option" at bounding box center [38, 384] width 17 height 17
click at [1108, 119] on span "Submit info" at bounding box center [1105, 126] width 55 height 31
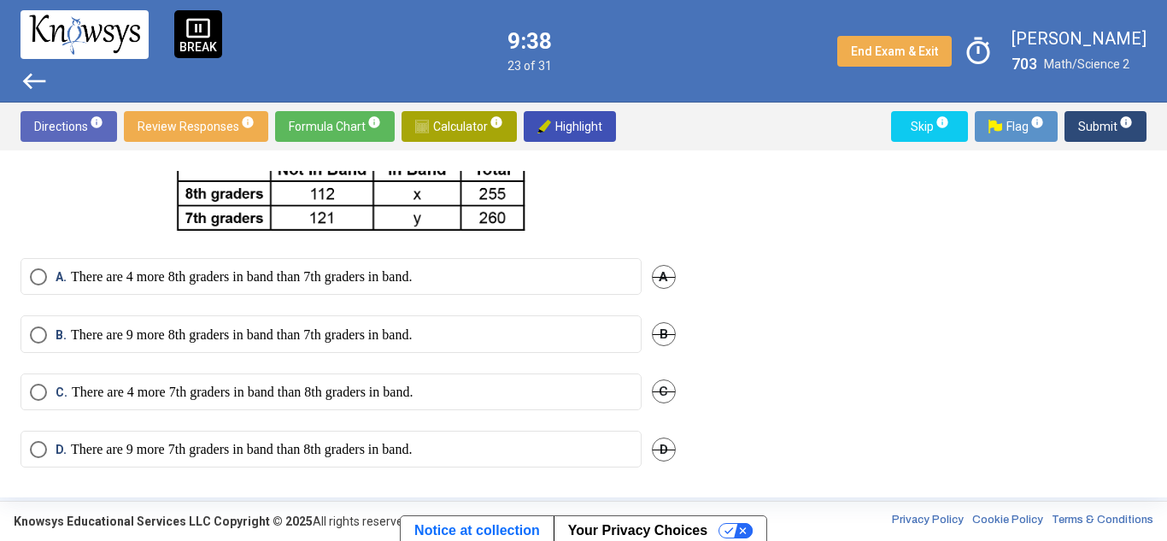
scroll to position [106, 0]
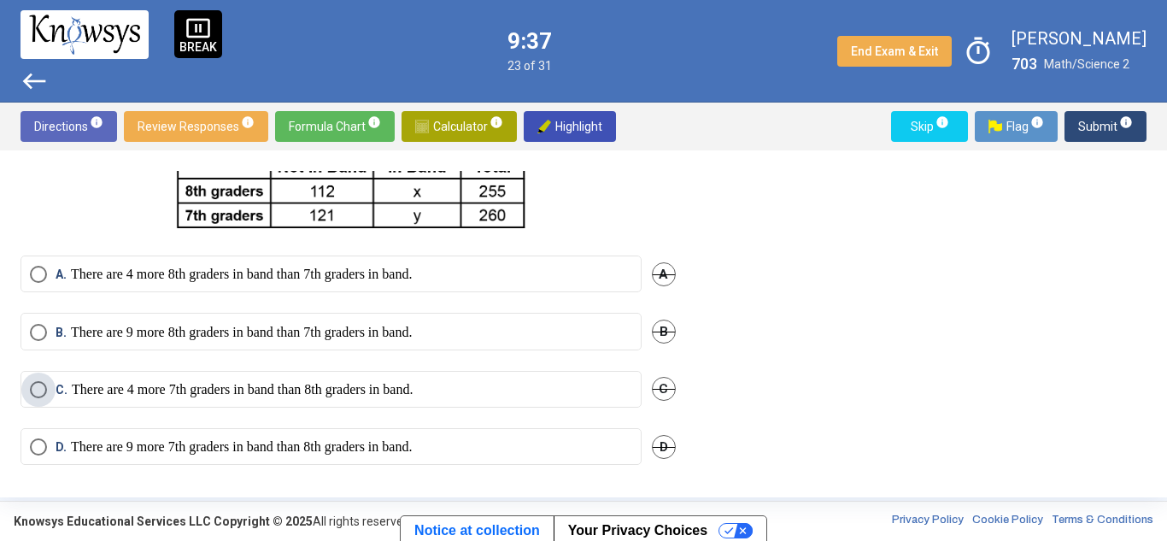
click at [44, 381] on span "Select an option" at bounding box center [38, 389] width 17 height 17
click at [39, 327] on span "Select an option" at bounding box center [38, 332] width 17 height 17
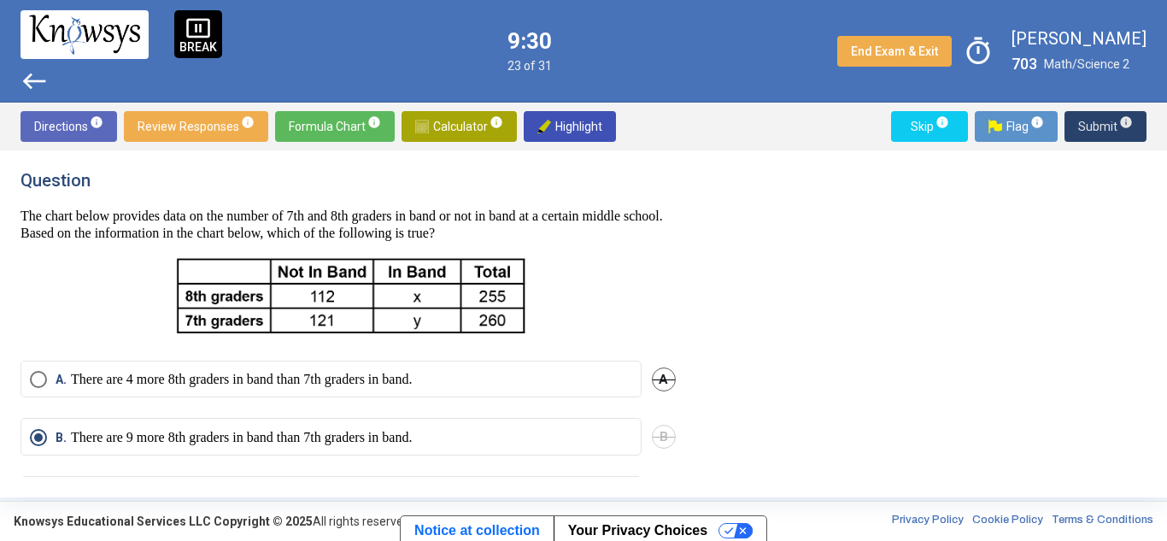
click at [1100, 117] on span "Submit info" at bounding box center [1105, 126] width 55 height 31
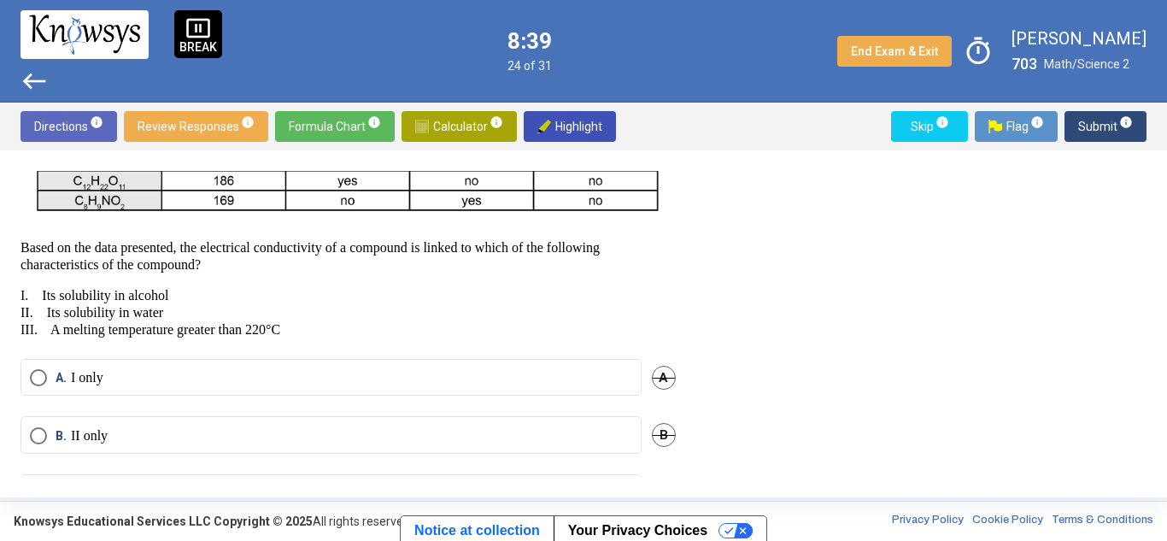
scroll to position [595, 0]
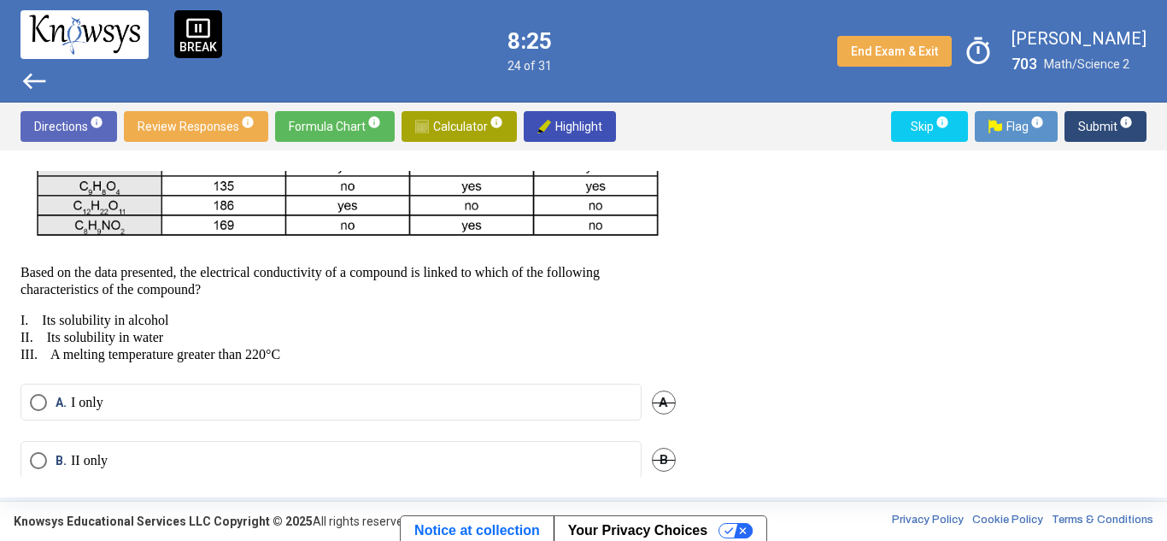
drag, startPoint x: 46, startPoint y: 354, endPoint x: 383, endPoint y: 350, distance: 336.7
click at [383, 350] on p "I. Its solubility in alcohol II. Its solubility in water III. A melting tempera…" at bounding box center [348, 337] width 655 height 51
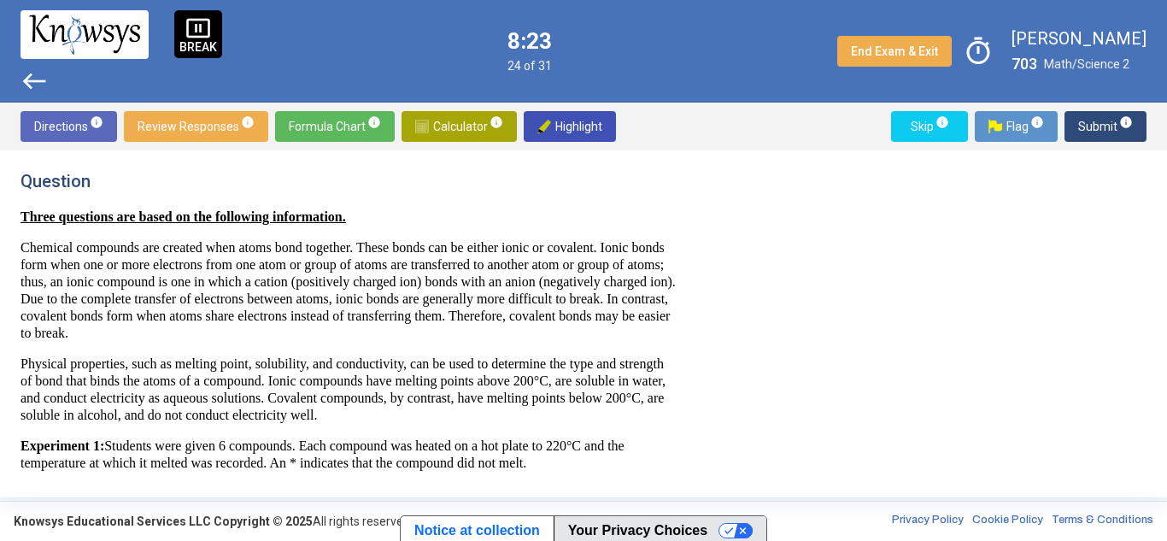
scroll to position [728, 0]
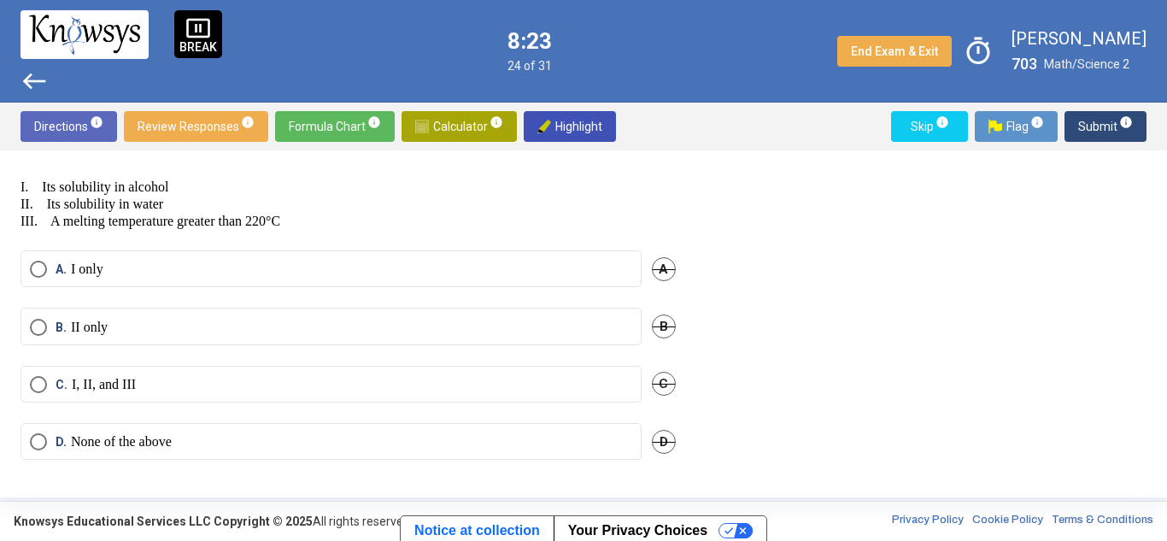
drag, startPoint x: 470, startPoint y: 324, endPoint x: 601, endPoint y: 389, distance: 146.0
click at [601, 389] on div "Question Three questions are based on the following information. Chemical compo…" at bounding box center [359, 324] width 676 height 306
click at [697, 186] on div "Question Three questions are based on the following information. Chemical compo…" at bounding box center [584, 324] width 1126 height 306
drag, startPoint x: 147, startPoint y: 210, endPoint x: 161, endPoint y: 211, distance: 13.7
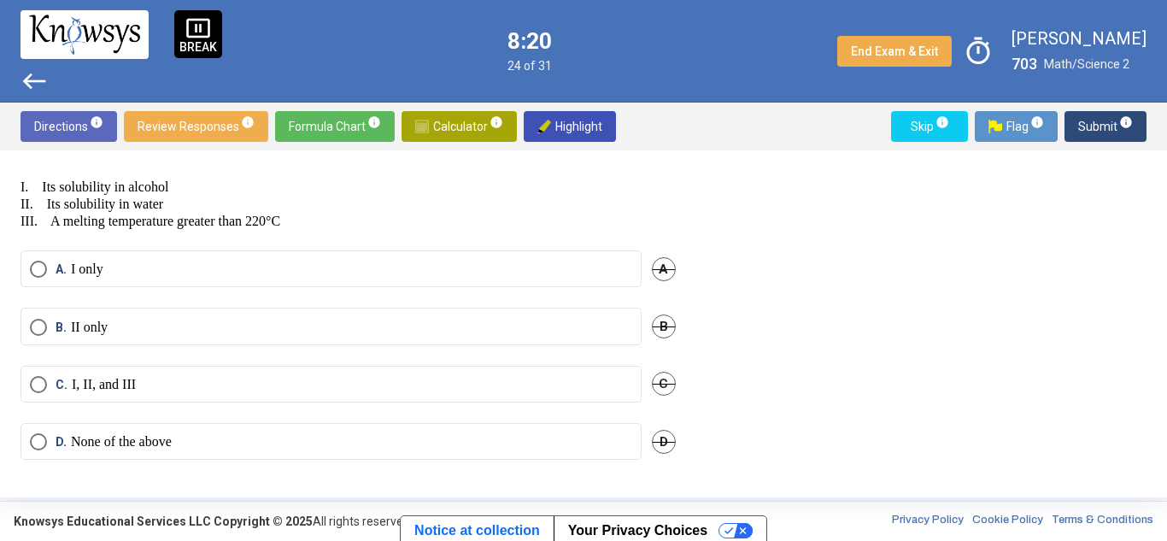
click at [161, 211] on p "I. Its solubility in alcohol II. Its solubility in water III. A melting tempera…" at bounding box center [348, 204] width 655 height 51
click at [115, 198] on p "I. Its solubility in alcohol II. Its solubility in water III. A melting tempera…" at bounding box center [348, 204] width 655 height 51
drag, startPoint x: 103, startPoint y: 227, endPoint x: 276, endPoint y: 228, distance: 173.4
click at [276, 228] on p "I. Its solubility in alcohol II. Its solubility in water III. A melting tempera…" at bounding box center [348, 204] width 655 height 51
click at [314, 221] on p "I. Its solubility in alcohol II. Its solubility in water III. A melting tempera…" at bounding box center [348, 204] width 655 height 51
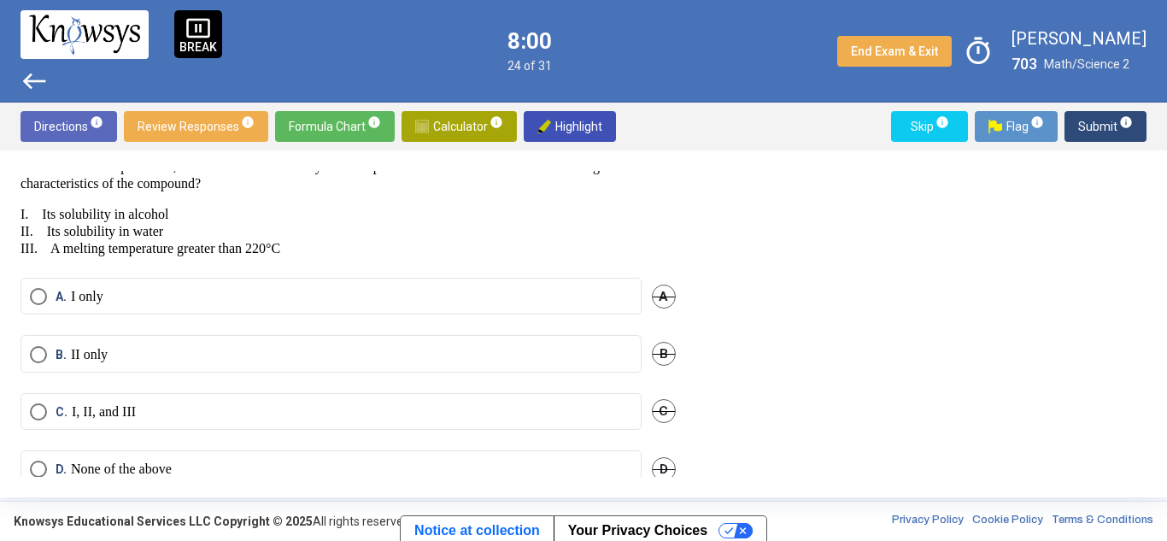
drag, startPoint x: 86, startPoint y: 200, endPoint x: 216, endPoint y: 183, distance: 131.0
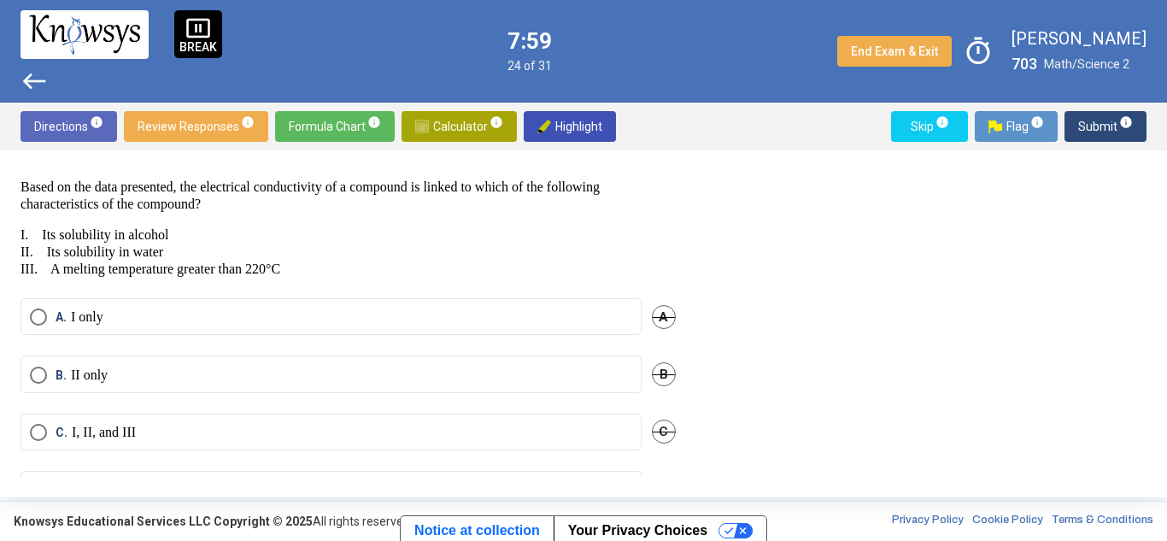
click at [230, 234] on p "I. Its solubility in alcohol II. Its solubility in water III. A melting tempera…" at bounding box center [348, 251] width 655 height 51
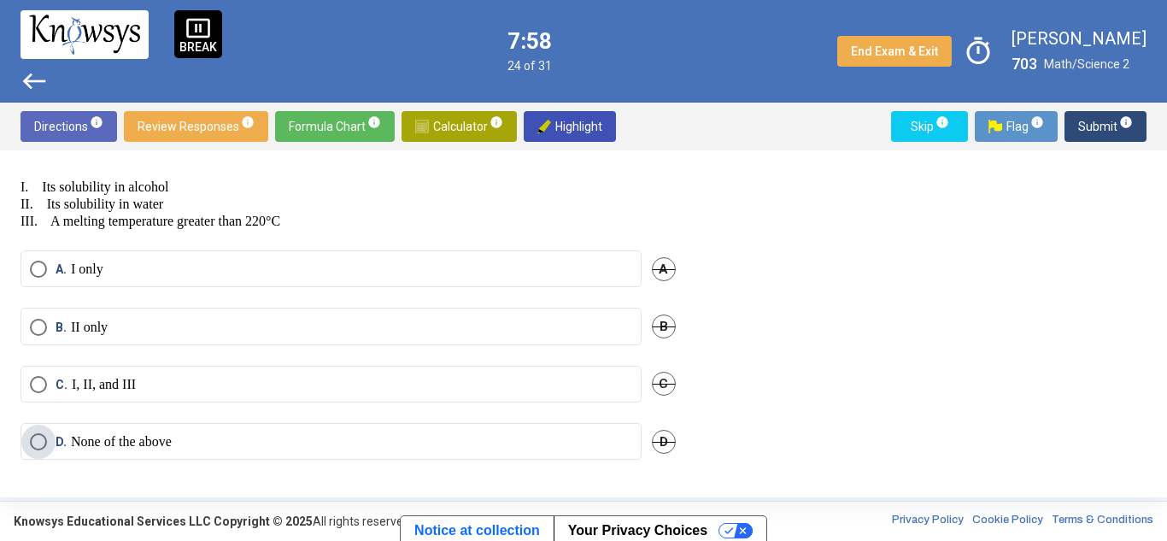
click at [40, 433] on span "Select an option" at bounding box center [38, 441] width 17 height 17
click at [1094, 120] on span "Submit info" at bounding box center [1105, 126] width 55 height 31
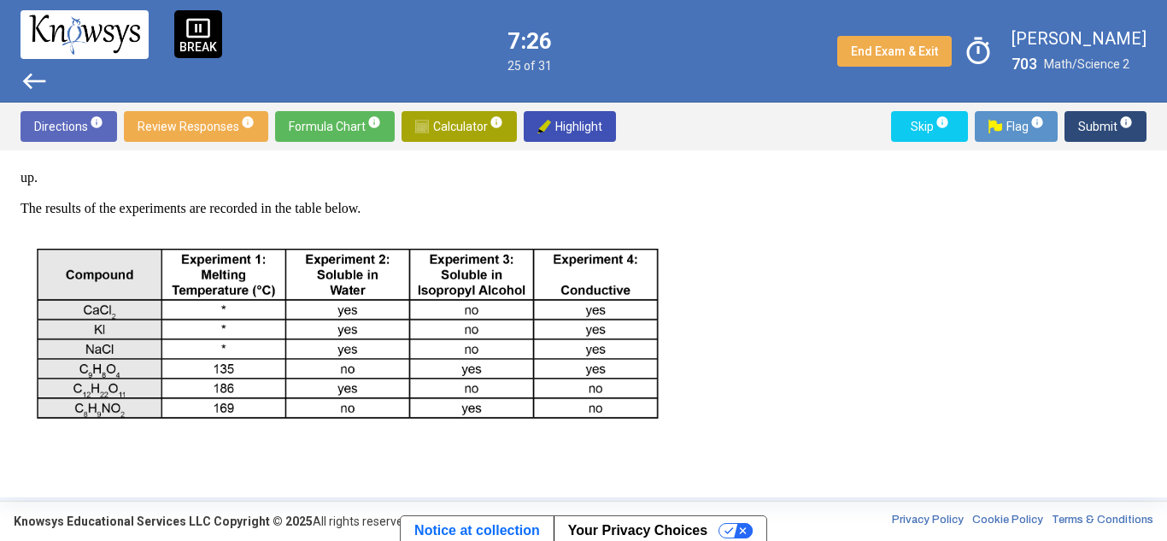
scroll to position [690, 0]
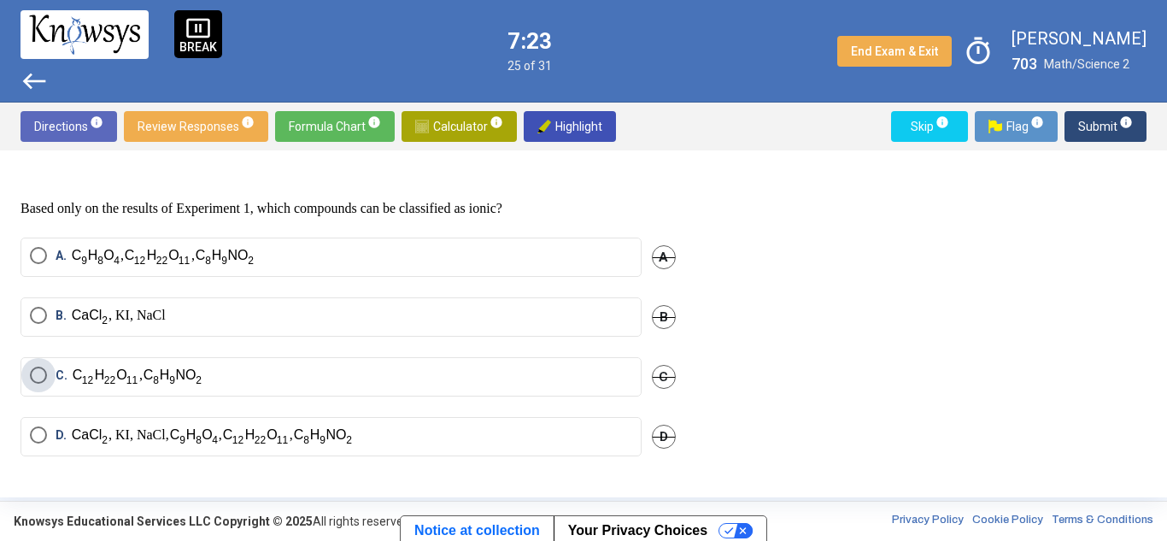
click at [46, 377] on span "Select an option" at bounding box center [38, 375] width 17 height 17
click at [1091, 121] on span "Submit info" at bounding box center [1105, 126] width 55 height 31
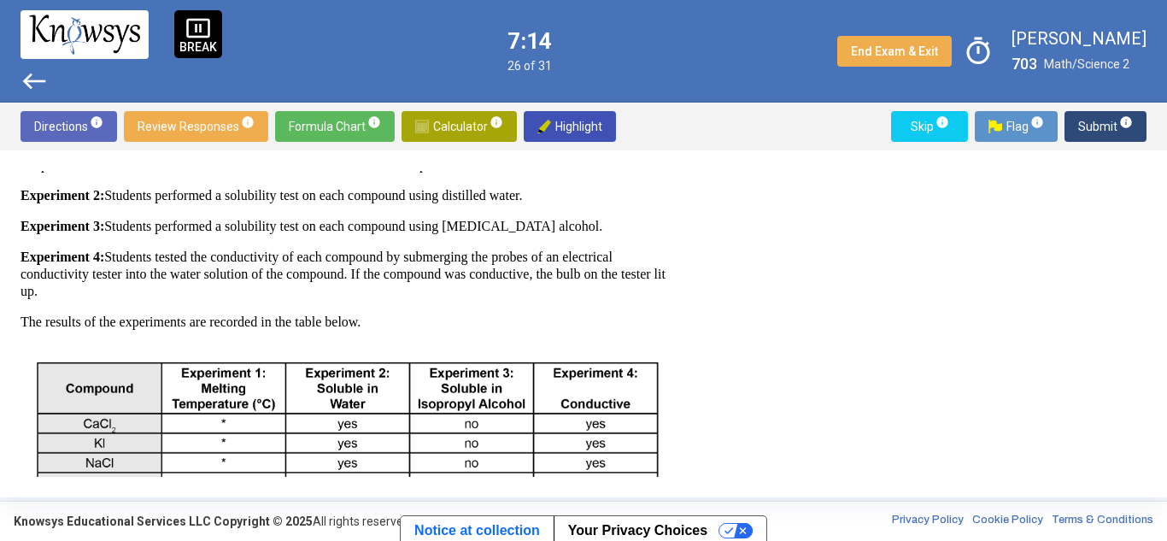
scroll to position [297, 0]
click at [666, 296] on p "Experiment 4: Students tested the conductivity of each compound by submerging t…" at bounding box center [348, 274] width 655 height 51
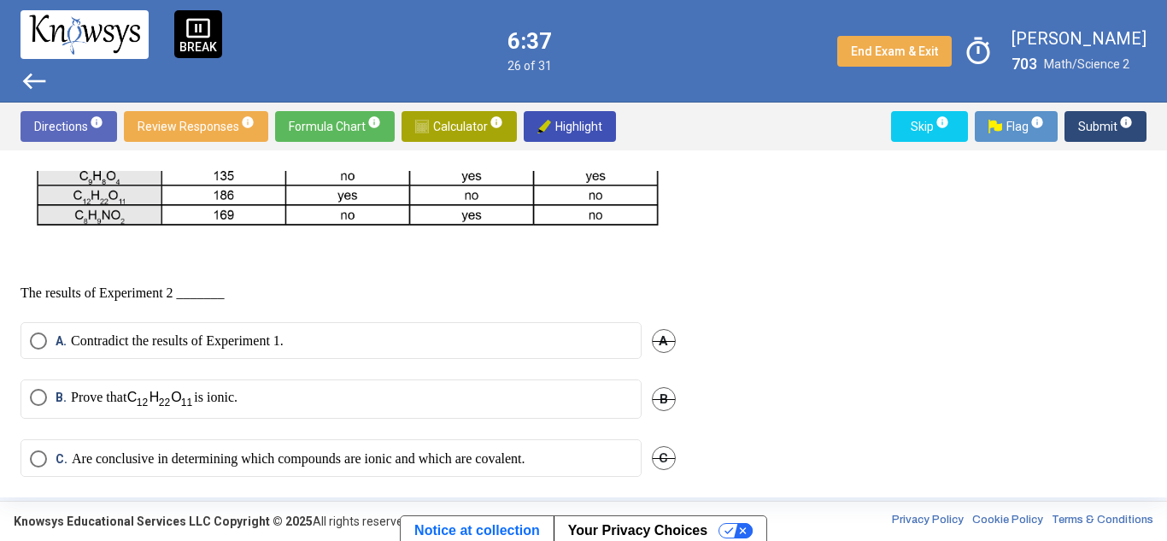
scroll to position [680, 0]
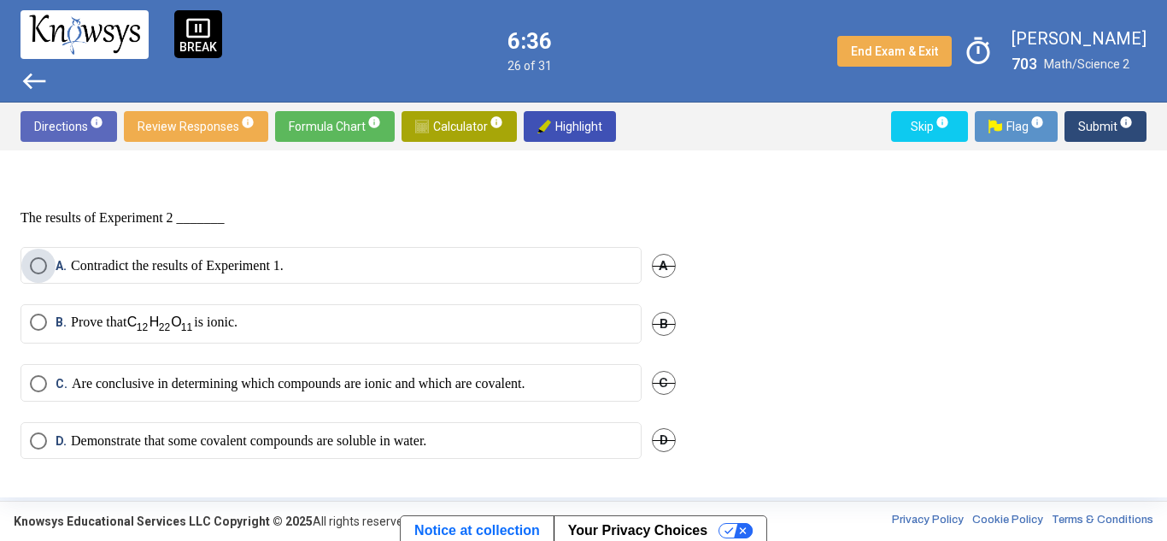
click at [33, 261] on span "Select an option" at bounding box center [38, 265] width 17 height 17
click at [1088, 126] on span "Submit info" at bounding box center [1105, 126] width 55 height 31
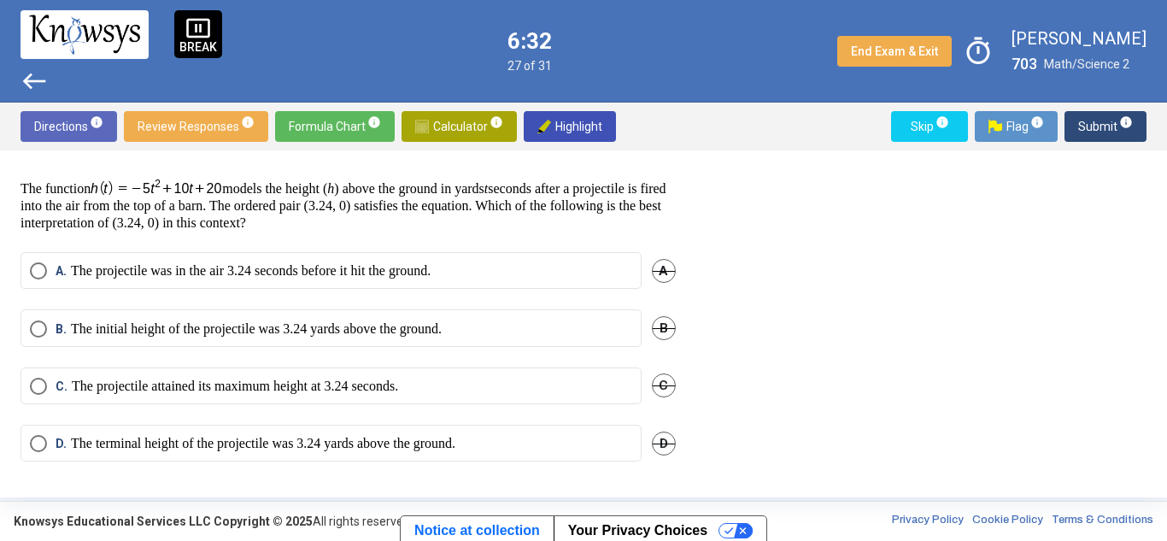
scroll to position [32, 0]
click at [37, 376] on span "Select an option" at bounding box center [38, 384] width 17 height 17
click at [1109, 129] on span "Submit info" at bounding box center [1105, 126] width 55 height 31
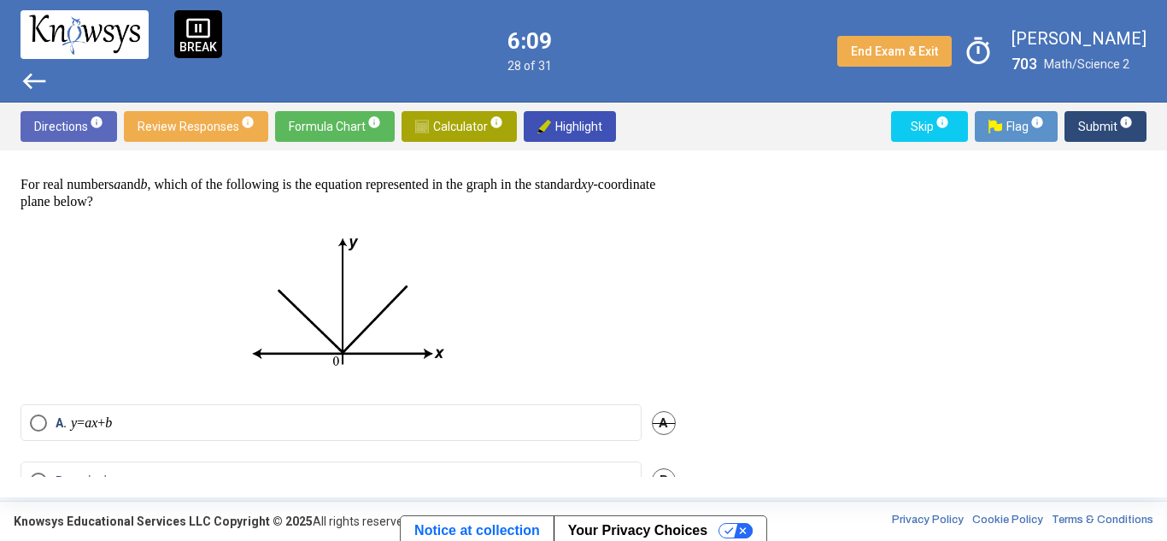
scroll to position [0, 0]
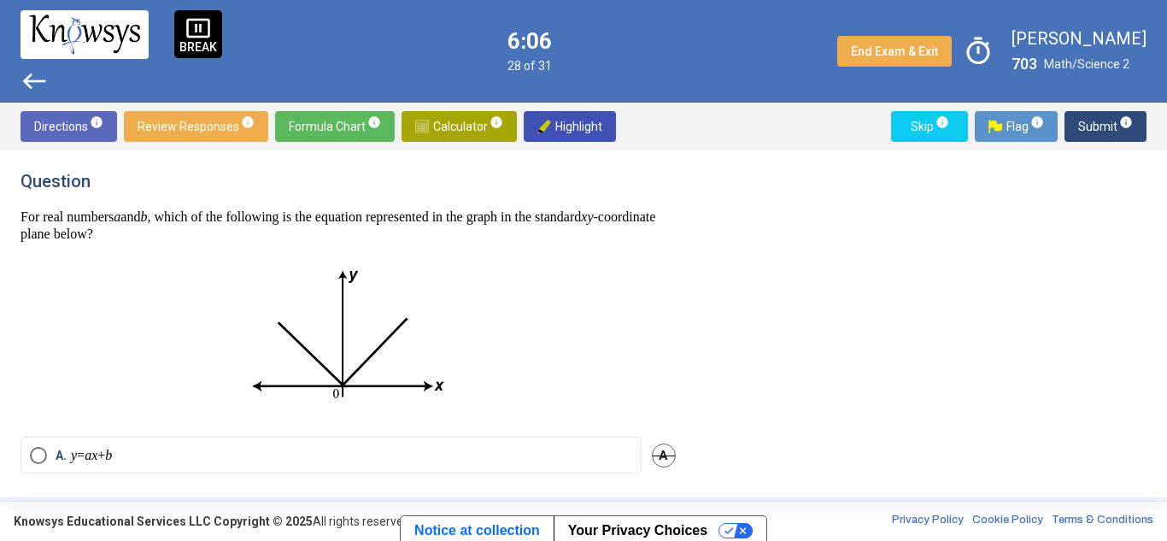
drag, startPoint x: 159, startPoint y: 178, endPoint x: 178, endPoint y: 279, distance: 102.6
click at [178, 279] on div "For real numbers a and b , which of the following is the equation represented i…" at bounding box center [348, 312] width 655 height 208
click at [178, 279] on p at bounding box center [348, 336] width 655 height 160
drag, startPoint x: 135, startPoint y: 228, endPoint x: 175, endPoint y: 248, distance: 44.7
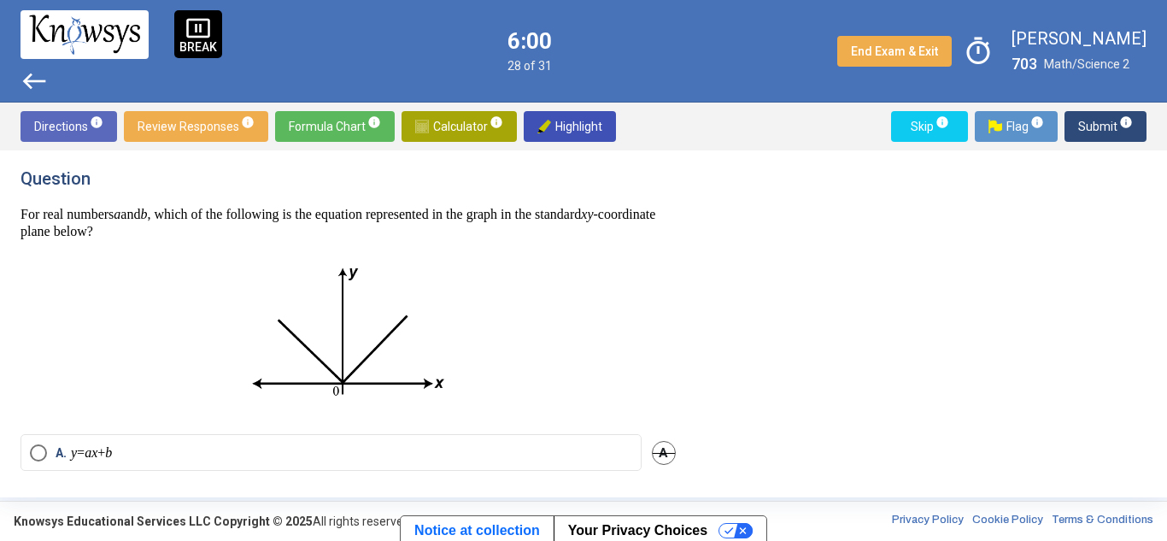
click at [175, 248] on div "For real numbers a and b , which of the following is the equation represented i…" at bounding box center [348, 310] width 655 height 208
click at [249, 296] on img at bounding box center [348, 334] width 226 height 160
drag, startPoint x: 403, startPoint y: 309, endPoint x: 274, endPoint y: 318, distance: 129.3
click at [274, 318] on img at bounding box center [348, 334] width 226 height 160
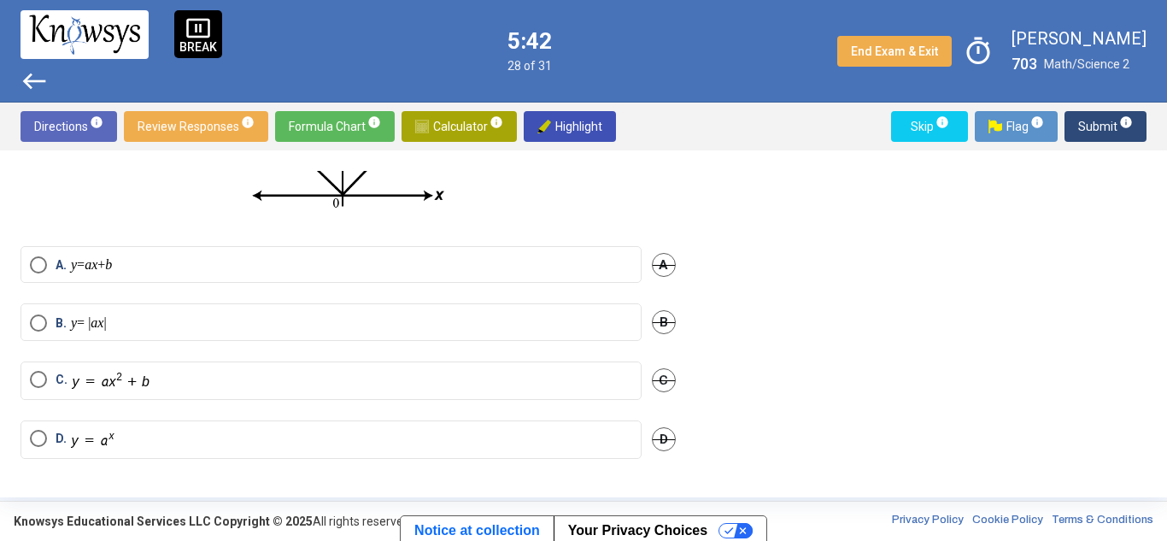
scroll to position [191, 0]
click at [27, 255] on mat-radio-button "A. y = ax + b" at bounding box center [331, 263] width 621 height 37
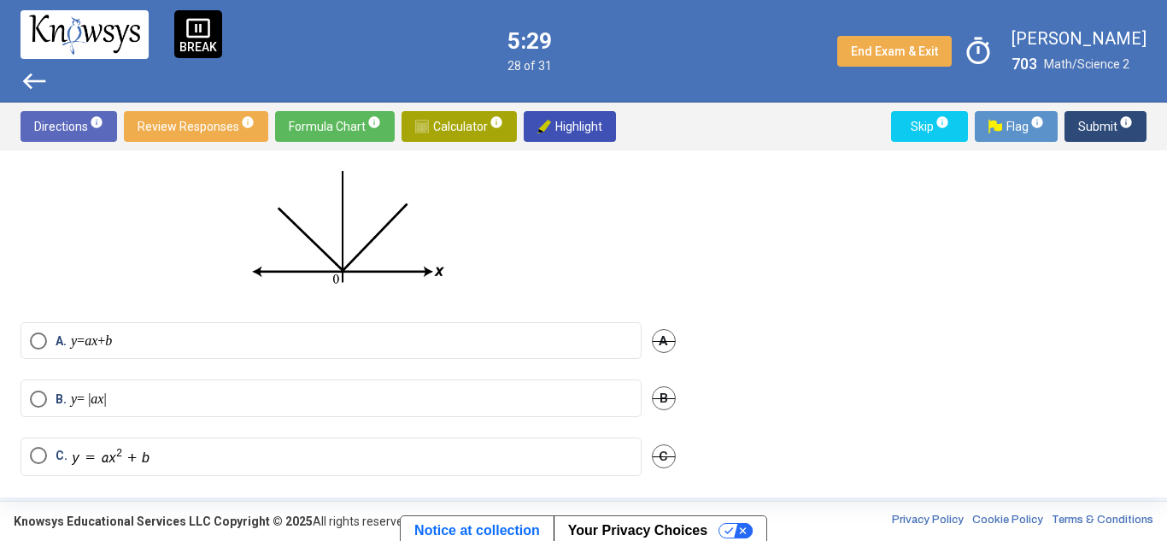
scroll to position [114, 0]
click at [32, 335] on span "Select an option" at bounding box center [38, 340] width 17 height 17
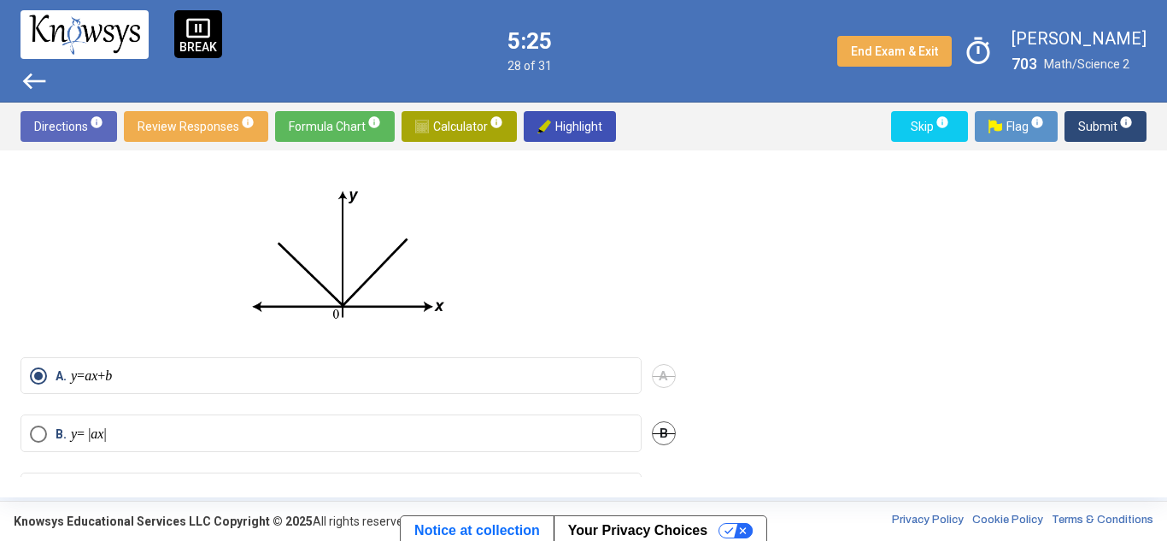
scroll to position [79, 0]
click at [1094, 133] on span "Submit info" at bounding box center [1105, 126] width 55 height 31
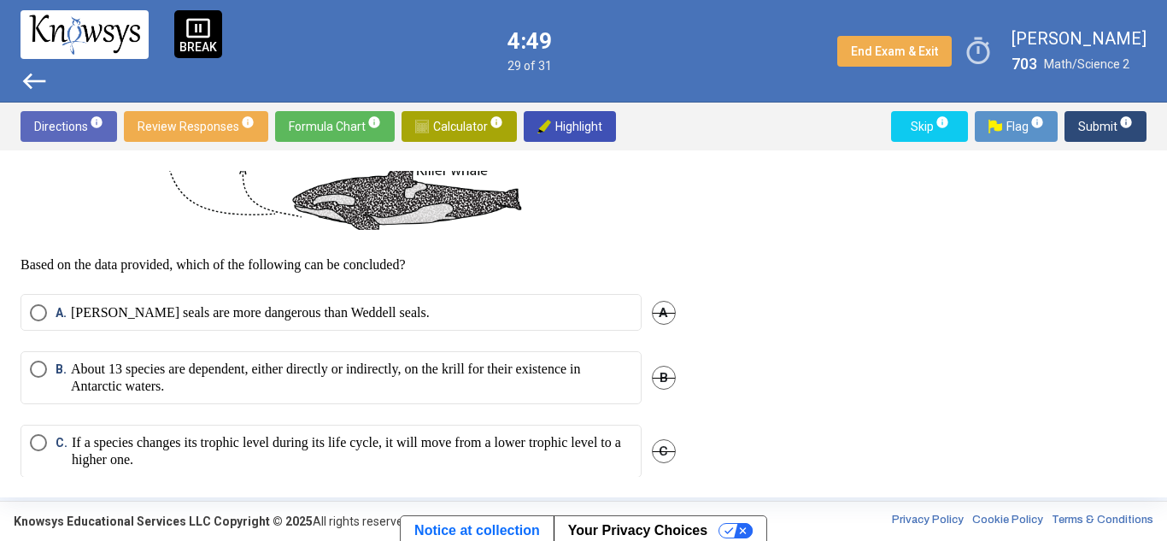
scroll to position [769, 0]
click at [38, 322] on span "Select an option" at bounding box center [38, 313] width 17 height 17
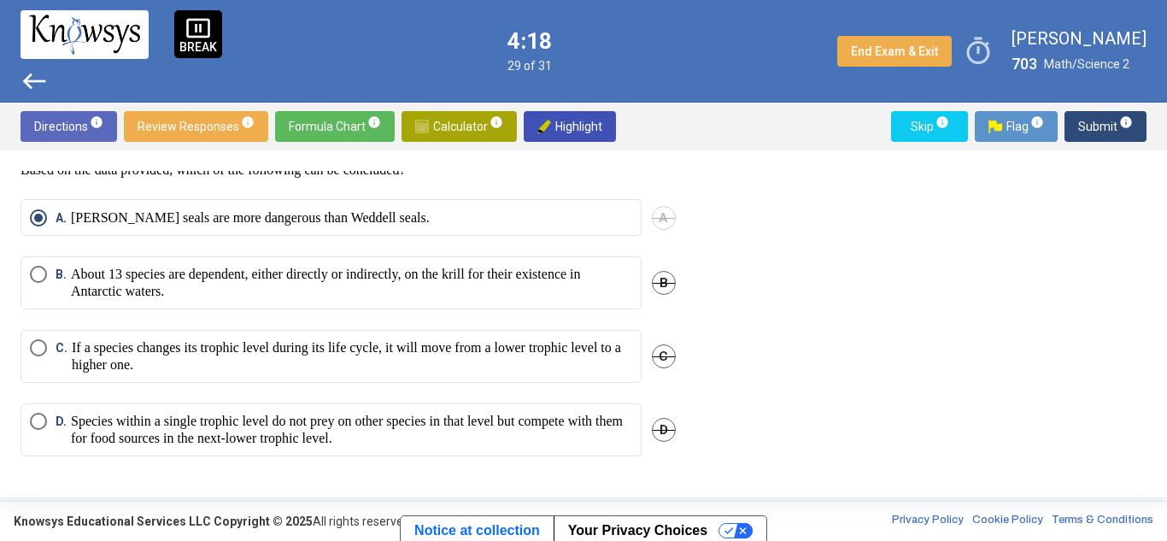
scroll to position [888, 0]
click at [1104, 124] on span "Submit info" at bounding box center [1105, 126] width 55 height 31
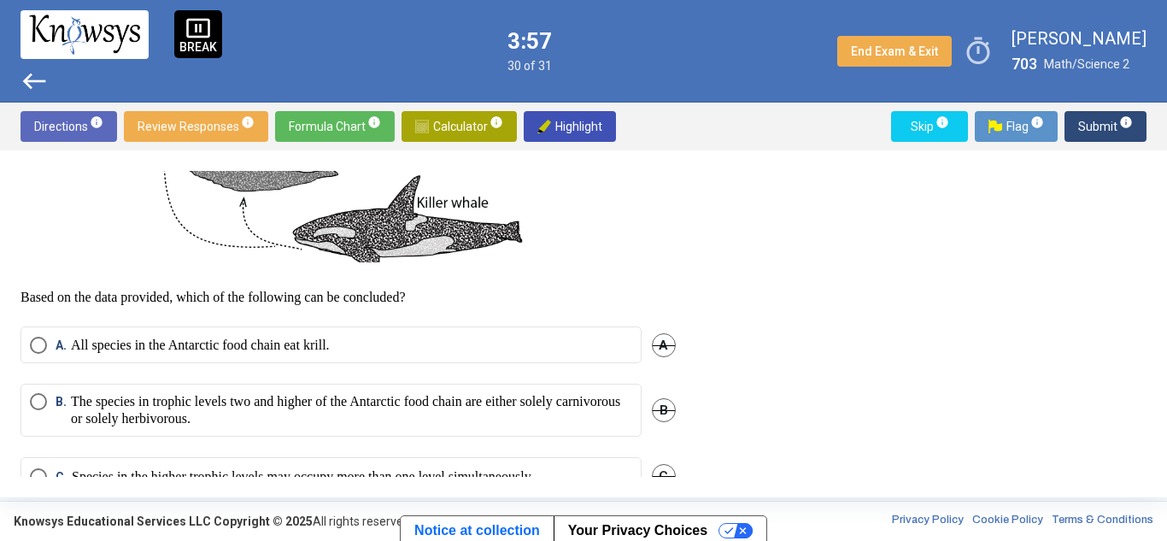
scroll to position [756, 0]
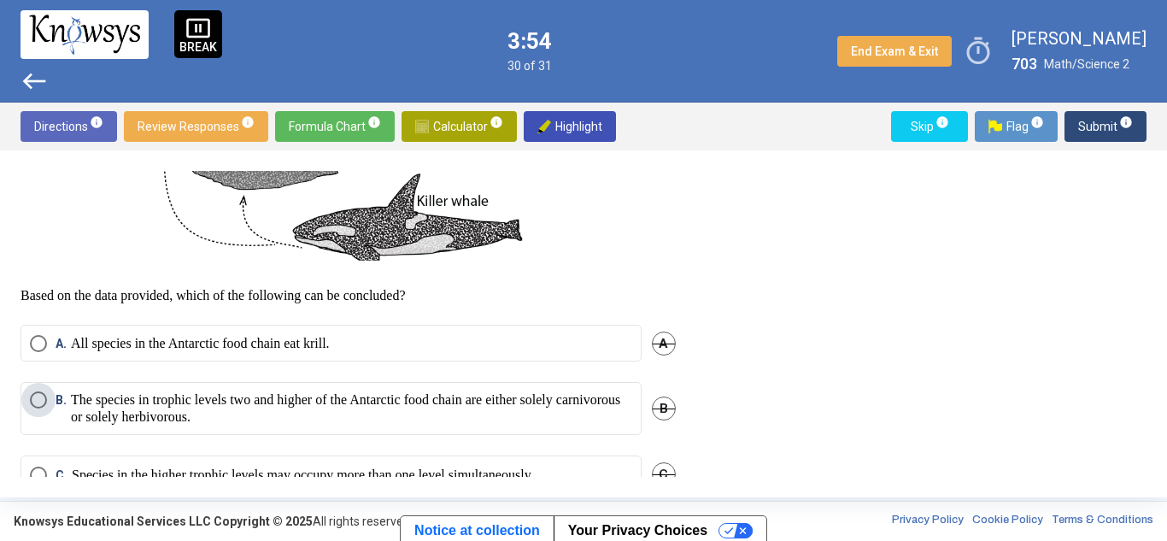
click at [42, 408] on span "Select an option" at bounding box center [38, 399] width 17 height 17
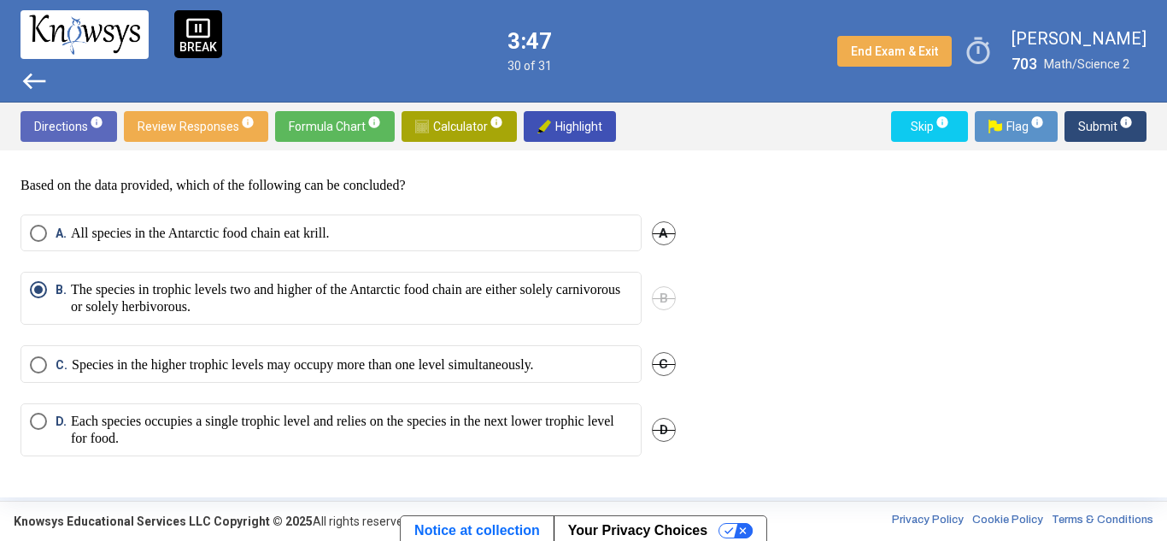
scroll to position [899, 0]
click at [43, 224] on mat-radio-button "A. All species in the Antarctic food chain eat krill." at bounding box center [331, 232] width 621 height 37
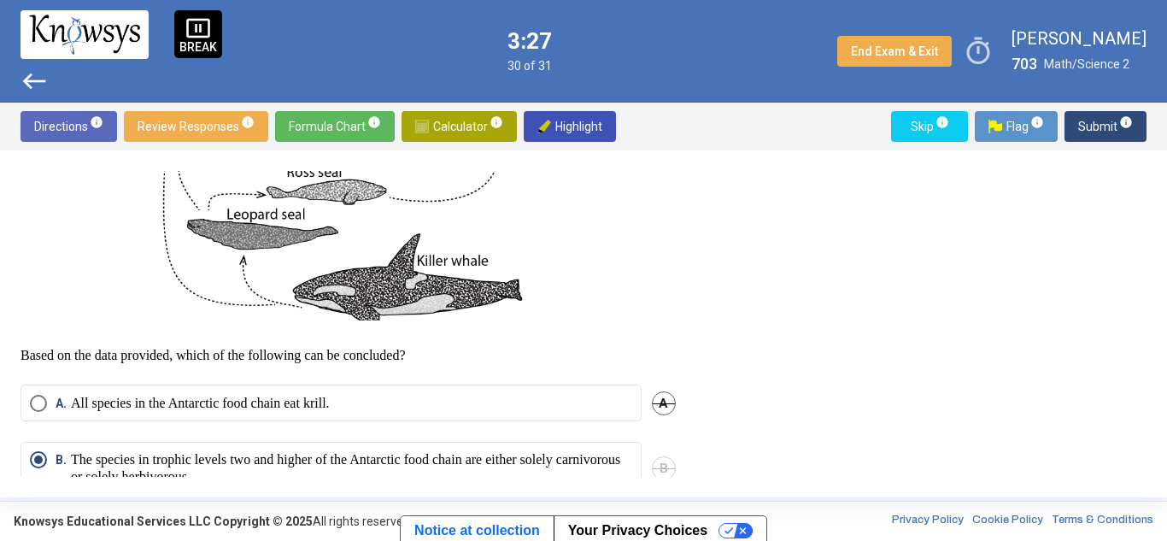
scroll to position [775, 0]
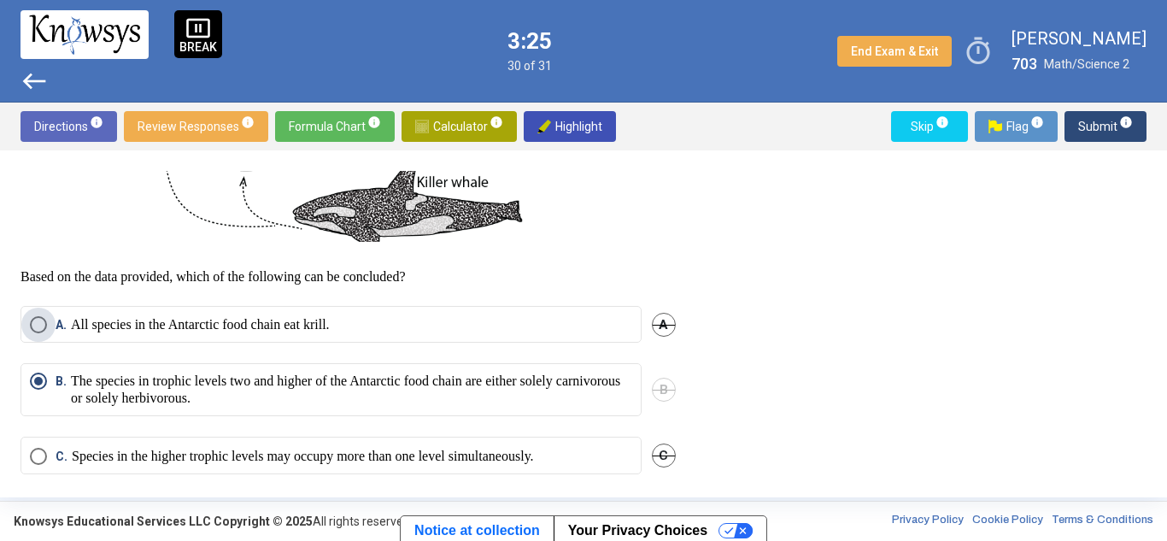
click at [34, 333] on span "Select an option" at bounding box center [38, 324] width 17 height 17
click at [1101, 124] on span "Submit info" at bounding box center [1105, 126] width 55 height 31
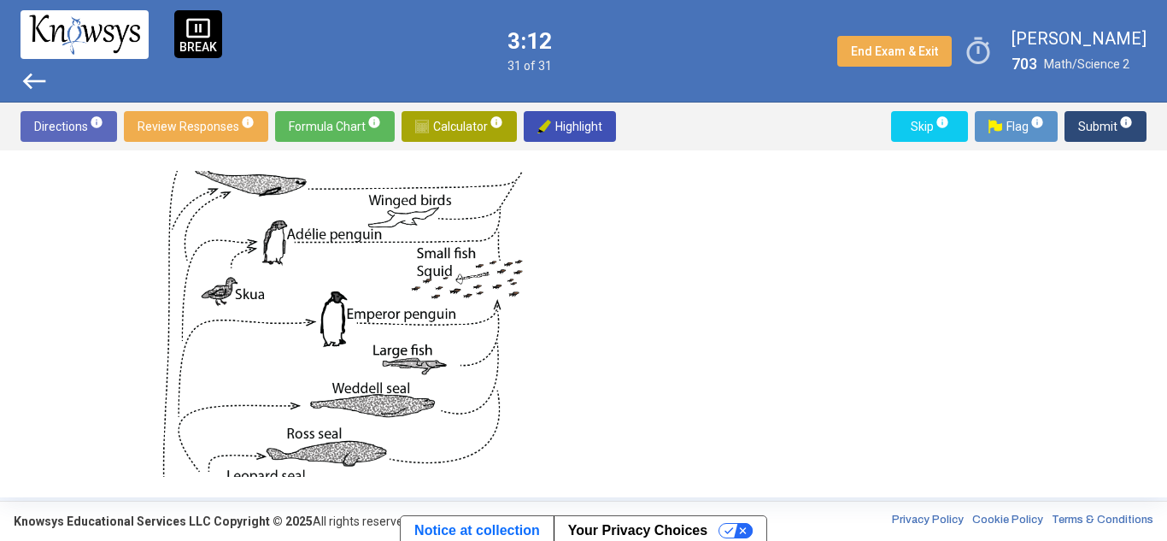
scroll to position [848, 0]
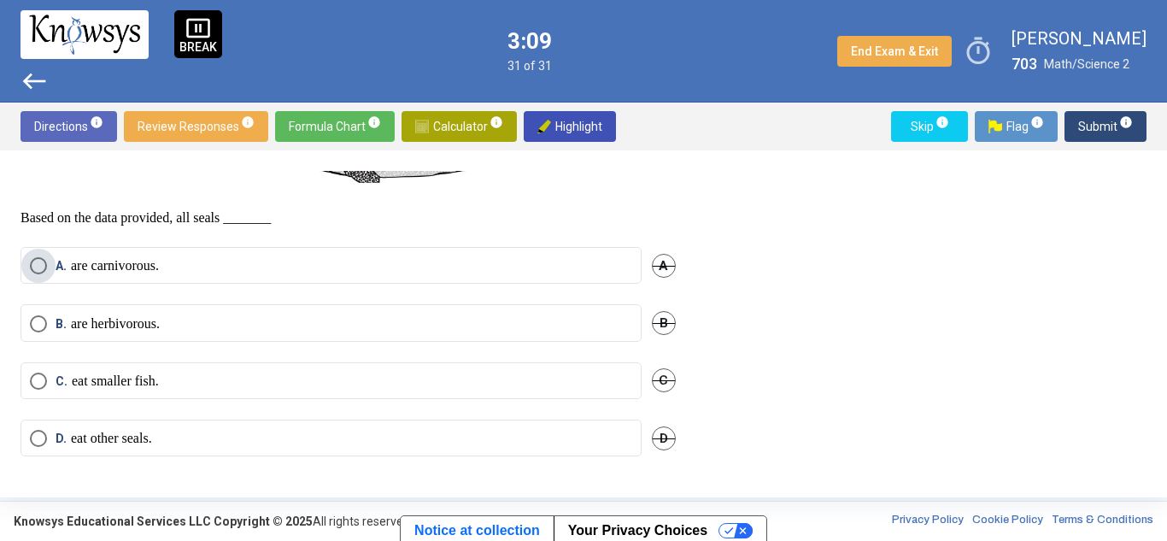
click at [41, 266] on span "Select an option" at bounding box center [38, 265] width 17 height 17
click at [47, 380] on span "C. eat smaller fish." at bounding box center [103, 381] width 112 height 17
click at [1089, 123] on span "Submit info" at bounding box center [1105, 126] width 55 height 31
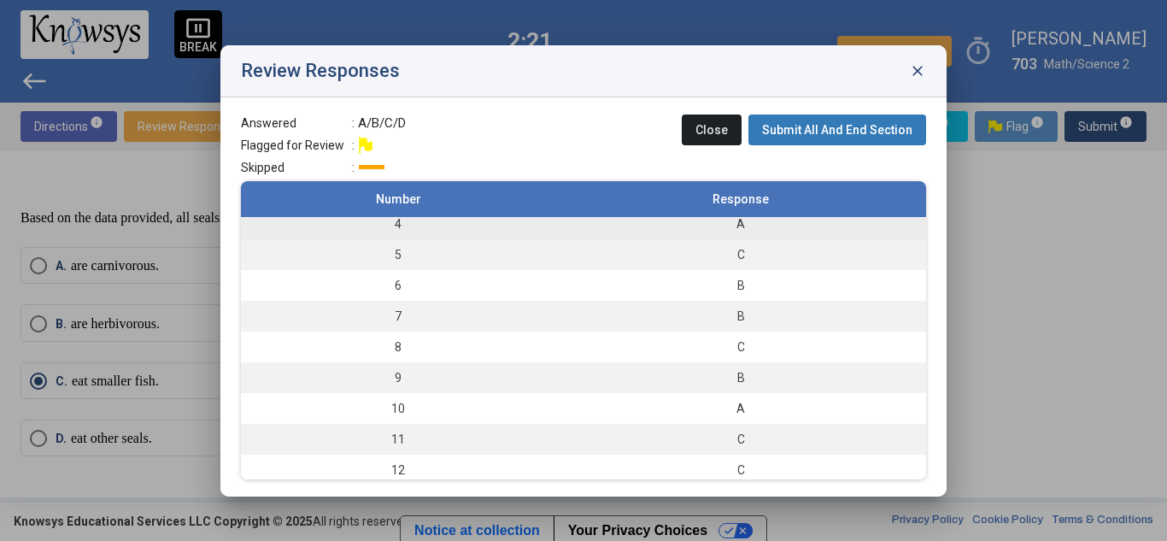
scroll to position [163, 0]
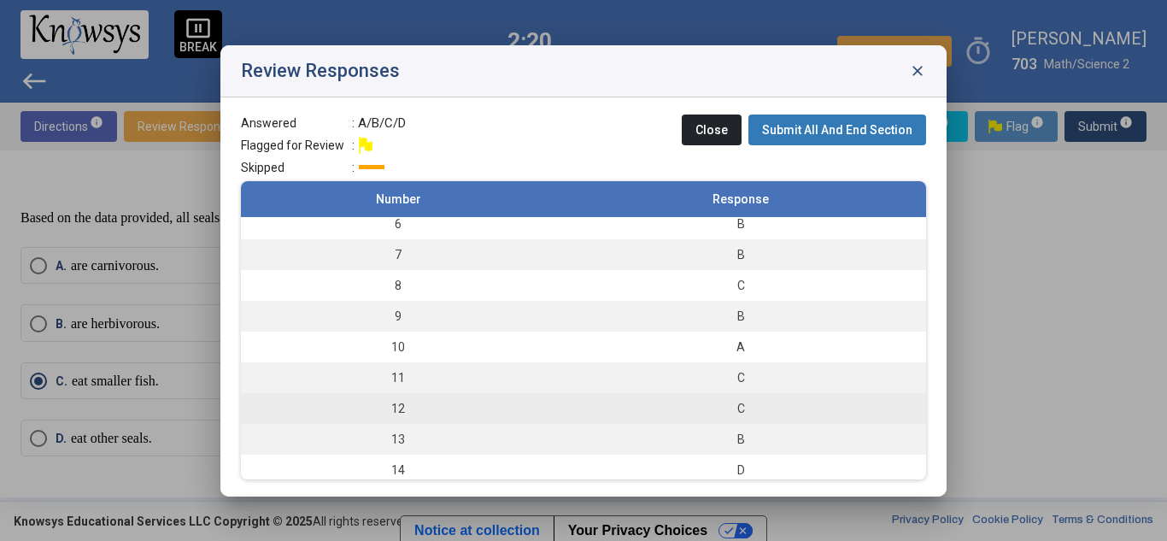
click at [438, 402] on td "12" at bounding box center [398, 408] width 314 height 31
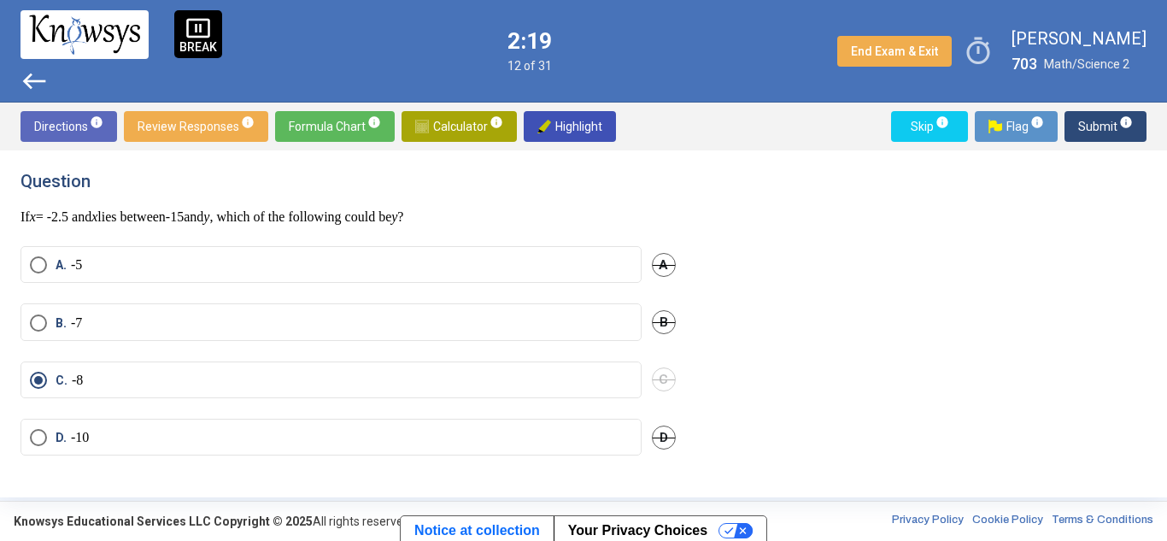
scroll to position [0, 0]
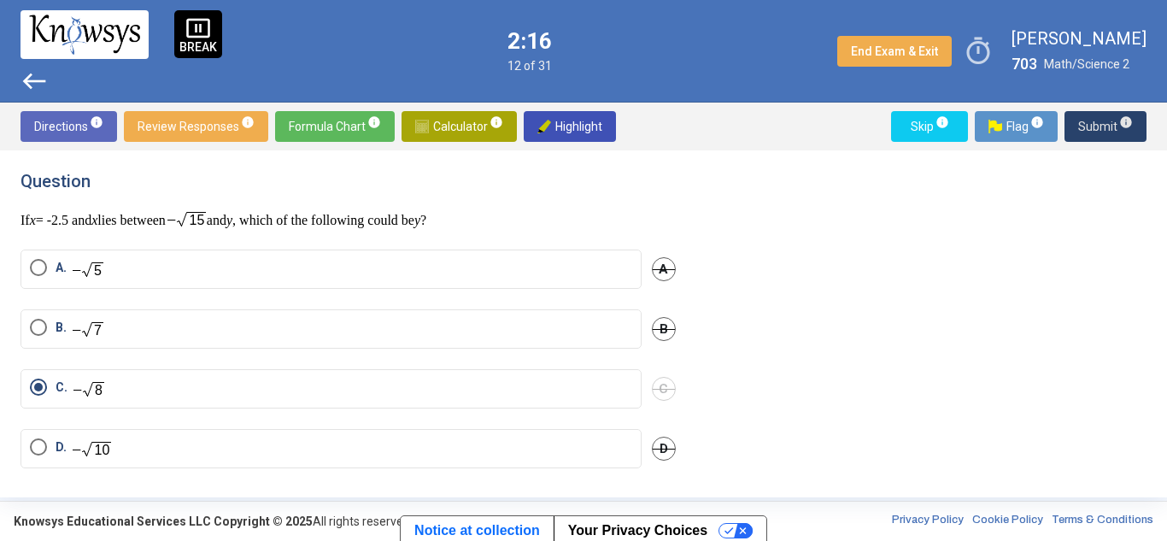
click at [1103, 127] on span "Submit info" at bounding box center [1105, 126] width 55 height 31
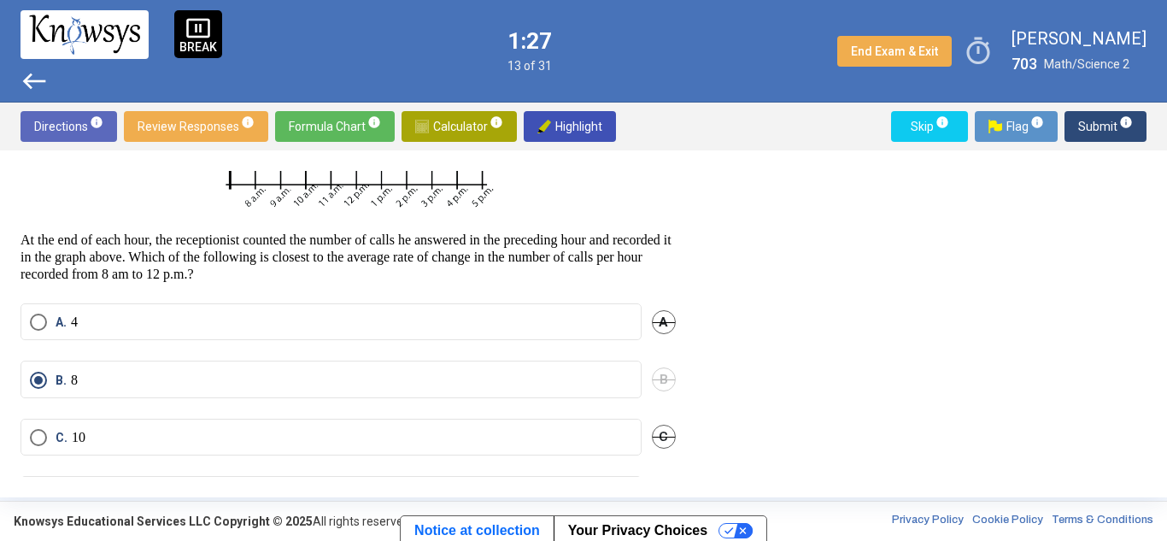
scroll to position [411, 0]
click at [26, 315] on mat-radio-button "A. 4" at bounding box center [331, 322] width 621 height 37
click at [41, 317] on span "Select an option" at bounding box center [38, 322] width 17 height 17
click at [1096, 122] on span "Submit info" at bounding box center [1105, 126] width 55 height 31
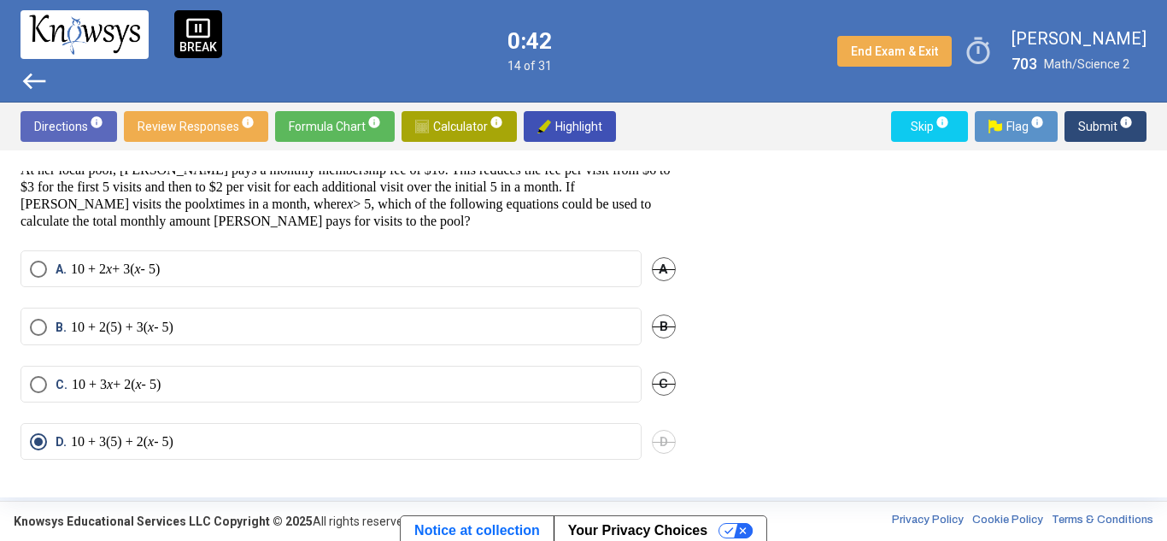
scroll to position [46, 0]
click at [1078, 127] on button "Submit info" at bounding box center [1106, 126] width 82 height 31
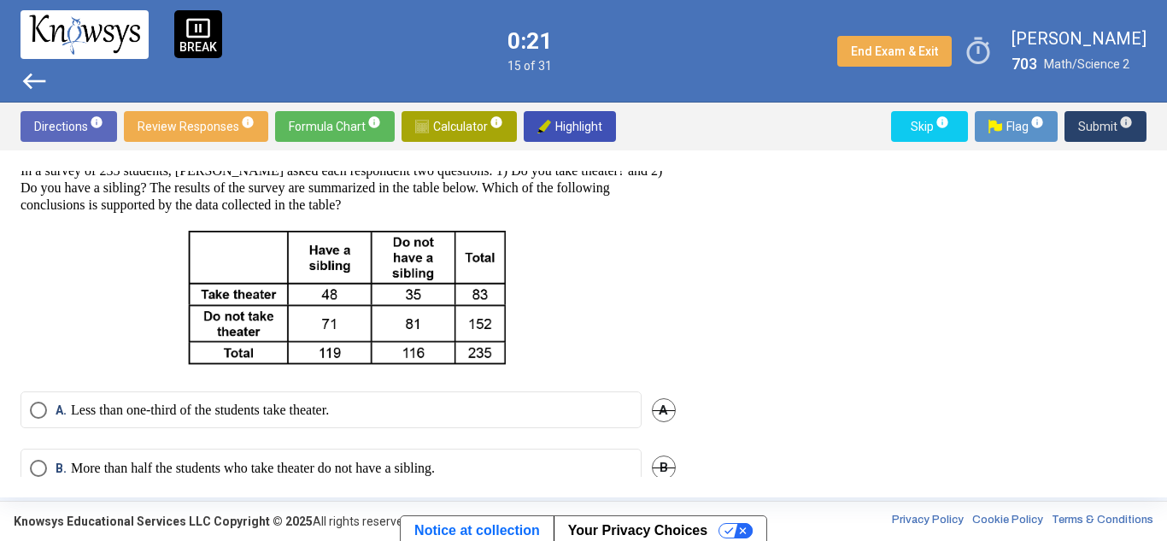
click at [1078, 127] on button "Submit info" at bounding box center [1106, 126] width 82 height 31
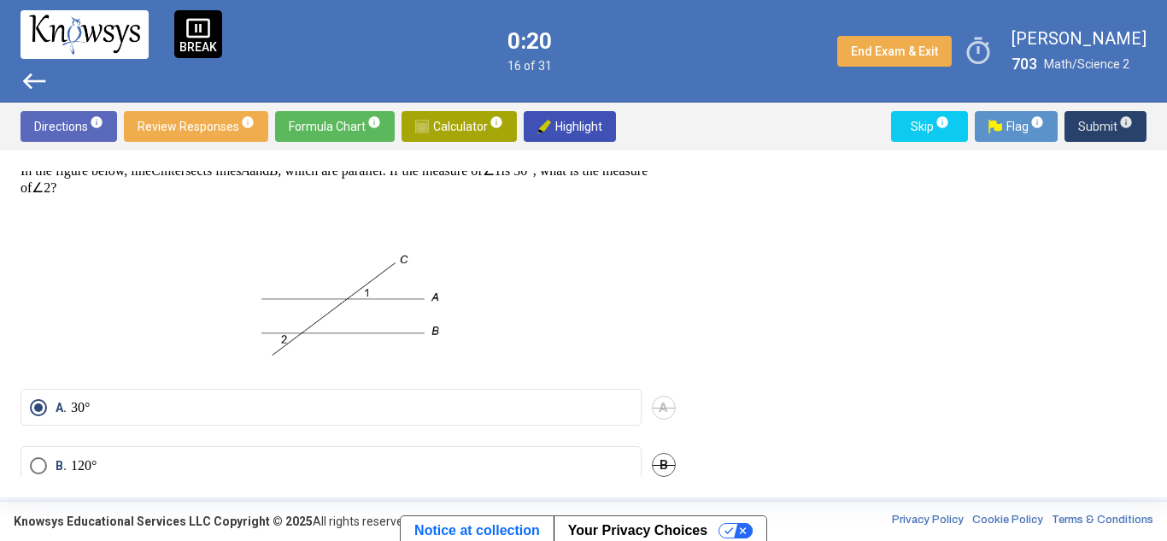
click at [1078, 127] on button "Submit info" at bounding box center [1106, 126] width 82 height 31
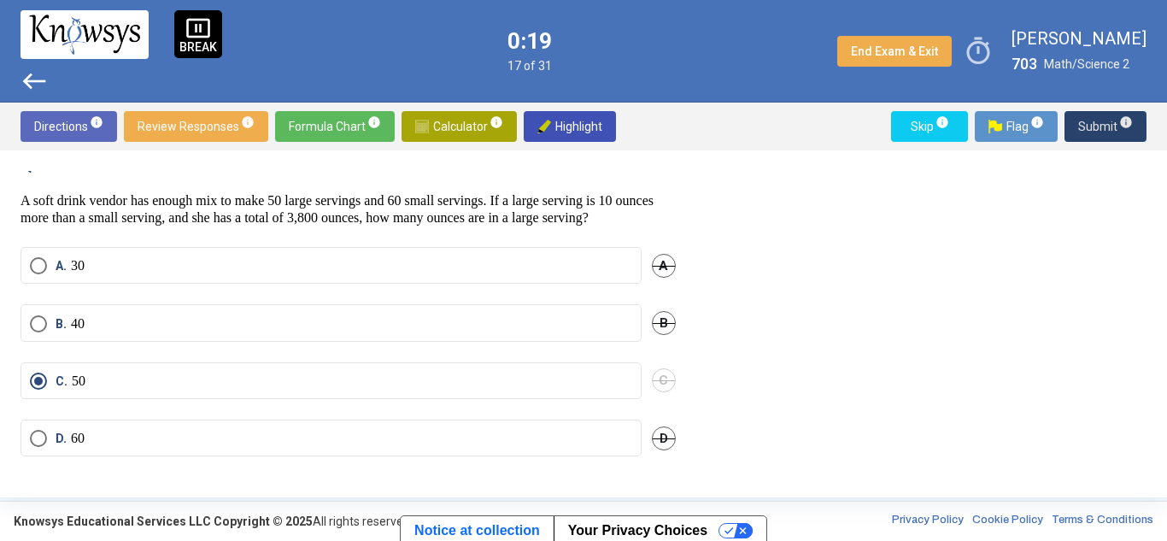
click at [1078, 127] on button "Submit info" at bounding box center [1106, 126] width 82 height 31
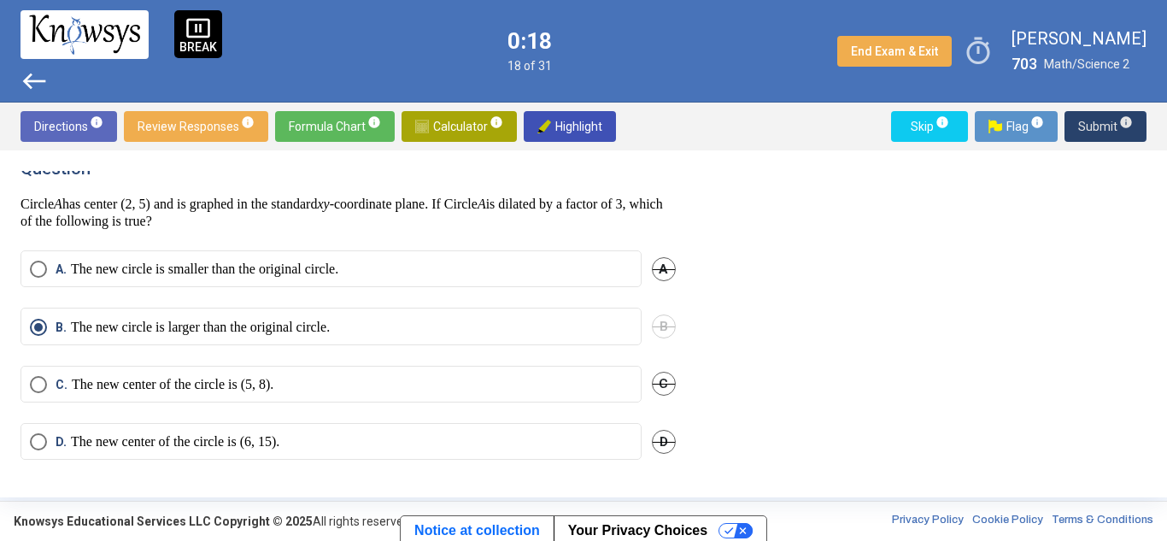
click at [1078, 127] on button "Submit info" at bounding box center [1106, 126] width 82 height 31
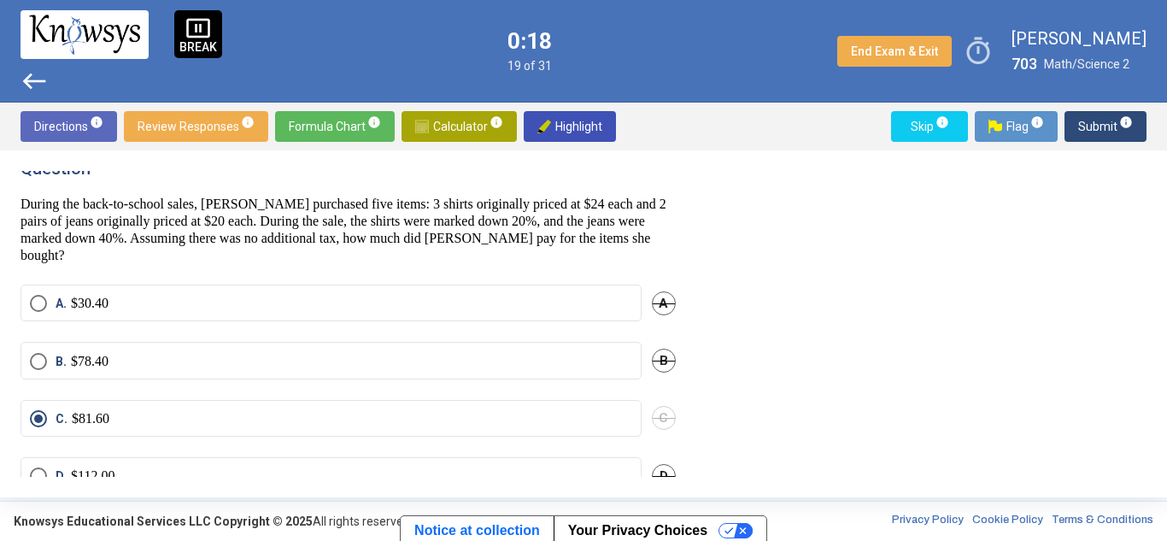
scroll to position [46, 0]
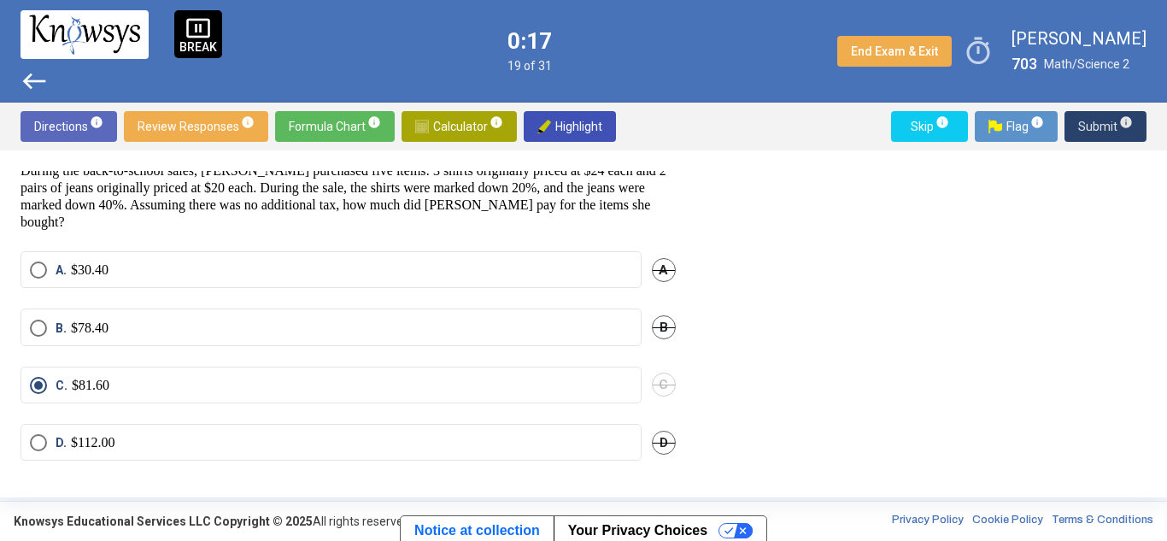
click at [1078, 127] on button "Submit info" at bounding box center [1106, 126] width 82 height 31
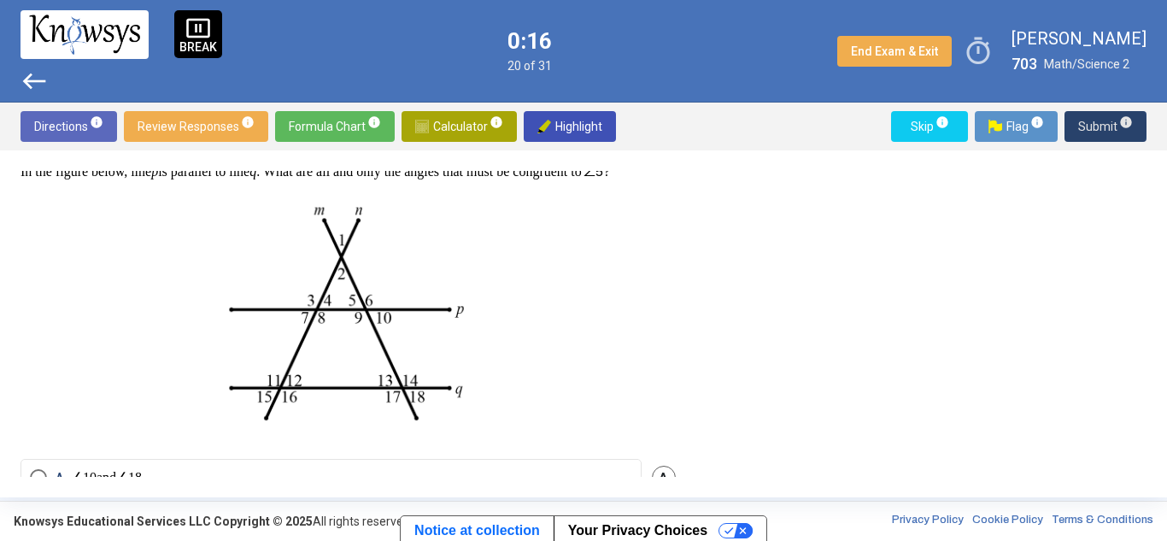
click at [1078, 127] on button "Submit info" at bounding box center [1106, 126] width 82 height 31
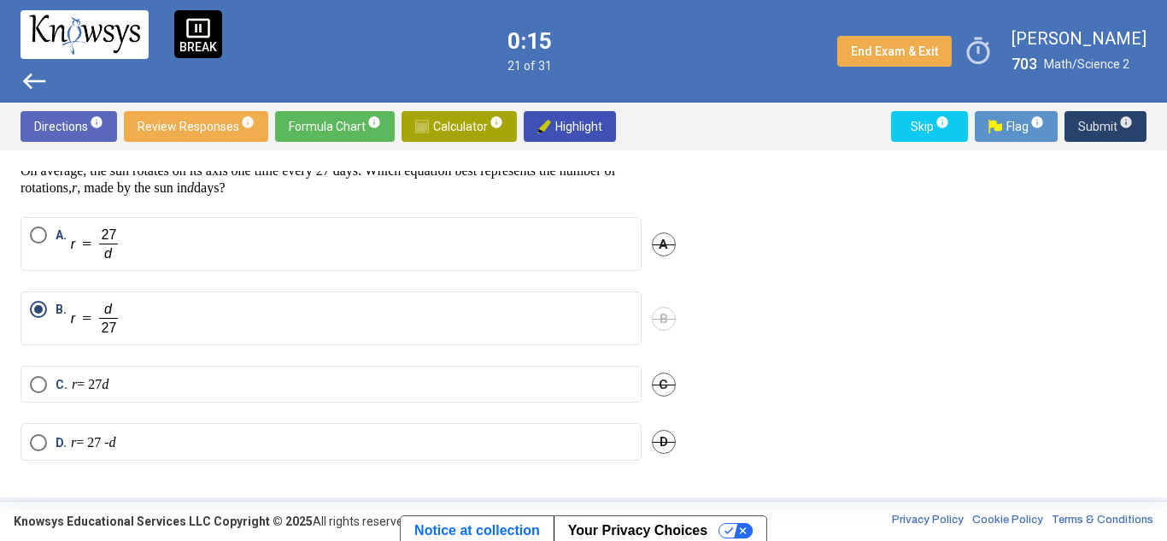
click at [1078, 127] on button "Submit info" at bounding box center [1106, 126] width 82 height 31
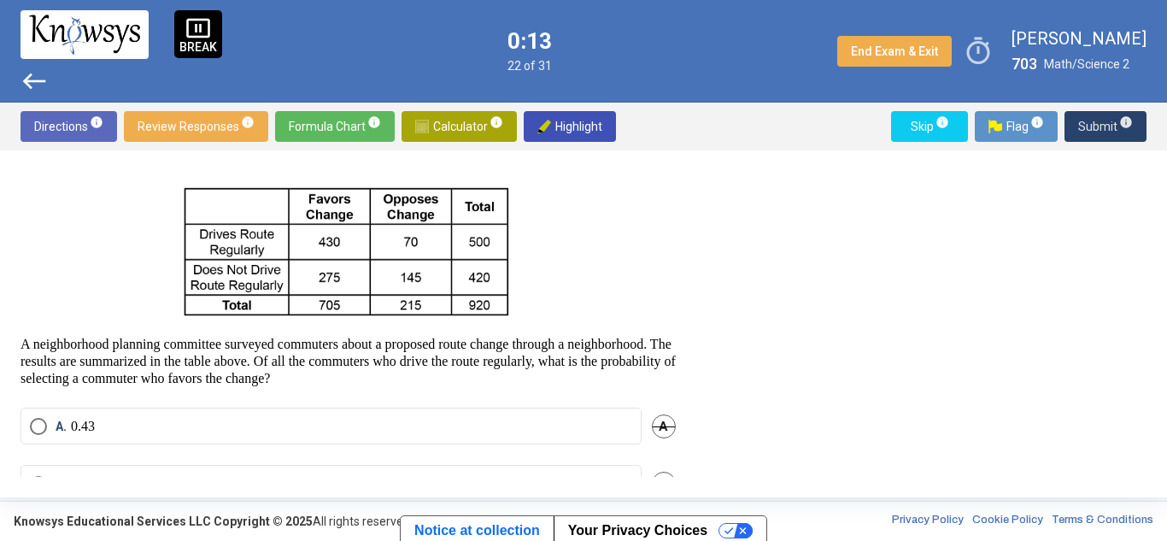
click at [1079, 130] on span "Submit info" at bounding box center [1105, 126] width 55 height 31
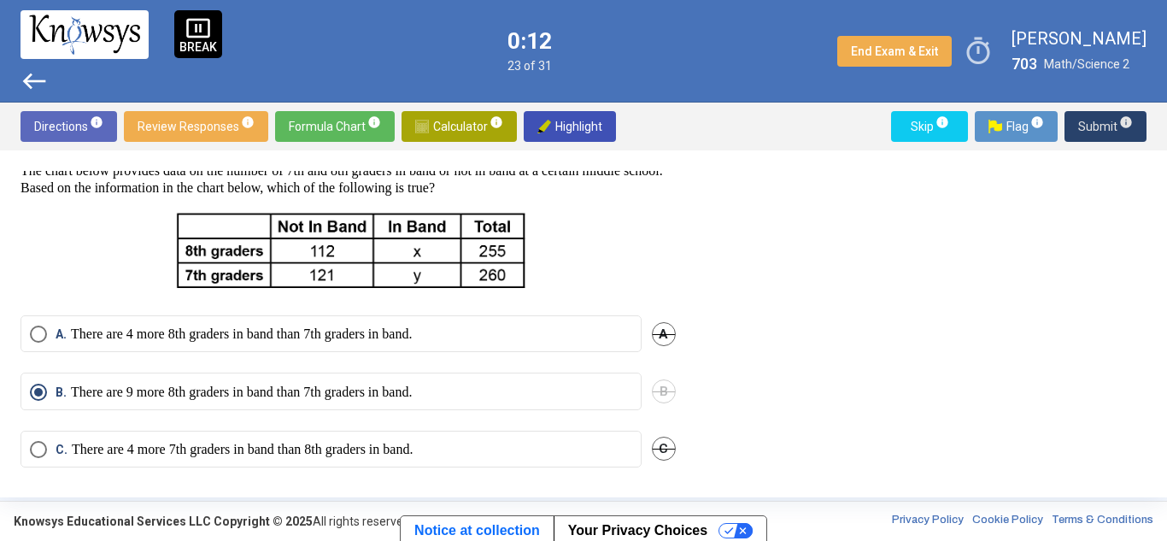
click at [1079, 130] on span "Submit info" at bounding box center [1105, 126] width 55 height 31
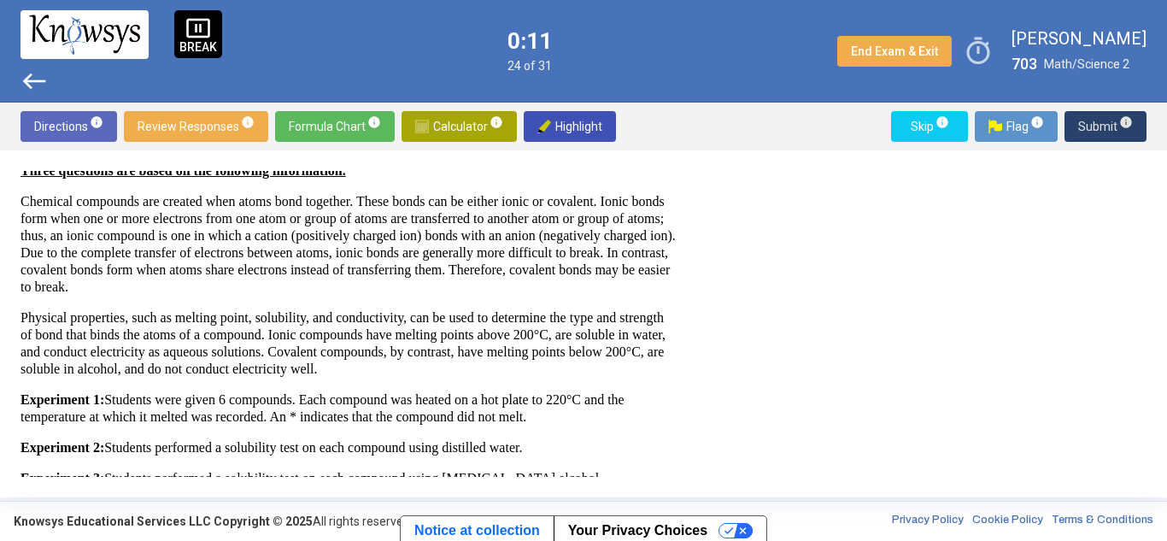
click at [1079, 130] on span "Submit info" at bounding box center [1105, 126] width 55 height 31
click at [1083, 126] on span "Submit info" at bounding box center [1105, 126] width 55 height 31
click at [1100, 125] on span "Submit info" at bounding box center [1105, 126] width 55 height 31
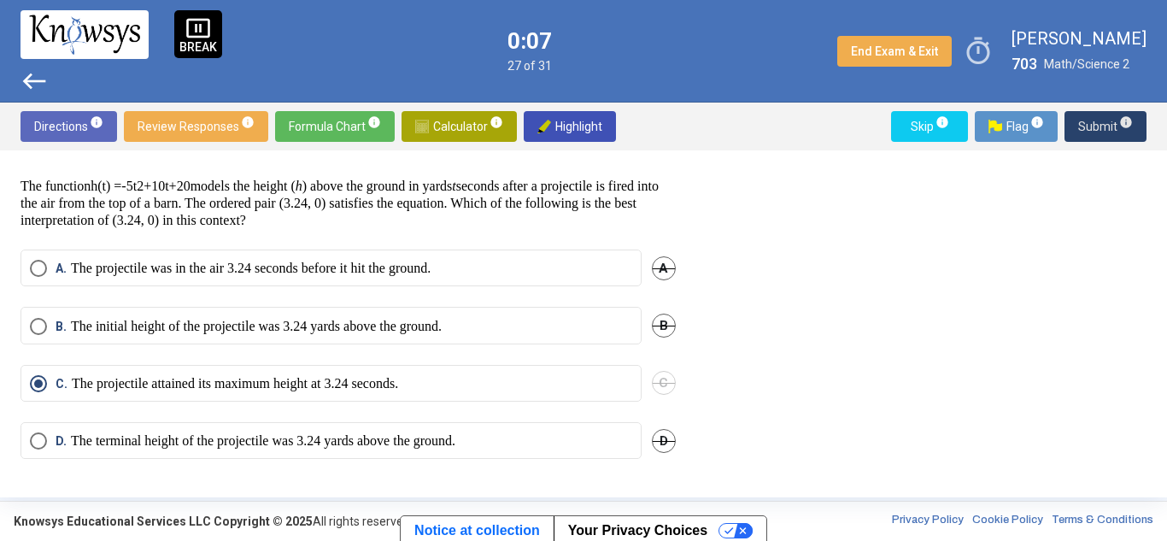
click at [1100, 125] on span "Submit info" at bounding box center [1105, 126] width 55 height 31
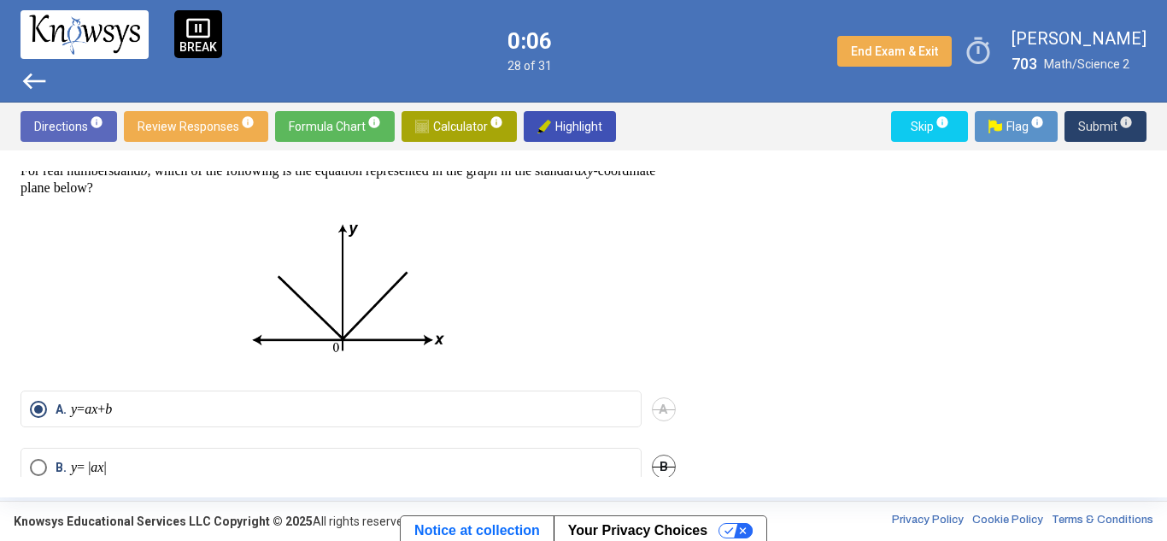
click at [1100, 125] on span "Submit info" at bounding box center [1105, 126] width 55 height 31
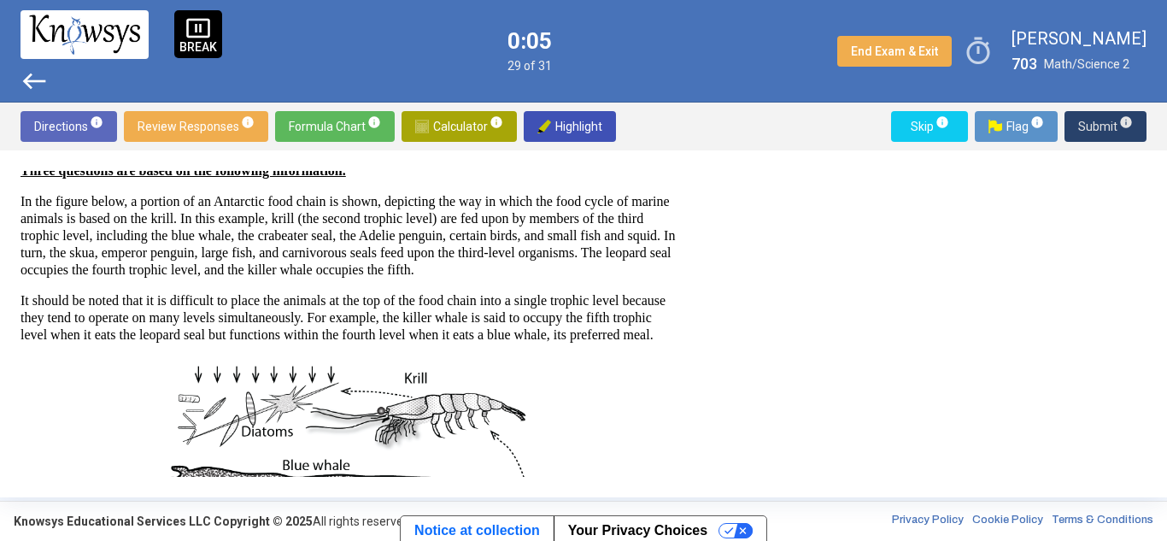
click at [1100, 125] on span "Submit info" at bounding box center [1105, 126] width 55 height 31
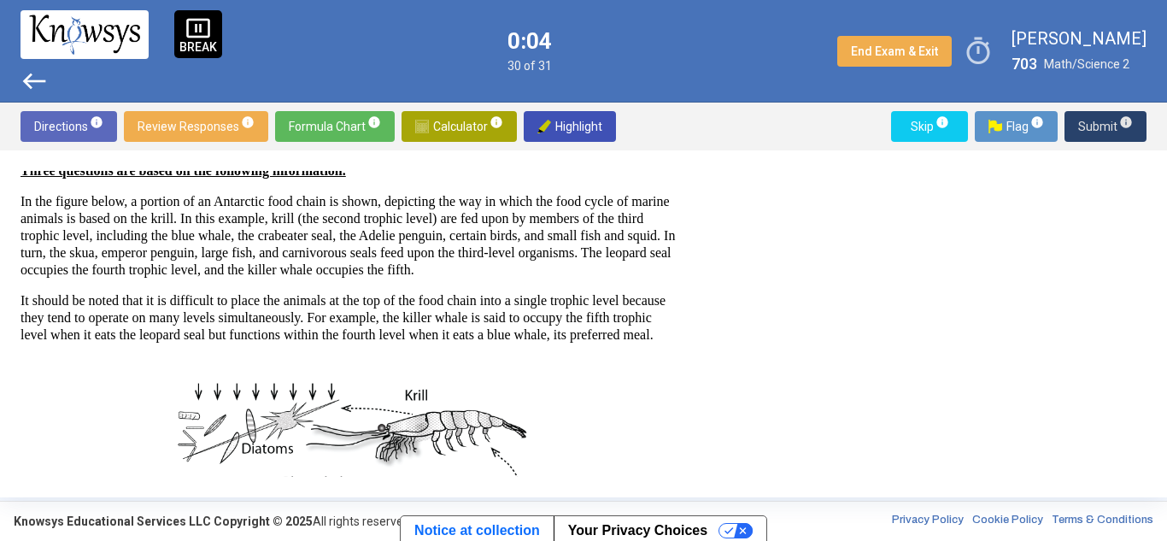
click at [1100, 125] on span "Submit info" at bounding box center [1105, 126] width 55 height 31
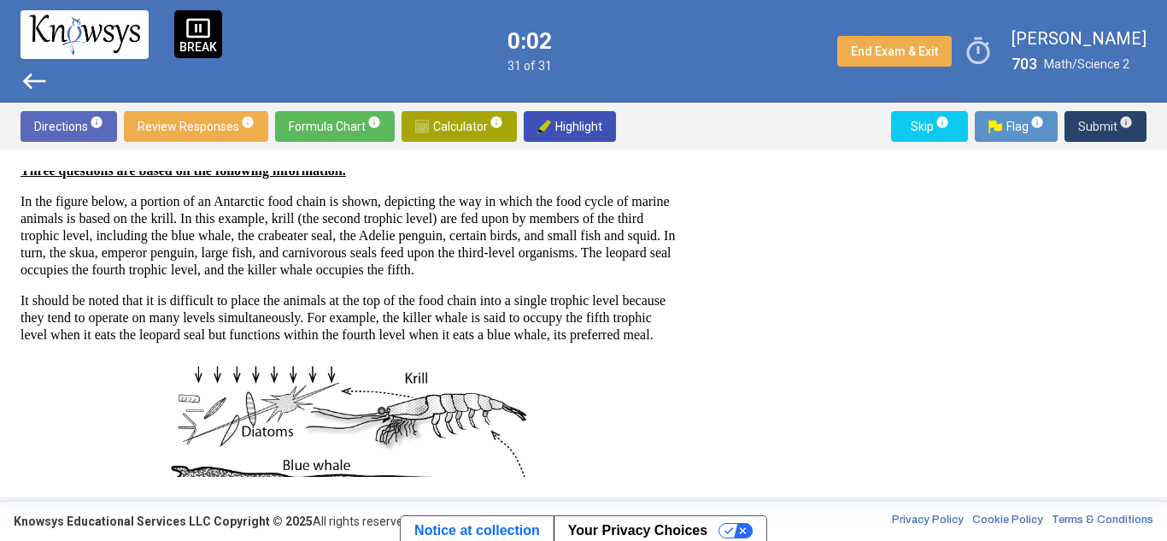
click at [1105, 122] on span "Submit info" at bounding box center [1105, 126] width 55 height 31
click at [1086, 119] on span "Submit info" at bounding box center [1105, 126] width 55 height 31
